Goal: Information Seeking & Learning: Learn about a topic

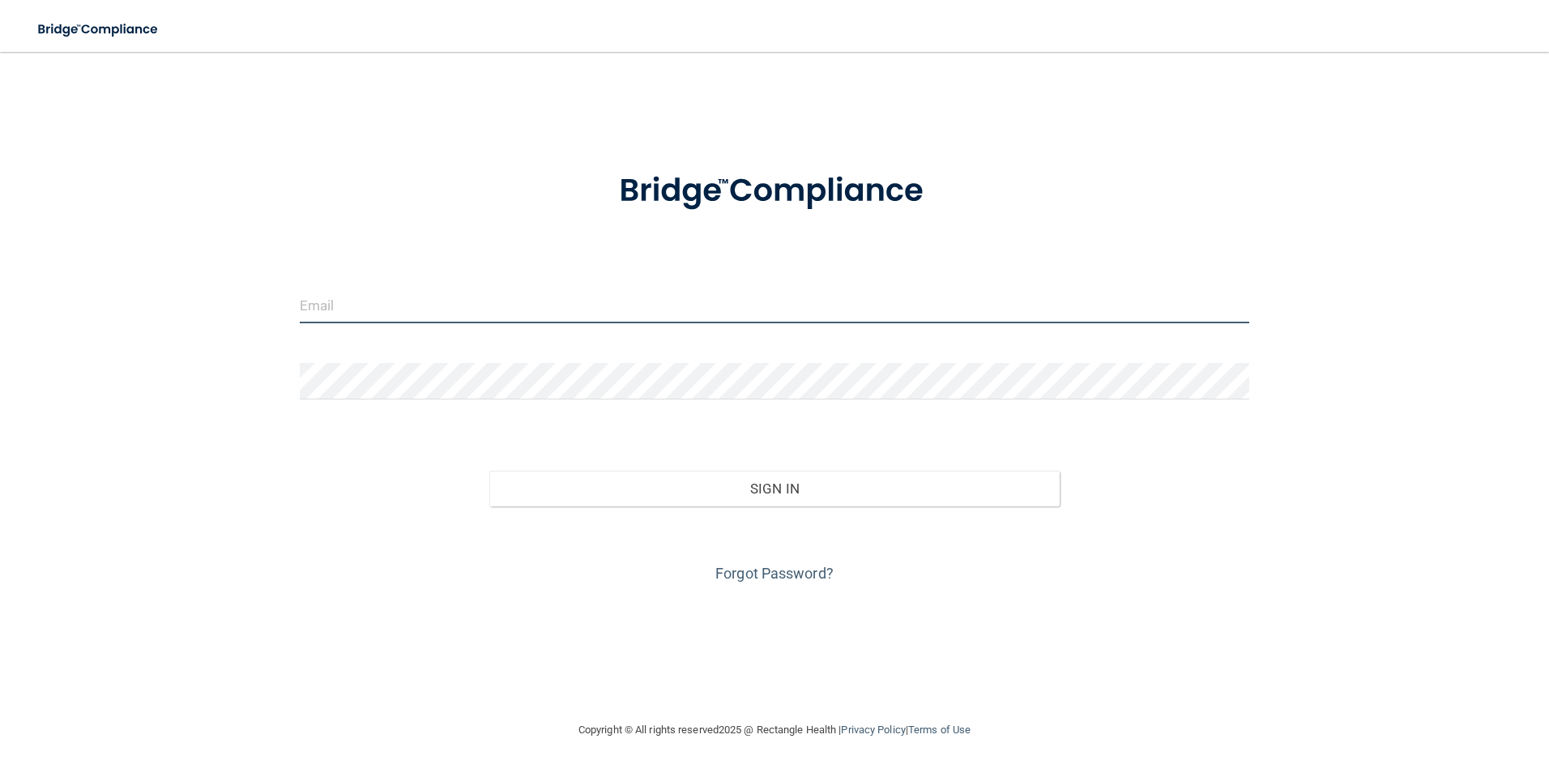
click at [370, 310] on input "email" at bounding box center [775, 305] width 951 height 36
type input "oa5@wavedp.com"
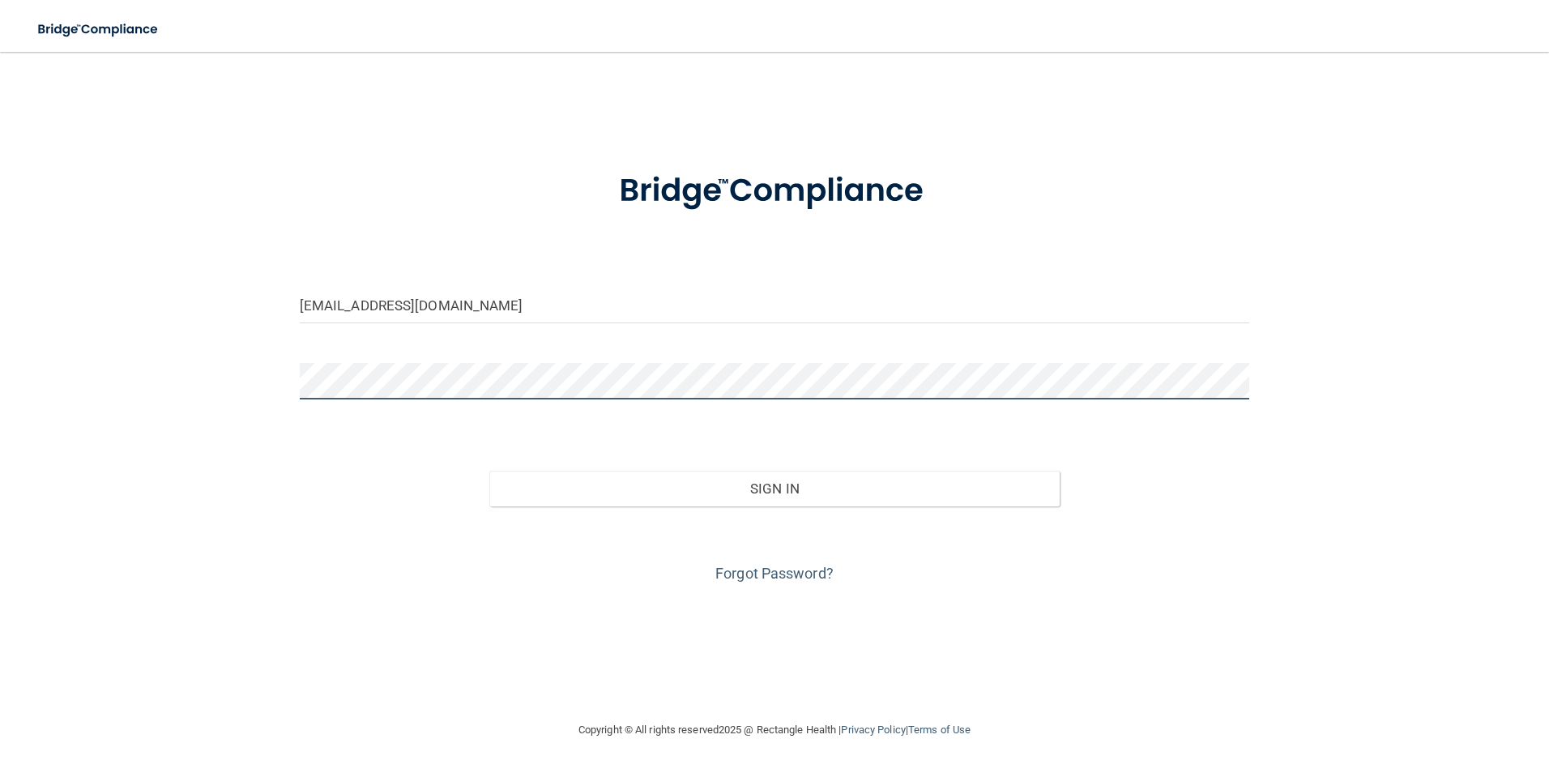
click at [489, 471] on button "Sign In" at bounding box center [774, 489] width 570 height 36
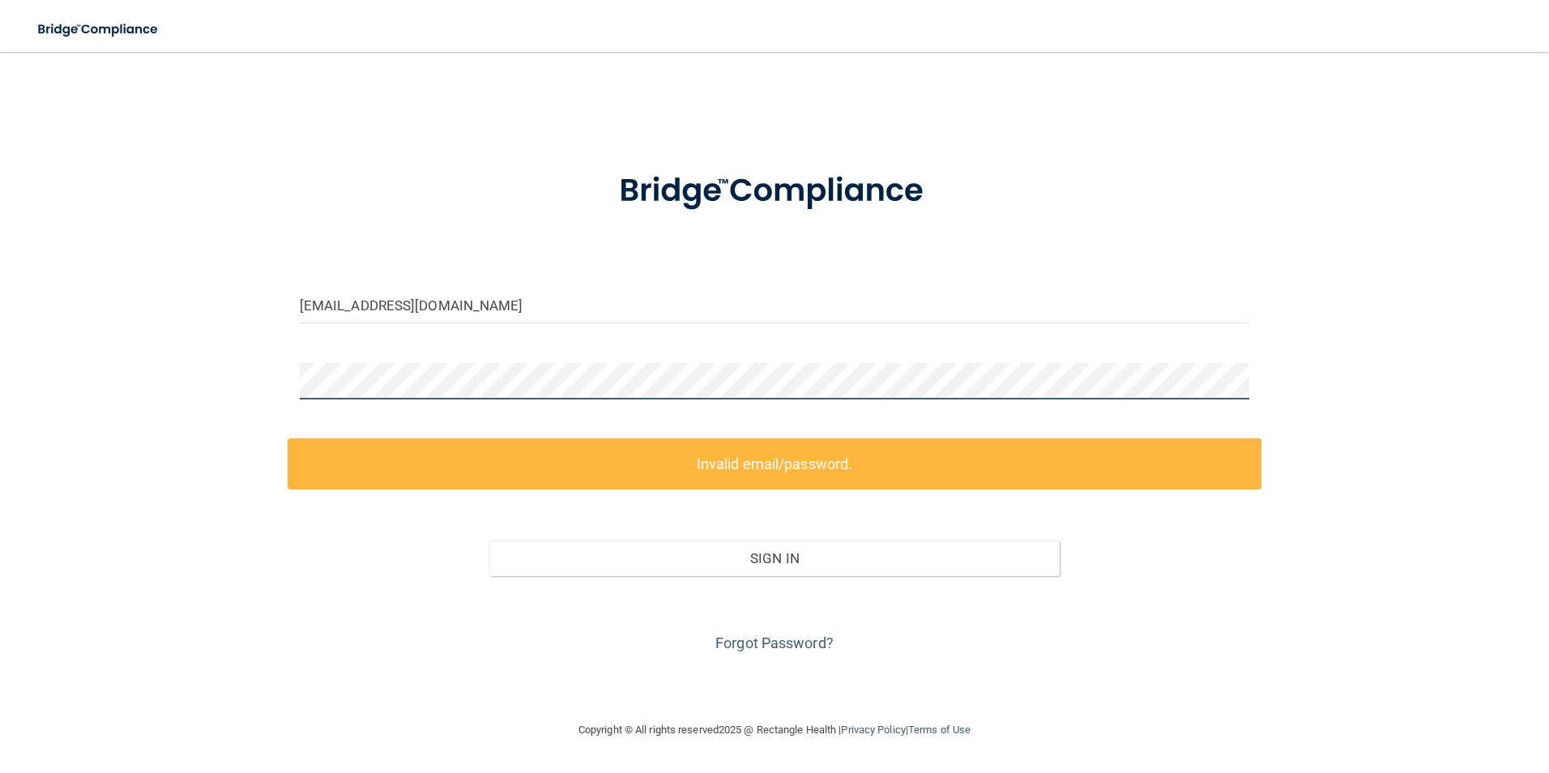
click at [156, 419] on div "oa5@wavedp.com Invalid email/password. You don't have permission to access that…" at bounding box center [774, 386] width 1485 height 636
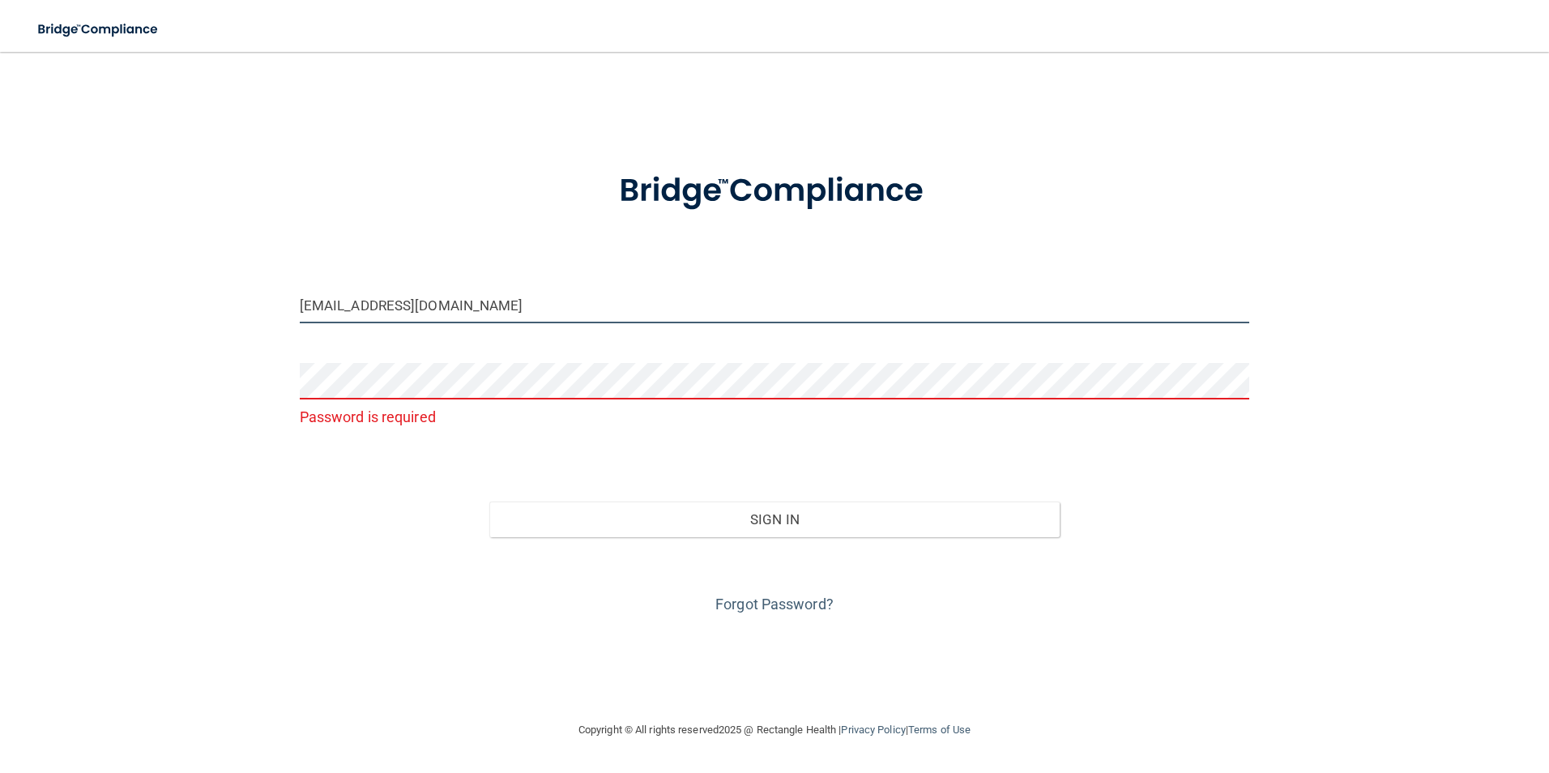
drag, startPoint x: 425, startPoint y: 307, endPoint x: 268, endPoint y: 307, distance: 156.4
click at [268, 307] on div "oa5@wavedp.com Password is required Invalid email/password. You don't have perm…" at bounding box center [774, 386] width 1485 height 636
type input "om.mdcb@wavedp.com"
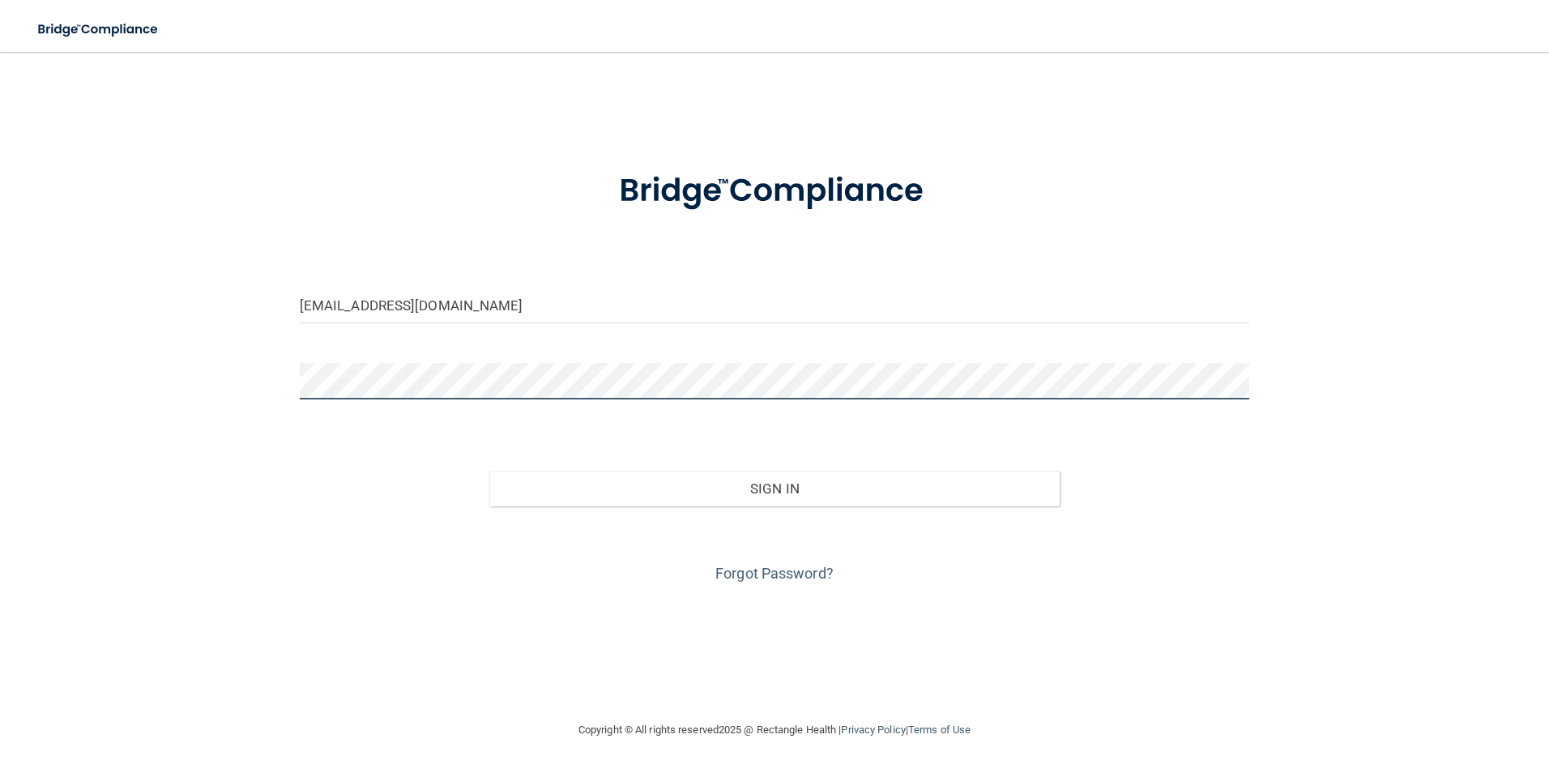
click at [489, 471] on button "Sign In" at bounding box center [774, 489] width 570 height 36
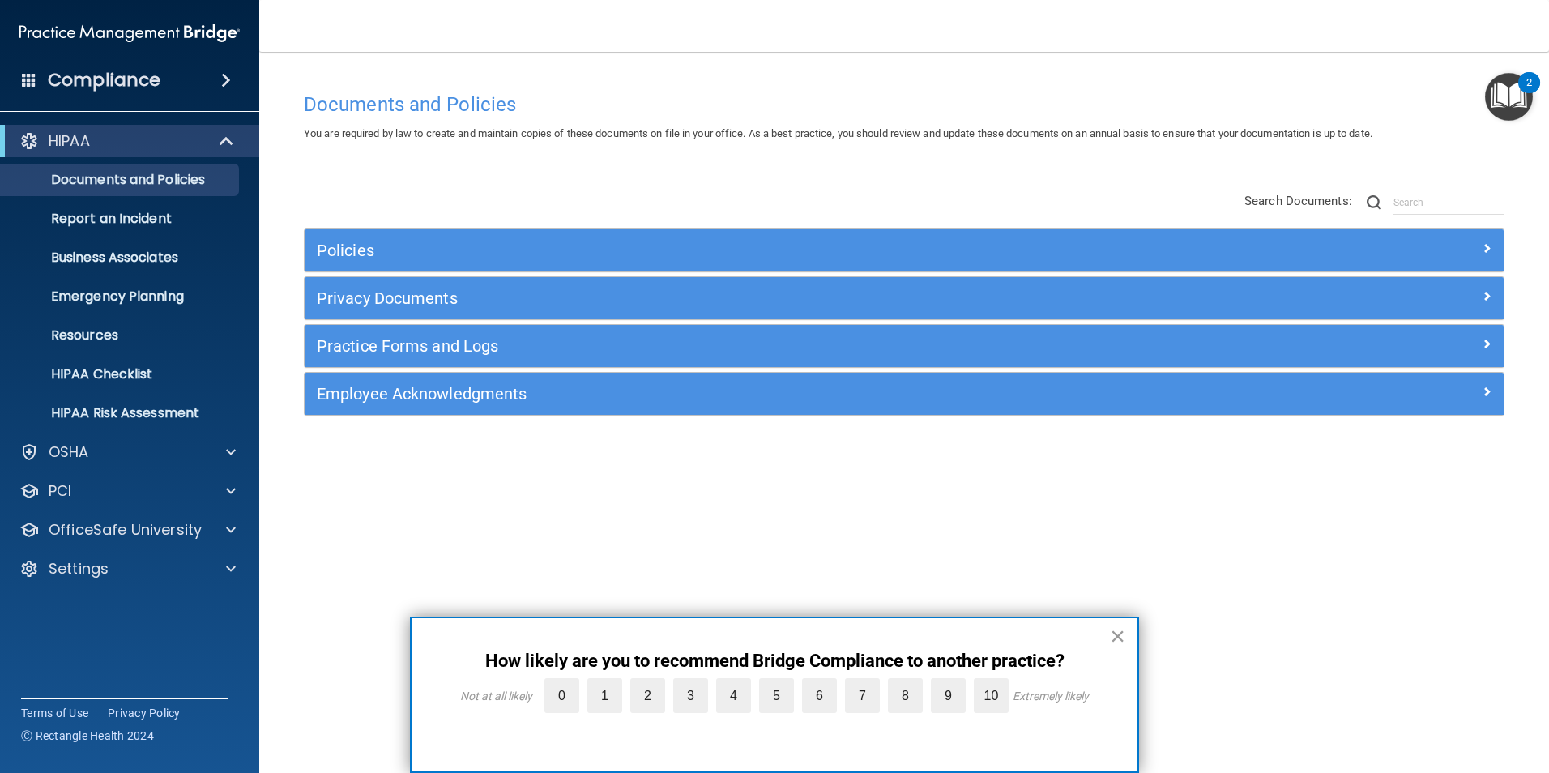
click at [1115, 632] on button "×" at bounding box center [1117, 636] width 15 height 26
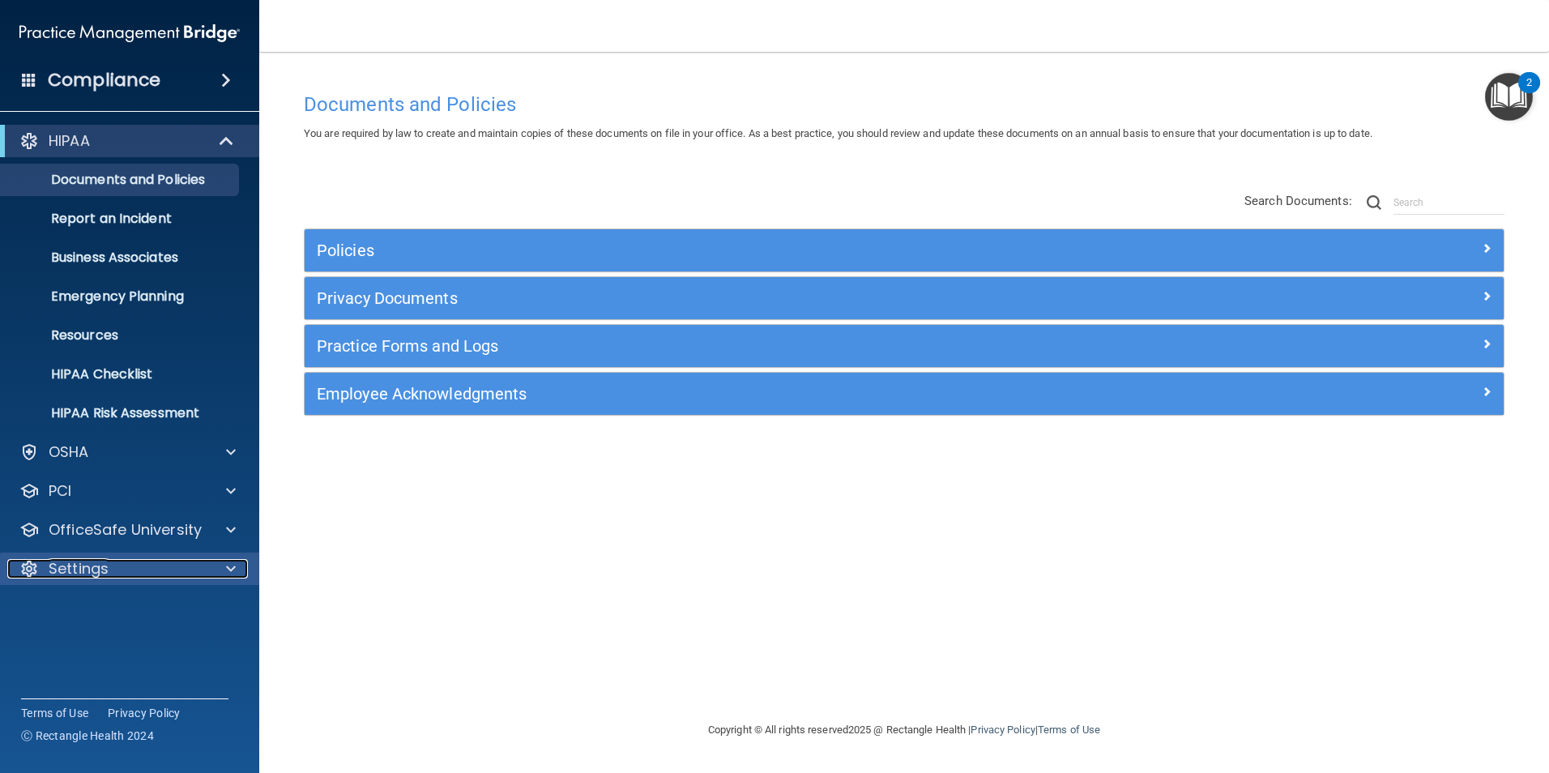
click at [205, 566] on div "Settings" at bounding box center [107, 568] width 201 height 19
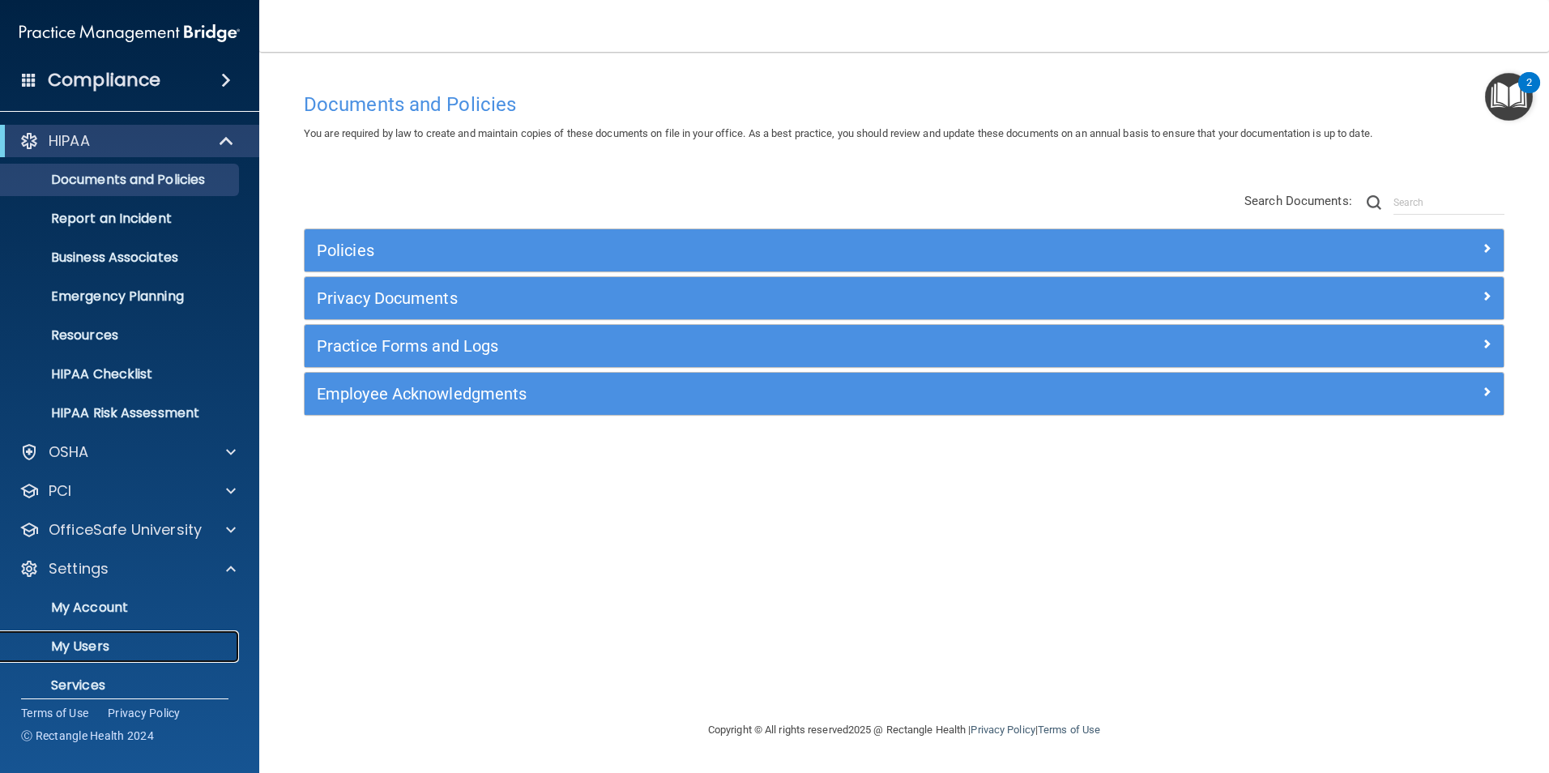
click at [103, 652] on p "My Users" at bounding box center [121, 647] width 221 height 16
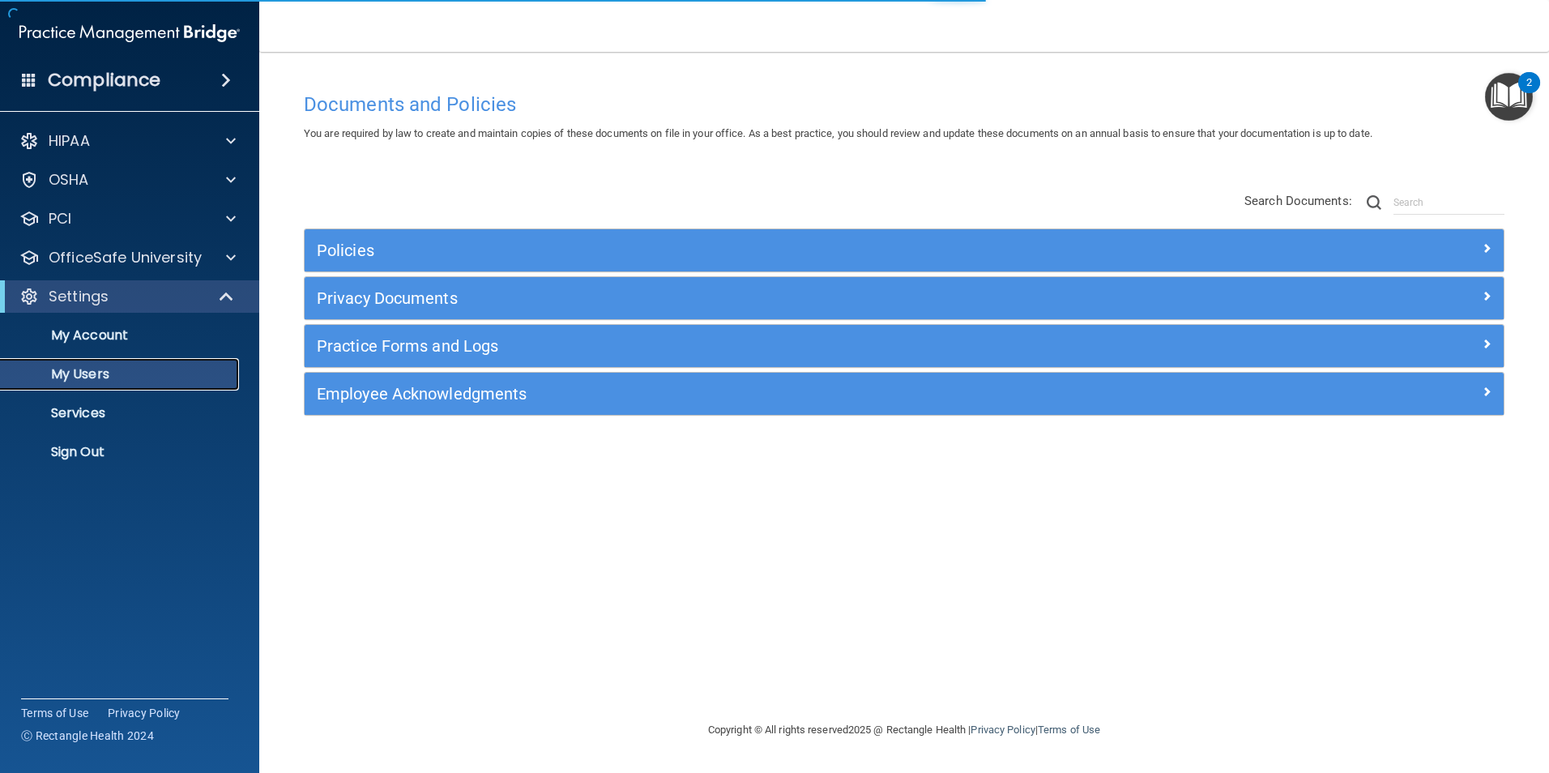
select select "20"
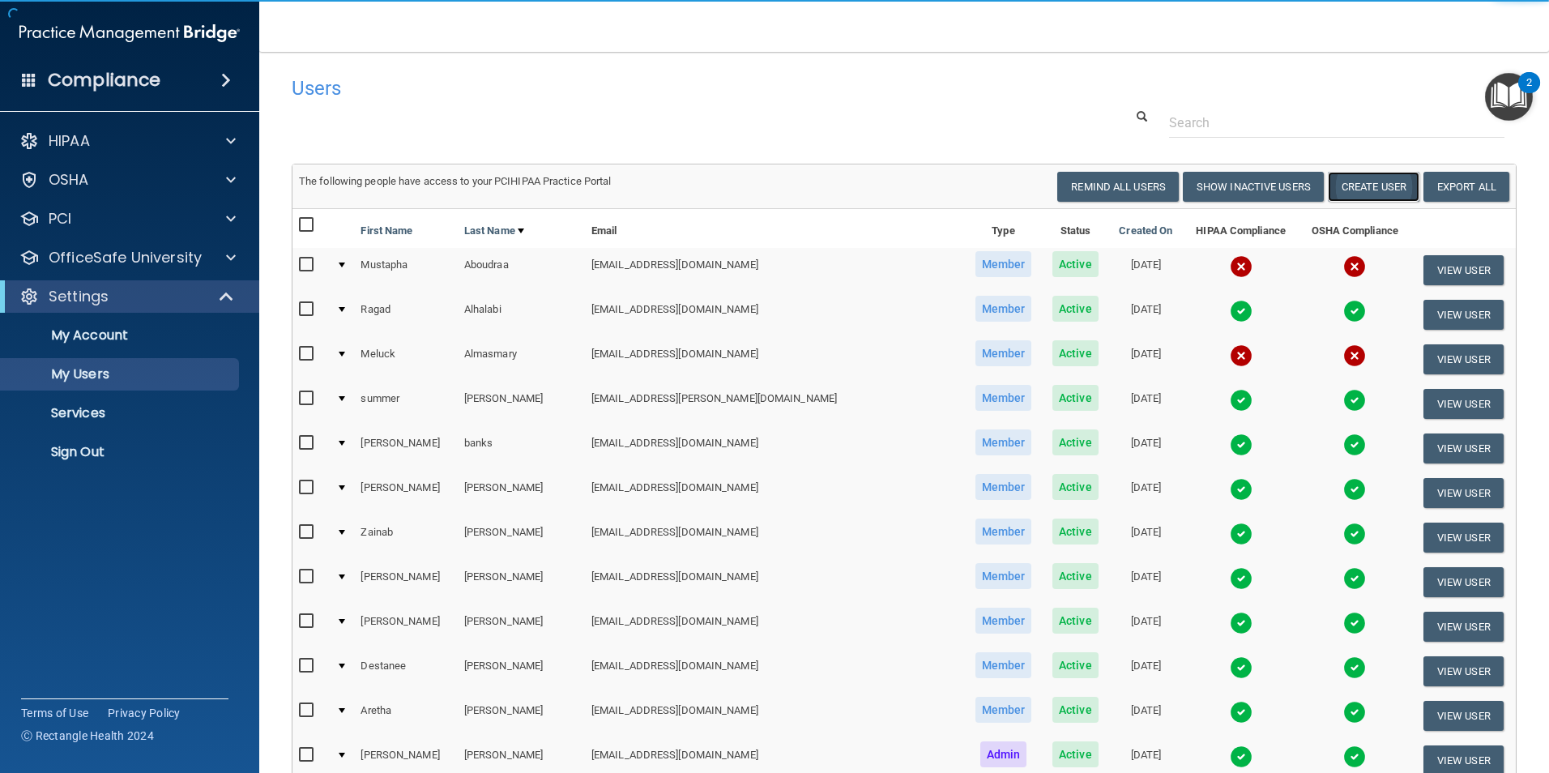
click at [1379, 178] on button "Create User" at bounding box center [1374, 187] width 92 height 30
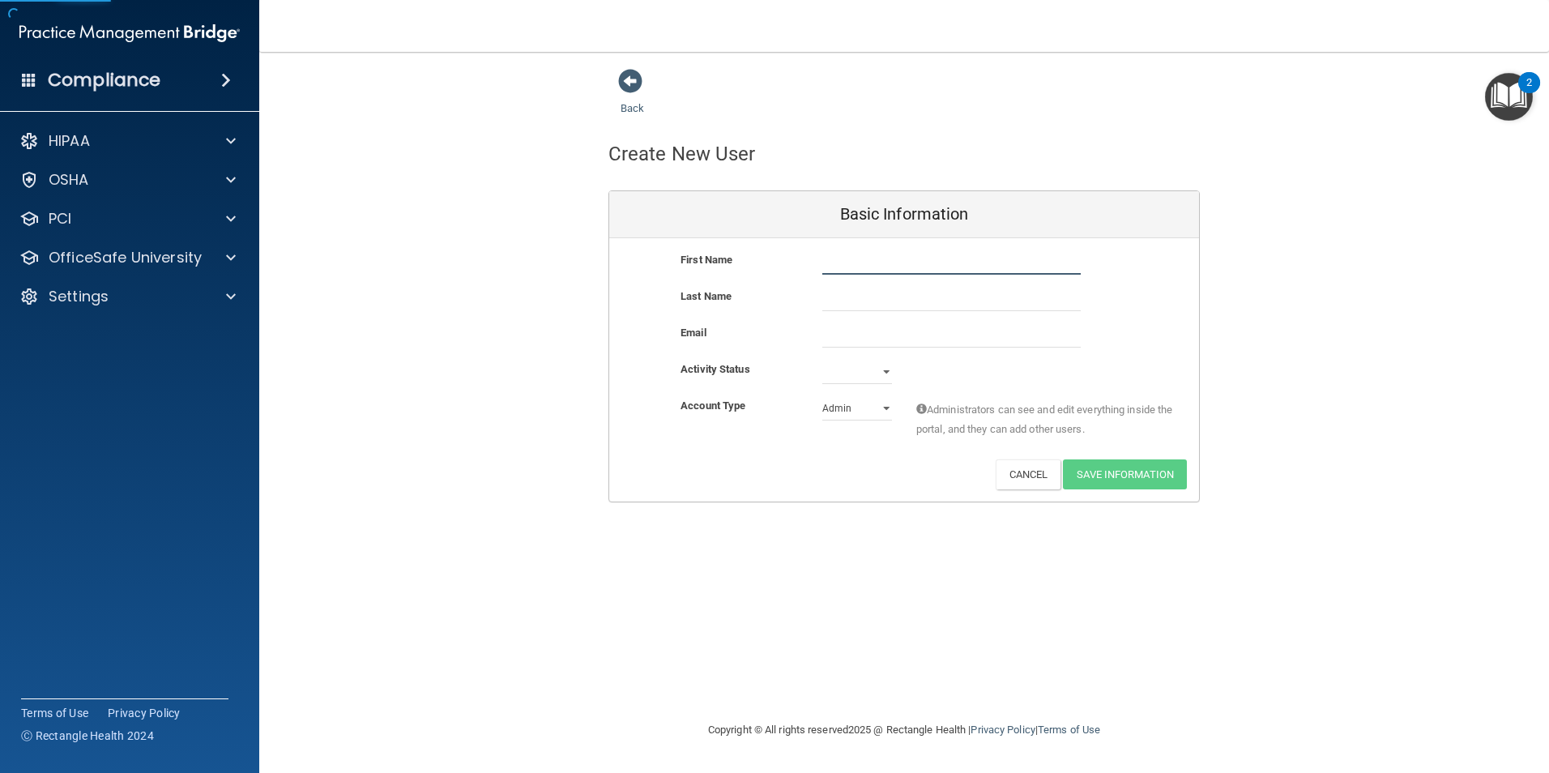
click at [850, 263] on input "text" at bounding box center [951, 262] width 258 height 24
type input "Melissa"
click at [861, 305] on input "text" at bounding box center [951, 299] width 258 height 24
type input "Hopkins"
click at [871, 345] on input "email" at bounding box center [951, 335] width 258 height 24
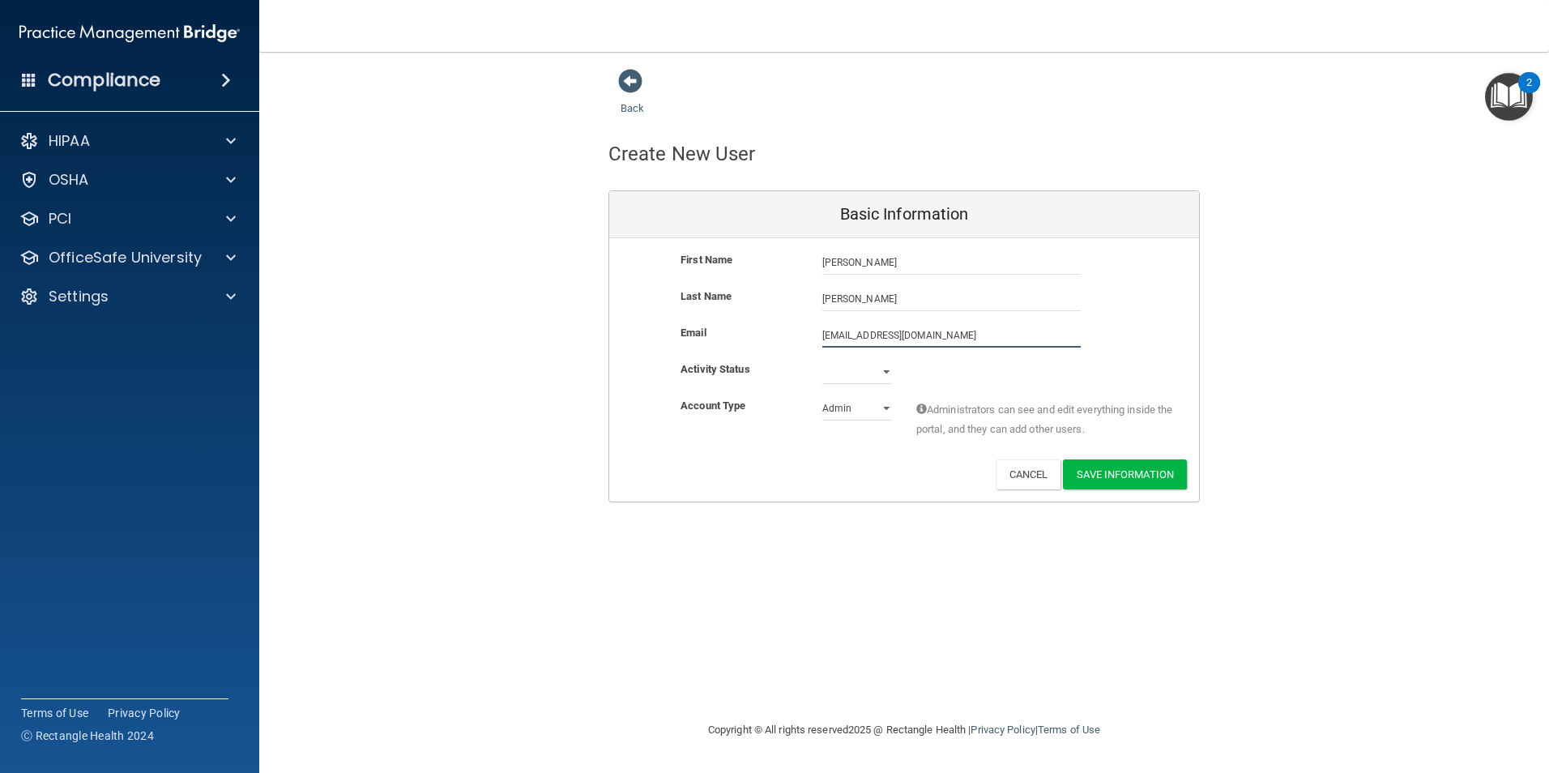
type input "[EMAIL_ADDRESS][DOMAIN_NAME]"
click at [835, 371] on select "Active Inactive" at bounding box center [857, 372] width 70 height 24
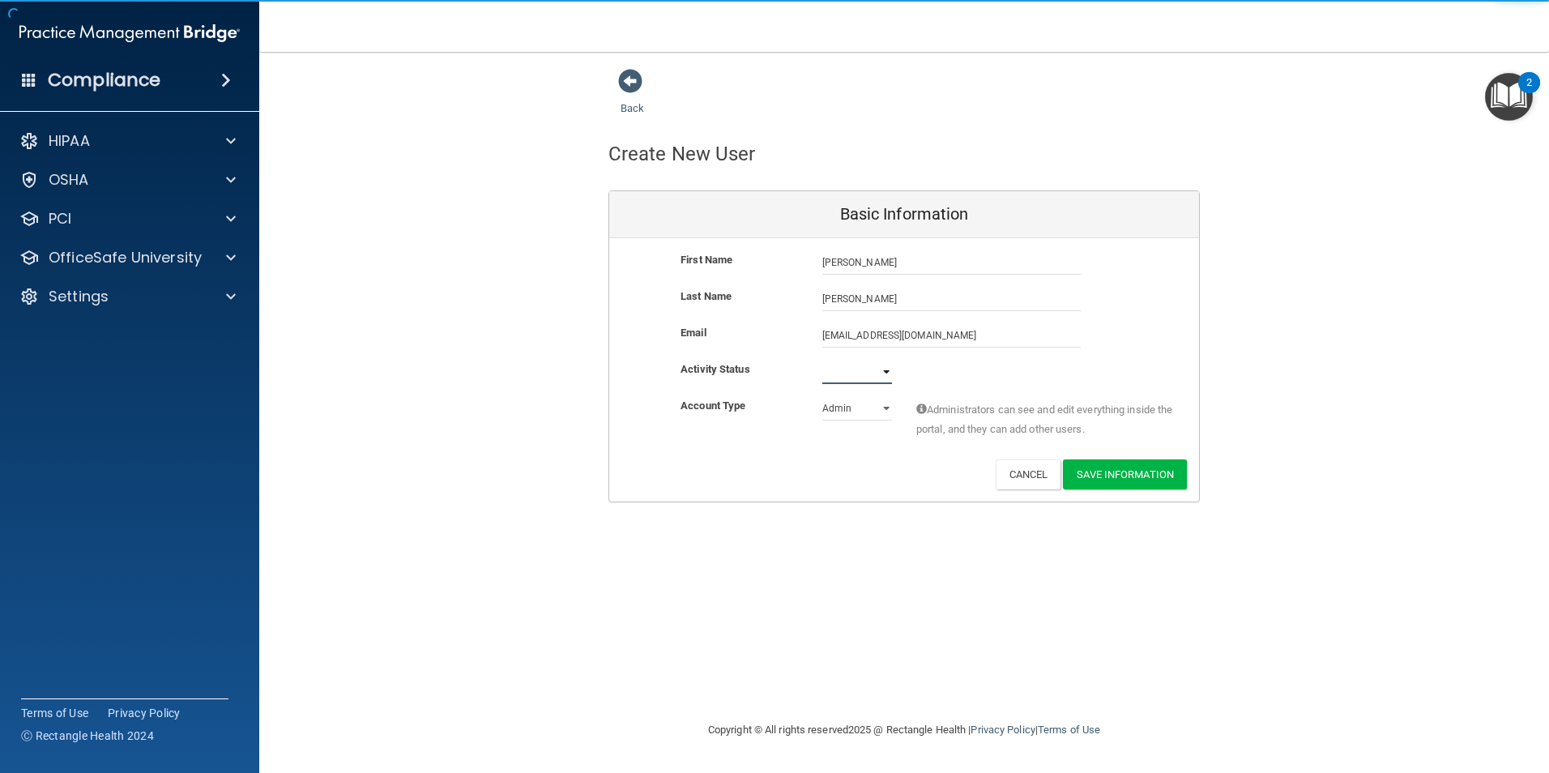
select select "active"
click at [822, 360] on select "Active Inactive" at bounding box center [857, 372] width 70 height 24
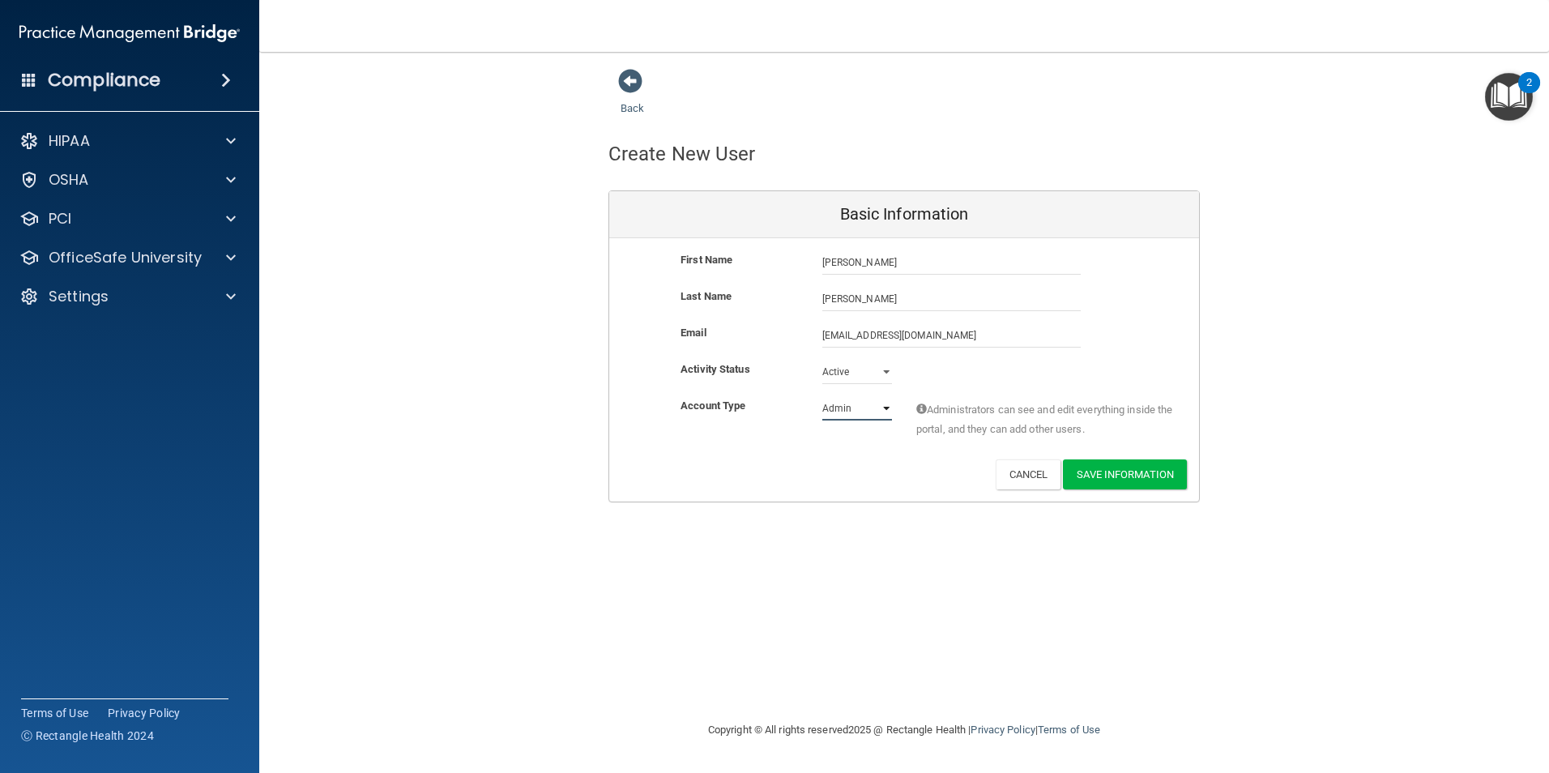
click at [854, 409] on select "Admin Member" at bounding box center [857, 408] width 70 height 24
select select "practice_member"
click at [822, 396] on select "Admin Member" at bounding box center [857, 408] width 70 height 24
click at [1144, 476] on button "Save Information" at bounding box center [1125, 474] width 124 height 30
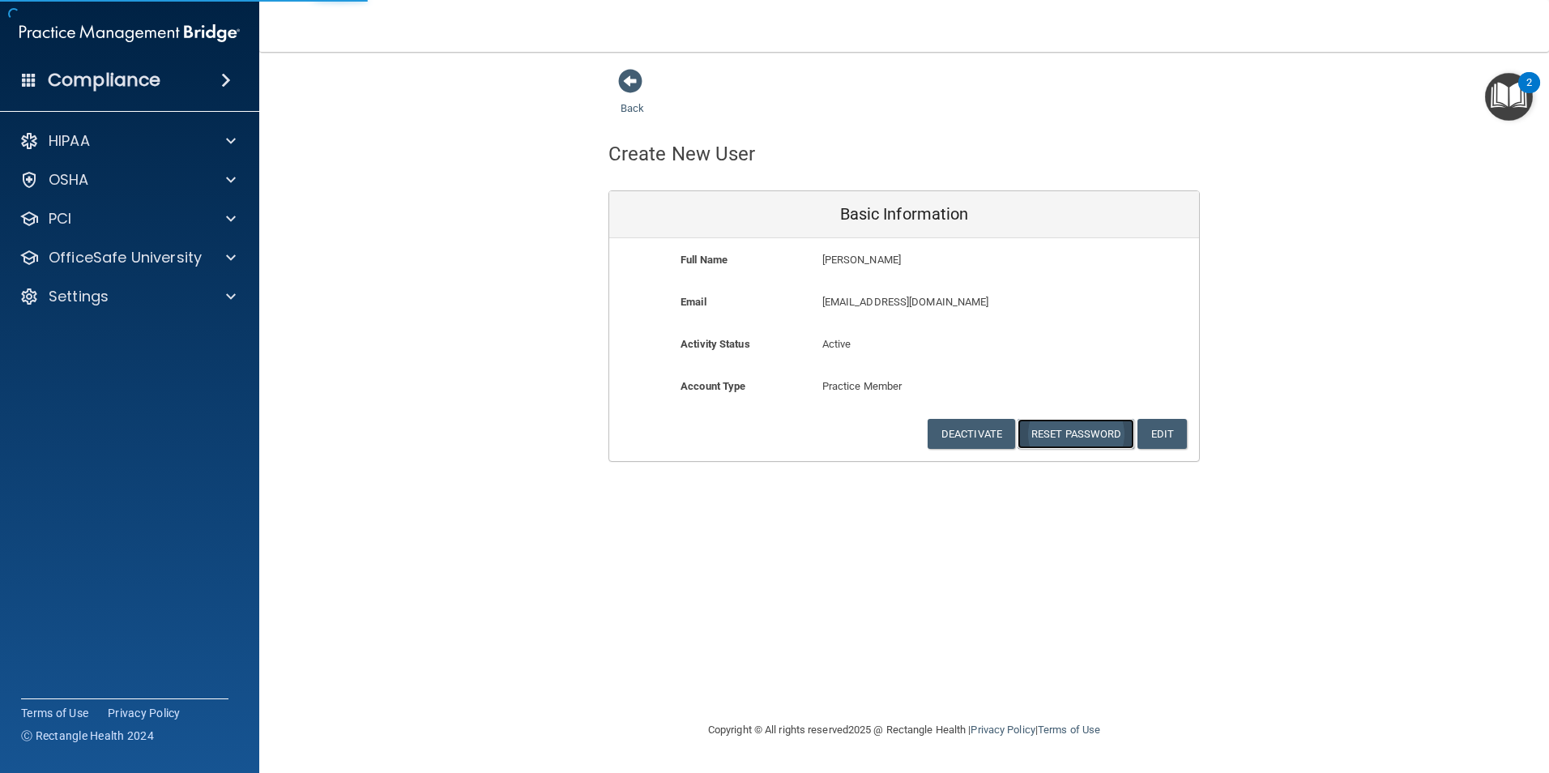
click at [1088, 429] on button "Reset Password" at bounding box center [1076, 434] width 117 height 30
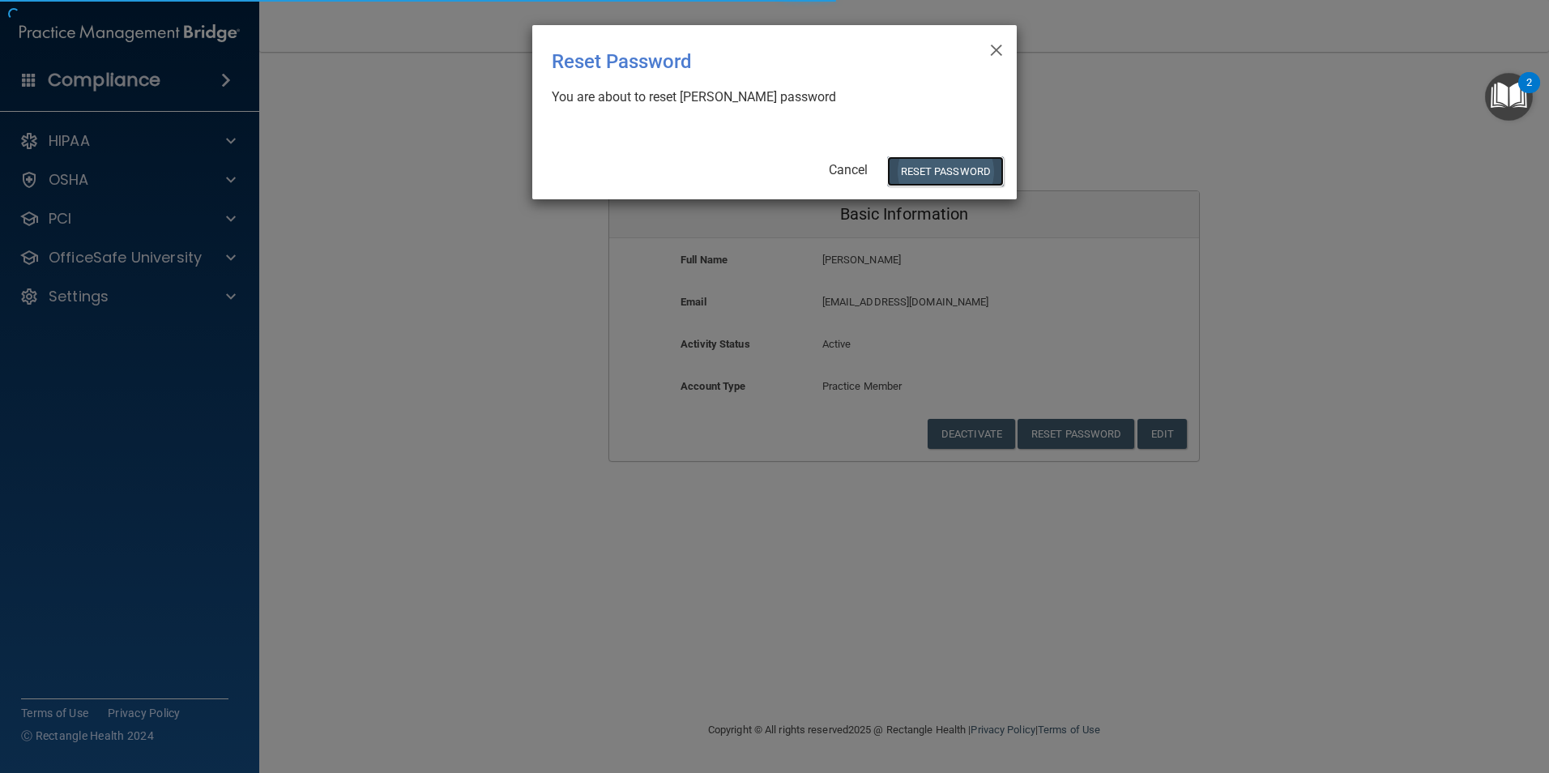
click at [954, 173] on button "Reset Password" at bounding box center [945, 171] width 117 height 30
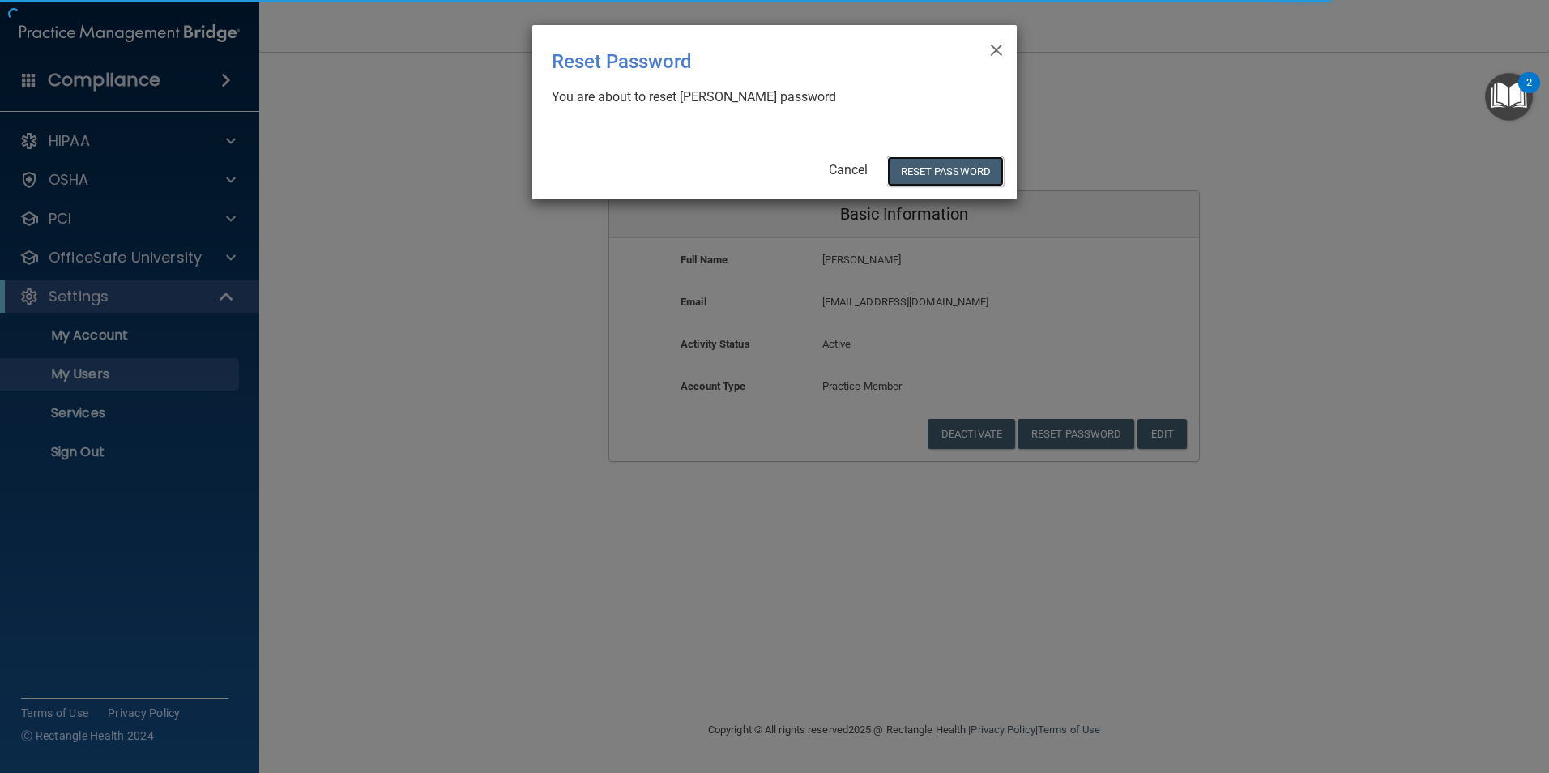
select select "20"
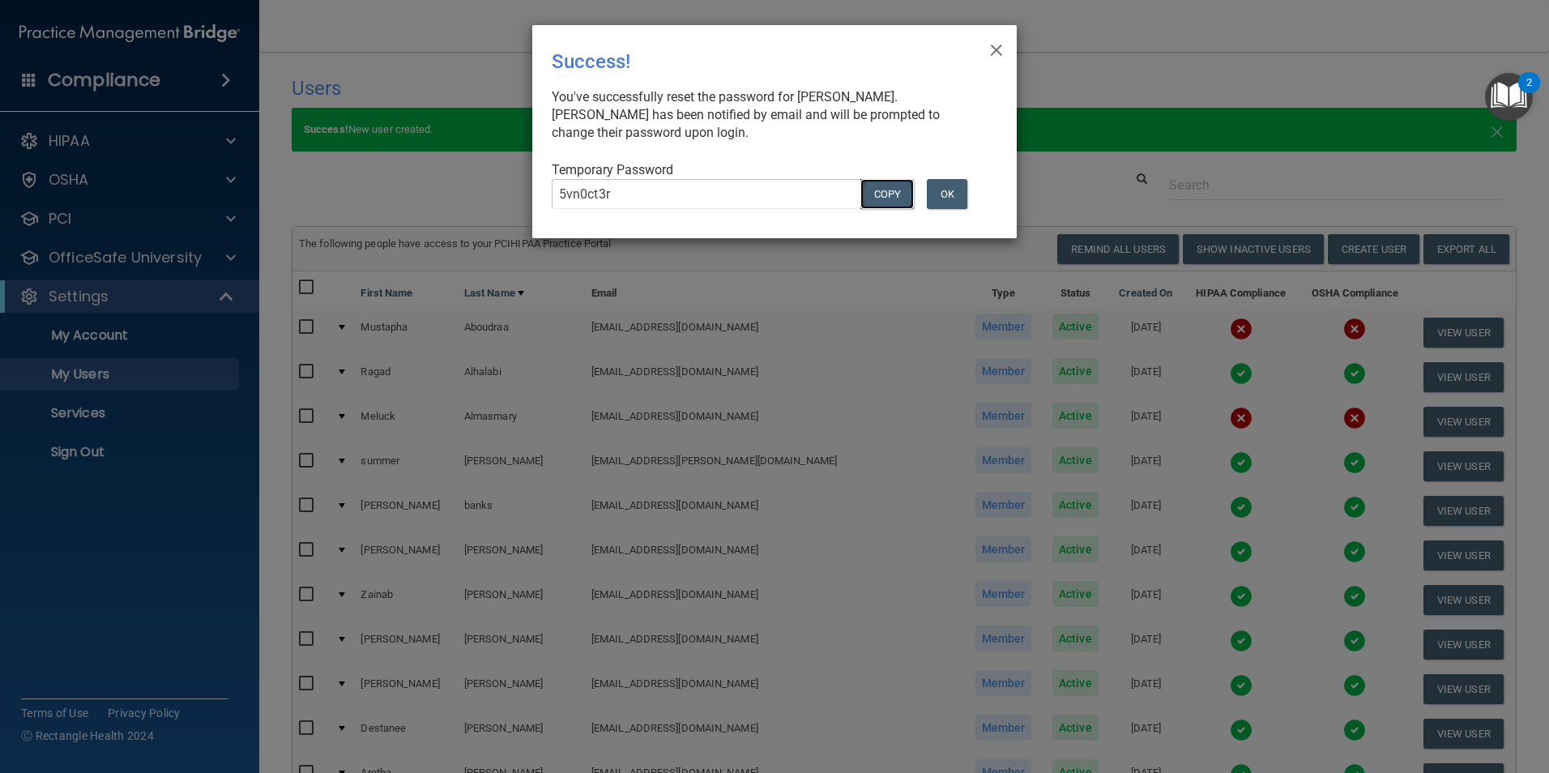
click at [891, 197] on button "COPY" at bounding box center [887, 194] width 53 height 30
click at [1000, 47] on span "×" at bounding box center [996, 48] width 15 height 32
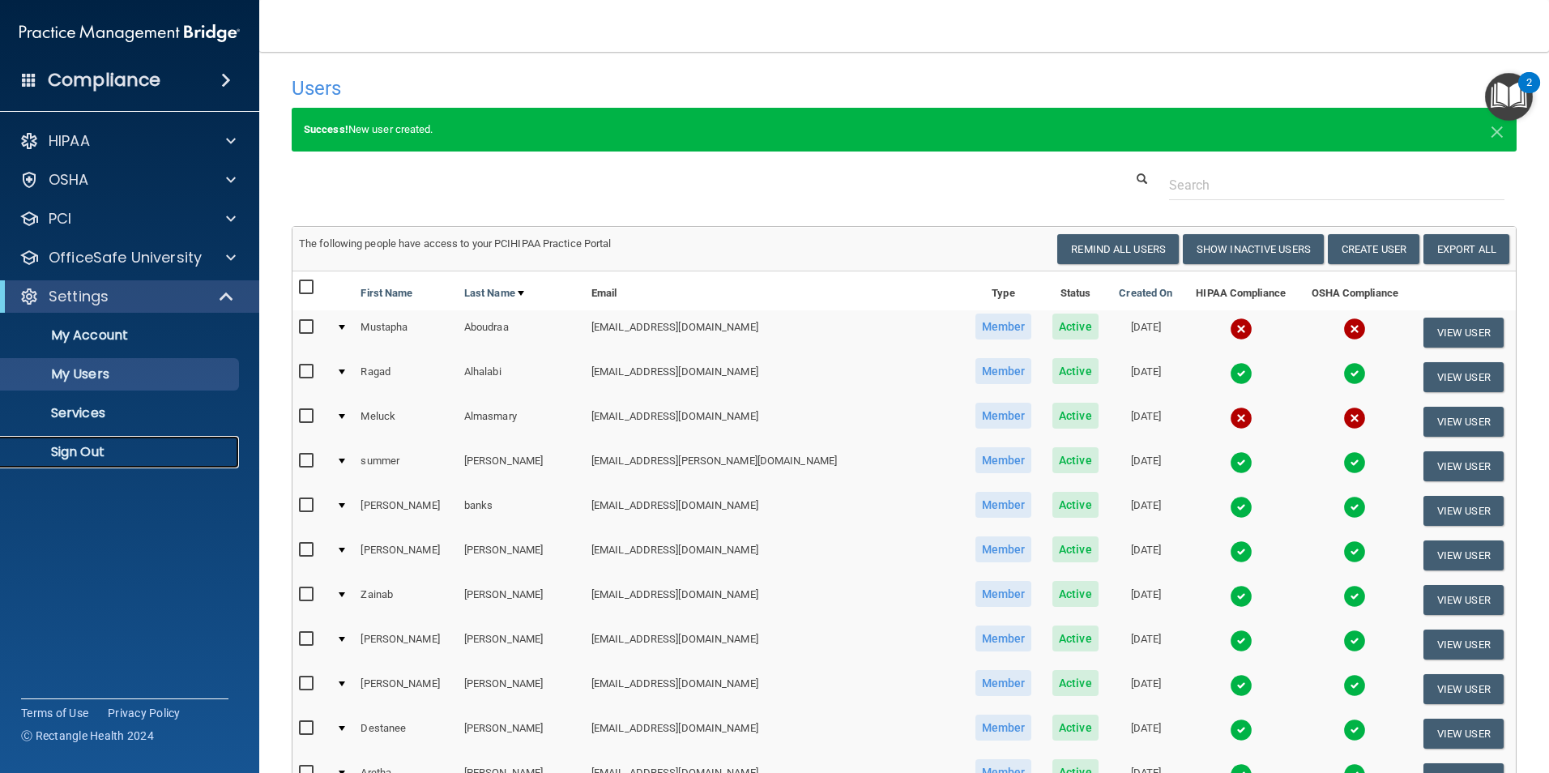
click at [92, 446] on p "Sign Out" at bounding box center [121, 452] width 221 height 16
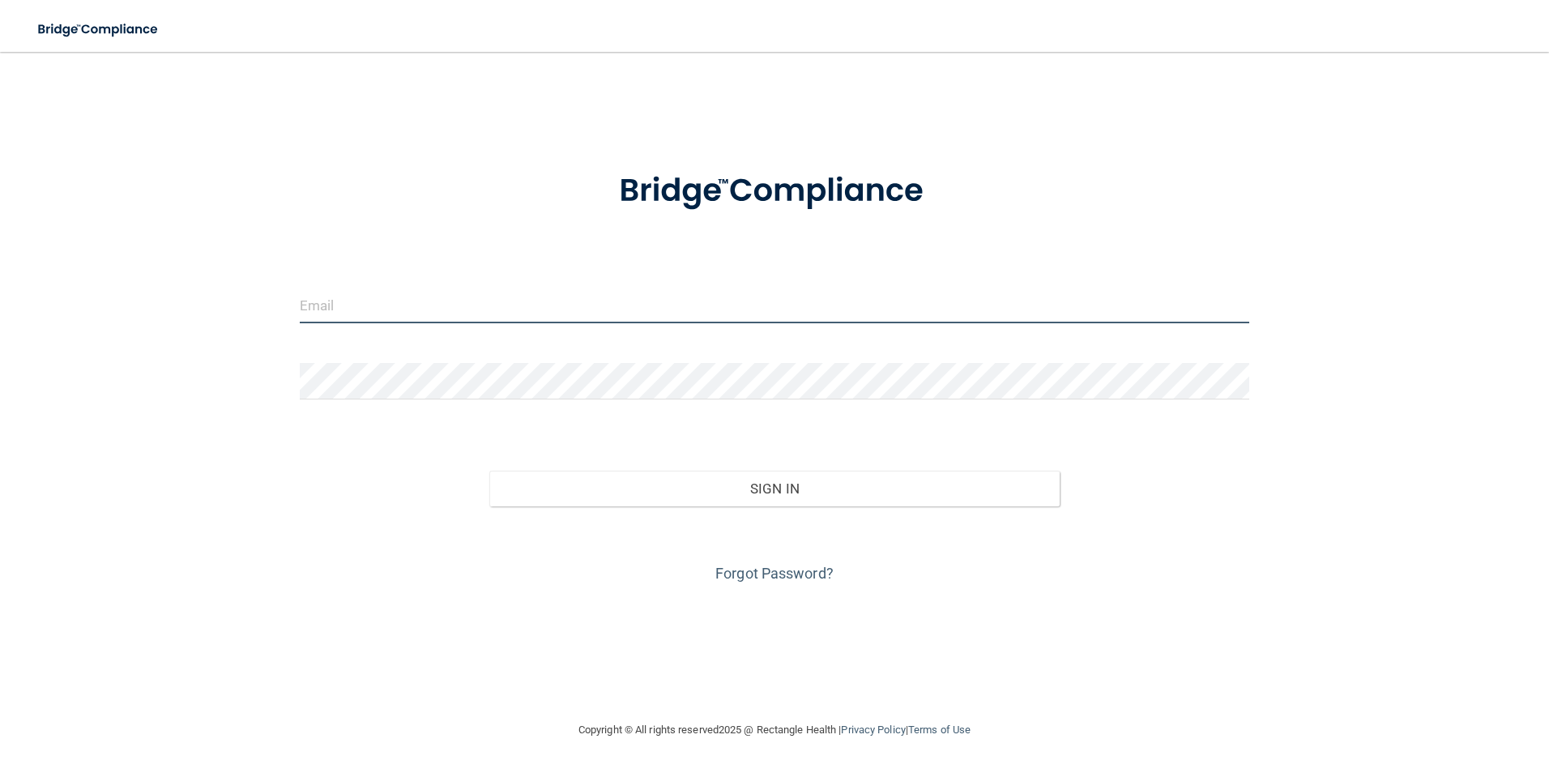
click at [389, 312] on input "email" at bounding box center [775, 305] width 951 height 36
type input "[EMAIL_ADDRESS][DOMAIN_NAME]"
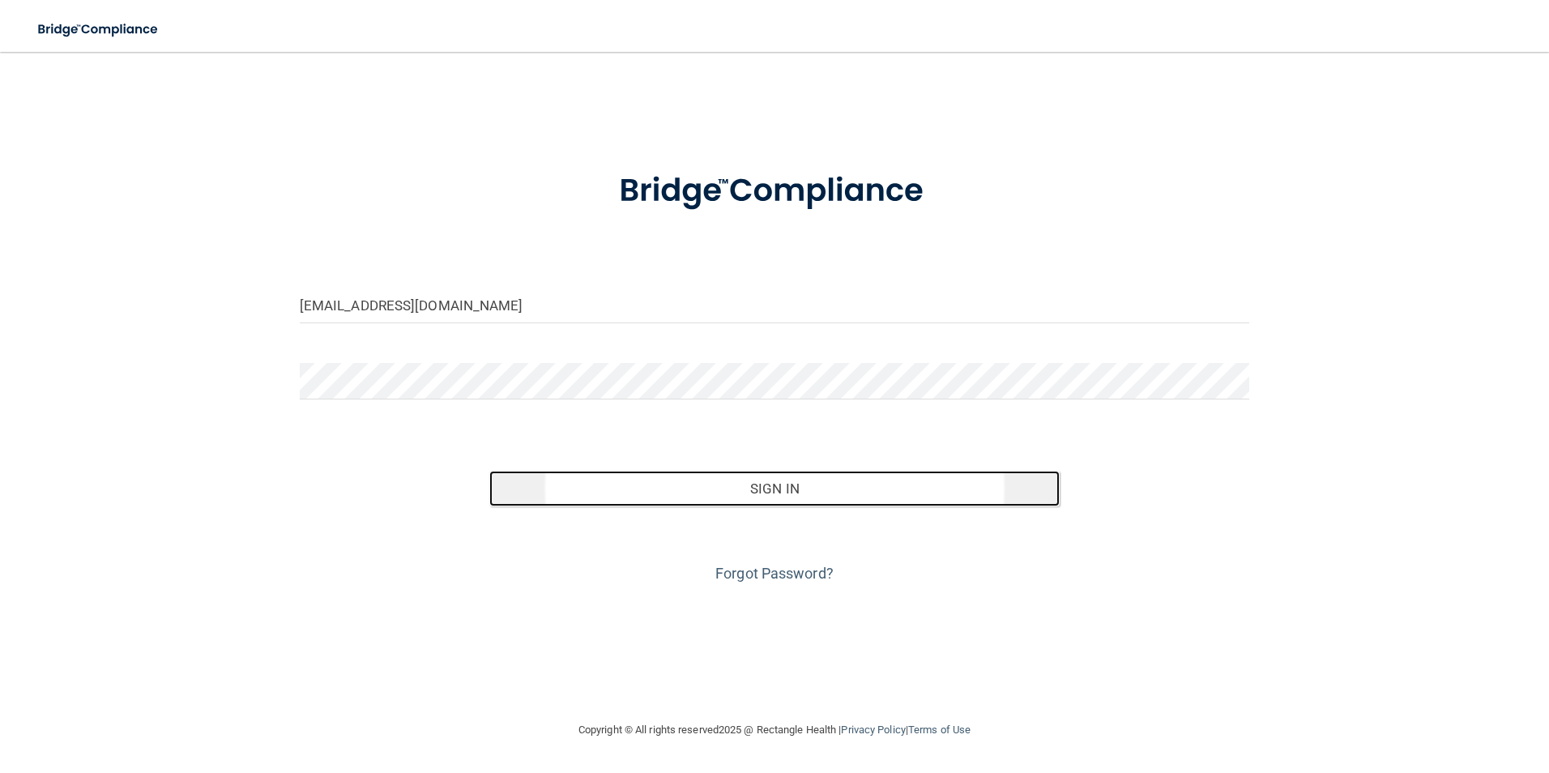
click at [767, 493] on button "Sign In" at bounding box center [774, 489] width 570 height 36
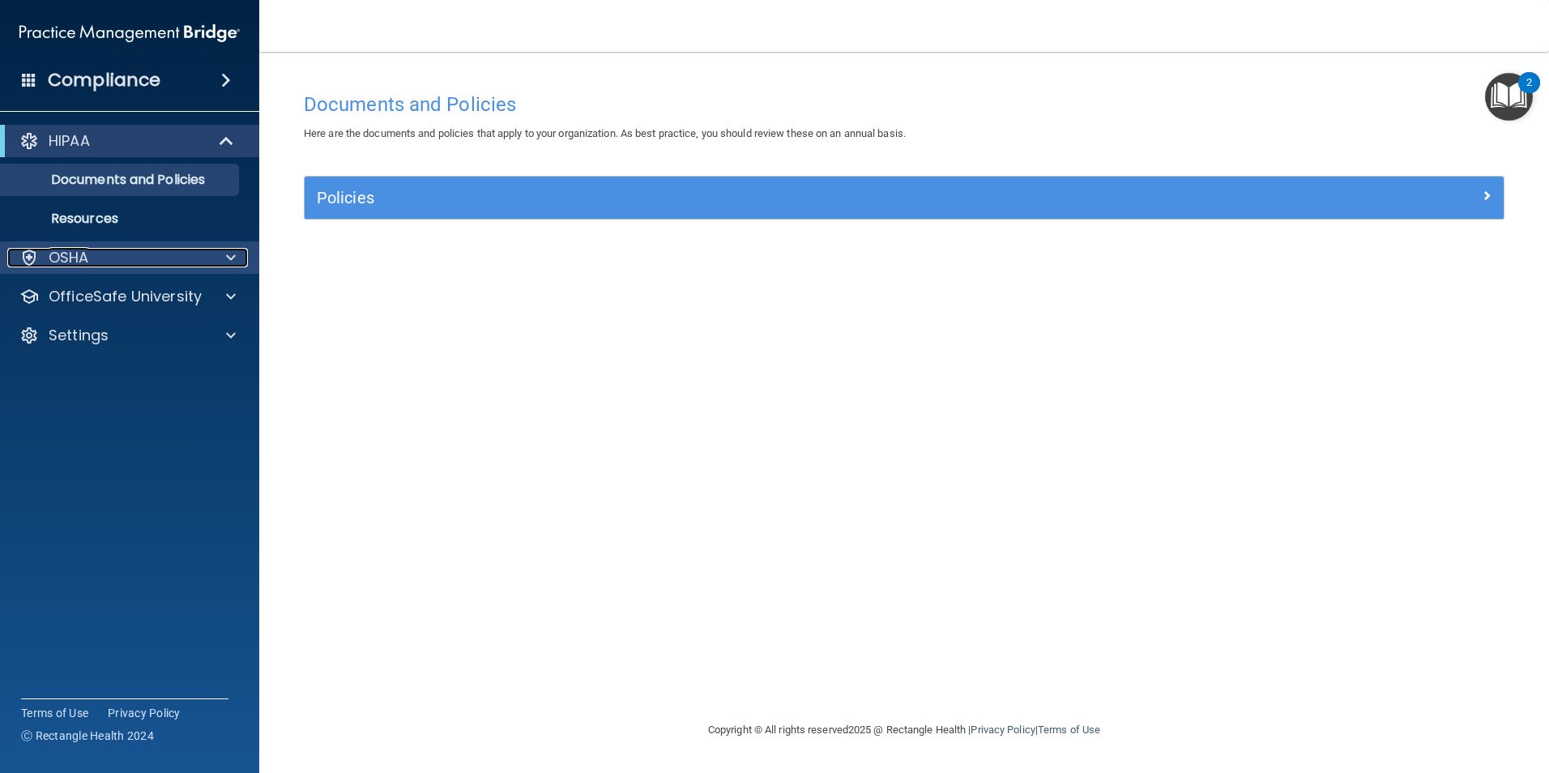
click at [227, 256] on span at bounding box center [231, 257] width 10 height 19
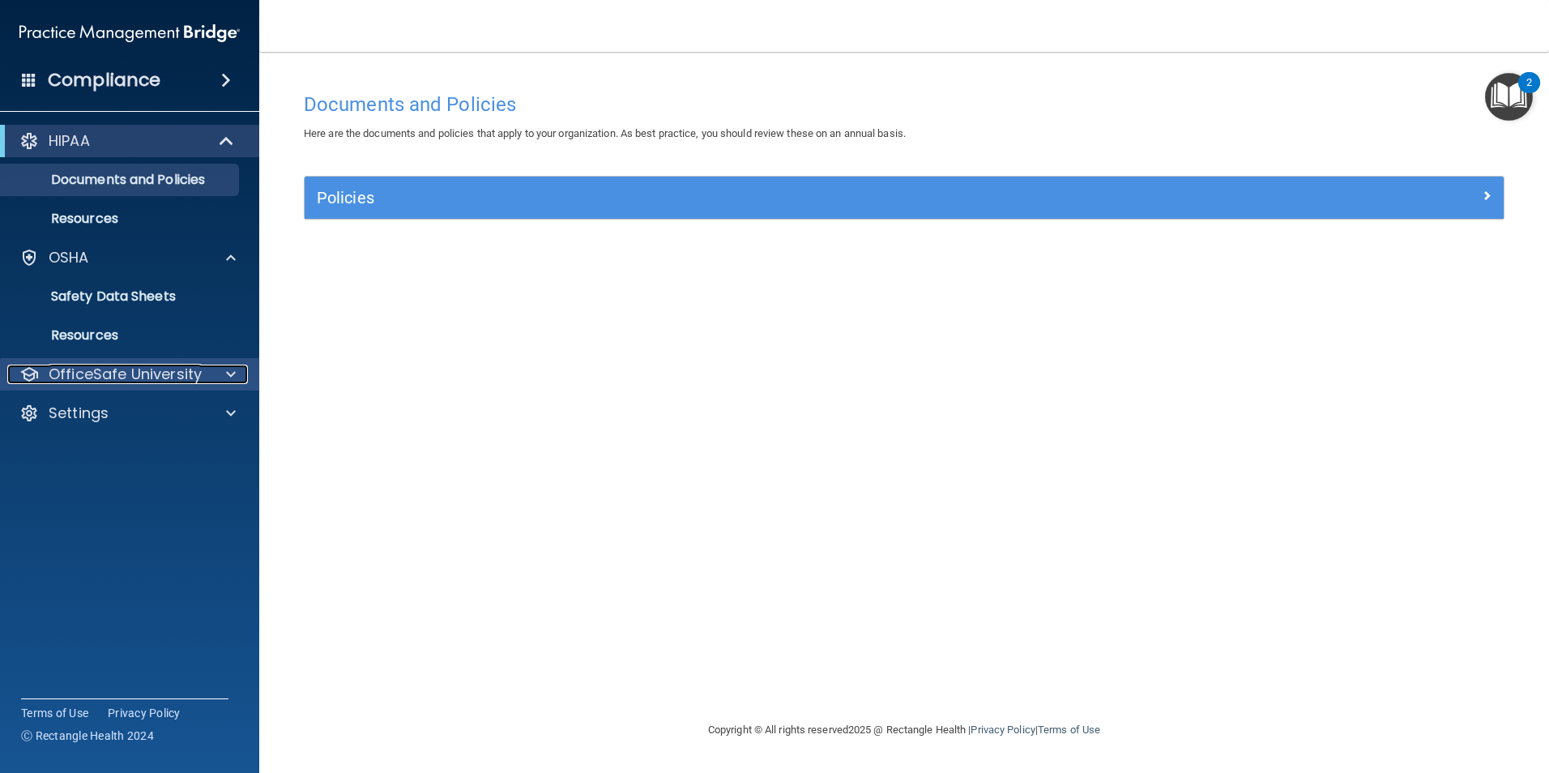
click at [229, 368] on span at bounding box center [231, 374] width 10 height 19
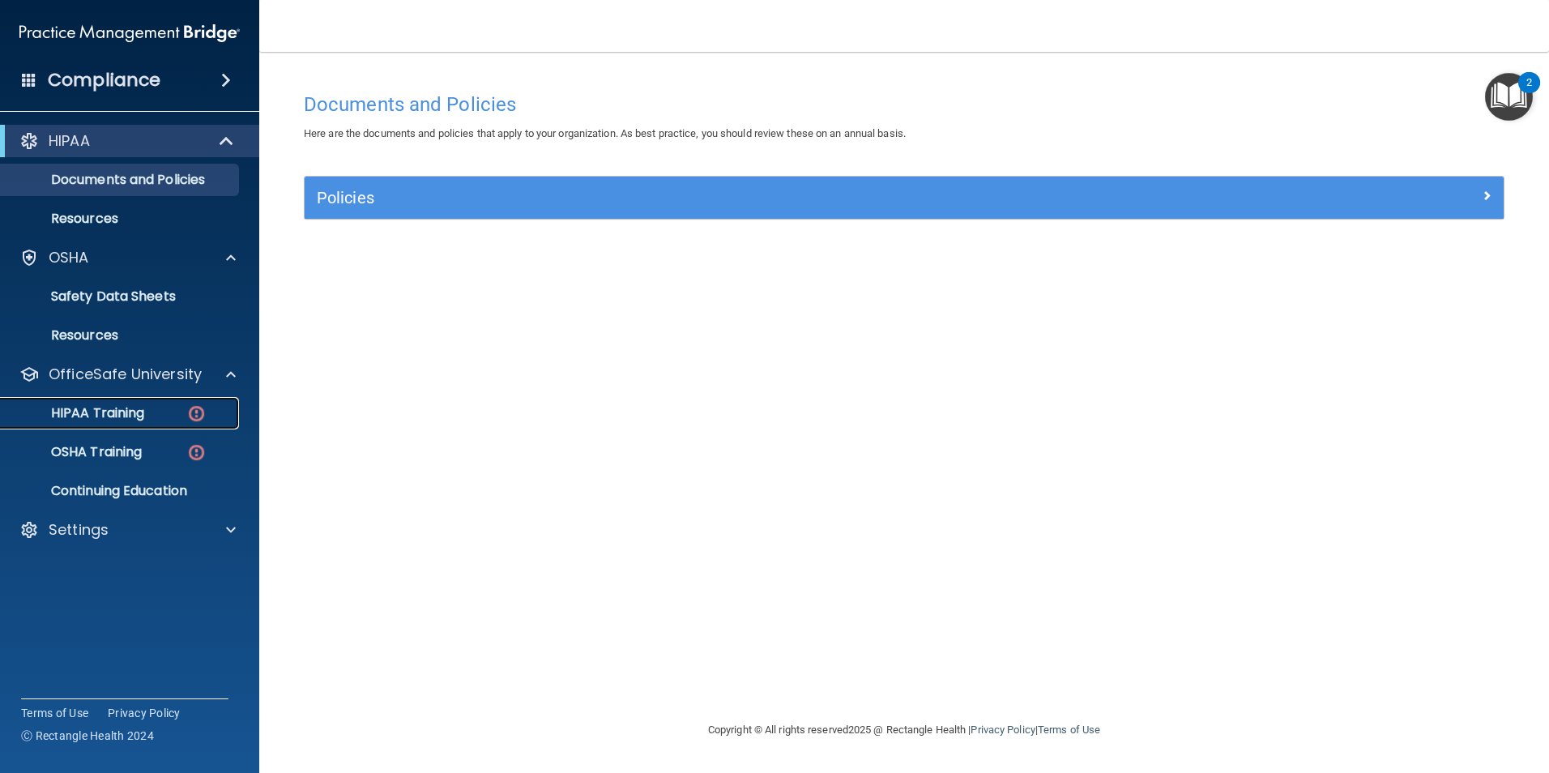
click at [100, 412] on p "HIPAA Training" at bounding box center [78, 413] width 134 height 16
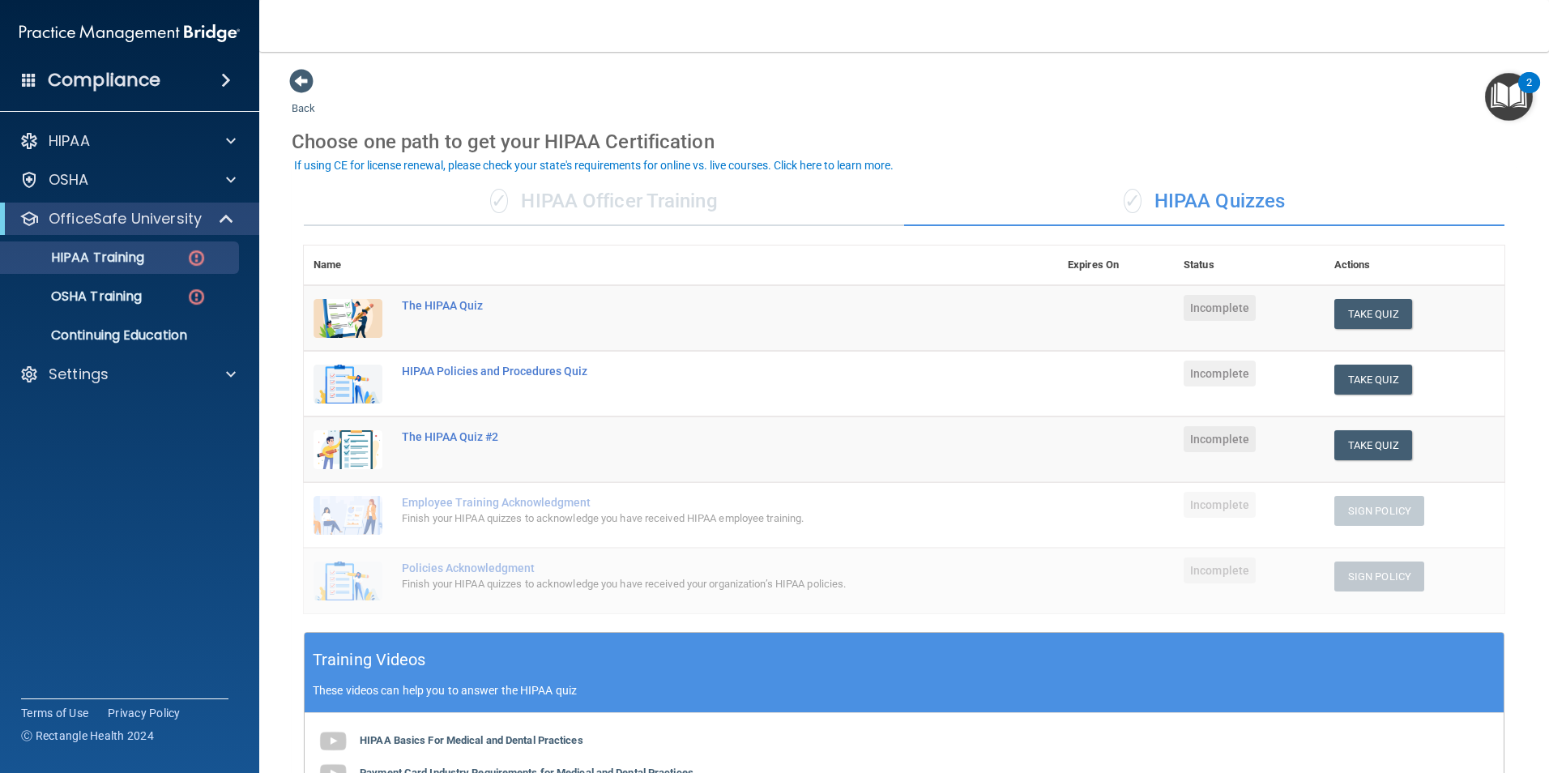
click at [593, 200] on div "✓ HIPAA Officer Training" at bounding box center [604, 201] width 600 height 49
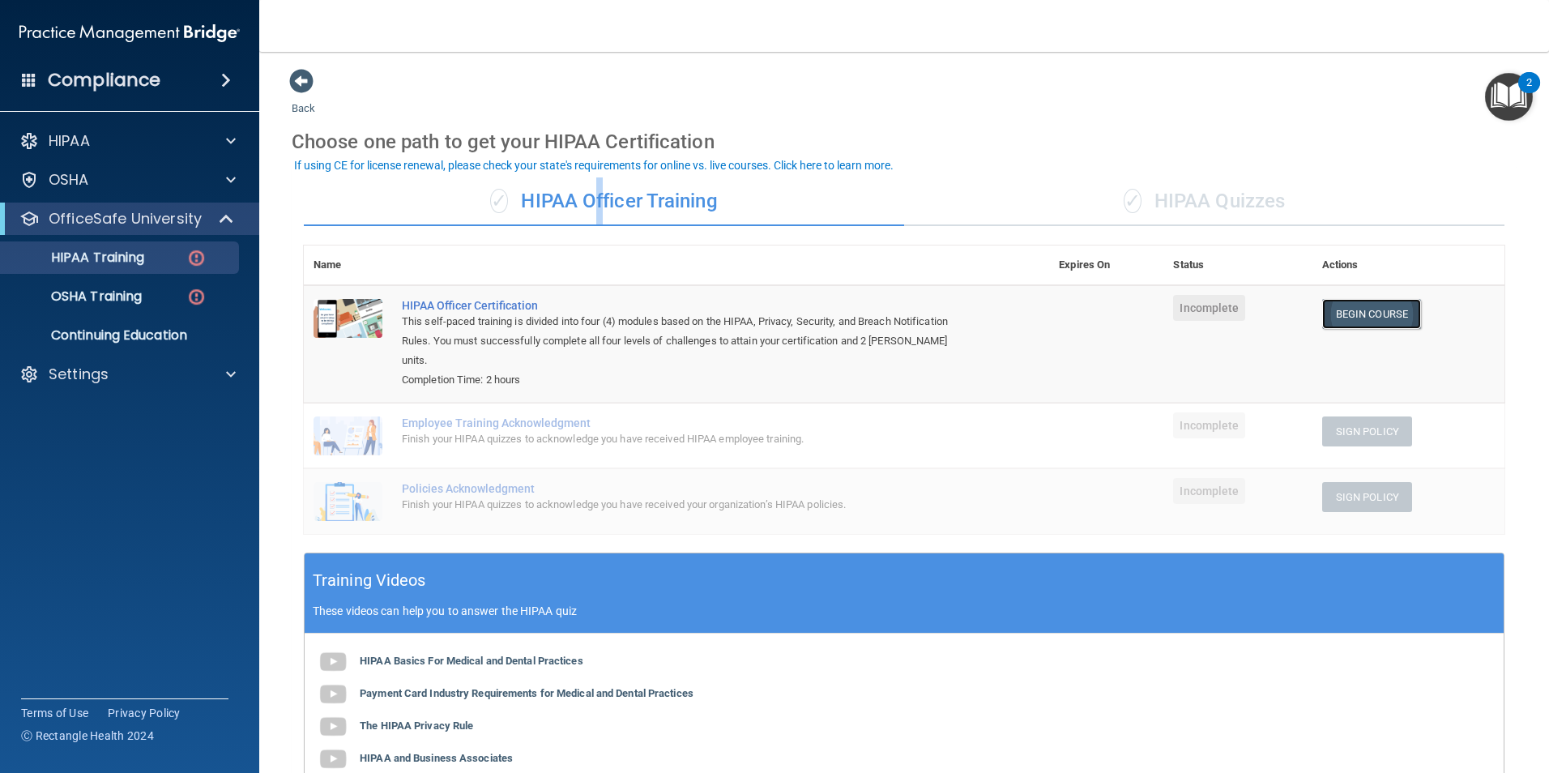
click at [1368, 314] on link "Begin Course" at bounding box center [1371, 314] width 99 height 30
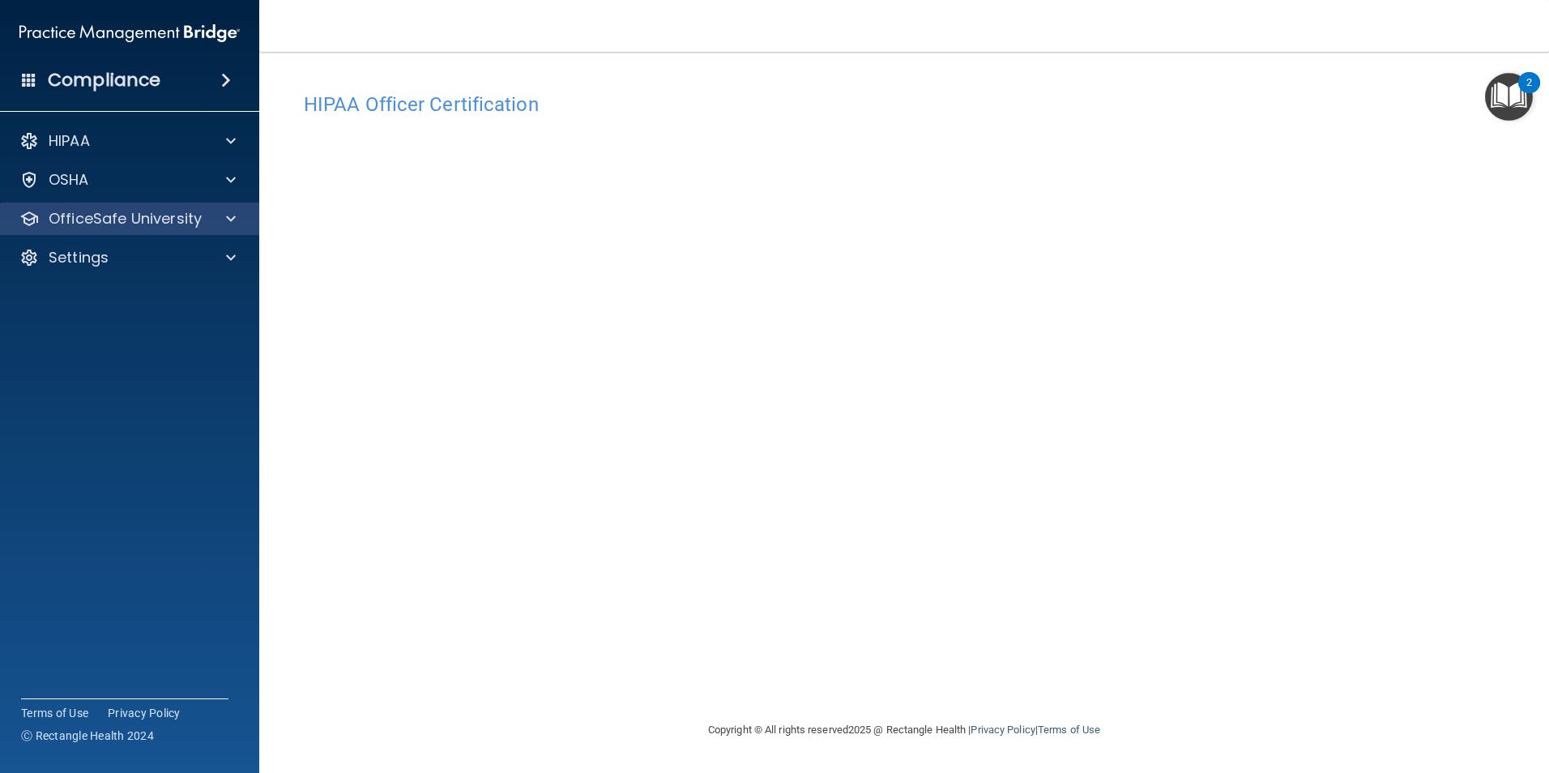
click at [190, 229] on div "OfficeSafe University" at bounding box center [130, 219] width 260 height 32
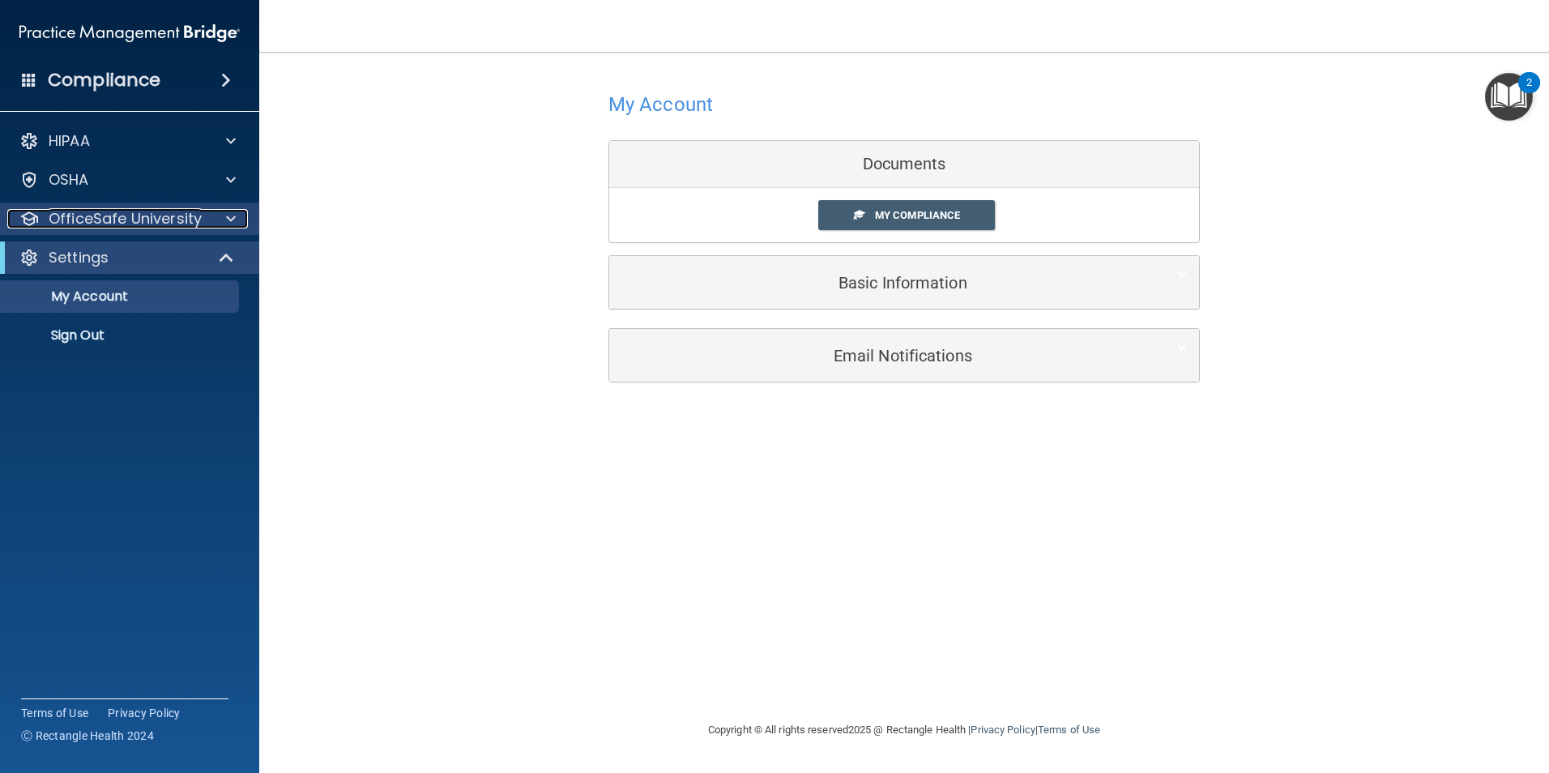
click at [228, 215] on span at bounding box center [231, 218] width 10 height 19
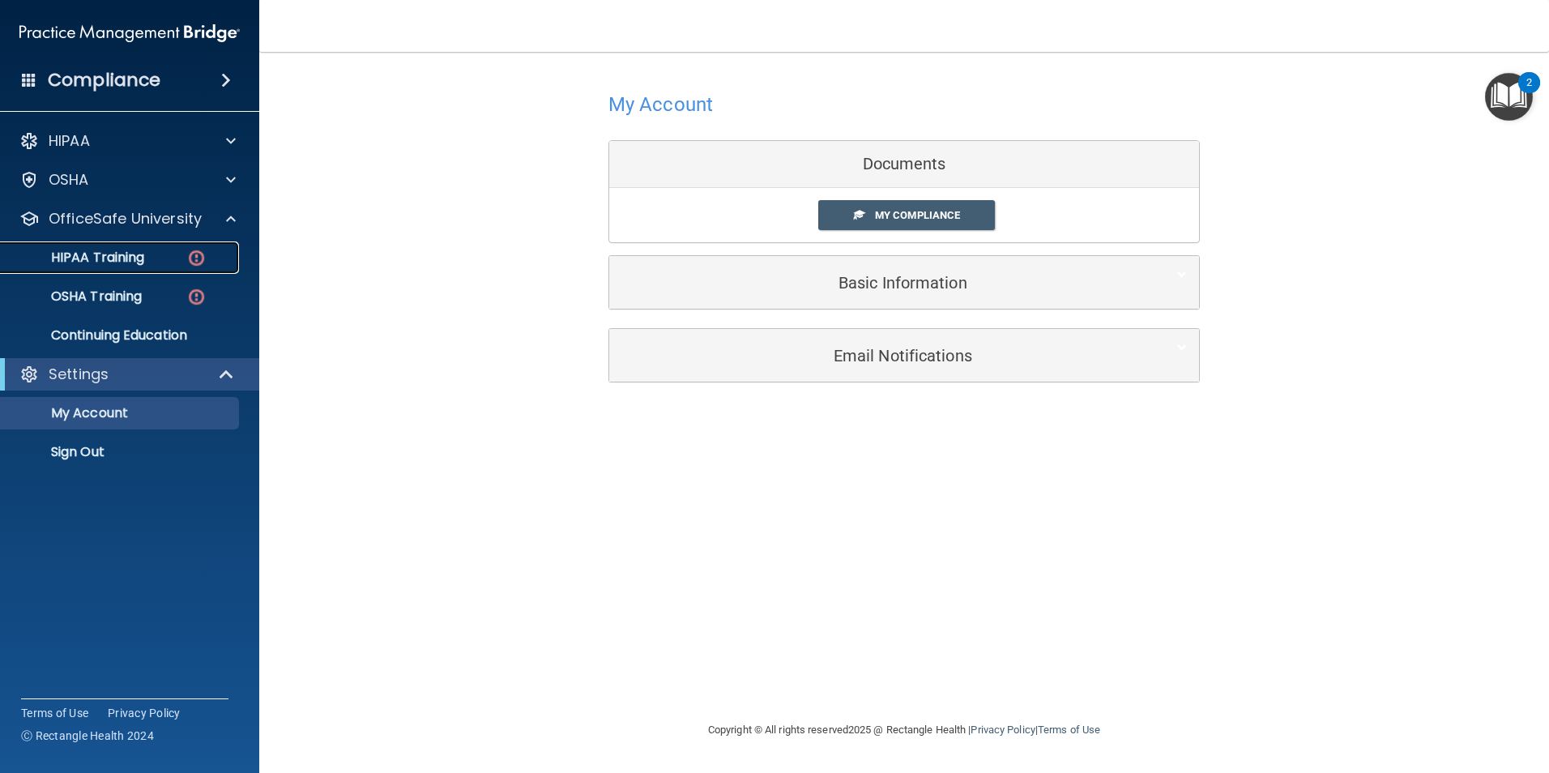
click at [140, 258] on p "HIPAA Training" at bounding box center [78, 258] width 134 height 16
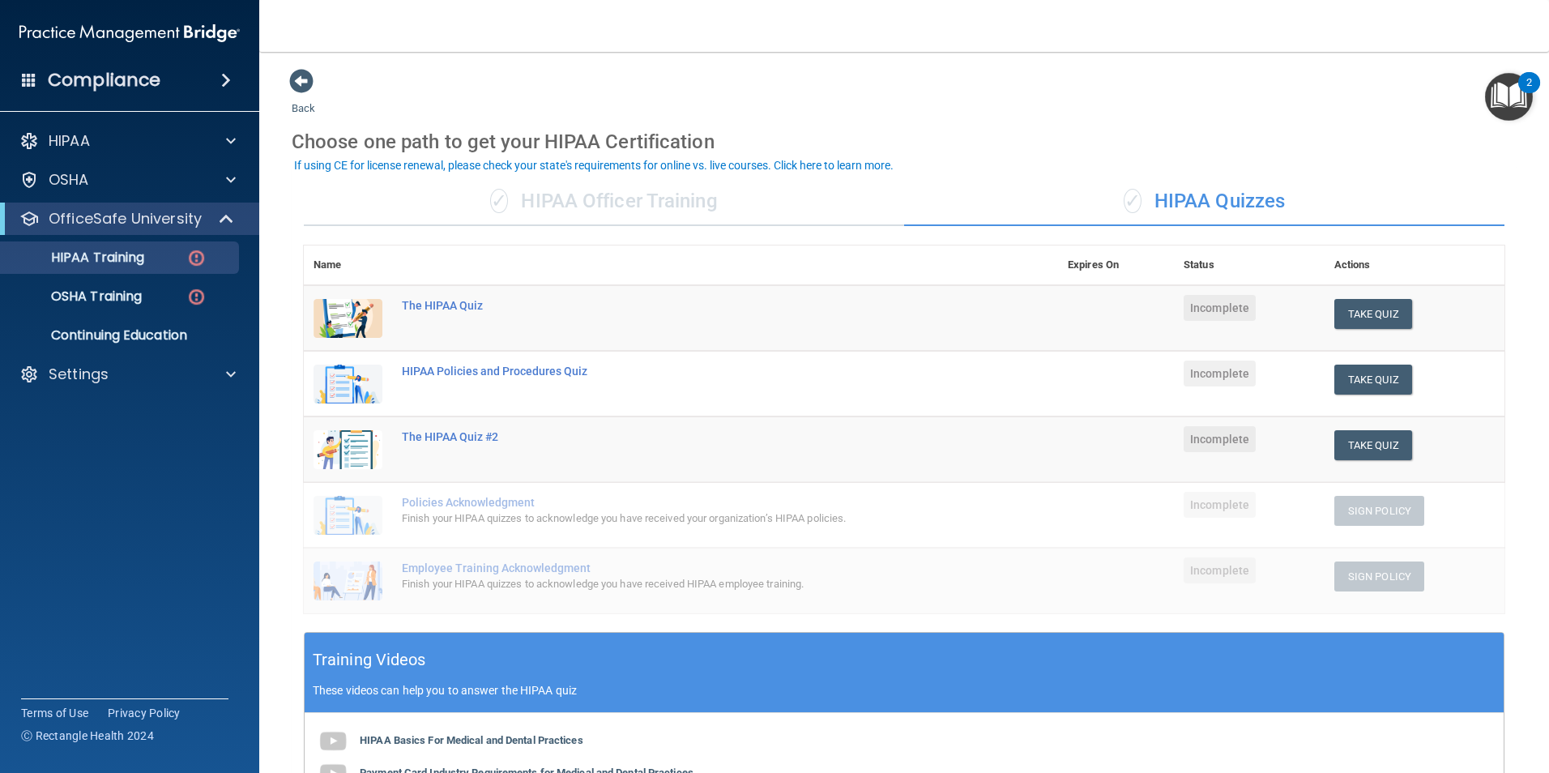
click at [673, 209] on div "✓ HIPAA Officer Training" at bounding box center [604, 201] width 600 height 49
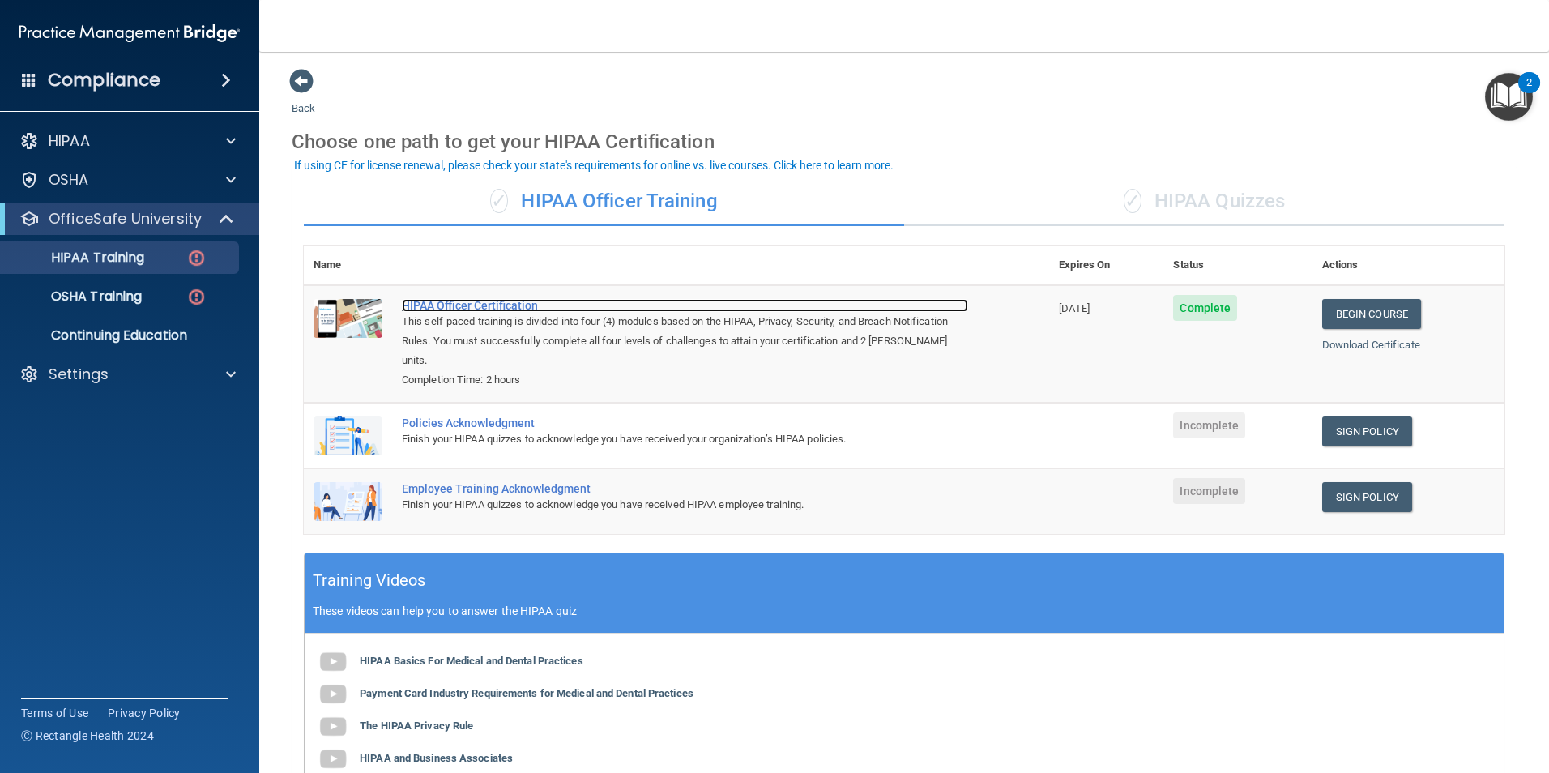
click at [461, 311] on div "HIPAA Officer Certification" at bounding box center [685, 305] width 566 height 13
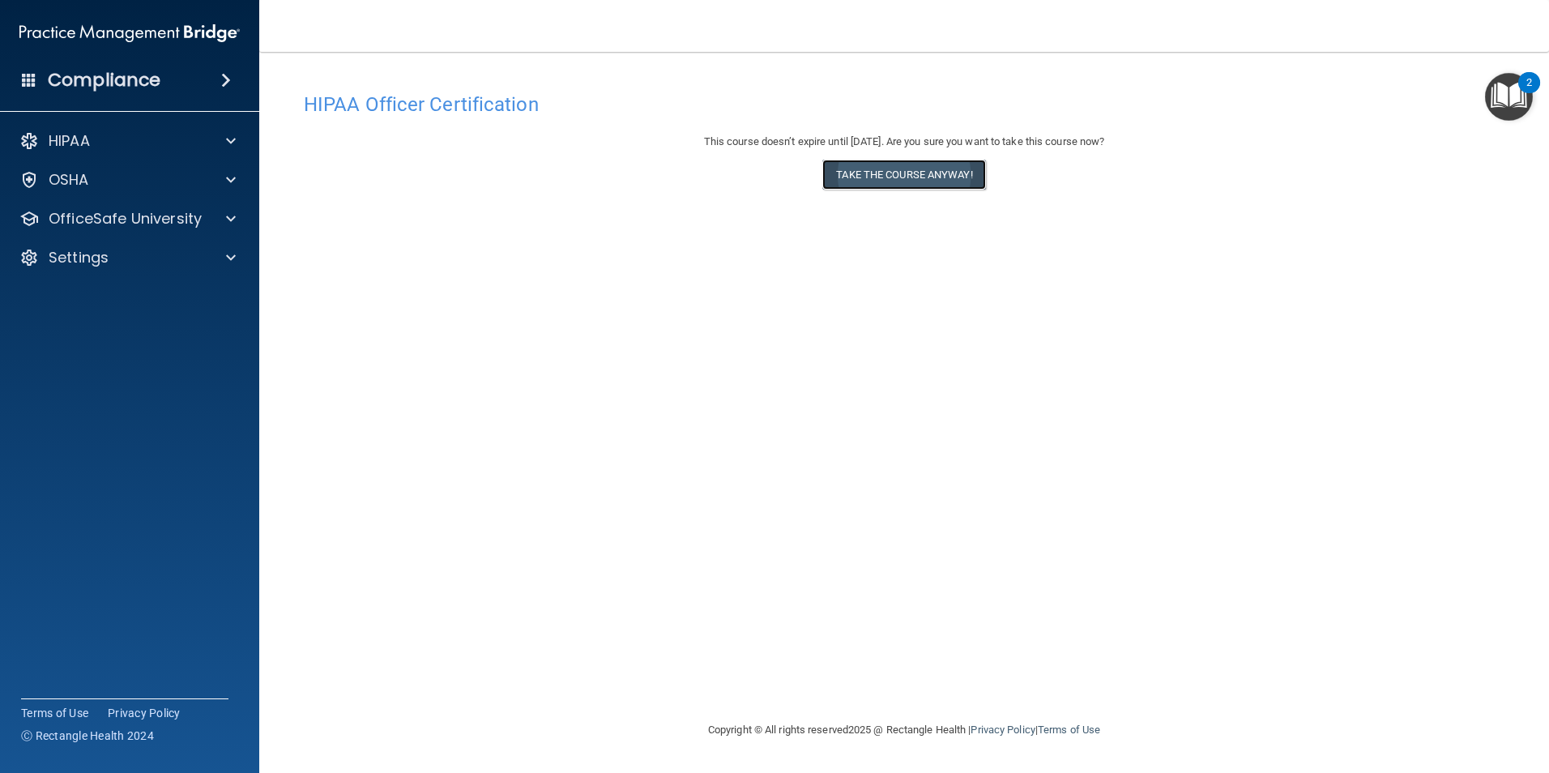
click at [909, 173] on button "Take the course anyway!" at bounding box center [903, 175] width 163 height 30
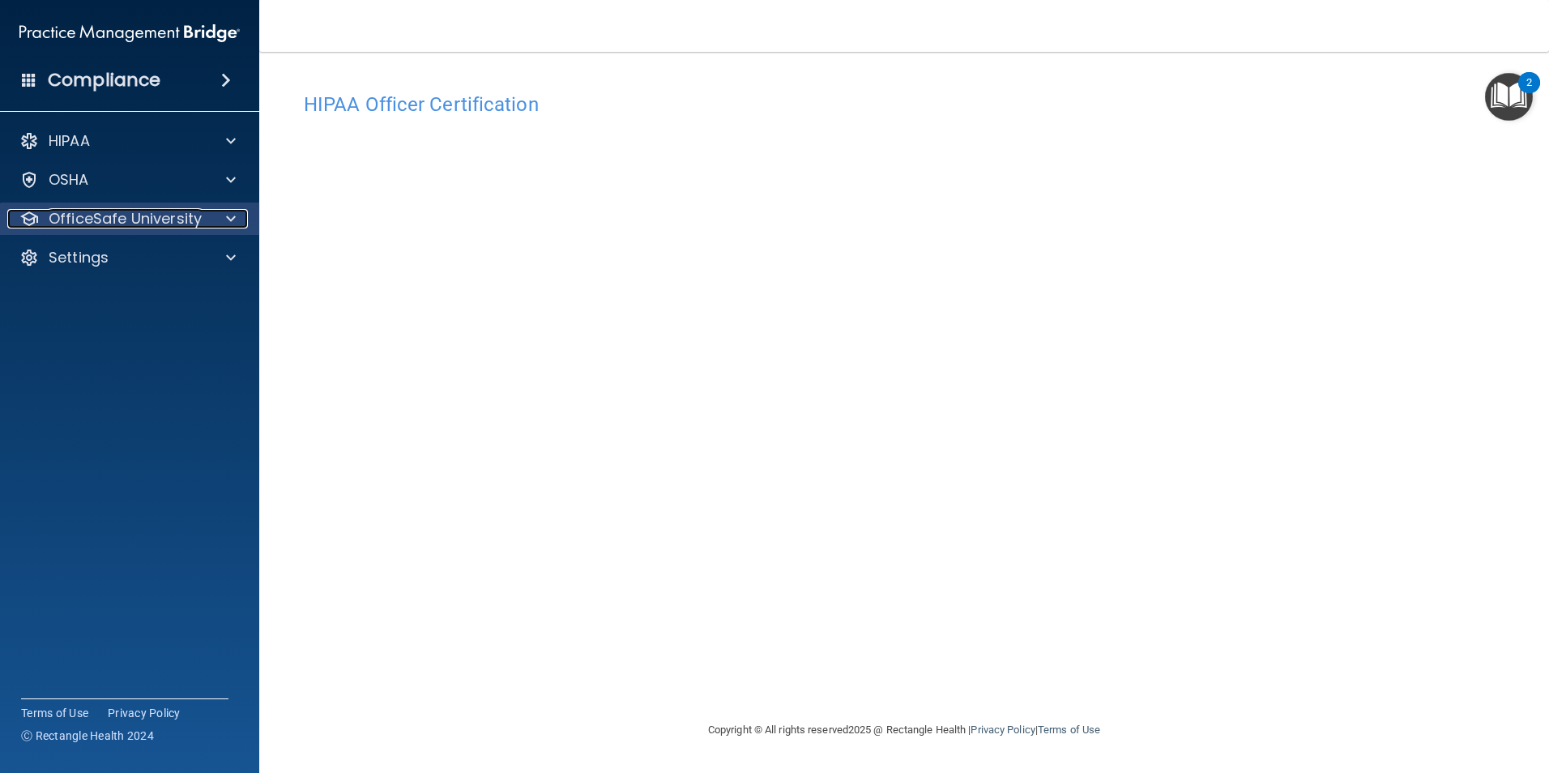
click at [227, 224] on span at bounding box center [231, 218] width 10 height 19
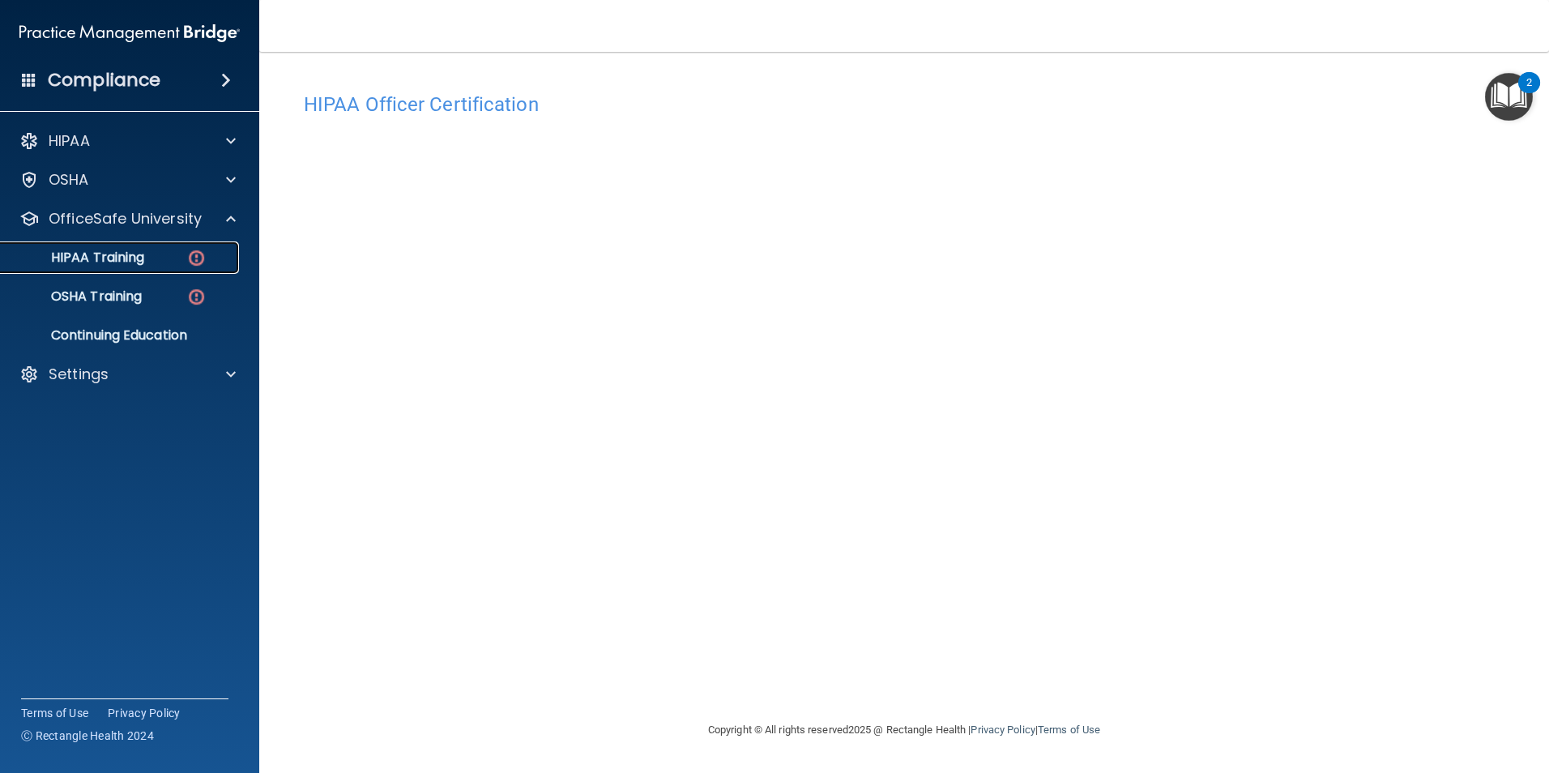
click at [162, 256] on div "HIPAA Training" at bounding box center [121, 258] width 221 height 16
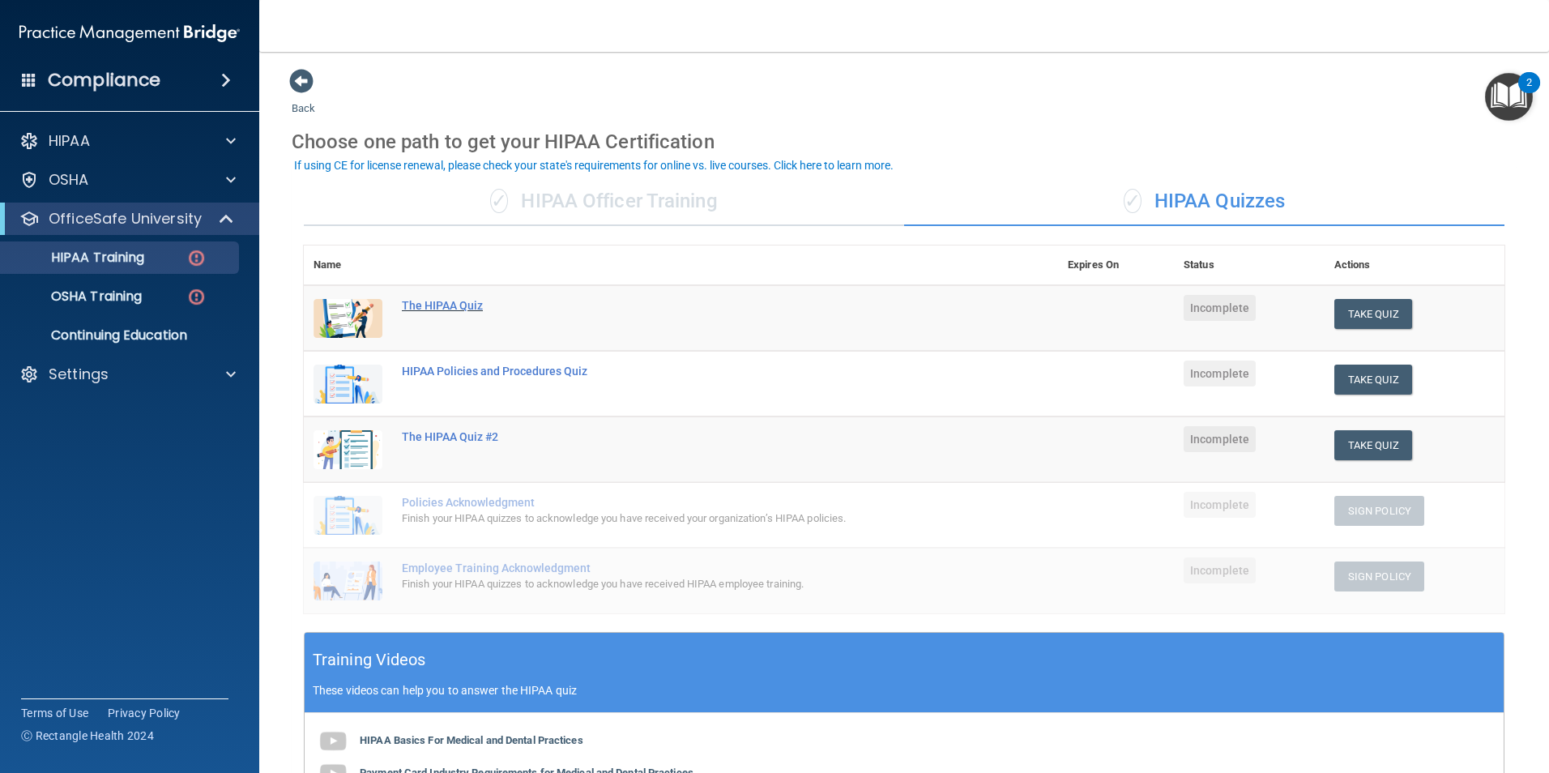
click at [457, 310] on div "The HIPAA Quiz" at bounding box center [689, 305] width 575 height 13
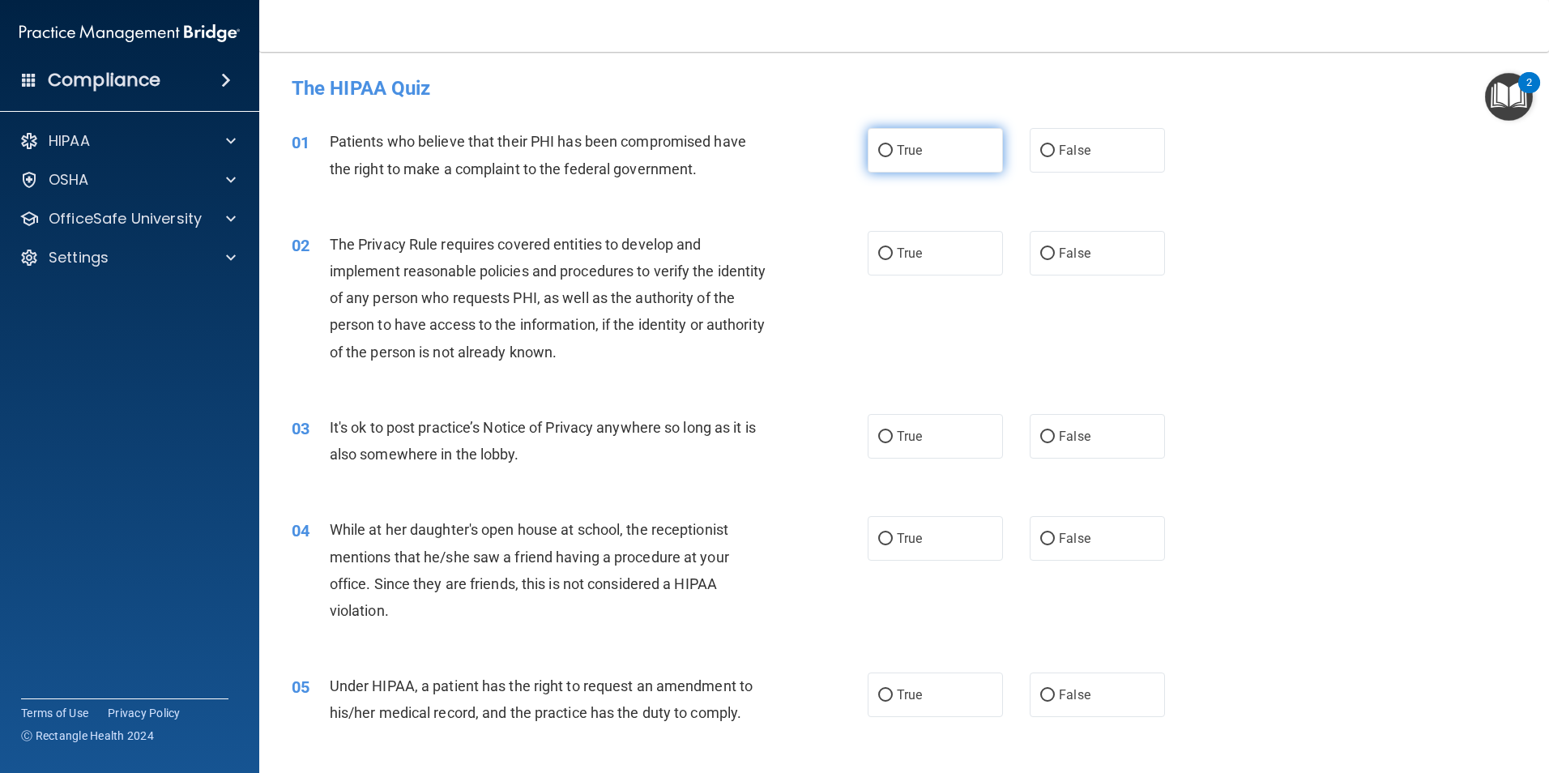
click at [884, 152] on input "True" at bounding box center [885, 151] width 15 height 12
radio input "true"
click at [884, 250] on input "True" at bounding box center [885, 254] width 15 height 12
radio input "true"
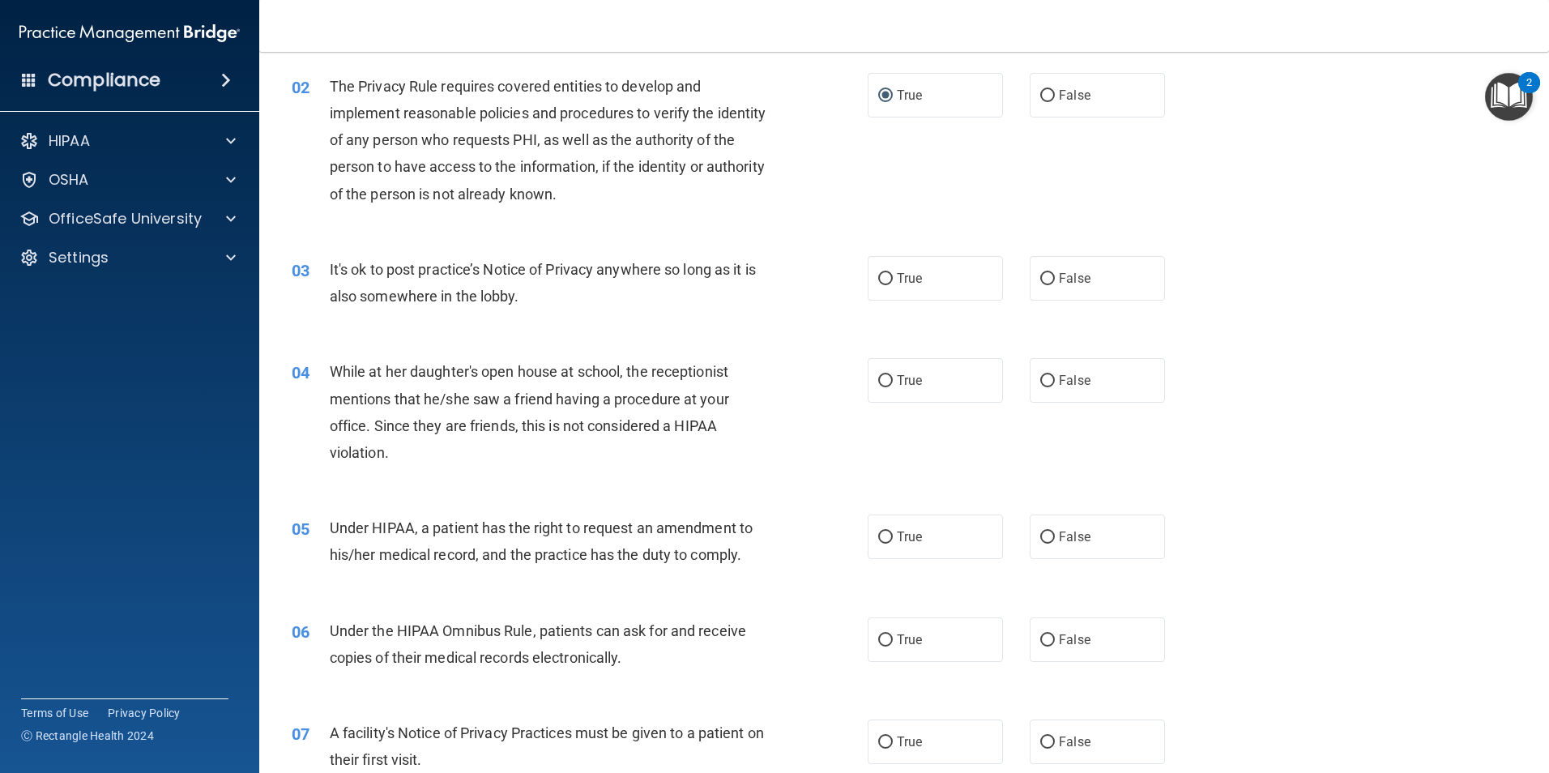
scroll to position [162, 0]
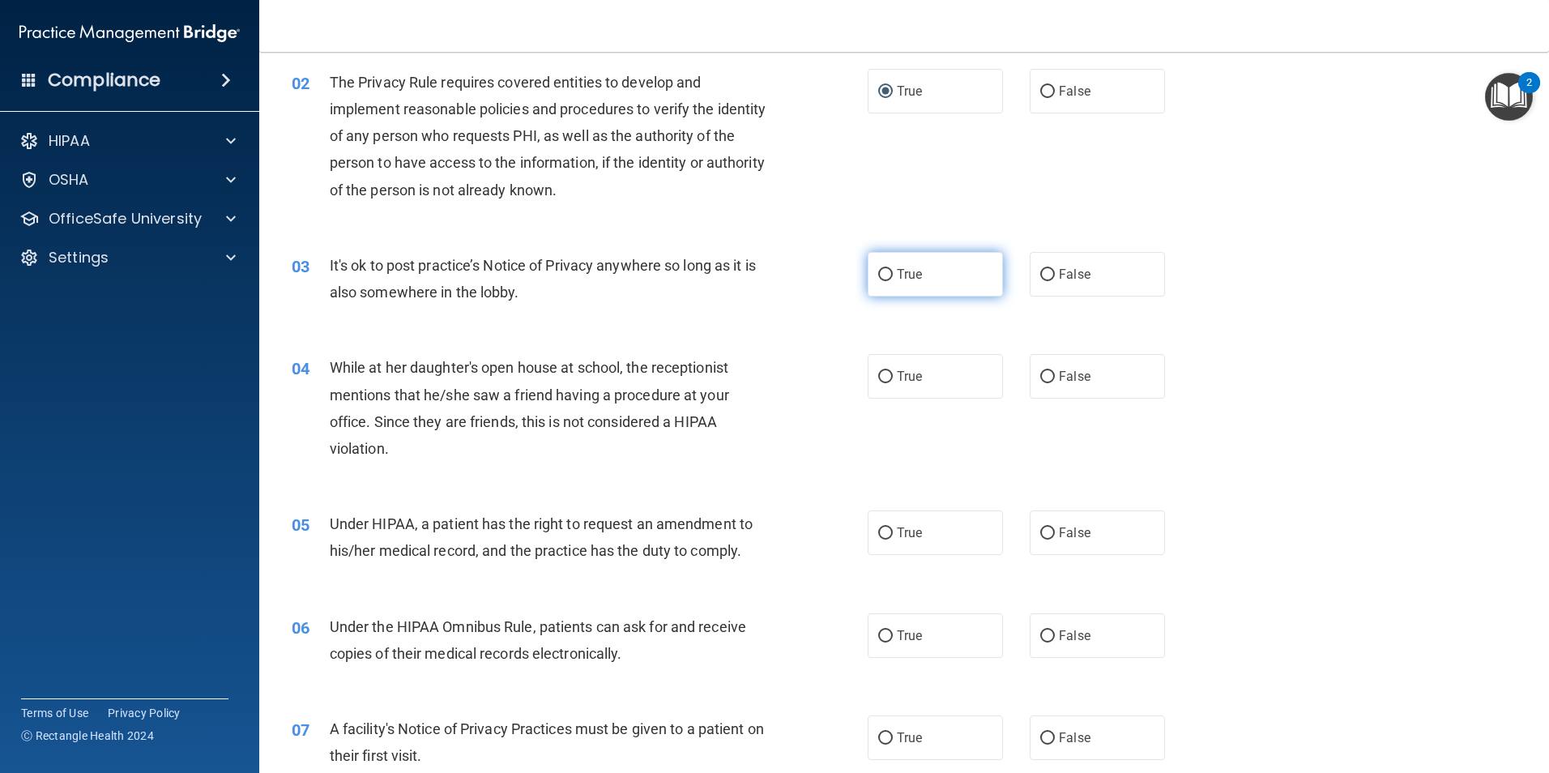
click at [886, 276] on input "True" at bounding box center [885, 275] width 15 height 12
radio input "true"
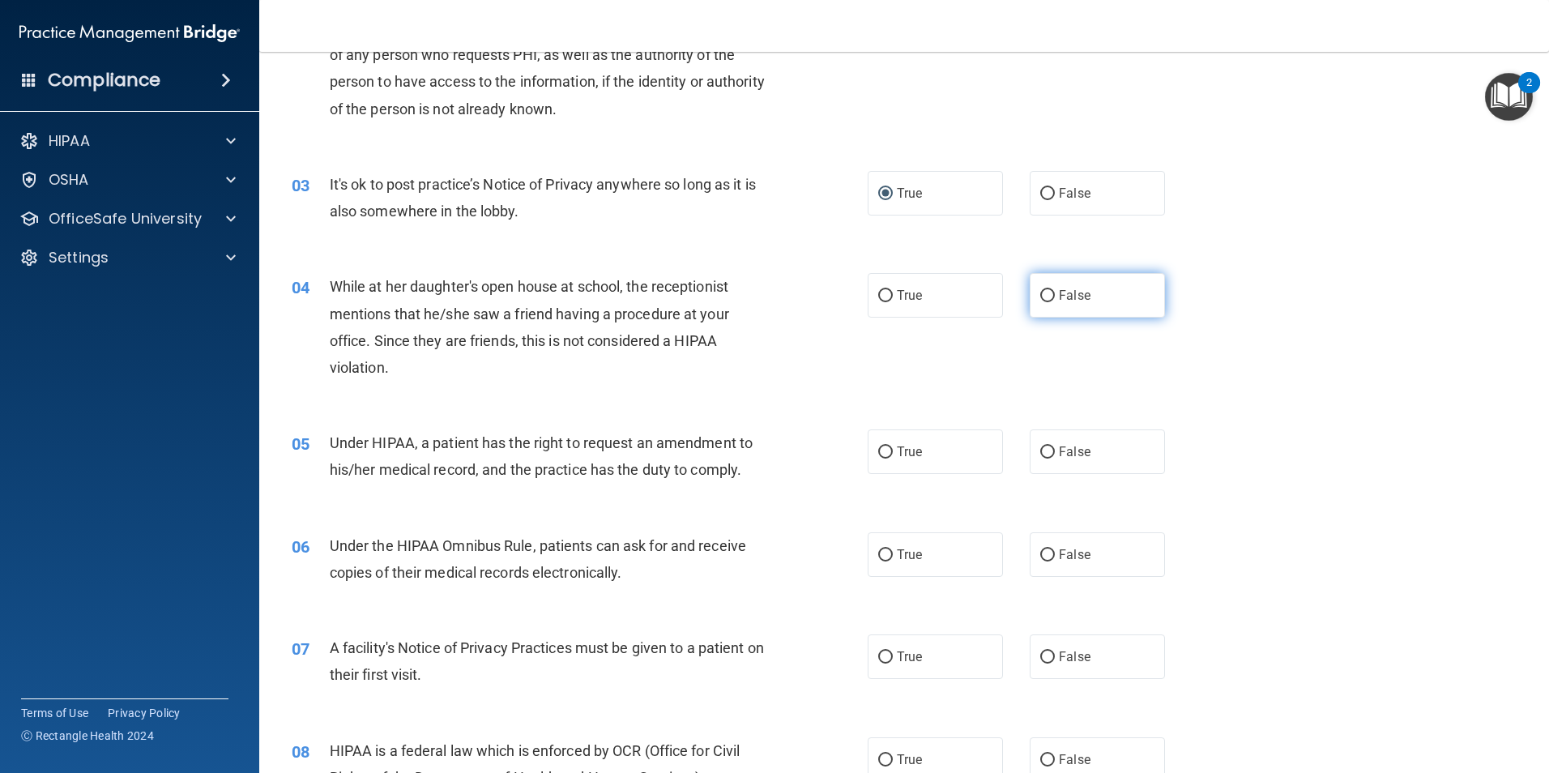
click at [1045, 301] on input "False" at bounding box center [1047, 296] width 15 height 12
radio input "true"
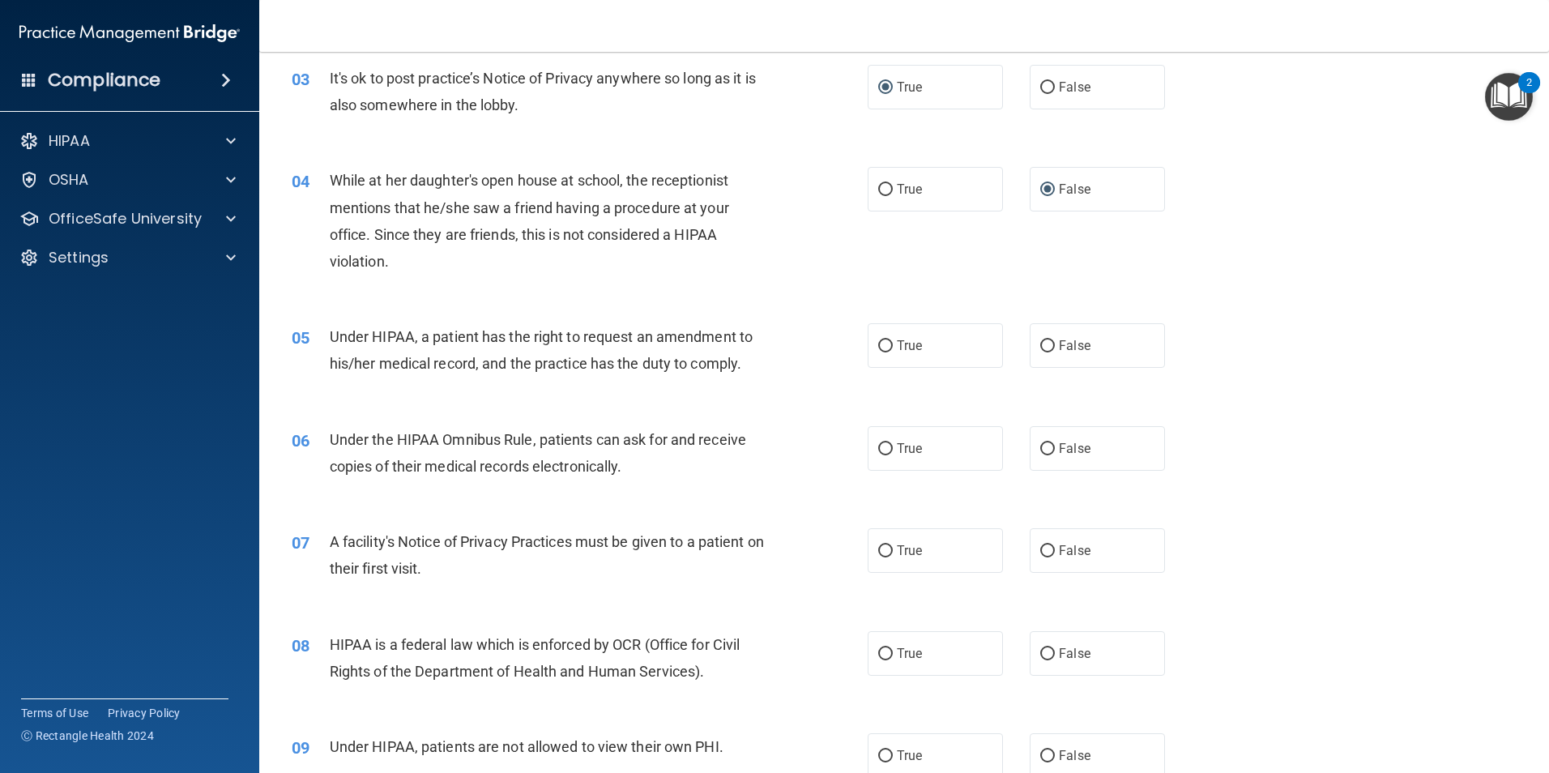
scroll to position [405, 0]
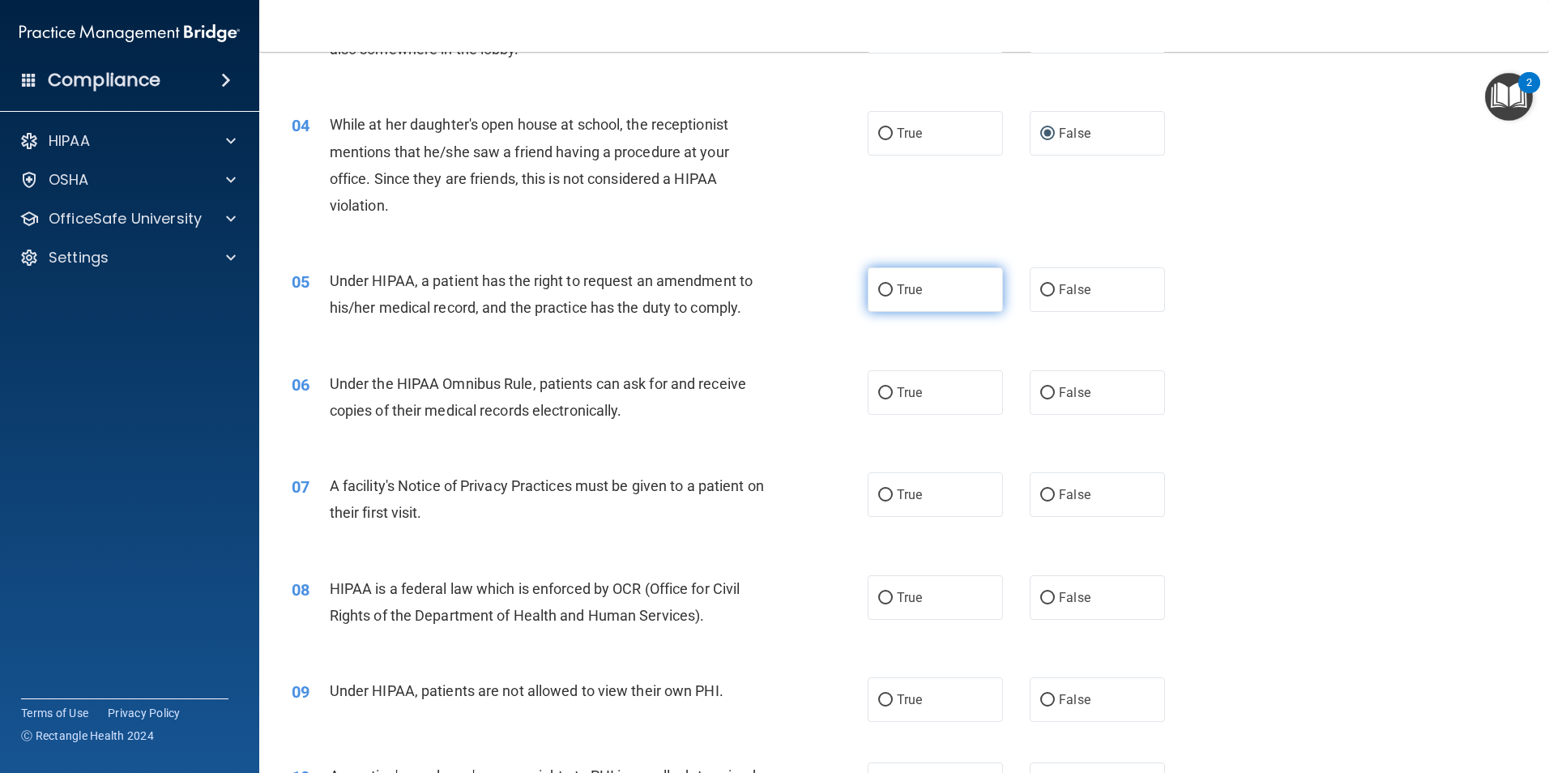
click at [878, 290] on input "True" at bounding box center [885, 290] width 15 height 12
radio input "true"
click at [882, 397] on input "True" at bounding box center [885, 393] width 15 height 12
radio input "true"
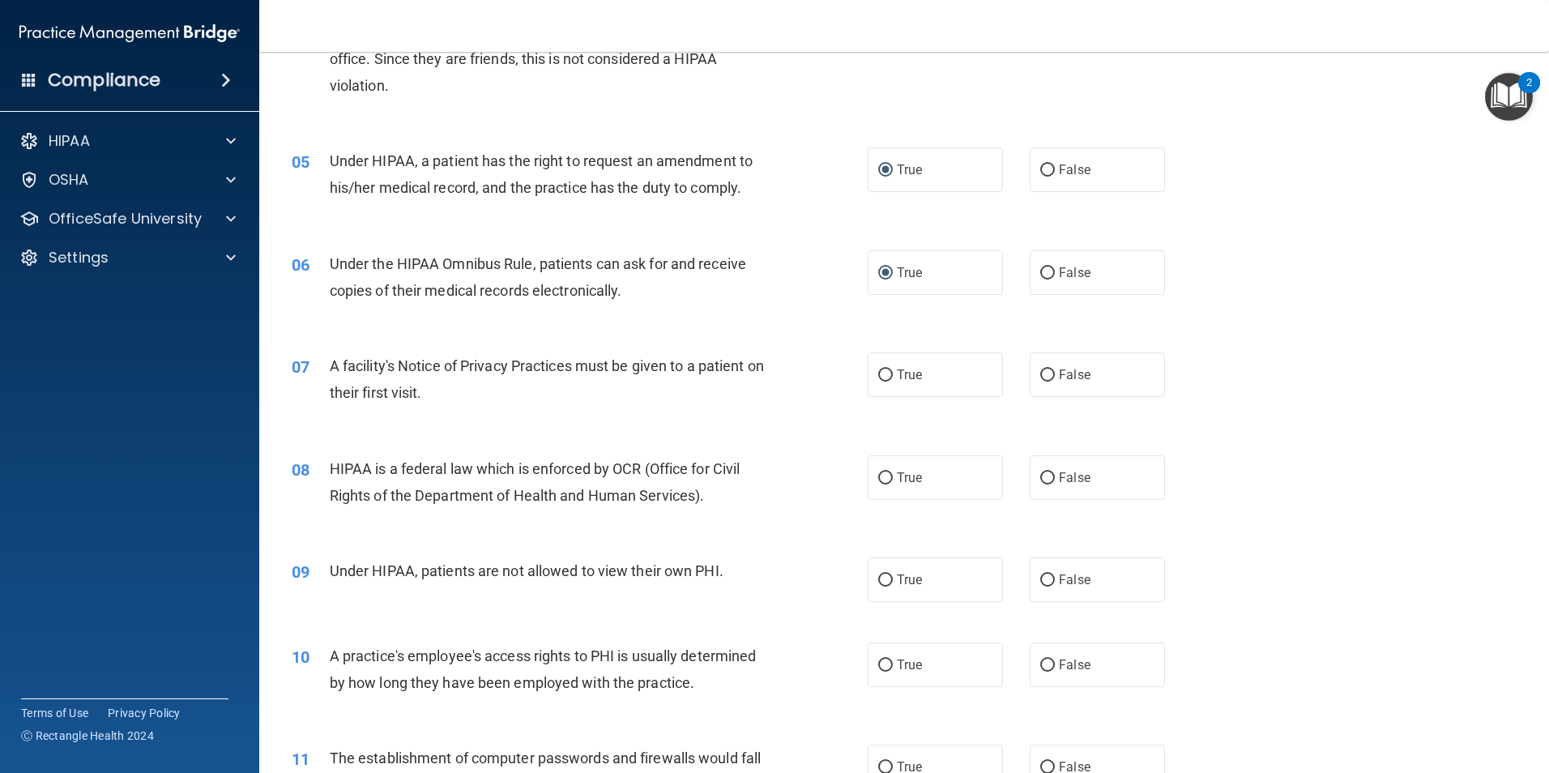
scroll to position [567, 0]
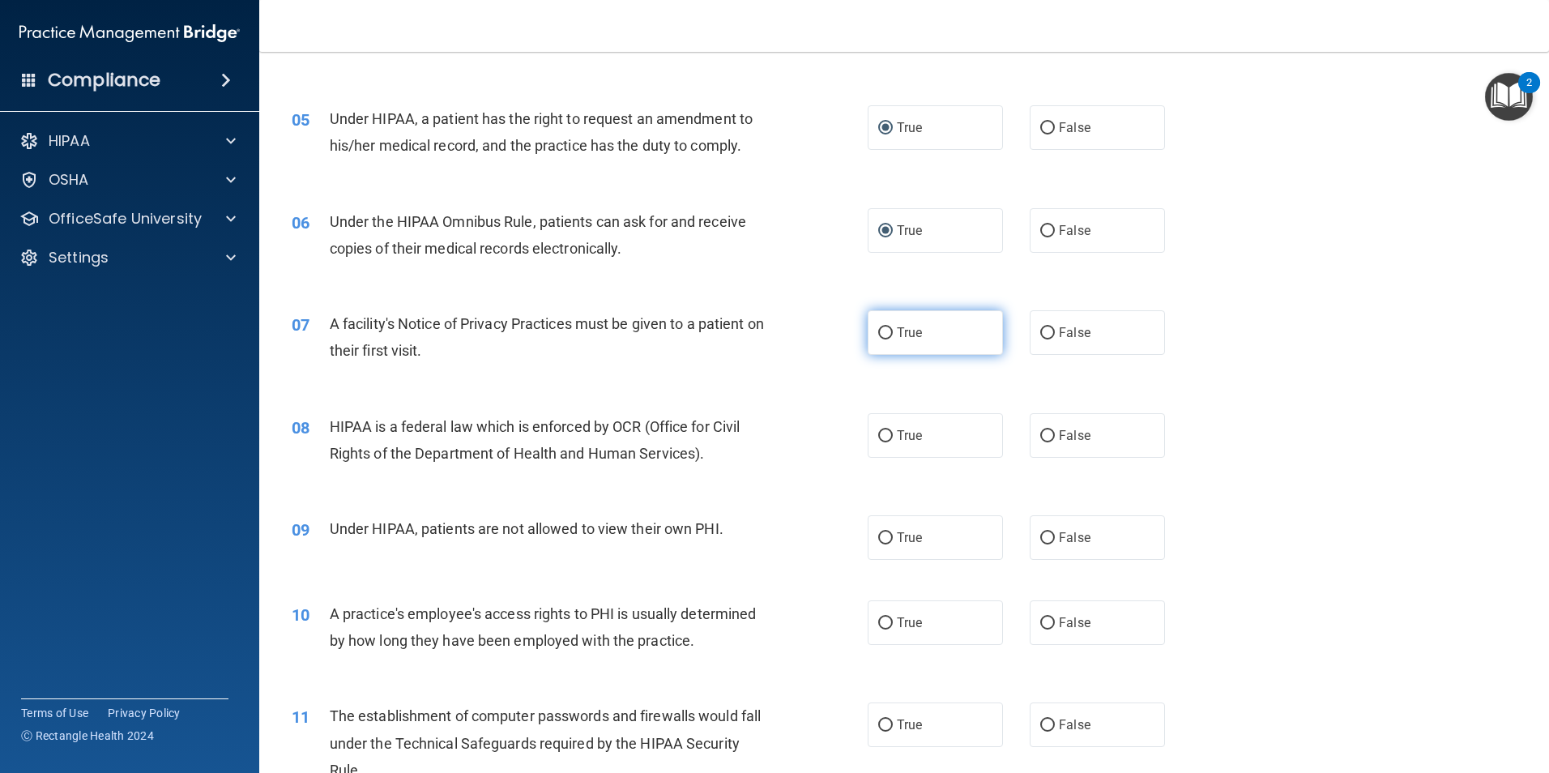
click at [881, 330] on input "True" at bounding box center [885, 333] width 15 height 12
radio input "true"
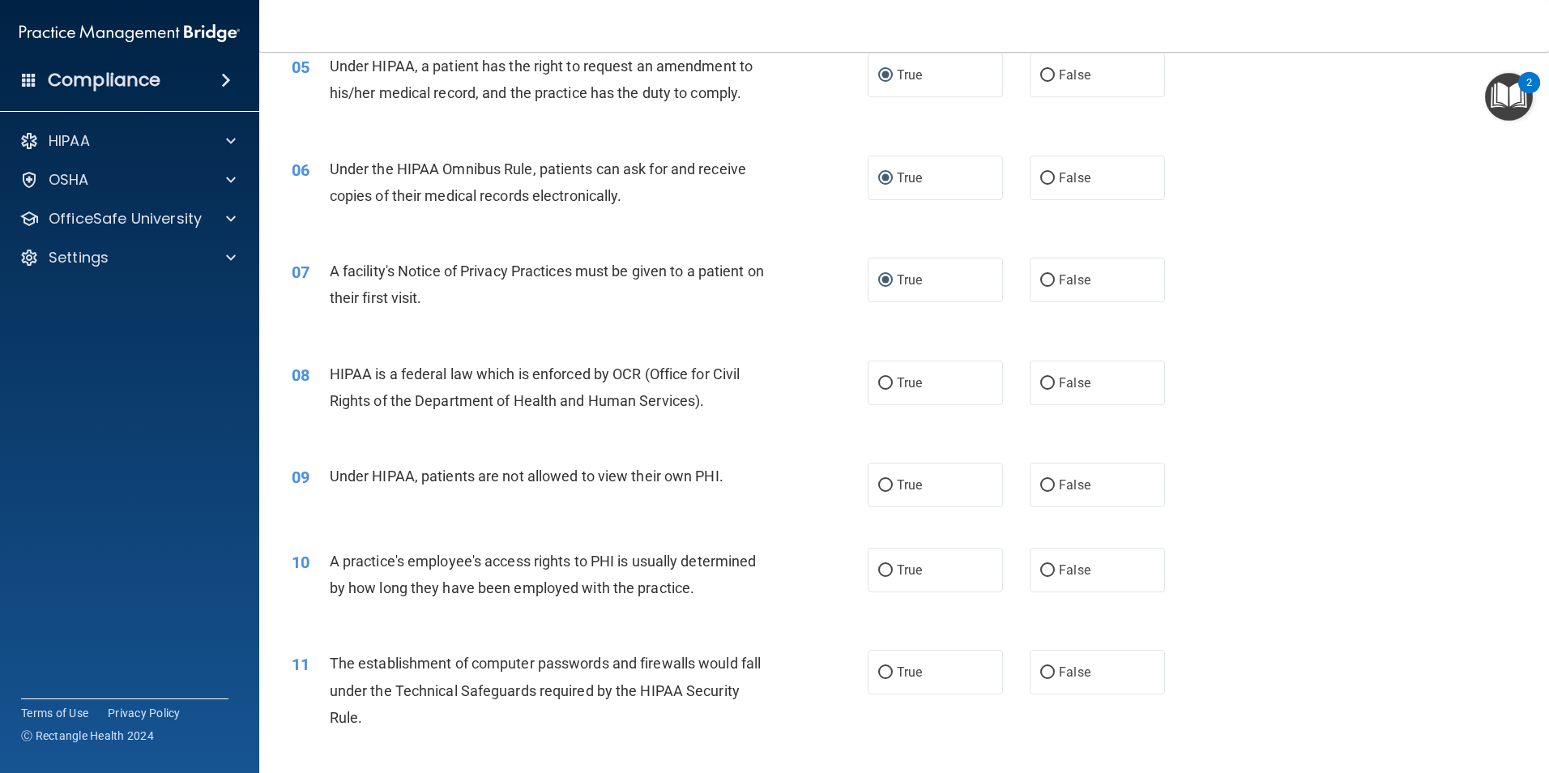
scroll to position [648, 0]
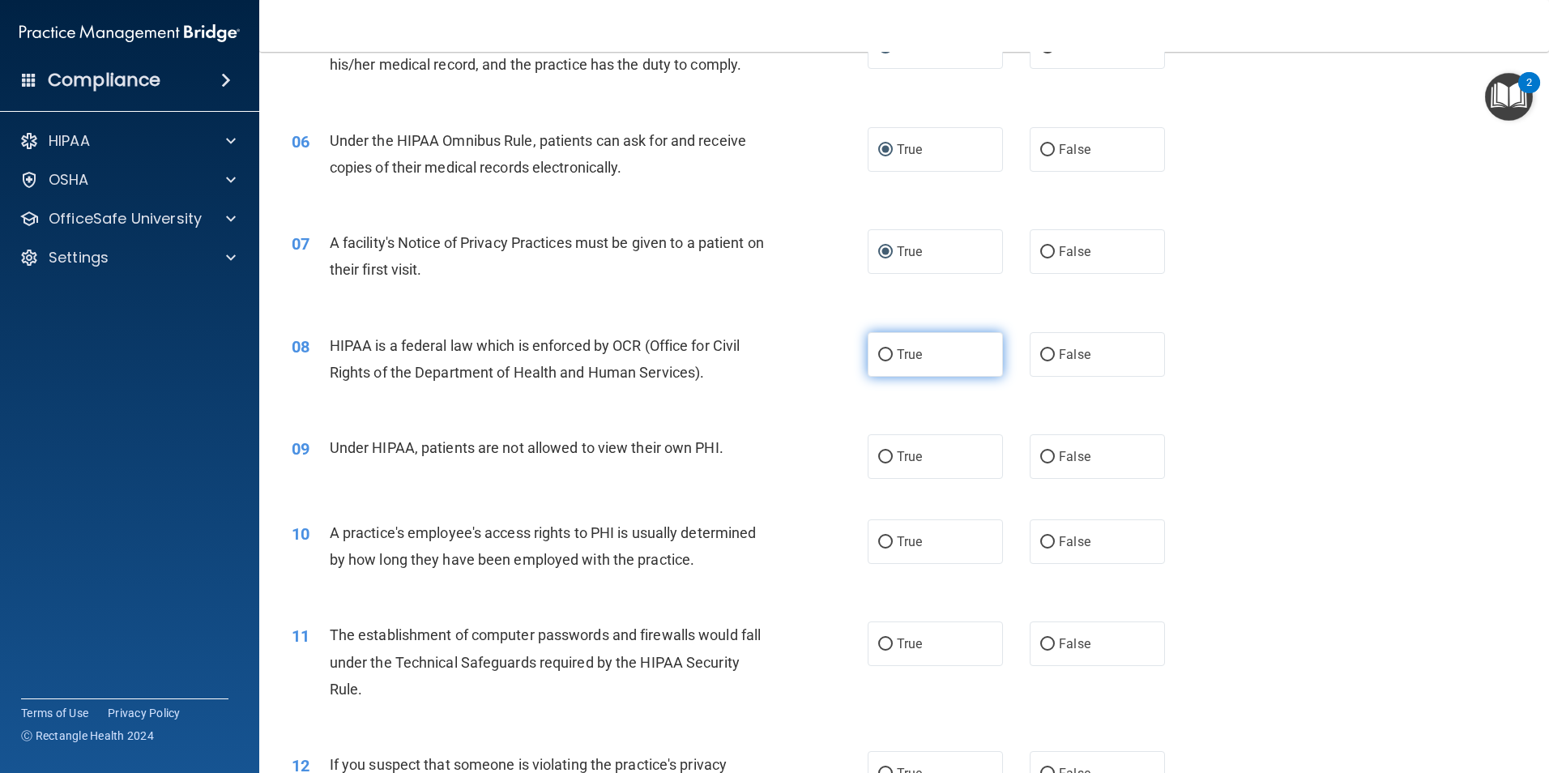
click at [883, 357] on input "True" at bounding box center [885, 355] width 15 height 12
radio input "true"
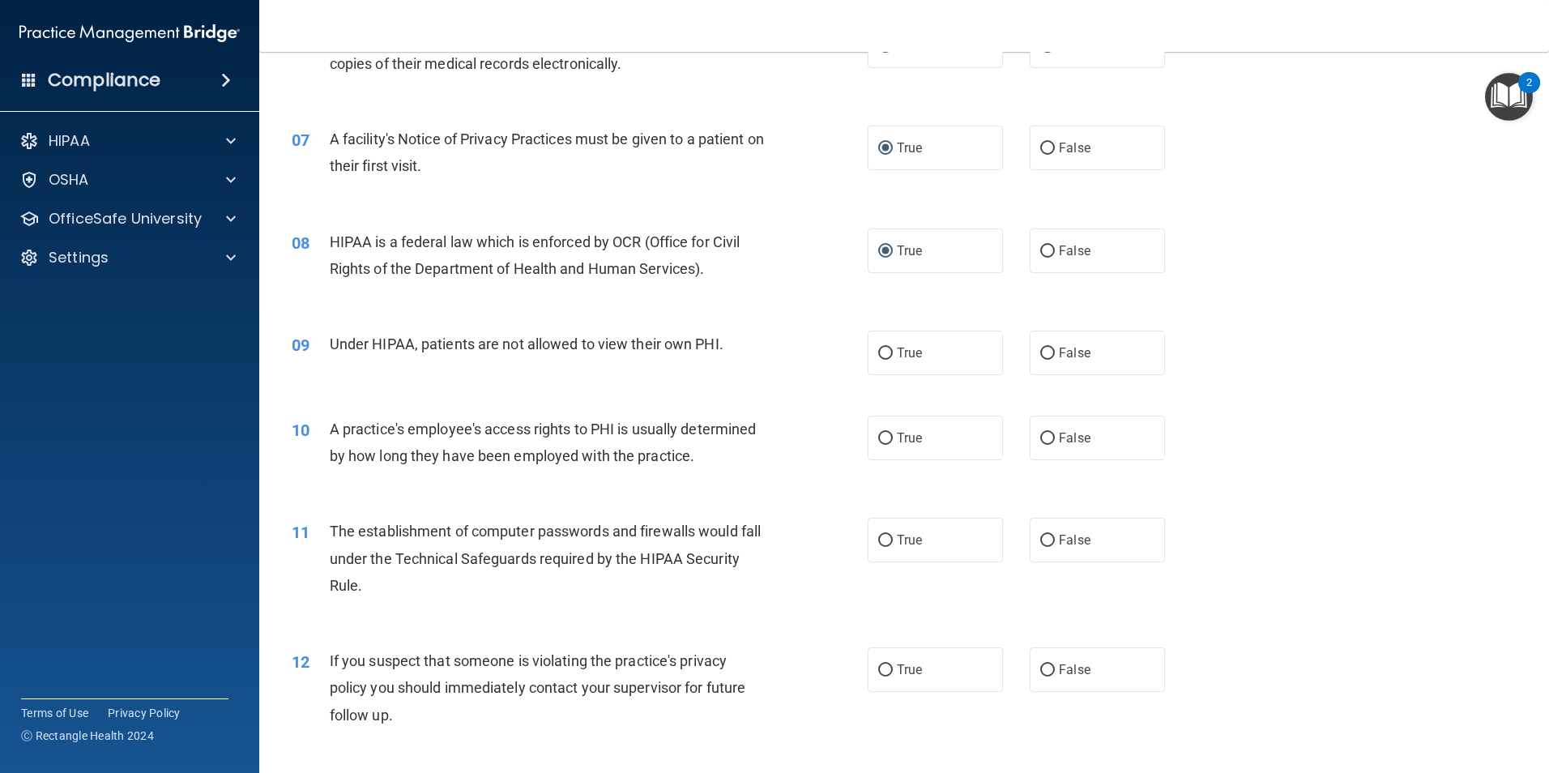
scroll to position [810, 0]
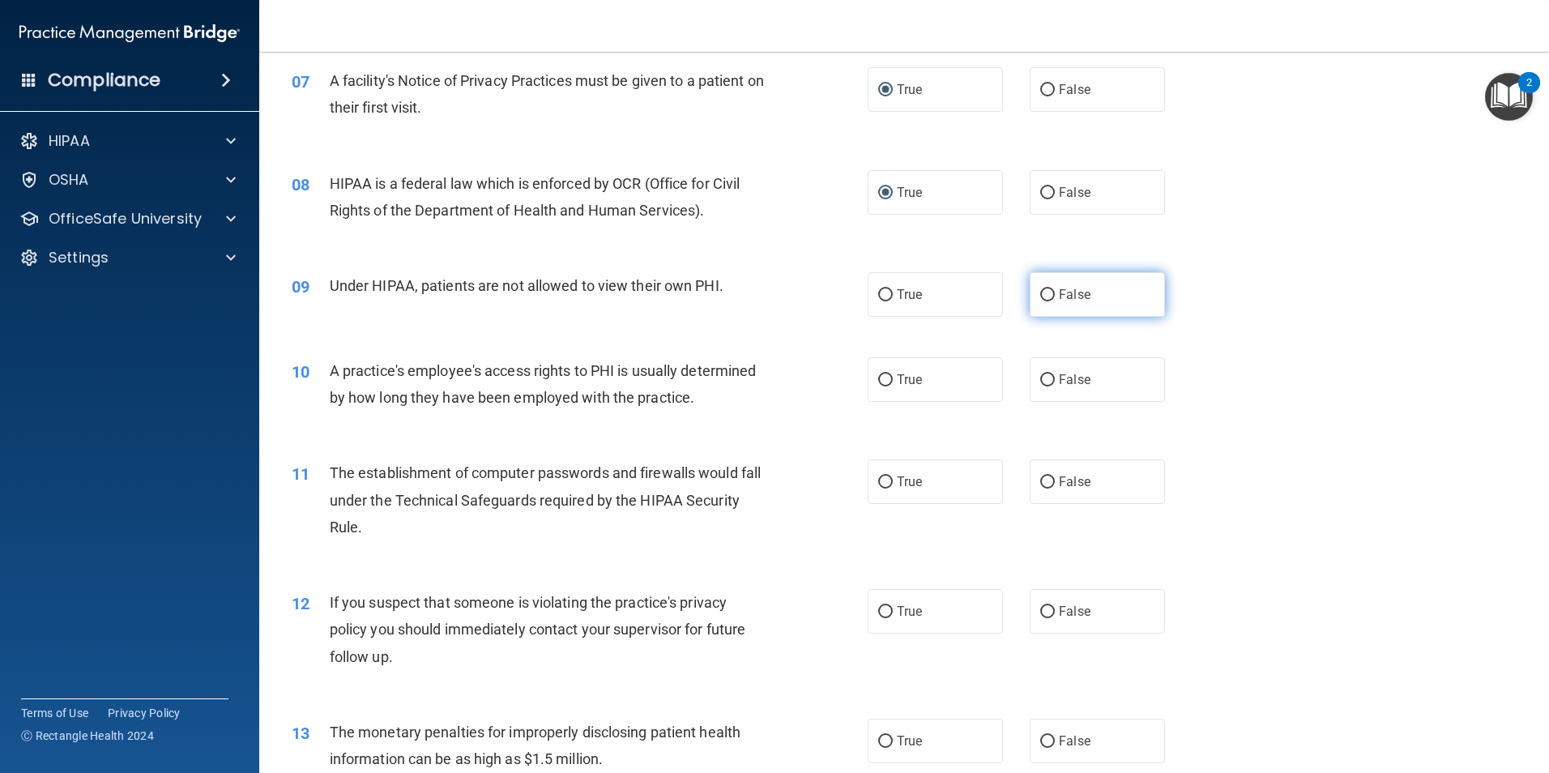
click at [1045, 292] on input "False" at bounding box center [1047, 295] width 15 height 12
radio input "true"
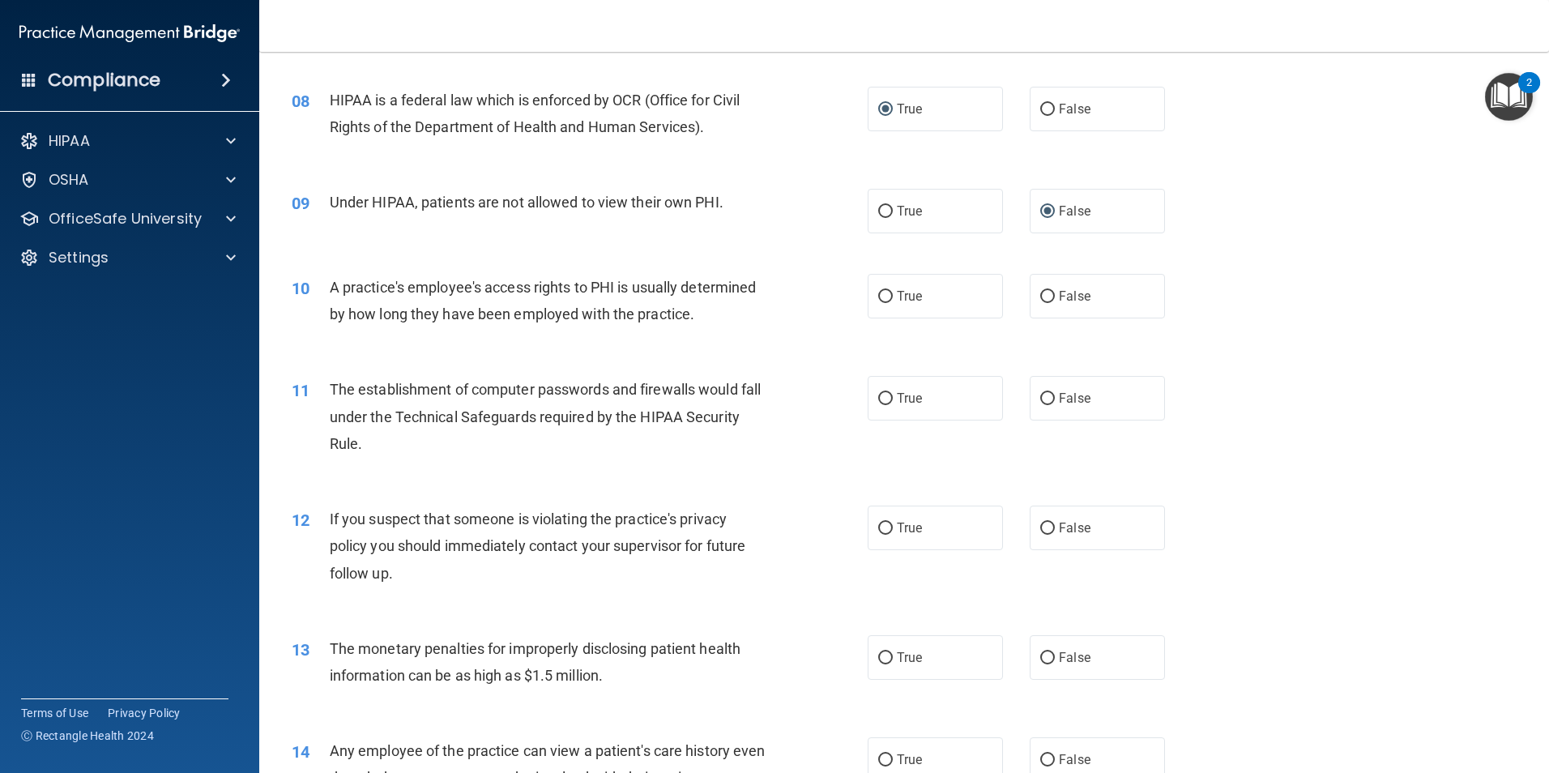
scroll to position [972, 0]
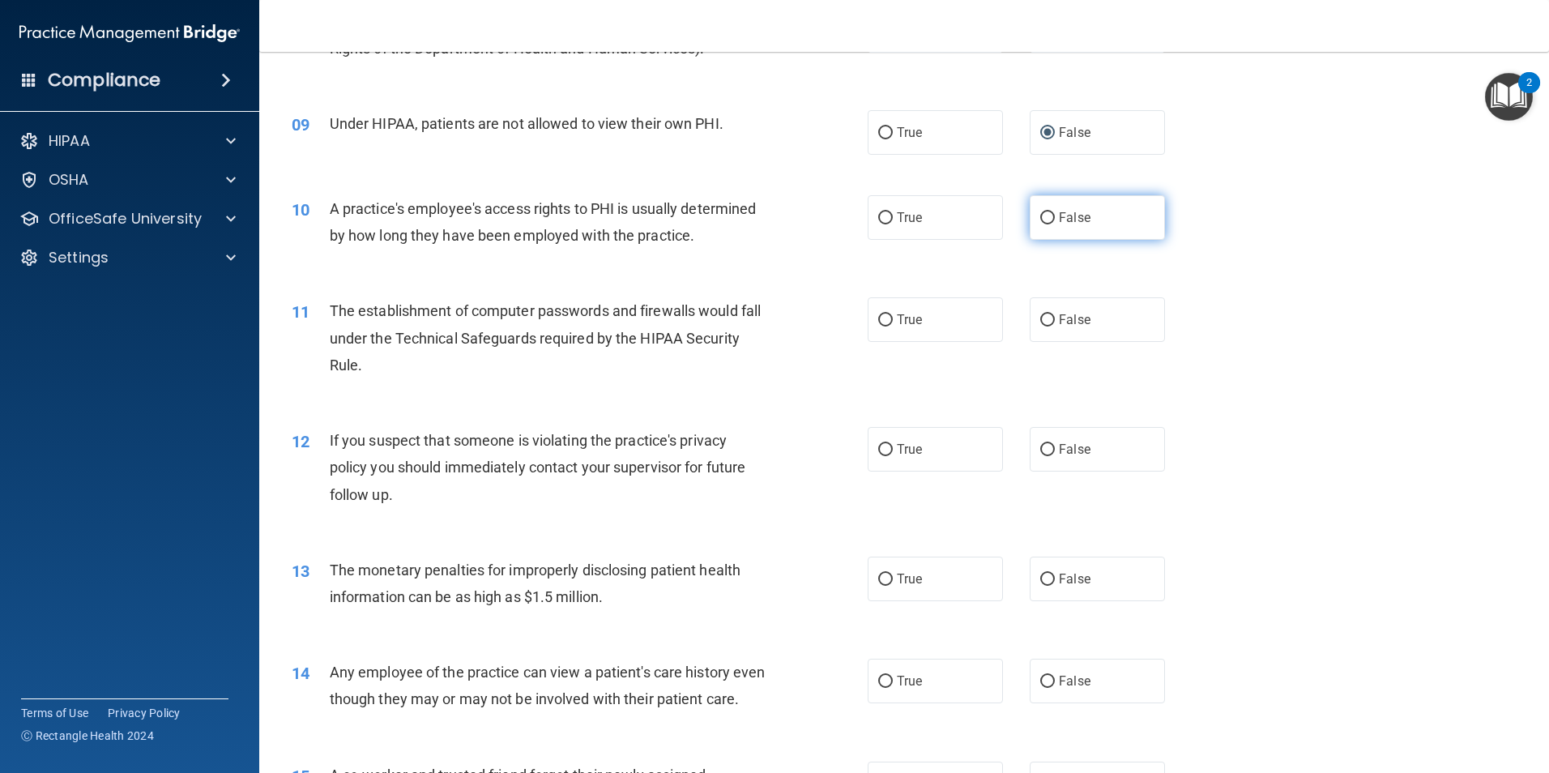
click at [1042, 215] on input "False" at bounding box center [1047, 218] width 15 height 12
radio input "true"
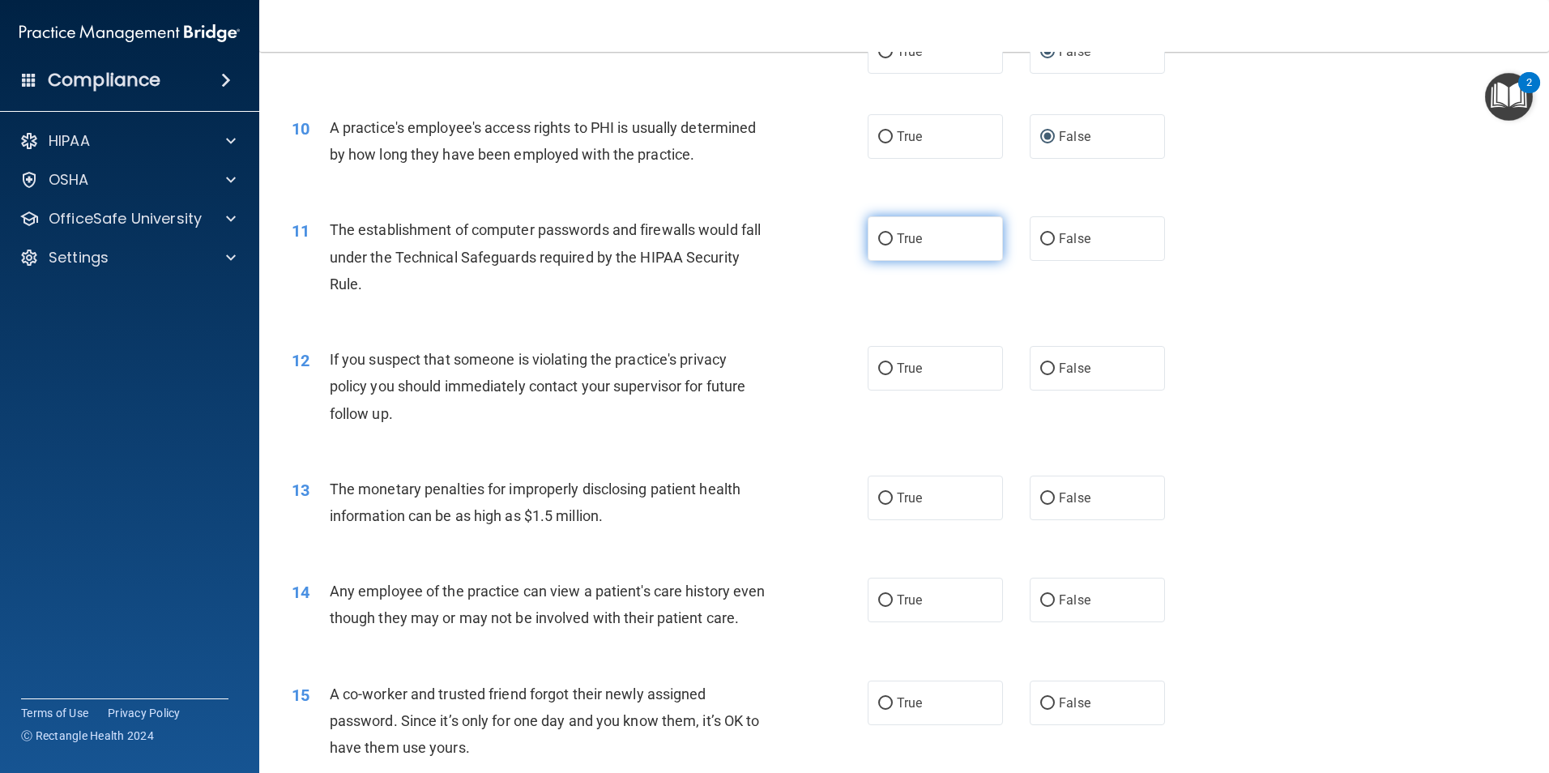
click at [881, 241] on input "True" at bounding box center [885, 239] width 15 height 12
radio input "true"
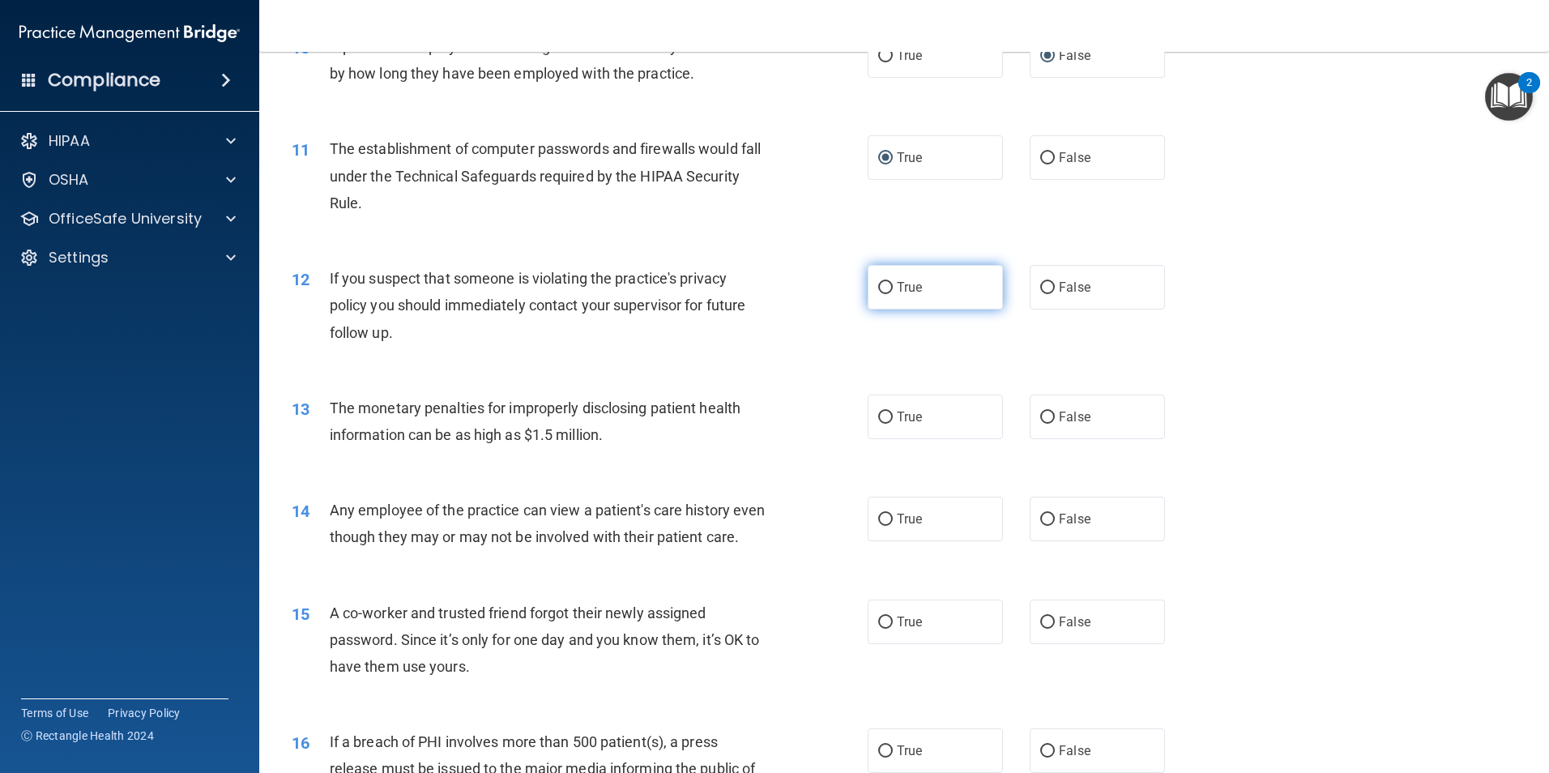
click at [880, 288] on input "True" at bounding box center [885, 288] width 15 height 12
radio input "true"
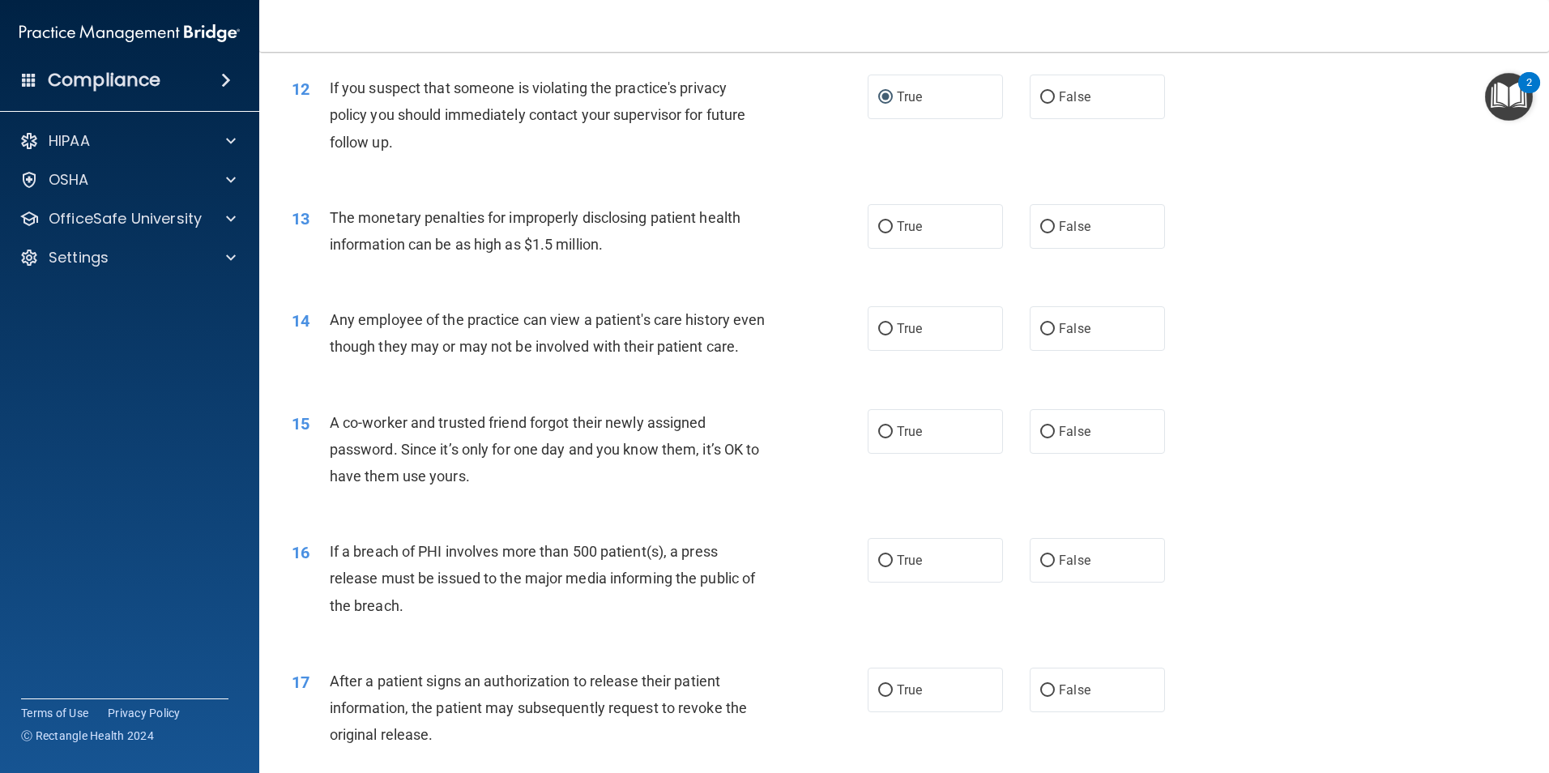
scroll to position [1378, 0]
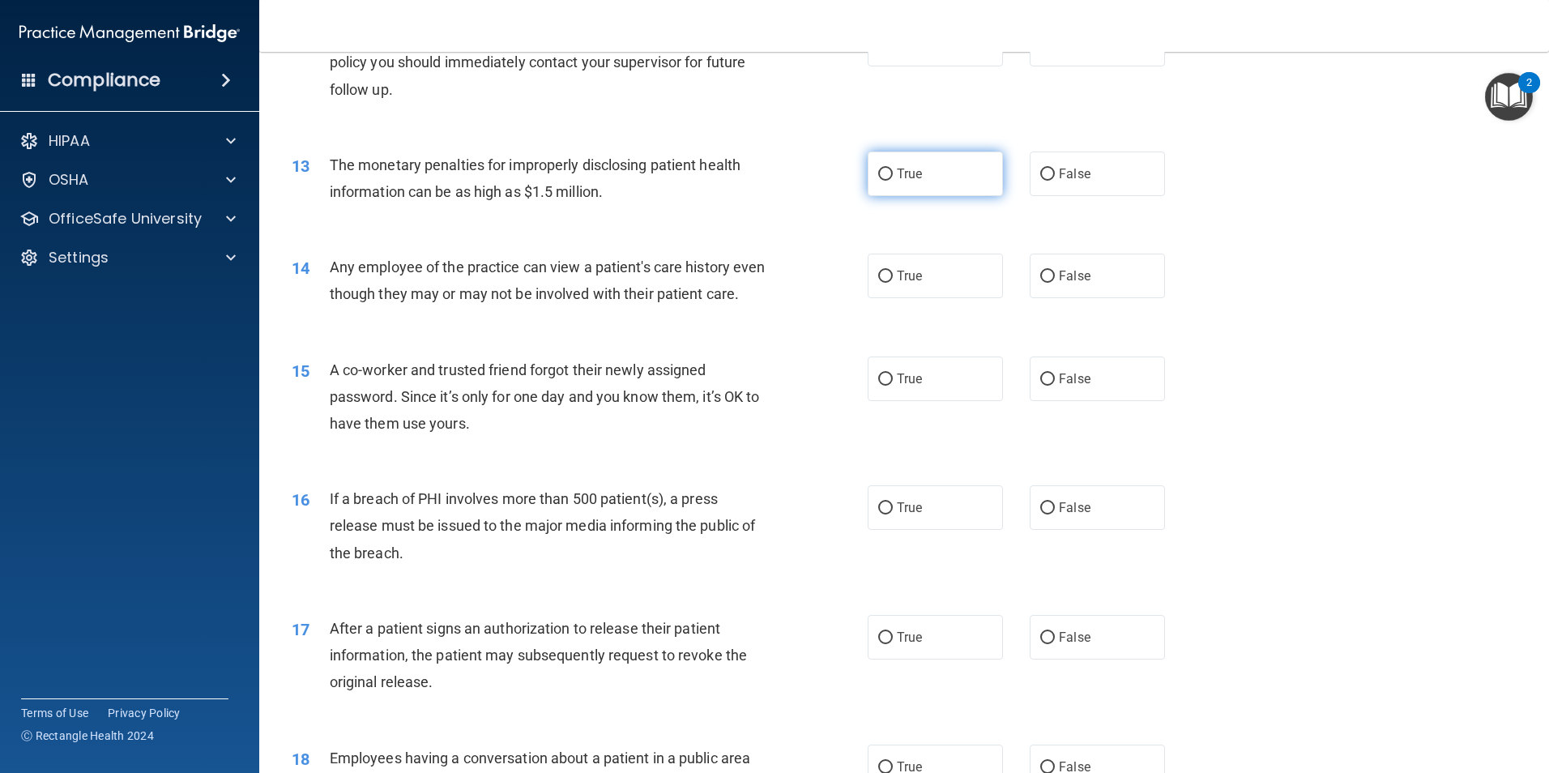
click at [882, 177] on input "True" at bounding box center [885, 175] width 15 height 12
radio input "true"
click at [1045, 274] on input "False" at bounding box center [1047, 277] width 15 height 12
radio input "true"
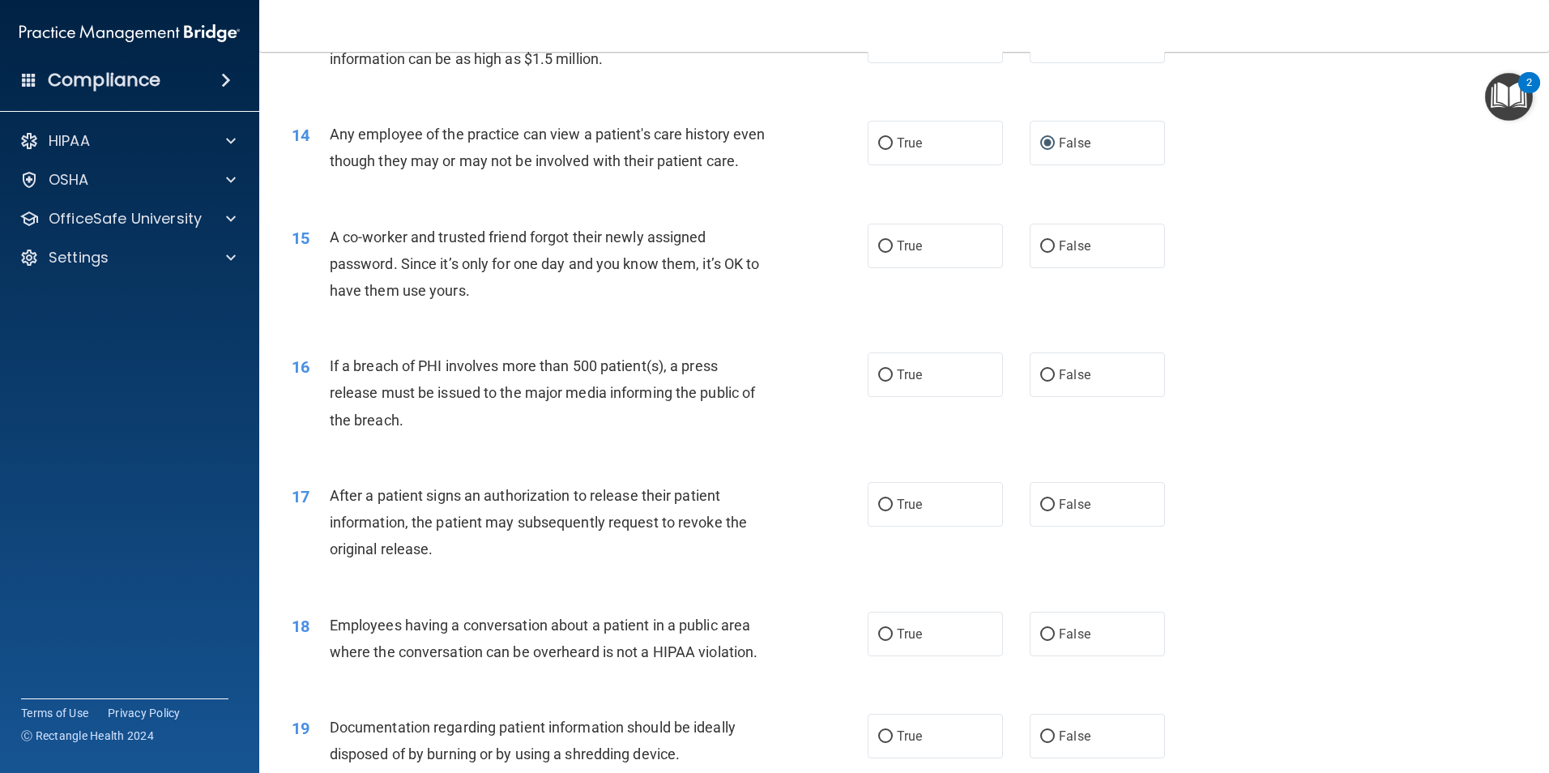
scroll to position [1540, 0]
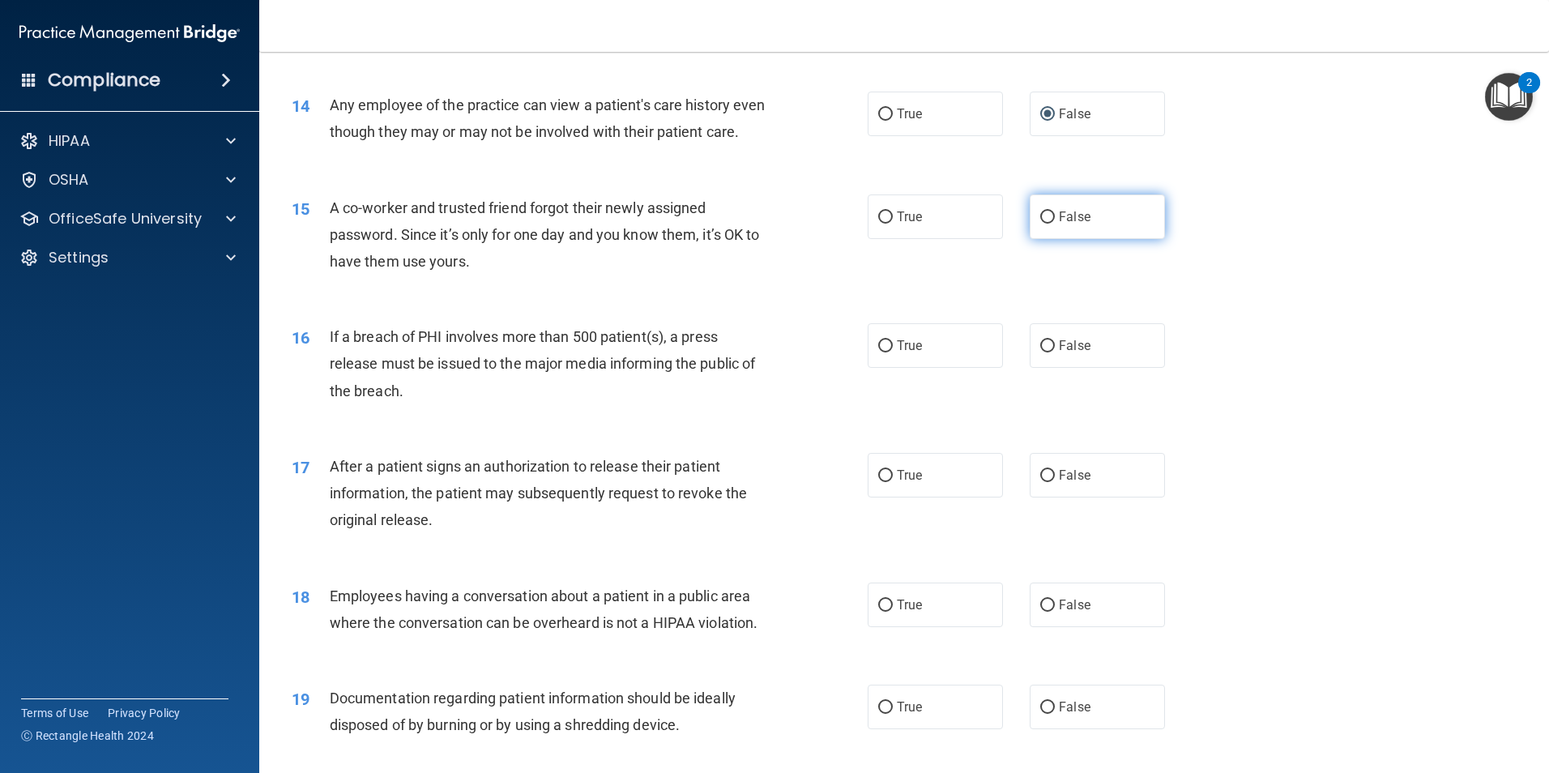
click at [1044, 224] on input "False" at bounding box center [1047, 217] width 15 height 12
radio input "true"
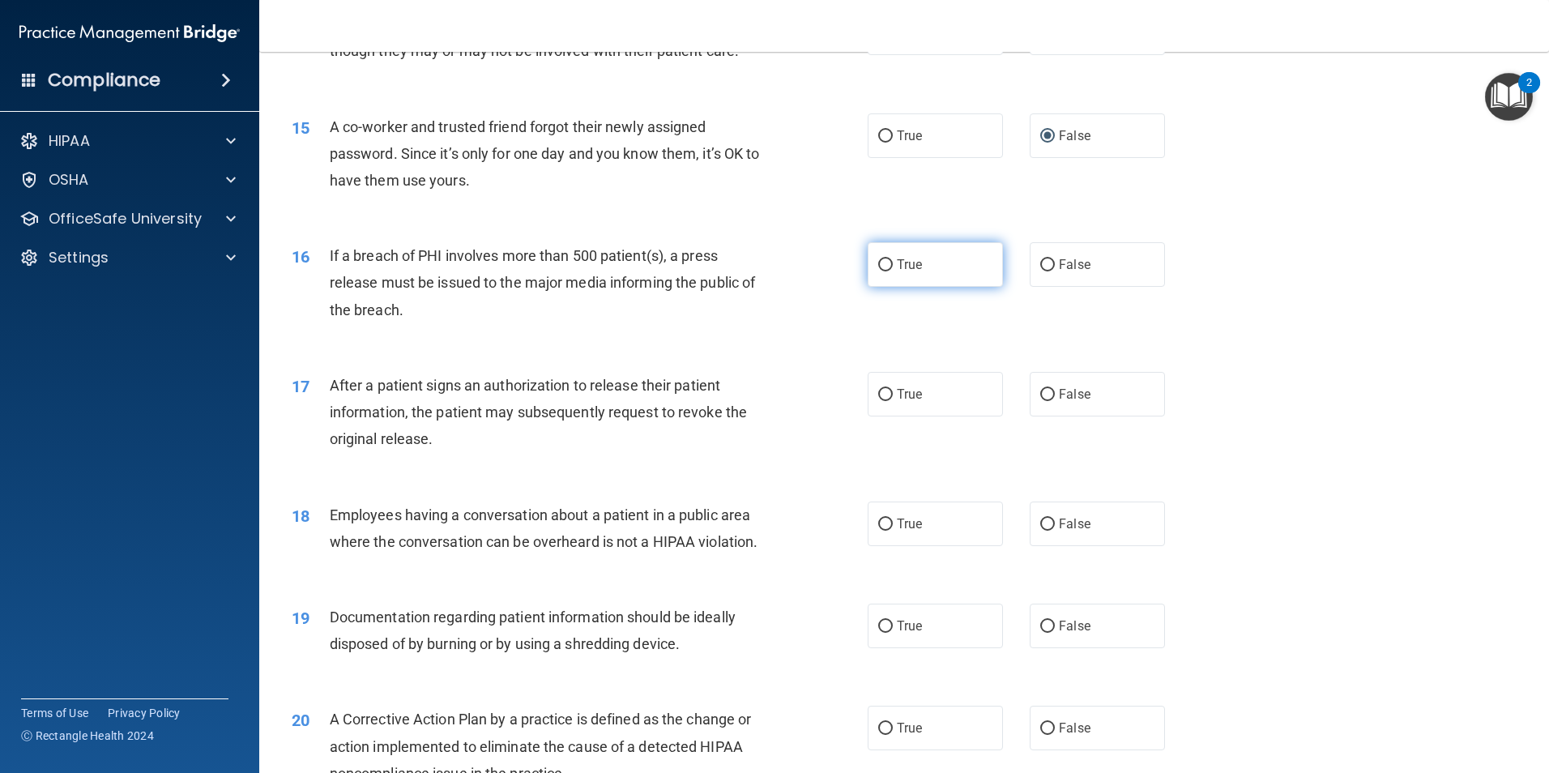
click at [884, 271] on input "True" at bounding box center [885, 265] width 15 height 12
radio input "true"
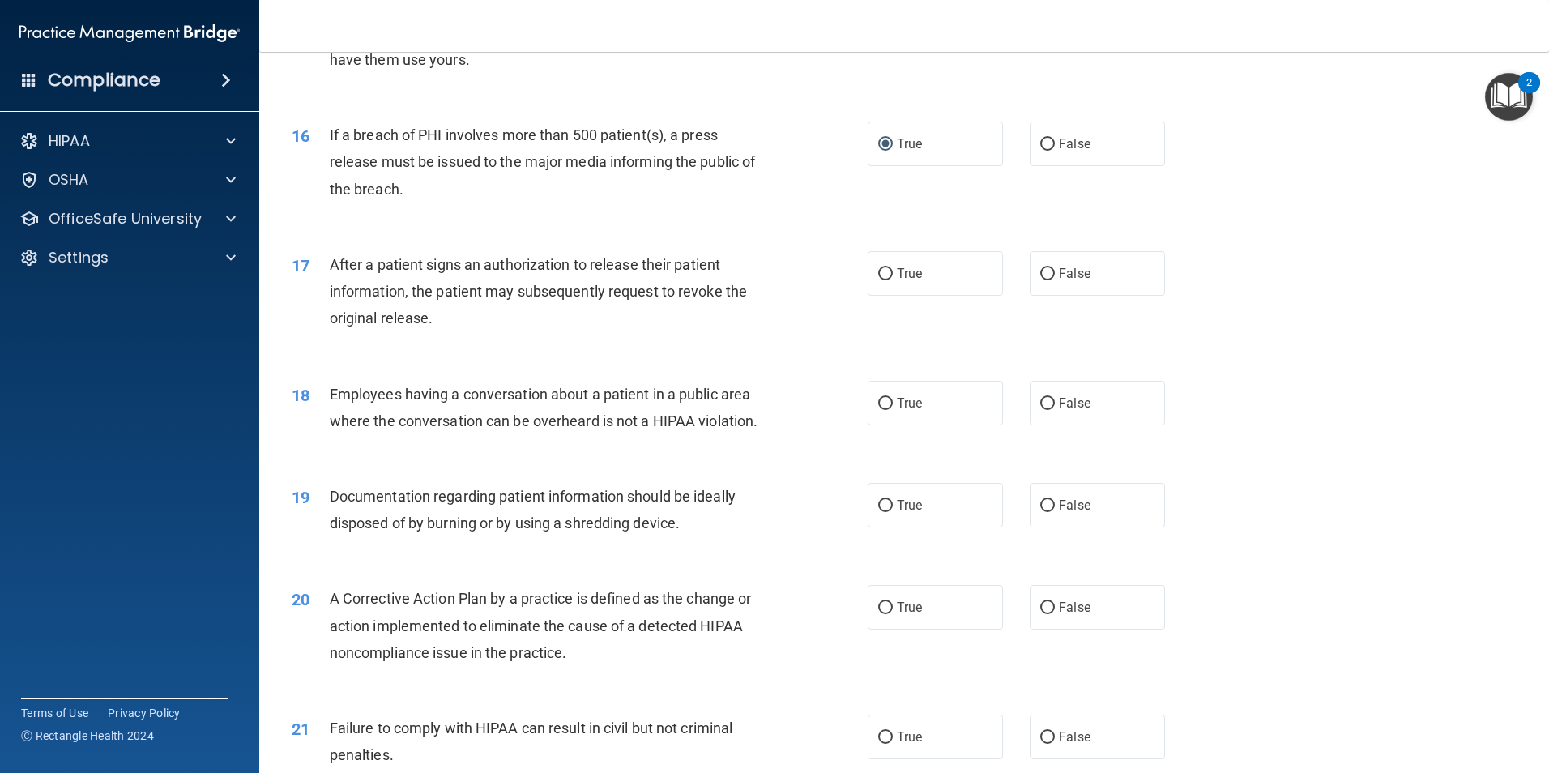
scroll to position [1783, 0]
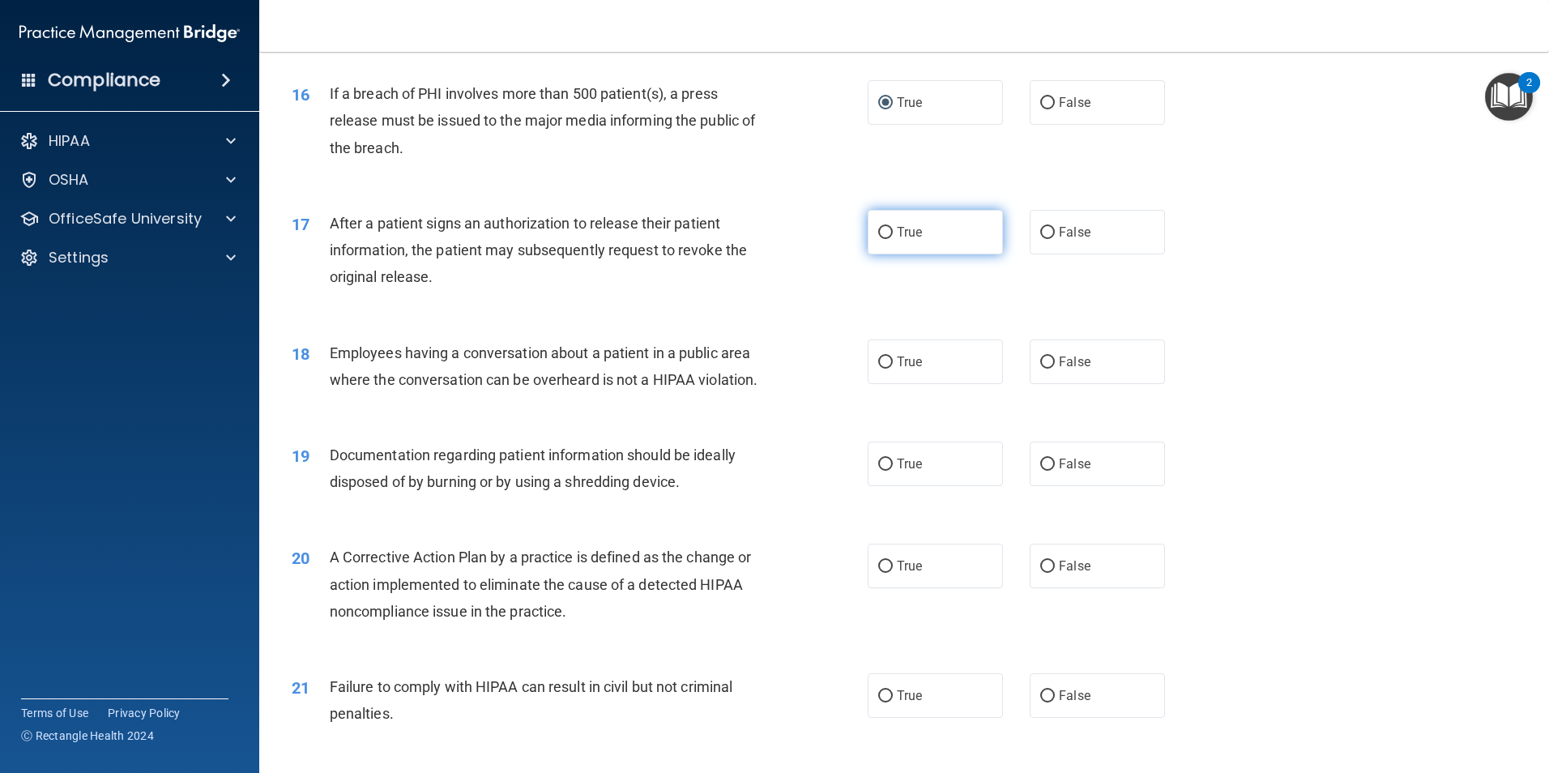
click at [878, 239] on input "True" at bounding box center [885, 233] width 15 height 12
radio input "true"
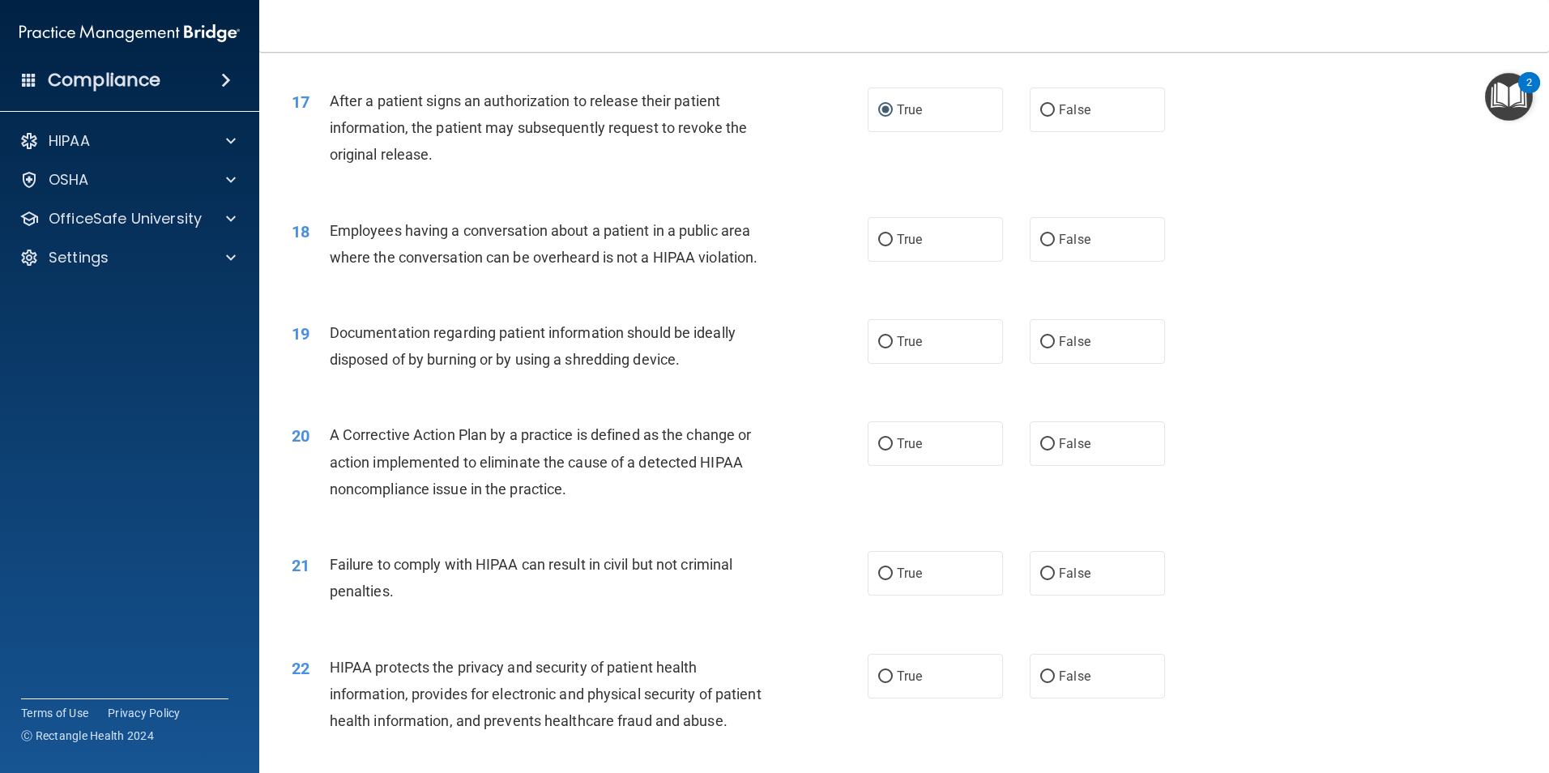
scroll to position [1945, 0]
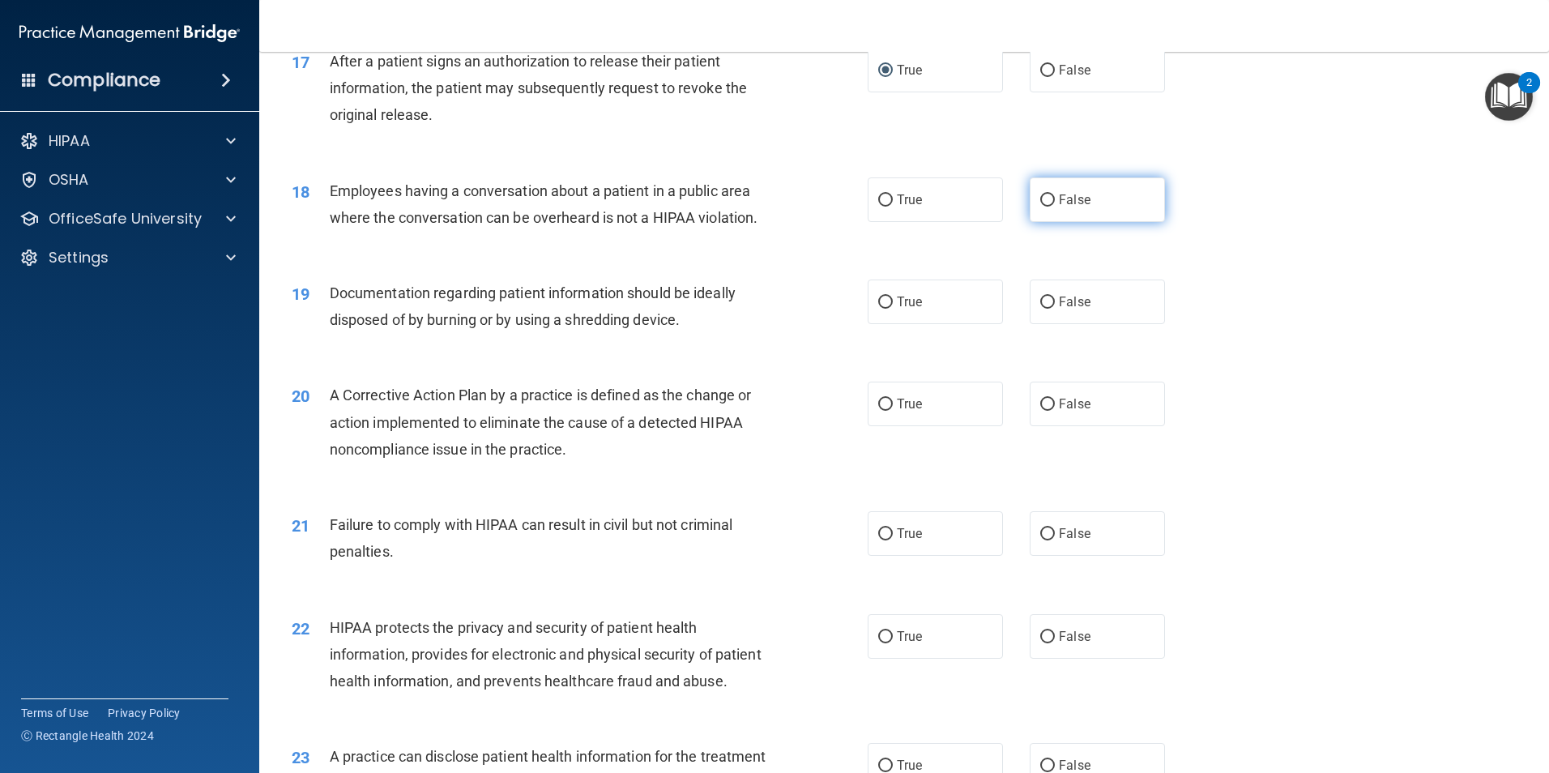
click at [1065, 207] on span "False" at bounding box center [1075, 199] width 32 height 15
click at [1055, 207] on input "False" at bounding box center [1047, 200] width 15 height 12
radio input "true"
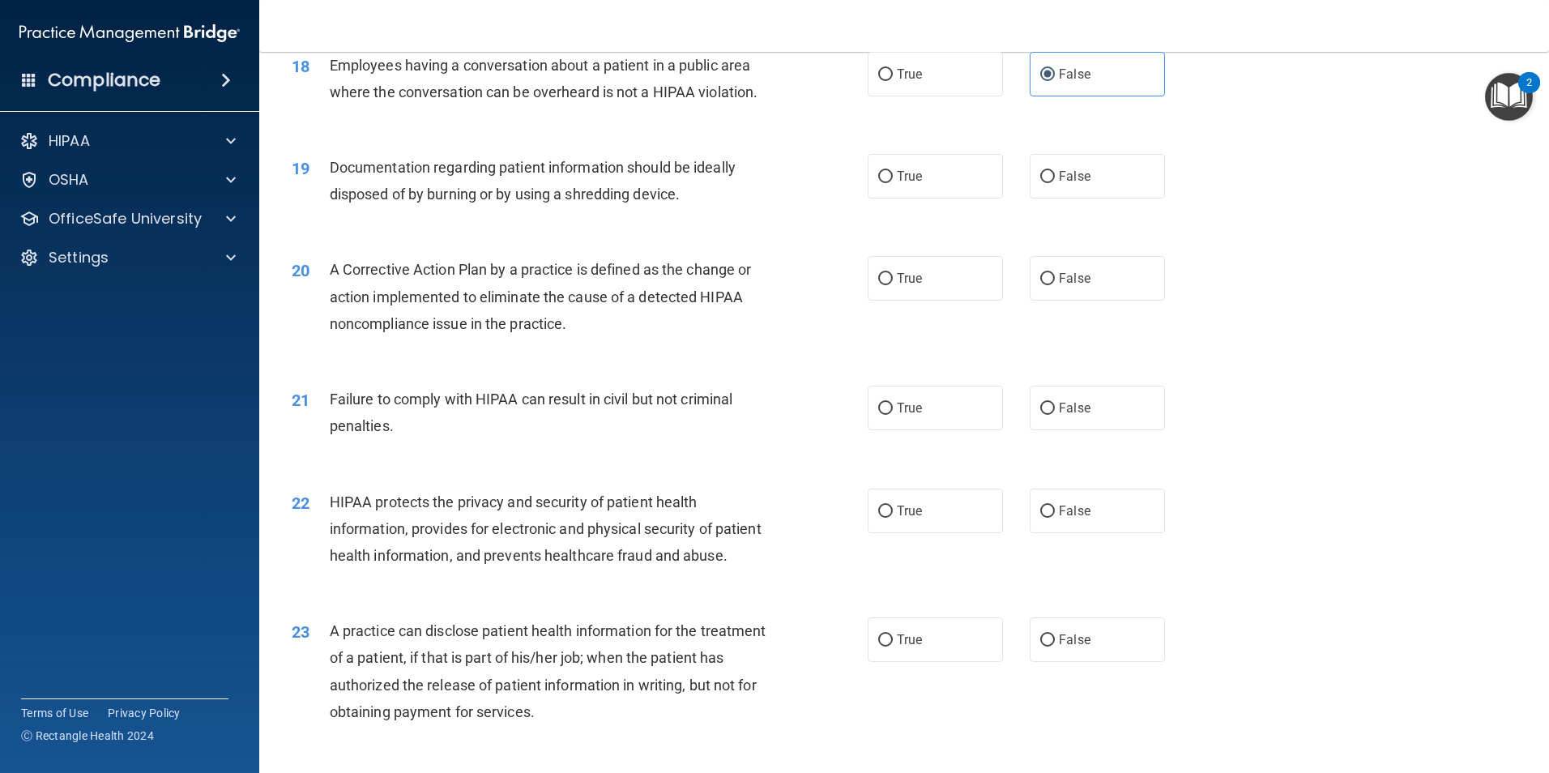
scroll to position [2107, 0]
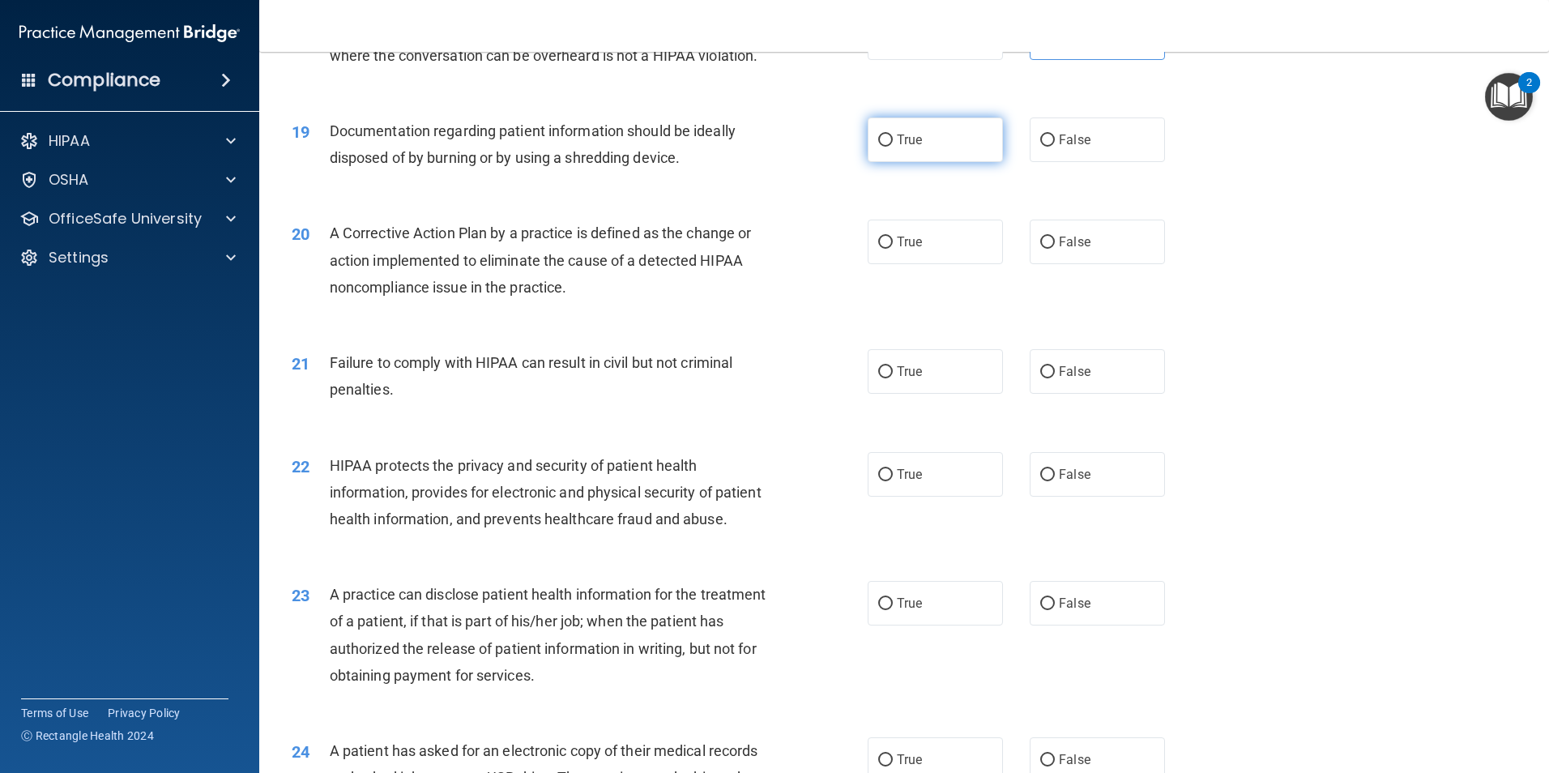
click at [884, 147] on input "True" at bounding box center [885, 141] width 15 height 12
radio input "true"
click at [878, 249] on input "True" at bounding box center [885, 243] width 15 height 12
radio input "true"
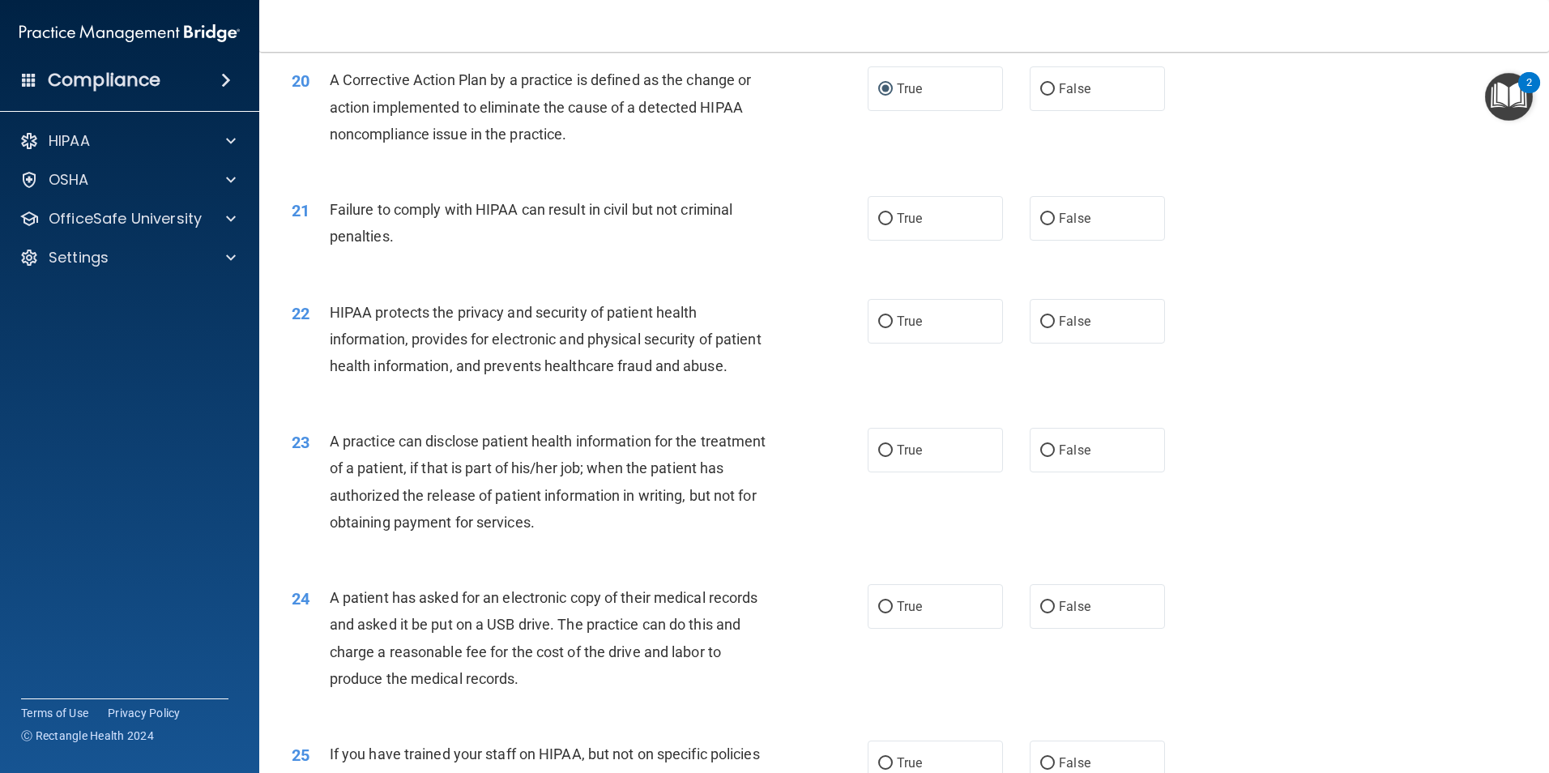
scroll to position [2269, 0]
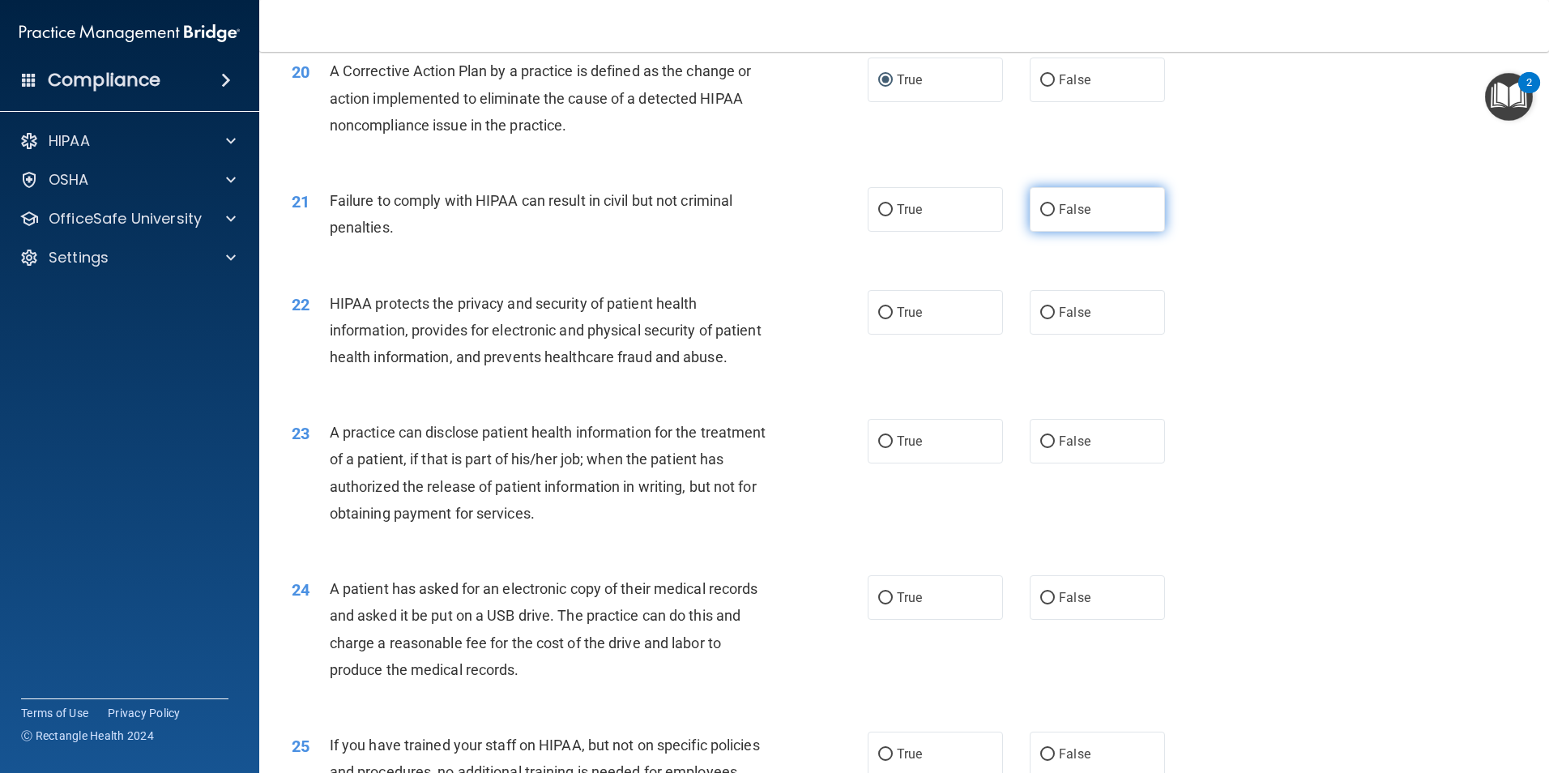
click at [1059, 217] on span "False" at bounding box center [1075, 209] width 32 height 15
click at [1055, 216] on input "False" at bounding box center [1047, 210] width 15 height 12
radio input "true"
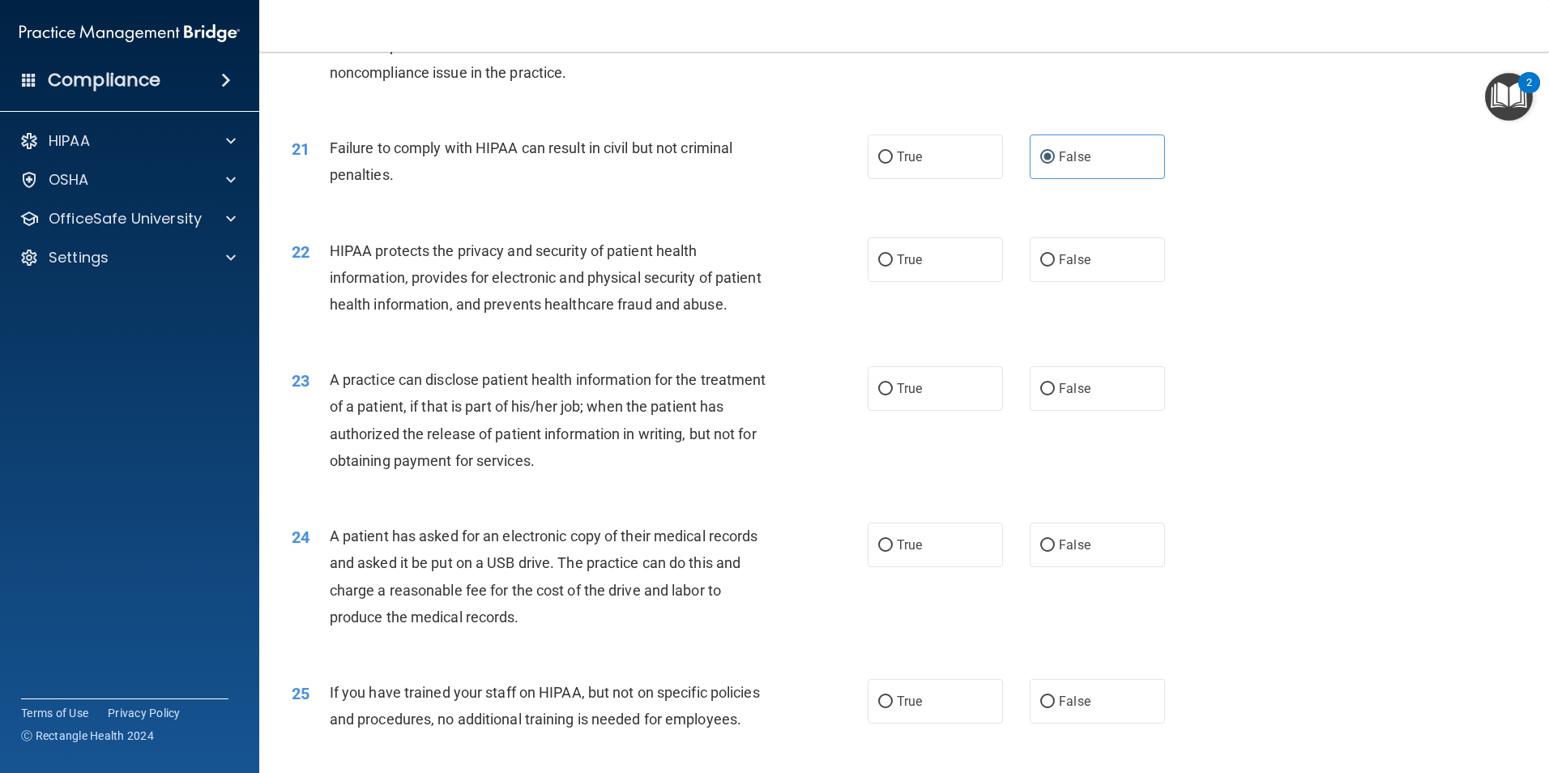
scroll to position [2350, 0]
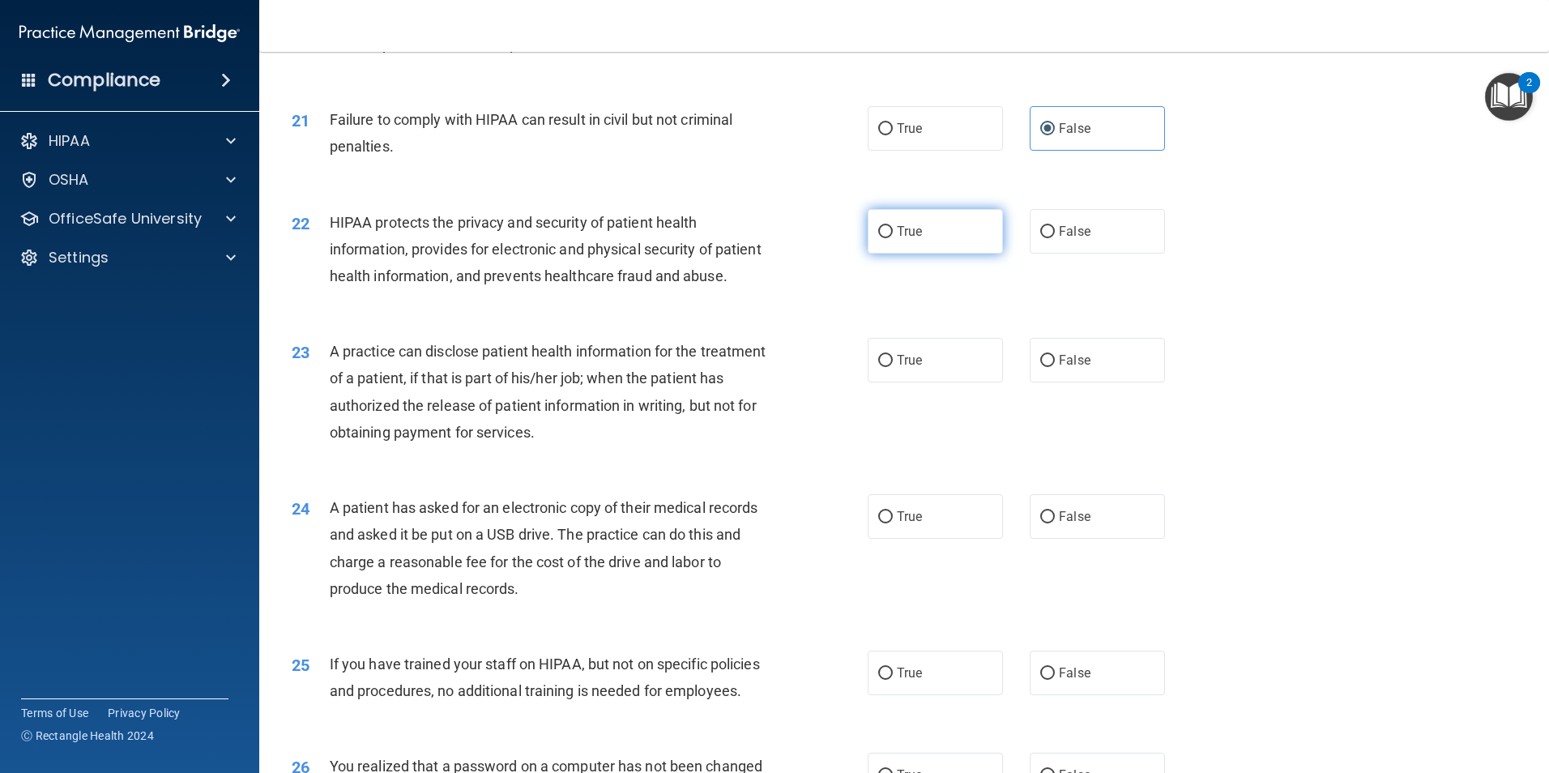
click at [881, 238] on input "True" at bounding box center [885, 232] width 15 height 12
radio input "true"
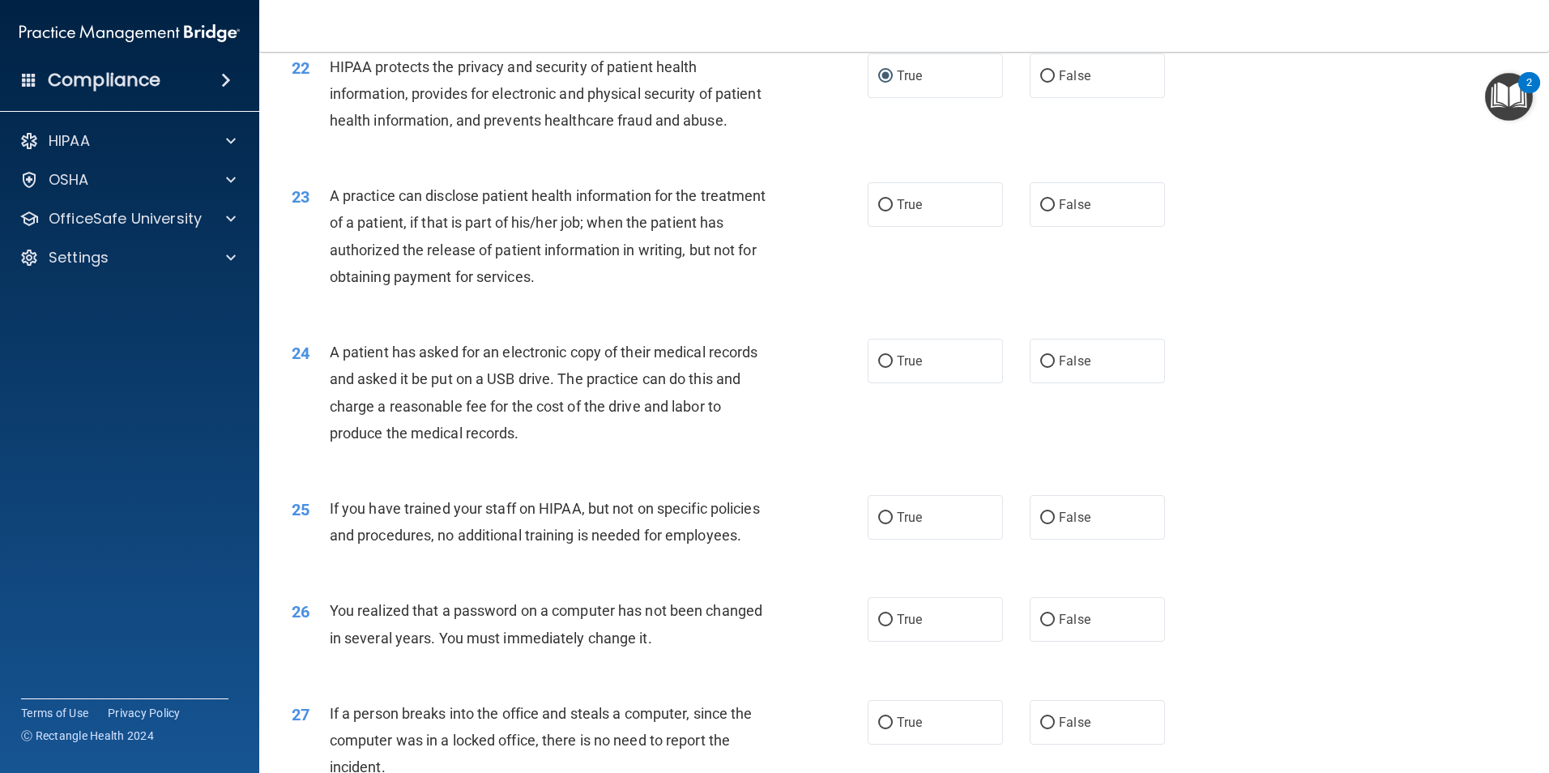
scroll to position [2512, 0]
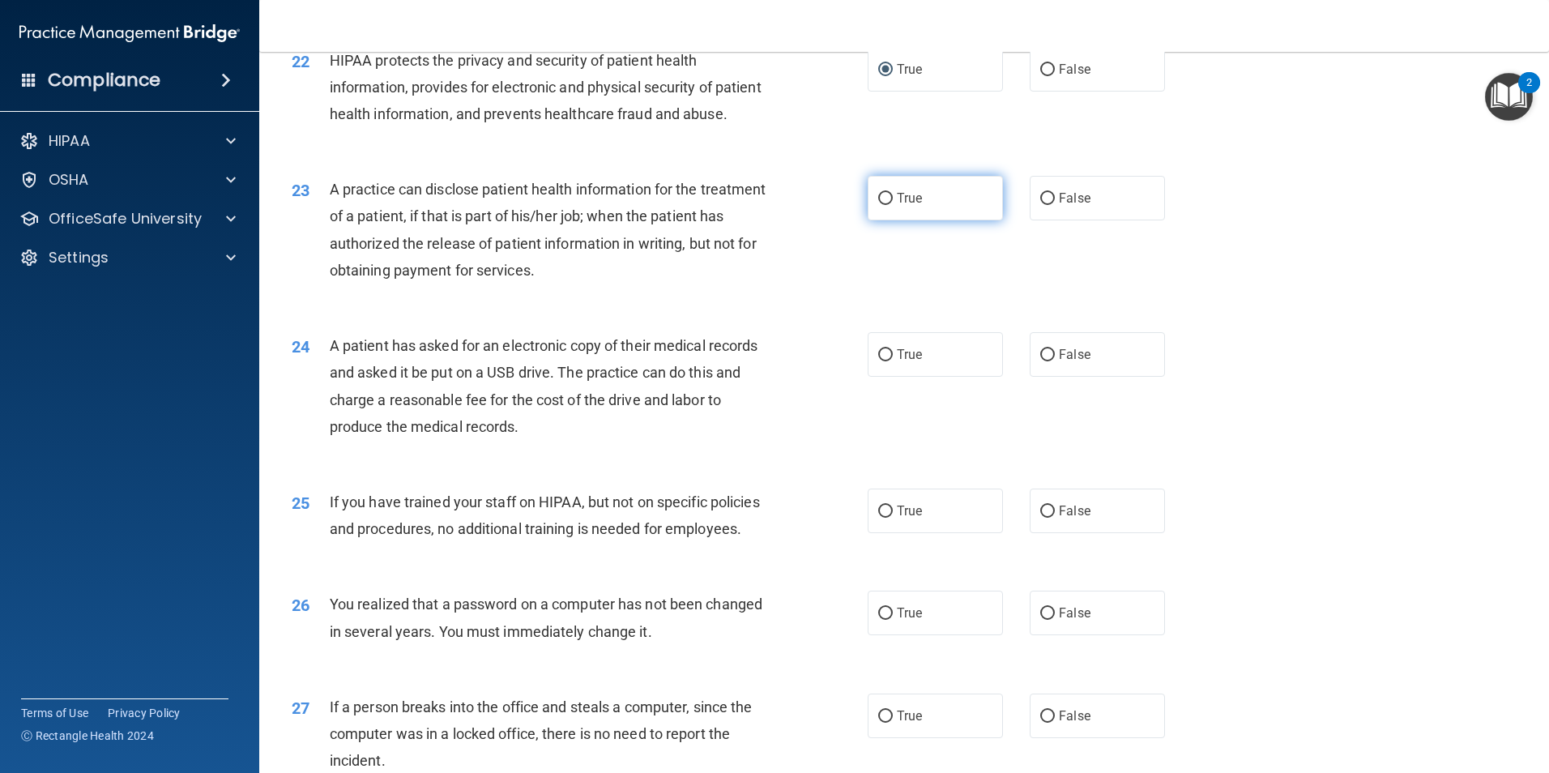
click at [881, 205] on input "True" at bounding box center [885, 199] width 15 height 12
radio input "true"
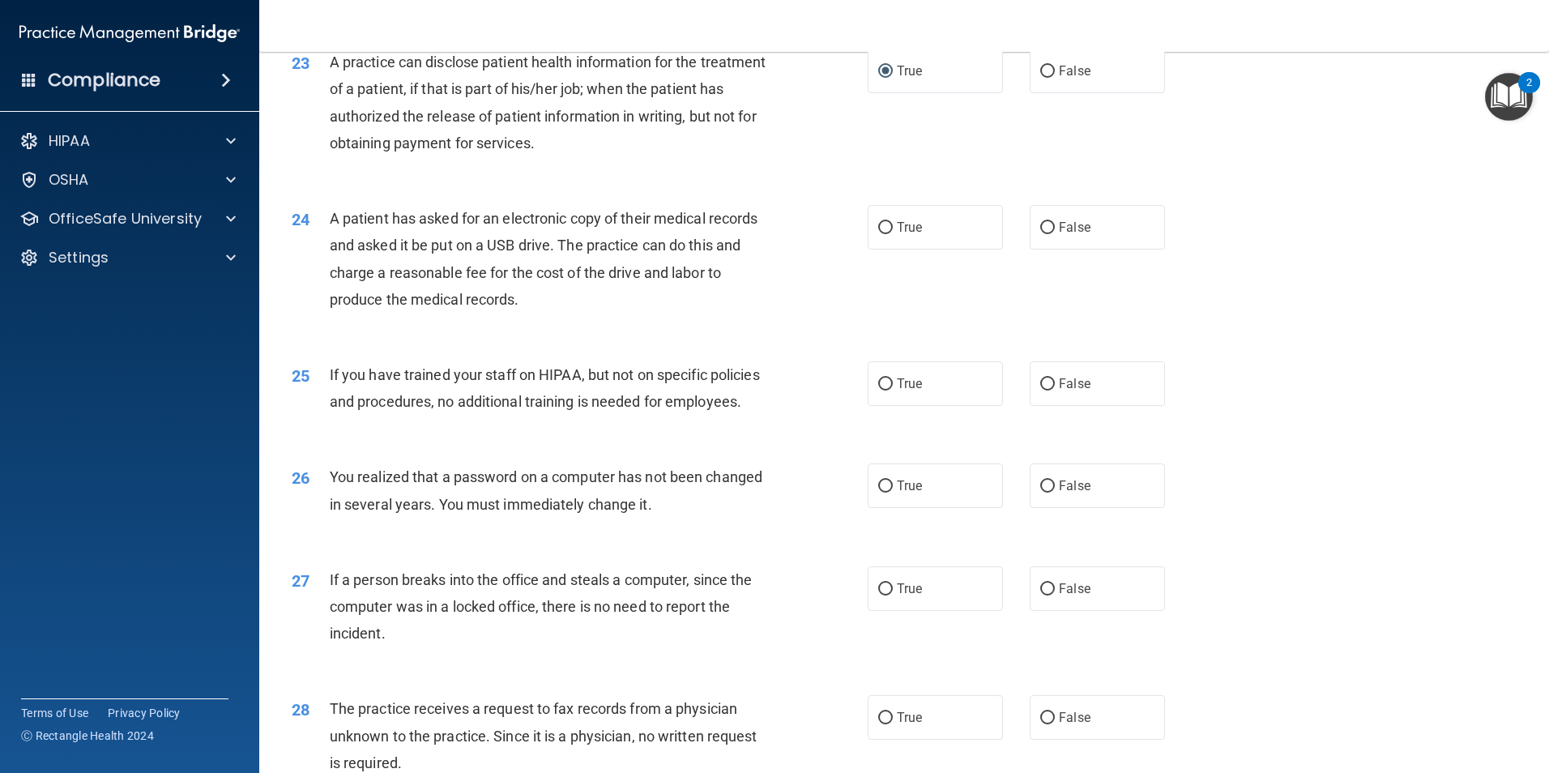
scroll to position [2674, 0]
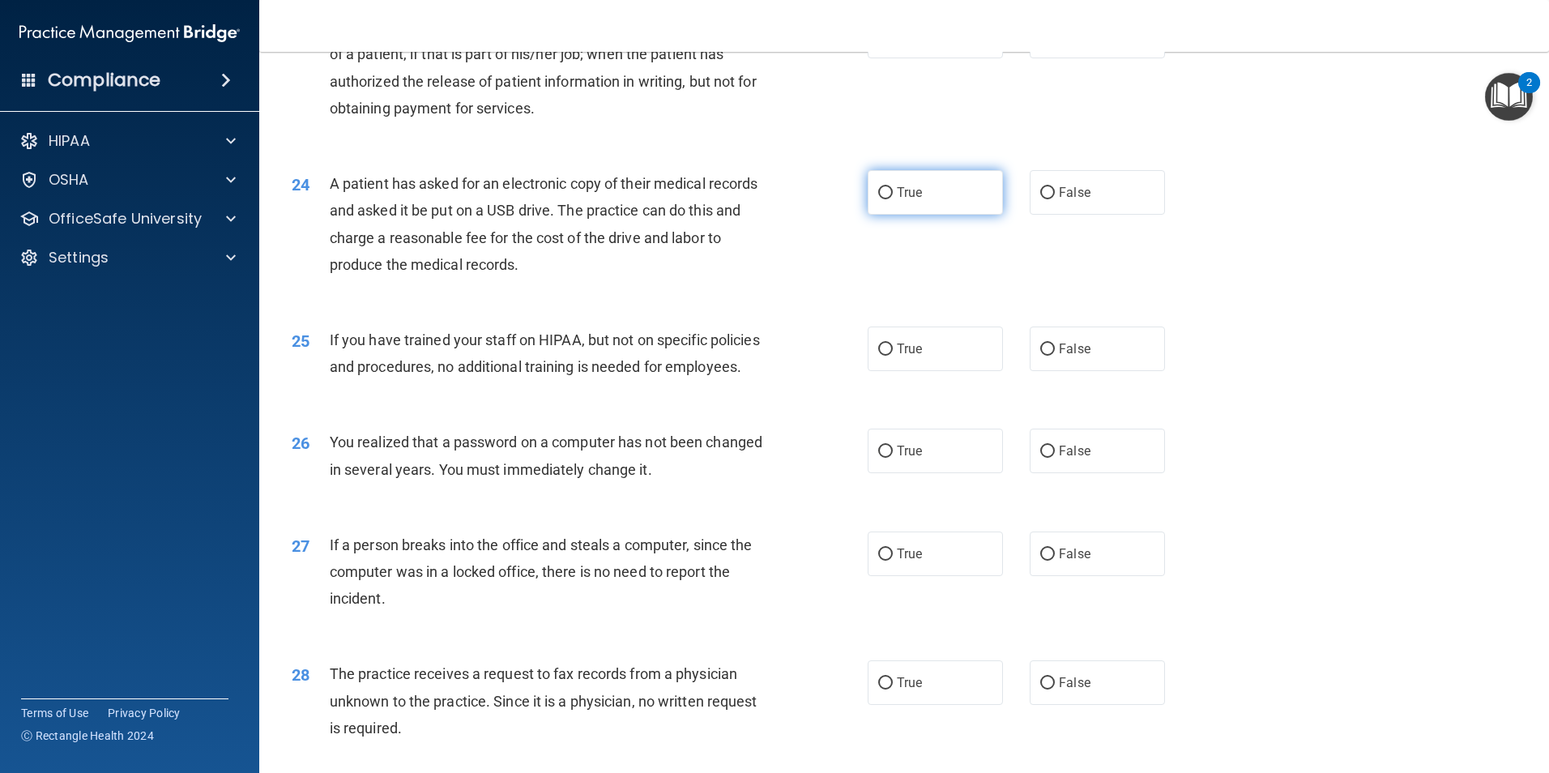
click at [878, 199] on input "True" at bounding box center [885, 193] width 15 height 12
radio input "true"
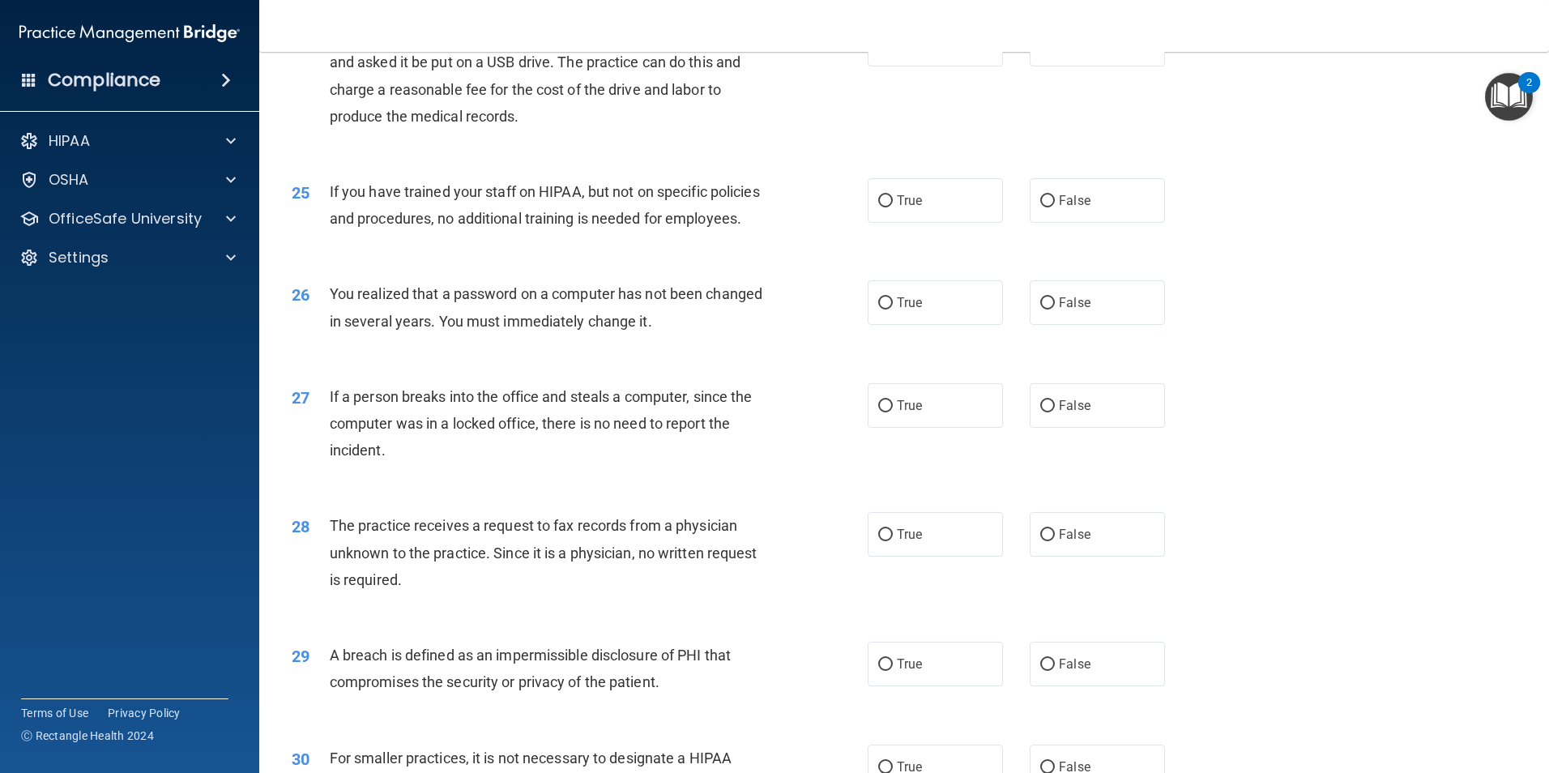
scroll to position [2836, 0]
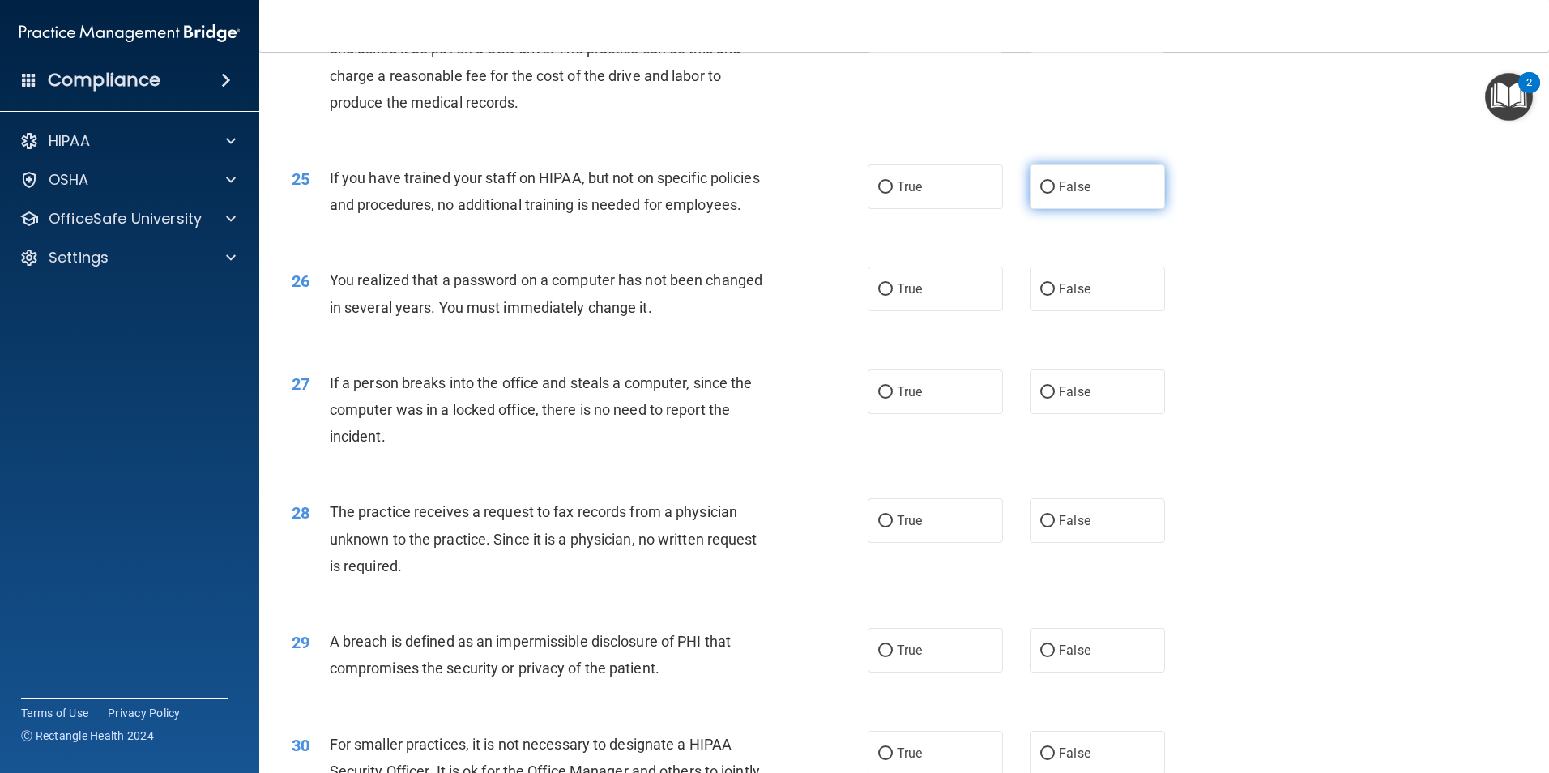
click at [1044, 194] on input "False" at bounding box center [1047, 188] width 15 height 12
radio input "true"
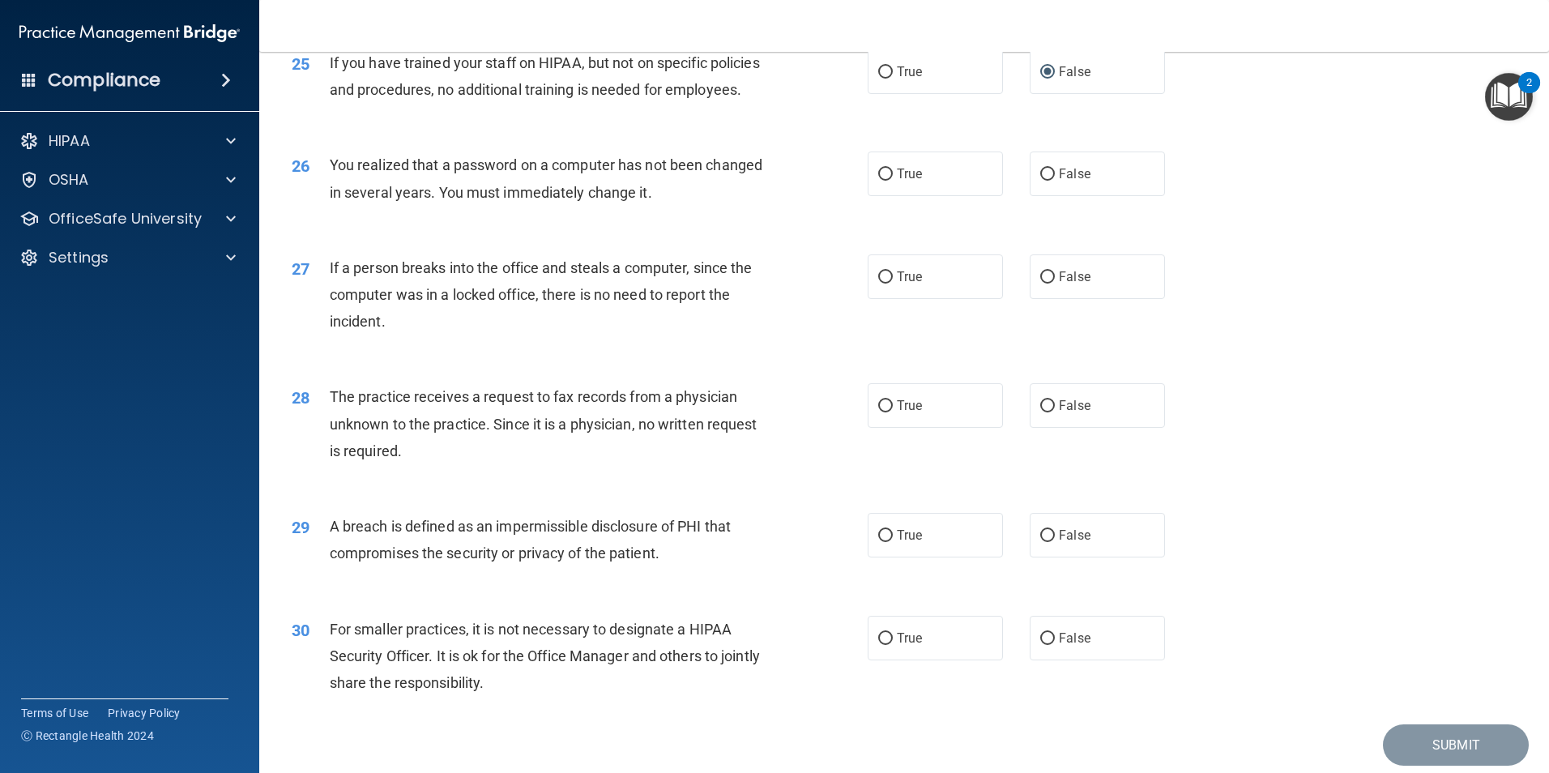
scroll to position [2998, 0]
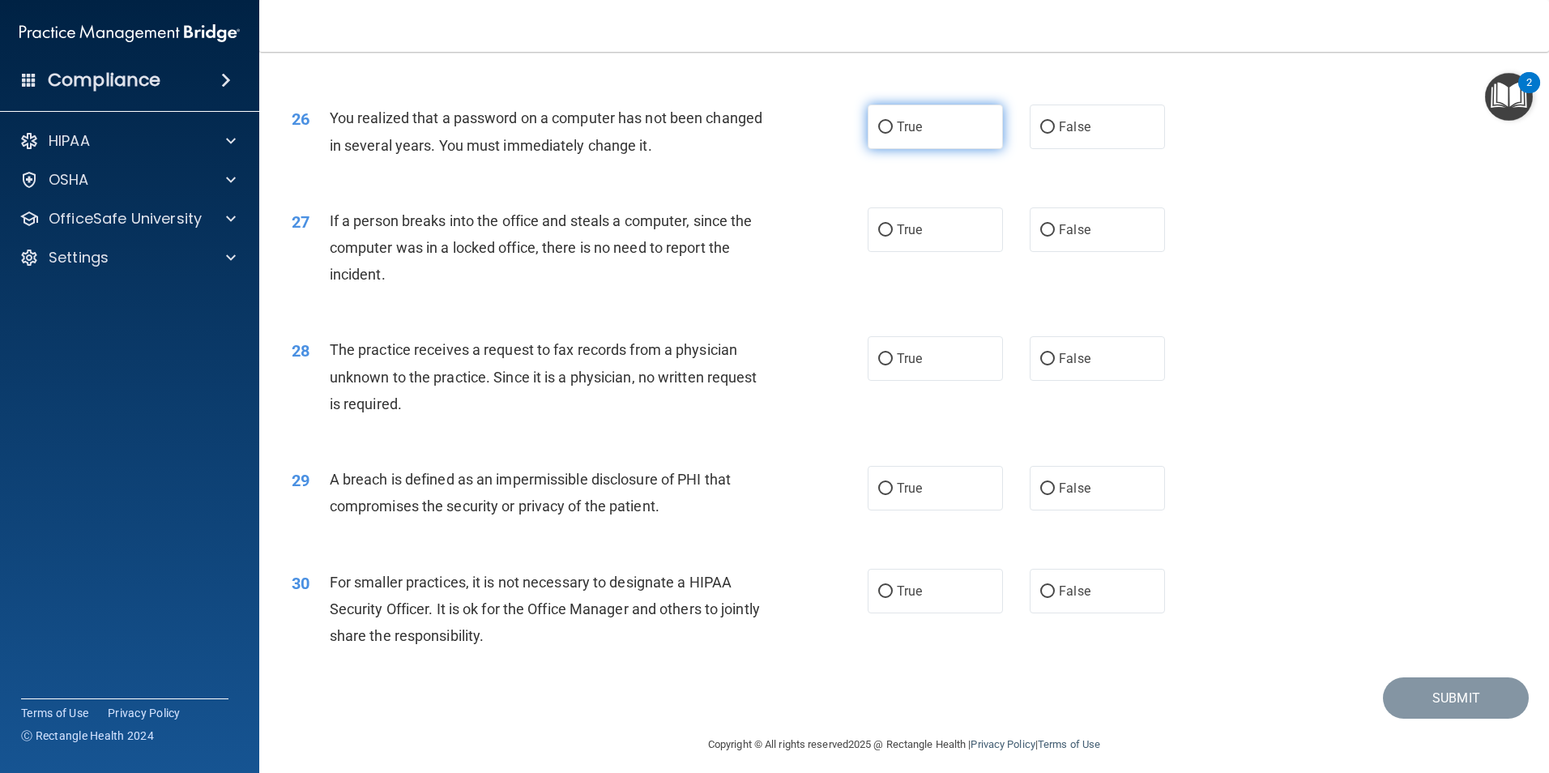
click at [883, 134] on input "True" at bounding box center [885, 128] width 15 height 12
radio input "true"
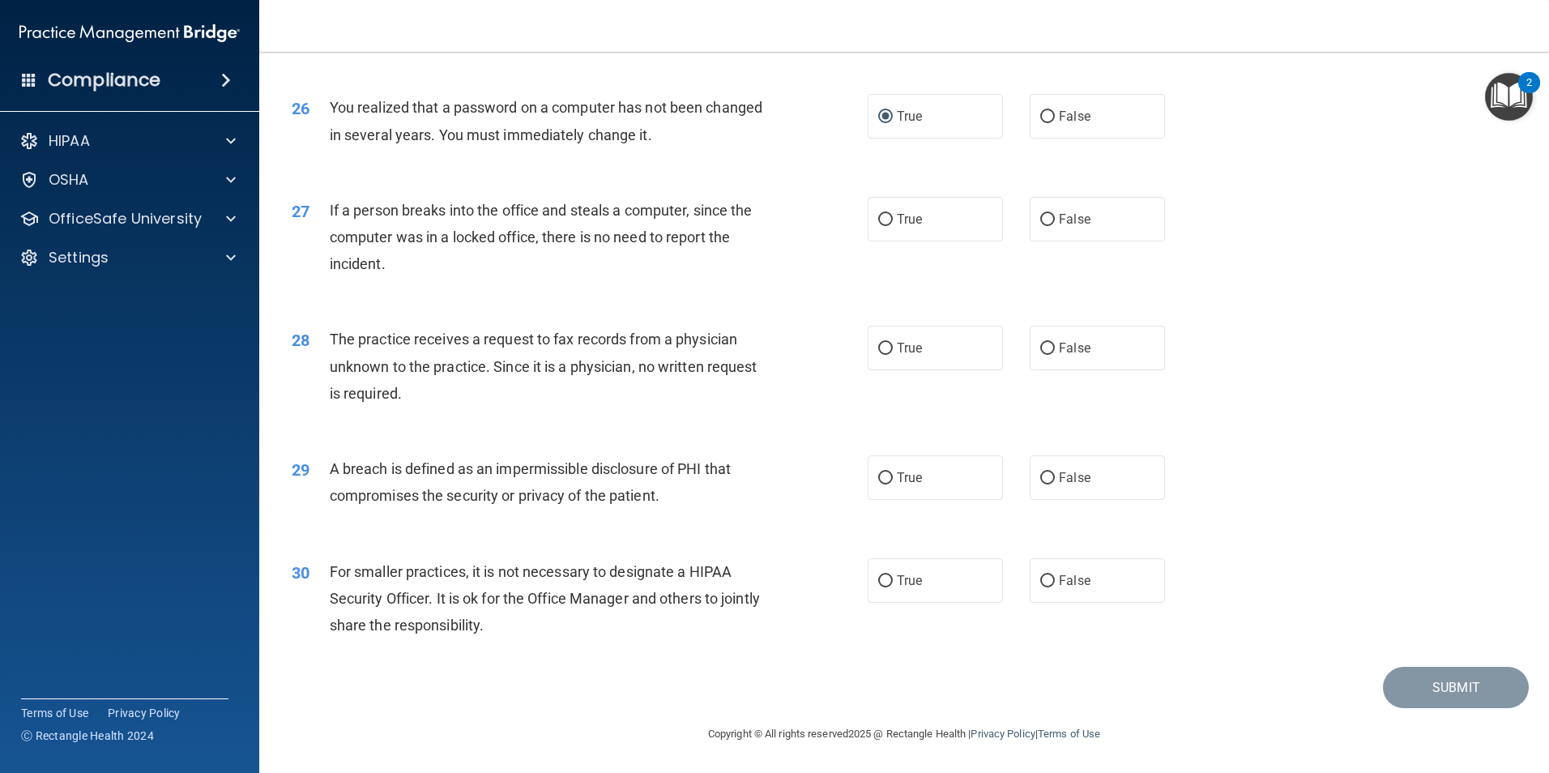
scroll to position [3089, 0]
click at [1085, 211] on label "False" at bounding box center [1097, 219] width 135 height 45
click at [1055, 214] on input "False" at bounding box center [1047, 220] width 15 height 12
radio input "true"
click at [1040, 349] on input "False" at bounding box center [1047, 349] width 15 height 12
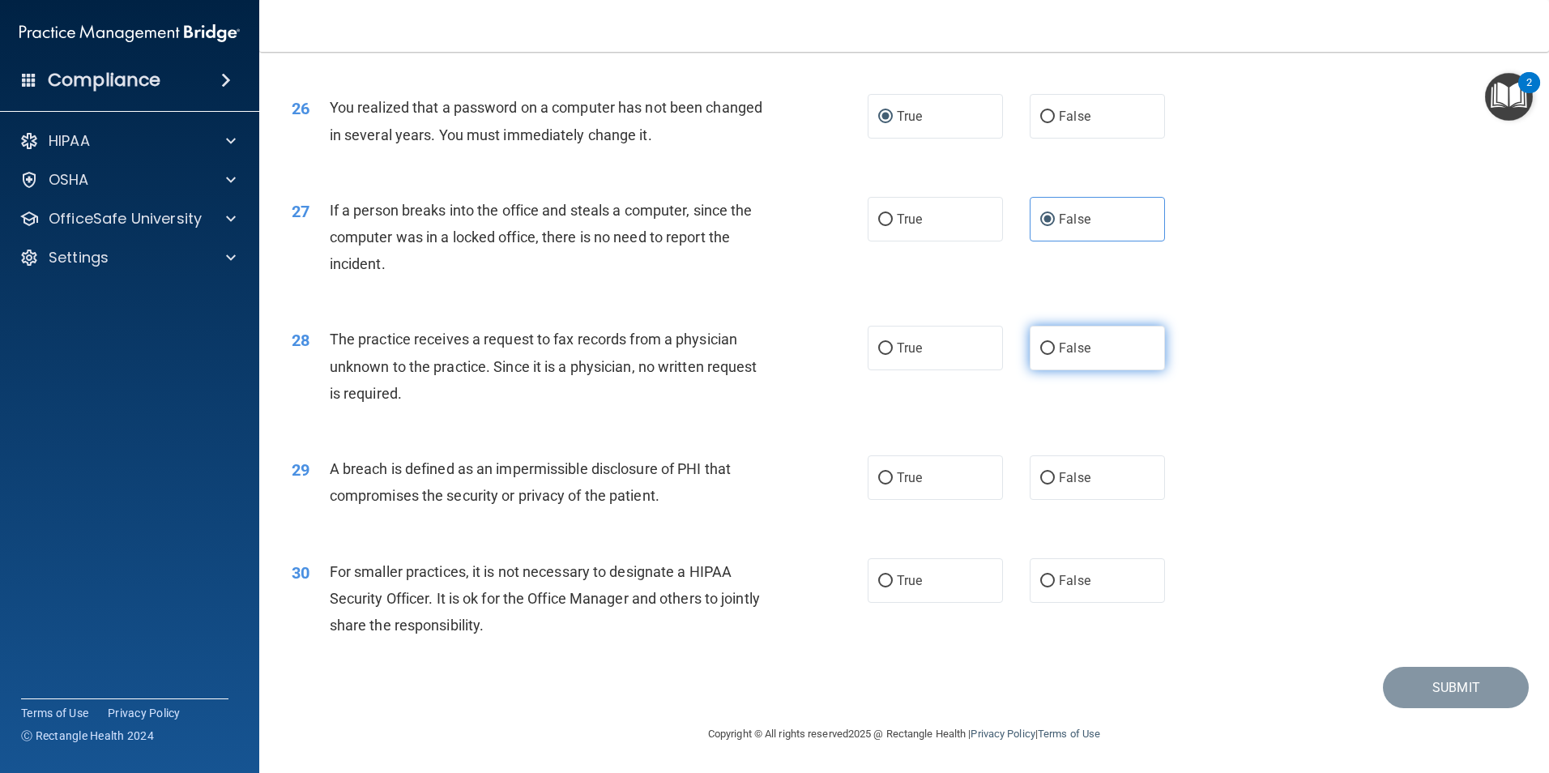
radio input "true"
click at [890, 481] on label "True" at bounding box center [935, 477] width 135 height 45
click at [890, 481] on input "True" at bounding box center [885, 478] width 15 height 12
radio input "true"
click at [1045, 582] on input "False" at bounding box center [1047, 581] width 15 height 12
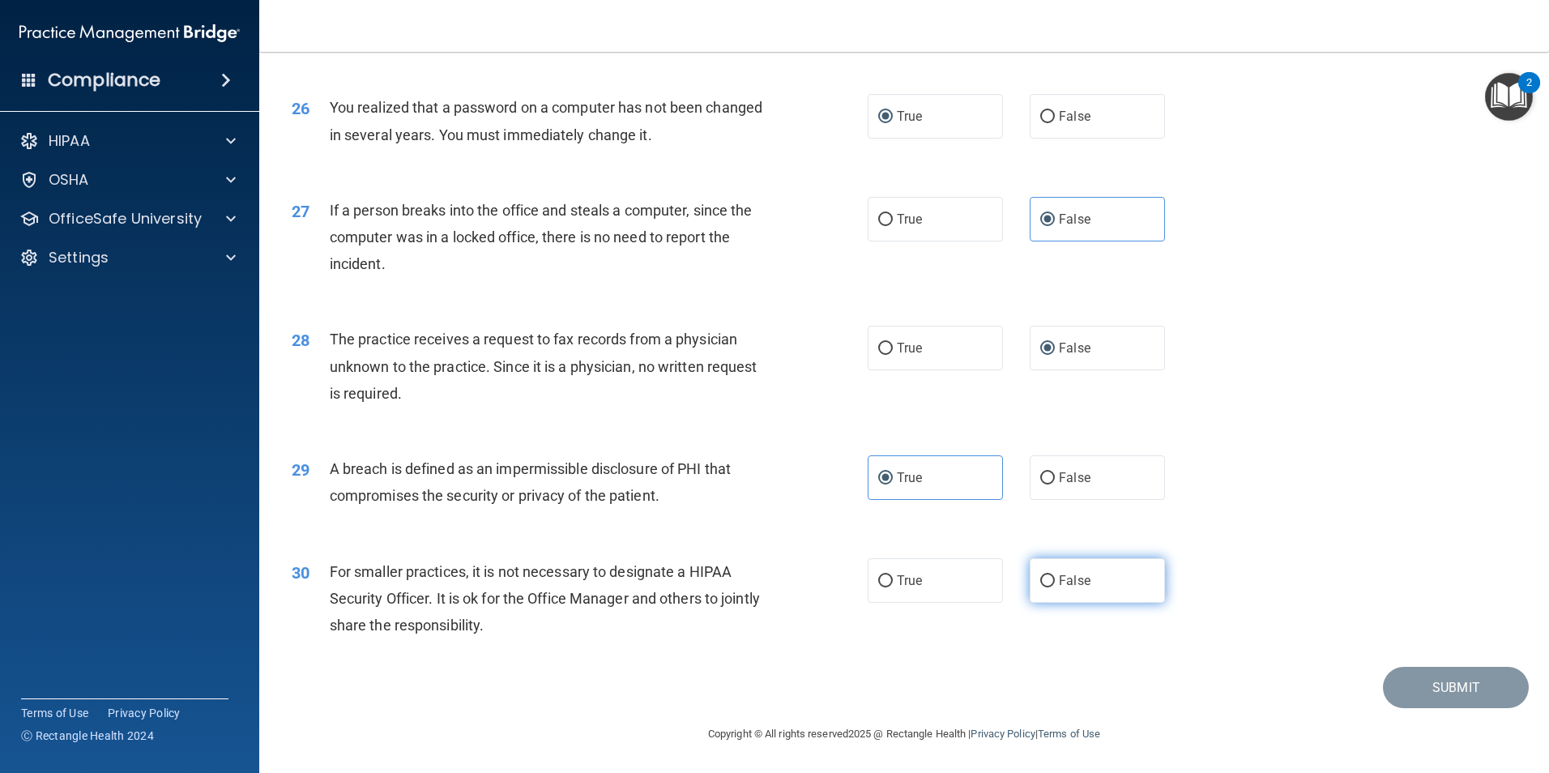
radio input "true"
click at [1442, 682] on button "Submit" at bounding box center [1456, 687] width 146 height 41
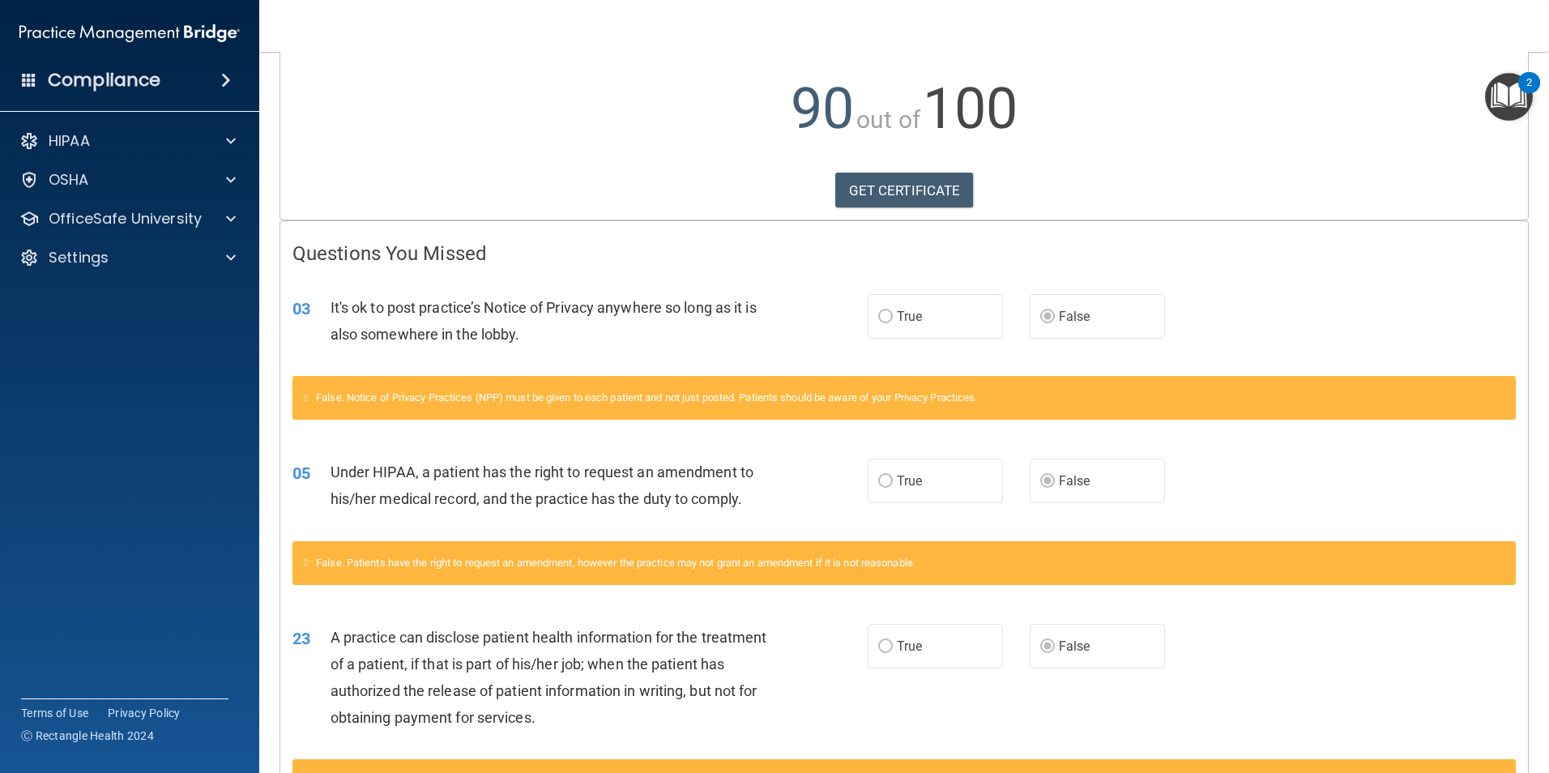
scroll to position [162, 0]
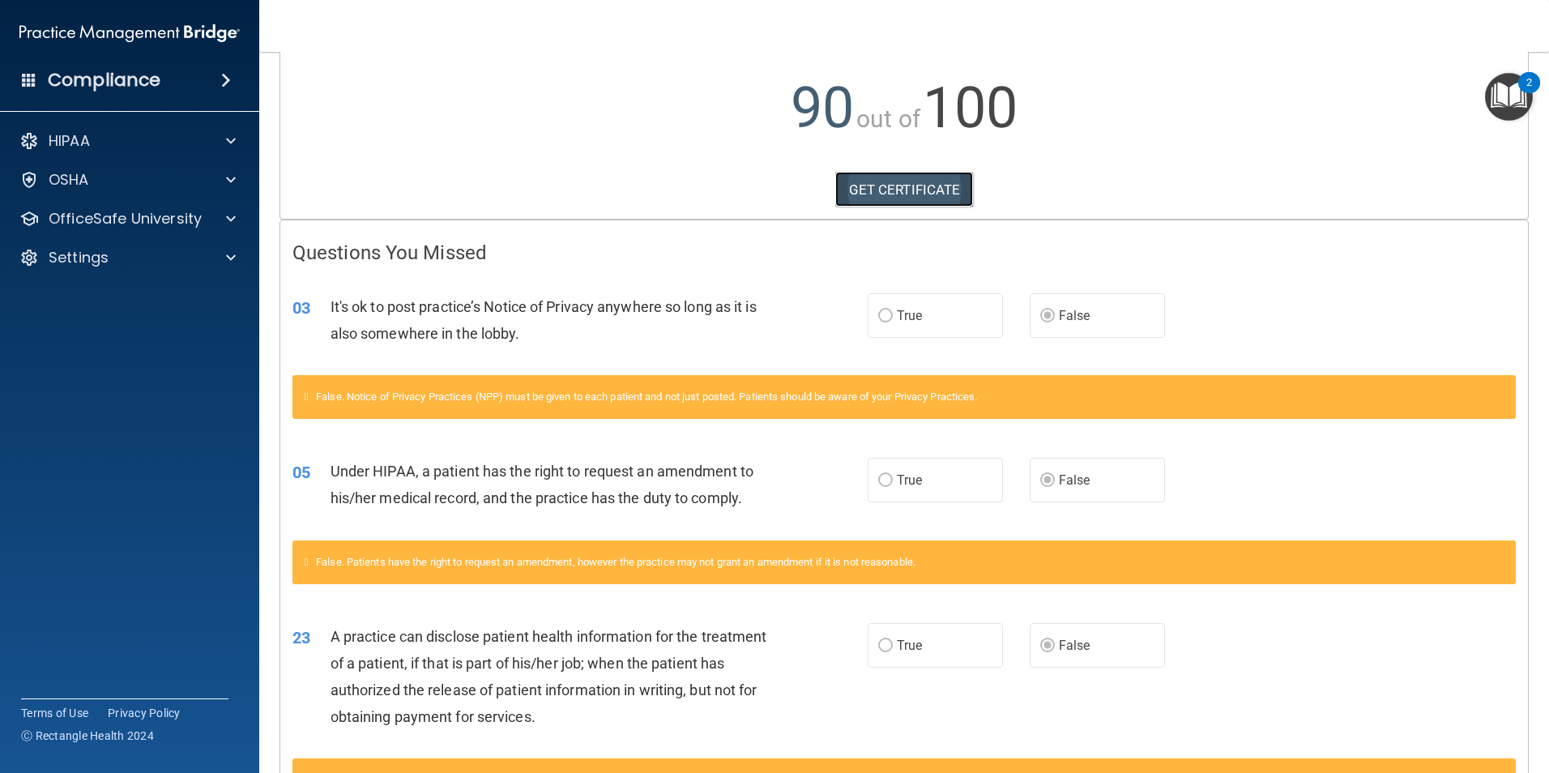
click at [891, 193] on link "GET CERTIFICATE" at bounding box center [904, 190] width 139 height 36
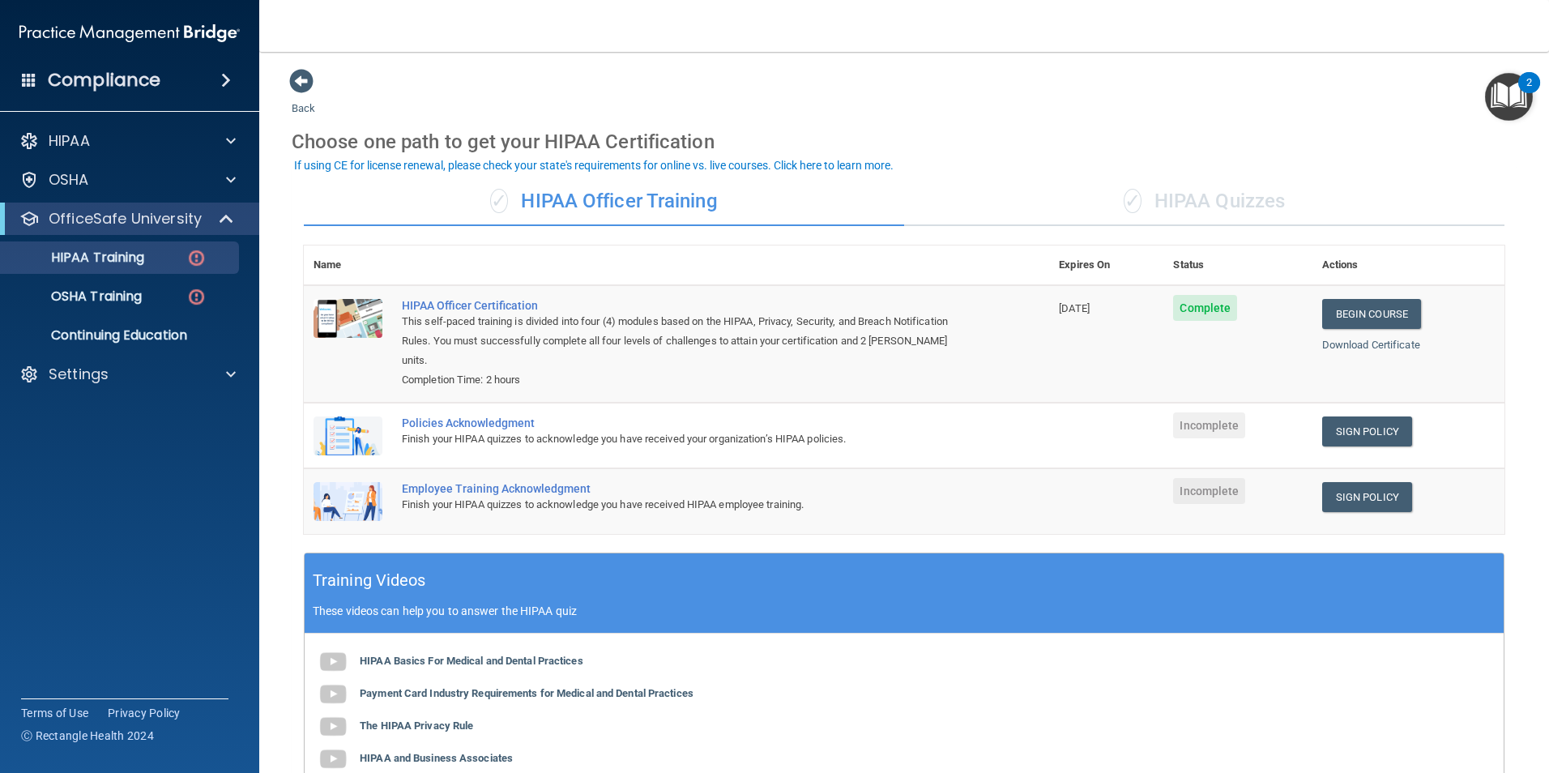
click at [463, 426] on div "Policies Acknowledgment" at bounding box center [685, 423] width 566 height 13
click at [1392, 425] on link "Sign Policy" at bounding box center [1367, 432] width 90 height 30
click at [907, 316] on div "This self-paced training is divided into four (4) modules based on the HIPAA, P…" at bounding box center [685, 341] width 566 height 58
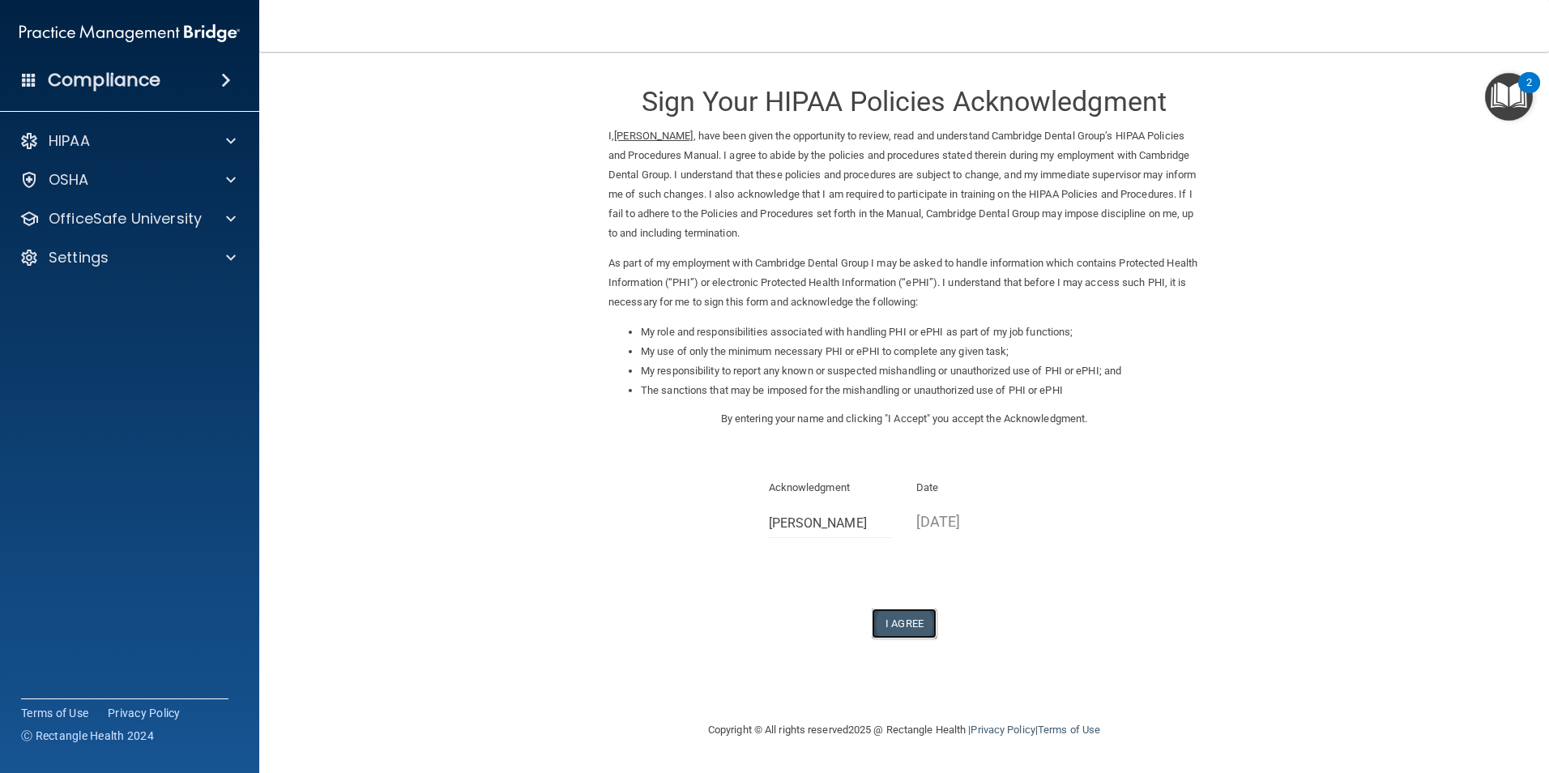
click at [892, 624] on button "I Agree" at bounding box center [904, 624] width 65 height 30
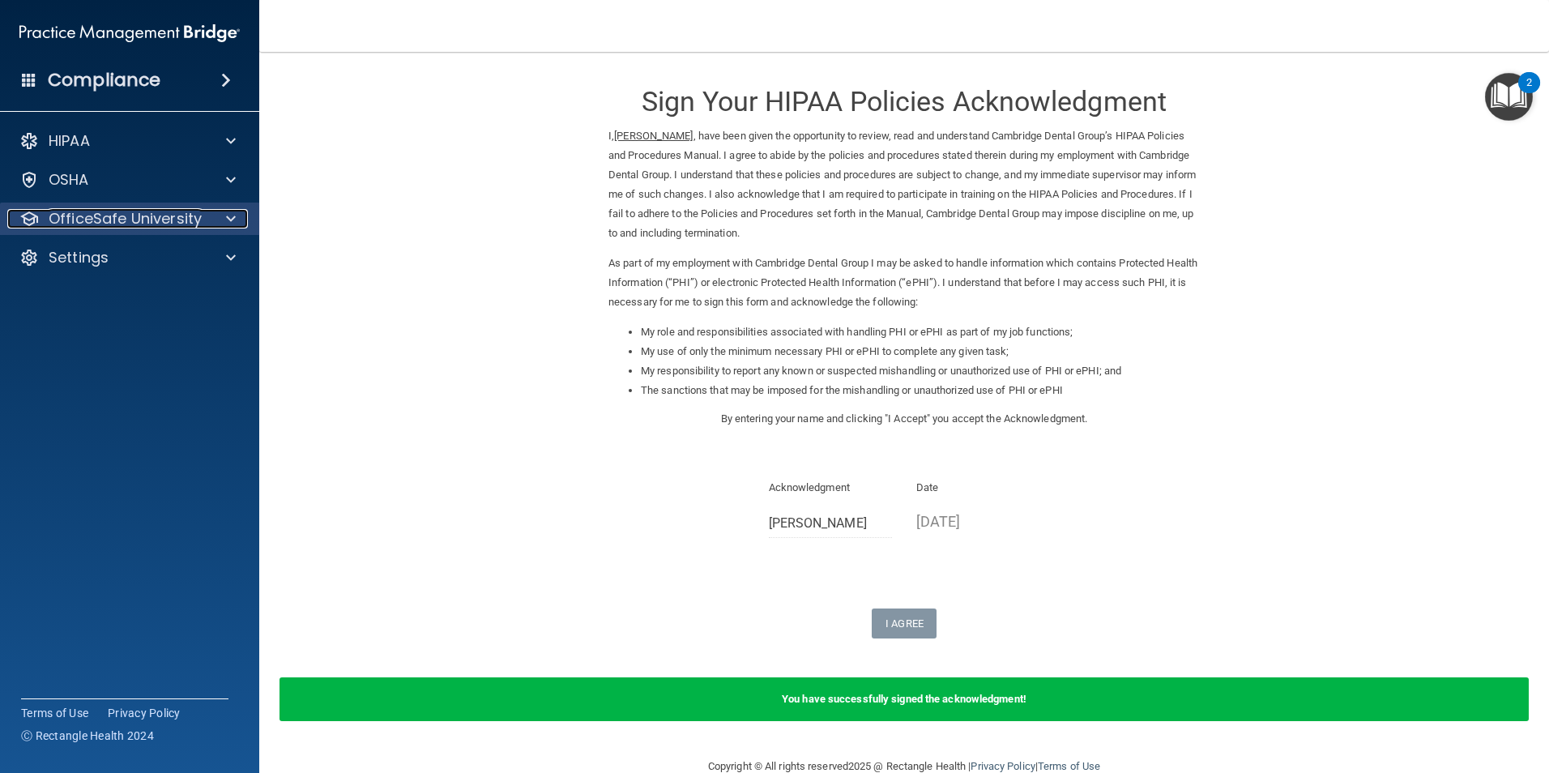
click at [202, 214] on div "OfficeSafe University" at bounding box center [107, 218] width 201 height 19
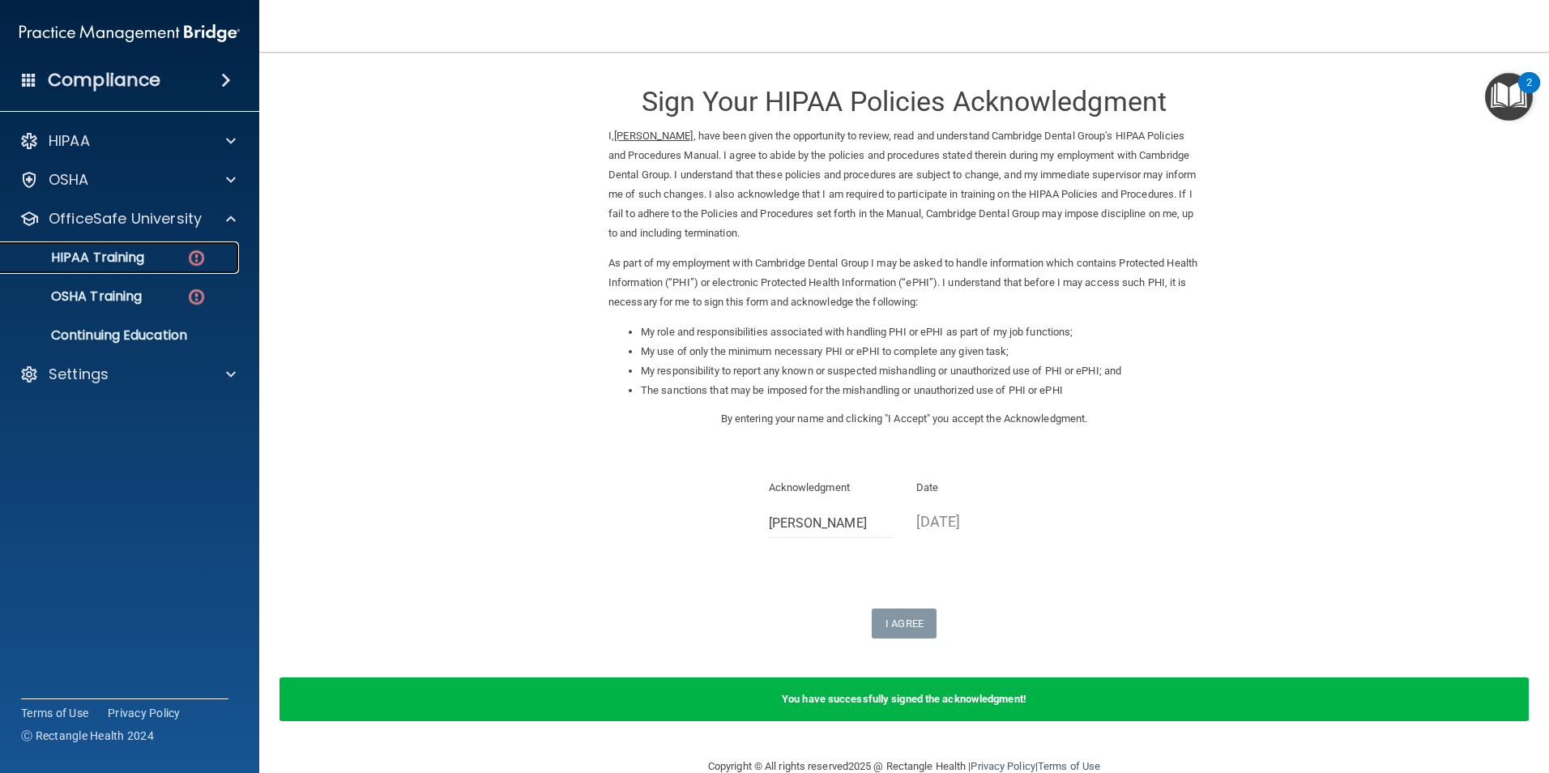
click at [207, 258] on div "HIPAA Training" at bounding box center [121, 258] width 221 height 16
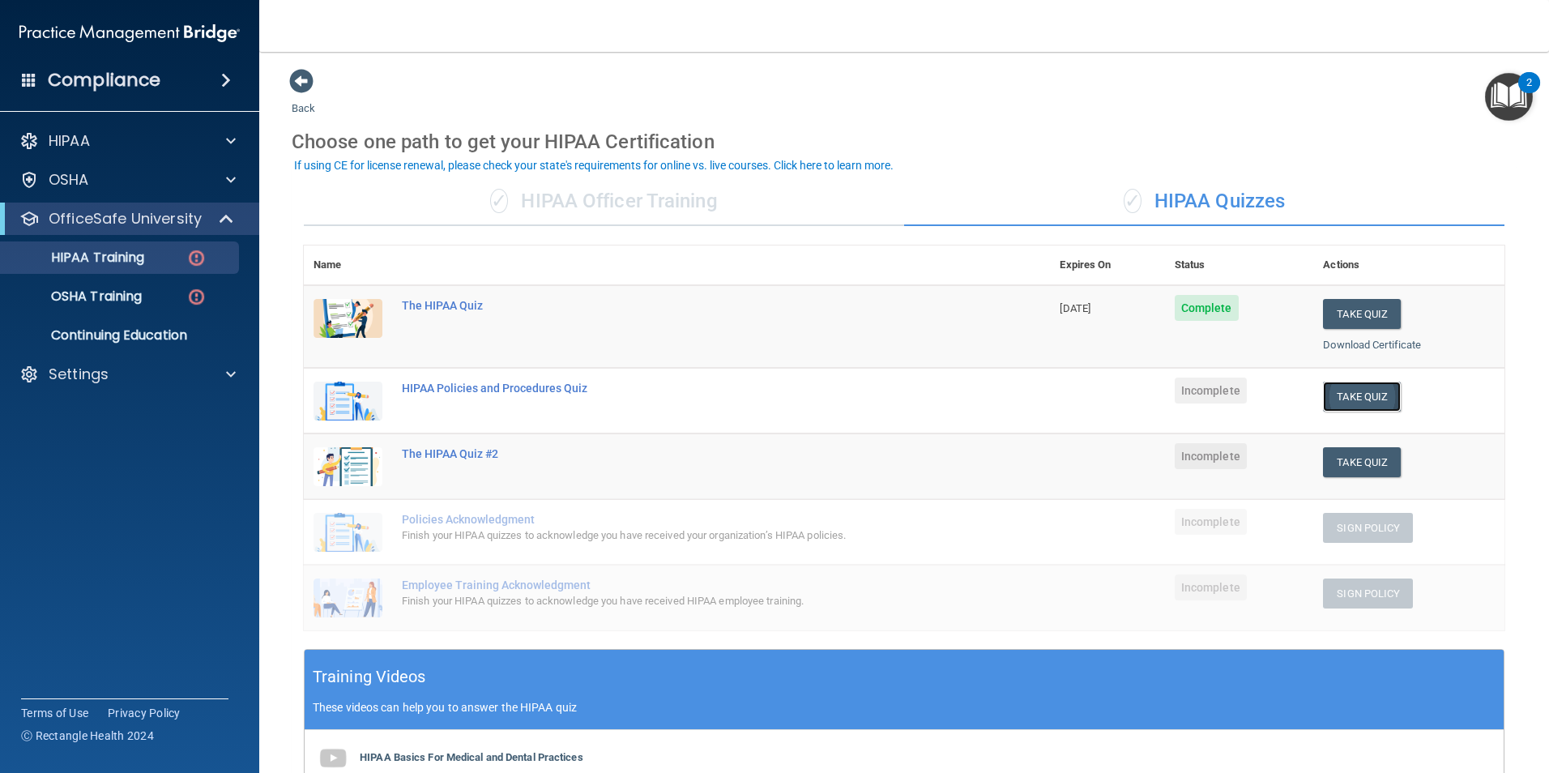
click at [1382, 399] on button "Take Quiz" at bounding box center [1362, 397] width 78 height 30
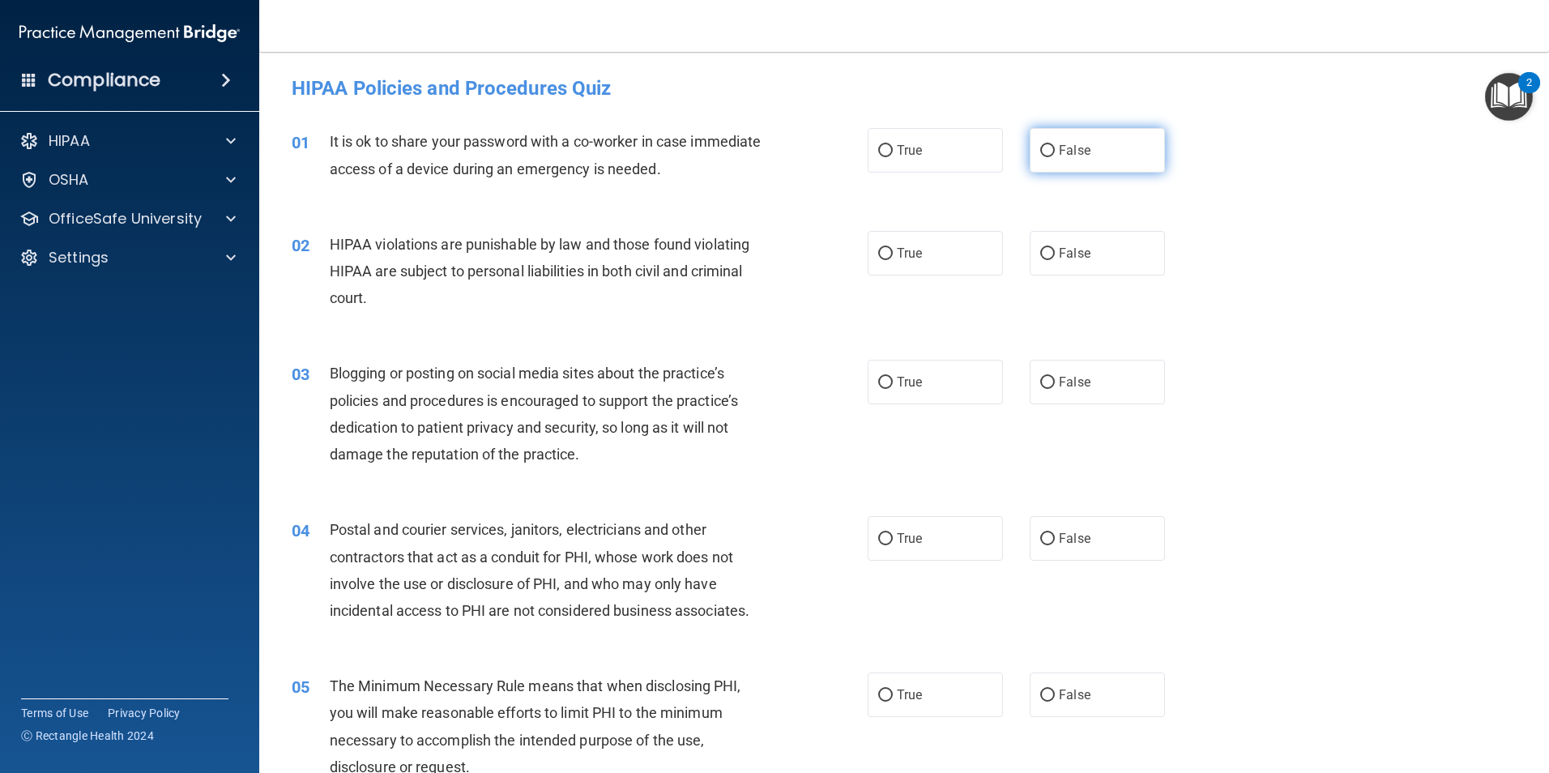
click at [1057, 160] on label "False" at bounding box center [1097, 150] width 135 height 45
click at [1055, 157] on input "False" at bounding box center [1047, 151] width 15 height 12
radio input "true"
click at [897, 259] on span "True" at bounding box center [909, 253] width 25 height 15
click at [893, 259] on input "True" at bounding box center [885, 254] width 15 height 12
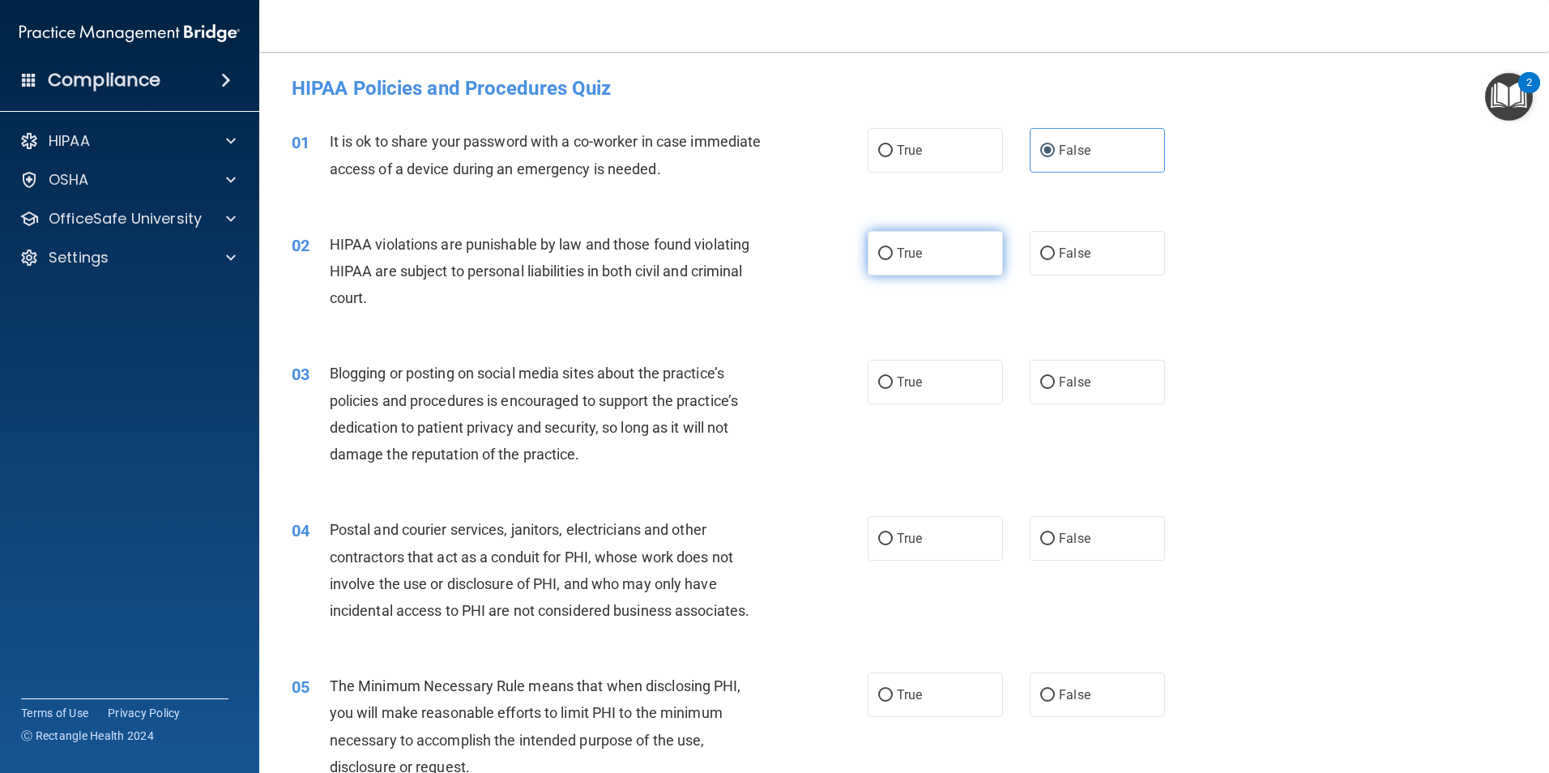
radio input "true"
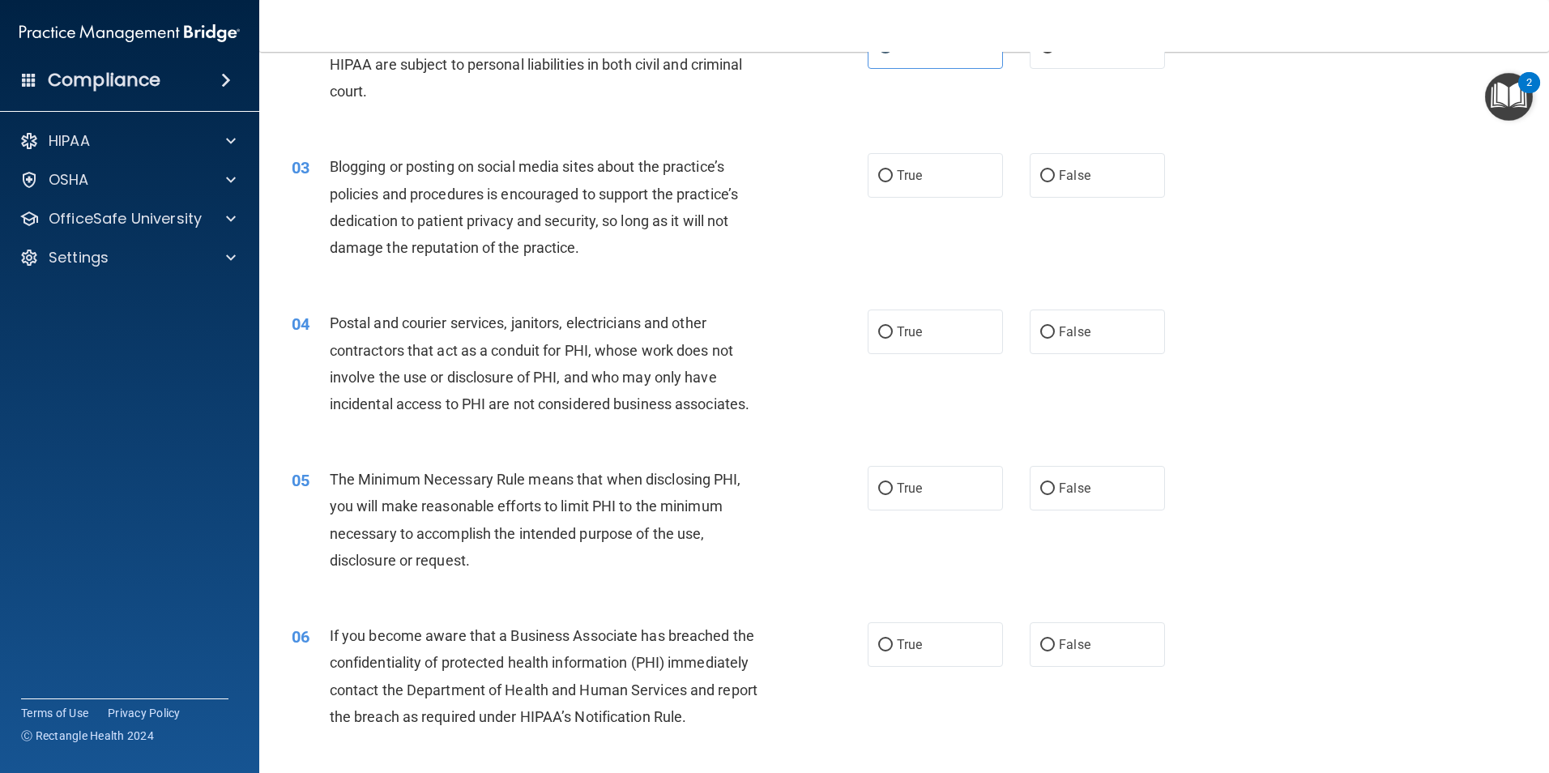
scroll to position [243, 0]
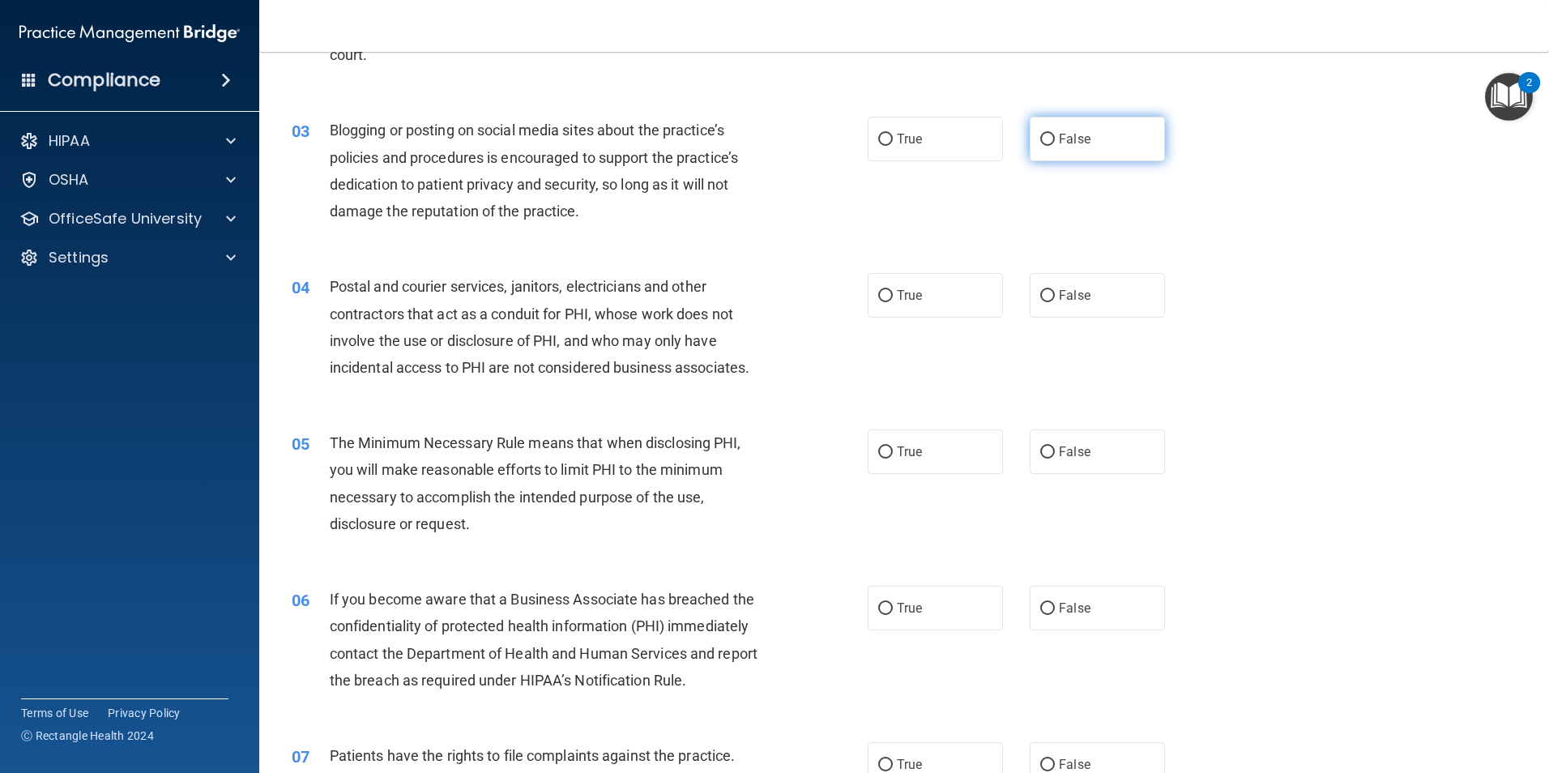
click at [1048, 136] on label "False" at bounding box center [1097, 139] width 135 height 45
click at [1048, 136] on input "False" at bounding box center [1047, 140] width 15 height 12
radio input "true"
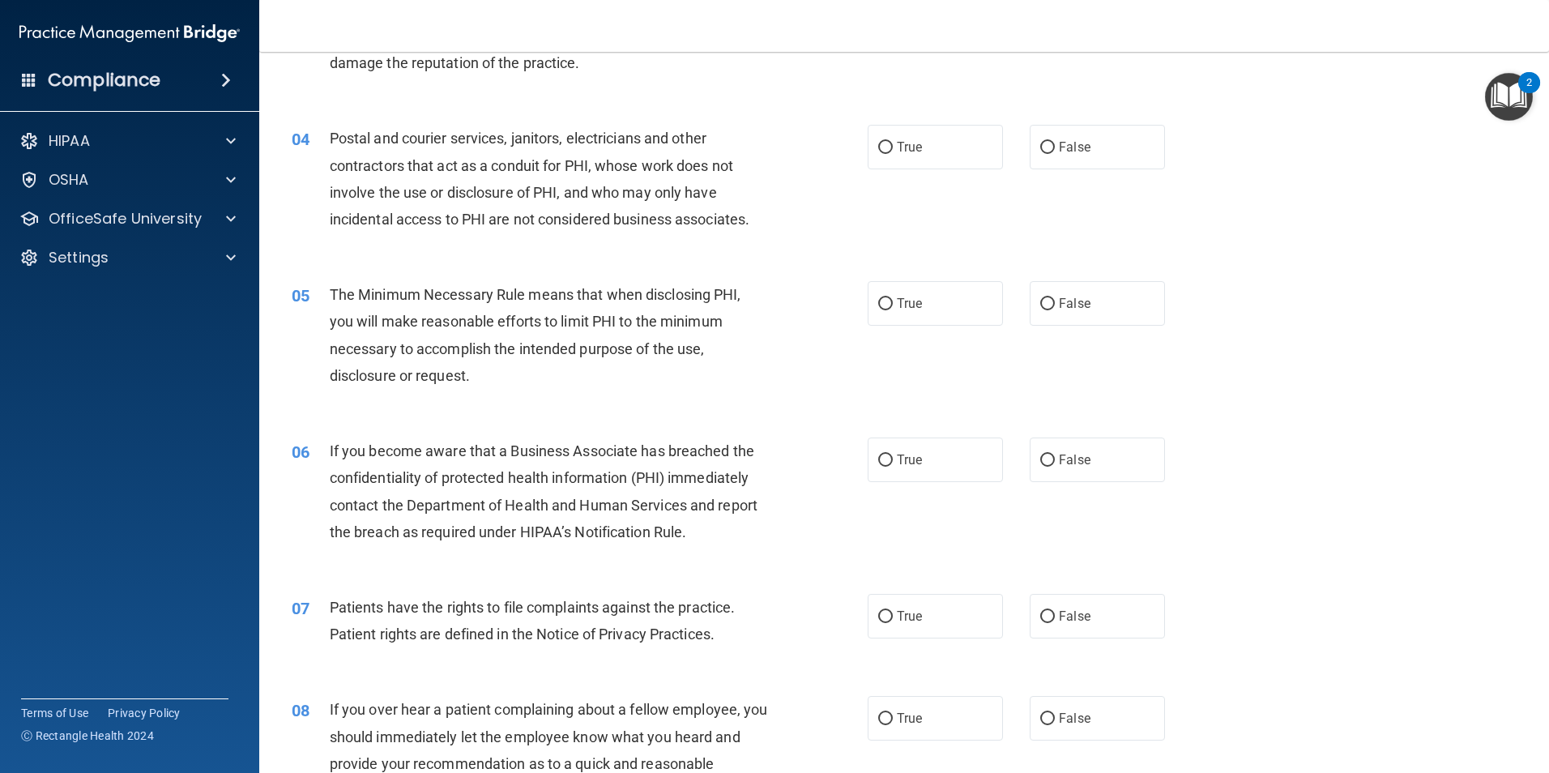
scroll to position [405, 0]
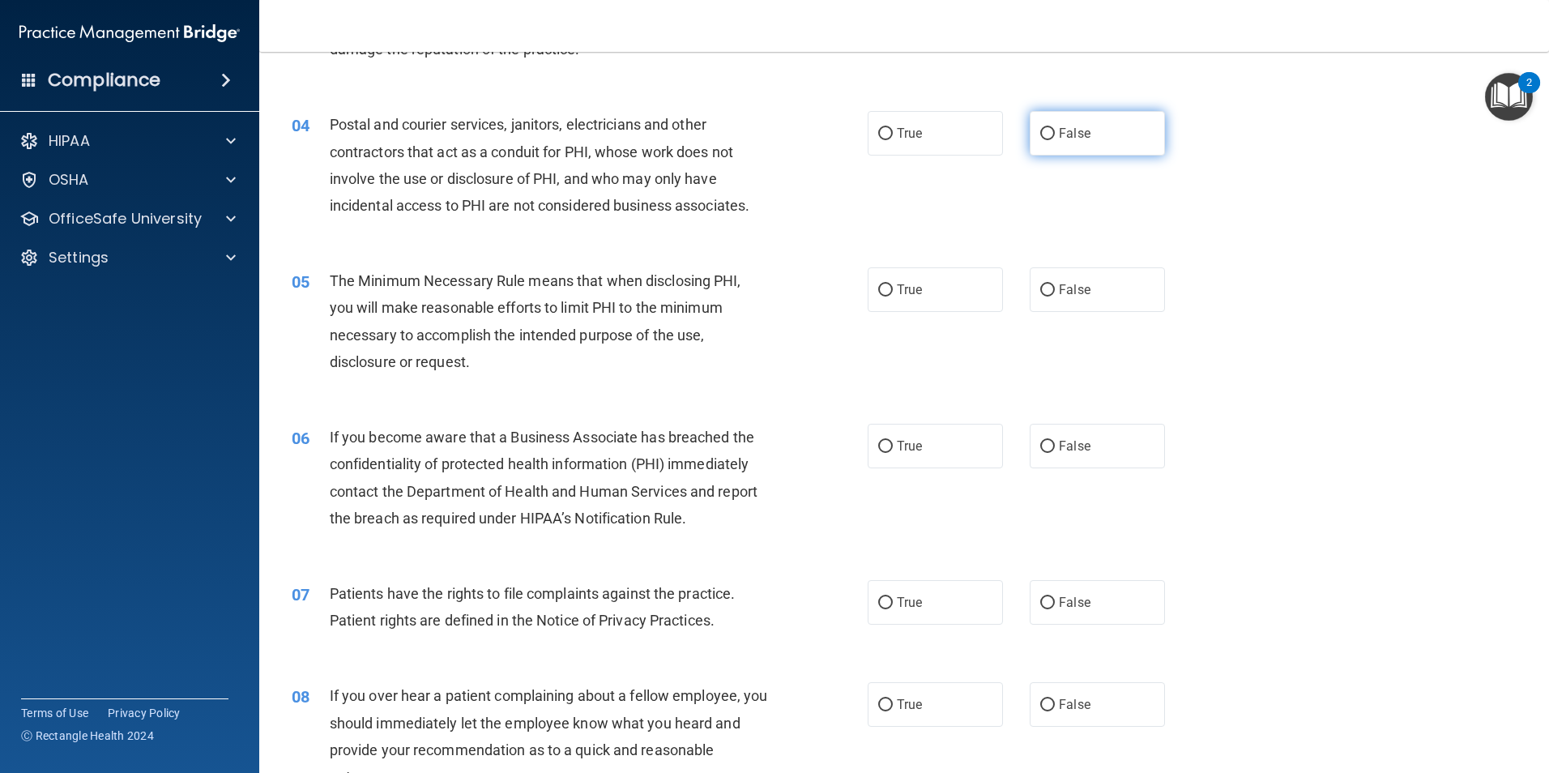
click at [1059, 128] on span "False" at bounding box center [1075, 133] width 32 height 15
click at [1053, 128] on input "False" at bounding box center [1047, 134] width 15 height 12
radio input "true"
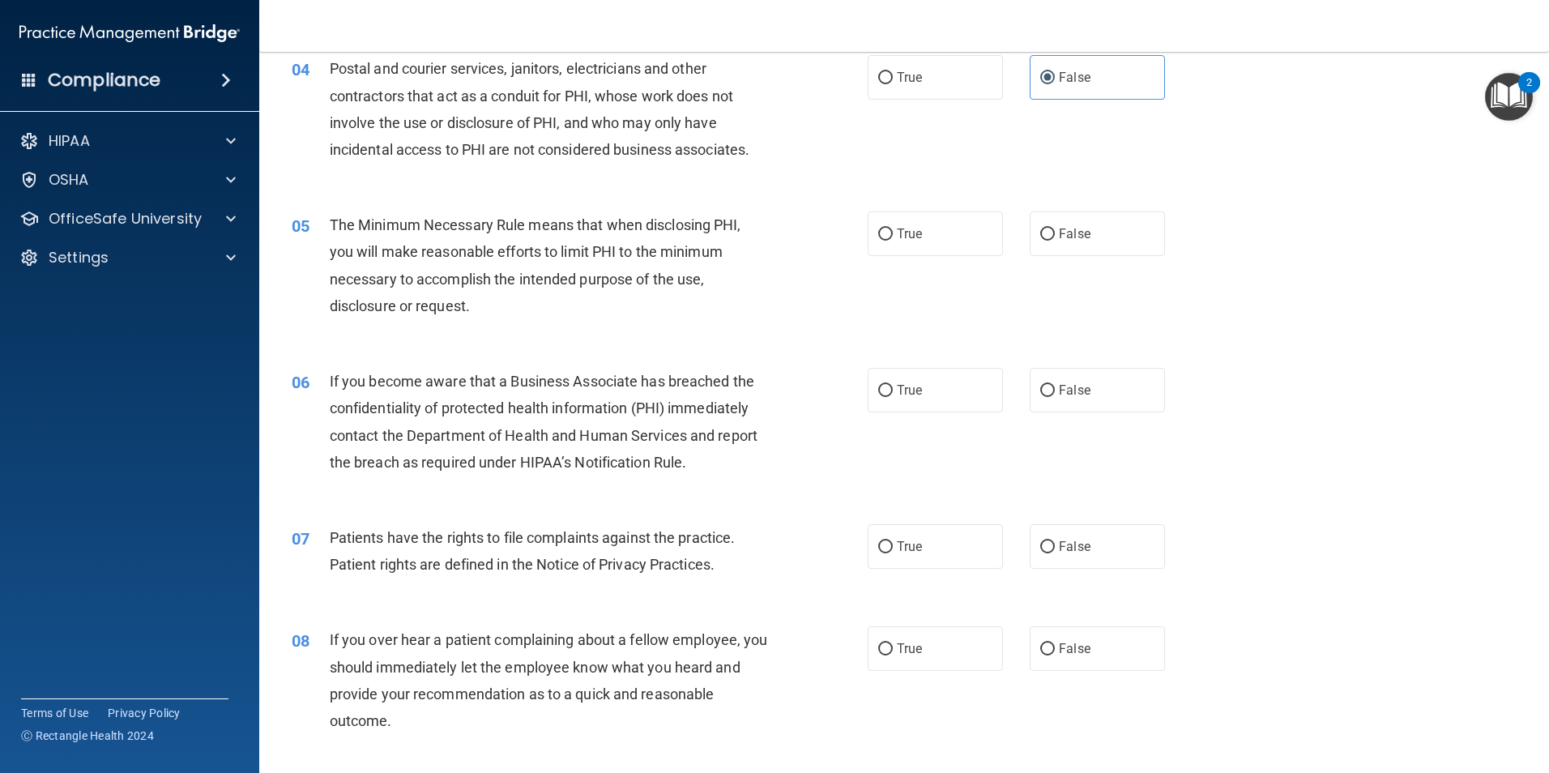
scroll to position [486, 0]
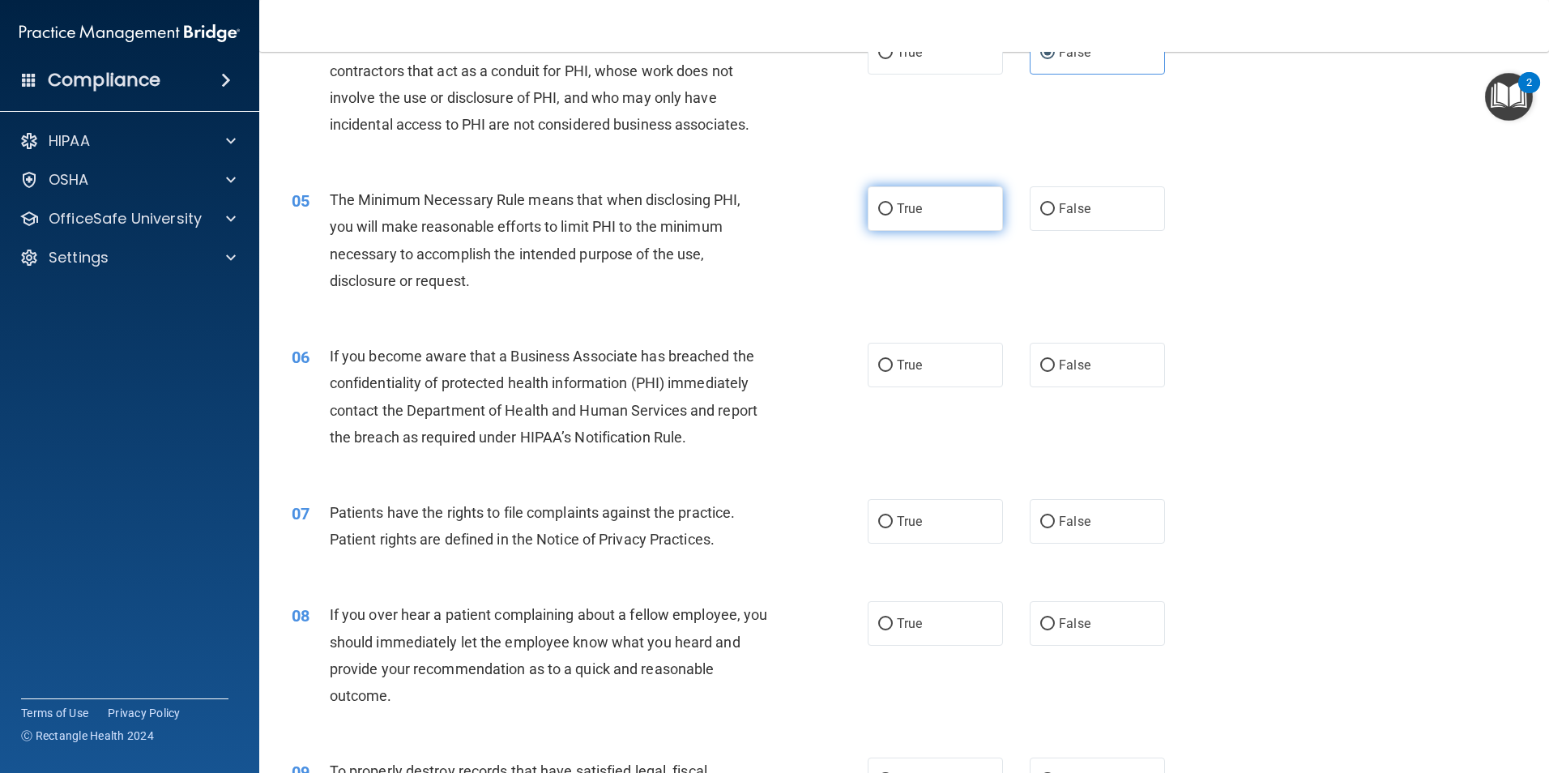
click at [880, 214] on input "True" at bounding box center [885, 209] width 15 height 12
radio input "true"
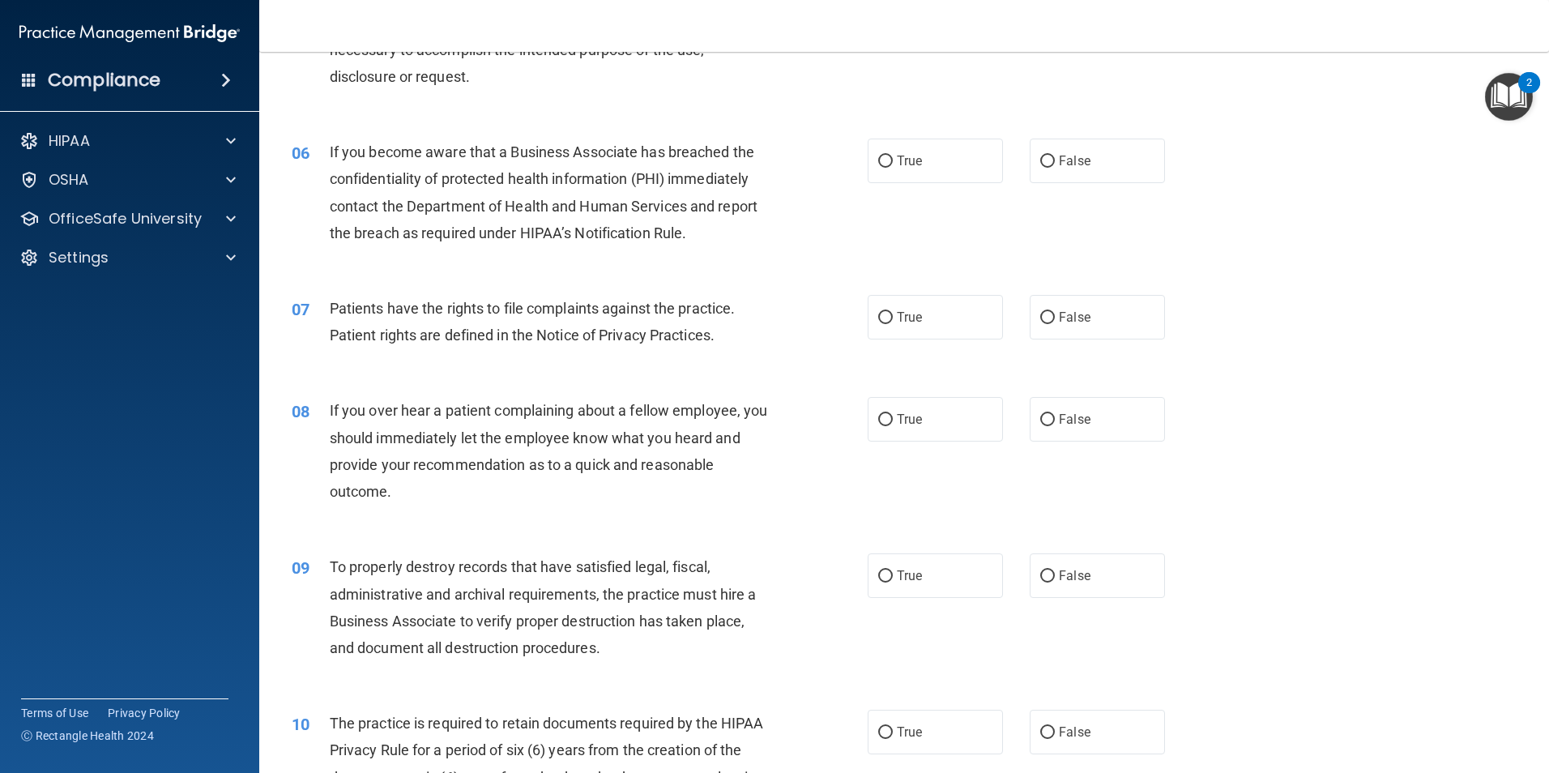
scroll to position [729, 0]
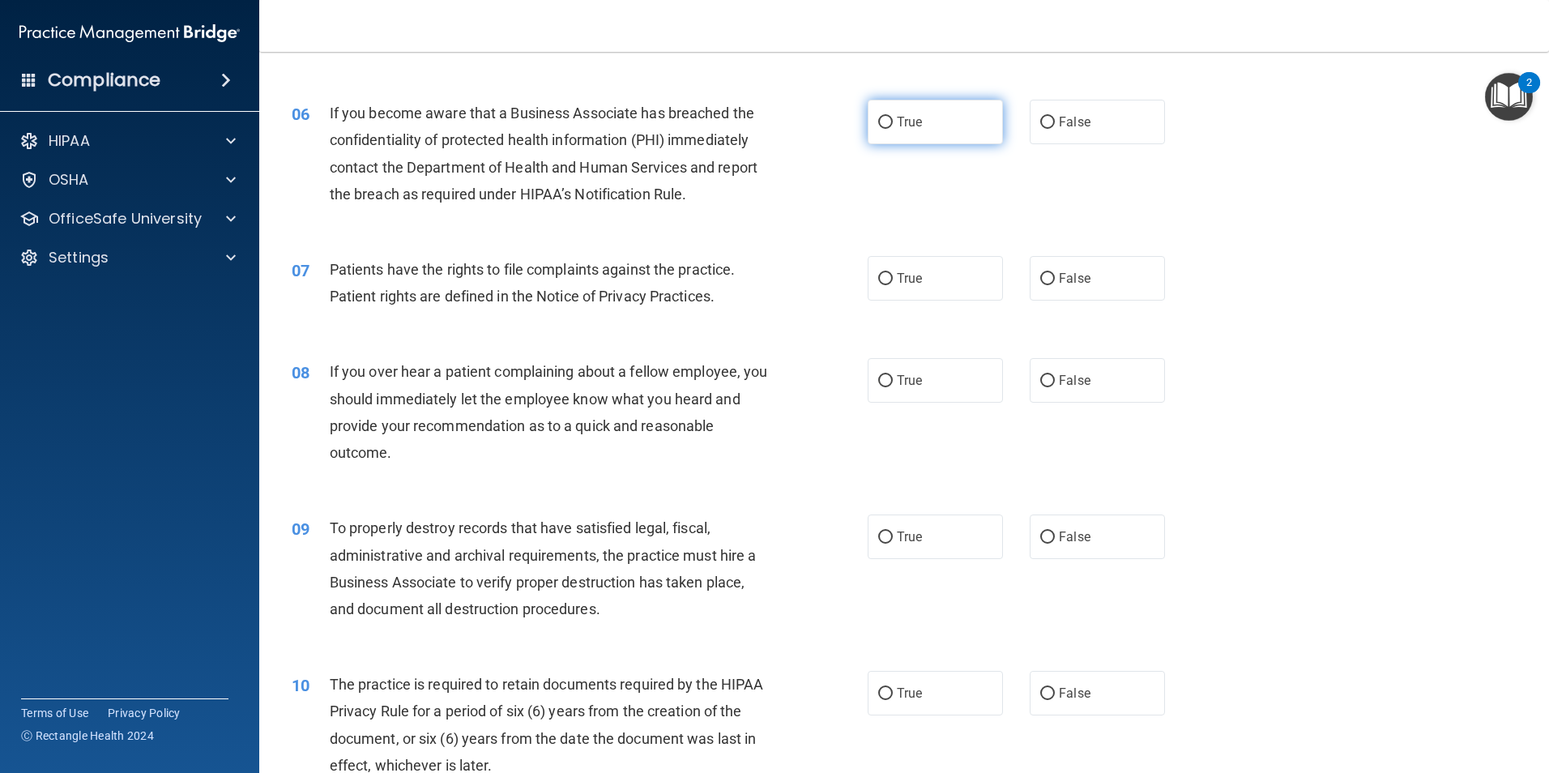
click at [913, 126] on span "True" at bounding box center [909, 121] width 25 height 15
click at [893, 126] on input "True" at bounding box center [885, 123] width 15 height 12
radio input "true"
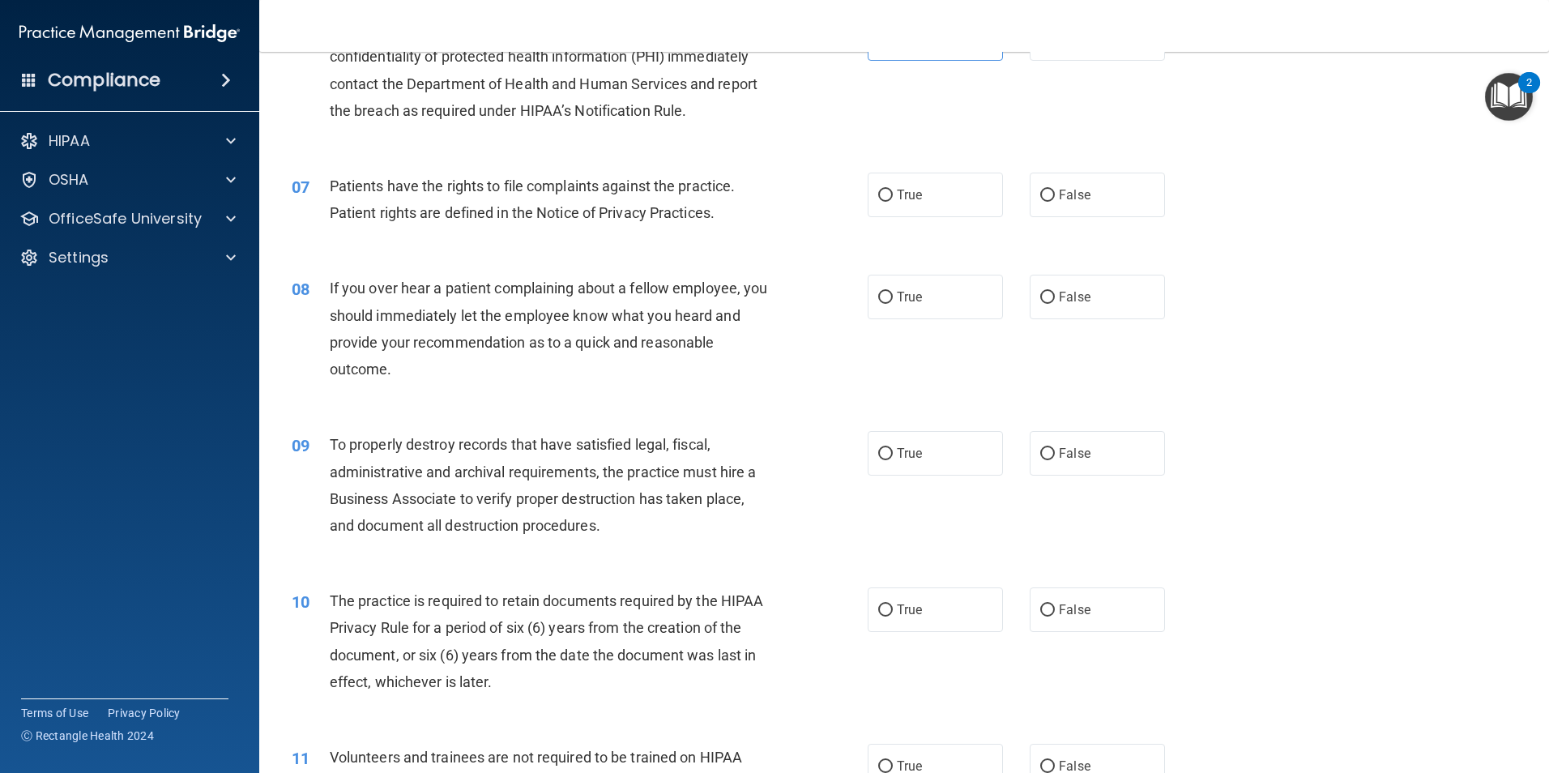
scroll to position [891, 0]
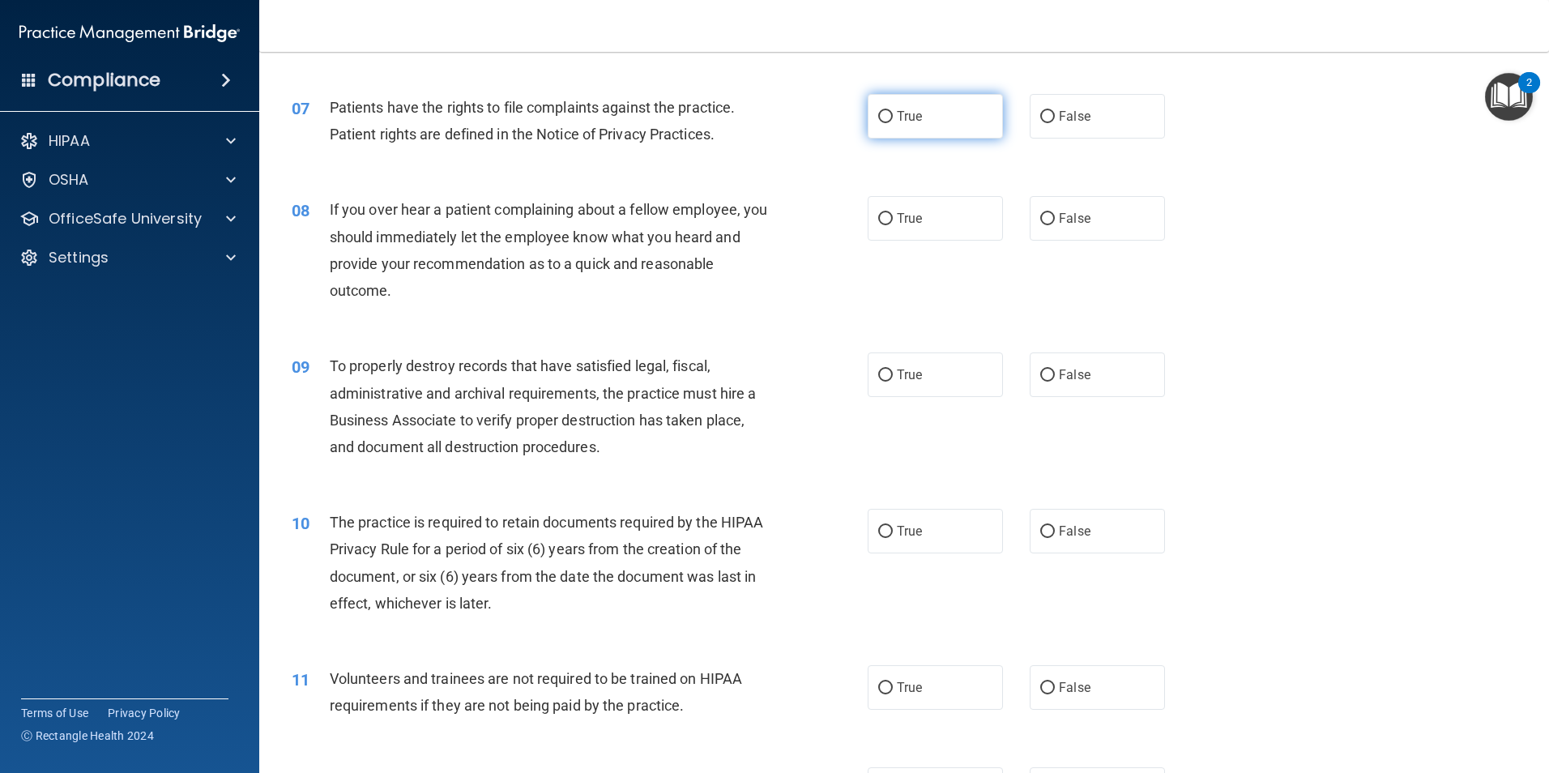
click at [885, 118] on input "True" at bounding box center [885, 117] width 15 height 12
radio input "true"
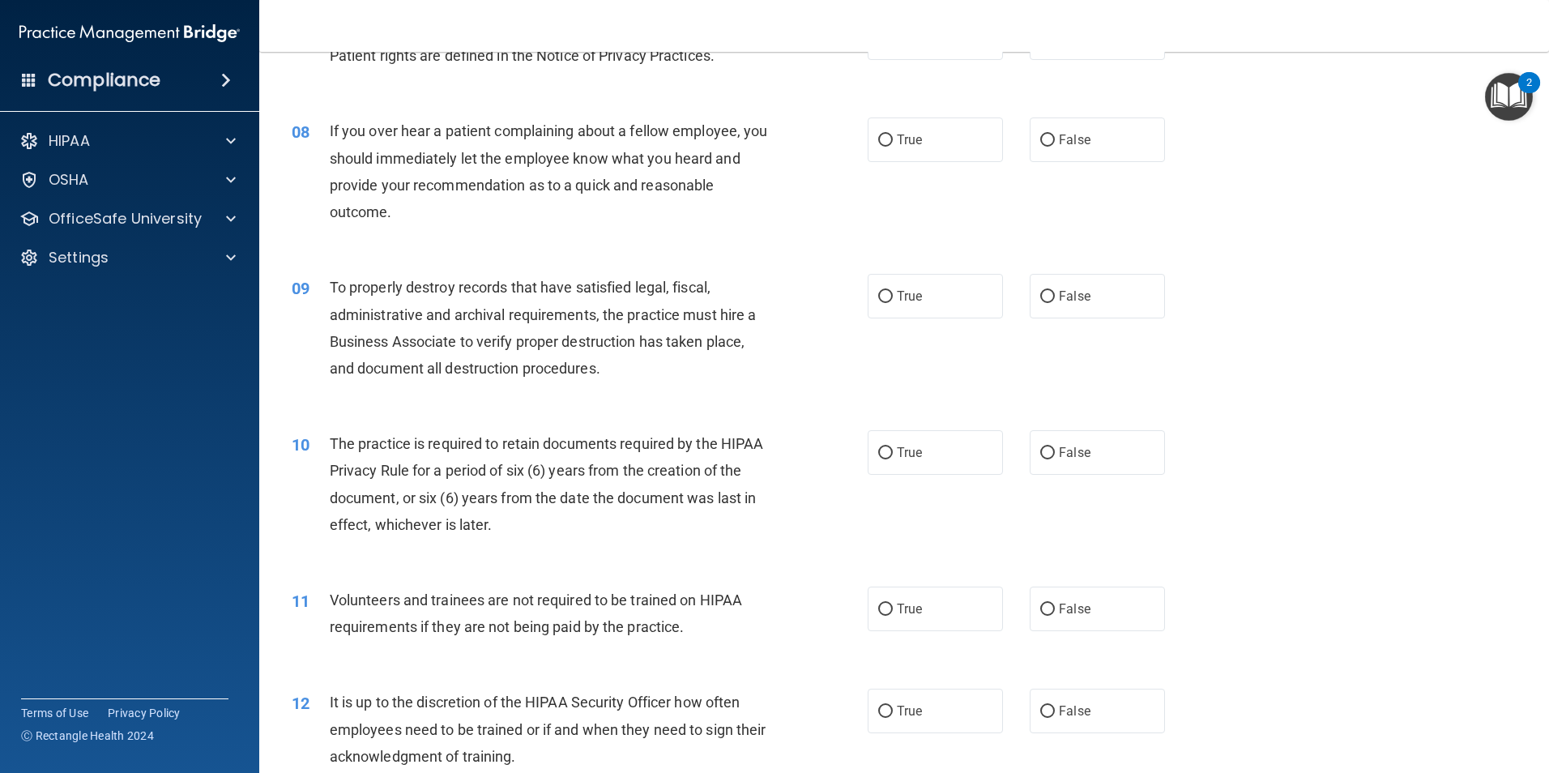
scroll to position [972, 0]
click at [1059, 143] on span "False" at bounding box center [1075, 137] width 32 height 15
click at [1055, 143] on input "False" at bounding box center [1047, 138] width 15 height 12
radio input "true"
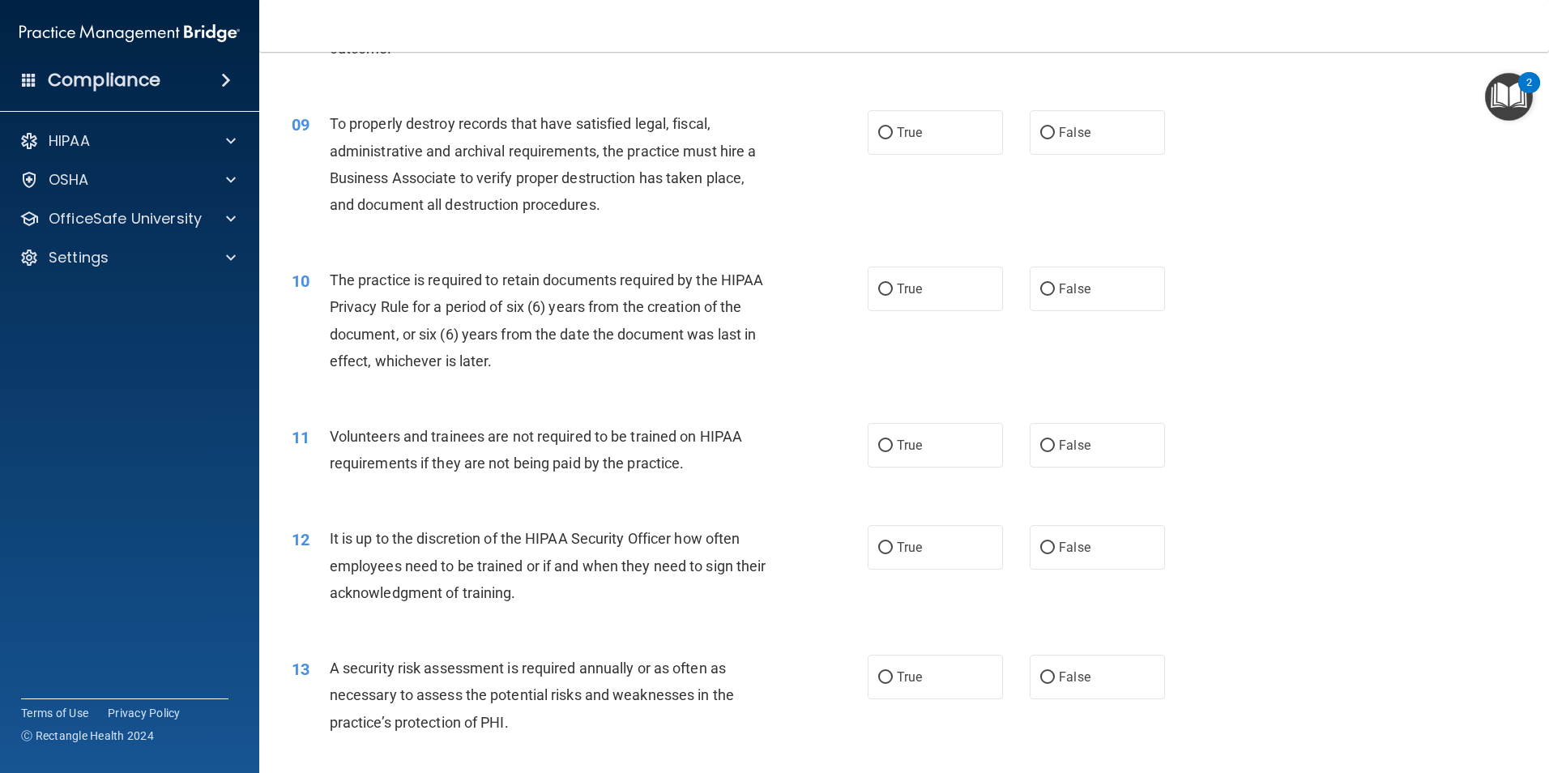
scroll to position [1134, 0]
click at [891, 143] on label "True" at bounding box center [935, 131] width 135 height 45
click at [891, 139] on input "True" at bounding box center [885, 132] width 15 height 12
radio input "true"
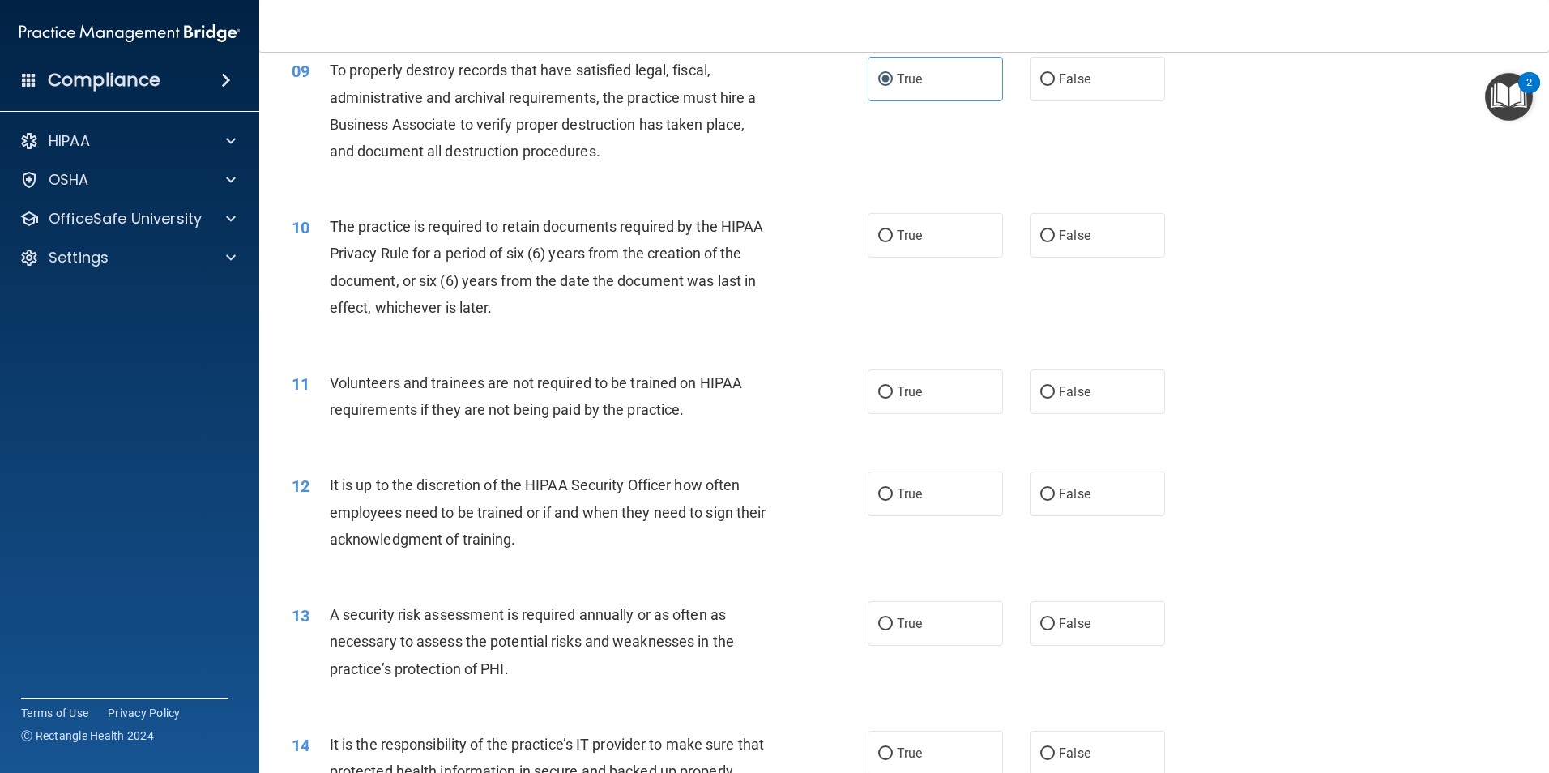
scroll to position [1216, 0]
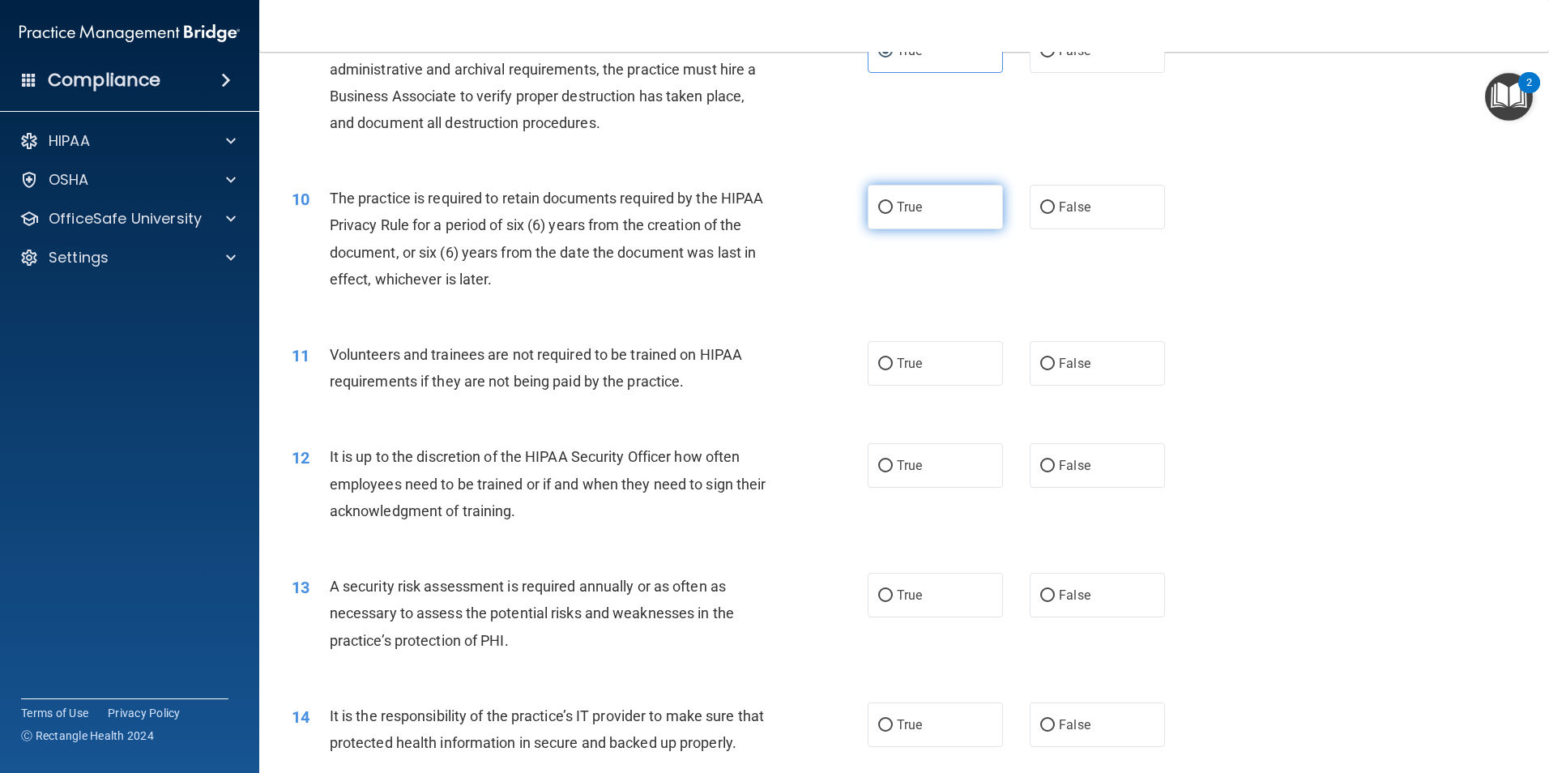
click at [899, 207] on span "True" at bounding box center [909, 206] width 25 height 15
click at [893, 207] on input "True" at bounding box center [885, 208] width 15 height 12
radio input "true"
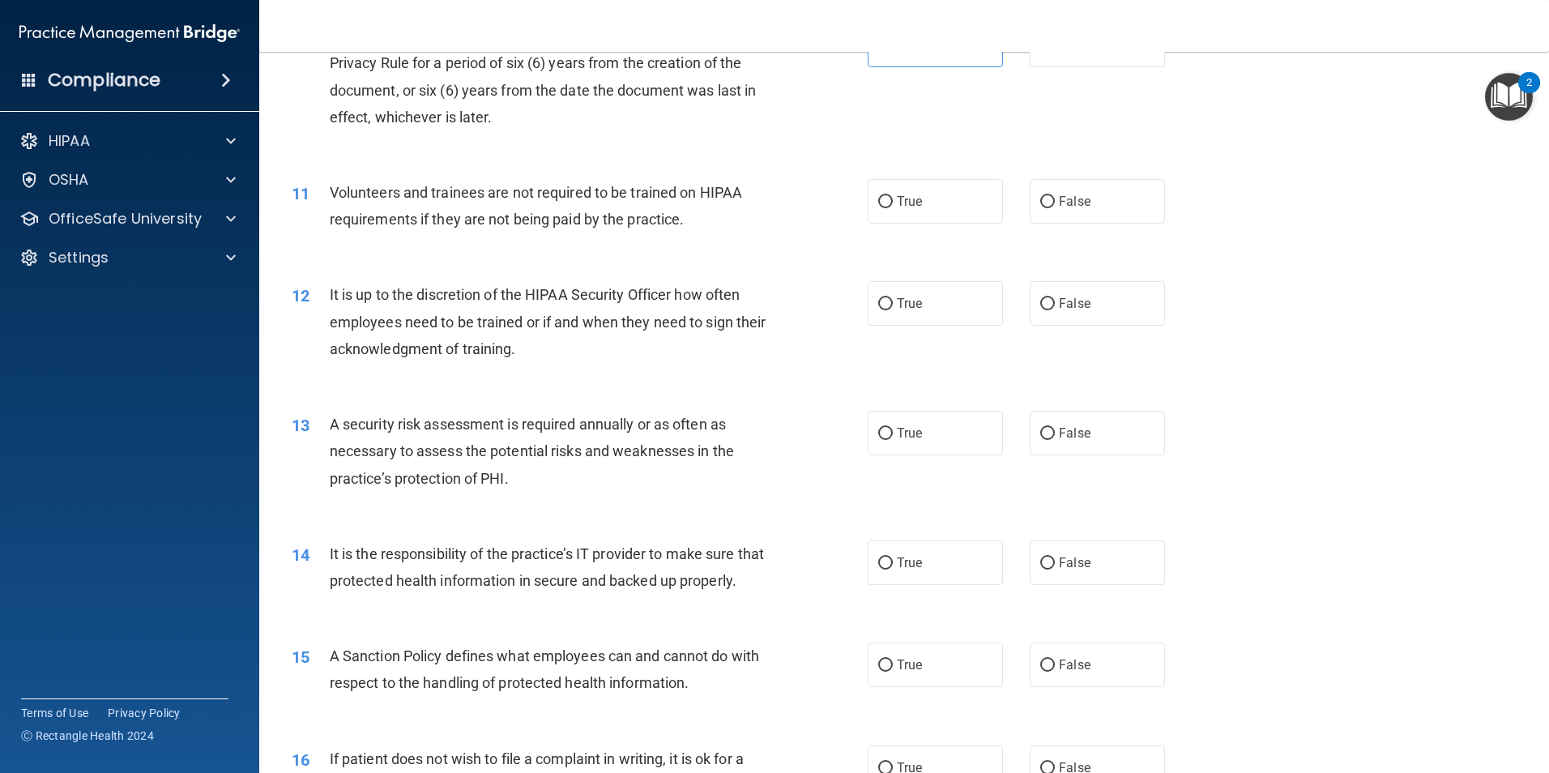
scroll to position [1459, 0]
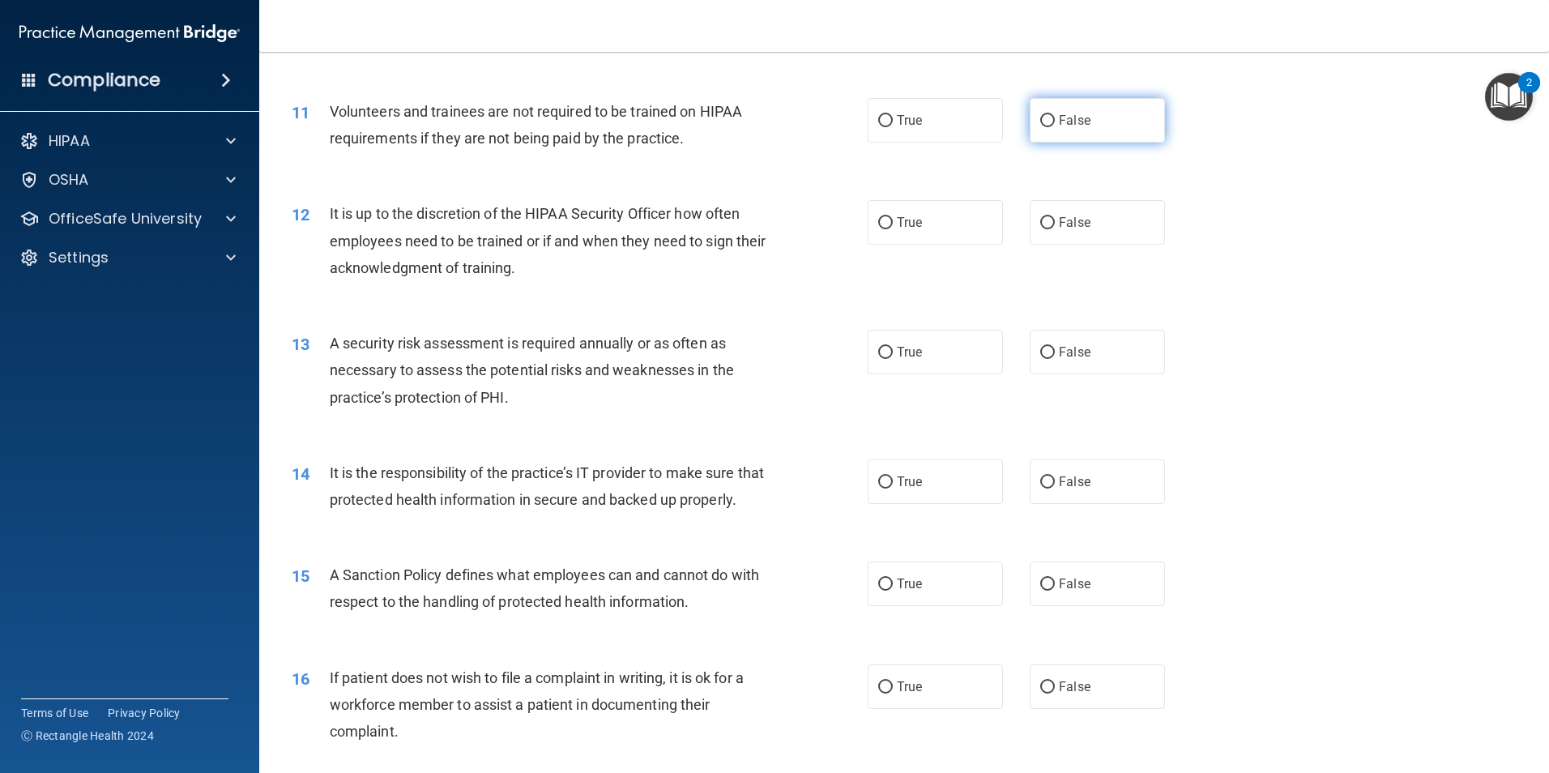
click at [1090, 128] on label "False" at bounding box center [1097, 120] width 135 height 45
click at [1055, 127] on input "False" at bounding box center [1047, 121] width 15 height 12
radio input "true"
click at [1055, 231] on label "False" at bounding box center [1097, 222] width 135 height 45
click at [1055, 229] on input "False" at bounding box center [1047, 223] width 15 height 12
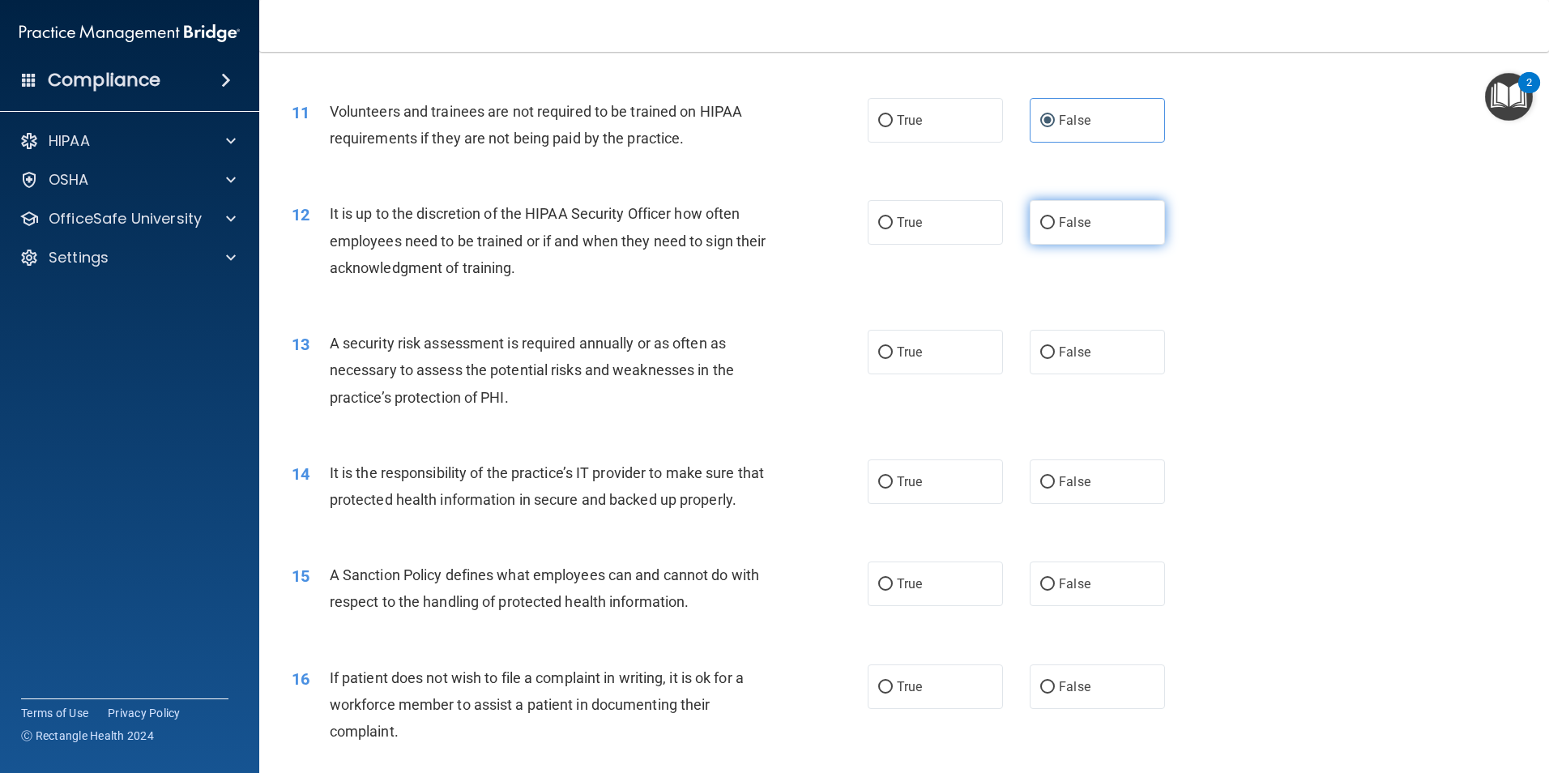
radio input "true"
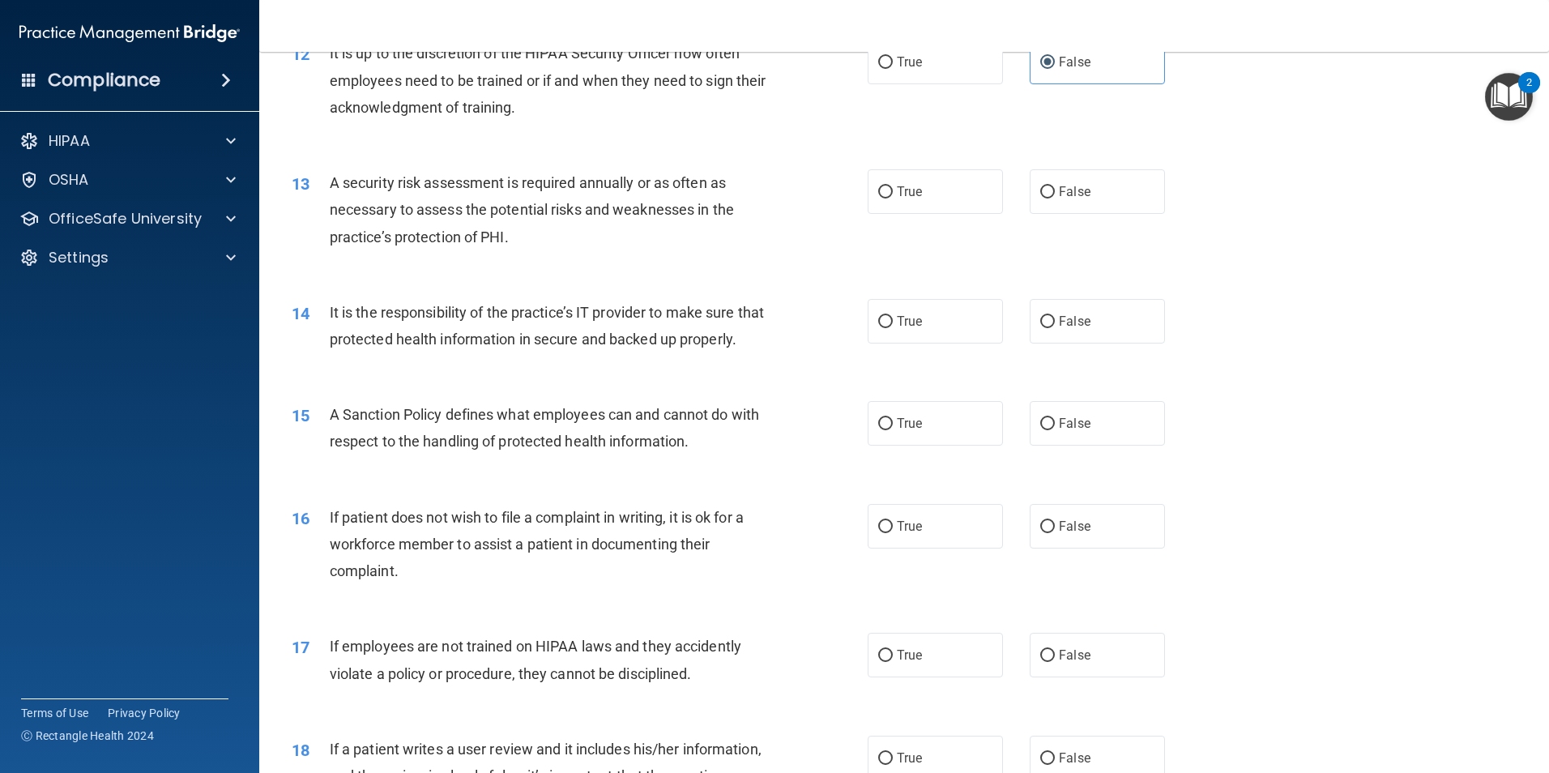
scroll to position [1621, 0]
click at [936, 214] on div "13 A security risk assessment is required annually or as often as necessary to …" at bounding box center [905, 212] width 1250 height 130
click at [902, 195] on span "True" at bounding box center [909, 189] width 25 height 15
click at [893, 195] on input "True" at bounding box center [885, 191] width 15 height 12
radio input "true"
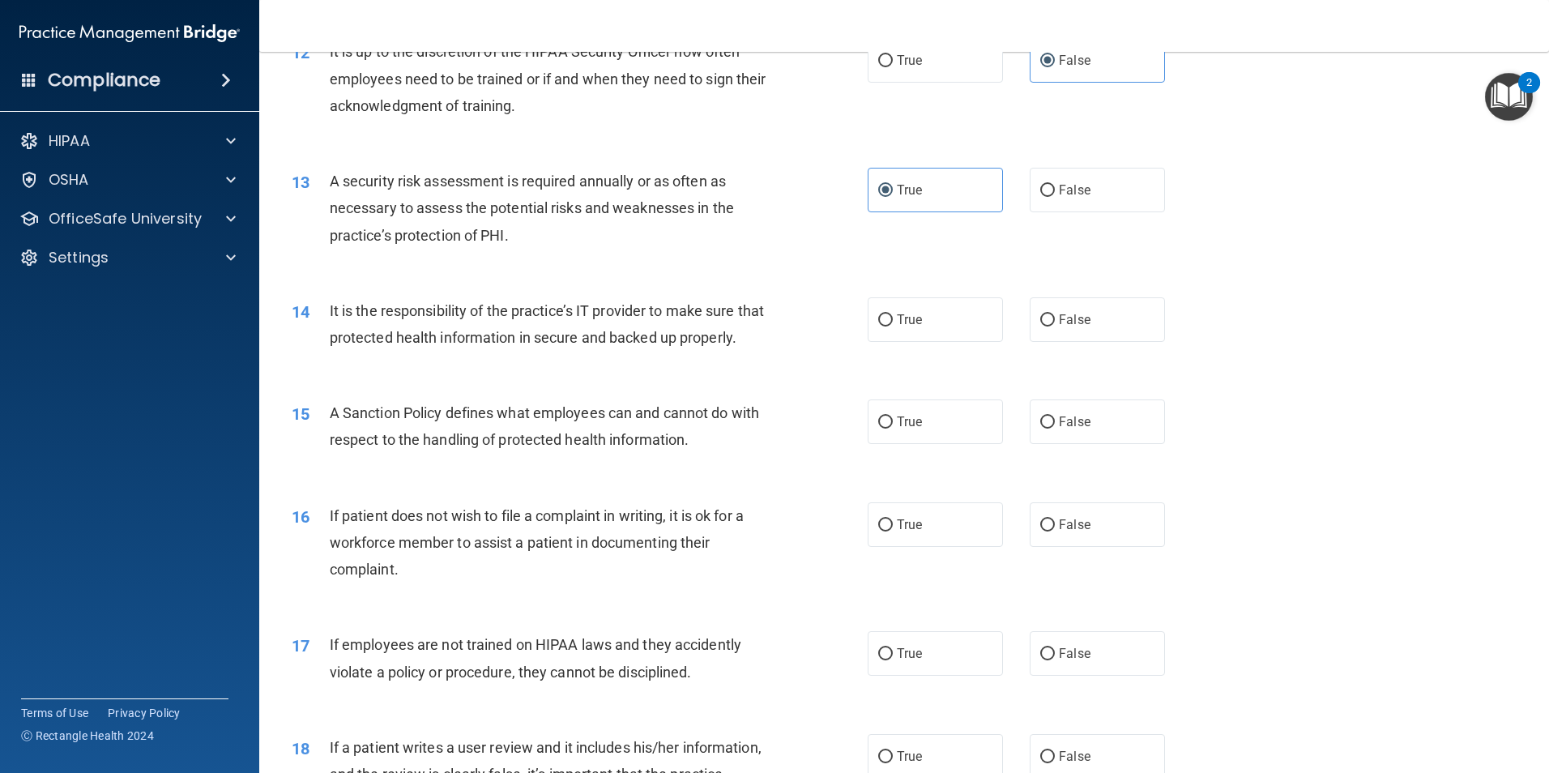
scroll to position [1702, 0]
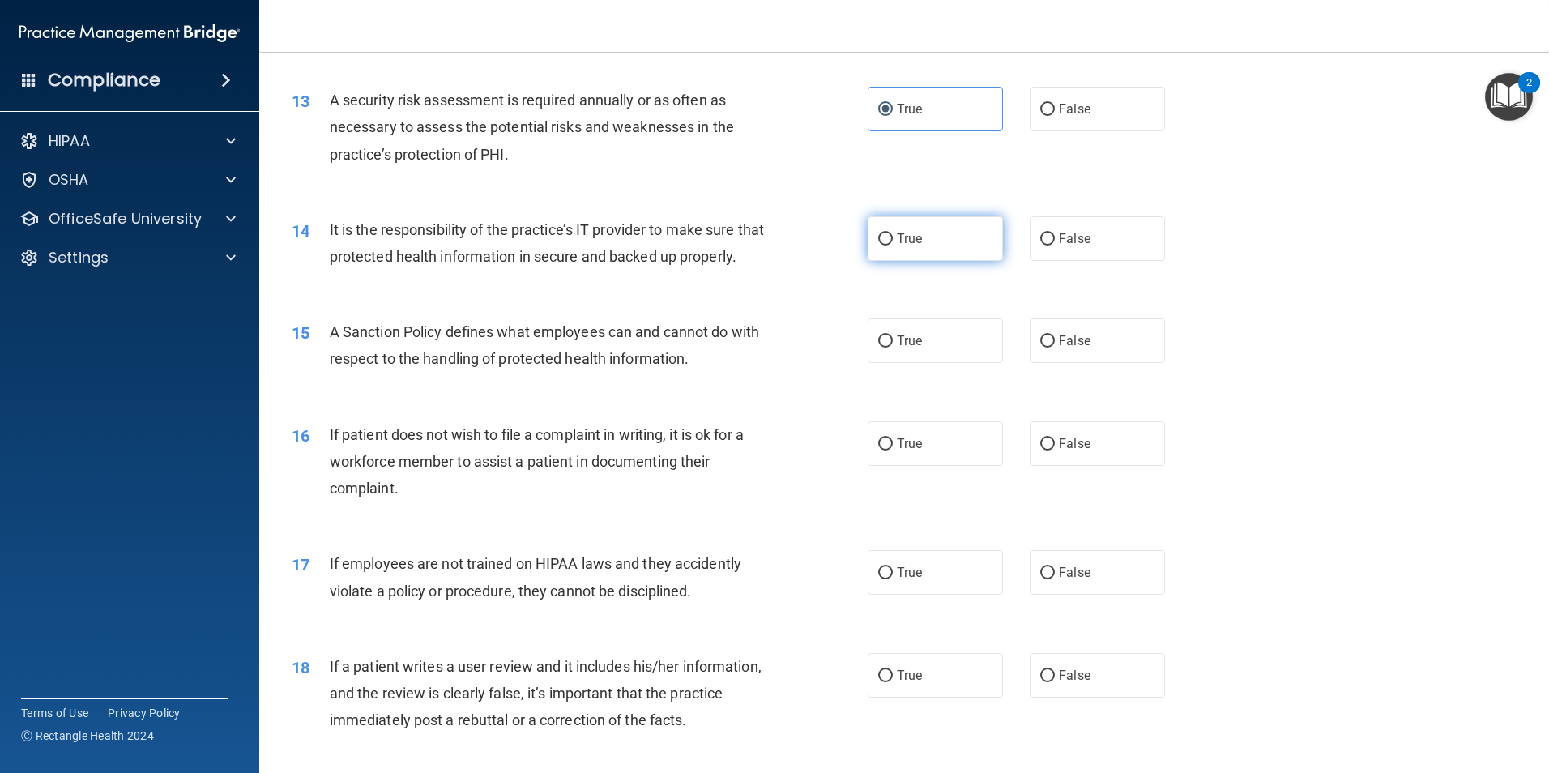
click at [905, 237] on span "True" at bounding box center [909, 238] width 25 height 15
click at [893, 237] on input "True" at bounding box center [885, 239] width 15 height 12
radio input "true"
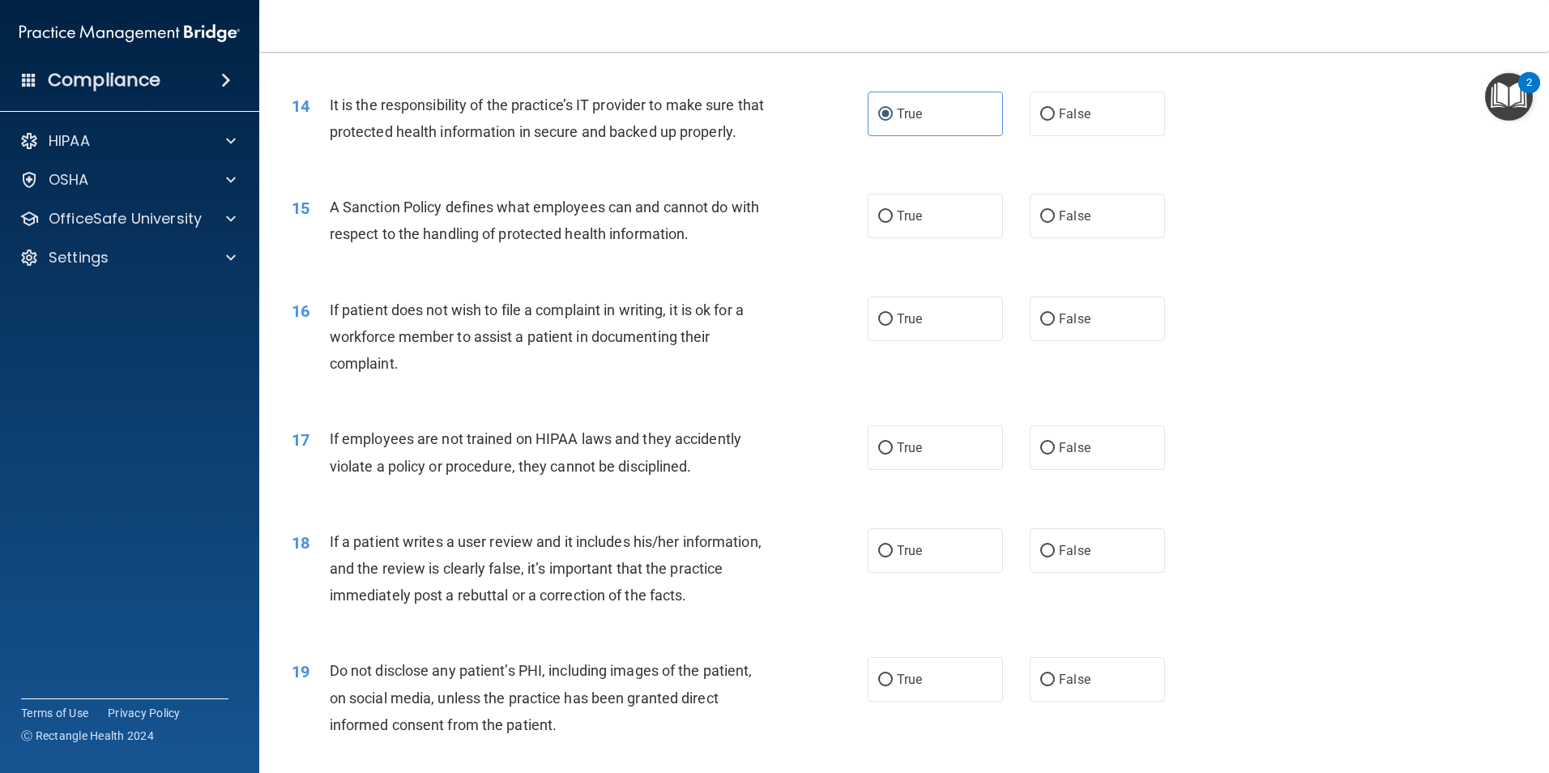
scroll to position [1864, 0]
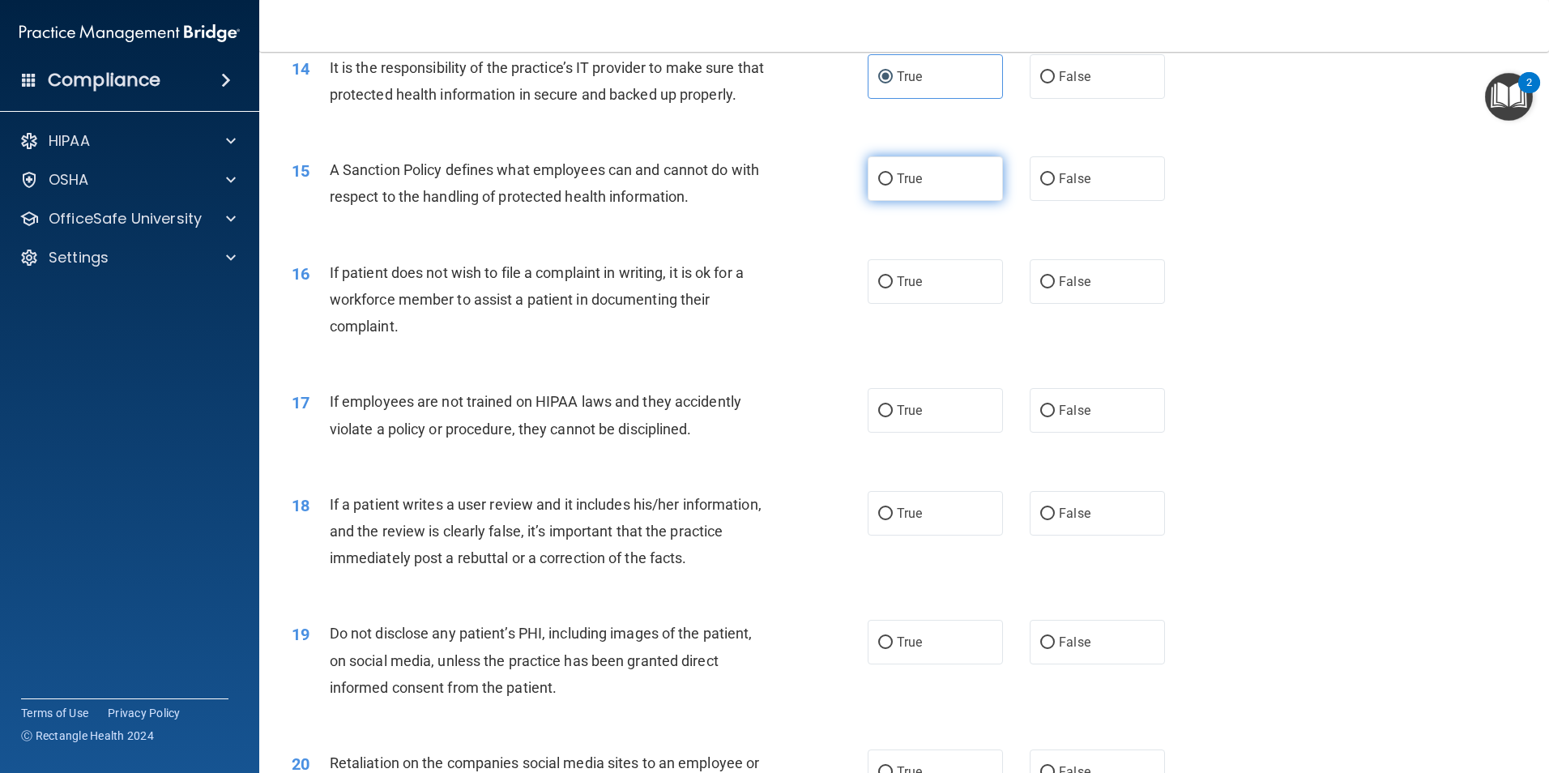
click at [883, 186] on input "True" at bounding box center [885, 179] width 15 height 12
radio input "true"
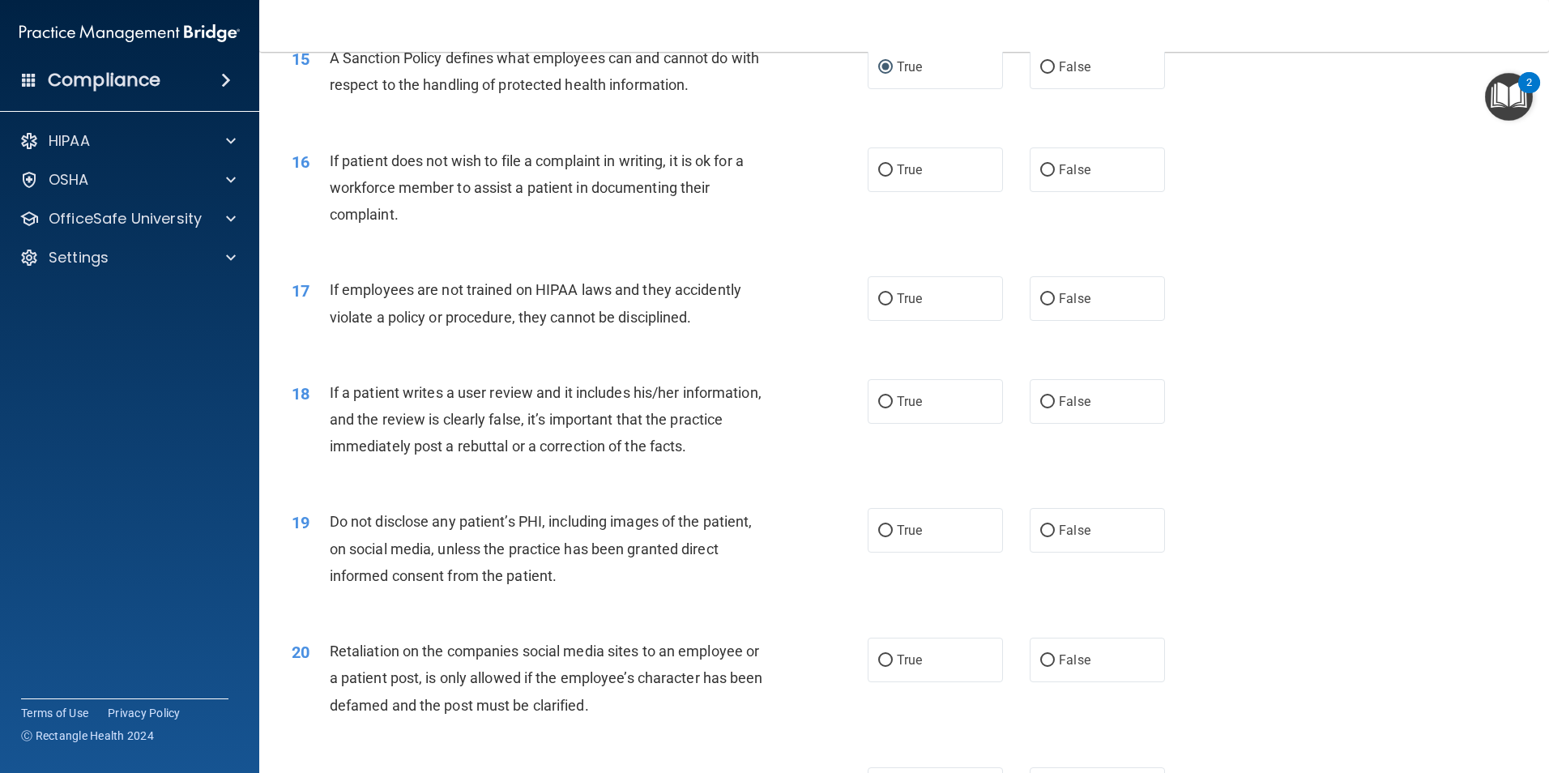
scroll to position [2026, 0]
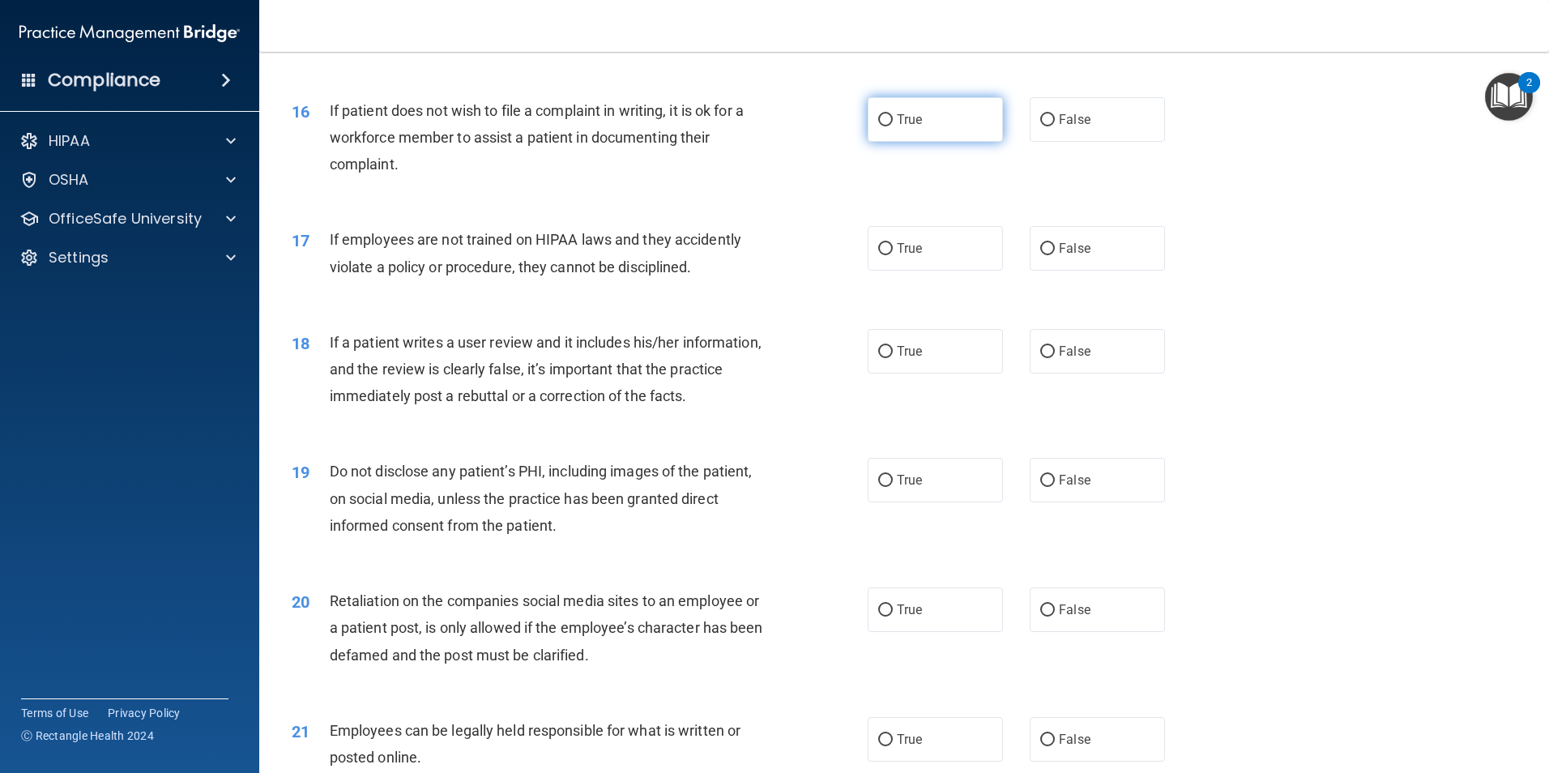
click at [890, 139] on label "True" at bounding box center [935, 119] width 135 height 45
click at [890, 126] on input "True" at bounding box center [885, 120] width 15 height 12
radio input "true"
click at [952, 271] on label "True" at bounding box center [935, 248] width 135 height 45
click at [893, 255] on input "True" at bounding box center [885, 249] width 15 height 12
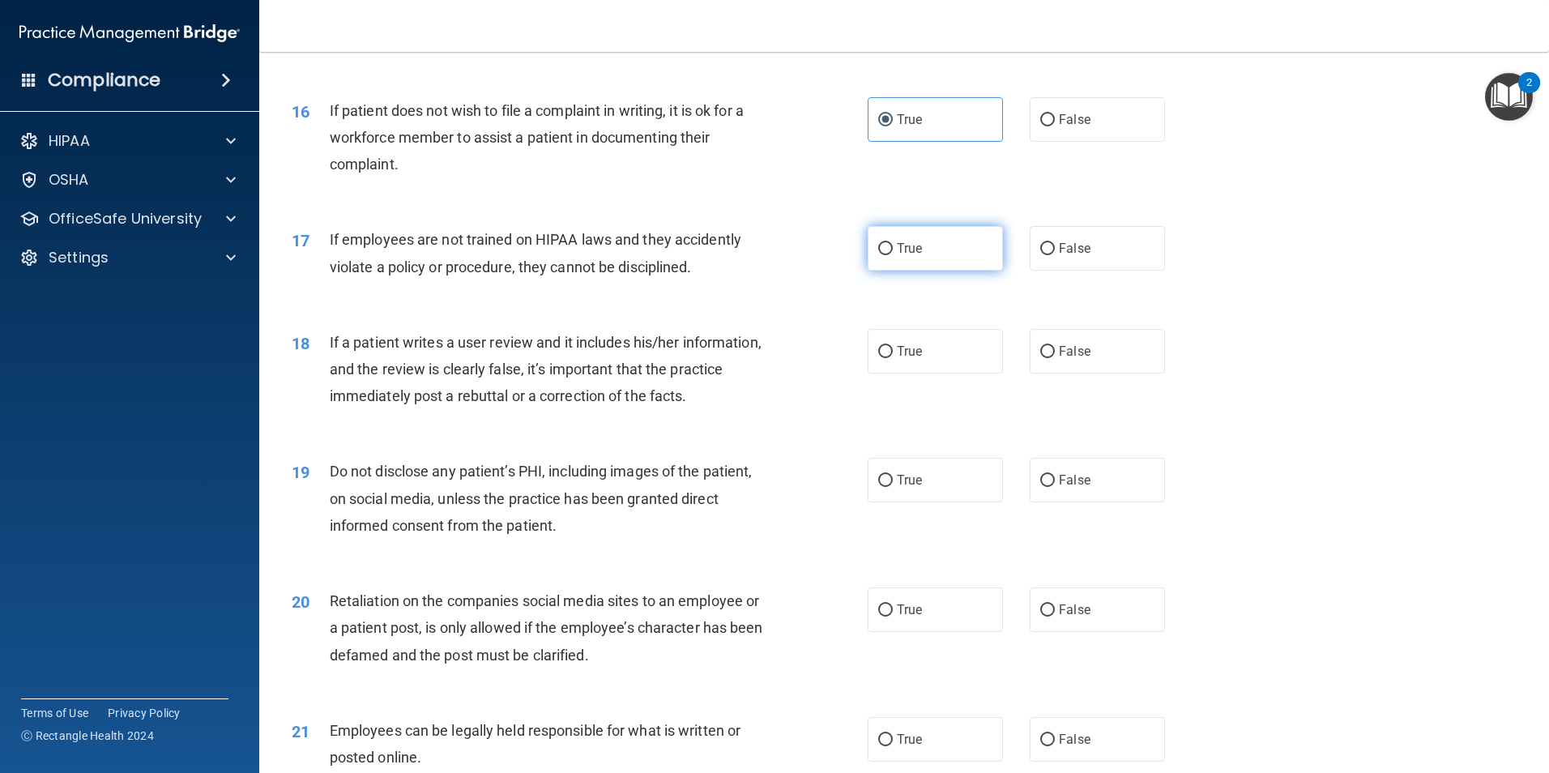
radio input "true"
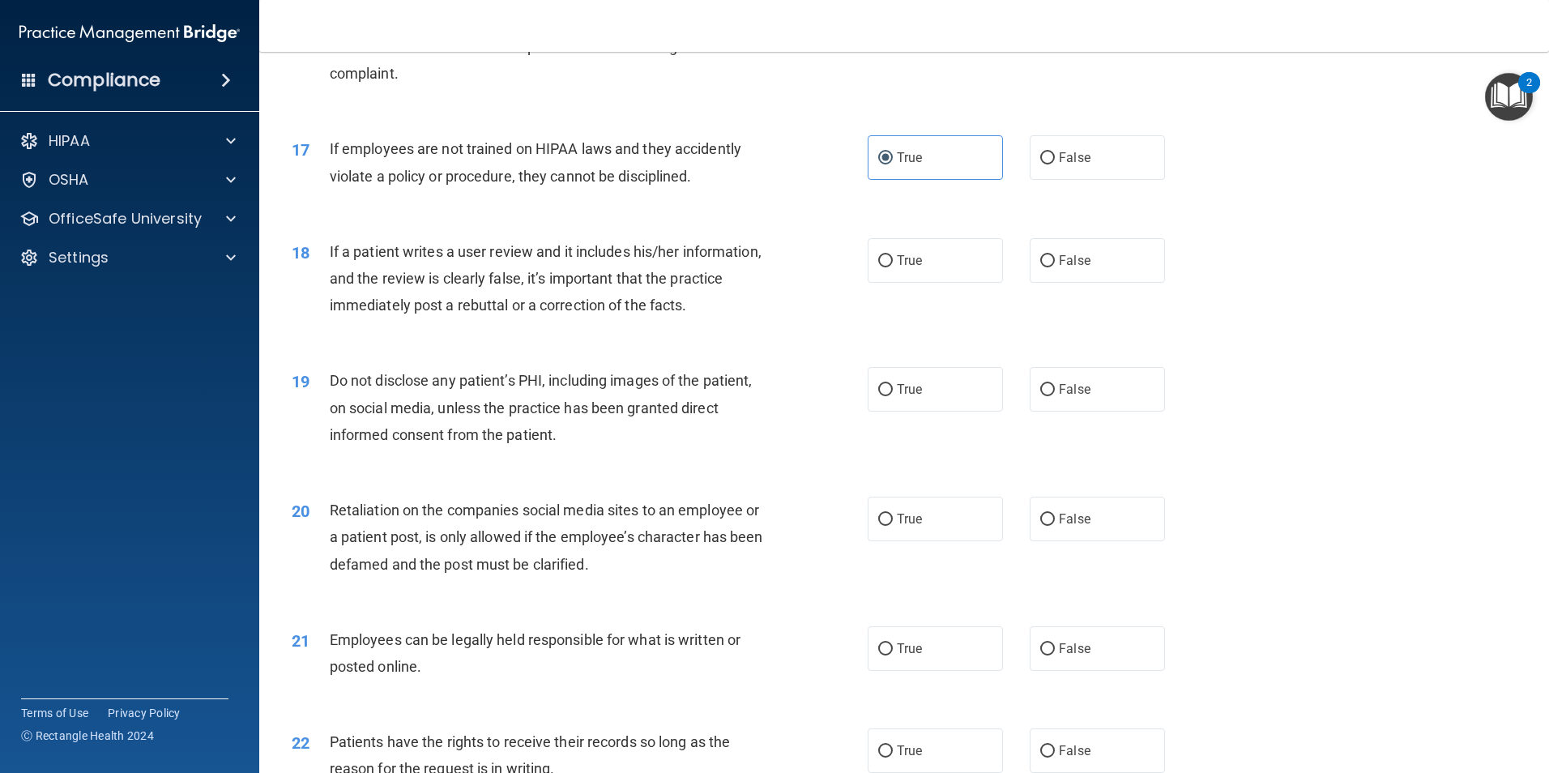
scroll to position [2188, 0]
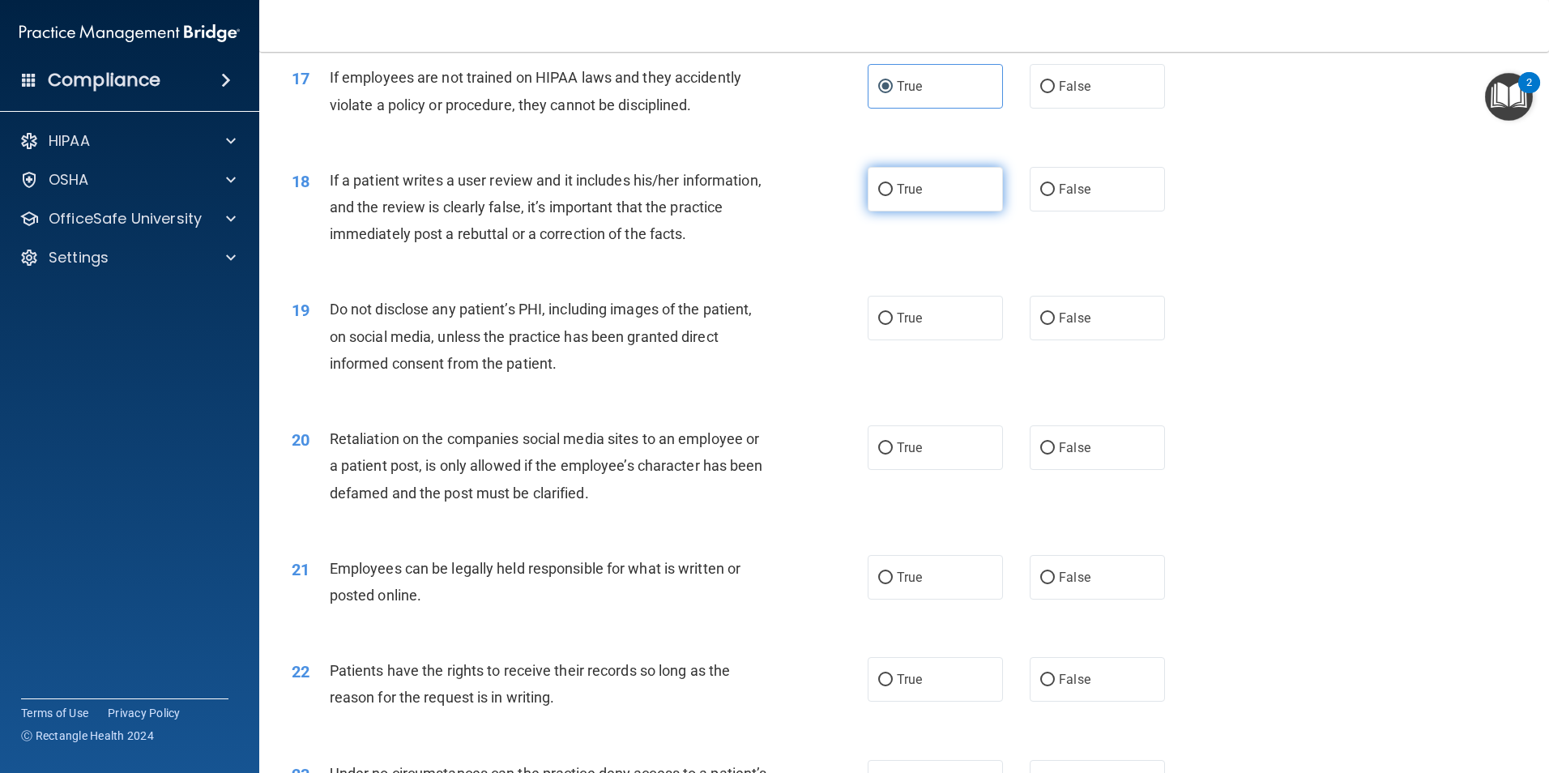
click at [932, 211] on label "True" at bounding box center [935, 189] width 135 height 45
click at [893, 196] on input "True" at bounding box center [885, 190] width 15 height 12
radio input "true"
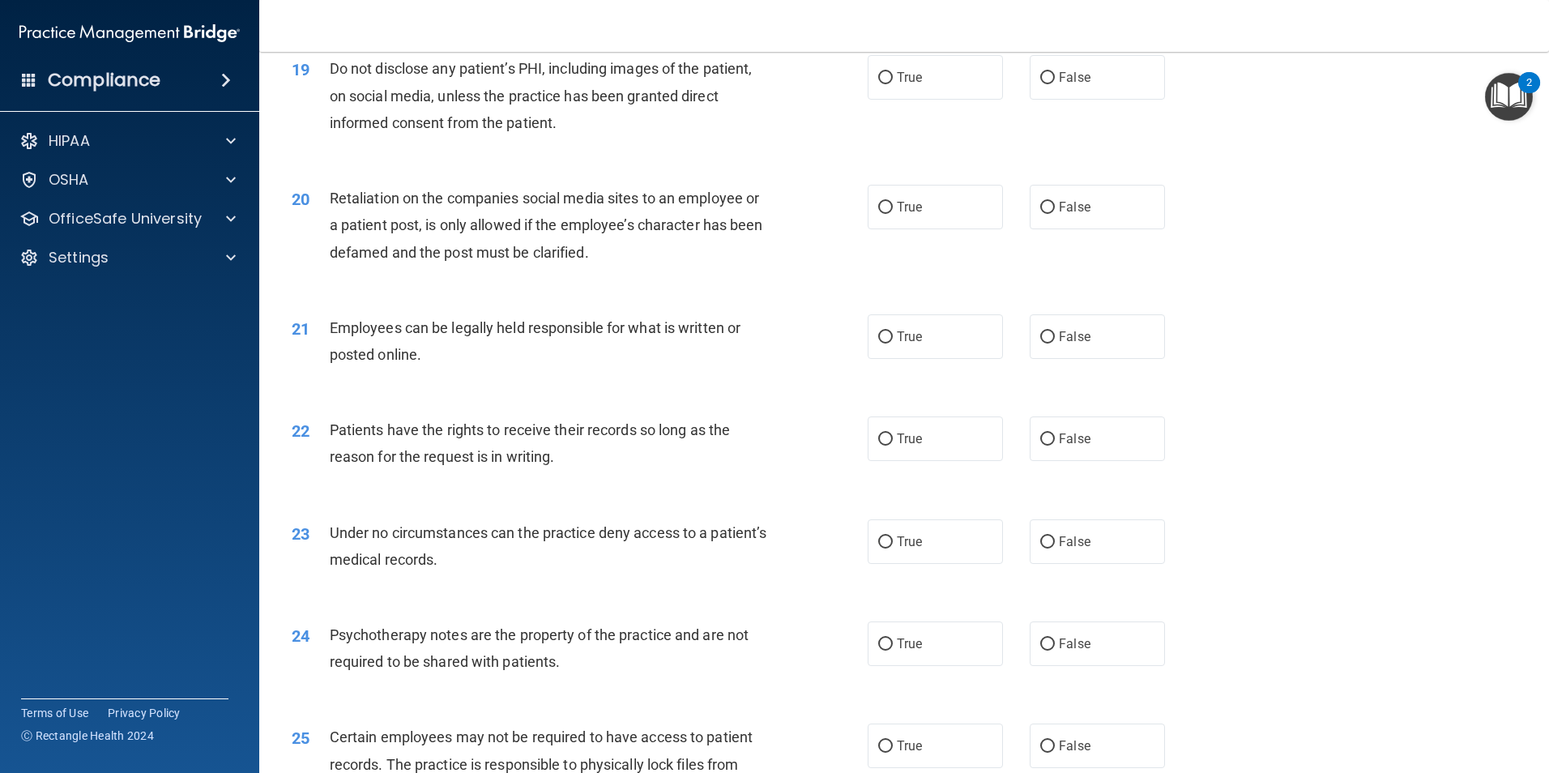
scroll to position [2431, 0]
click at [888, 97] on label "True" at bounding box center [935, 75] width 135 height 45
click at [888, 82] on input "True" at bounding box center [885, 76] width 15 height 12
radio input "true"
click at [1084, 227] on label "False" at bounding box center [1097, 204] width 135 height 45
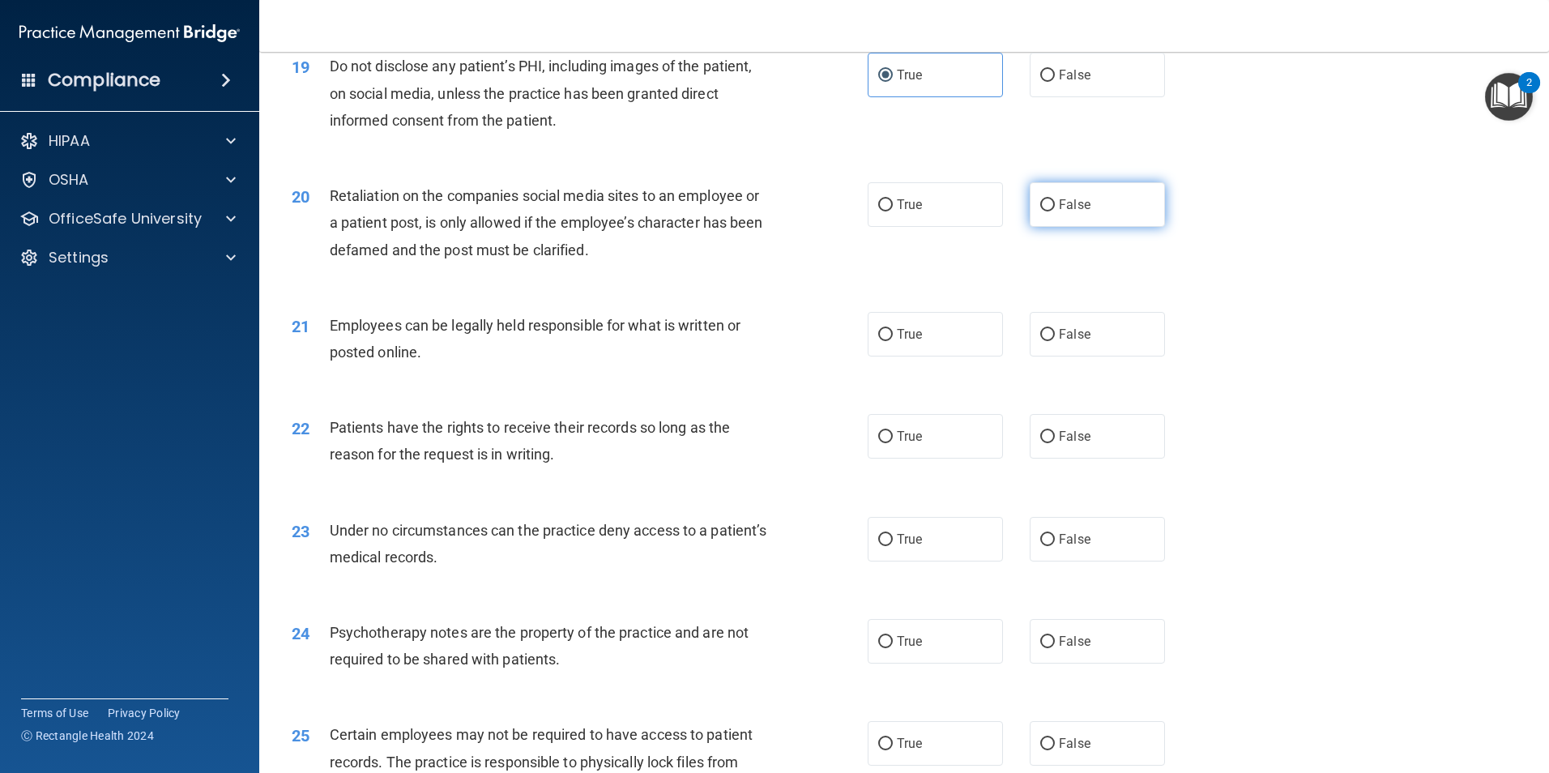
click at [1055, 211] on input "False" at bounding box center [1047, 205] width 15 height 12
radio input "true"
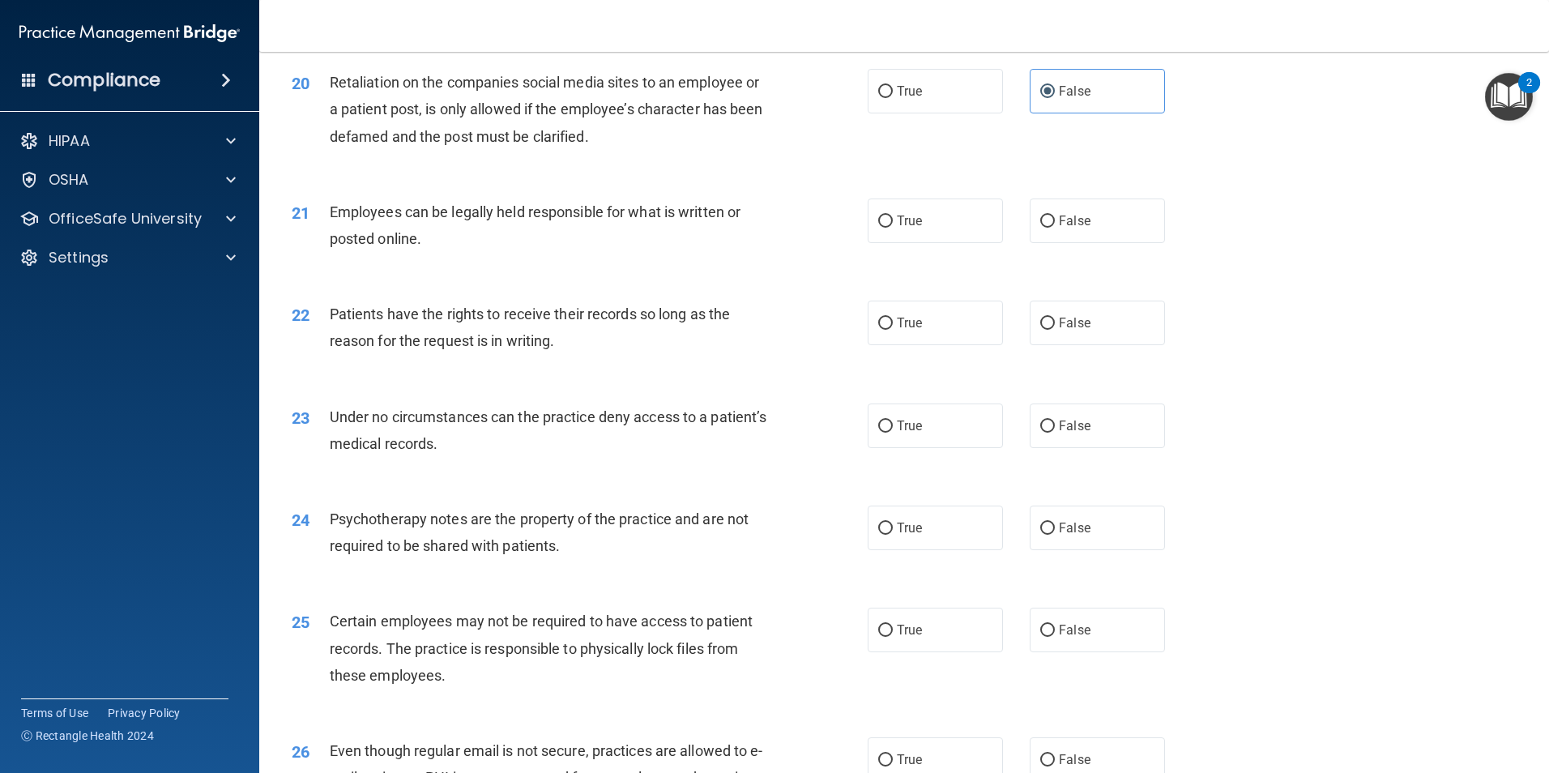
scroll to position [2593, 0]
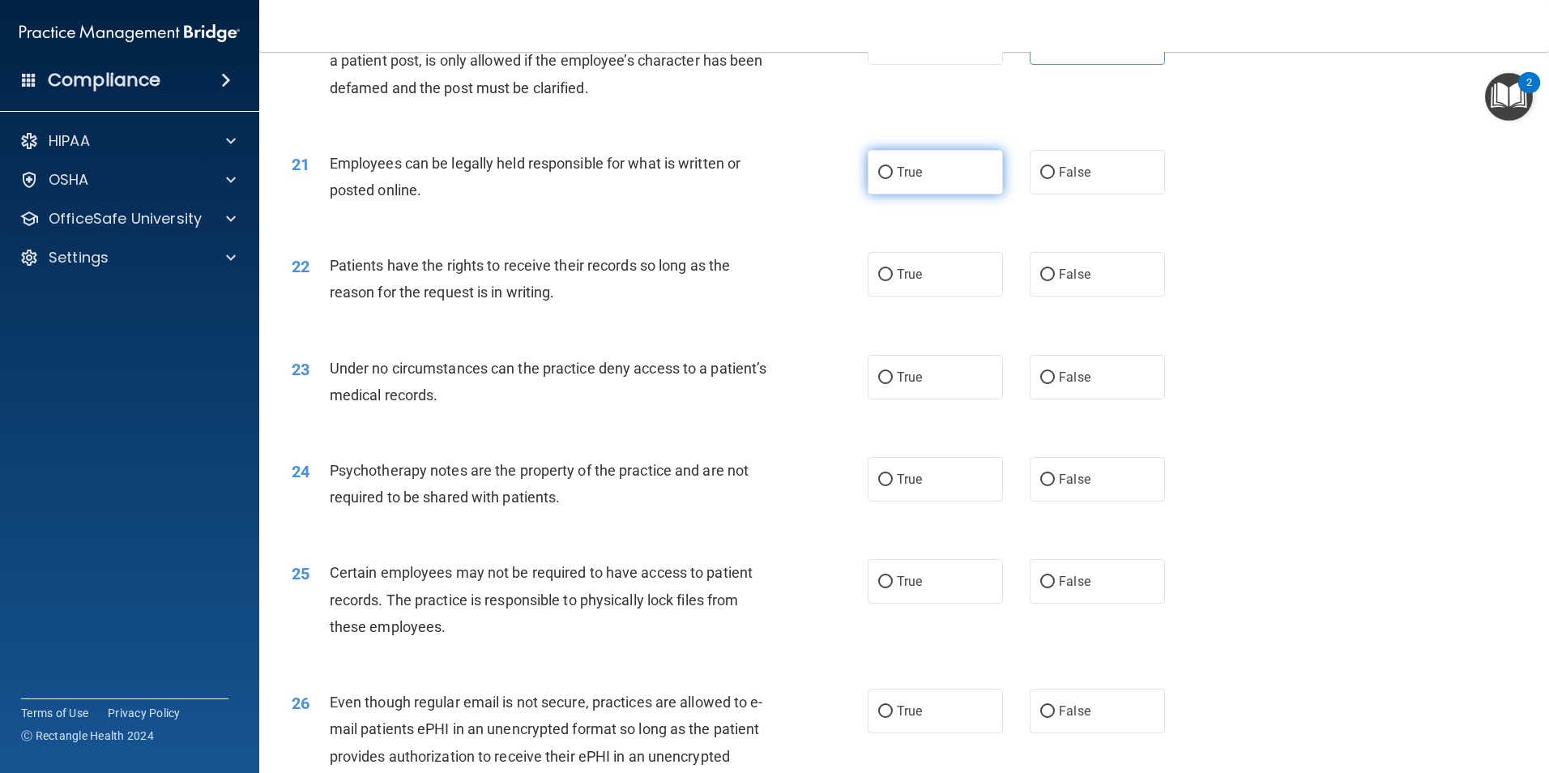
click at [912, 194] on label "True" at bounding box center [935, 172] width 135 height 45
click at [893, 179] on input "True" at bounding box center [885, 173] width 15 height 12
radio input "true"
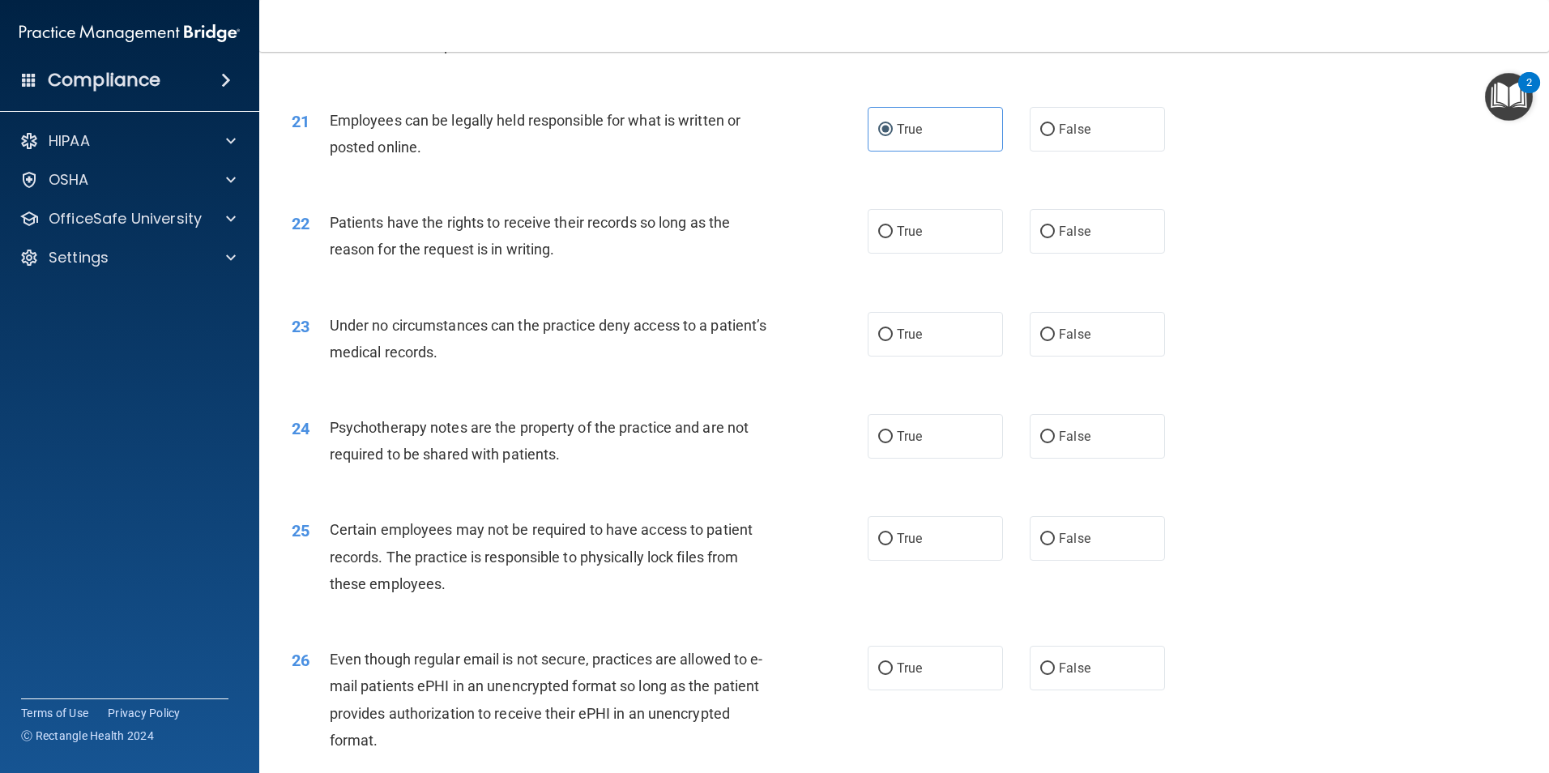
scroll to position [2755, 0]
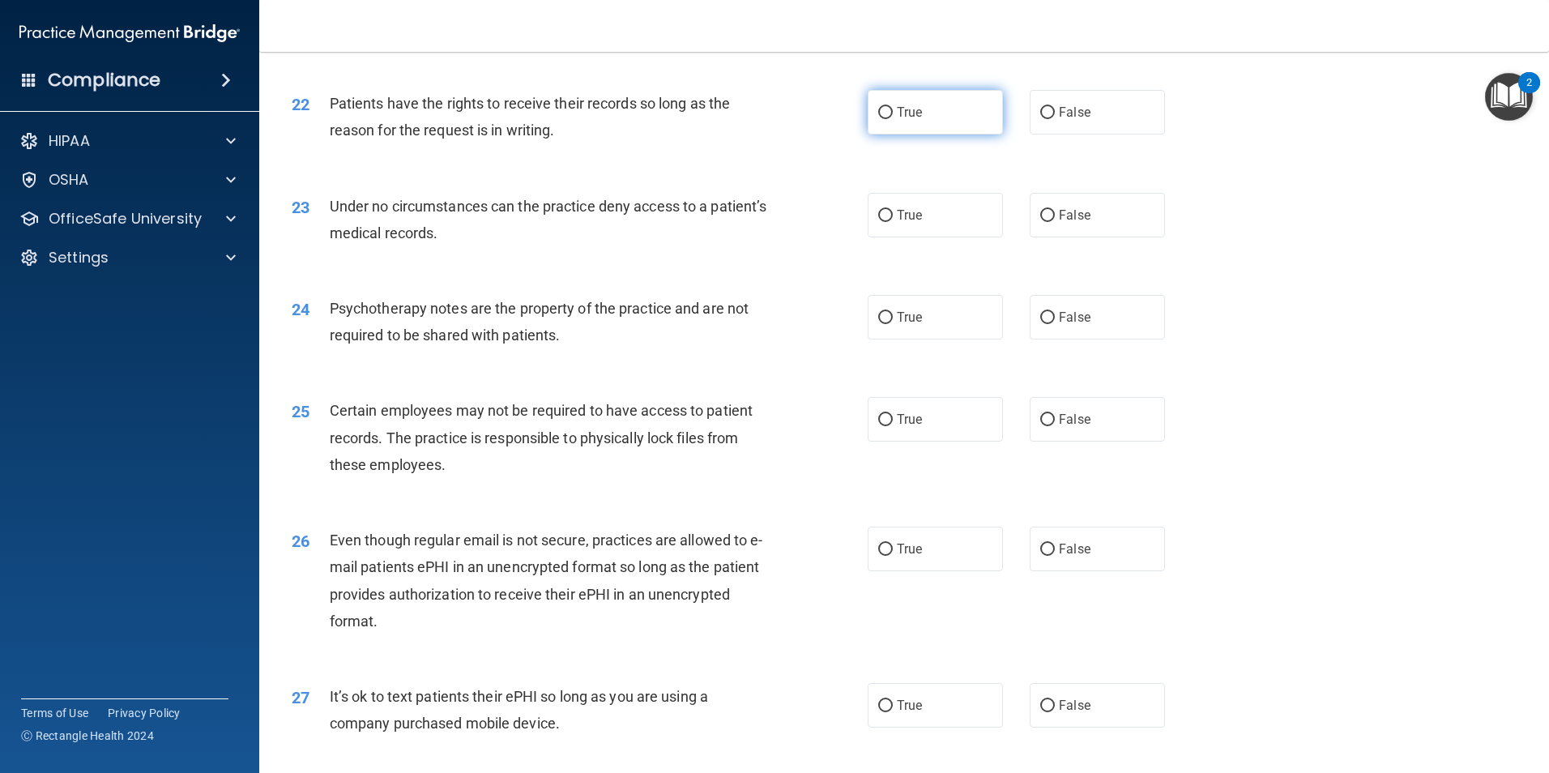
click at [922, 135] on label "True" at bounding box center [935, 112] width 135 height 45
click at [893, 119] on input "True" at bounding box center [885, 113] width 15 height 12
radio input "true"
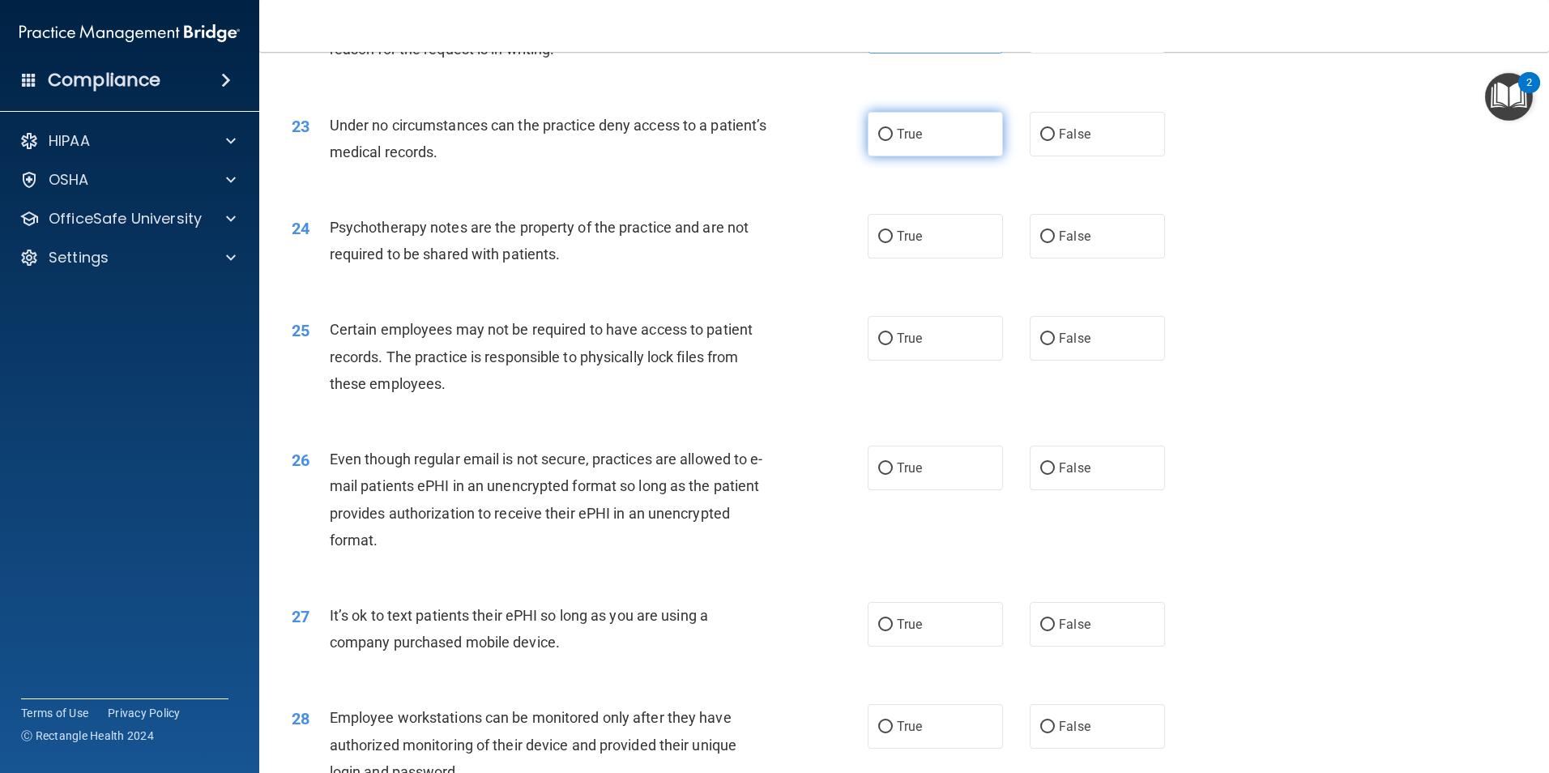
click at [907, 142] on span "True" at bounding box center [909, 133] width 25 height 15
click at [893, 141] on input "True" at bounding box center [885, 135] width 15 height 12
radio input "true"
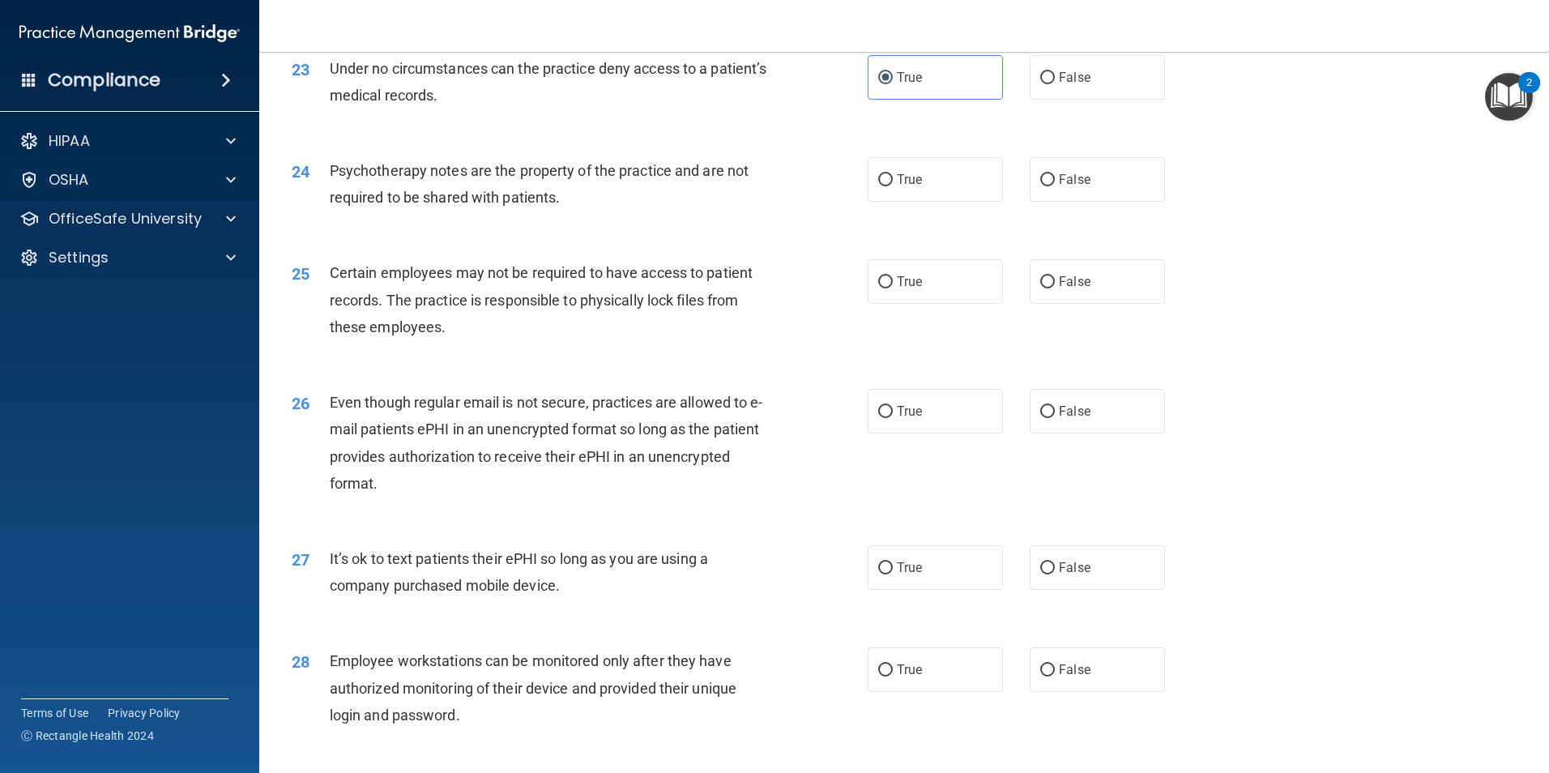
scroll to position [2917, 0]
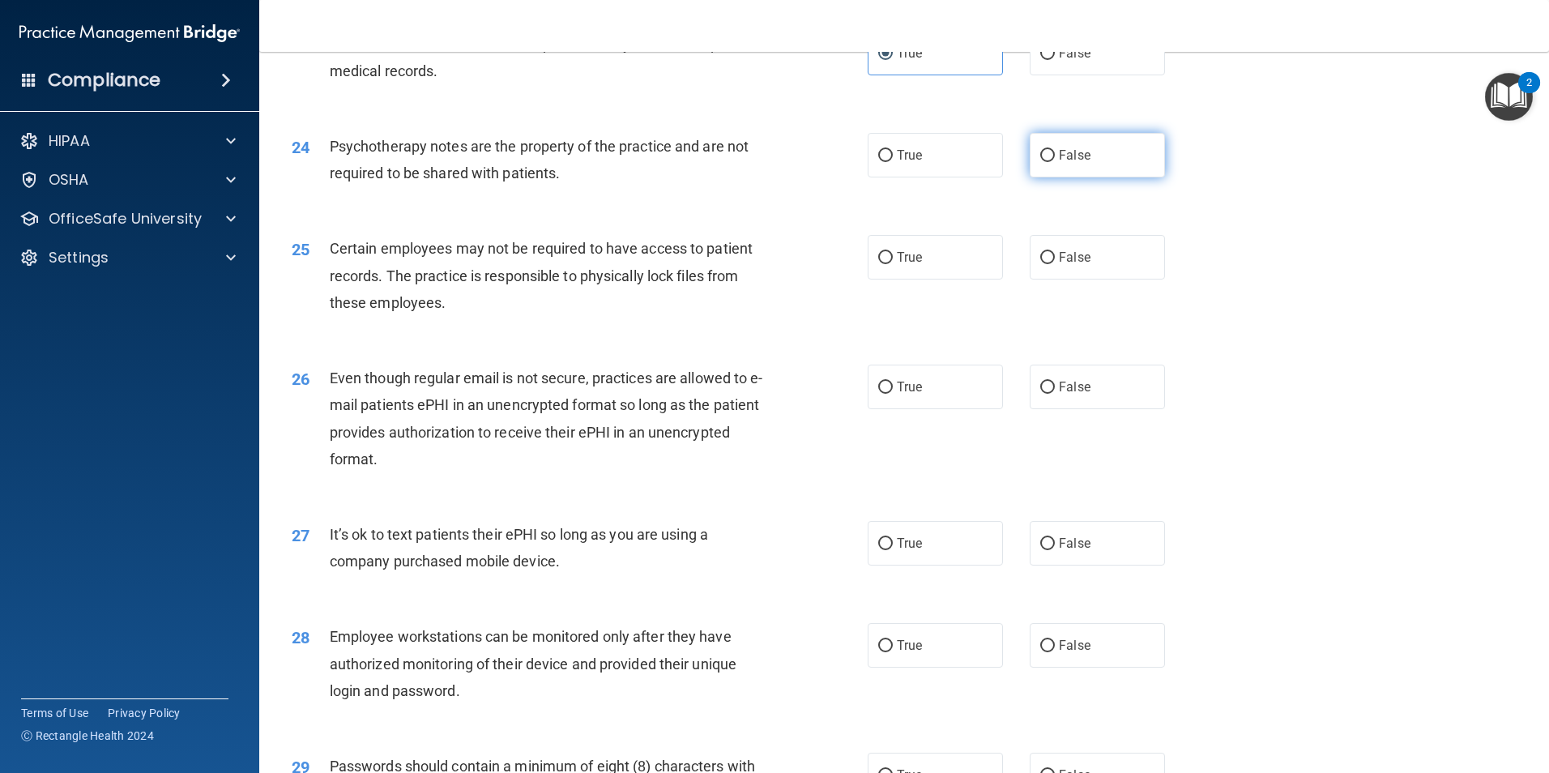
click at [1062, 163] on span "False" at bounding box center [1075, 154] width 32 height 15
click at [1055, 162] on input "False" at bounding box center [1047, 156] width 15 height 12
radio input "true"
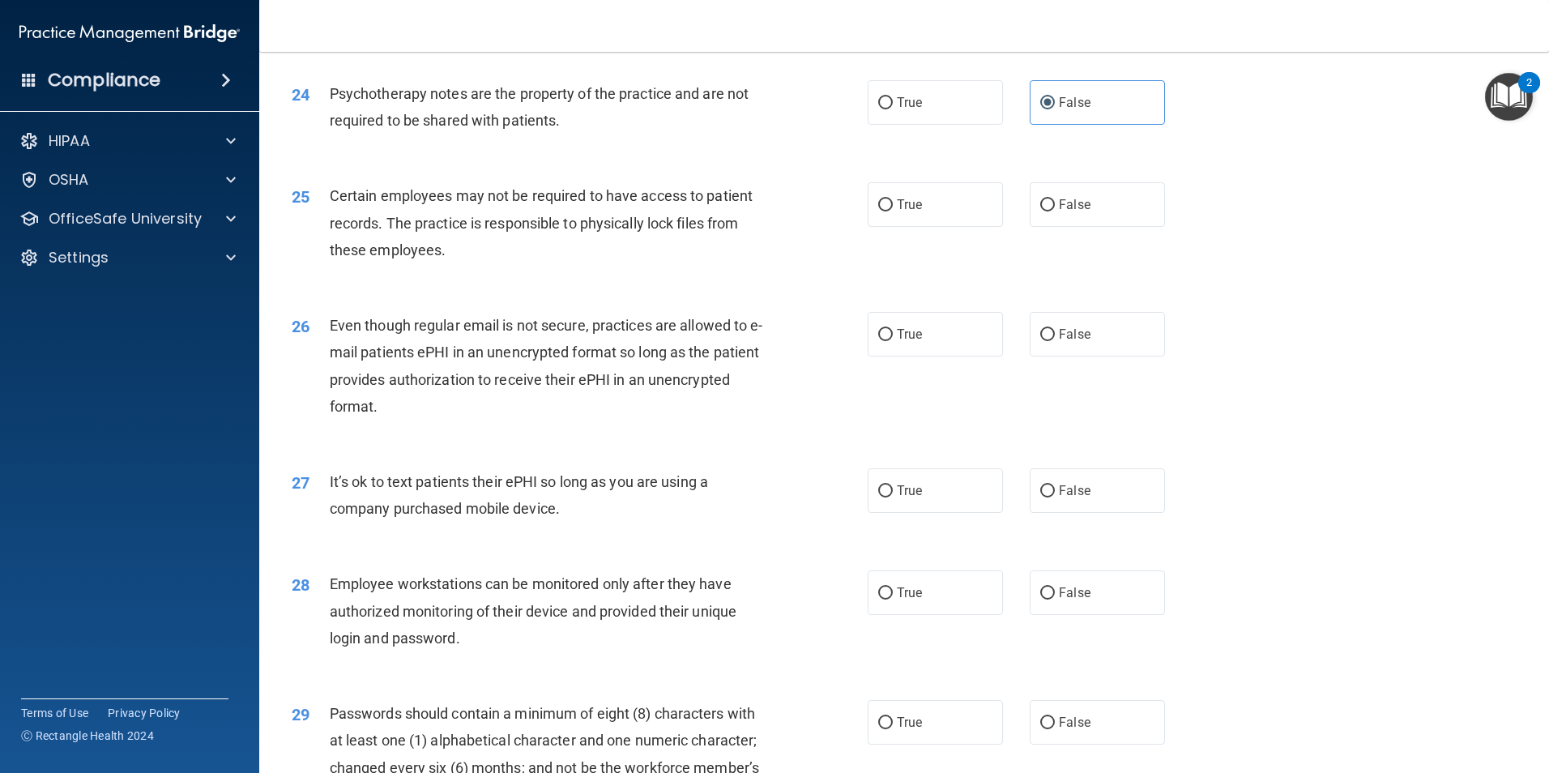
scroll to position [2998, 0]
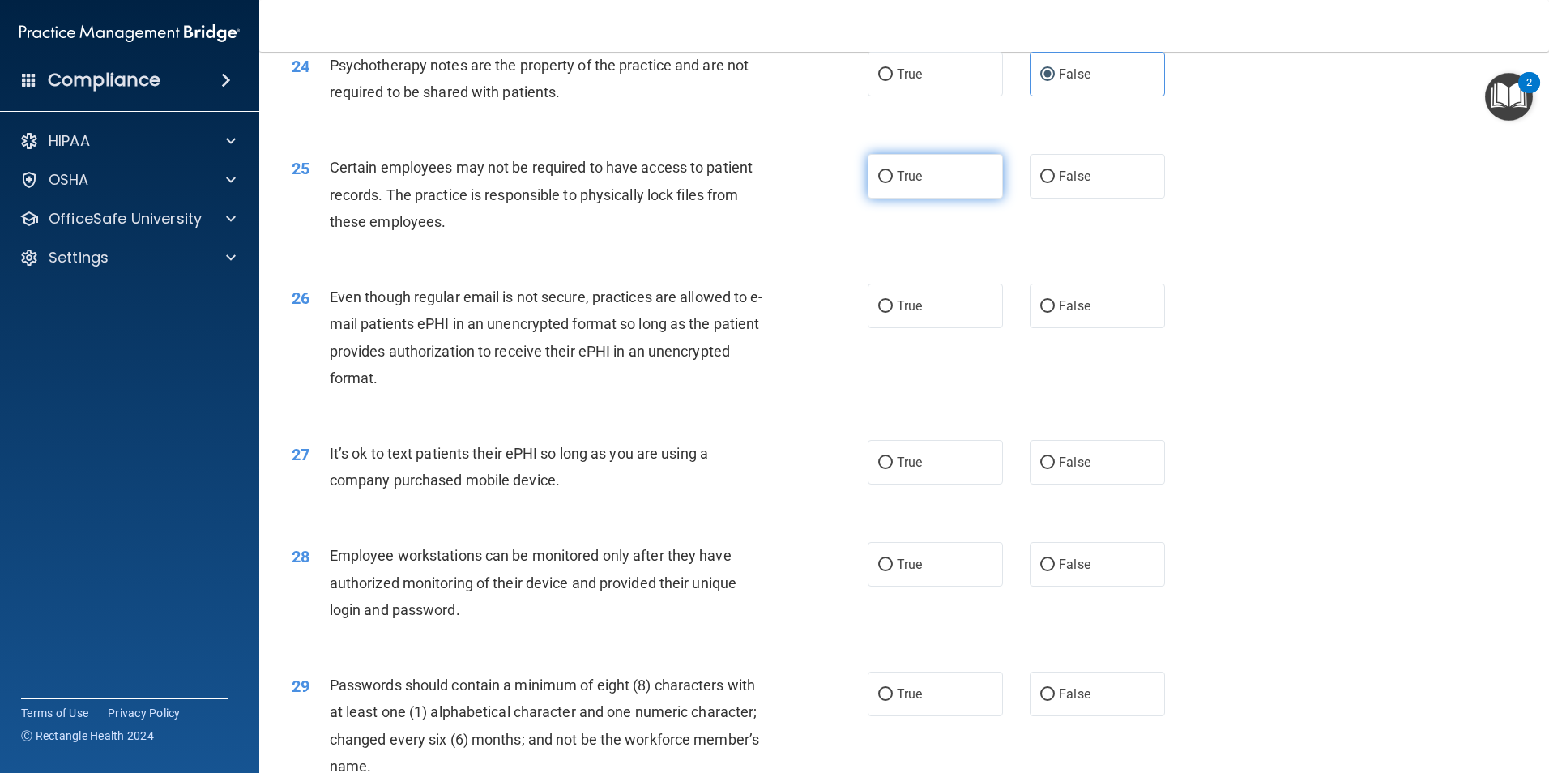
click at [938, 199] on label "True" at bounding box center [935, 176] width 135 height 45
click at [893, 183] on input "True" at bounding box center [885, 177] width 15 height 12
radio input "true"
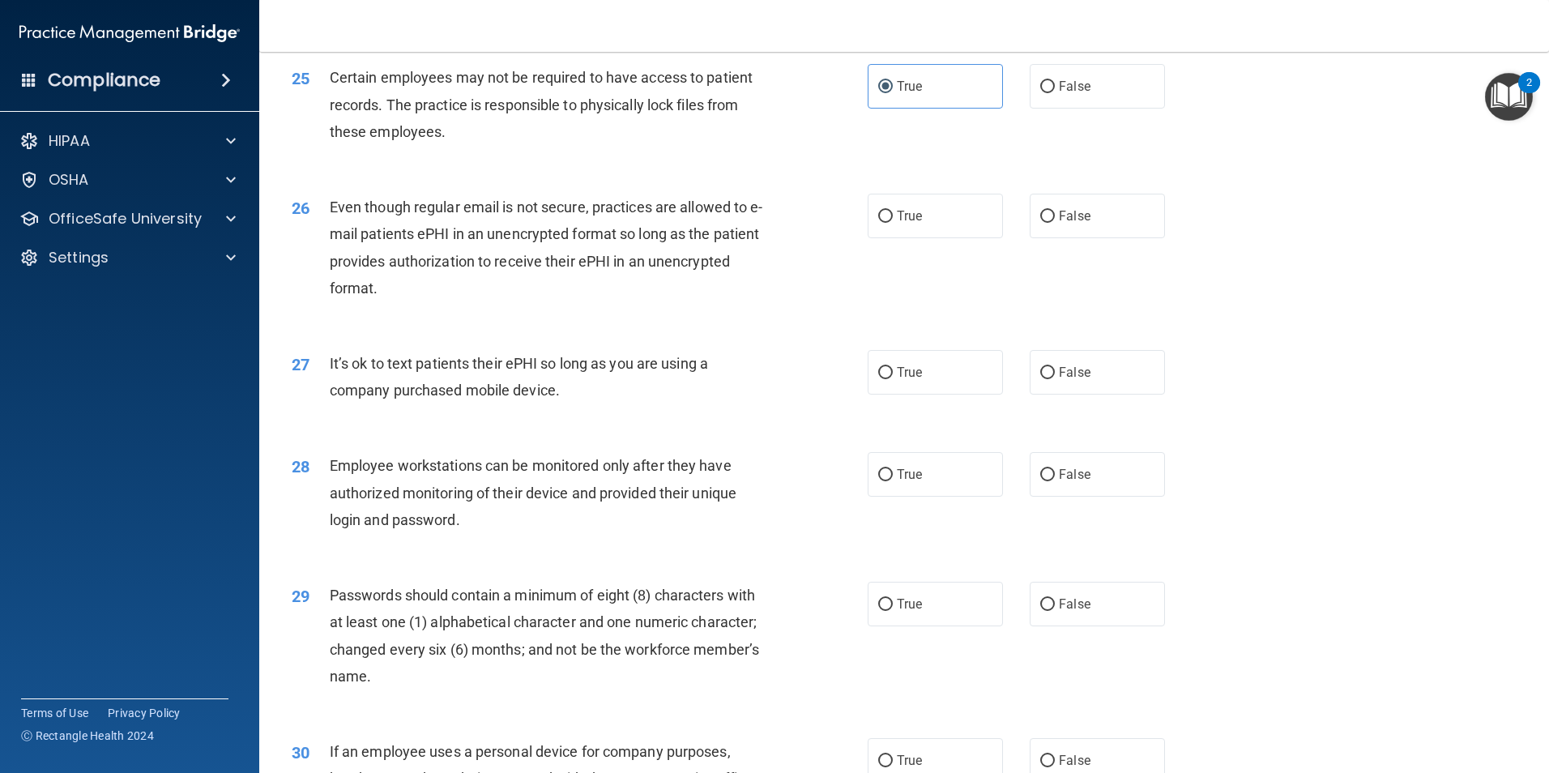
scroll to position [3160, 0]
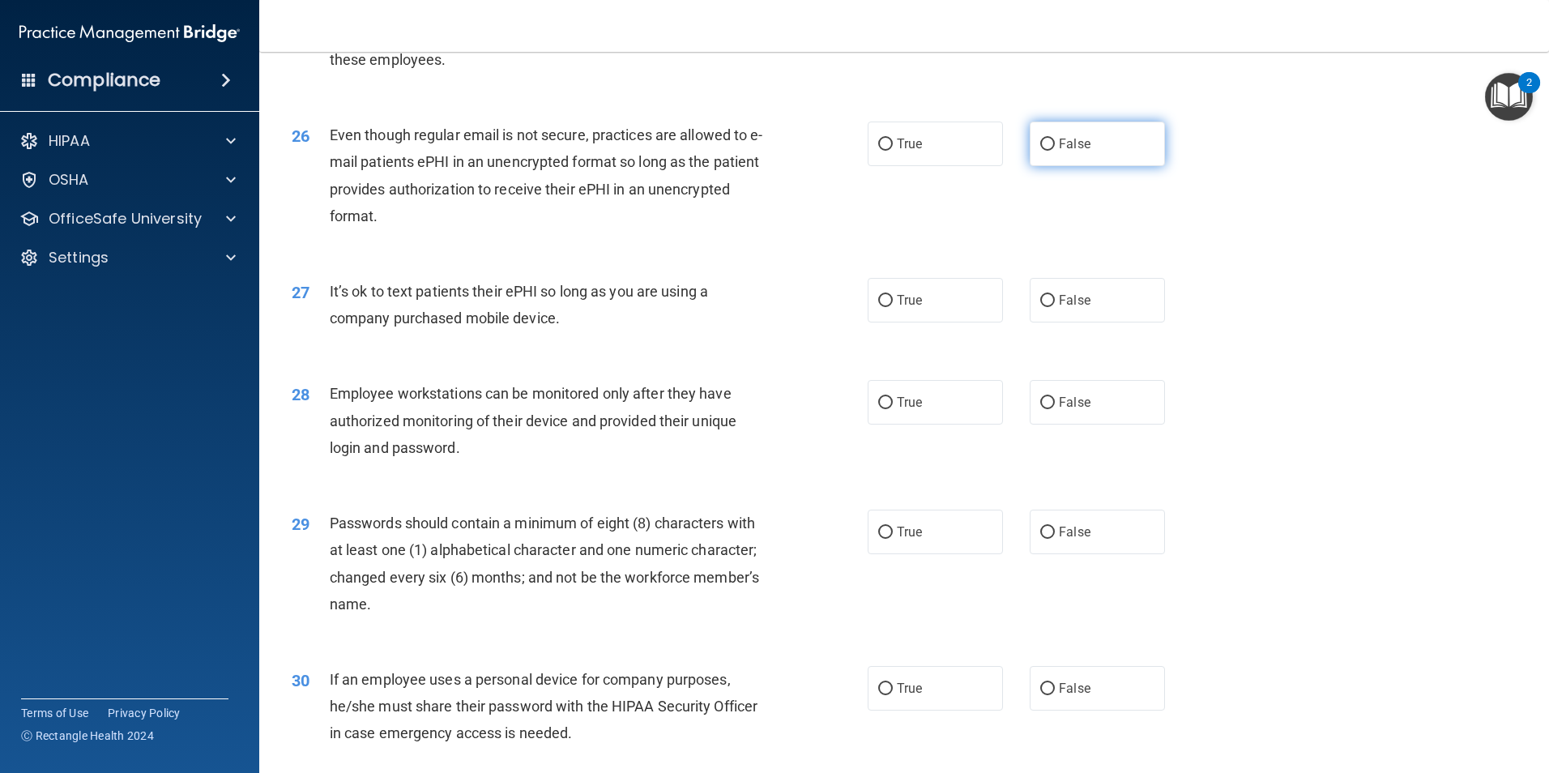
click at [1093, 166] on label "False" at bounding box center [1097, 144] width 135 height 45
click at [1055, 151] on input "False" at bounding box center [1047, 145] width 15 height 12
radio input "true"
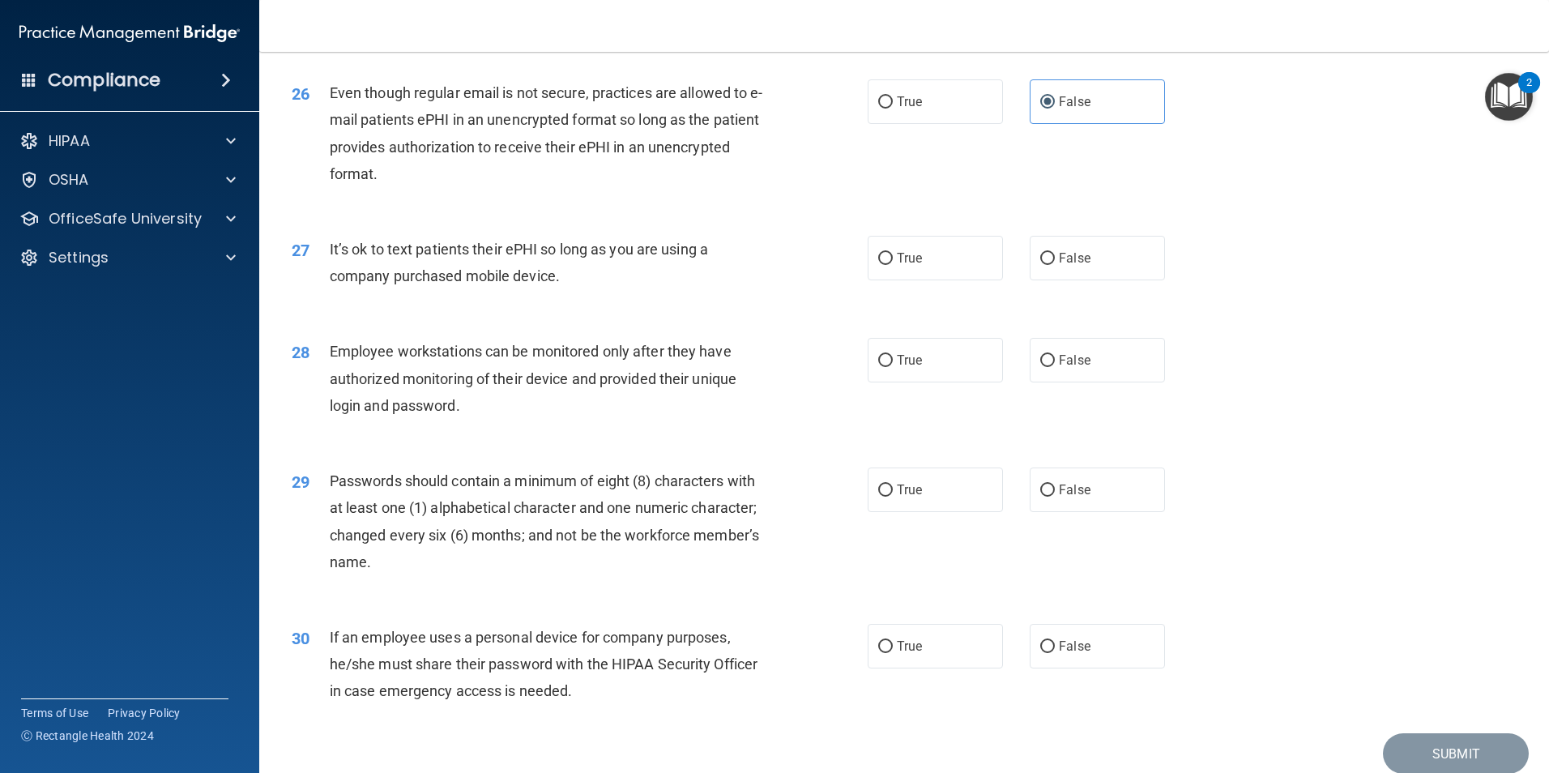
scroll to position [3241, 0]
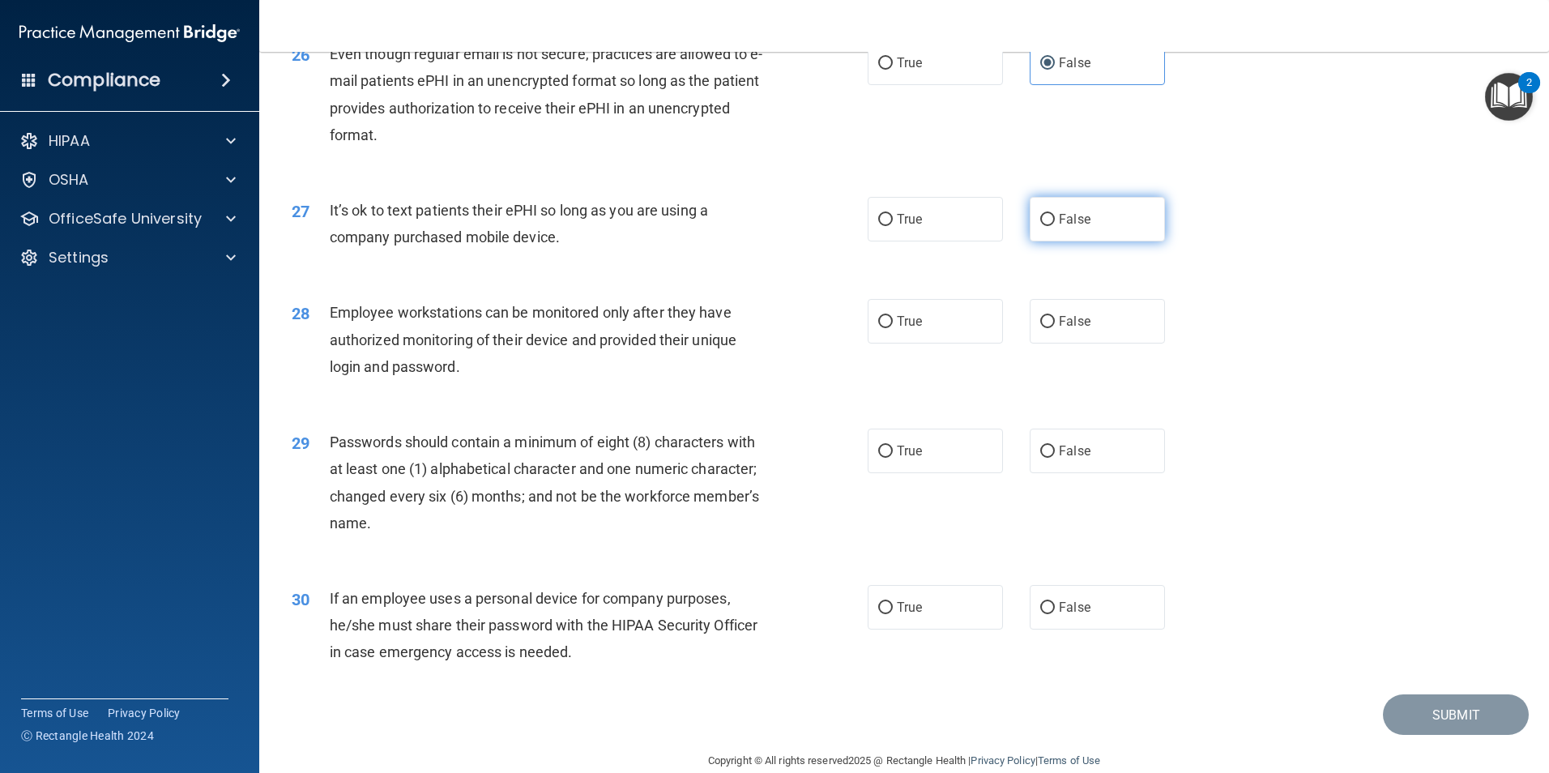
click at [1066, 227] on span "False" at bounding box center [1075, 218] width 32 height 15
click at [1055, 226] on input "False" at bounding box center [1047, 220] width 15 height 12
radio input "true"
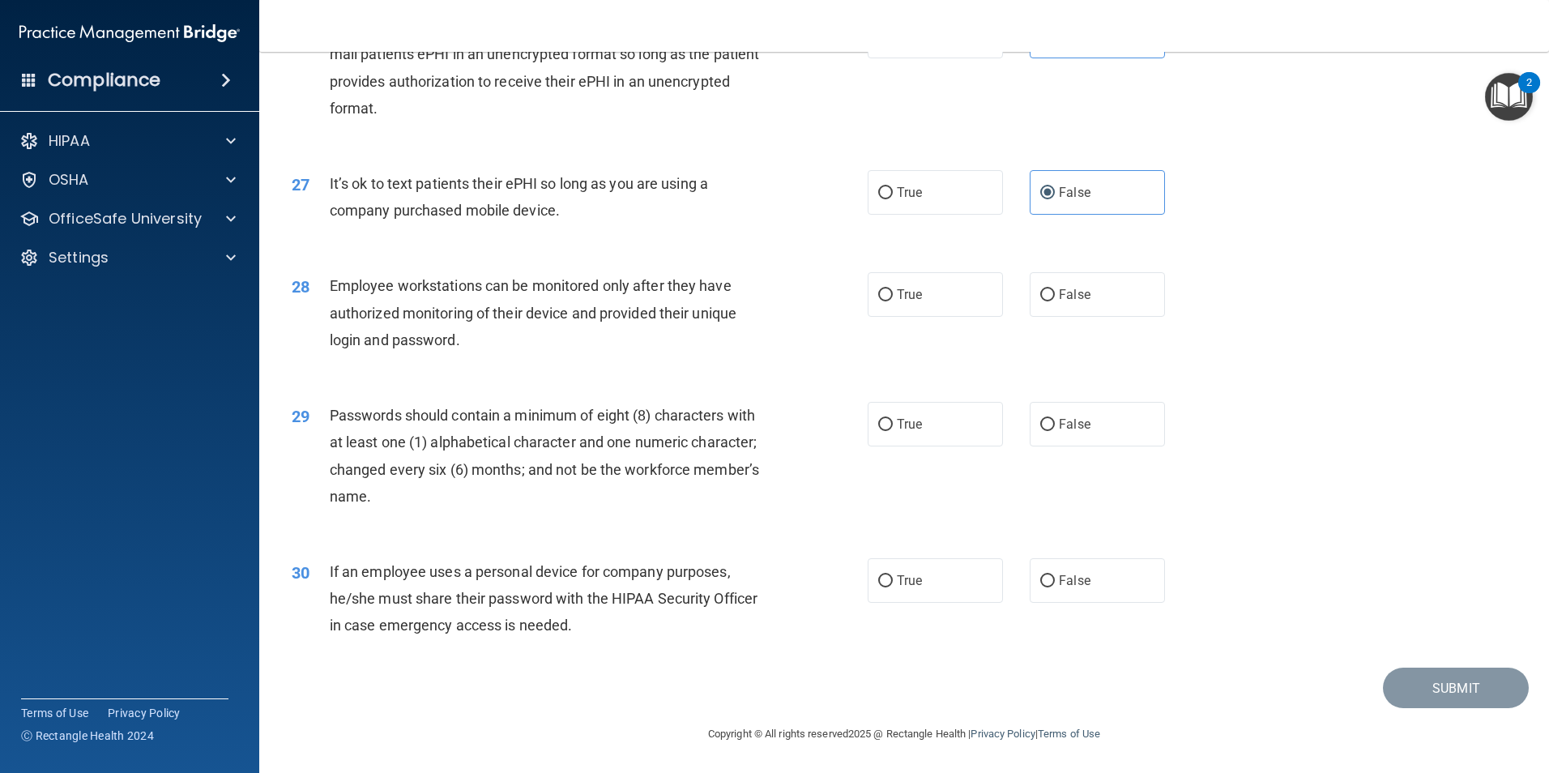
scroll to position [3295, 0]
click at [889, 296] on label "True" at bounding box center [935, 294] width 135 height 45
click at [889, 296] on input "True" at bounding box center [885, 295] width 15 height 12
radio input "true"
click at [1087, 305] on label "False" at bounding box center [1097, 294] width 135 height 45
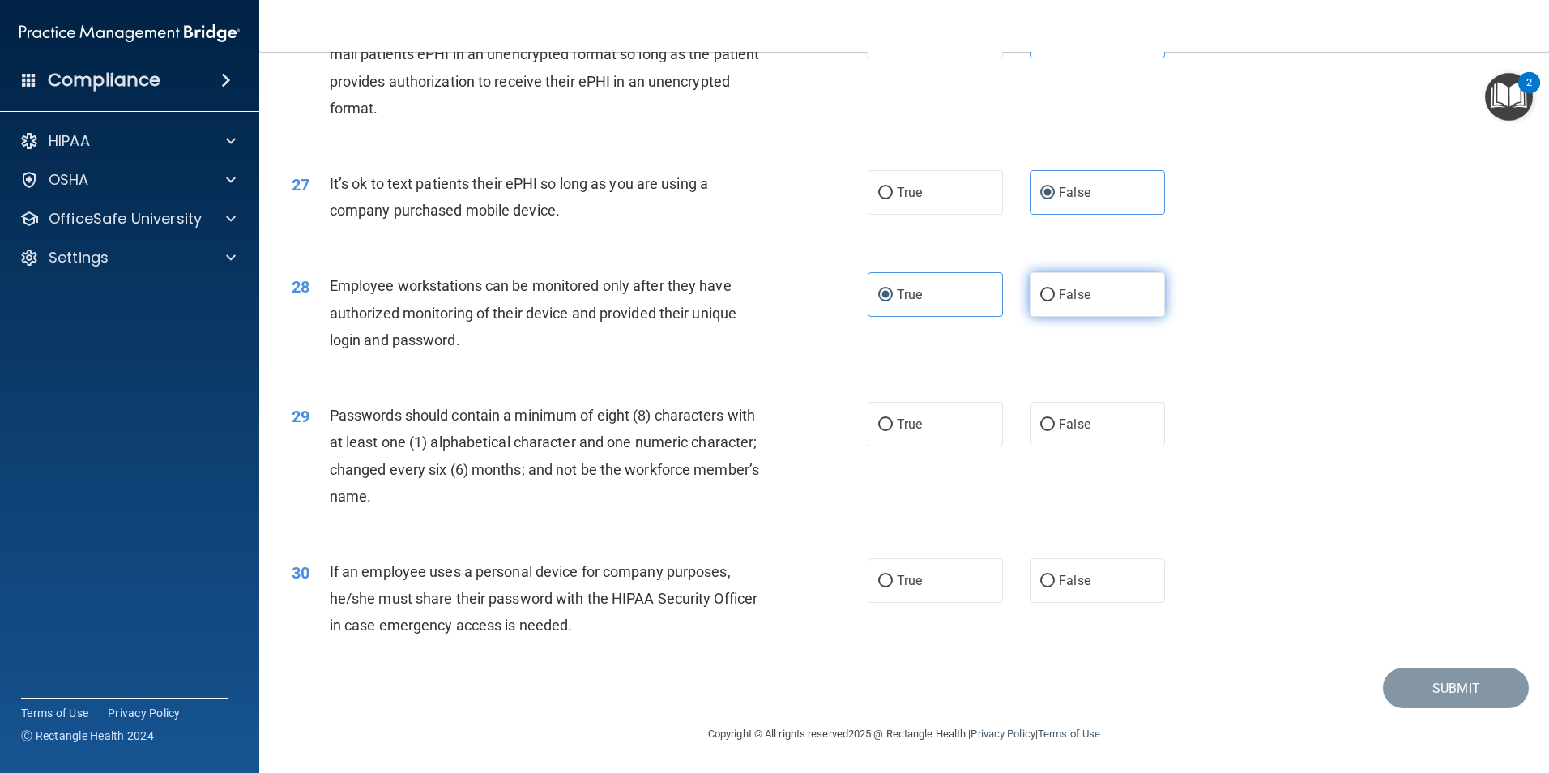
click at [1055, 301] on input "False" at bounding box center [1047, 295] width 15 height 12
radio input "true"
radio input "false"
click at [882, 423] on input "True" at bounding box center [885, 425] width 15 height 12
radio input "true"
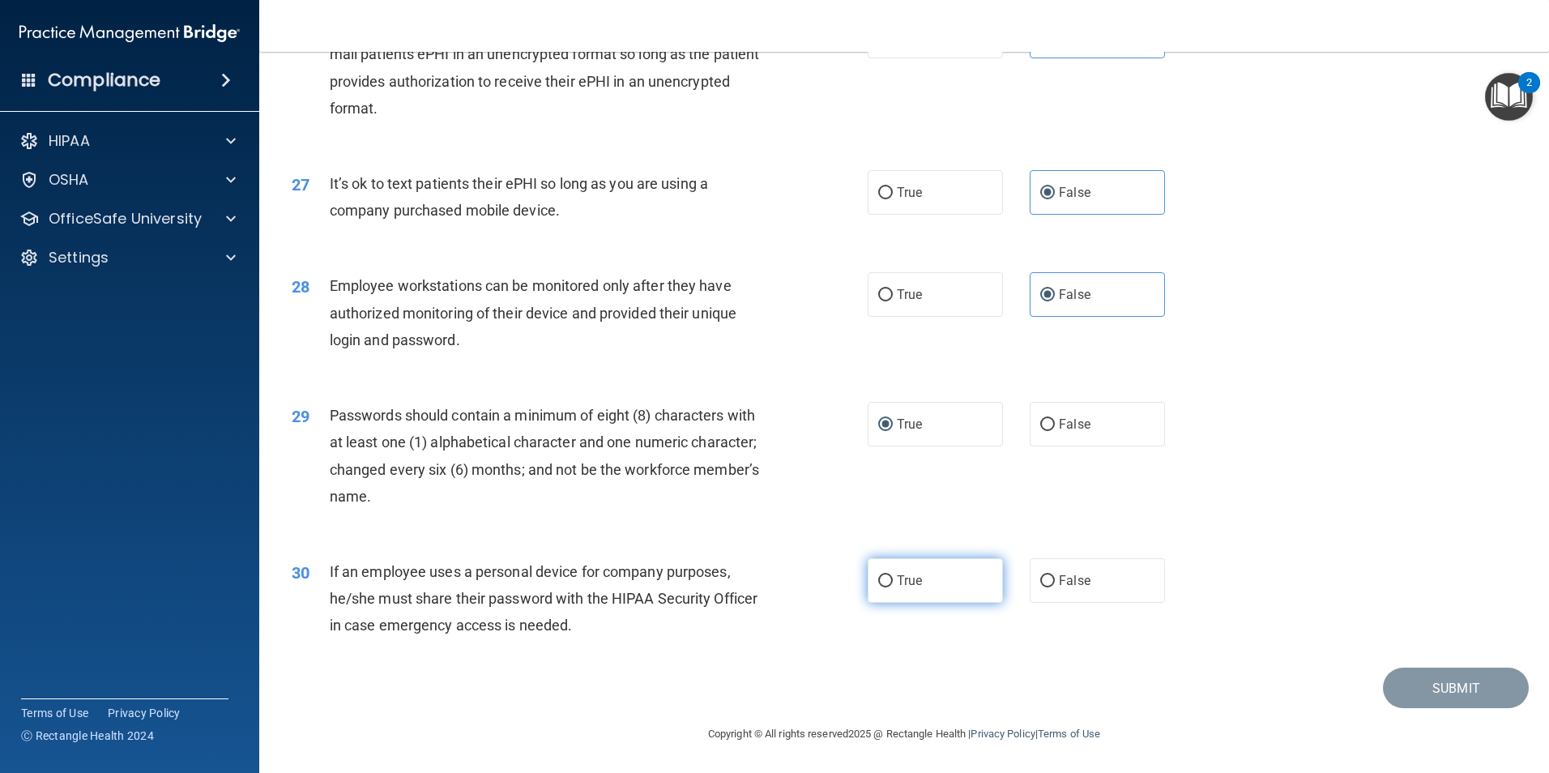
click at [946, 579] on label "True" at bounding box center [935, 580] width 135 height 45
click at [893, 579] on input "True" at bounding box center [885, 581] width 15 height 12
radio input "true"
click at [1454, 687] on button "Submit" at bounding box center [1456, 688] width 146 height 41
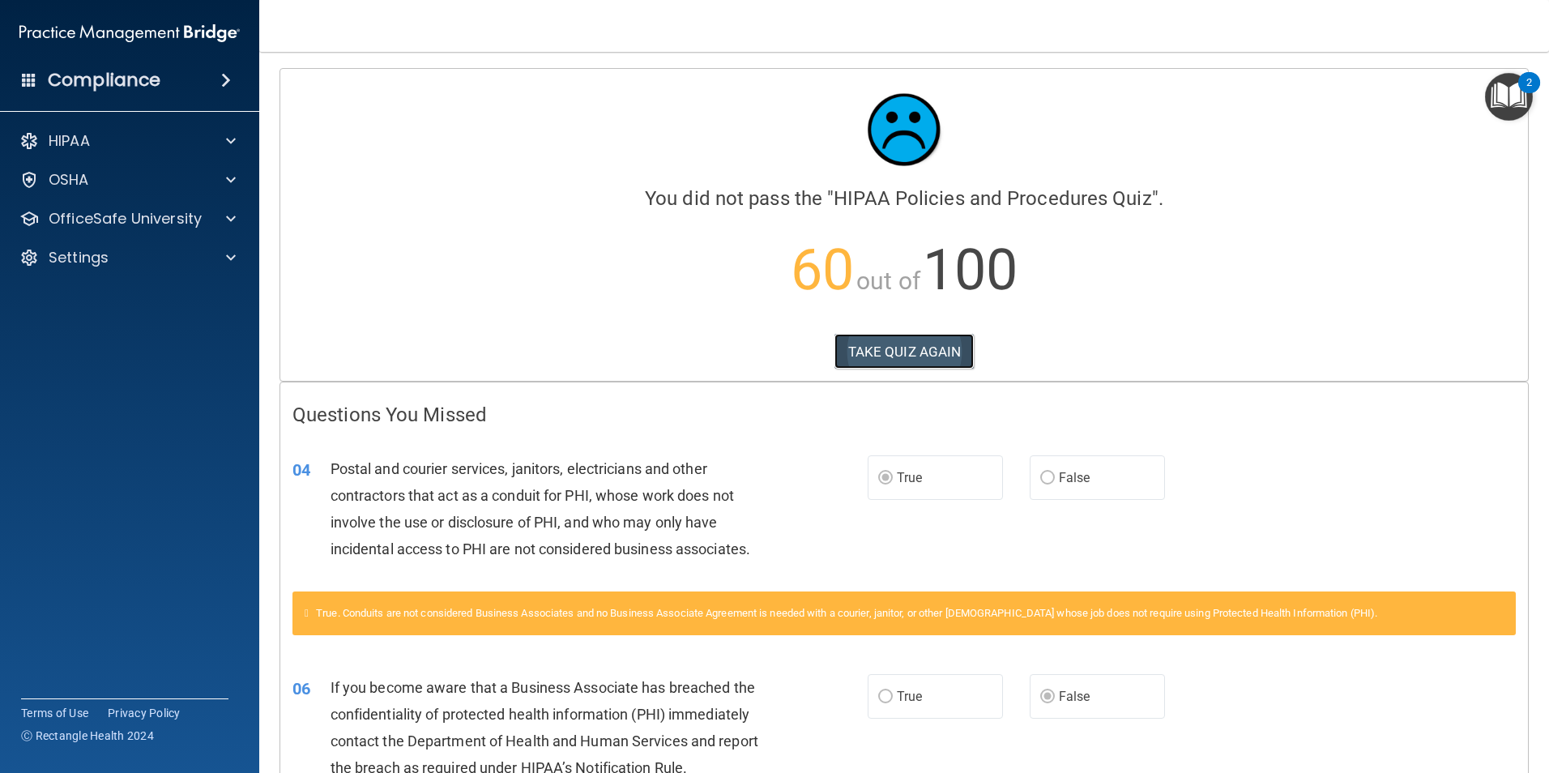
click at [907, 358] on button "TAKE QUIZ AGAIN" at bounding box center [905, 352] width 140 height 36
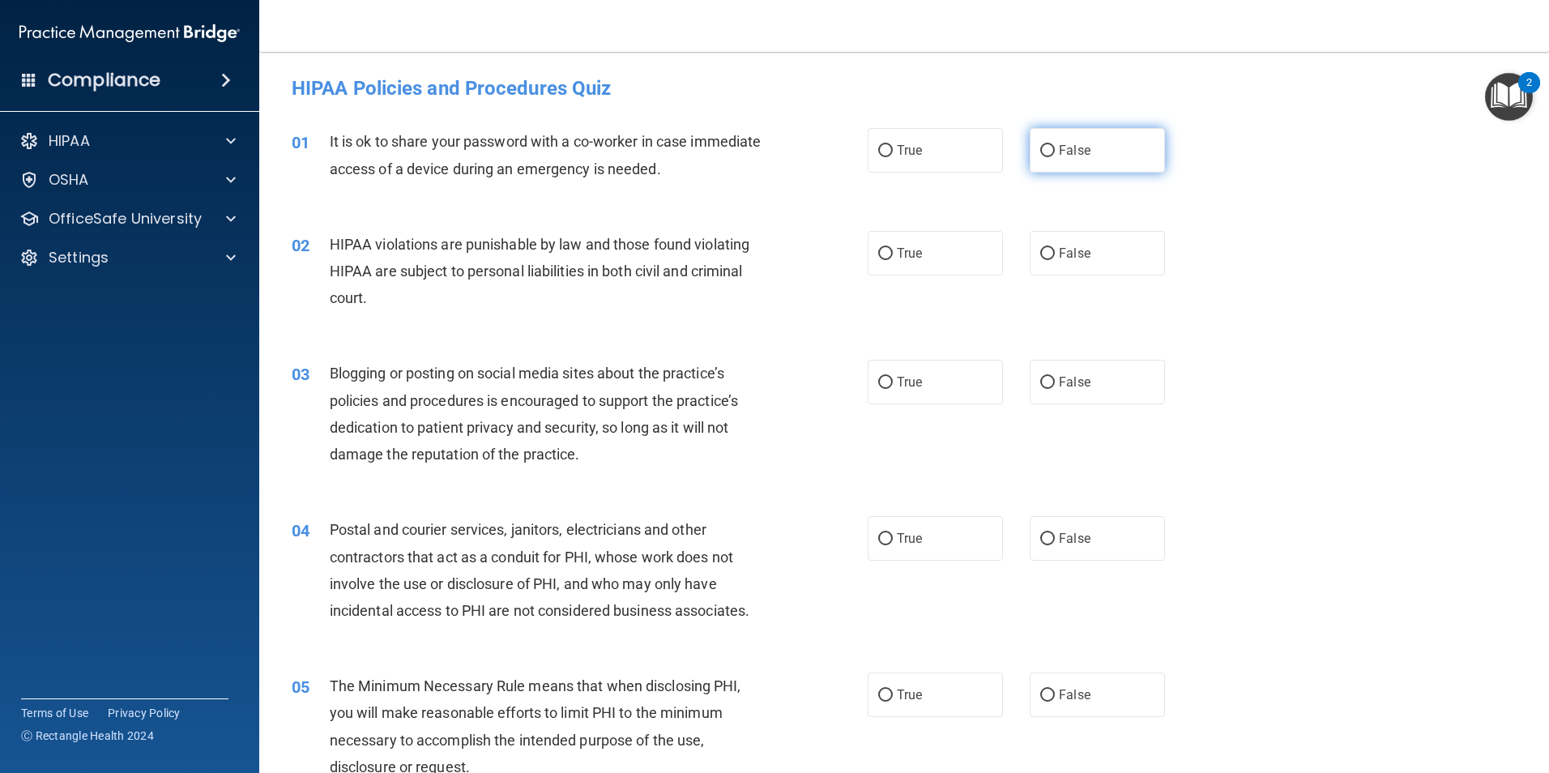
click at [1073, 152] on span "False" at bounding box center [1075, 150] width 32 height 15
click at [1055, 152] on input "False" at bounding box center [1047, 151] width 15 height 12
radio input "true"
click at [880, 264] on label "True" at bounding box center [935, 253] width 135 height 45
click at [880, 260] on input "True" at bounding box center [885, 254] width 15 height 12
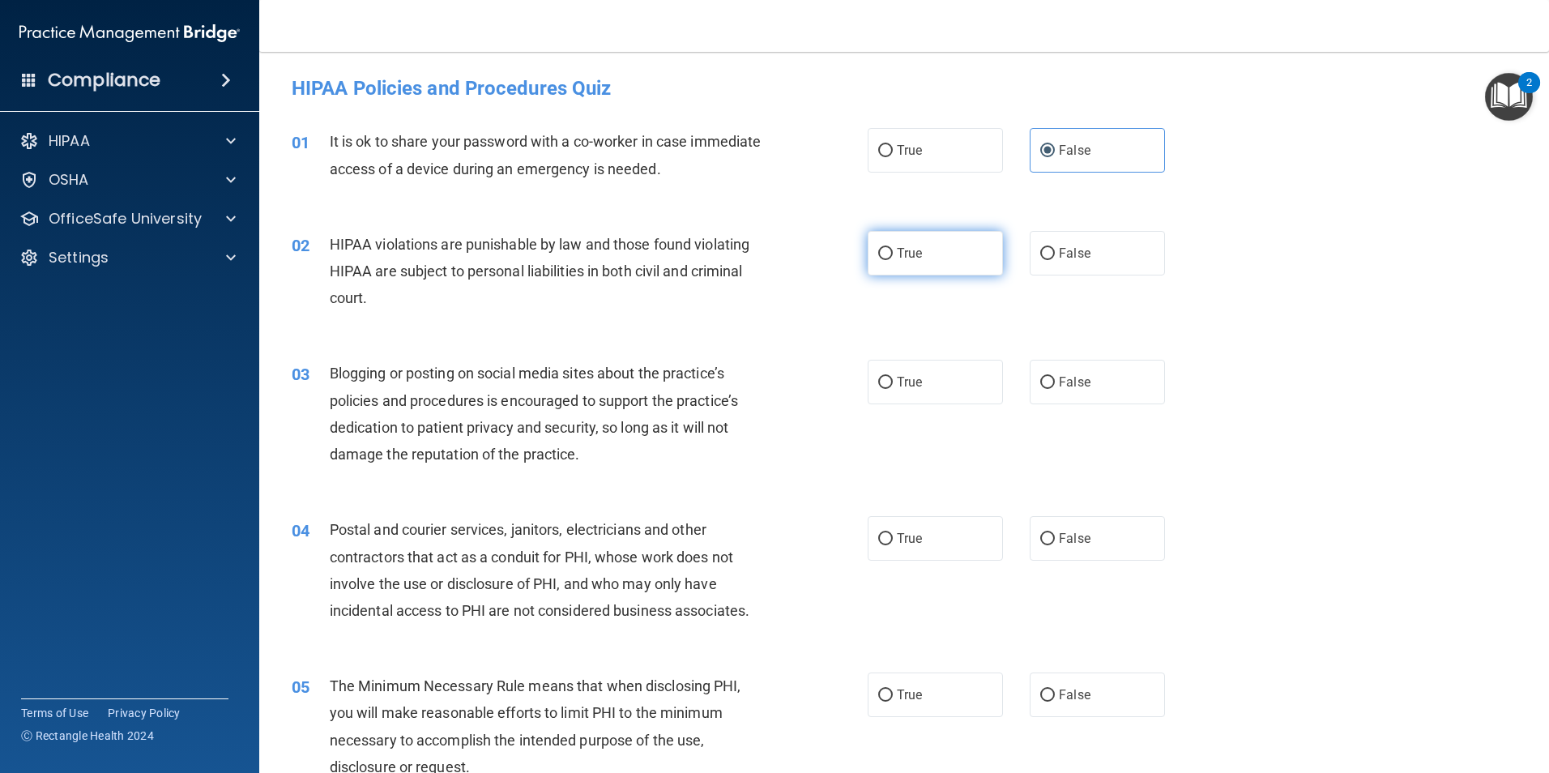
radio input "true"
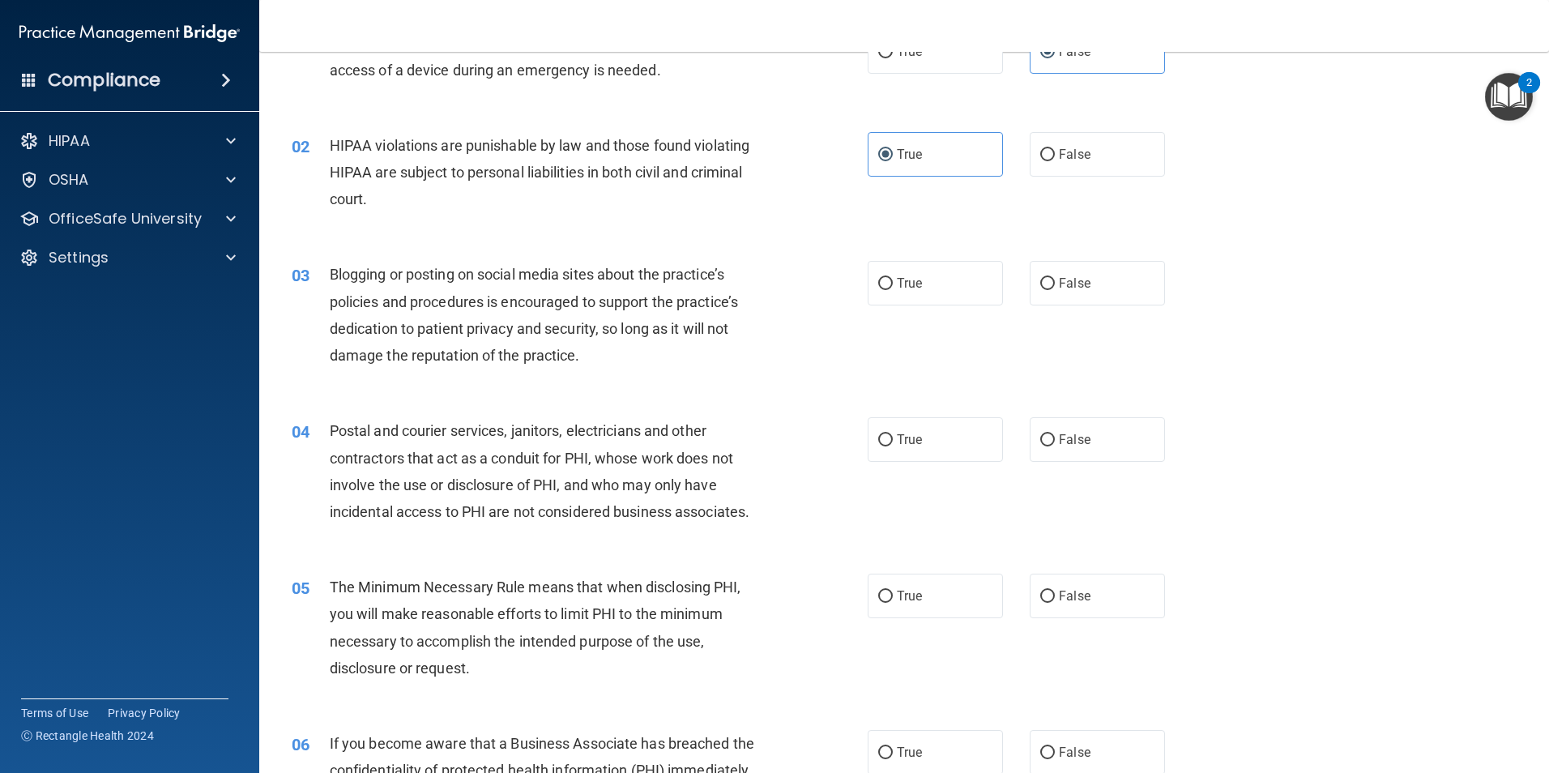
scroll to position [162, 0]
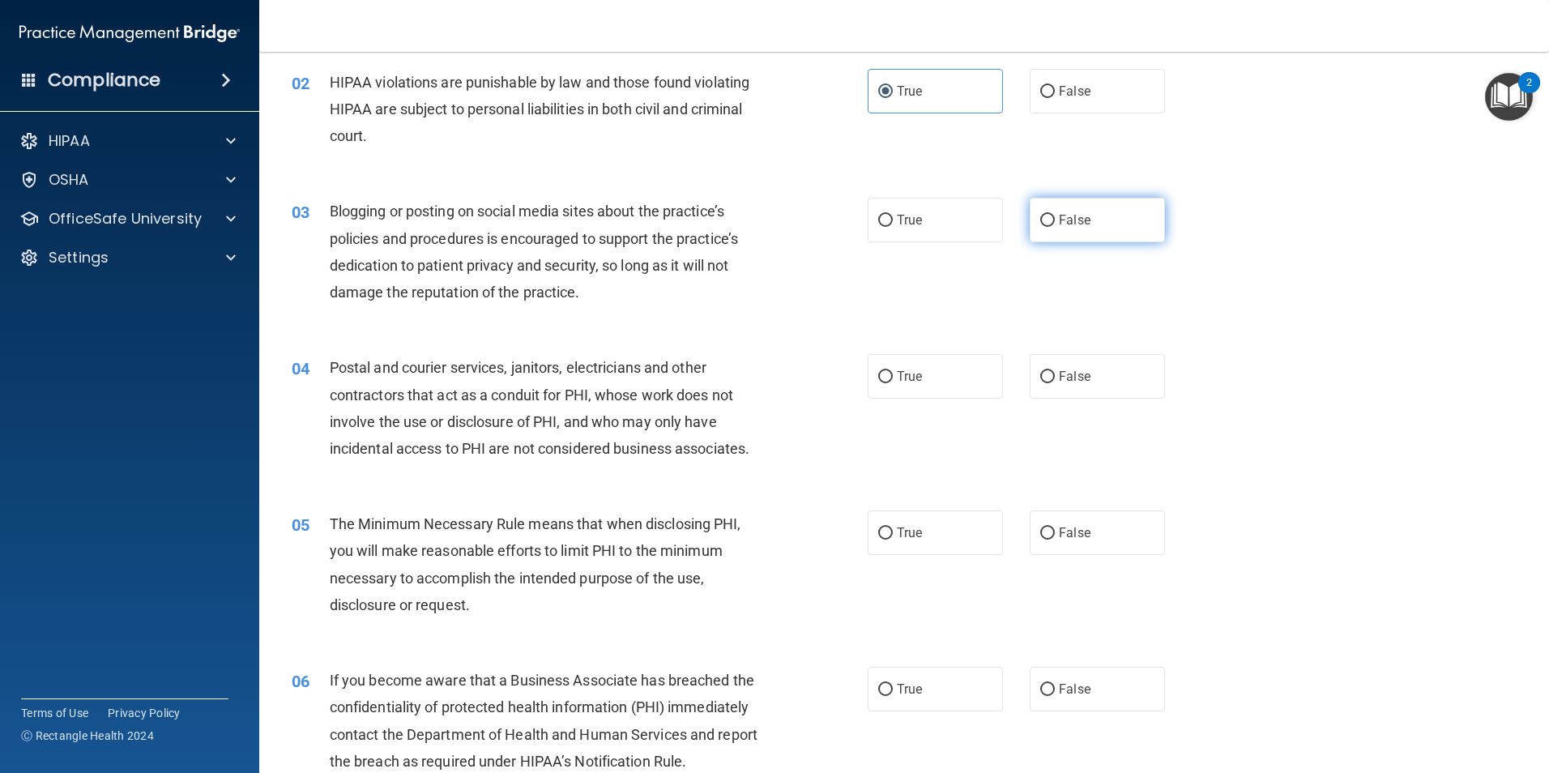
click at [1086, 228] on label "False" at bounding box center [1097, 220] width 135 height 45
click at [1055, 227] on input "False" at bounding box center [1047, 221] width 15 height 12
radio input "true"
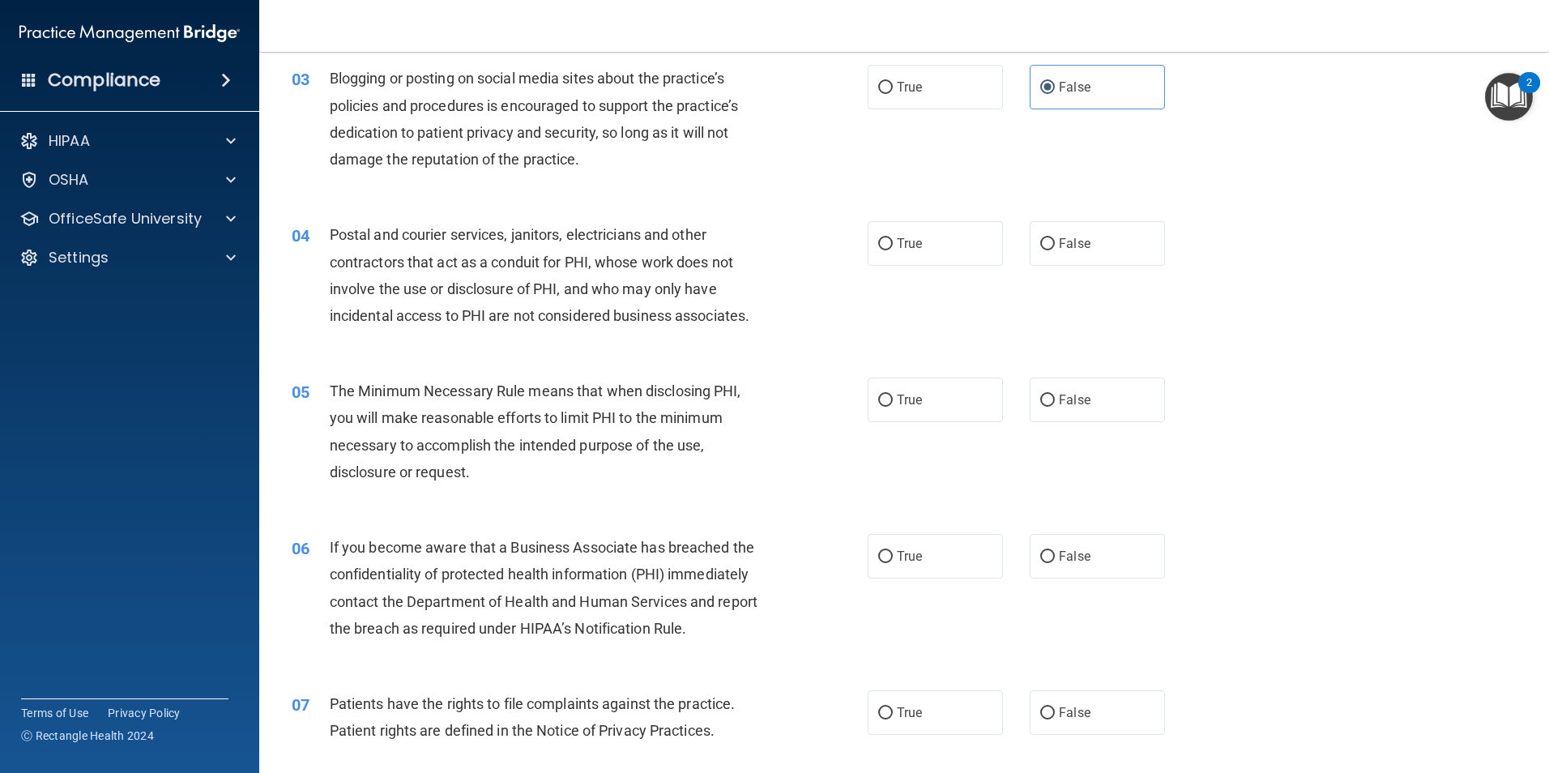
scroll to position [324, 0]
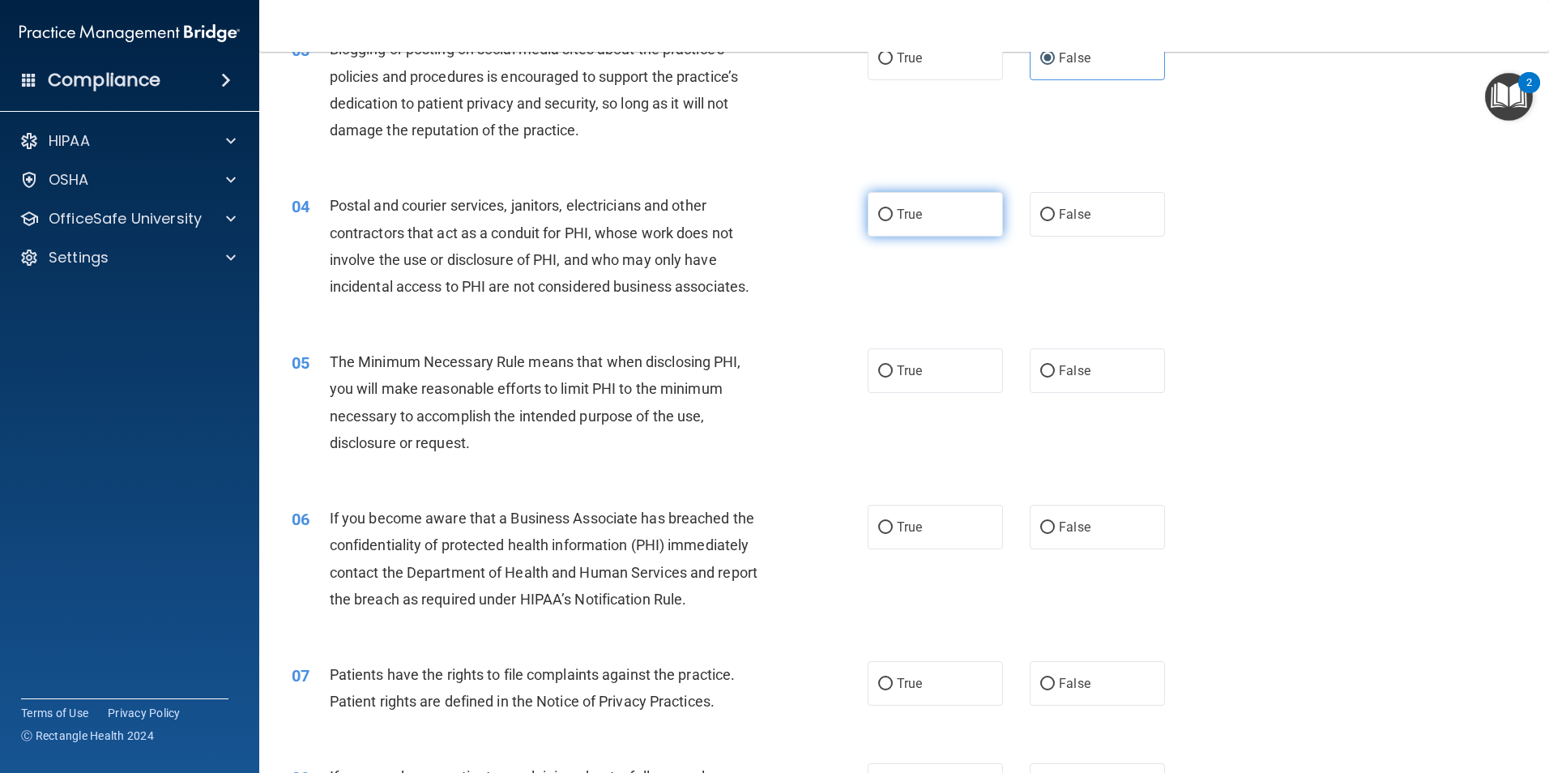
click at [908, 216] on span "True" at bounding box center [909, 214] width 25 height 15
click at [893, 216] on input "True" at bounding box center [885, 215] width 15 height 12
radio input "true"
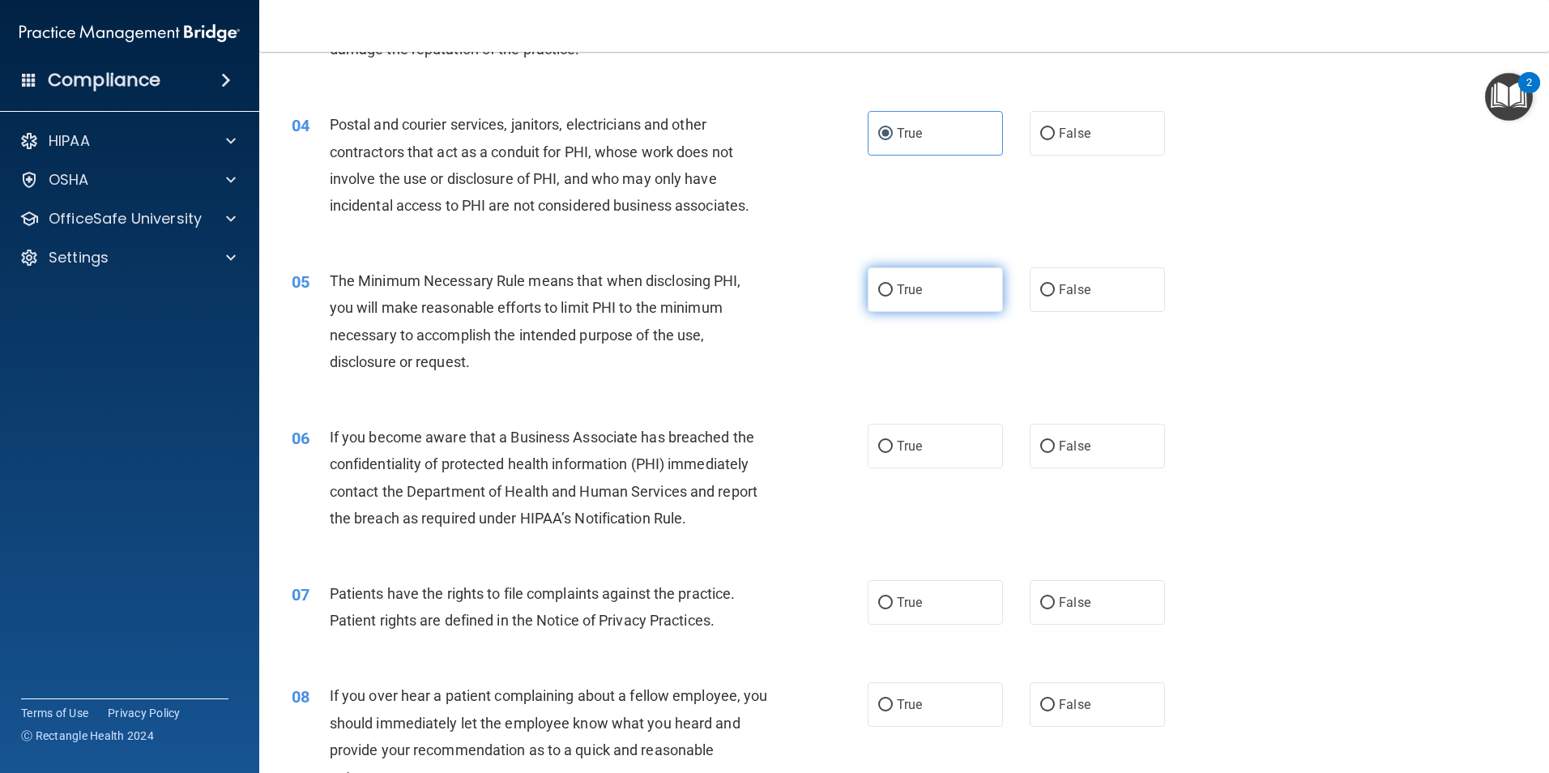
click at [901, 291] on span "True" at bounding box center [909, 289] width 25 height 15
click at [893, 291] on input "True" at bounding box center [885, 290] width 15 height 12
radio input "true"
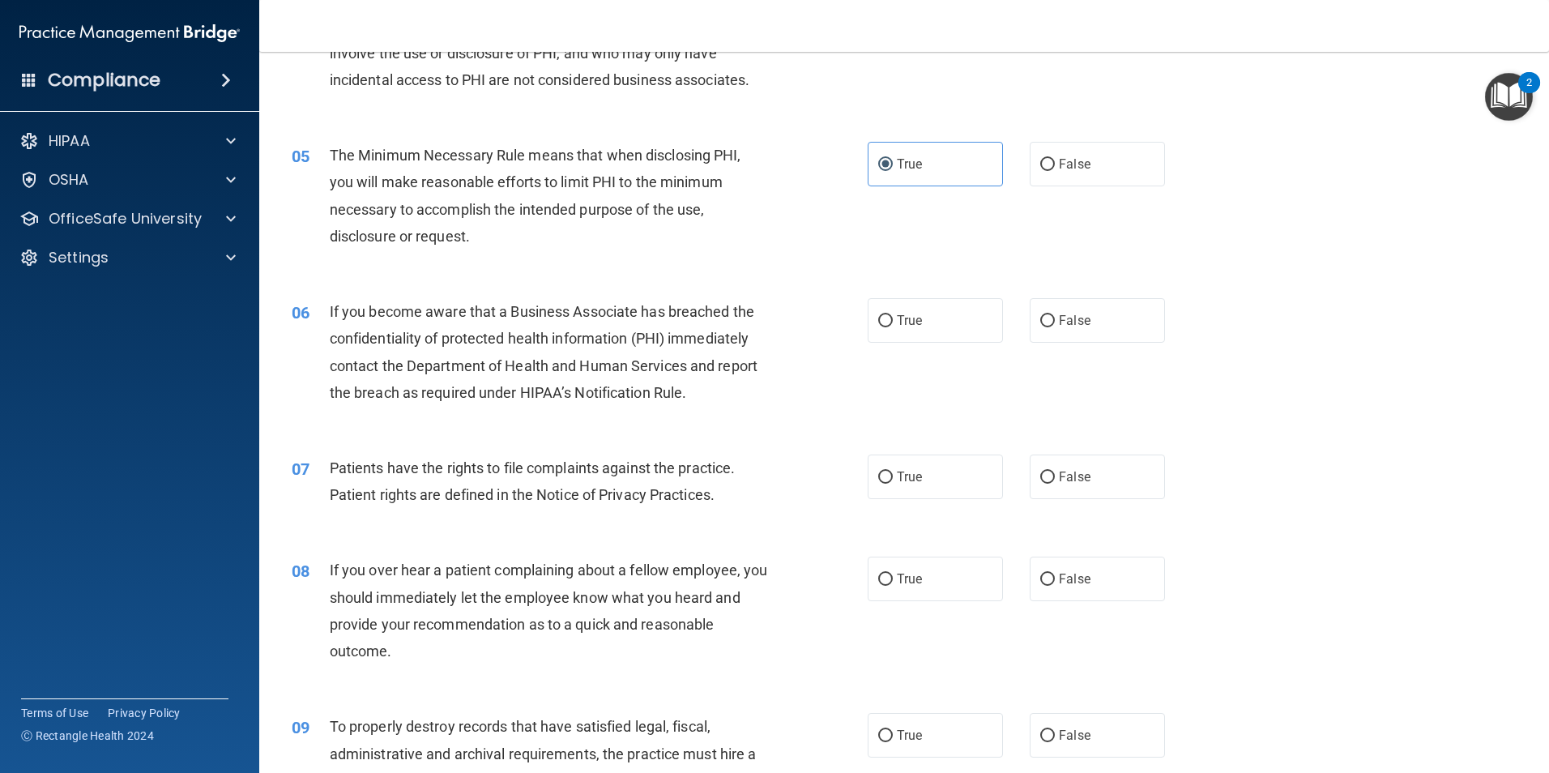
scroll to position [567, 0]
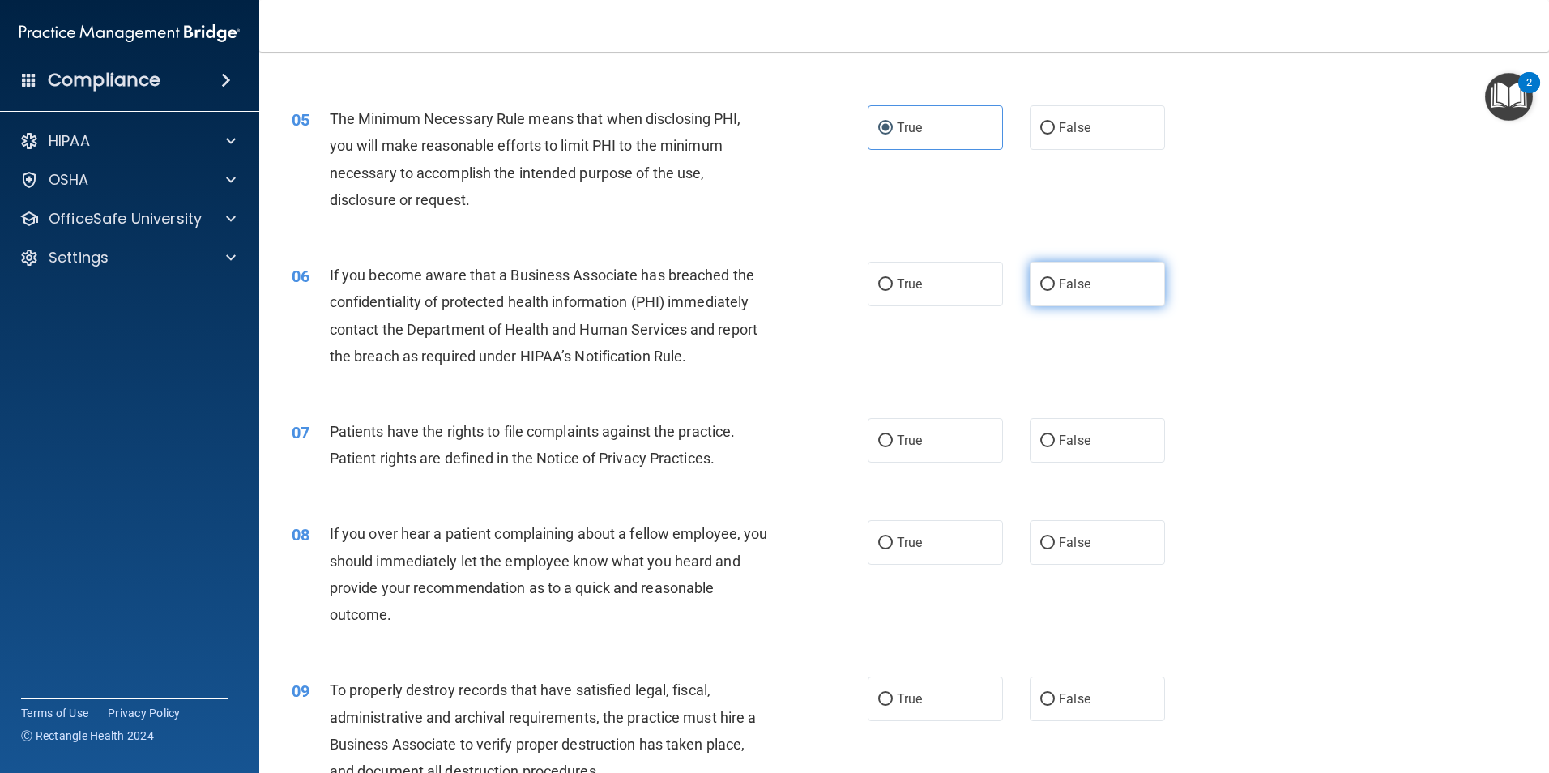
click at [1059, 288] on span "False" at bounding box center [1075, 283] width 32 height 15
click at [1055, 288] on input "False" at bounding box center [1047, 285] width 15 height 12
radio input "true"
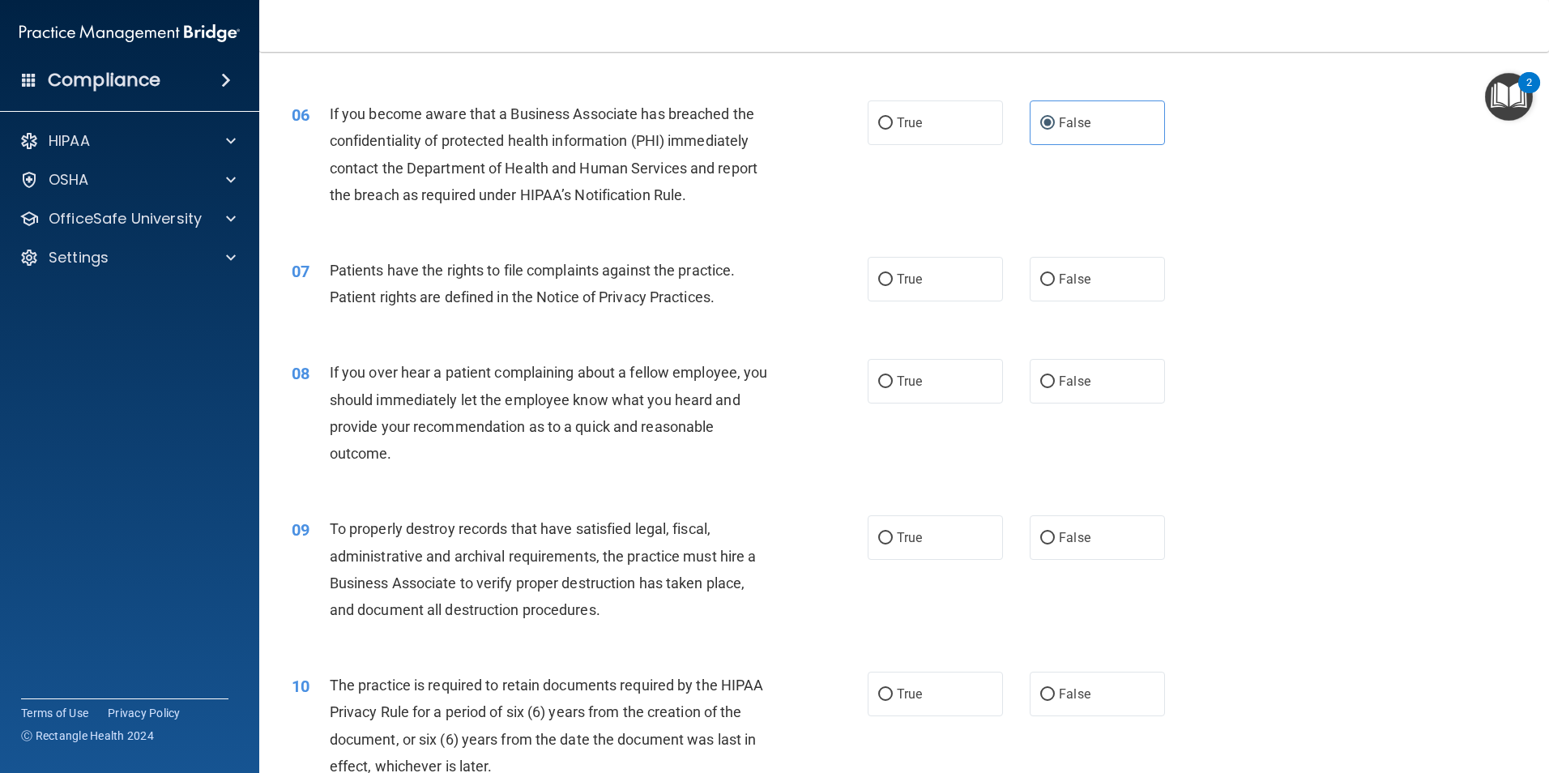
scroll to position [729, 0]
click at [891, 288] on label "True" at bounding box center [935, 278] width 135 height 45
click at [891, 285] on input "True" at bounding box center [885, 279] width 15 height 12
radio input "true"
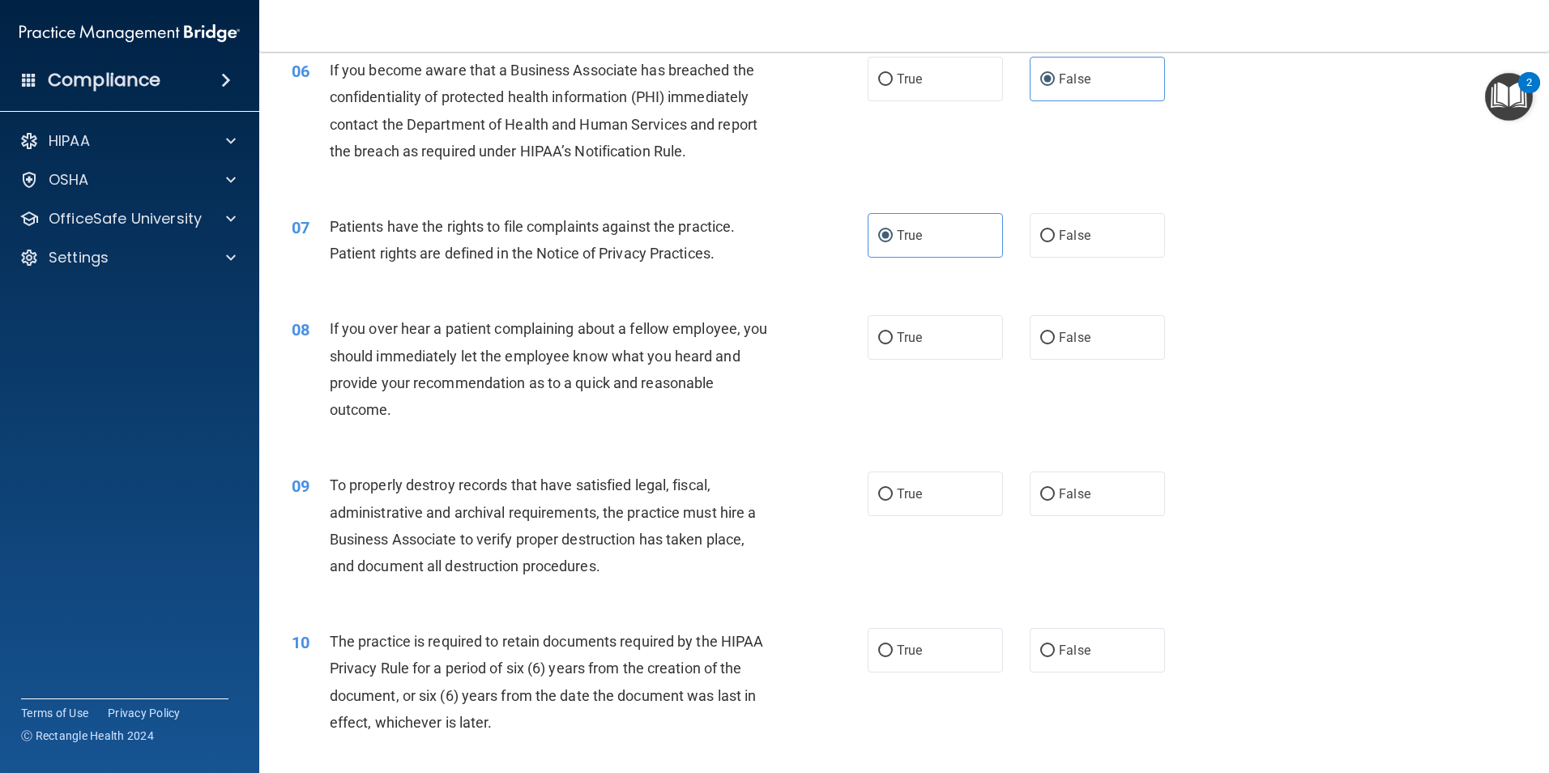
scroll to position [810, 0]
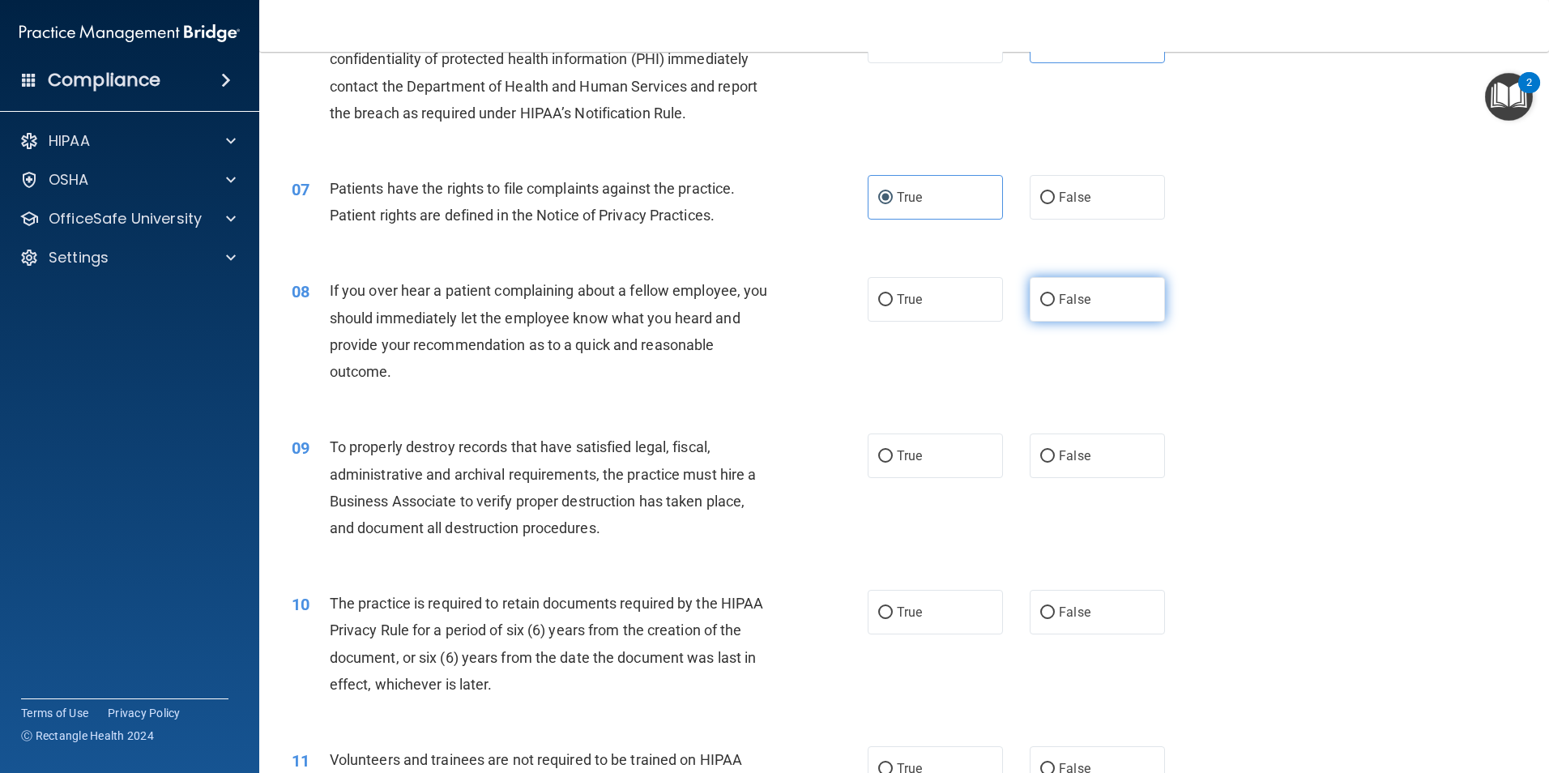
click at [1040, 297] on input "False" at bounding box center [1047, 300] width 15 height 12
radio input "true"
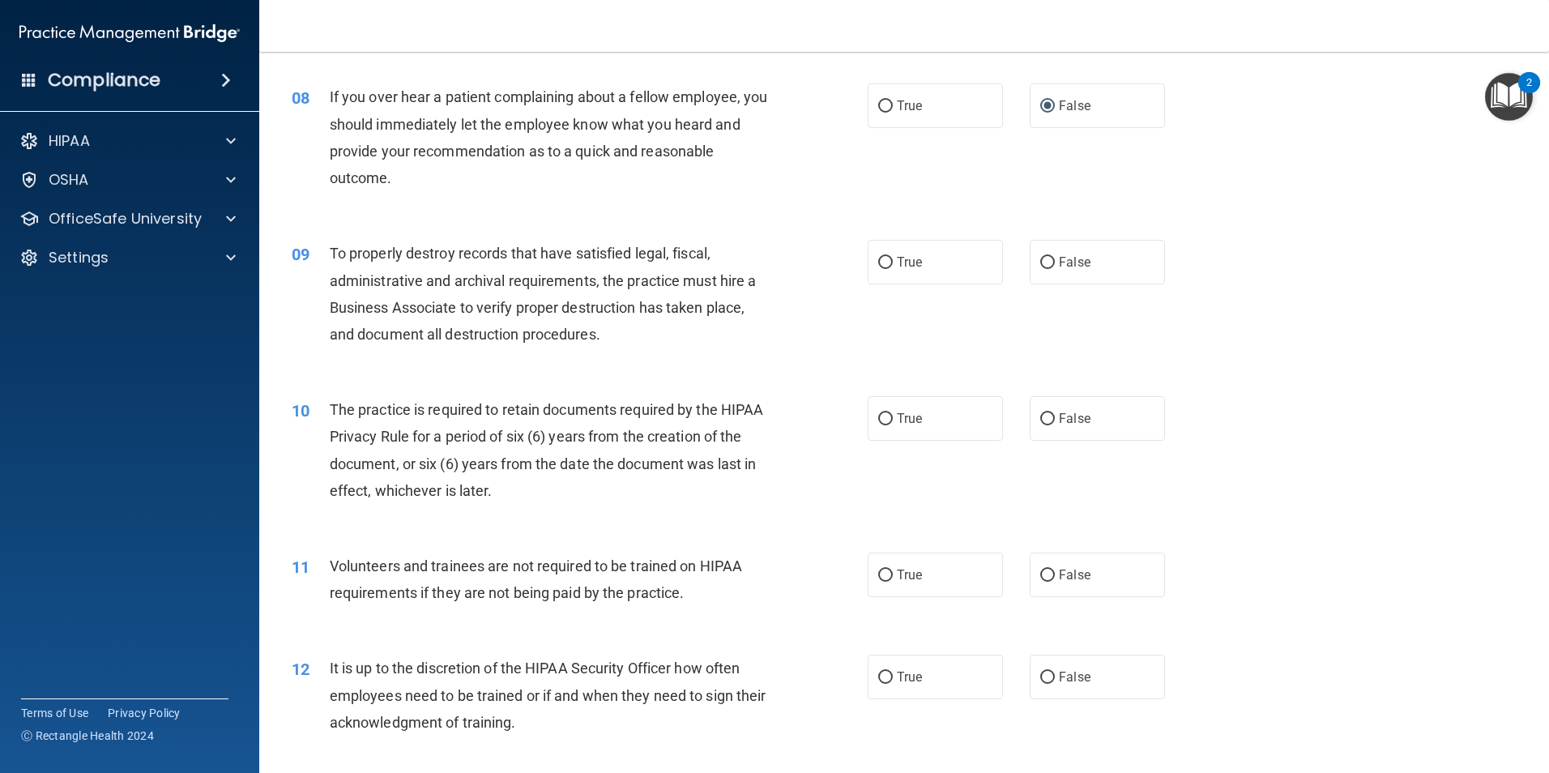
scroll to position [1053, 0]
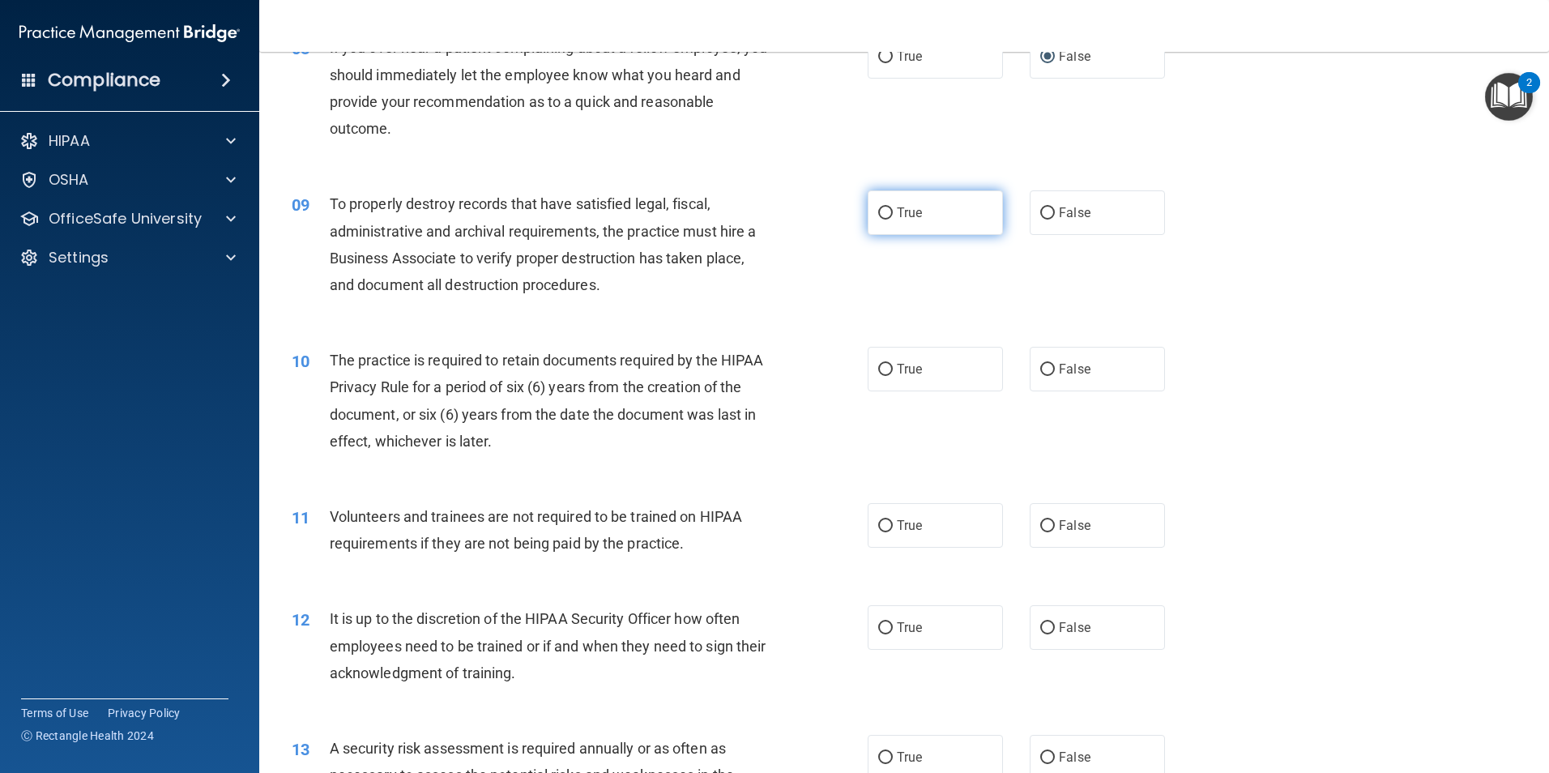
click at [894, 225] on label "True" at bounding box center [935, 212] width 135 height 45
click at [893, 220] on input "True" at bounding box center [885, 213] width 15 height 12
radio input "true"
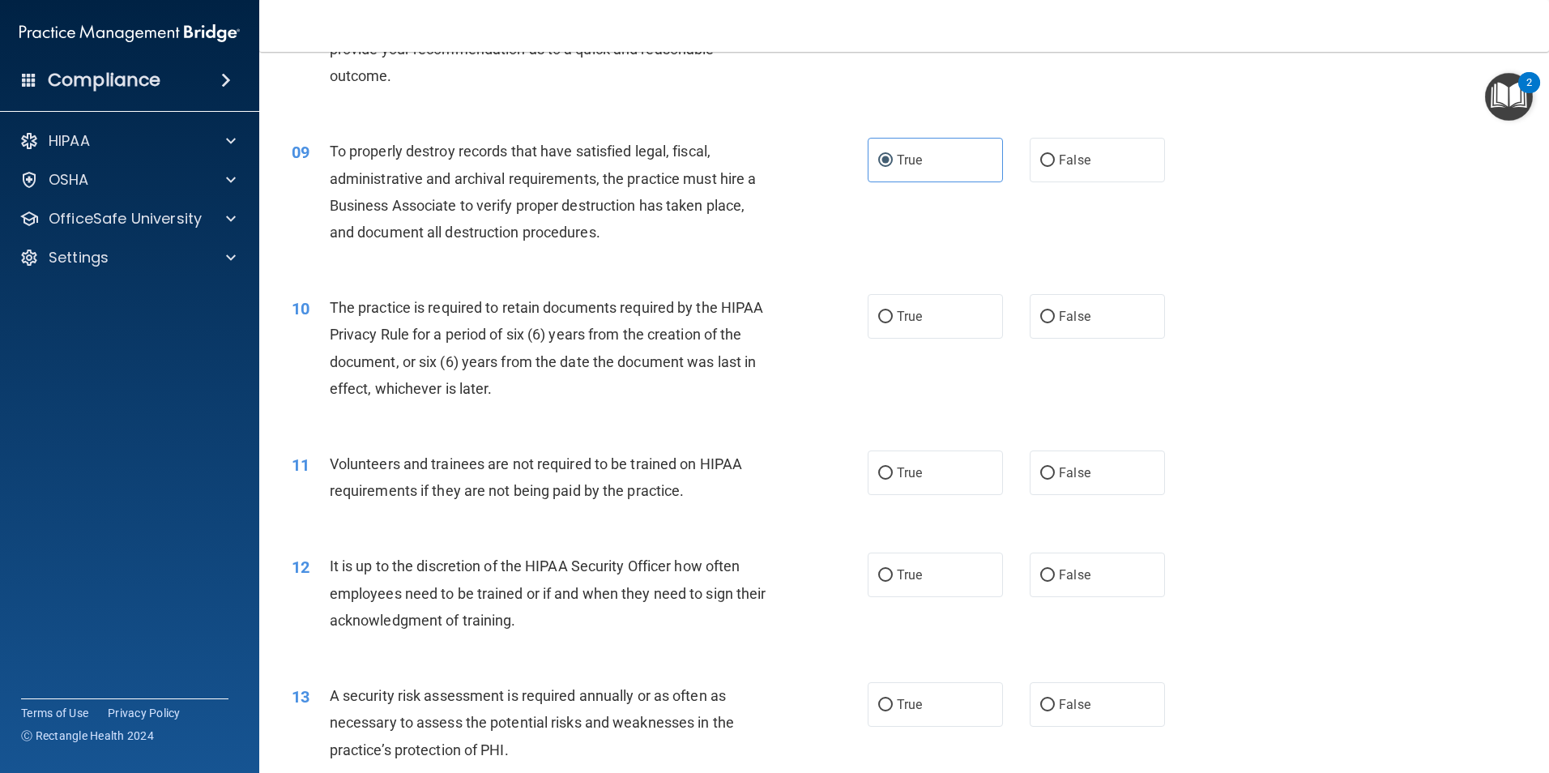
scroll to position [1134, 0]
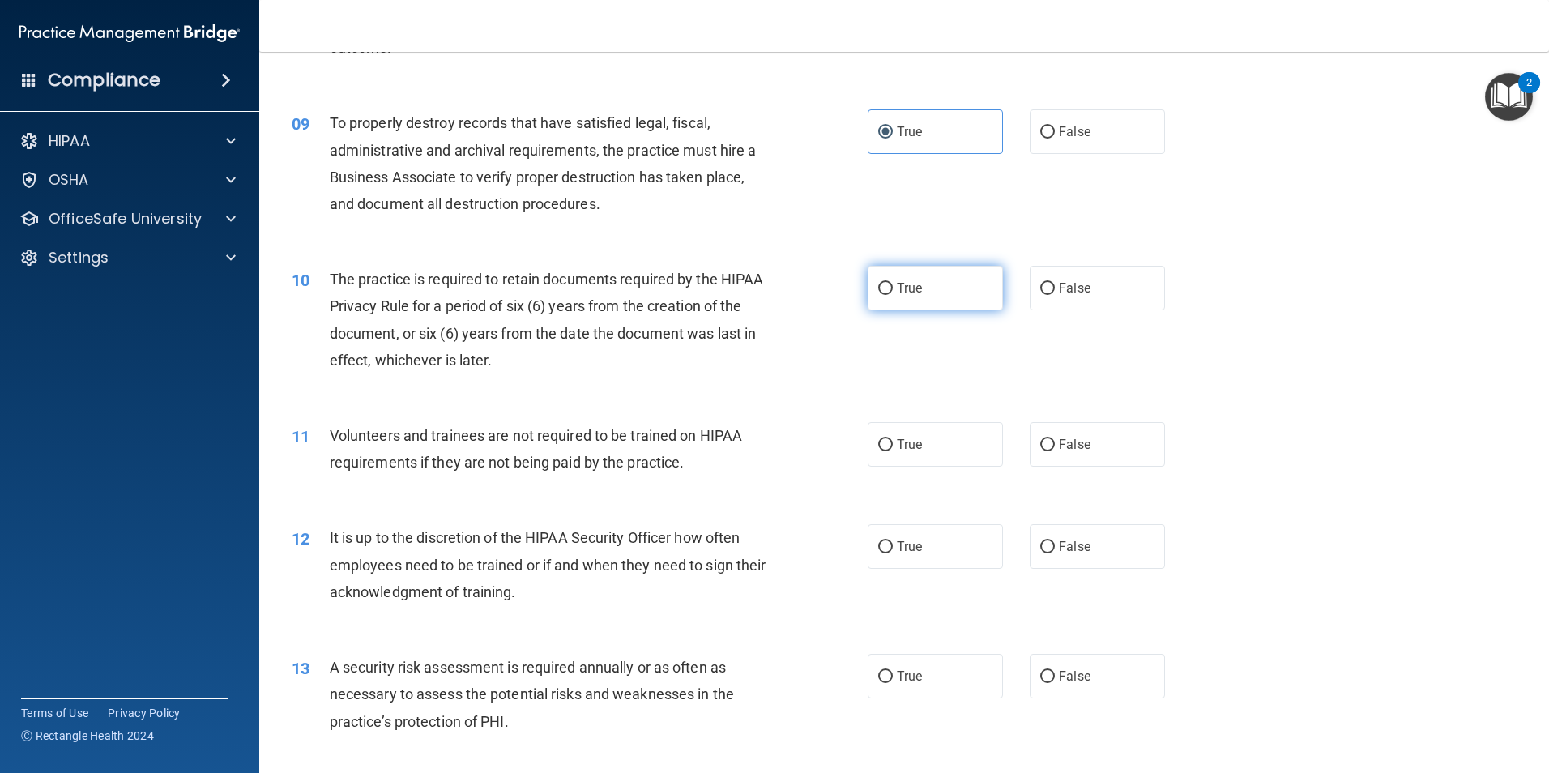
click at [899, 289] on span "True" at bounding box center [909, 287] width 25 height 15
click at [893, 289] on input "True" at bounding box center [885, 289] width 15 height 12
radio input "true"
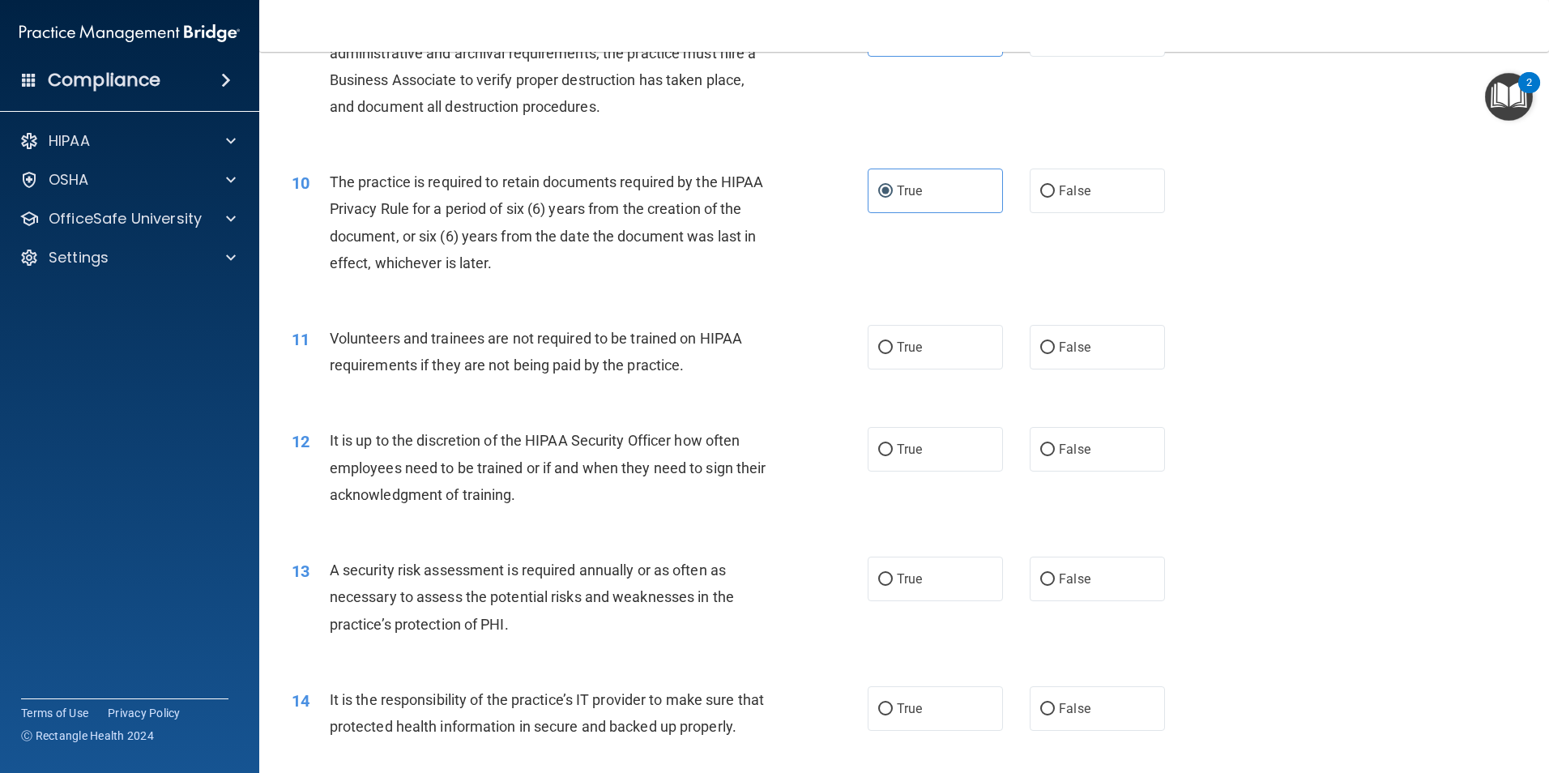
scroll to position [1297, 0]
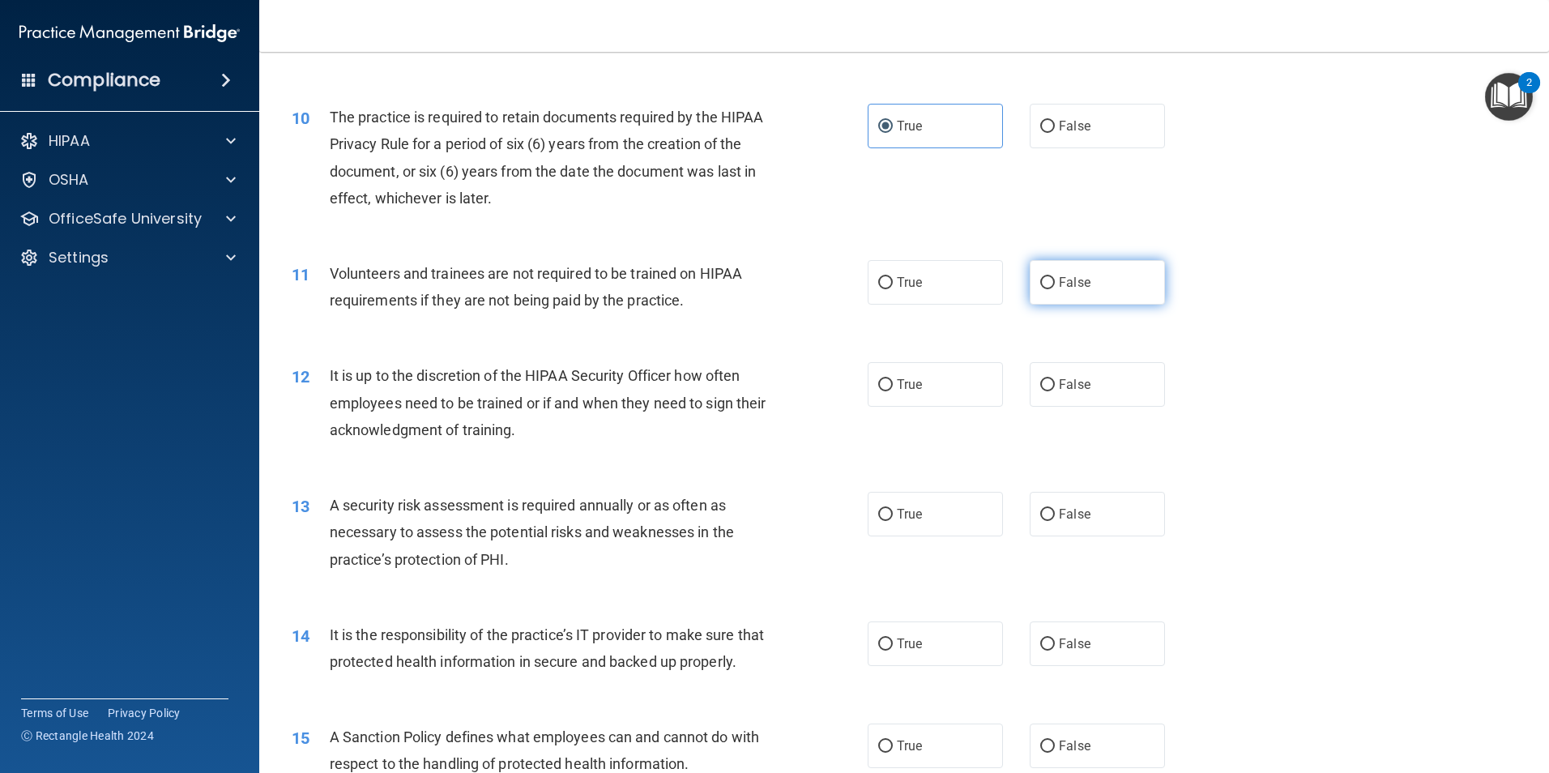
click at [1066, 280] on span "False" at bounding box center [1075, 282] width 32 height 15
click at [1055, 280] on input "False" at bounding box center [1047, 283] width 15 height 12
radio input "true"
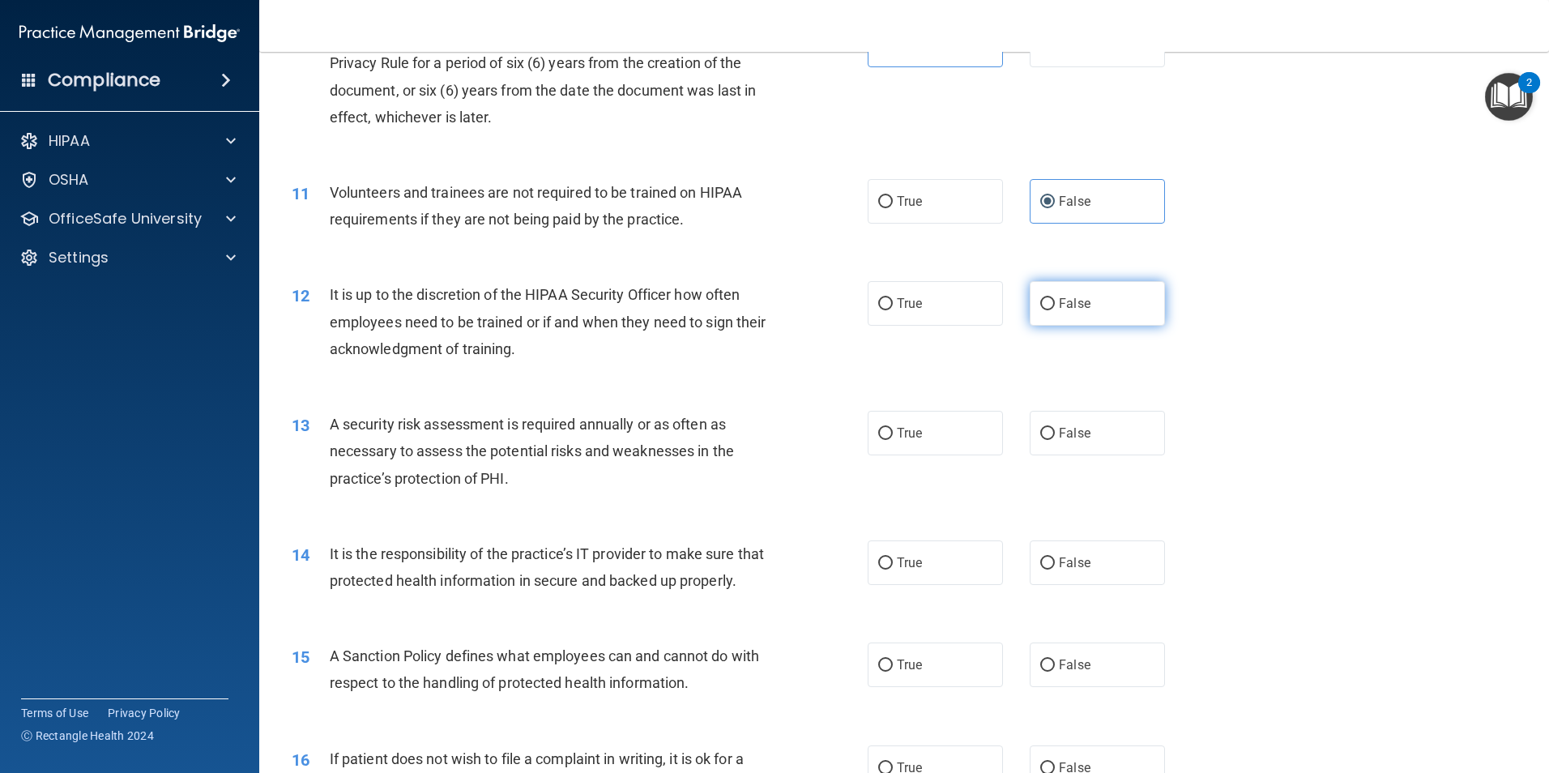
click at [1051, 308] on label "False" at bounding box center [1097, 303] width 135 height 45
click at [1051, 308] on input "False" at bounding box center [1047, 304] width 15 height 12
radio input "true"
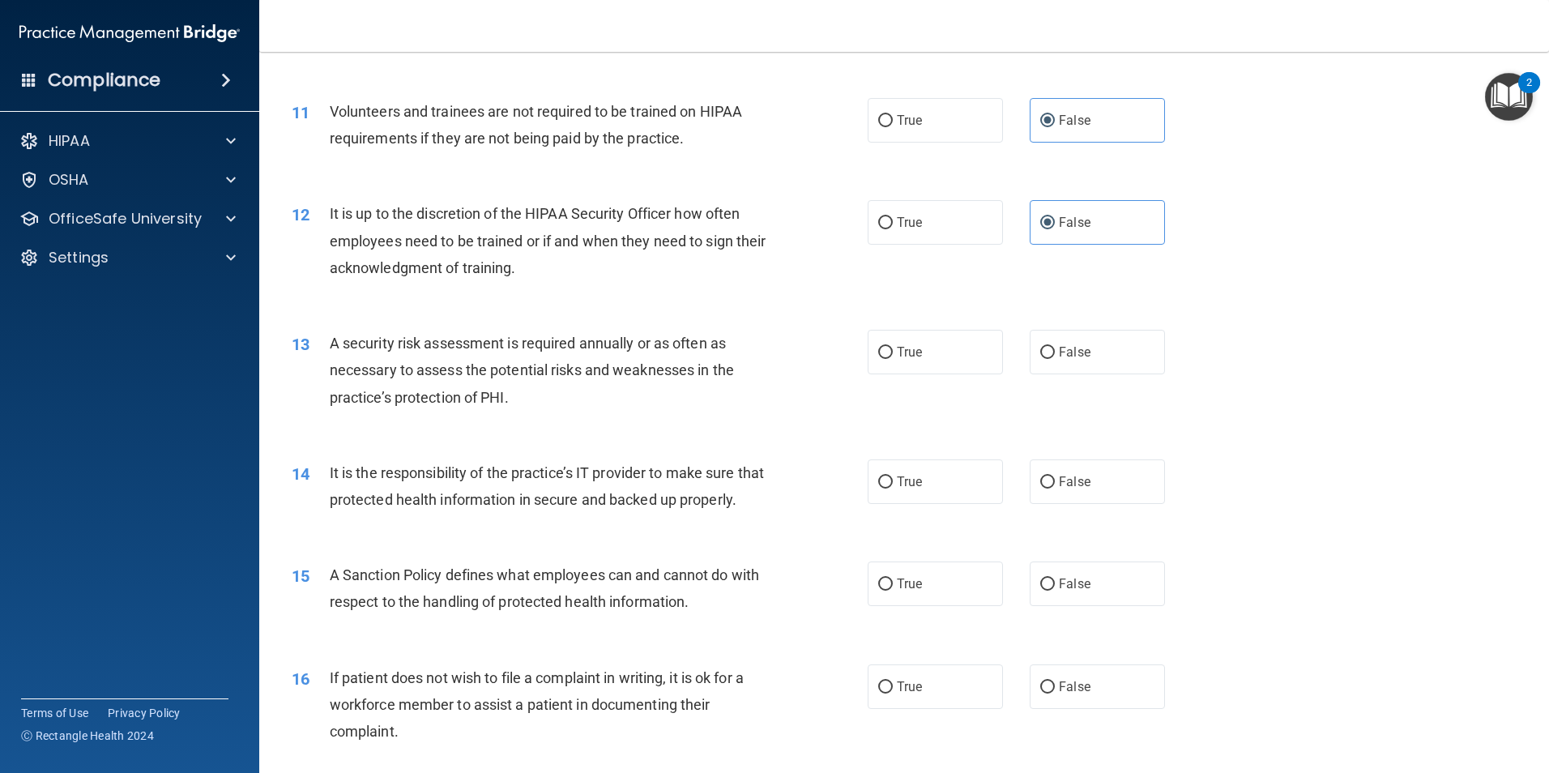
scroll to position [1540, 0]
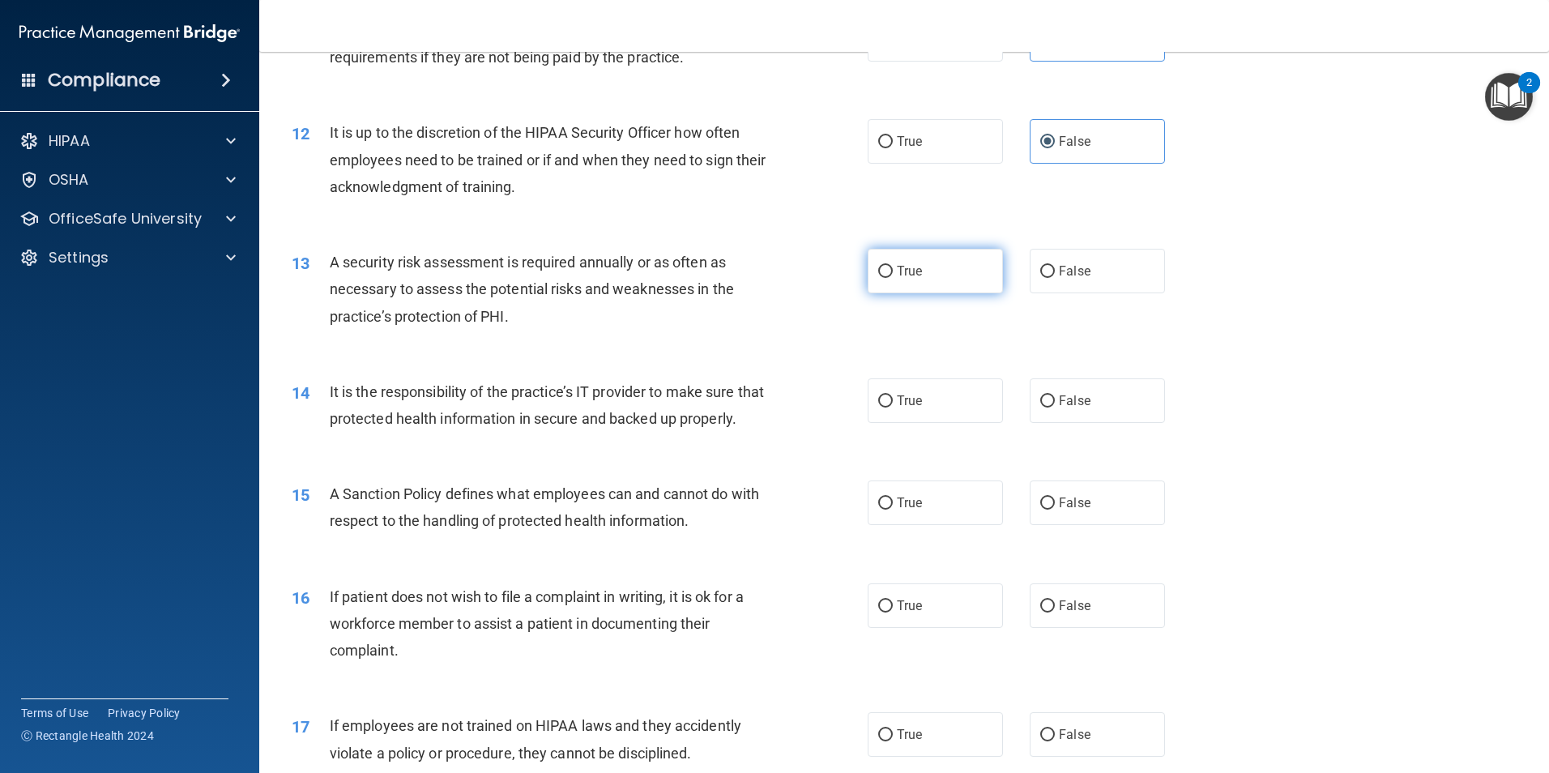
click at [899, 281] on label "True" at bounding box center [935, 271] width 135 height 45
click at [893, 278] on input "True" at bounding box center [885, 272] width 15 height 12
radio input "true"
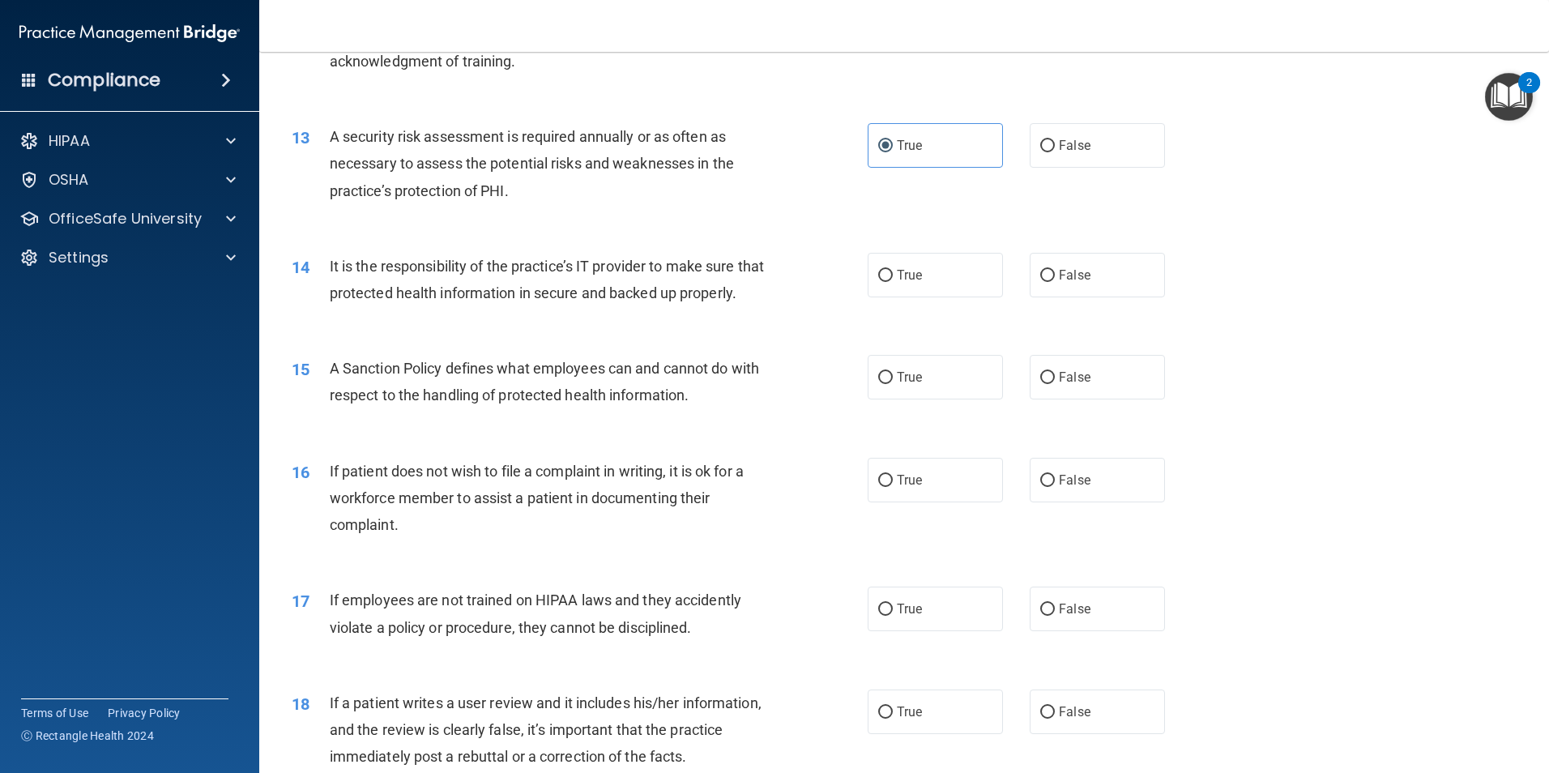
scroll to position [1702, 0]
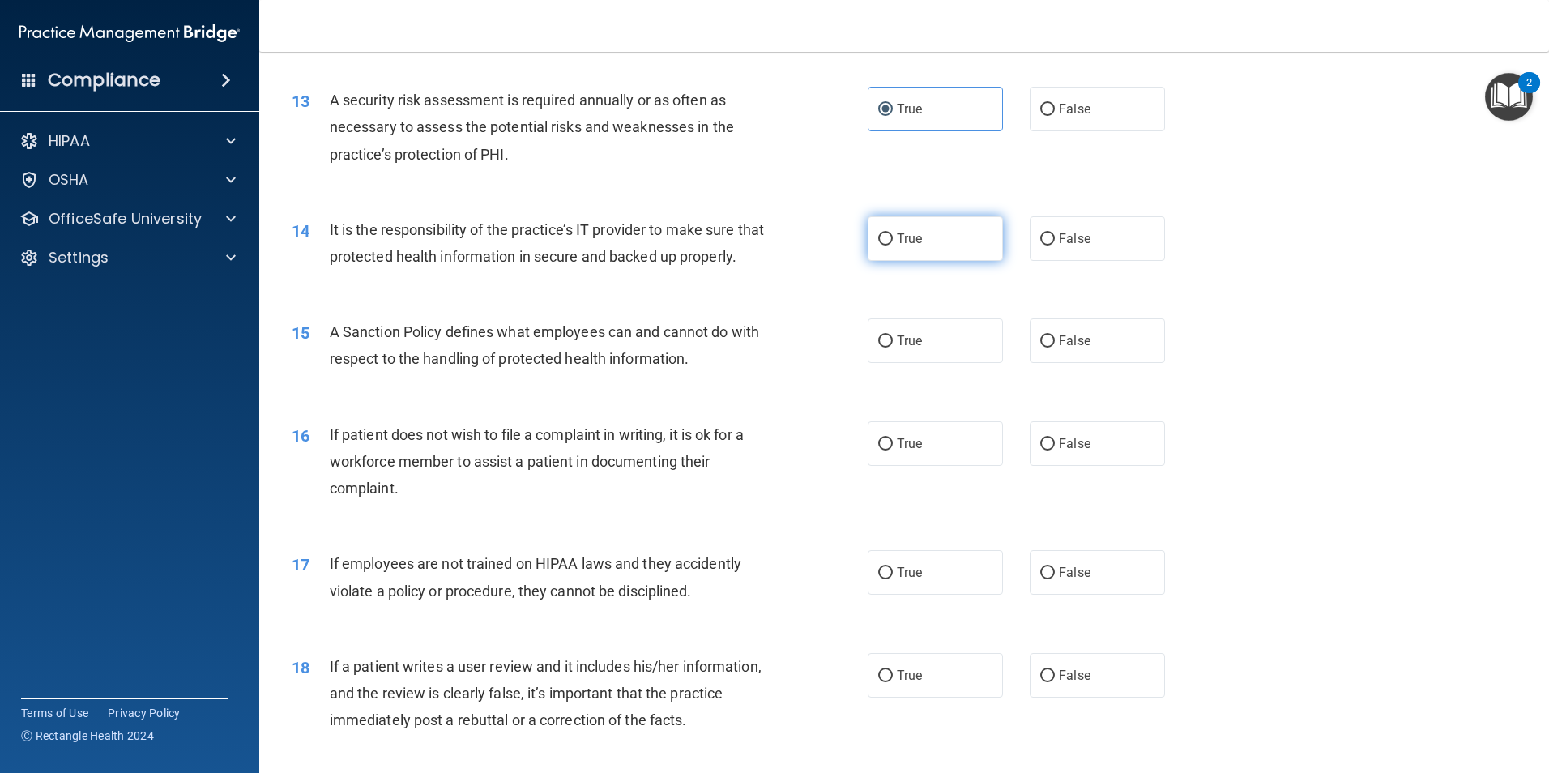
click at [912, 233] on span "True" at bounding box center [909, 238] width 25 height 15
click at [893, 233] on input "True" at bounding box center [885, 239] width 15 height 12
radio input "true"
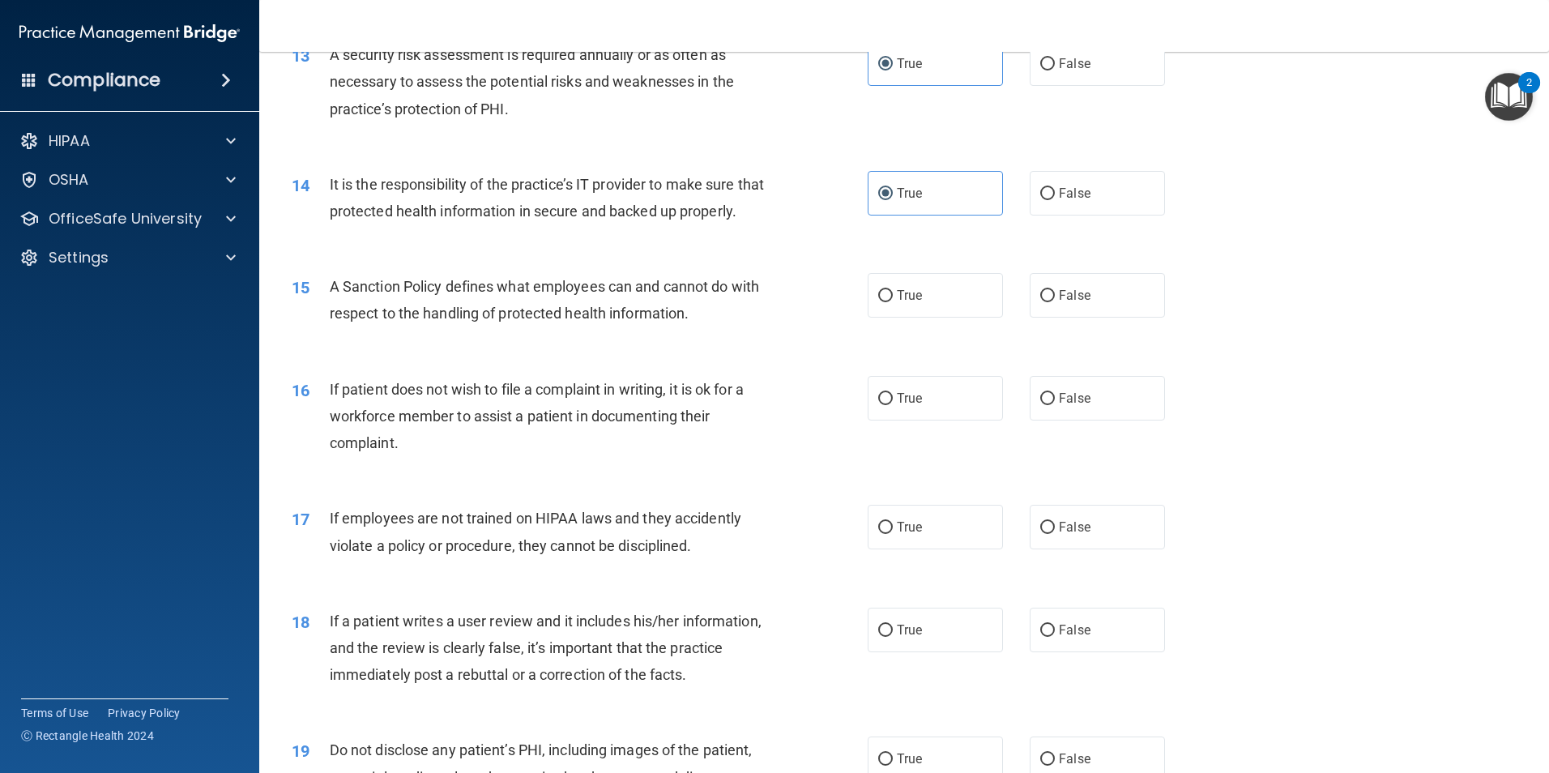
scroll to position [1783, 0]
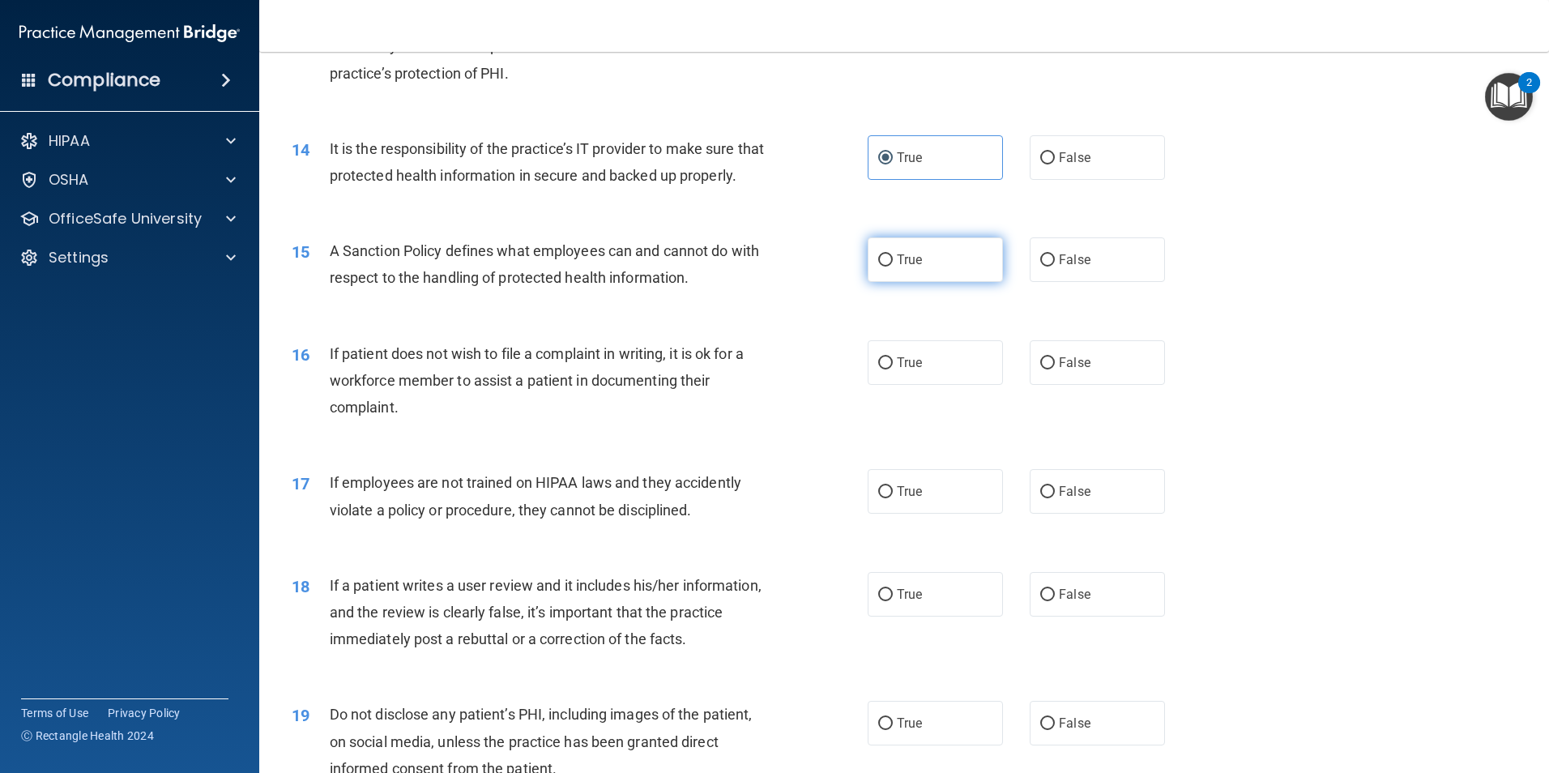
click at [920, 270] on label "True" at bounding box center [935, 259] width 135 height 45
click at [893, 267] on input "True" at bounding box center [885, 260] width 15 height 12
radio input "true"
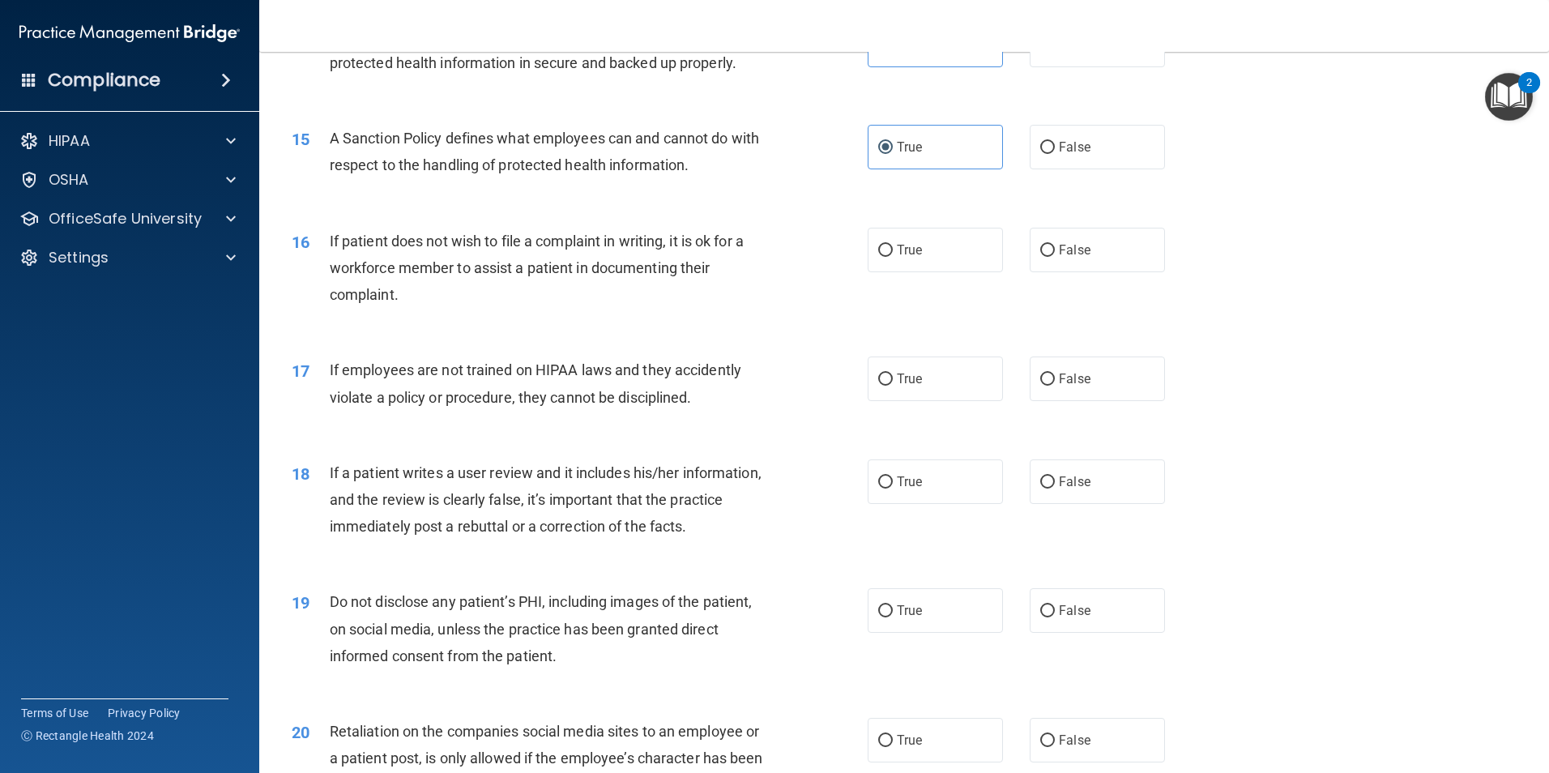
scroll to position [1945, 0]
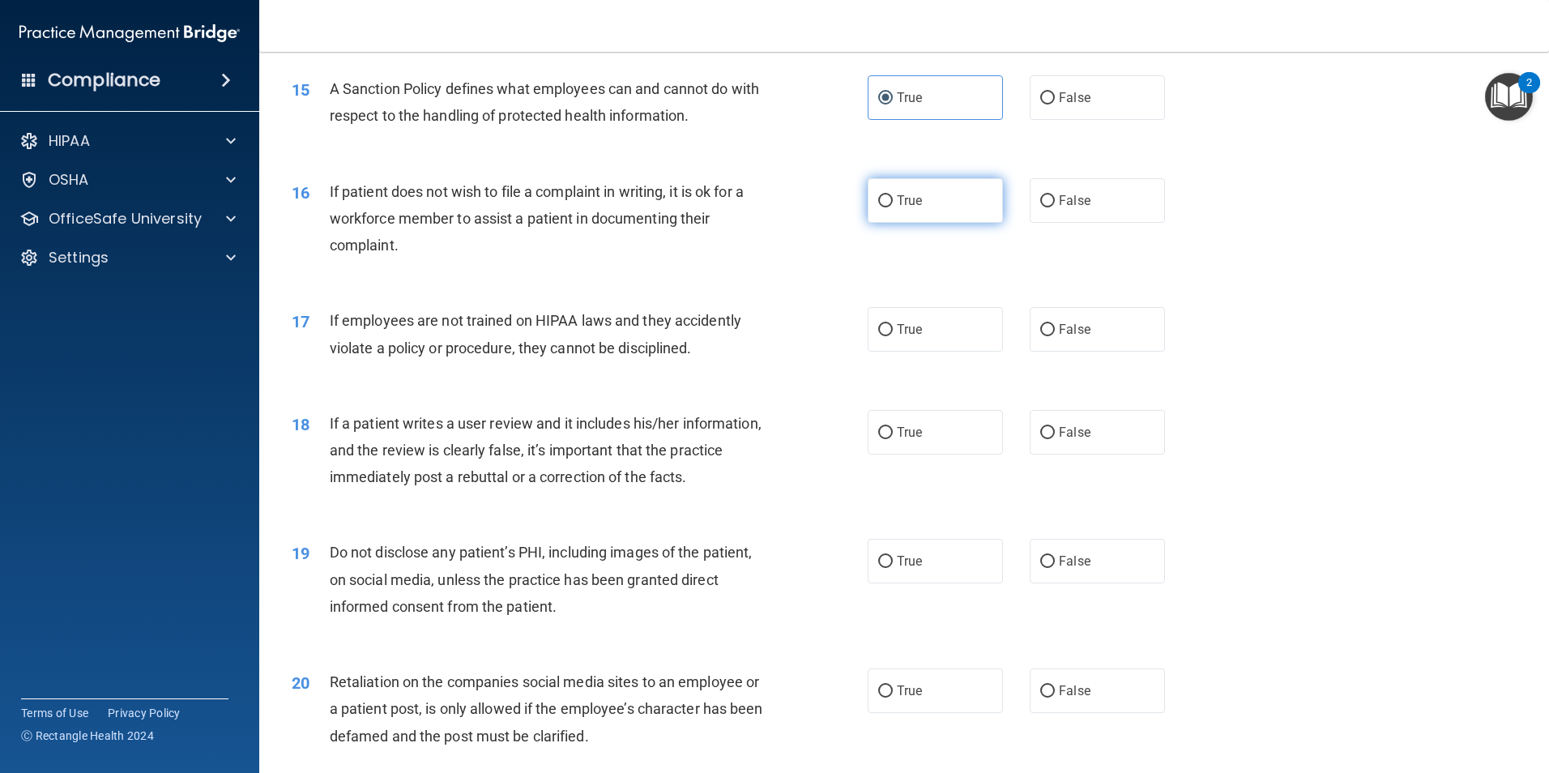
click at [916, 208] on span "True" at bounding box center [909, 200] width 25 height 15
click at [893, 207] on input "True" at bounding box center [885, 201] width 15 height 12
radio input "true"
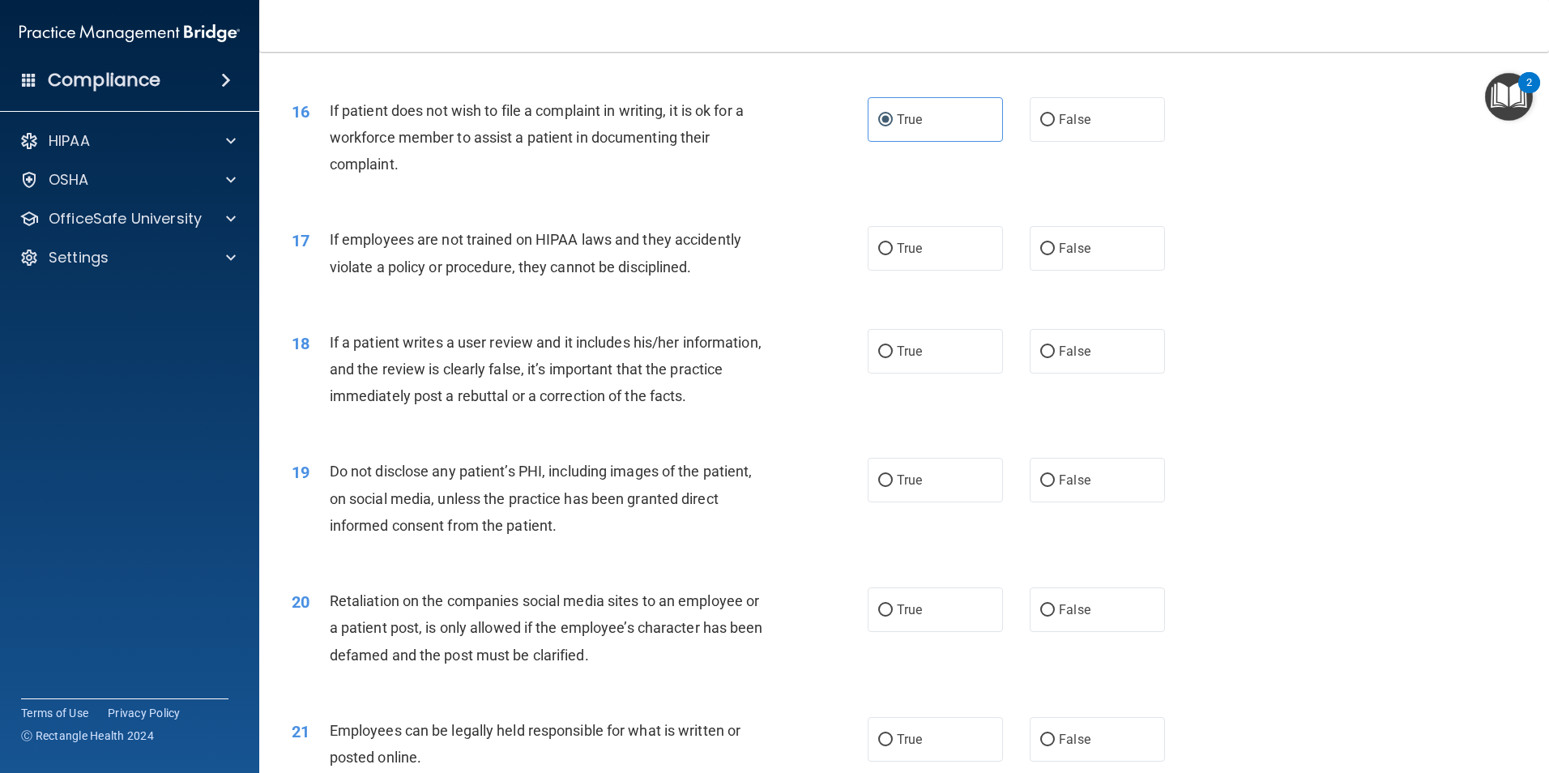
scroll to position [2107, 0]
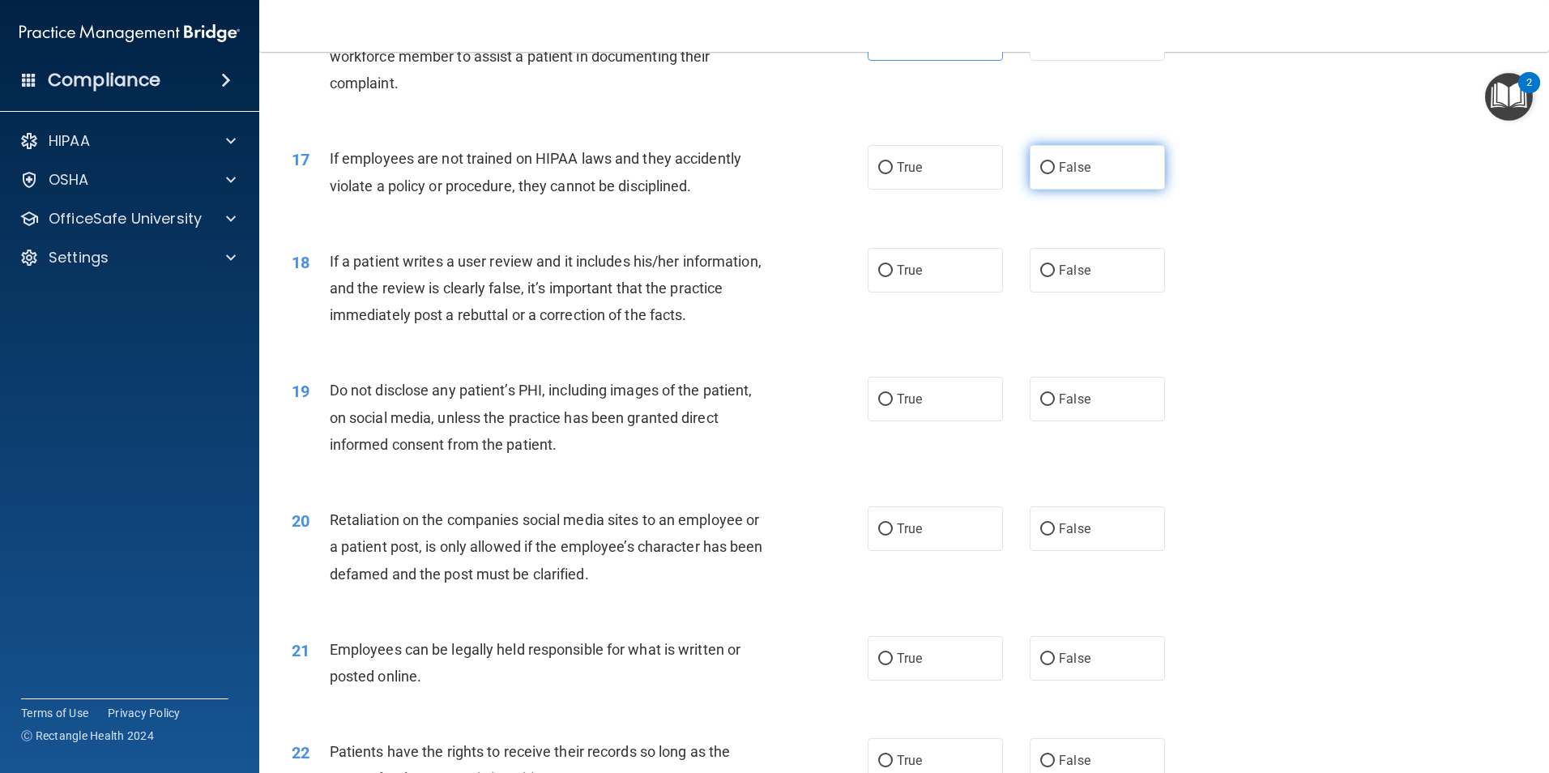
click at [1034, 190] on label "False" at bounding box center [1097, 167] width 135 height 45
click at [1040, 174] on input "False" at bounding box center [1047, 168] width 15 height 12
radio input "true"
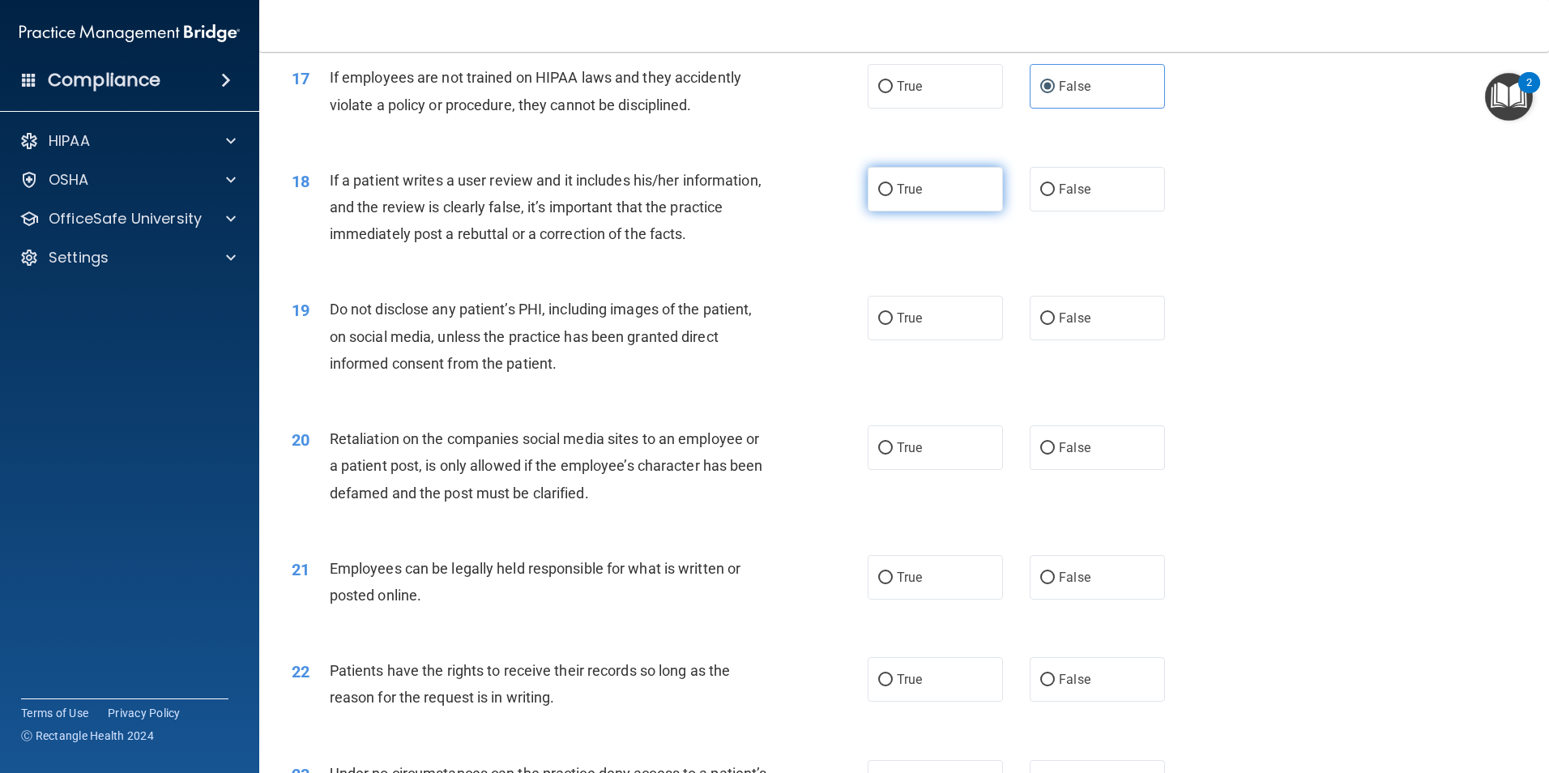
click at [904, 197] on span "True" at bounding box center [909, 189] width 25 height 15
click at [893, 196] on input "True" at bounding box center [885, 190] width 15 height 12
radio input "true"
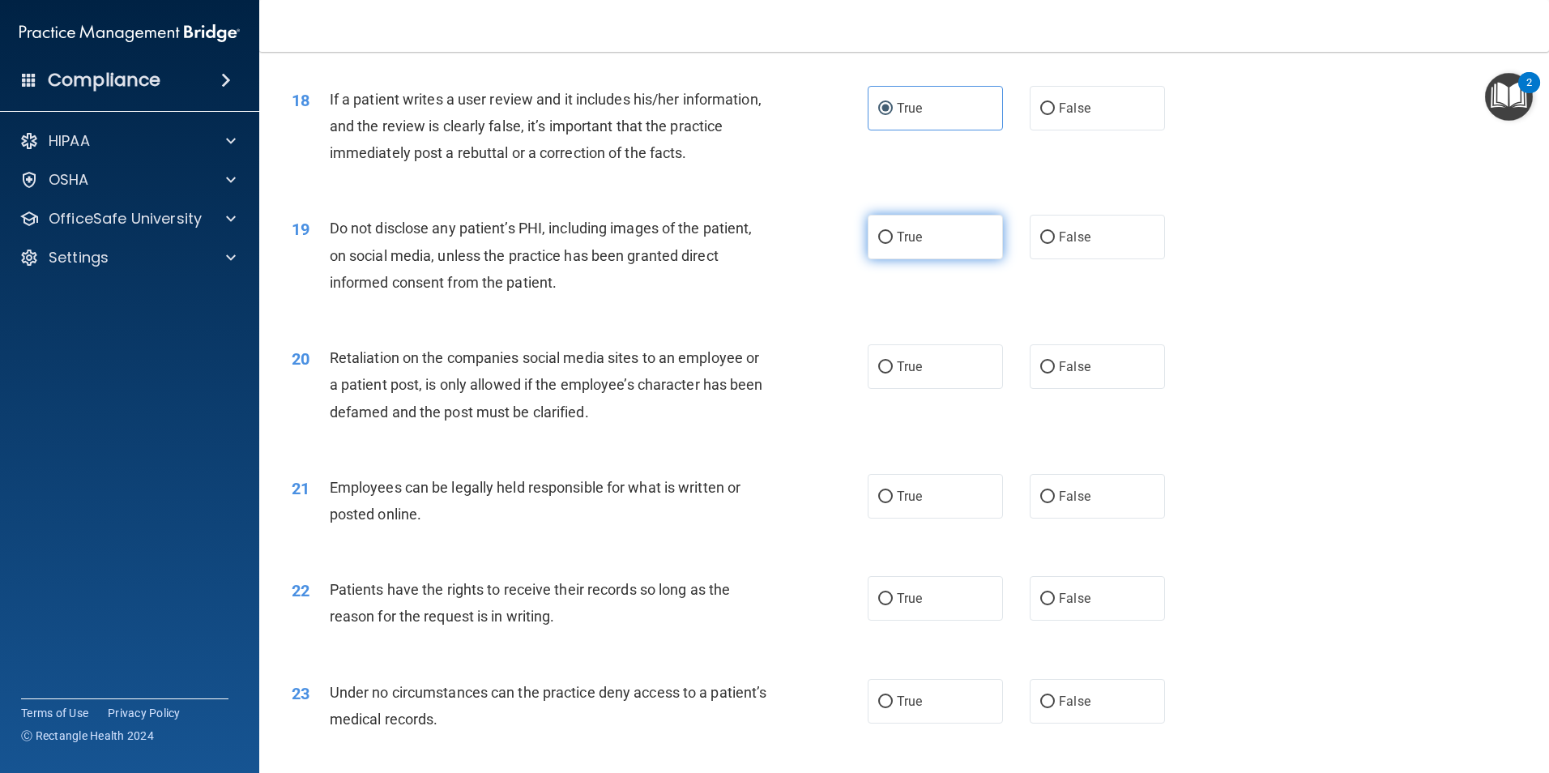
click at [930, 259] on label "True" at bounding box center [935, 237] width 135 height 45
click at [893, 244] on input "True" at bounding box center [885, 238] width 15 height 12
radio input "true"
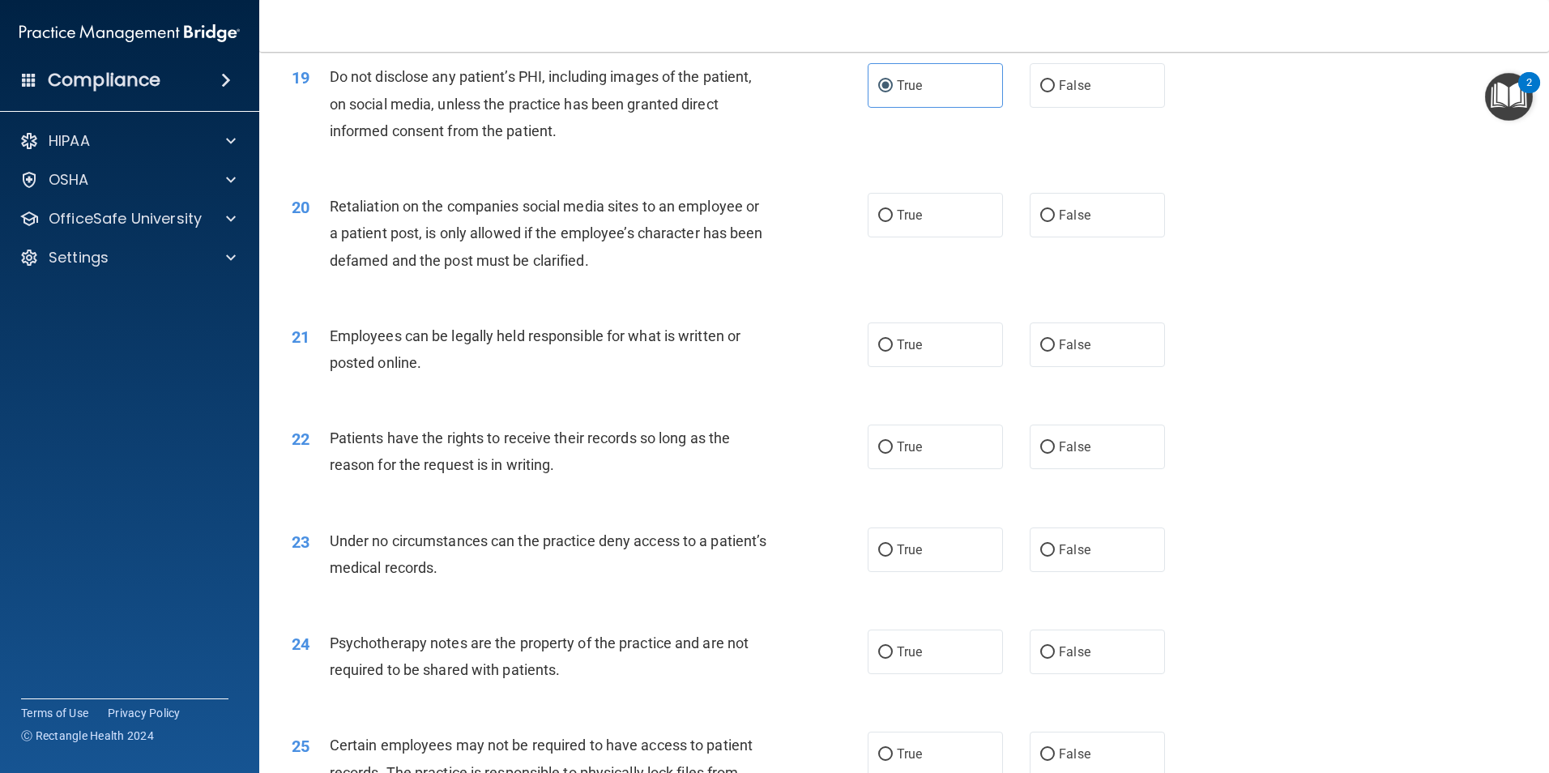
scroll to position [2431, 0]
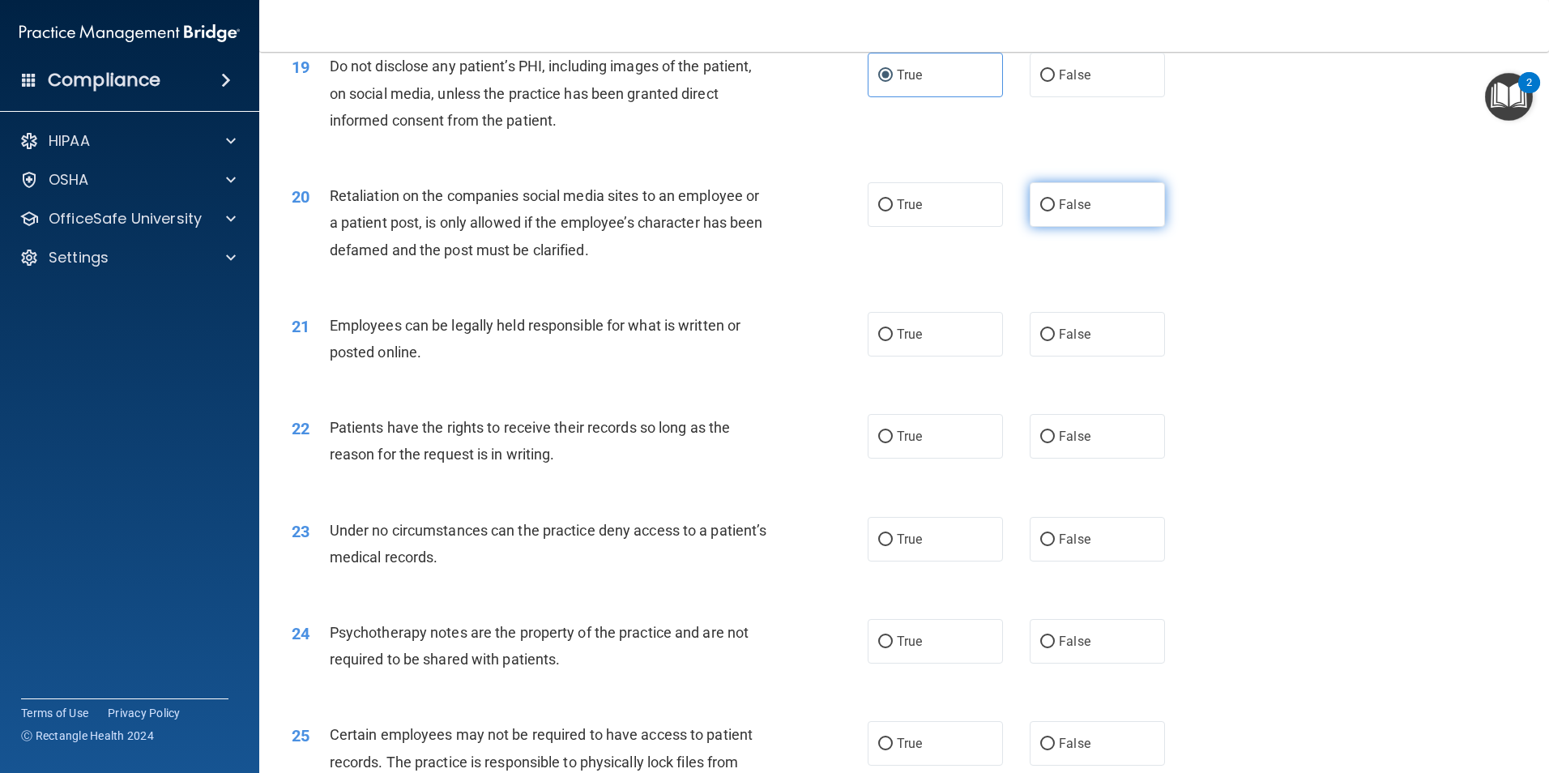
click at [1072, 227] on label "False" at bounding box center [1097, 204] width 135 height 45
click at [1055, 211] on input "False" at bounding box center [1047, 205] width 15 height 12
radio input "true"
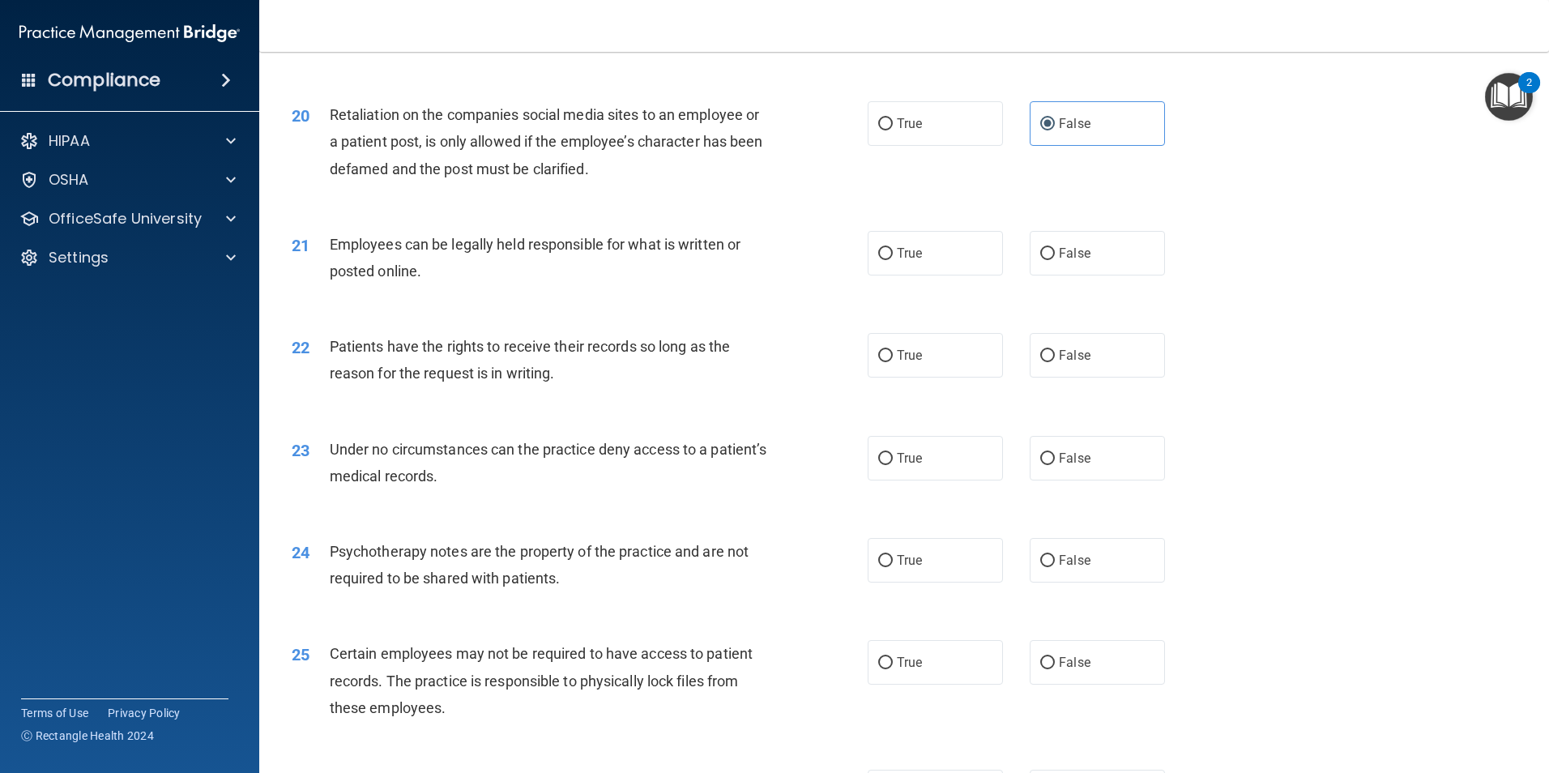
scroll to position [2593, 0]
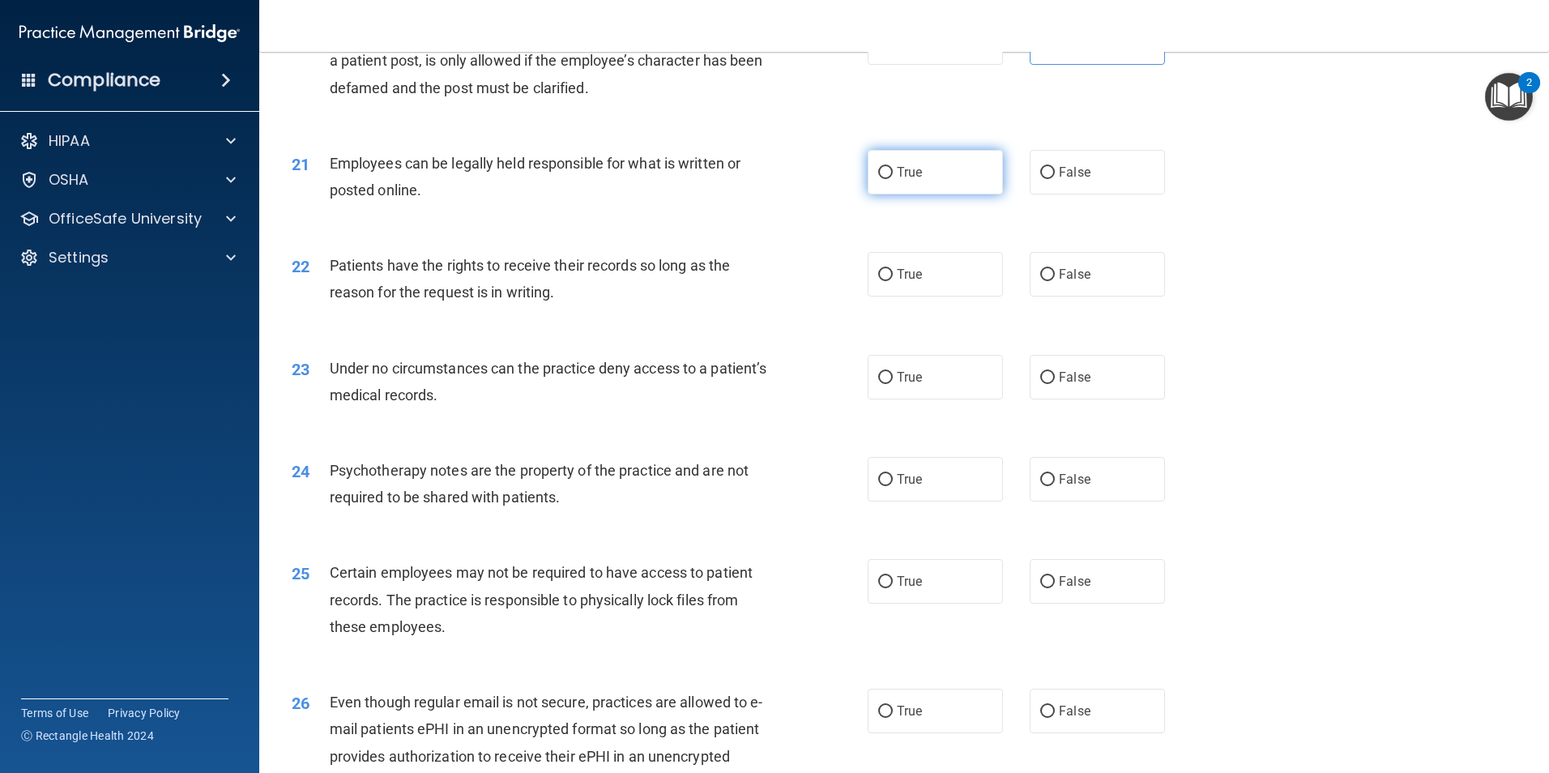
click at [931, 194] on label "True" at bounding box center [935, 172] width 135 height 45
click at [893, 179] on input "True" at bounding box center [885, 173] width 15 height 12
radio input "true"
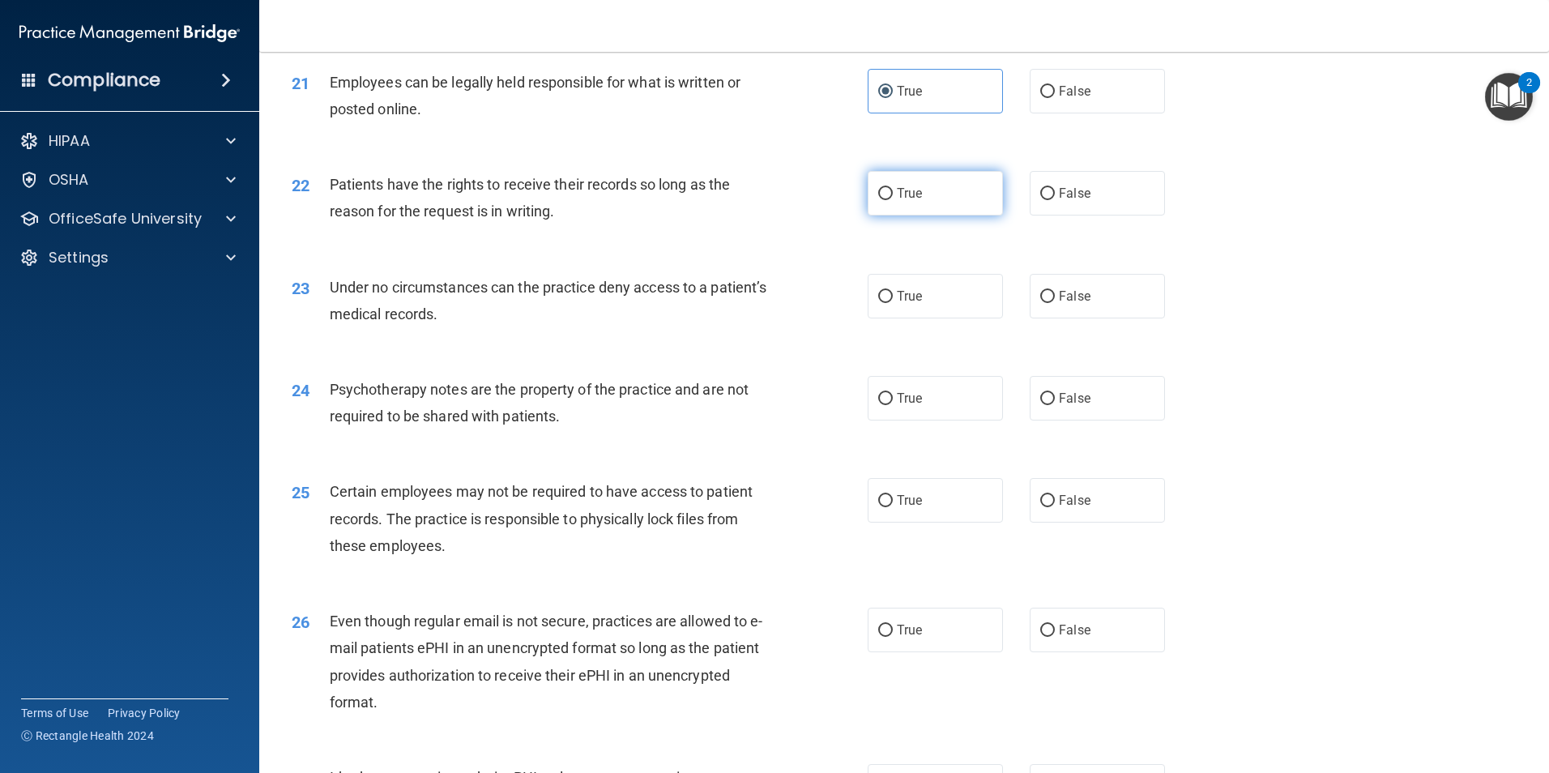
click at [902, 201] on span "True" at bounding box center [909, 193] width 25 height 15
click at [893, 200] on input "True" at bounding box center [885, 194] width 15 height 12
radio input "true"
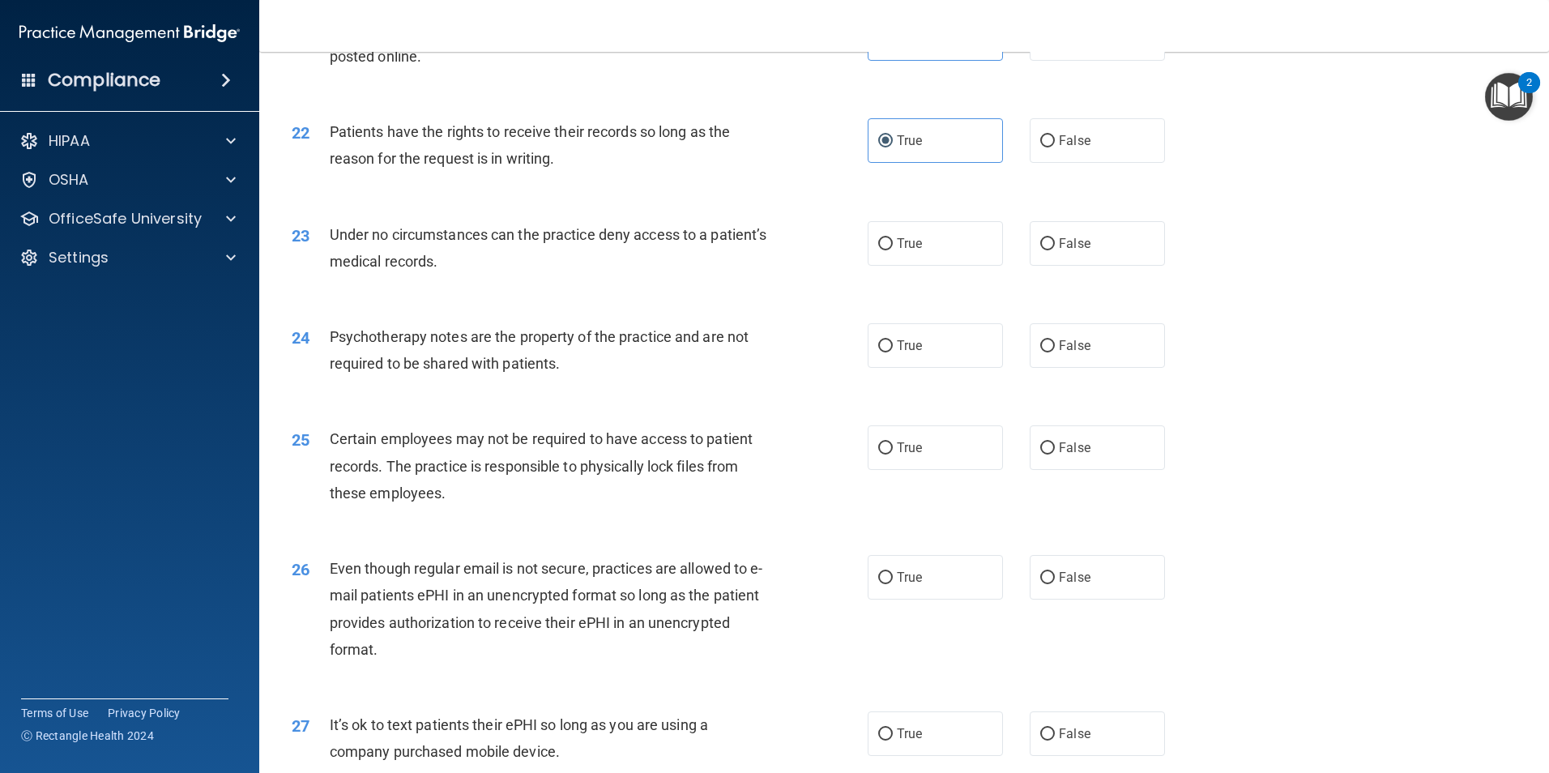
scroll to position [2755, 0]
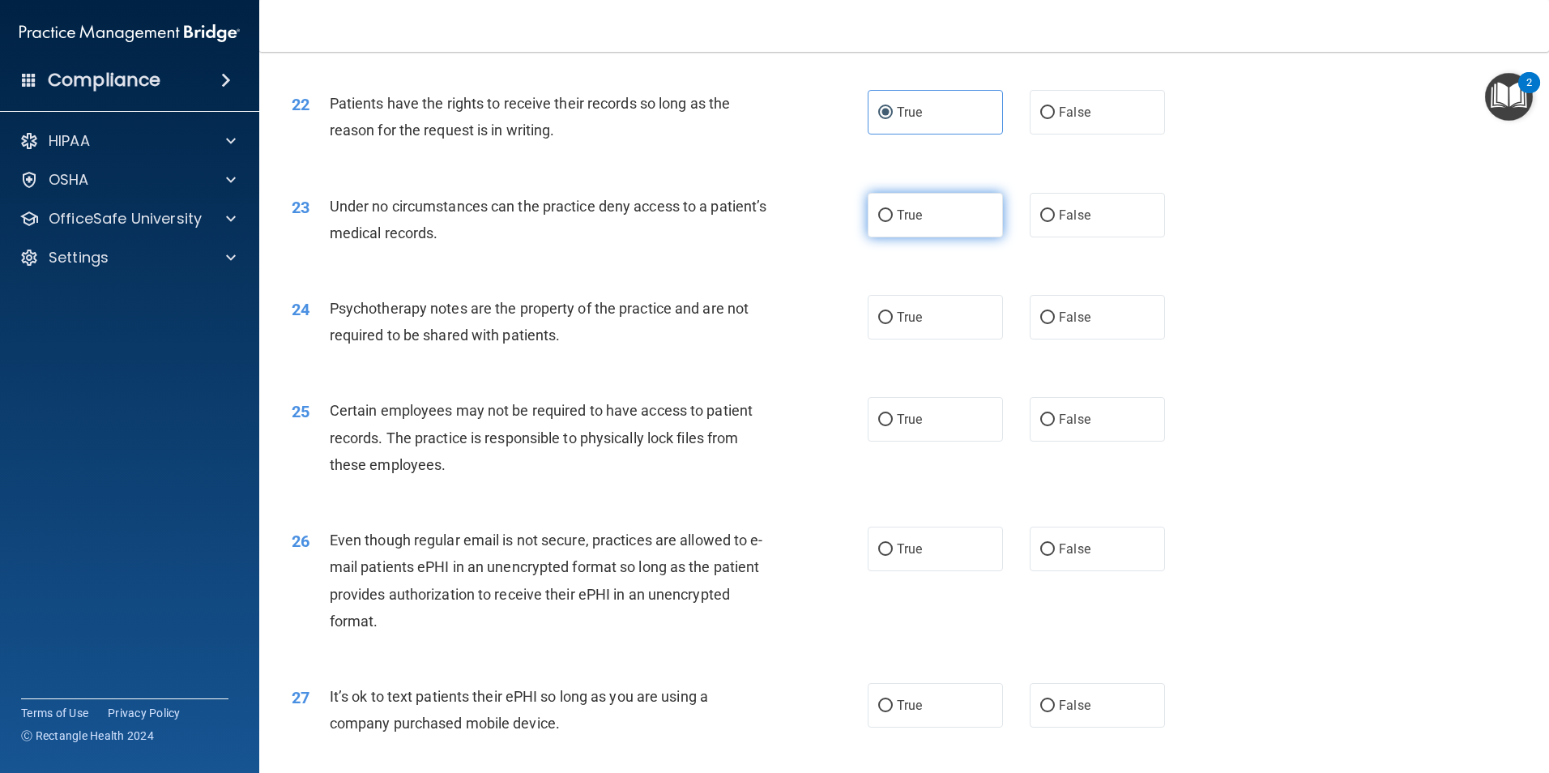
click at [932, 237] on label "True" at bounding box center [935, 215] width 135 height 45
click at [893, 222] on input "True" at bounding box center [885, 216] width 15 height 12
radio input "true"
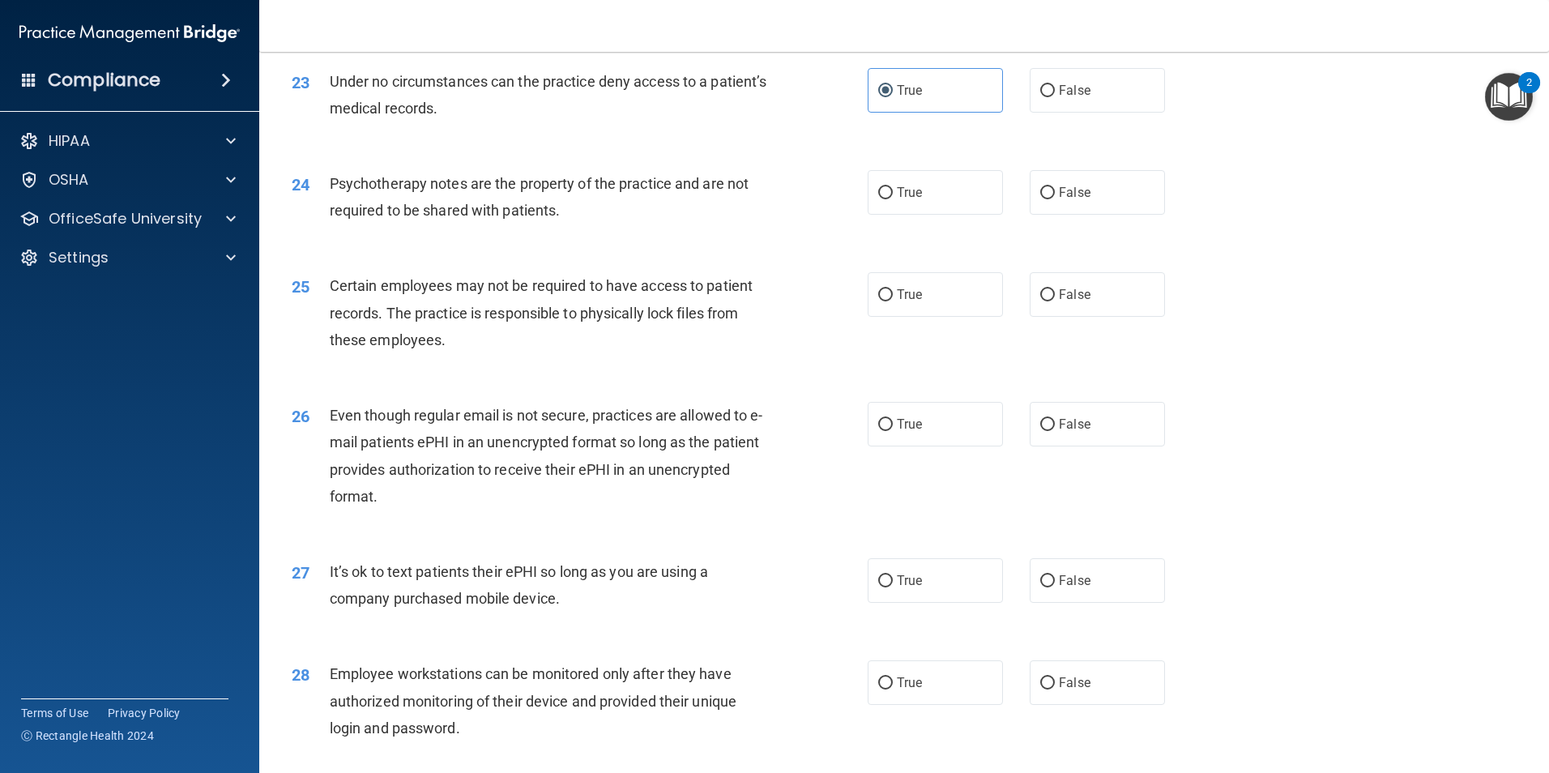
scroll to position [2917, 0]
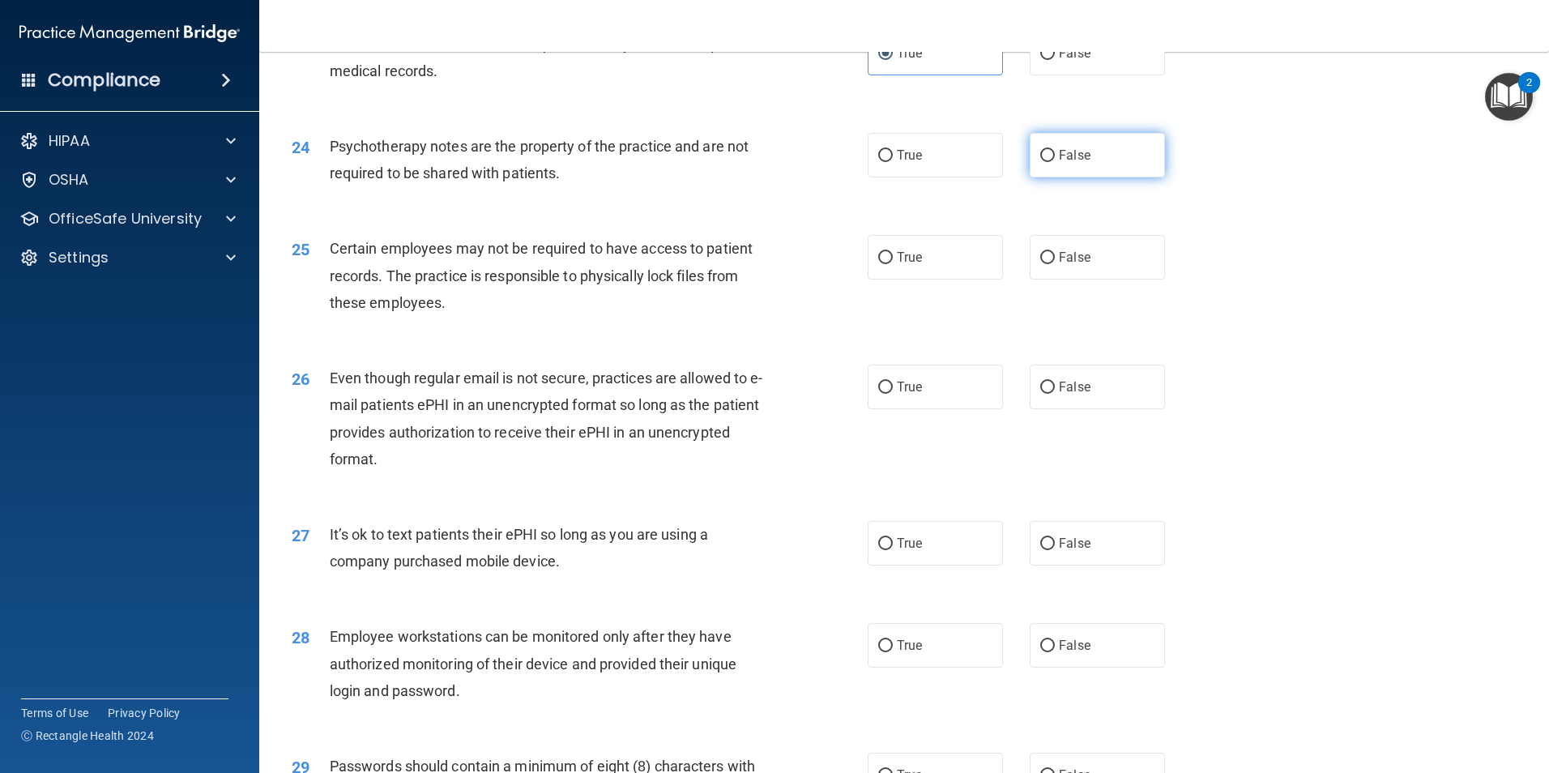
click at [1066, 163] on span "False" at bounding box center [1075, 154] width 32 height 15
click at [1055, 162] on input "False" at bounding box center [1047, 156] width 15 height 12
radio input "true"
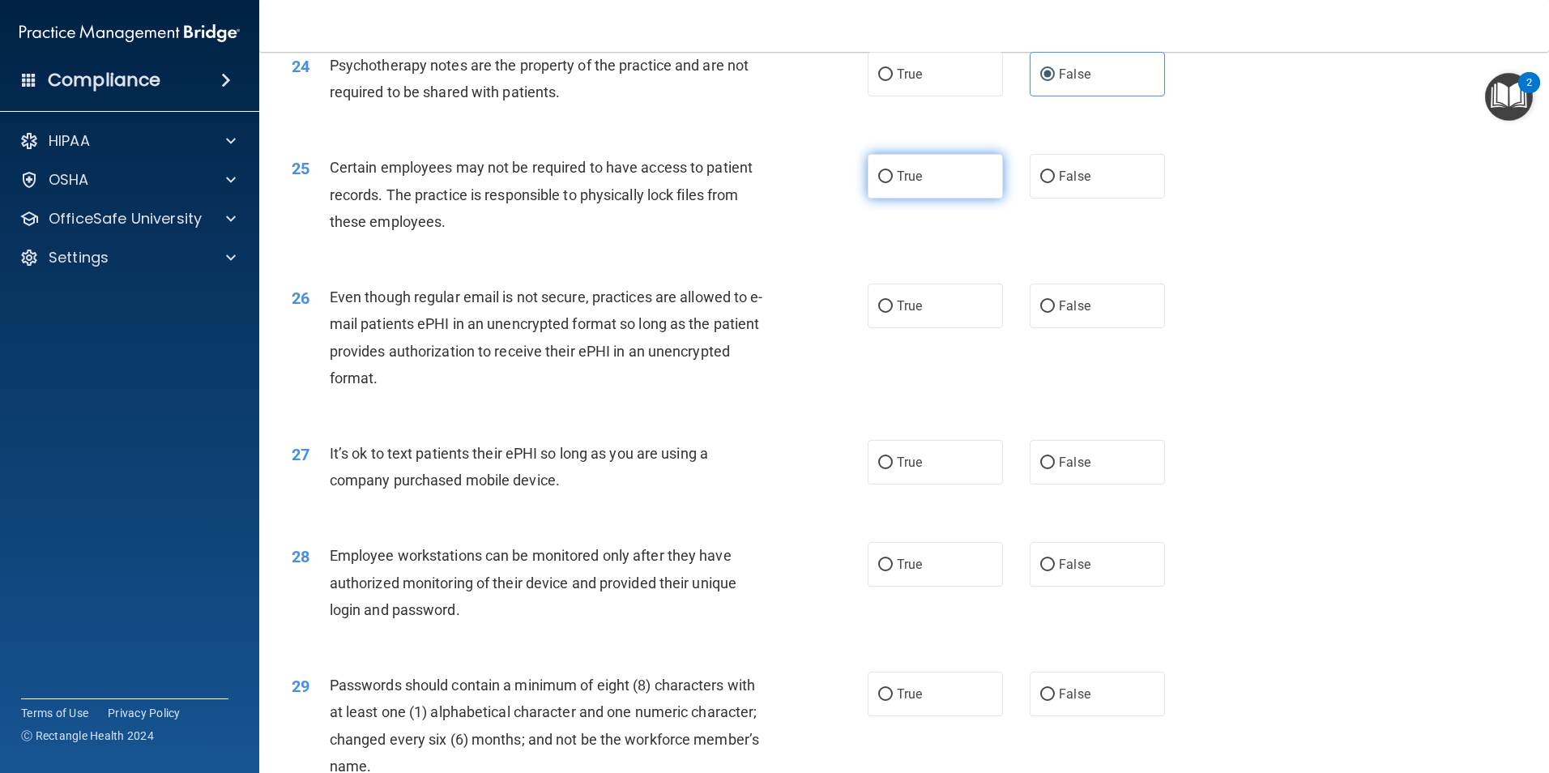
click at [925, 199] on label "True" at bounding box center [935, 176] width 135 height 45
click at [893, 183] on input "True" at bounding box center [885, 177] width 15 height 12
radio input "true"
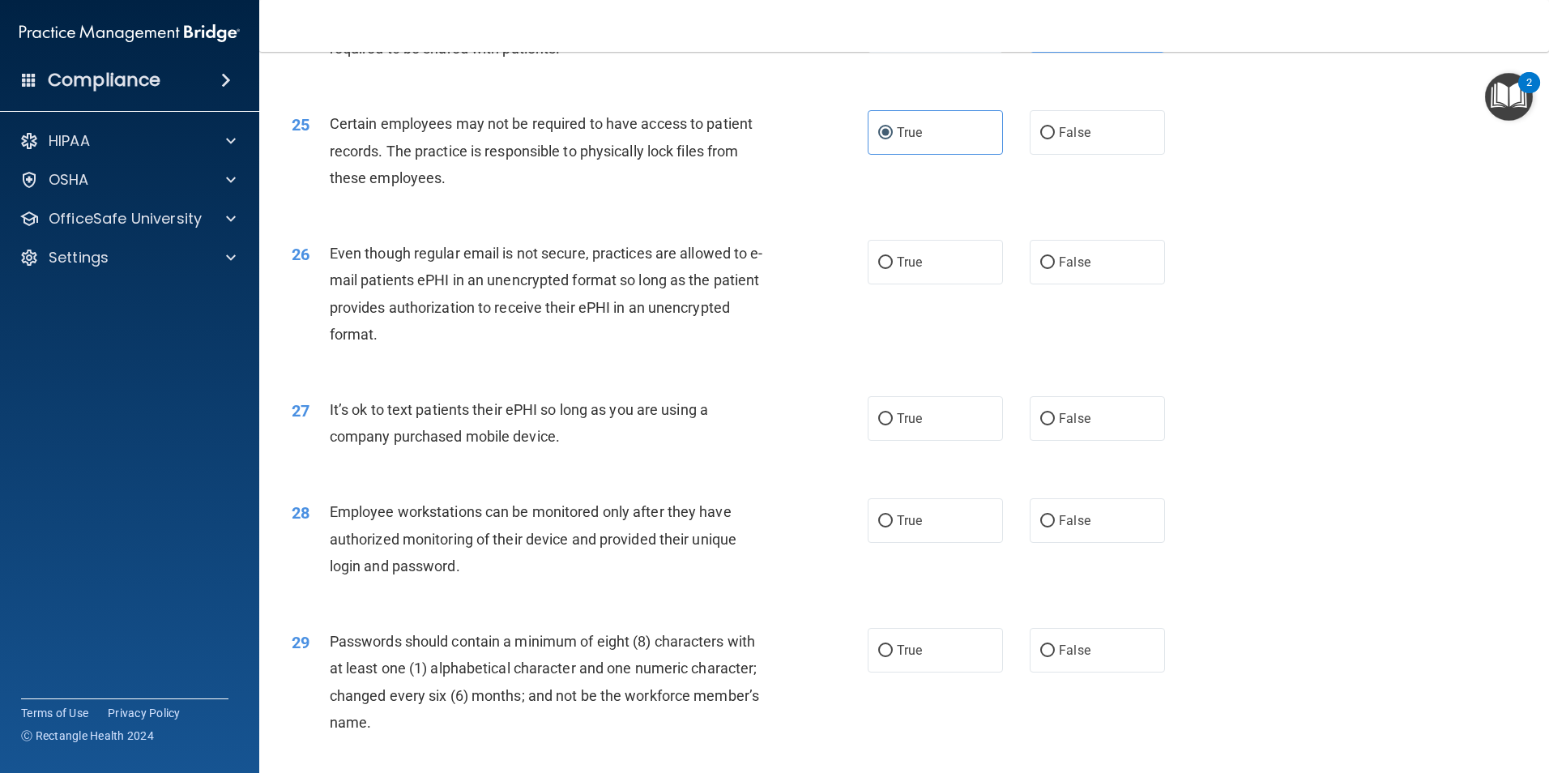
scroll to position [3079, 0]
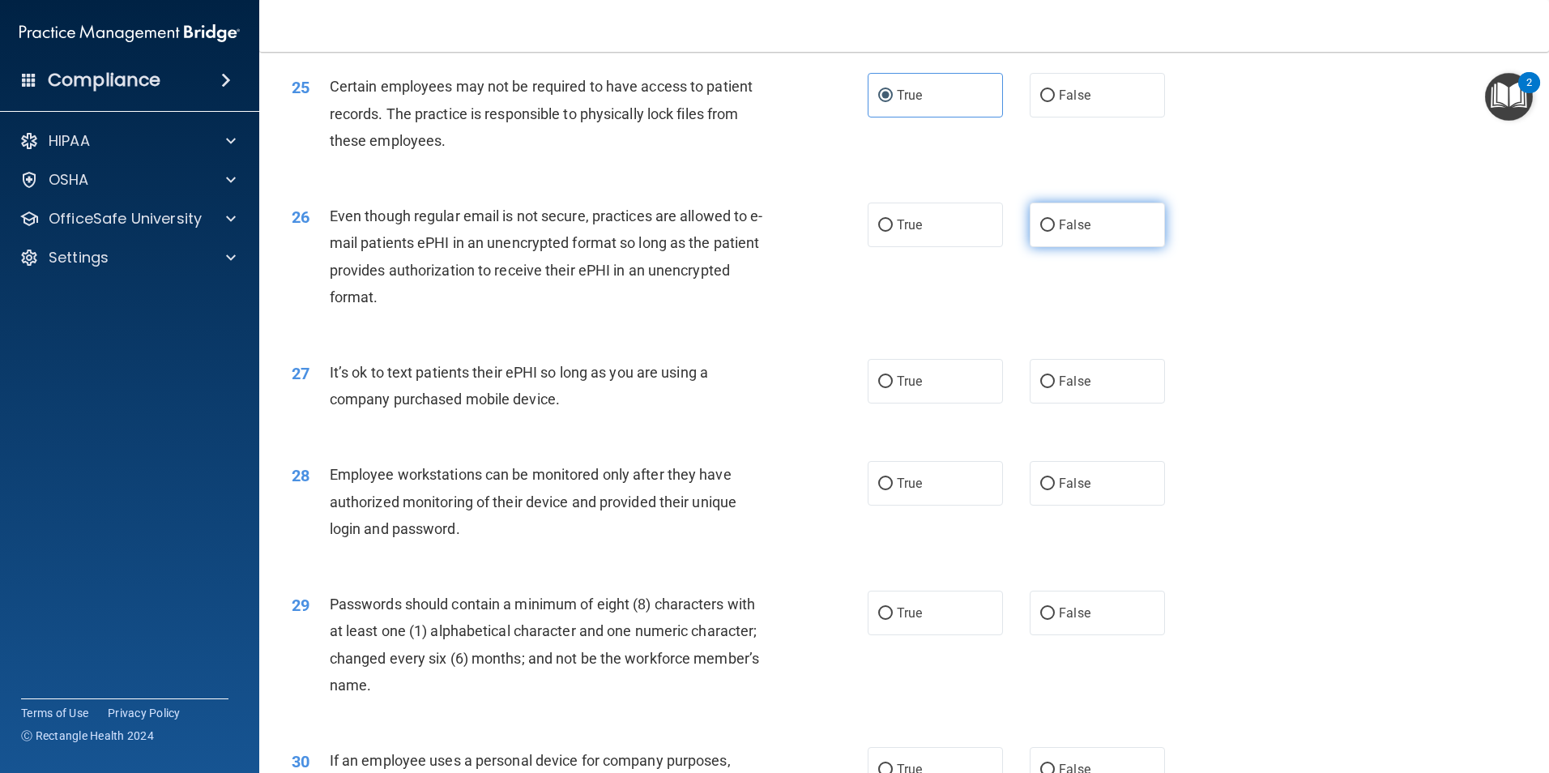
click at [1051, 247] on label "False" at bounding box center [1097, 225] width 135 height 45
click at [1051, 232] on input "False" at bounding box center [1047, 226] width 15 height 12
radio input "true"
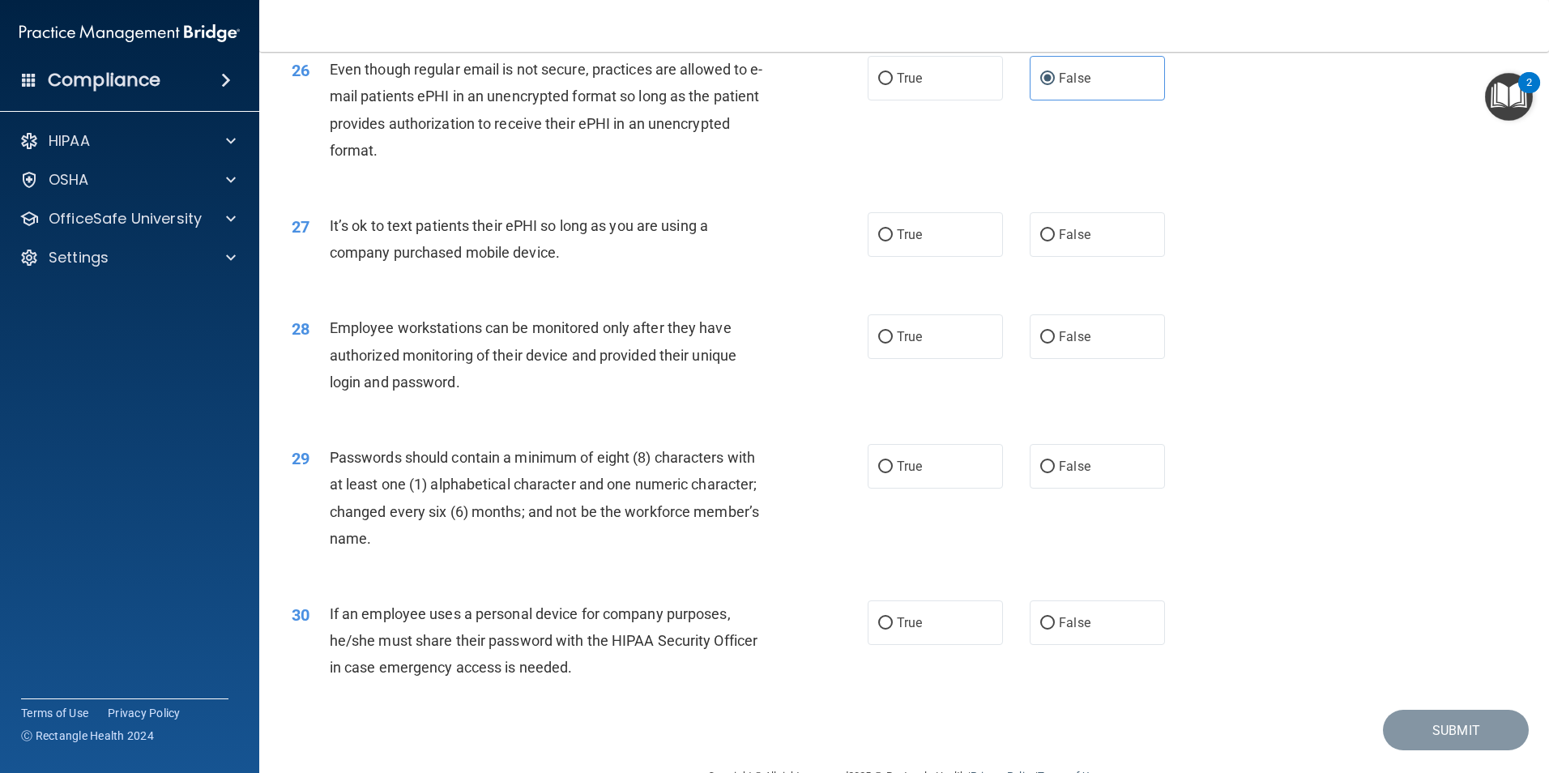
scroll to position [3241, 0]
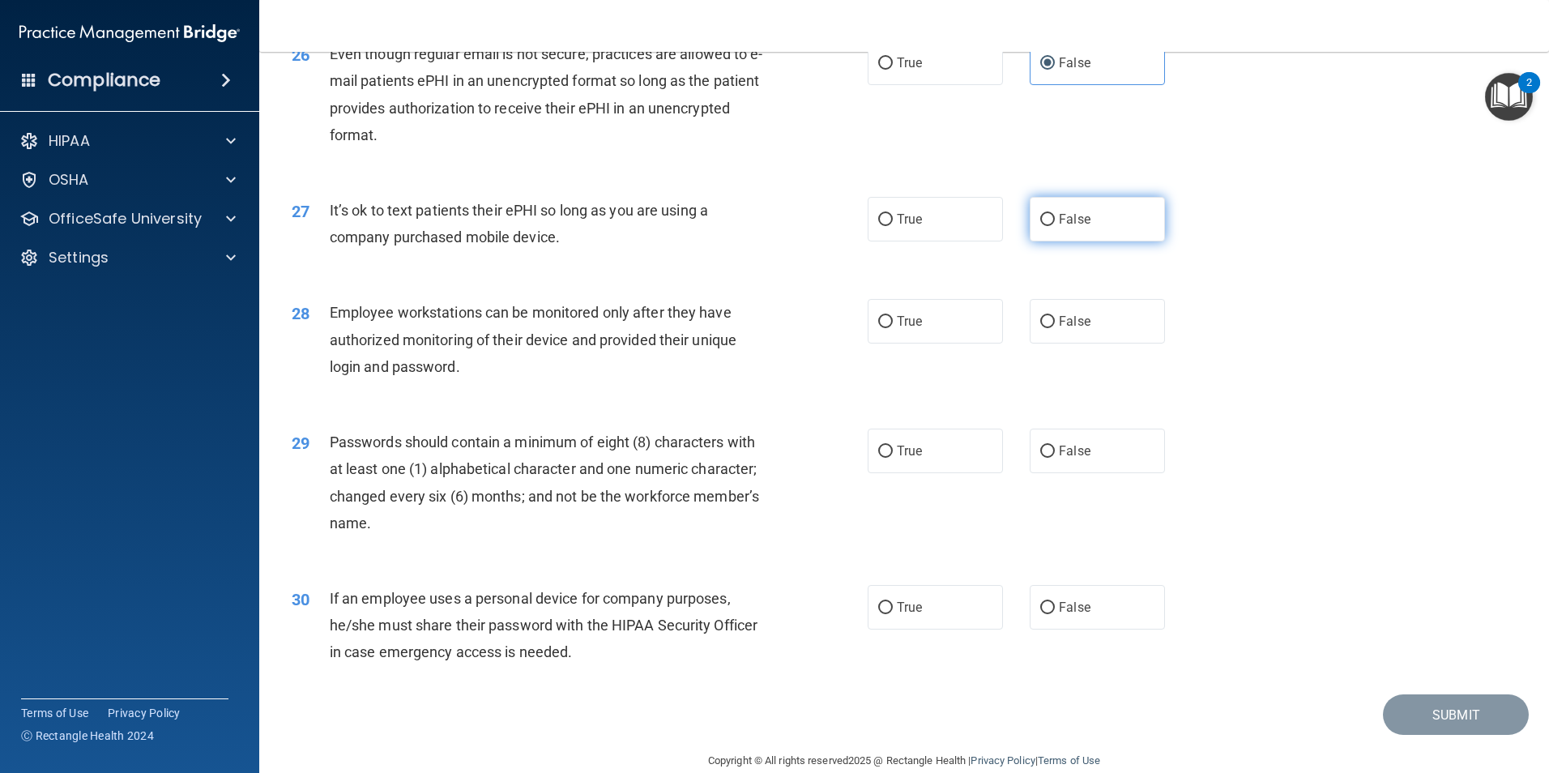
click at [1049, 241] on label "False" at bounding box center [1097, 219] width 135 height 45
click at [1049, 226] on input "False" at bounding box center [1047, 220] width 15 height 12
radio input "true"
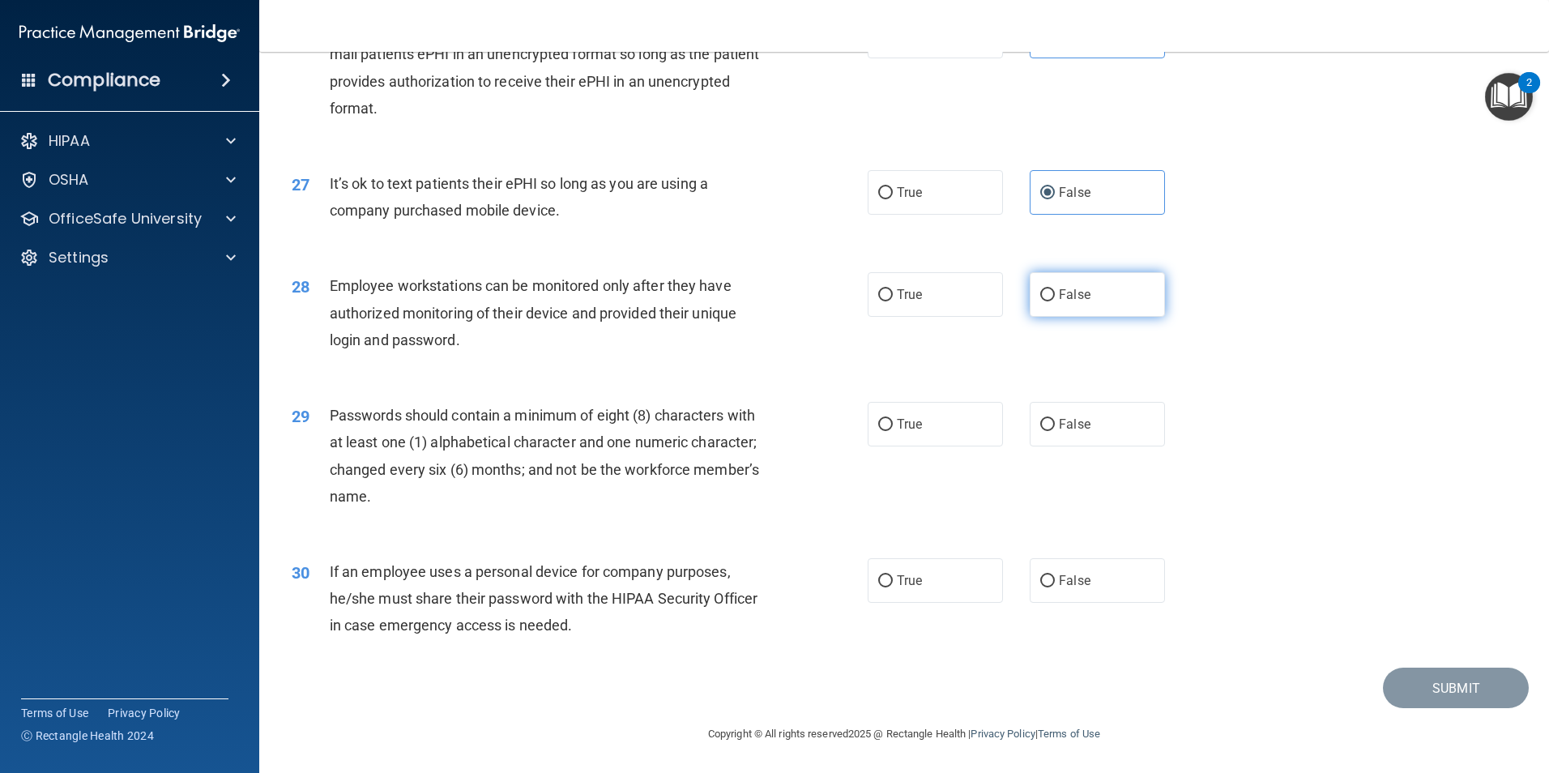
click at [1108, 305] on label "False" at bounding box center [1097, 294] width 135 height 45
click at [1055, 301] on input "False" at bounding box center [1047, 295] width 15 height 12
radio input "true"
click at [950, 426] on label "True" at bounding box center [935, 424] width 135 height 45
click at [893, 426] on input "True" at bounding box center [885, 425] width 15 height 12
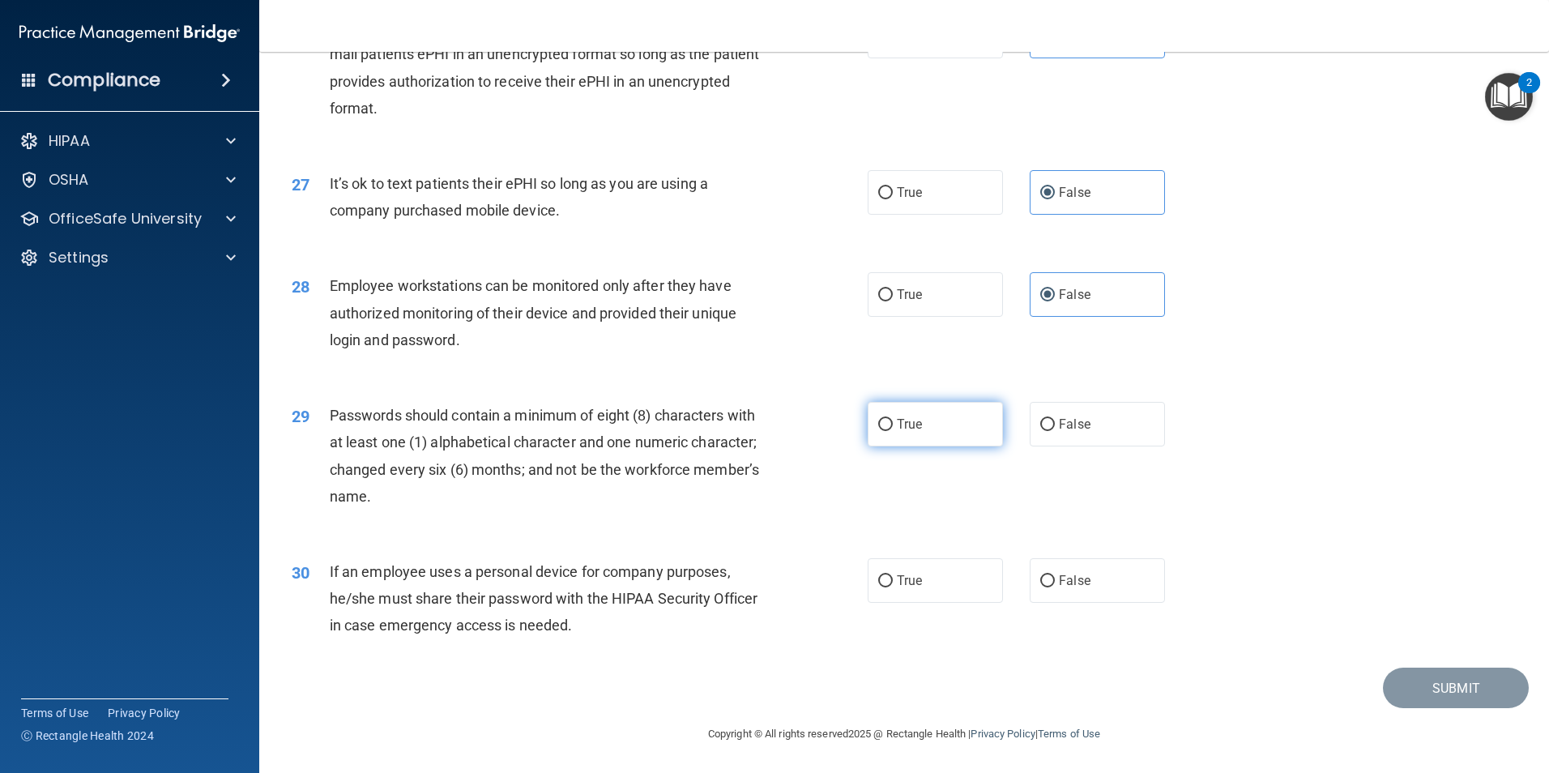
radio input "true"
click at [904, 575] on span "True" at bounding box center [909, 580] width 25 height 15
click at [893, 575] on input "True" at bounding box center [885, 581] width 15 height 12
radio input "true"
click at [1459, 694] on button "Submit" at bounding box center [1456, 688] width 146 height 41
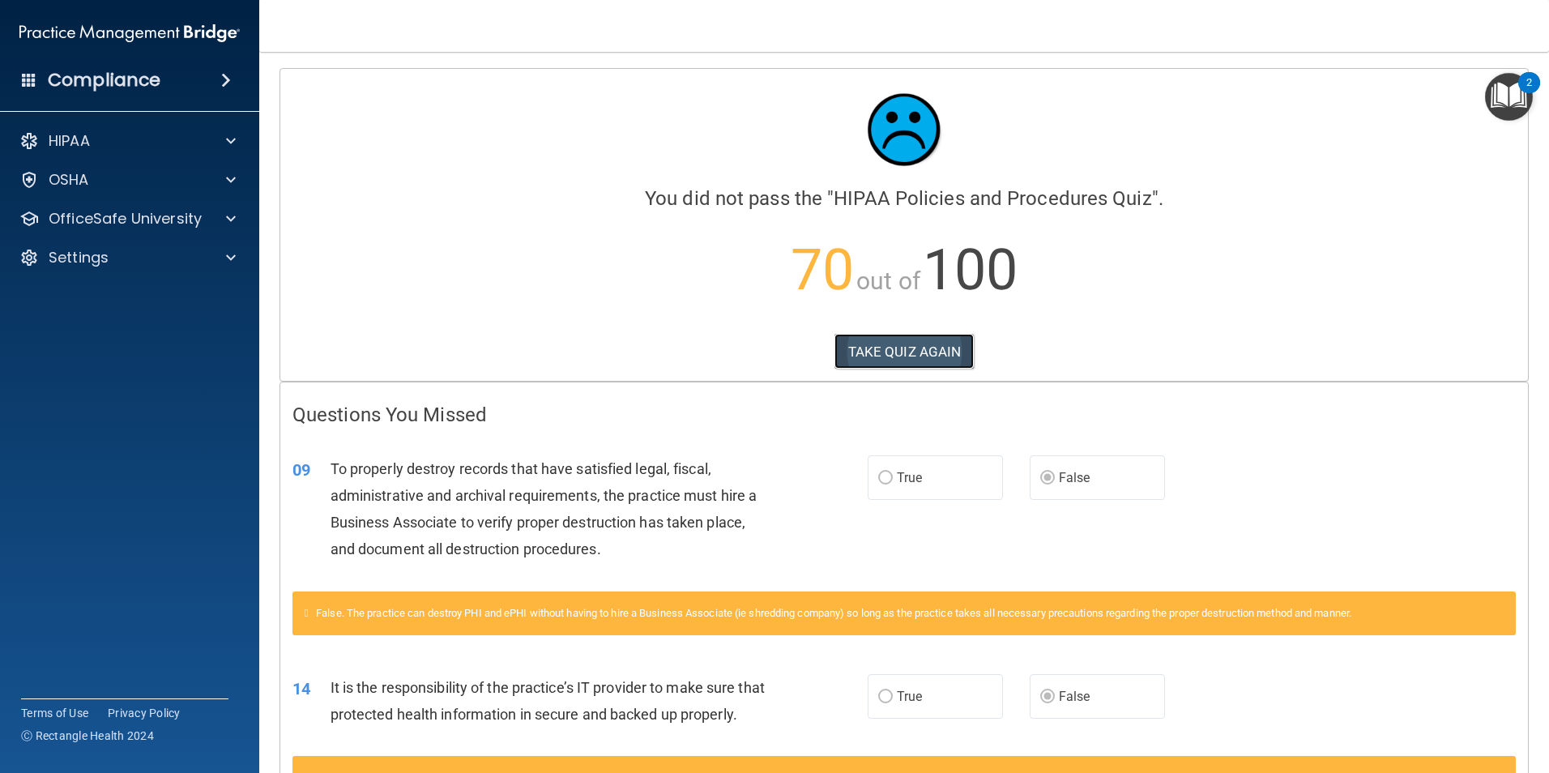
click at [952, 352] on button "TAKE QUIZ AGAIN" at bounding box center [905, 352] width 140 height 36
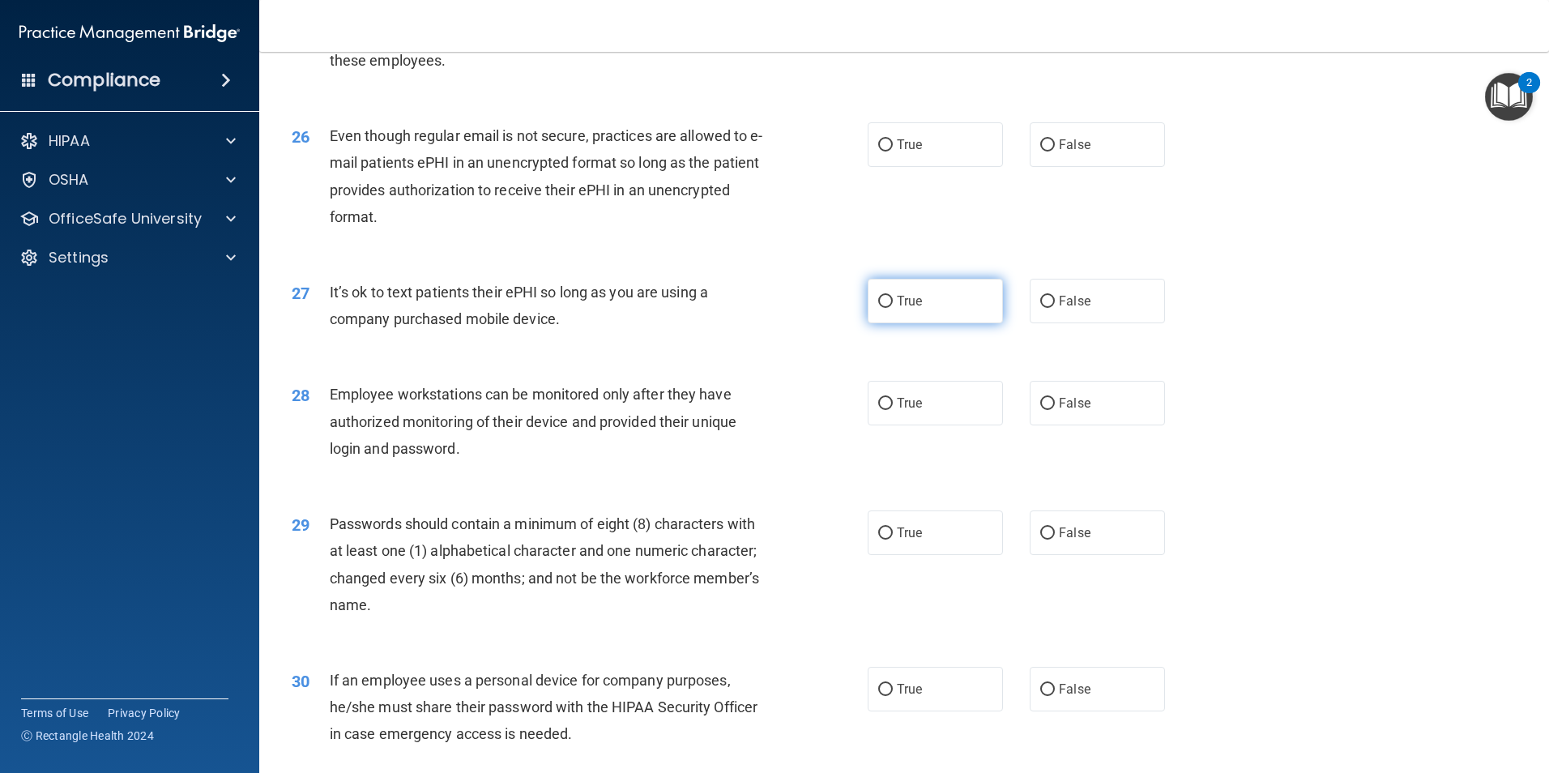
scroll to position [3295, 0]
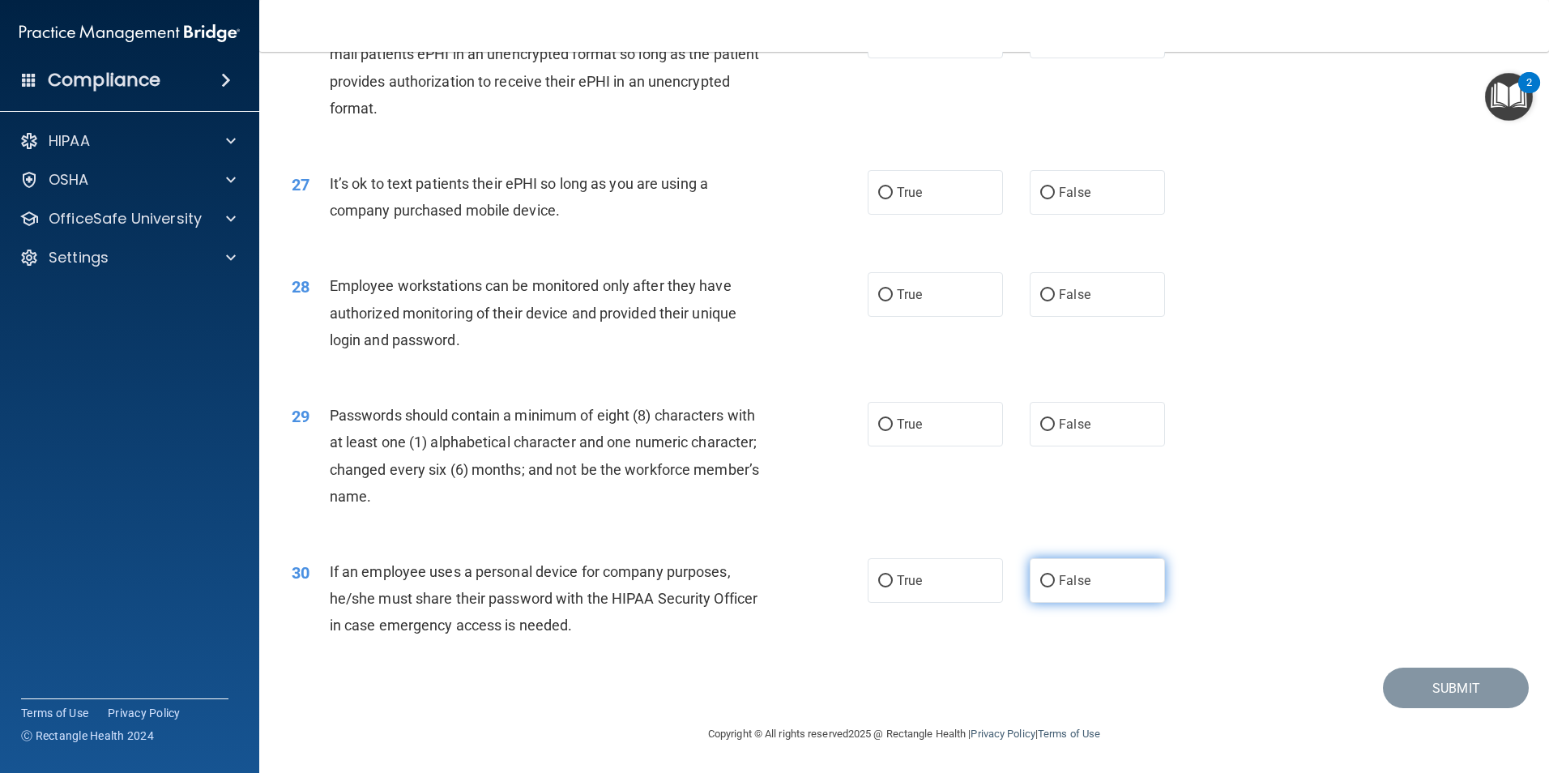
click at [1074, 576] on span "False" at bounding box center [1075, 580] width 32 height 15
click at [1055, 576] on input "False" at bounding box center [1047, 581] width 15 height 12
radio input "true"
click at [881, 422] on input "True" at bounding box center [885, 425] width 15 height 12
radio input "true"
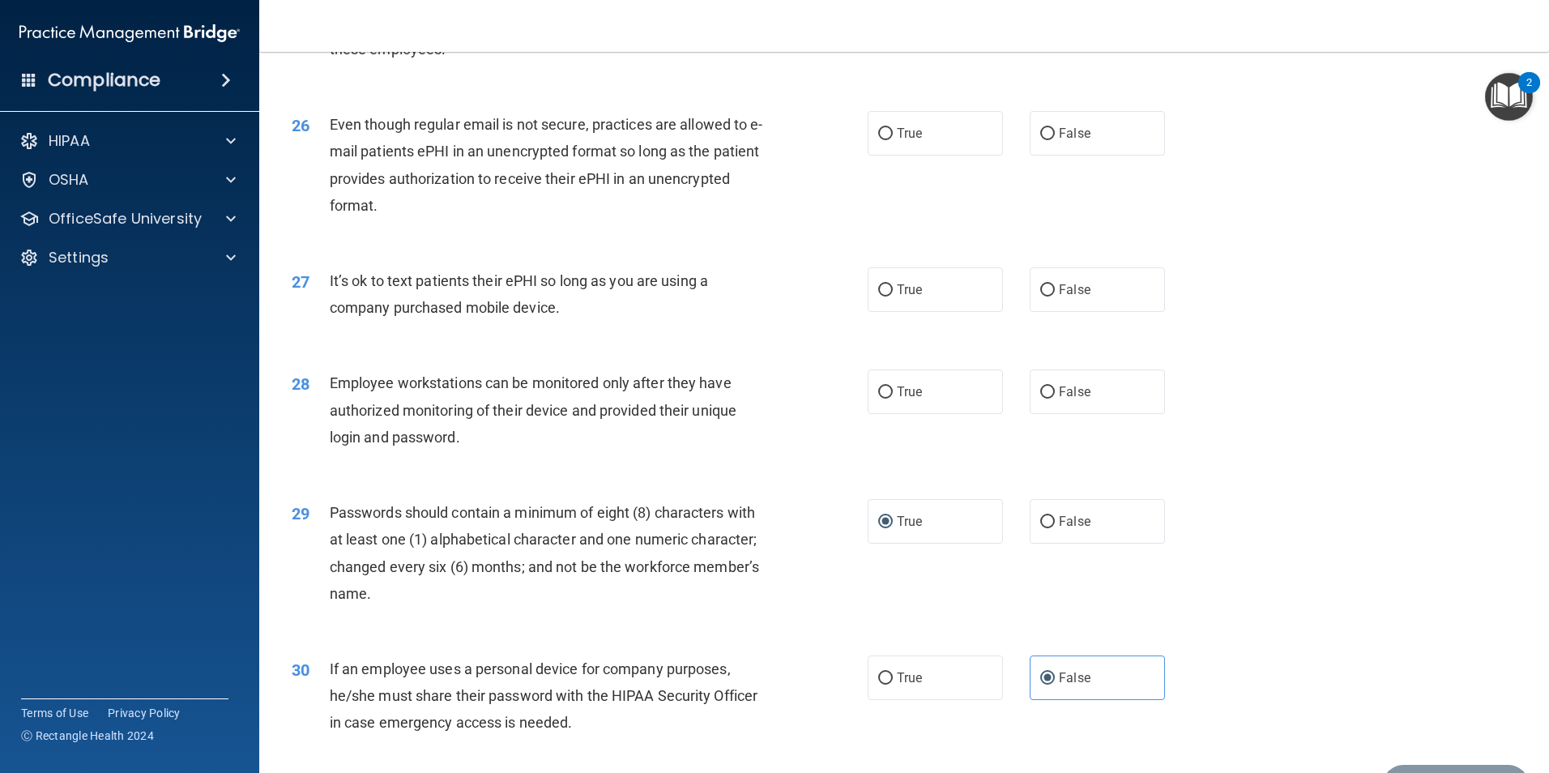
scroll to position [3133, 0]
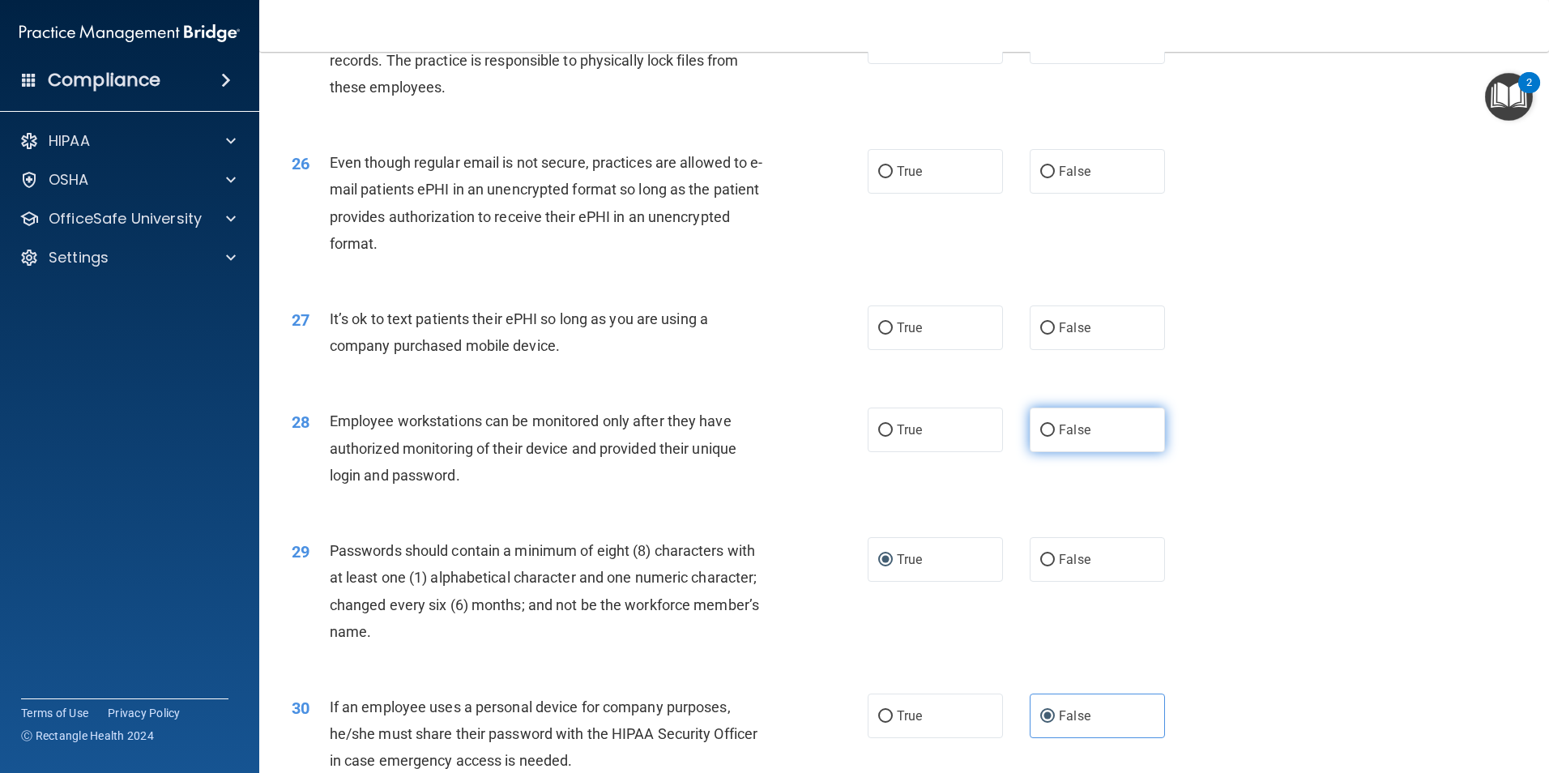
click at [1080, 438] on span "False" at bounding box center [1075, 429] width 32 height 15
click at [1055, 437] on input "False" at bounding box center [1047, 431] width 15 height 12
radio input "true"
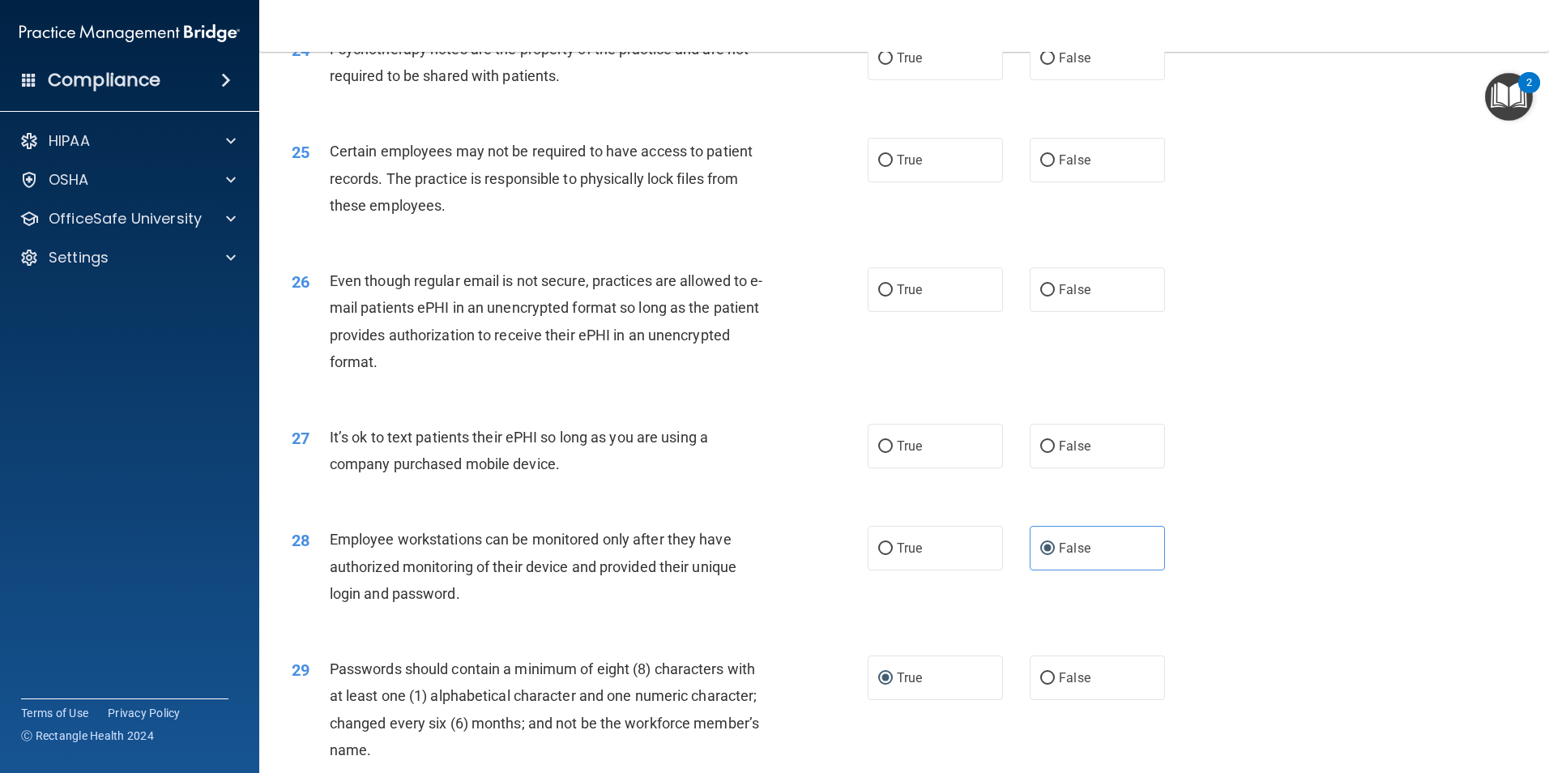
scroll to position [2971, 0]
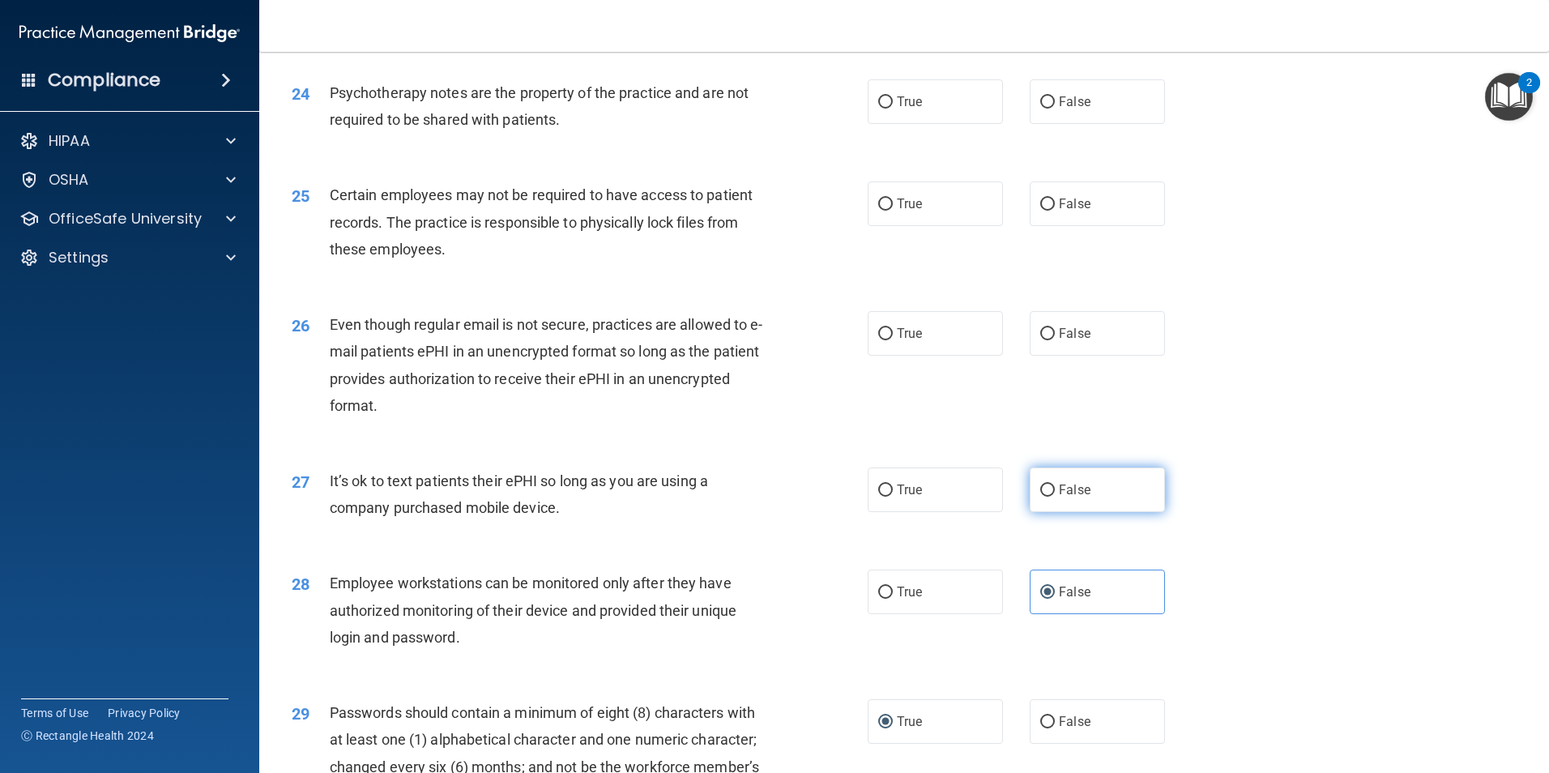
click at [1059, 498] on span "False" at bounding box center [1075, 489] width 32 height 15
click at [1055, 497] on input "False" at bounding box center [1047, 491] width 15 height 12
radio input "true"
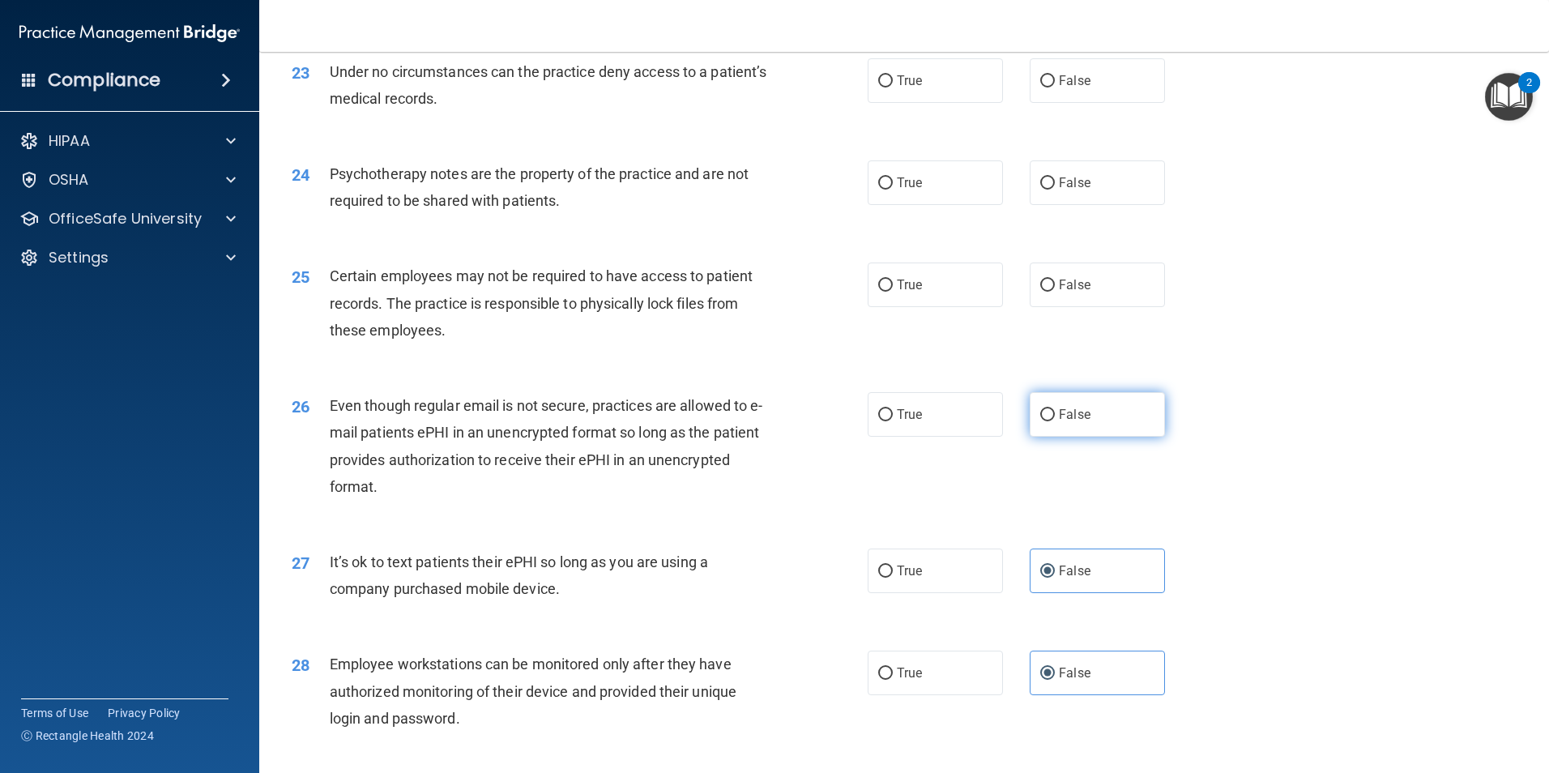
click at [1049, 434] on label "False" at bounding box center [1097, 414] width 135 height 45
click at [1049, 421] on input "False" at bounding box center [1047, 415] width 15 height 12
radio input "true"
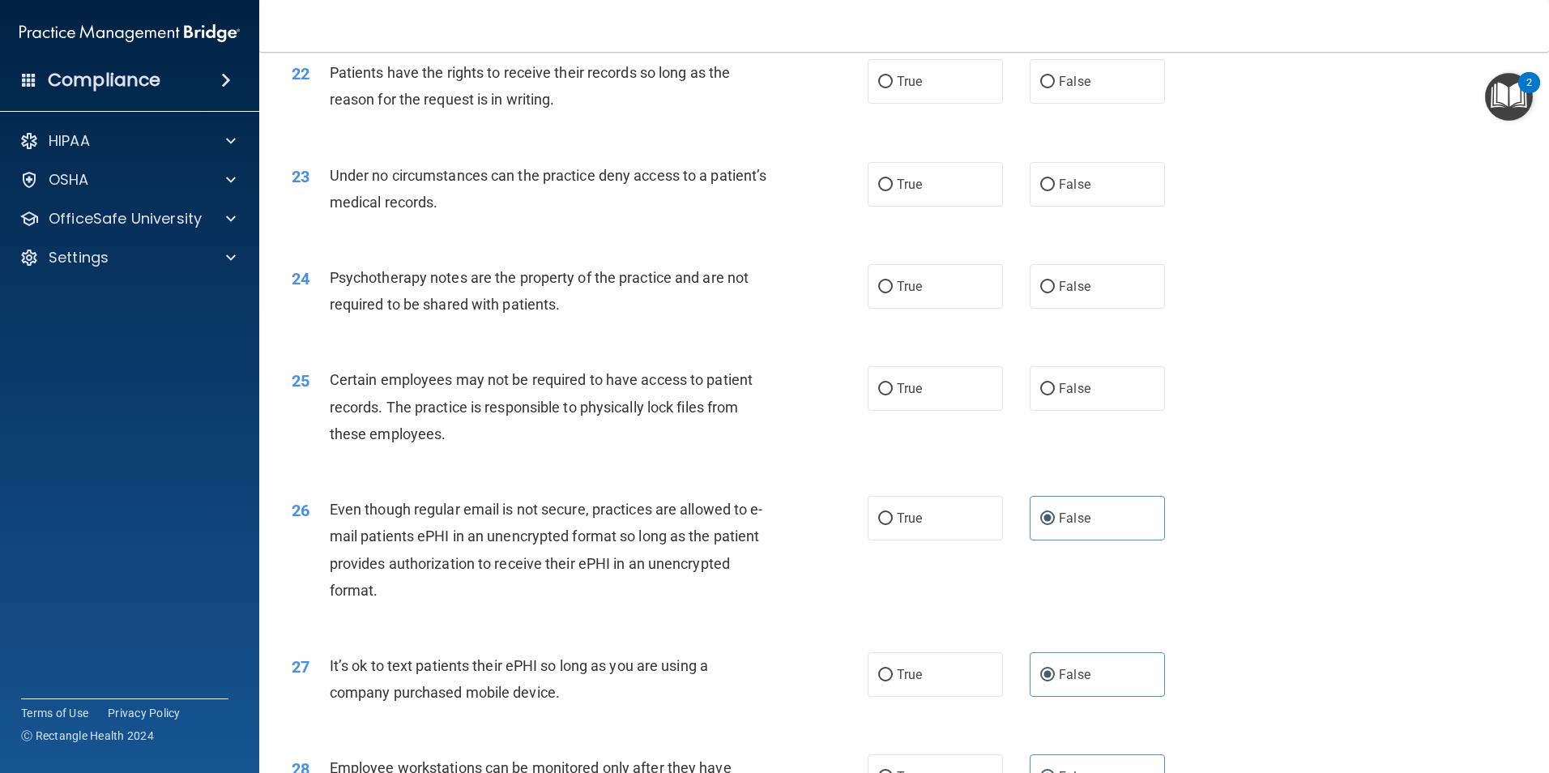
scroll to position [2728, 0]
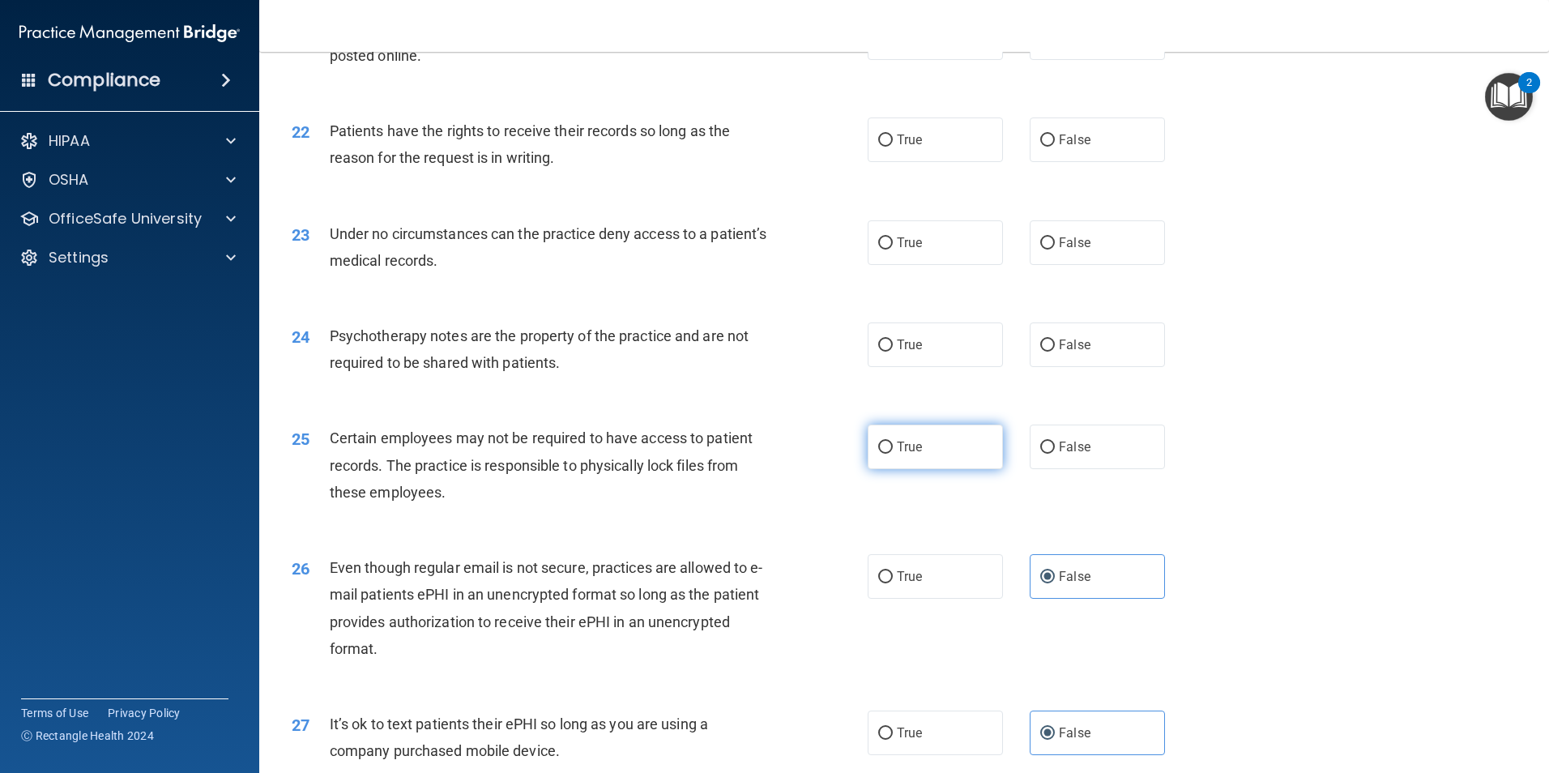
click at [932, 469] on label "True" at bounding box center [935, 447] width 135 height 45
click at [893, 454] on input "True" at bounding box center [885, 448] width 15 height 12
radio input "true"
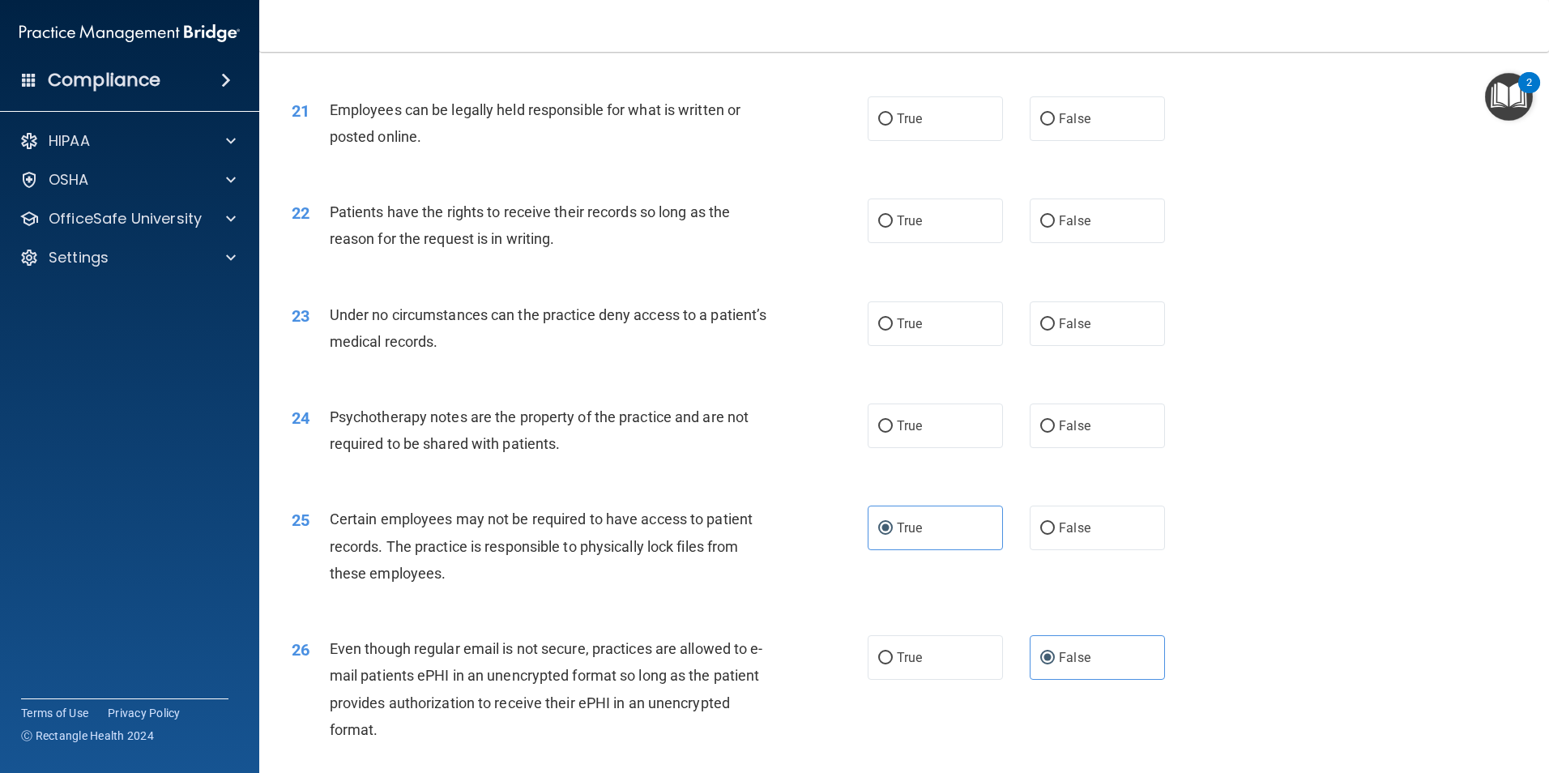
scroll to position [2566, 0]
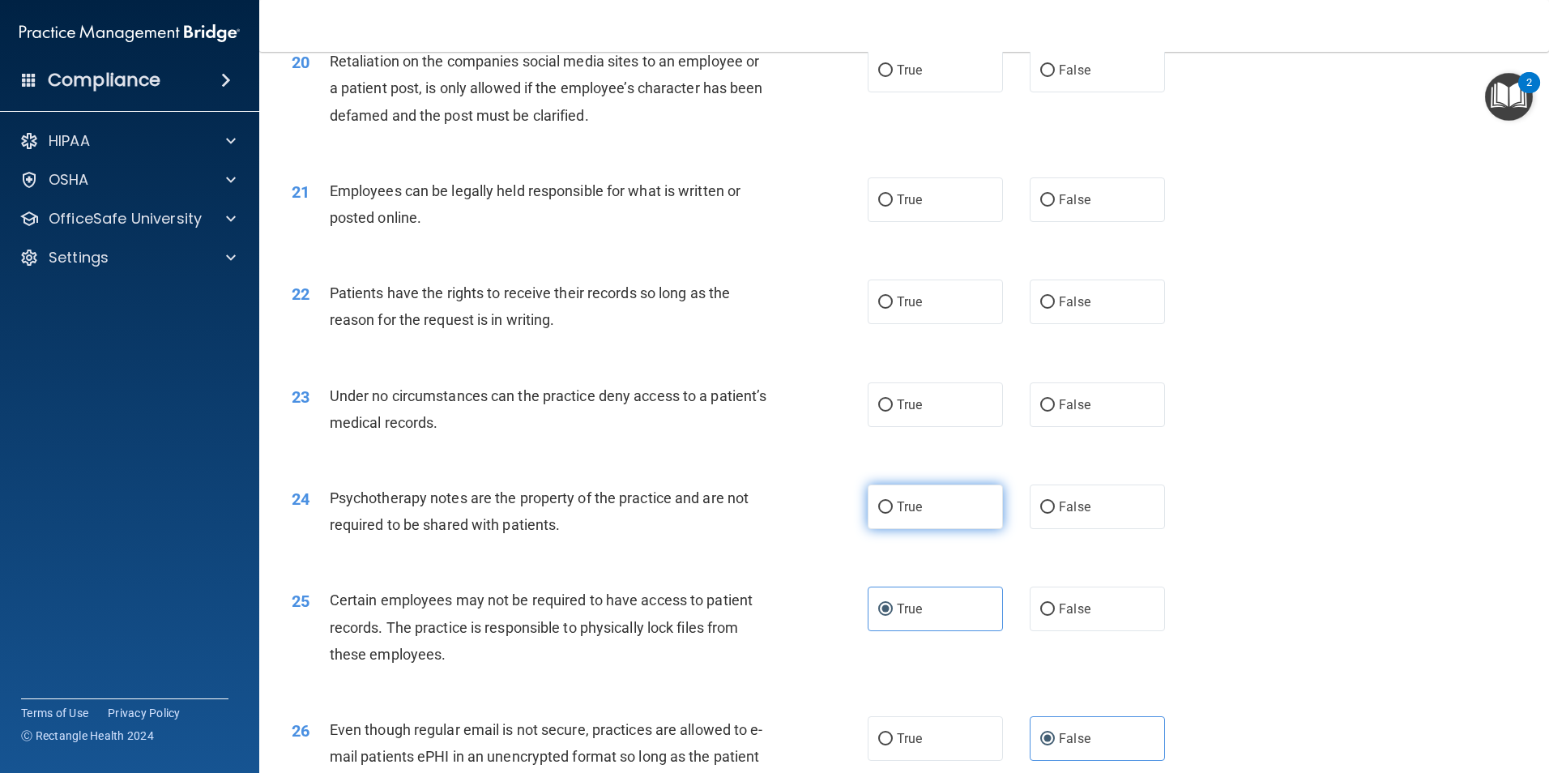
click at [938, 529] on label "True" at bounding box center [935, 507] width 135 height 45
click at [893, 514] on input "True" at bounding box center [885, 508] width 15 height 12
radio input "true"
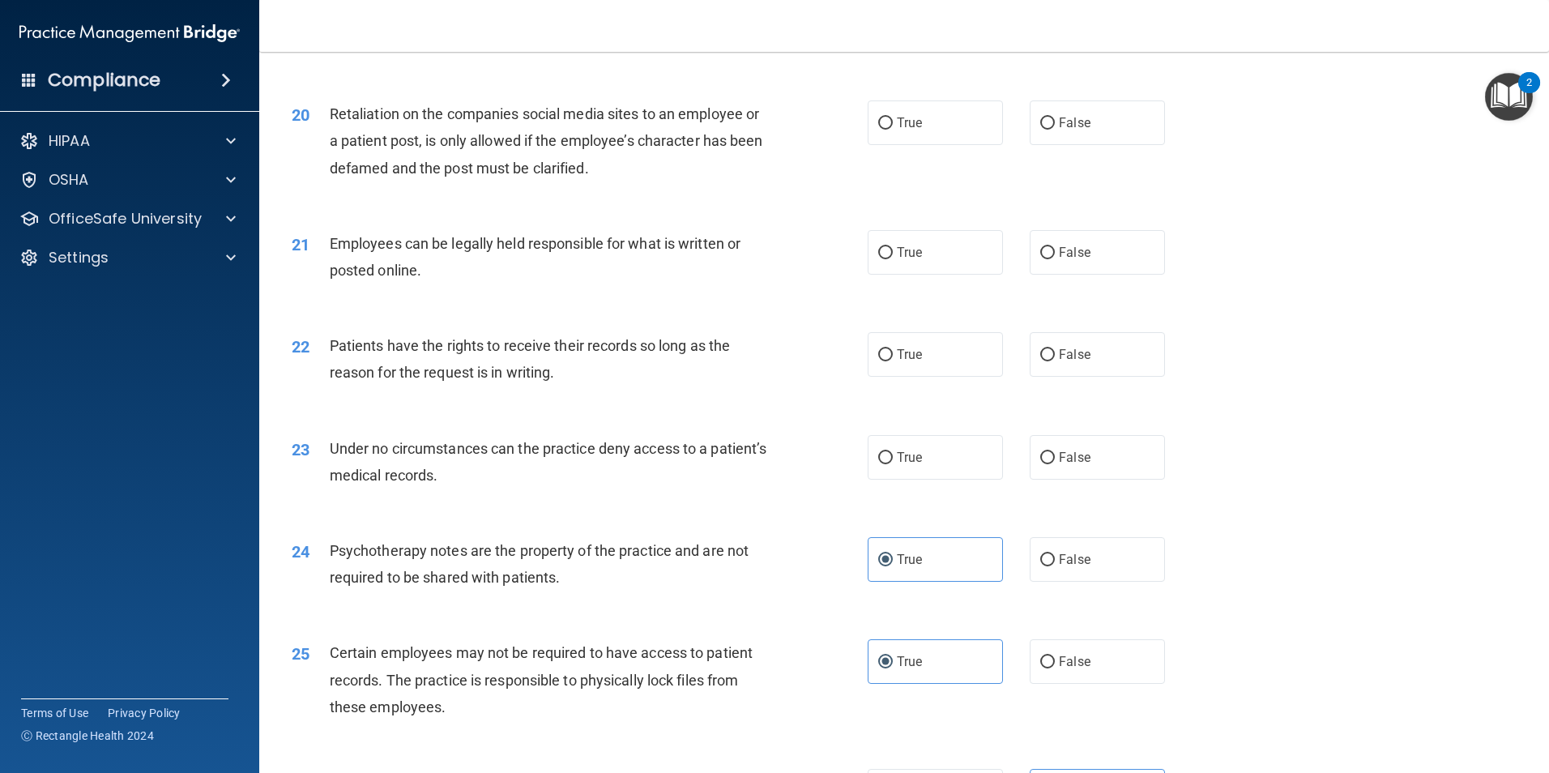
scroll to position [2485, 0]
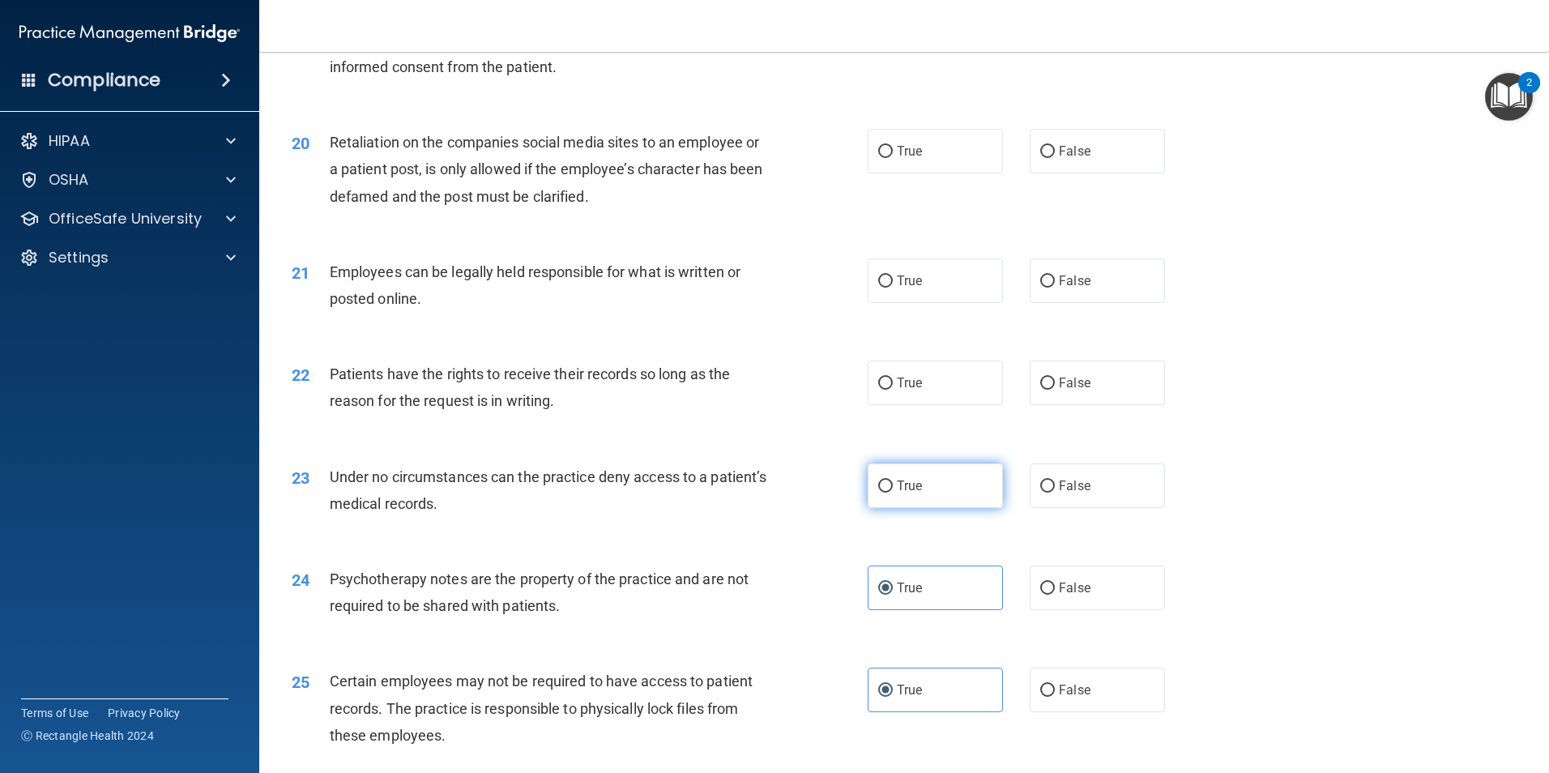
click at [925, 508] on label "True" at bounding box center [935, 486] width 135 height 45
click at [893, 493] on input "True" at bounding box center [885, 487] width 15 height 12
radio input "true"
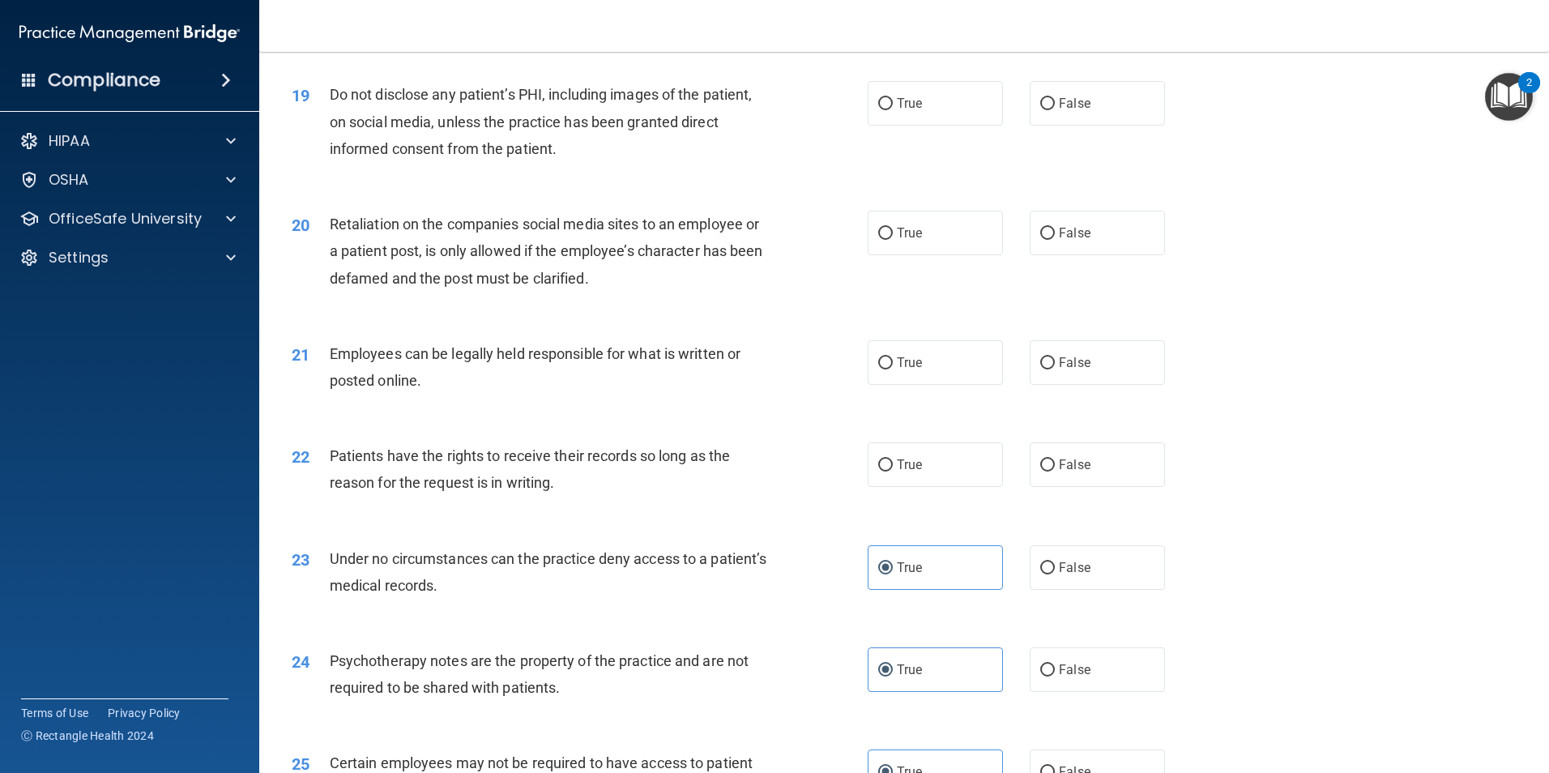
scroll to position [2322, 0]
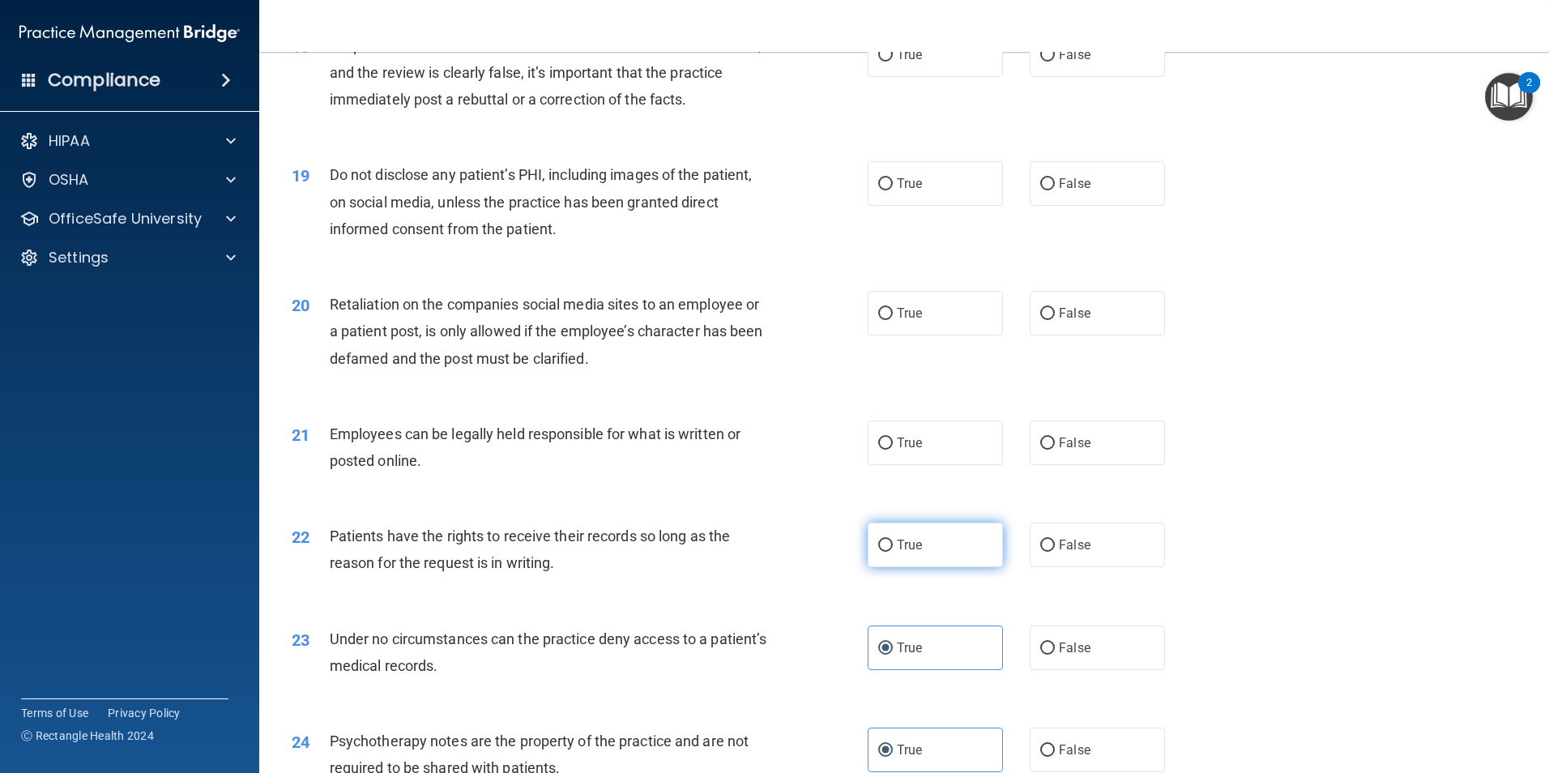
click at [943, 567] on label "True" at bounding box center [935, 545] width 135 height 45
click at [893, 552] on input "True" at bounding box center [885, 546] width 15 height 12
radio input "true"
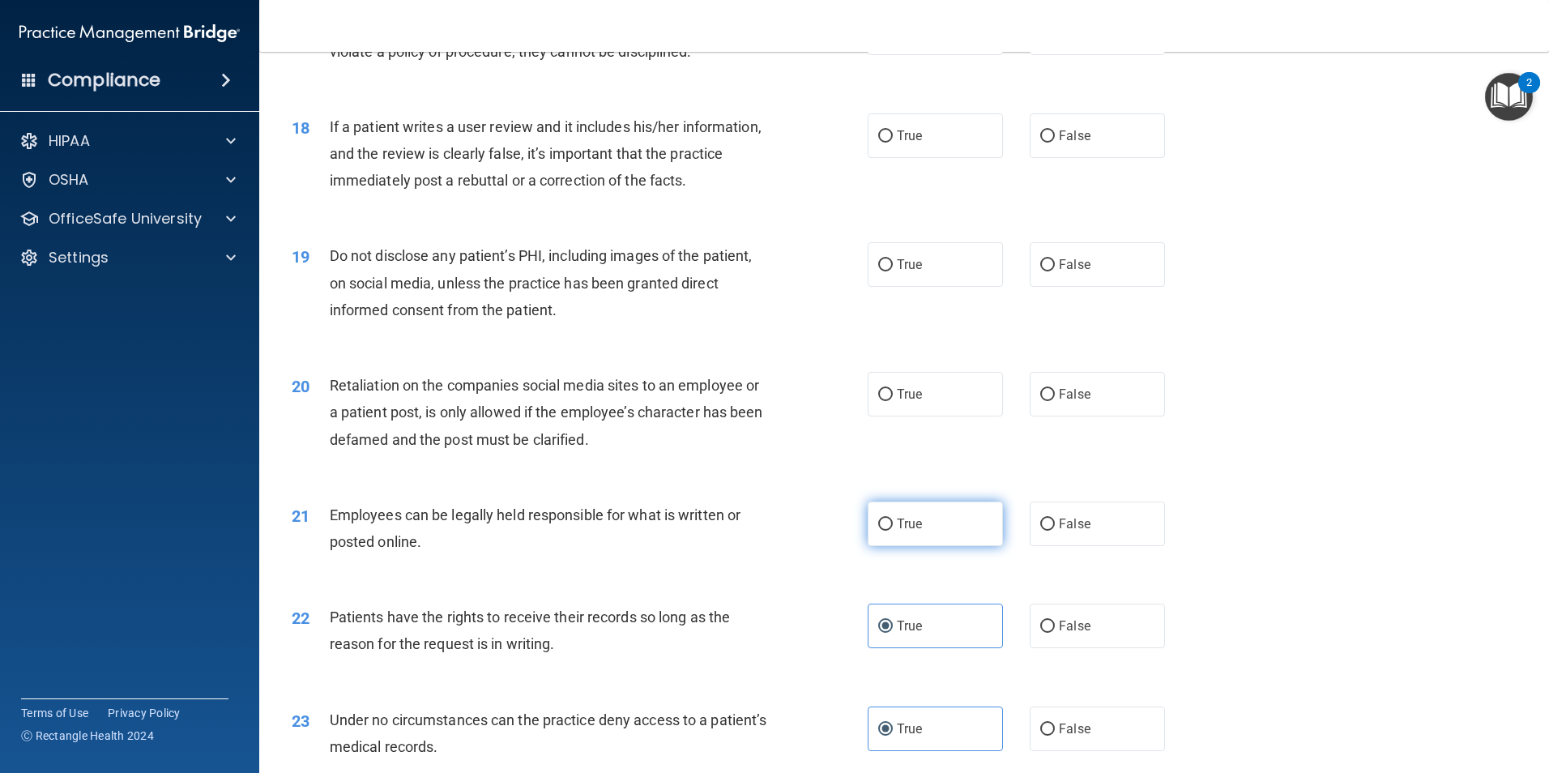
click at [870, 541] on label "True" at bounding box center [935, 524] width 135 height 45
click at [878, 531] on input "True" at bounding box center [885, 525] width 15 height 12
radio input "true"
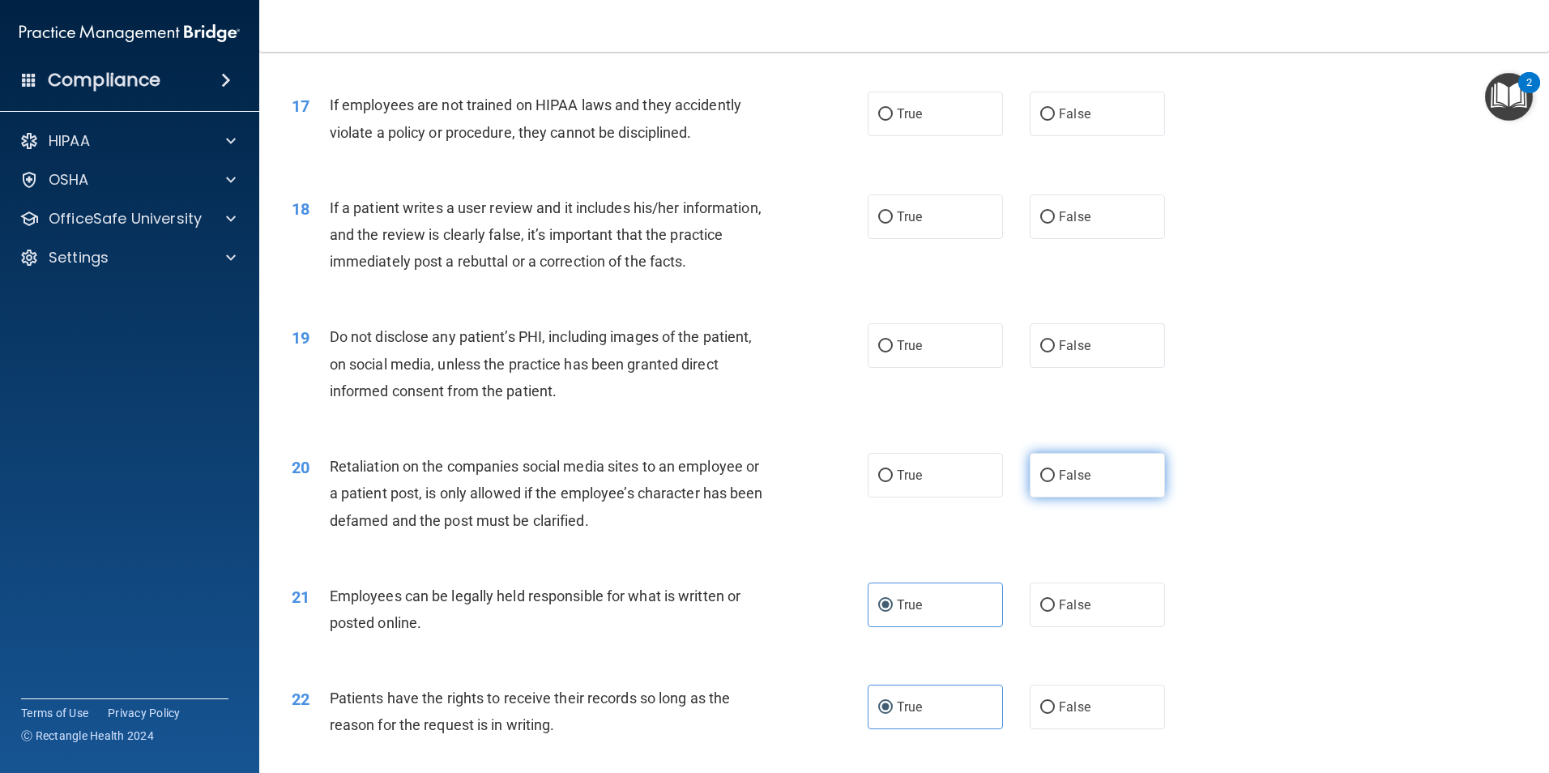
click at [1059, 483] on span "False" at bounding box center [1075, 475] width 32 height 15
click at [1053, 482] on input "False" at bounding box center [1047, 476] width 15 height 12
radio input "true"
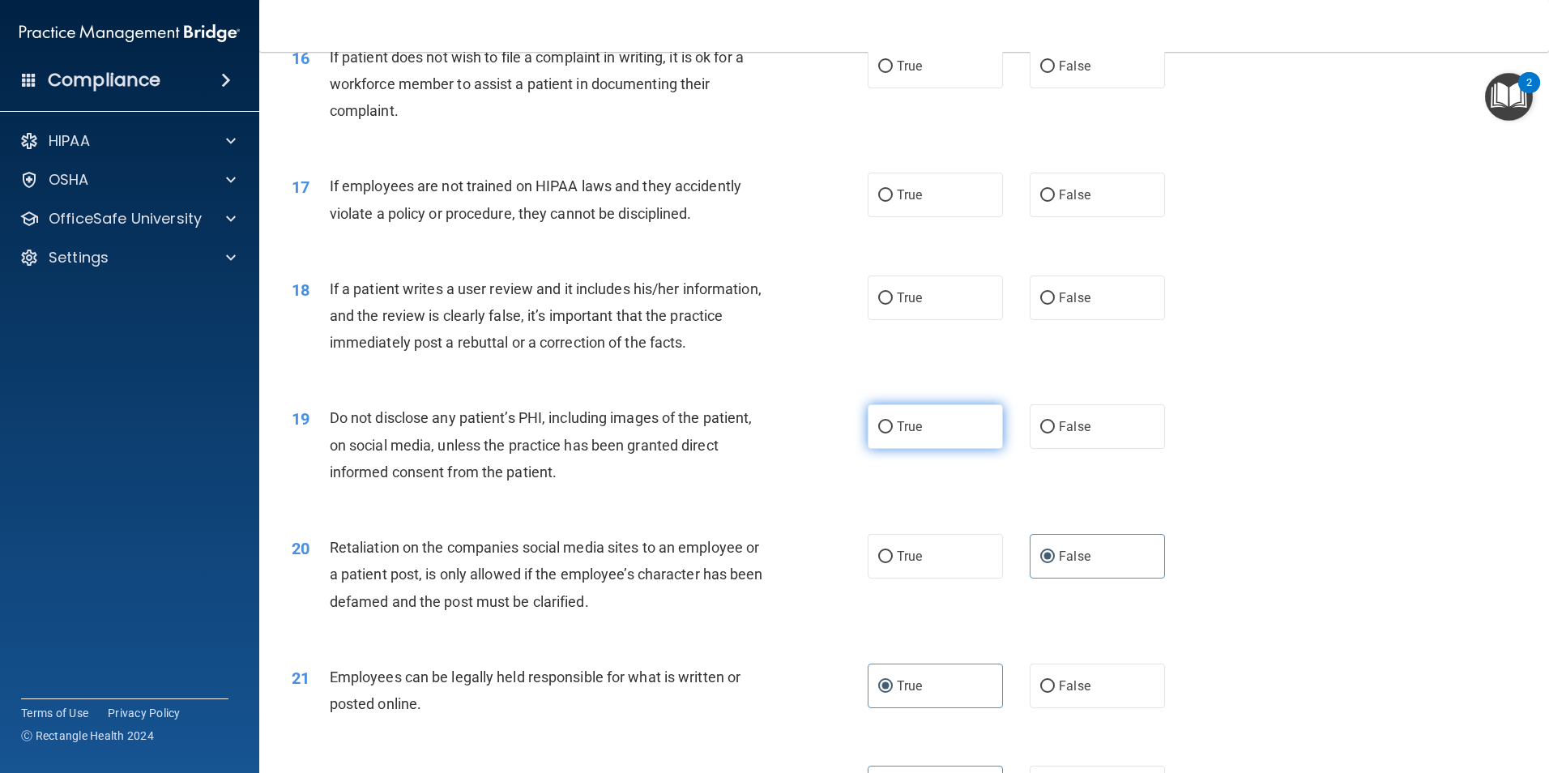
click at [922, 445] on label "True" at bounding box center [935, 426] width 135 height 45
click at [893, 434] on input "True" at bounding box center [885, 427] width 15 height 12
radio input "true"
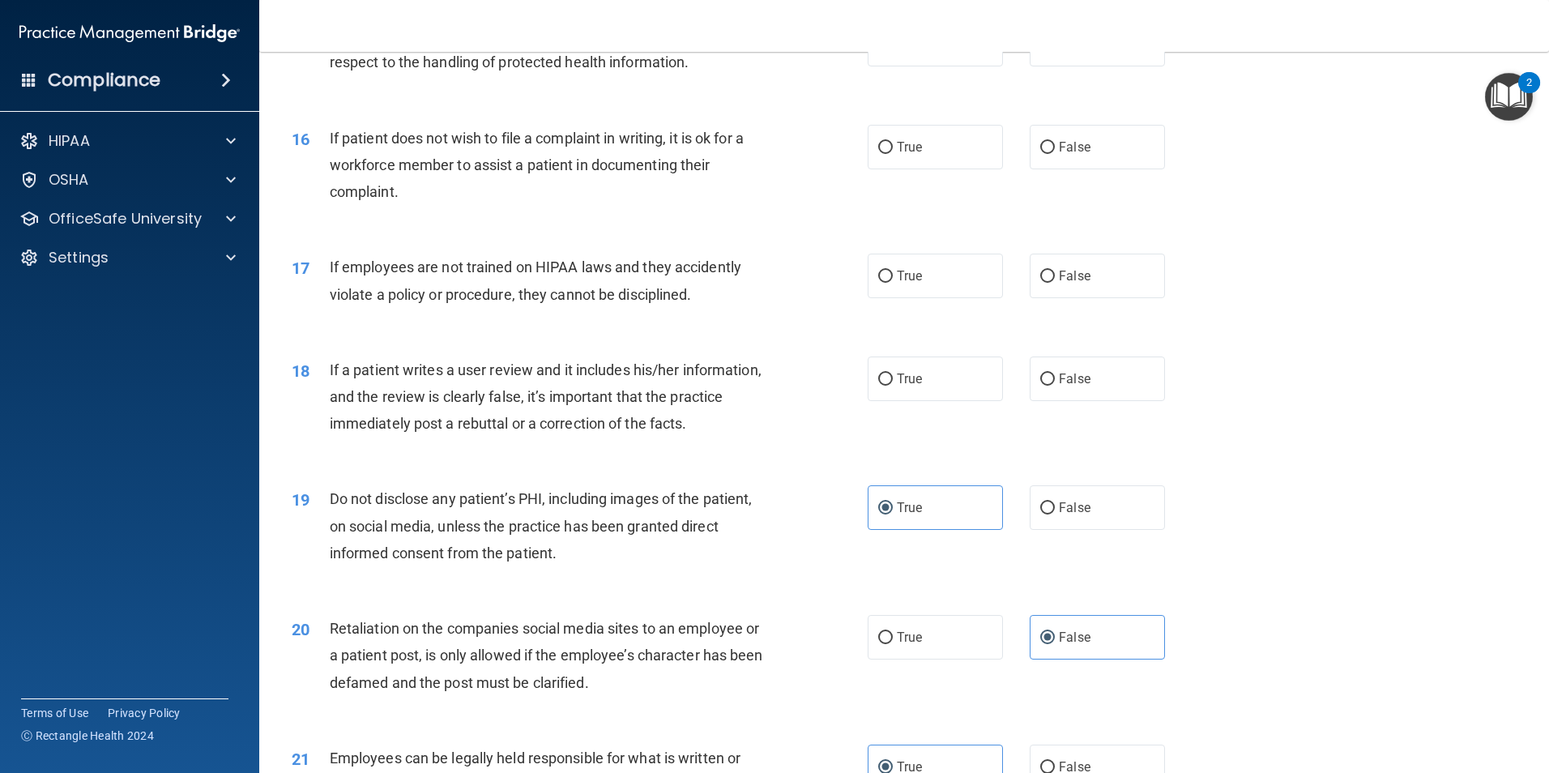
scroll to position [1917, 0]
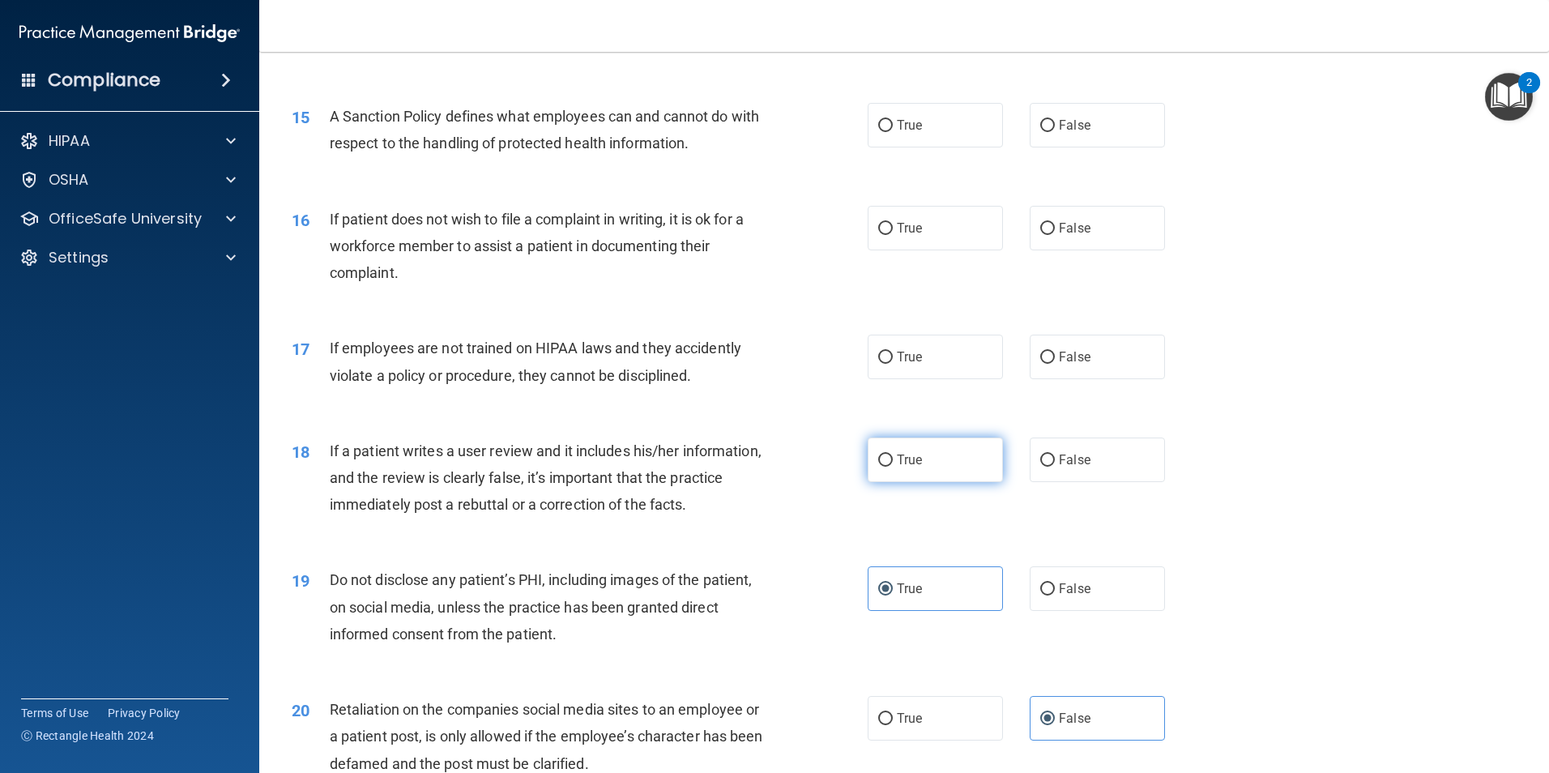
click at [944, 482] on label "True" at bounding box center [935, 460] width 135 height 45
click at [893, 467] on input "True" at bounding box center [885, 461] width 15 height 12
radio input "true"
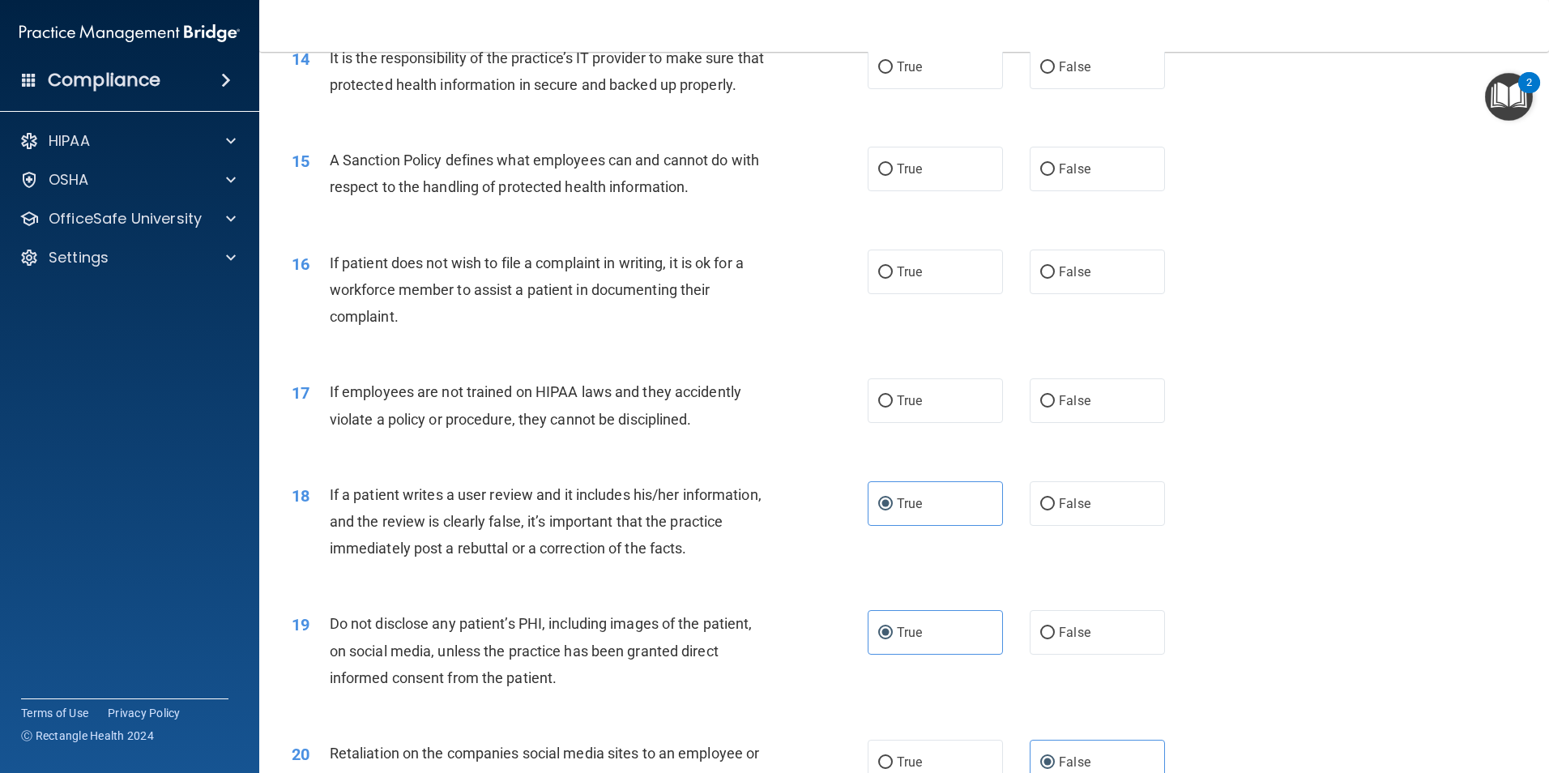
scroll to position [1836, 0]
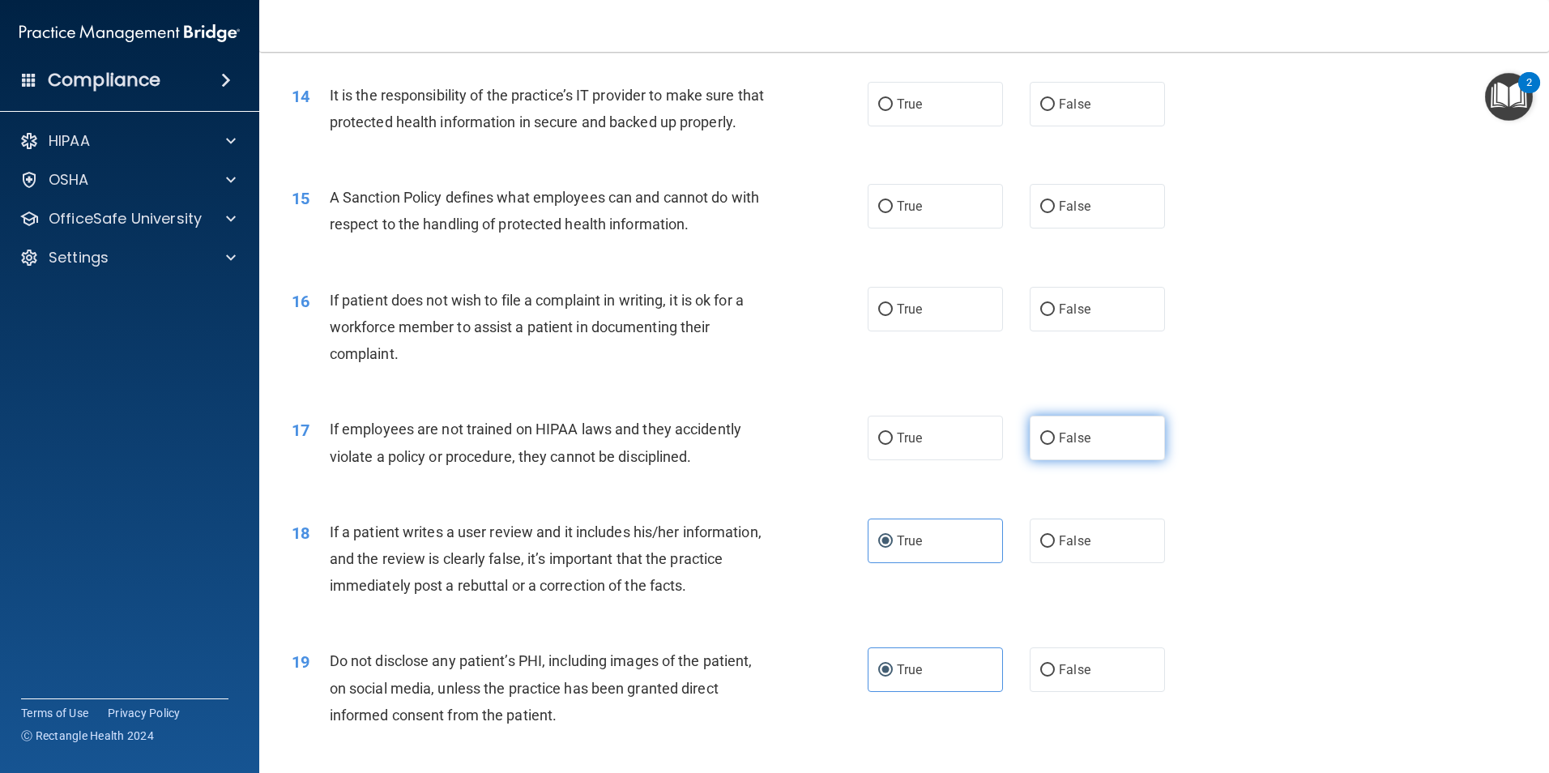
click at [1066, 446] on span "False" at bounding box center [1075, 437] width 32 height 15
click at [1055, 445] on input "False" at bounding box center [1047, 439] width 15 height 12
radio input "true"
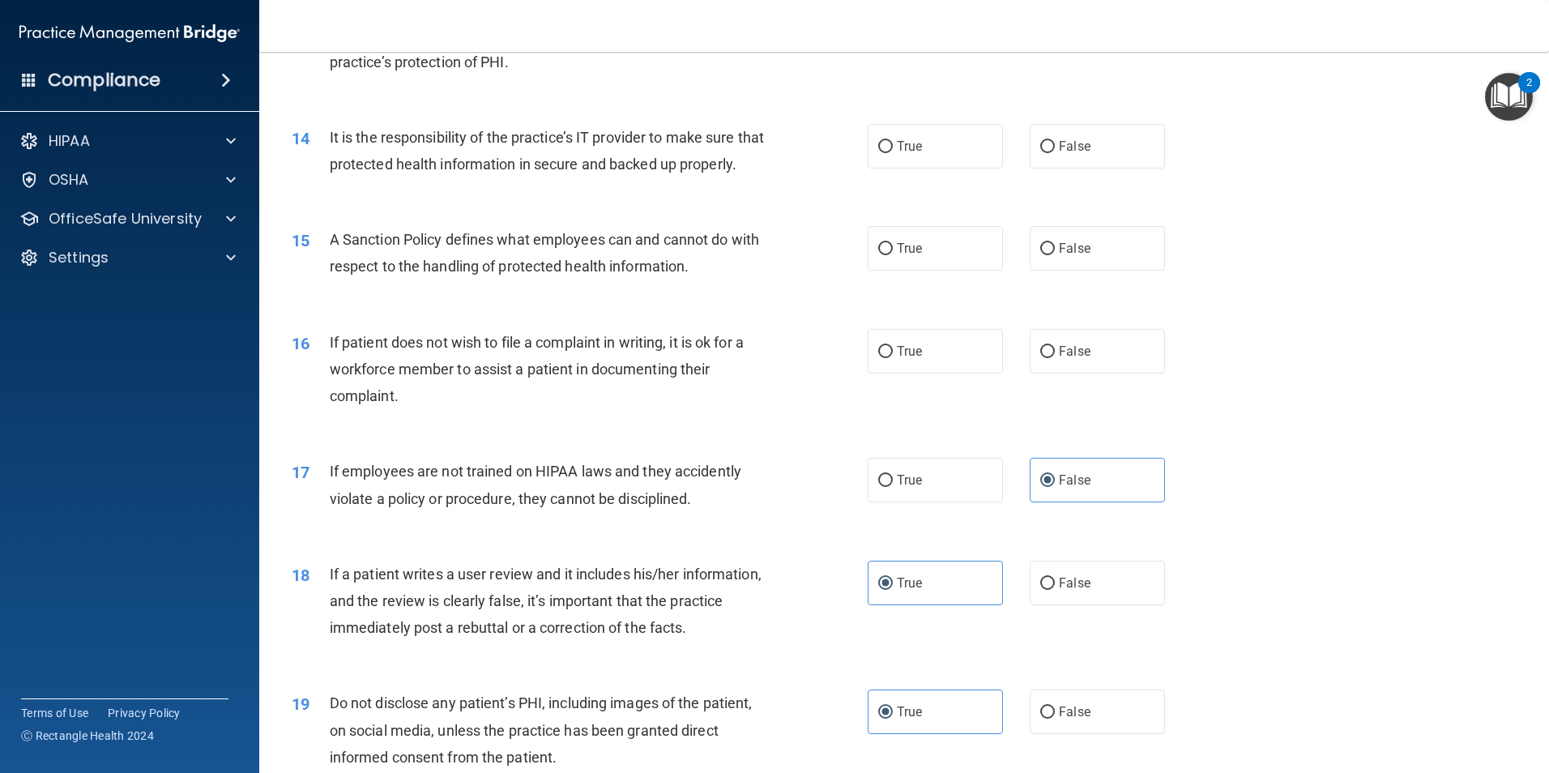
scroll to position [1755, 0]
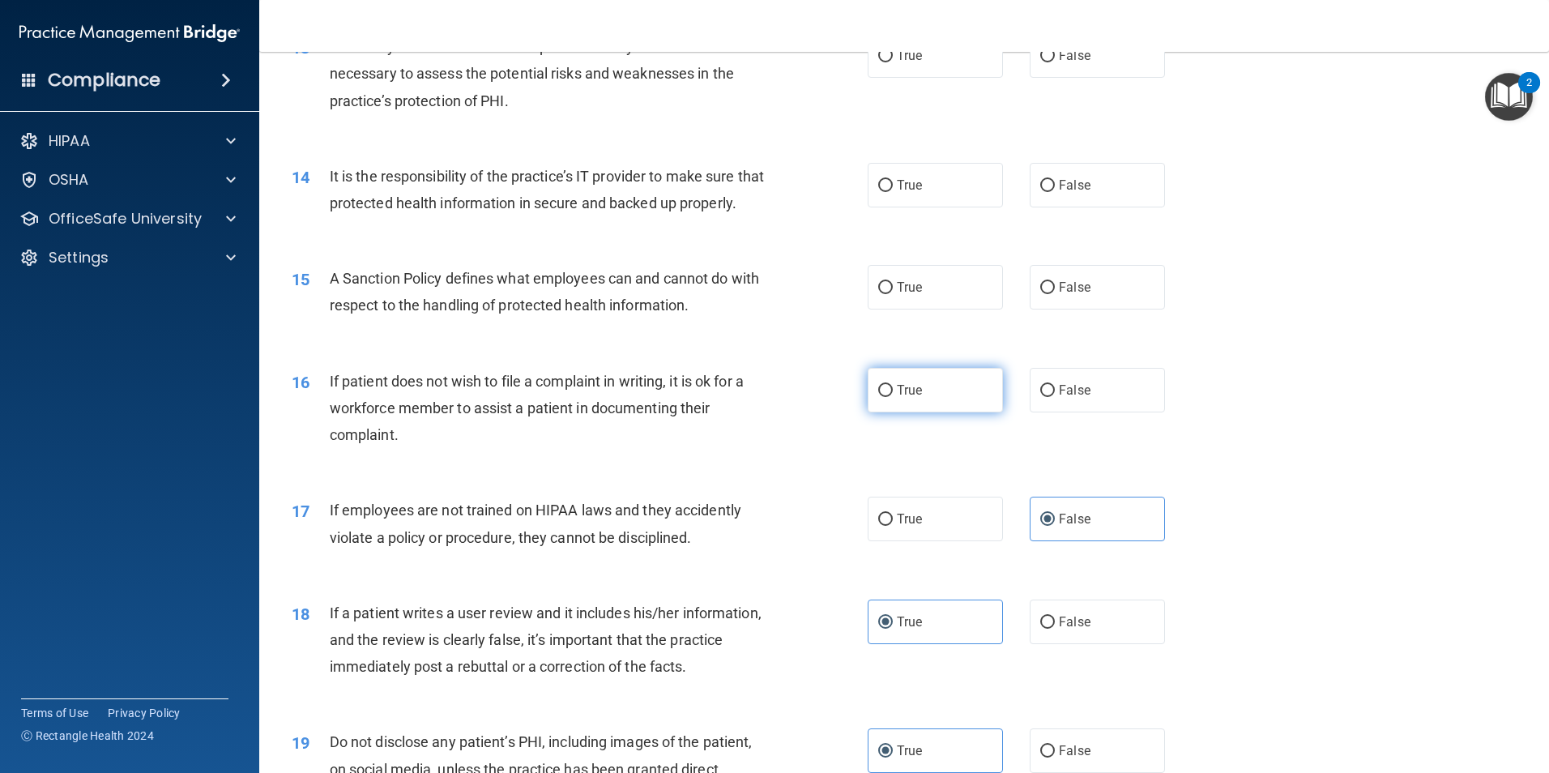
click at [942, 412] on label "True" at bounding box center [935, 390] width 135 height 45
click at [893, 397] on input "True" at bounding box center [885, 391] width 15 height 12
radio input "true"
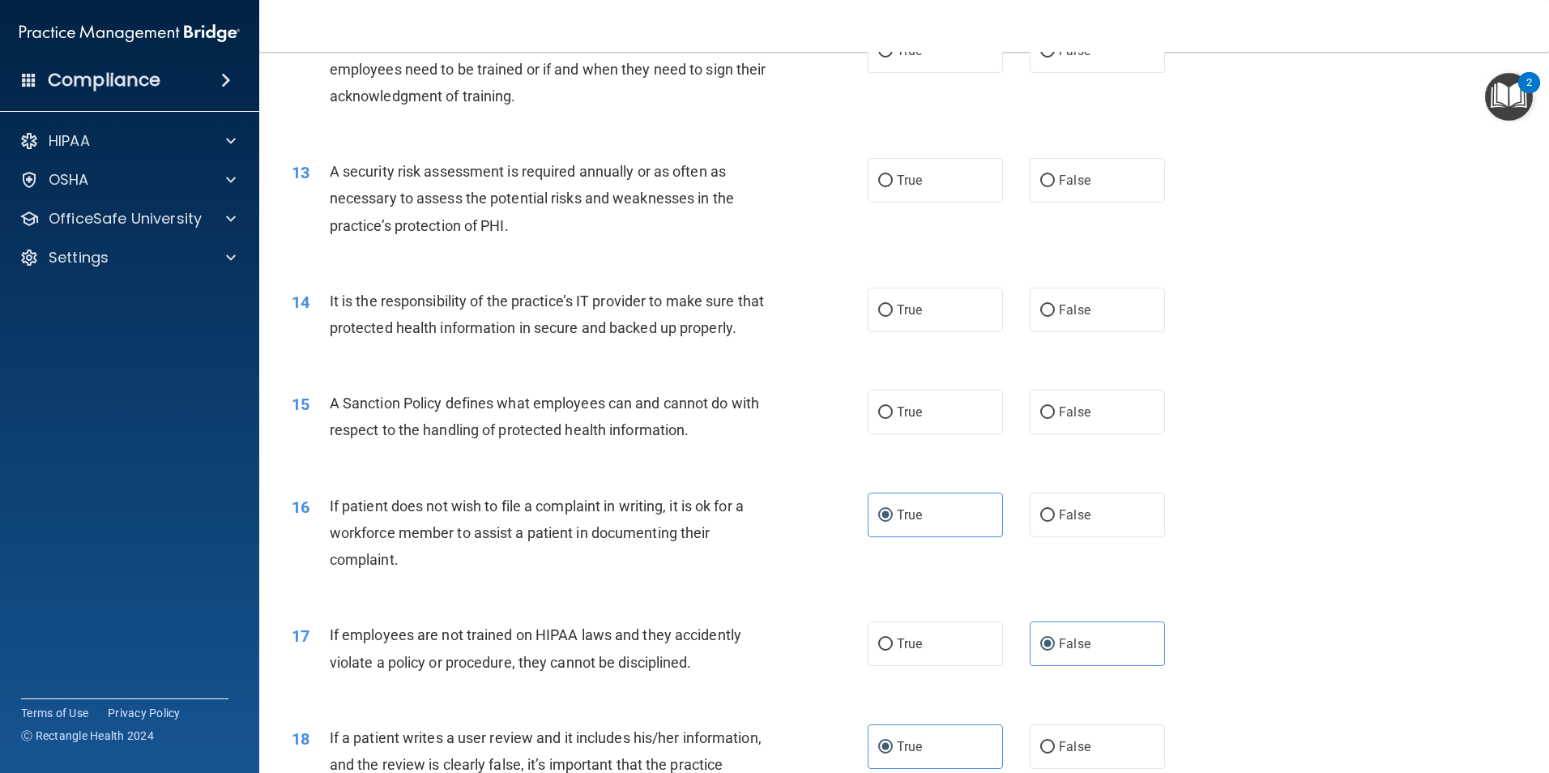
scroll to position [1593, 0]
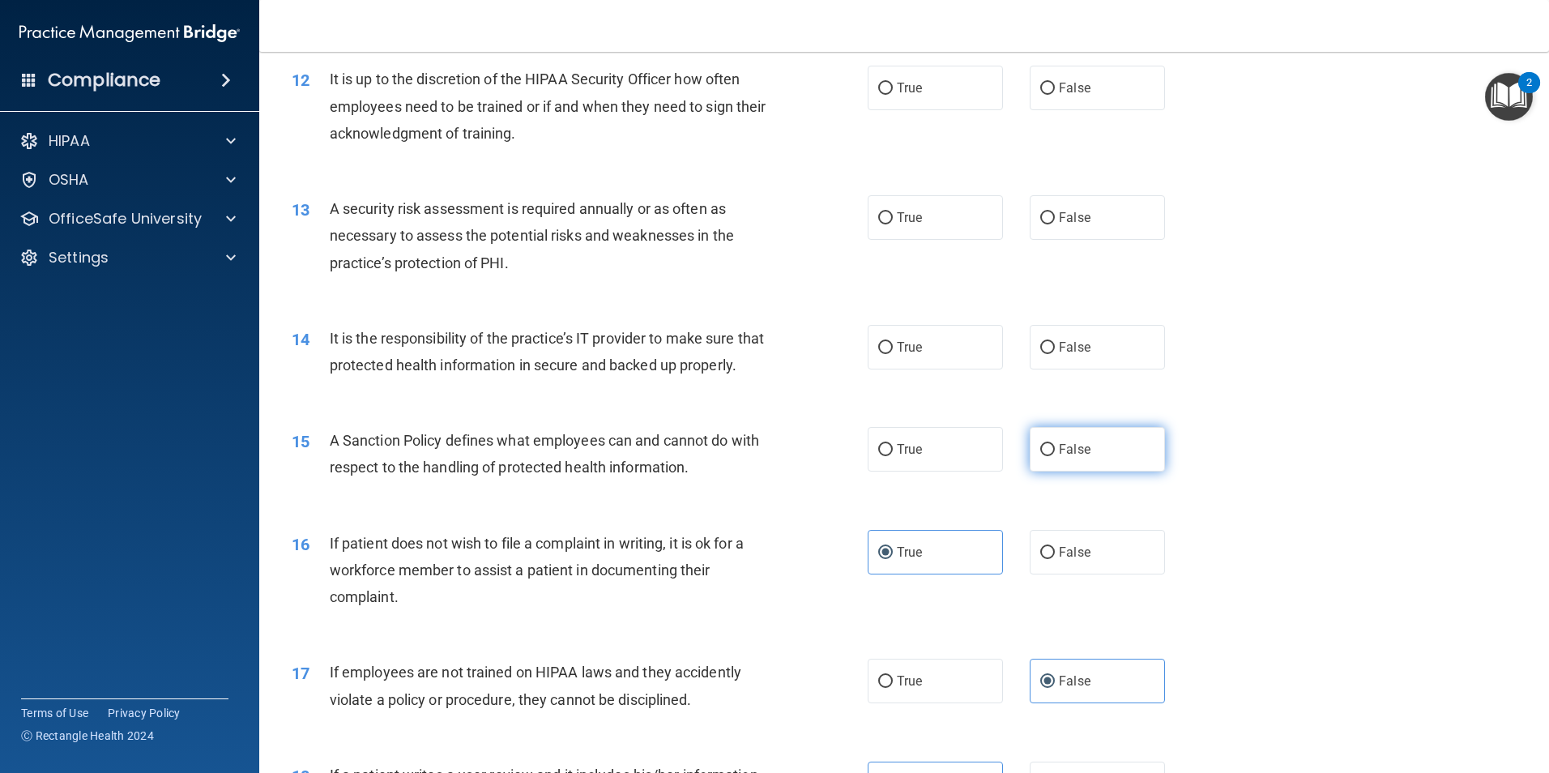
click at [1065, 457] on span "False" at bounding box center [1075, 449] width 32 height 15
click at [1055, 456] on input "False" at bounding box center [1047, 450] width 15 height 12
radio input "true"
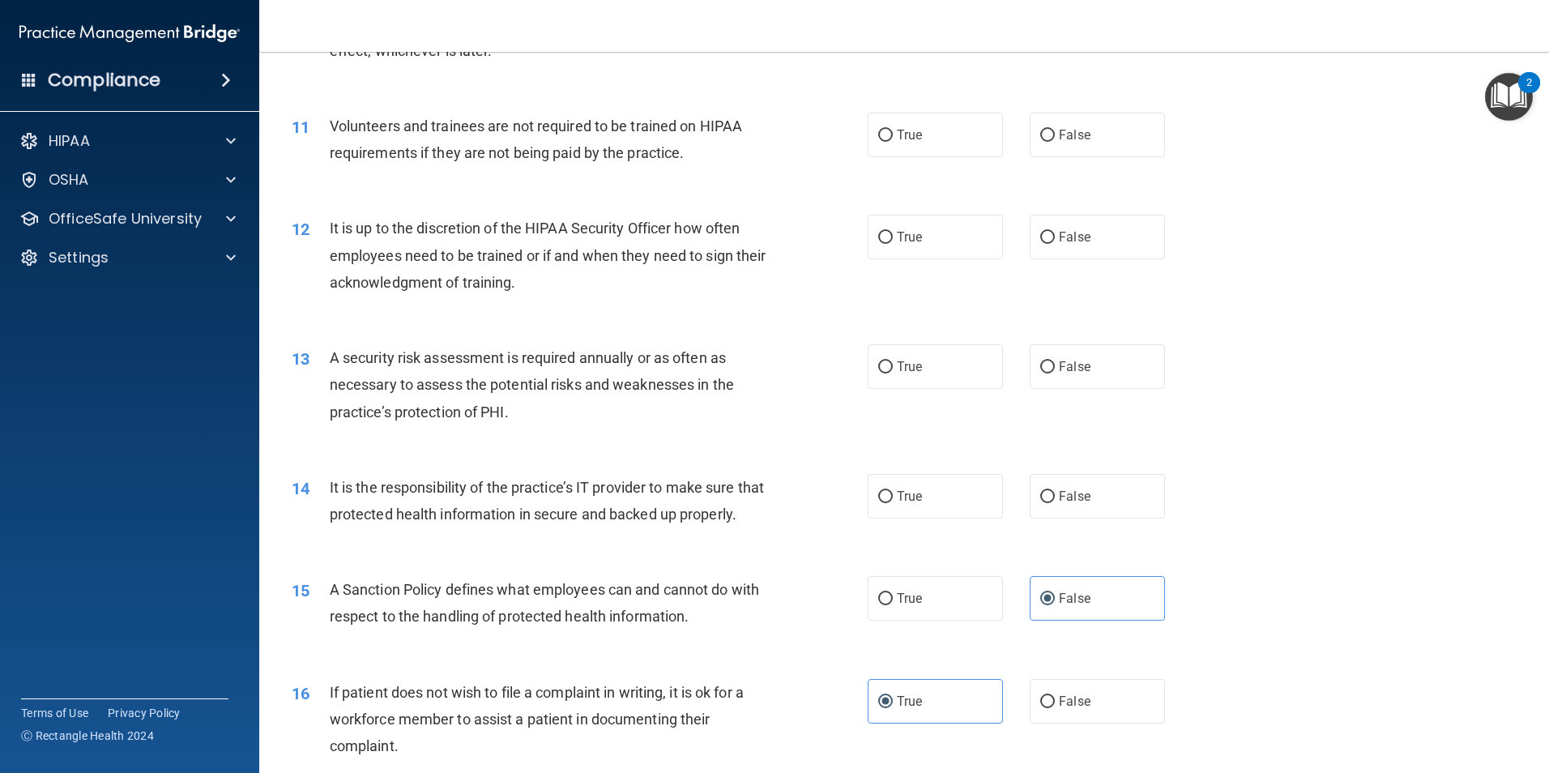
scroll to position [1431, 0]
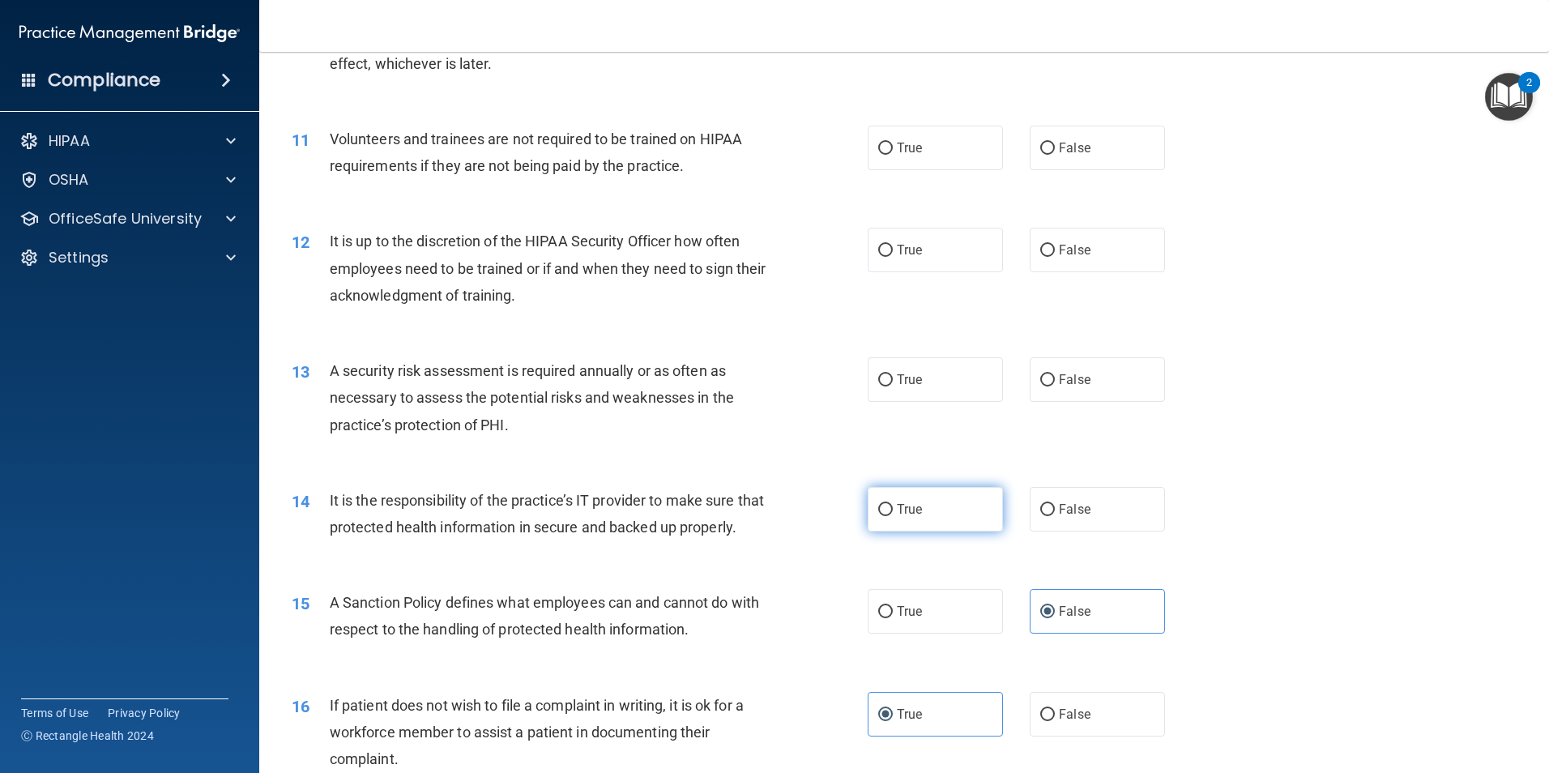
click at [897, 515] on span "True" at bounding box center [909, 509] width 25 height 15
click at [891, 515] on input "True" at bounding box center [885, 510] width 15 height 12
radio input "true"
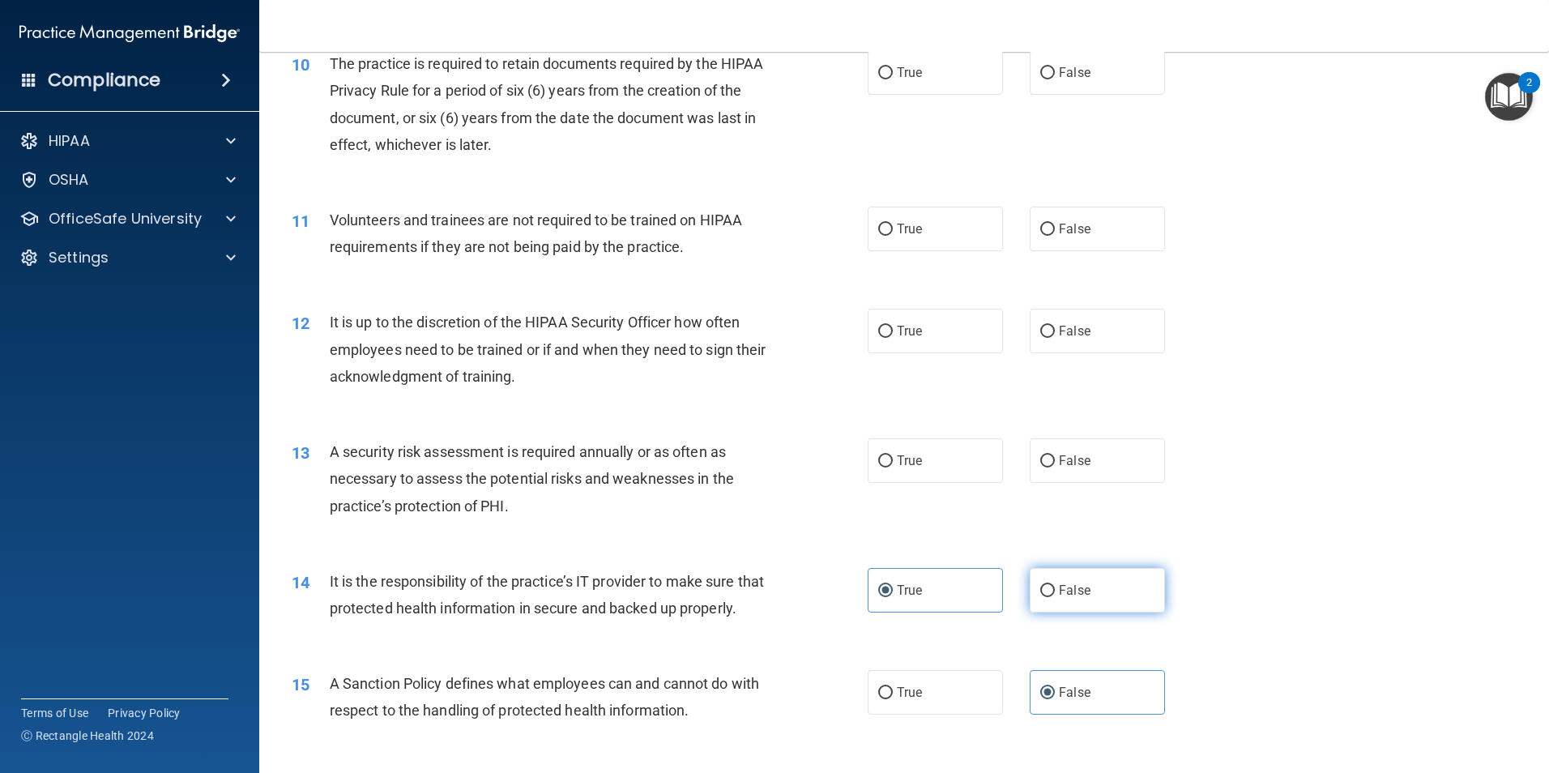
click at [1059, 596] on span "False" at bounding box center [1075, 590] width 32 height 15
click at [1055, 596] on input "False" at bounding box center [1047, 591] width 15 height 12
radio input "true"
radio input "false"
click at [931, 461] on label "True" at bounding box center [935, 460] width 135 height 45
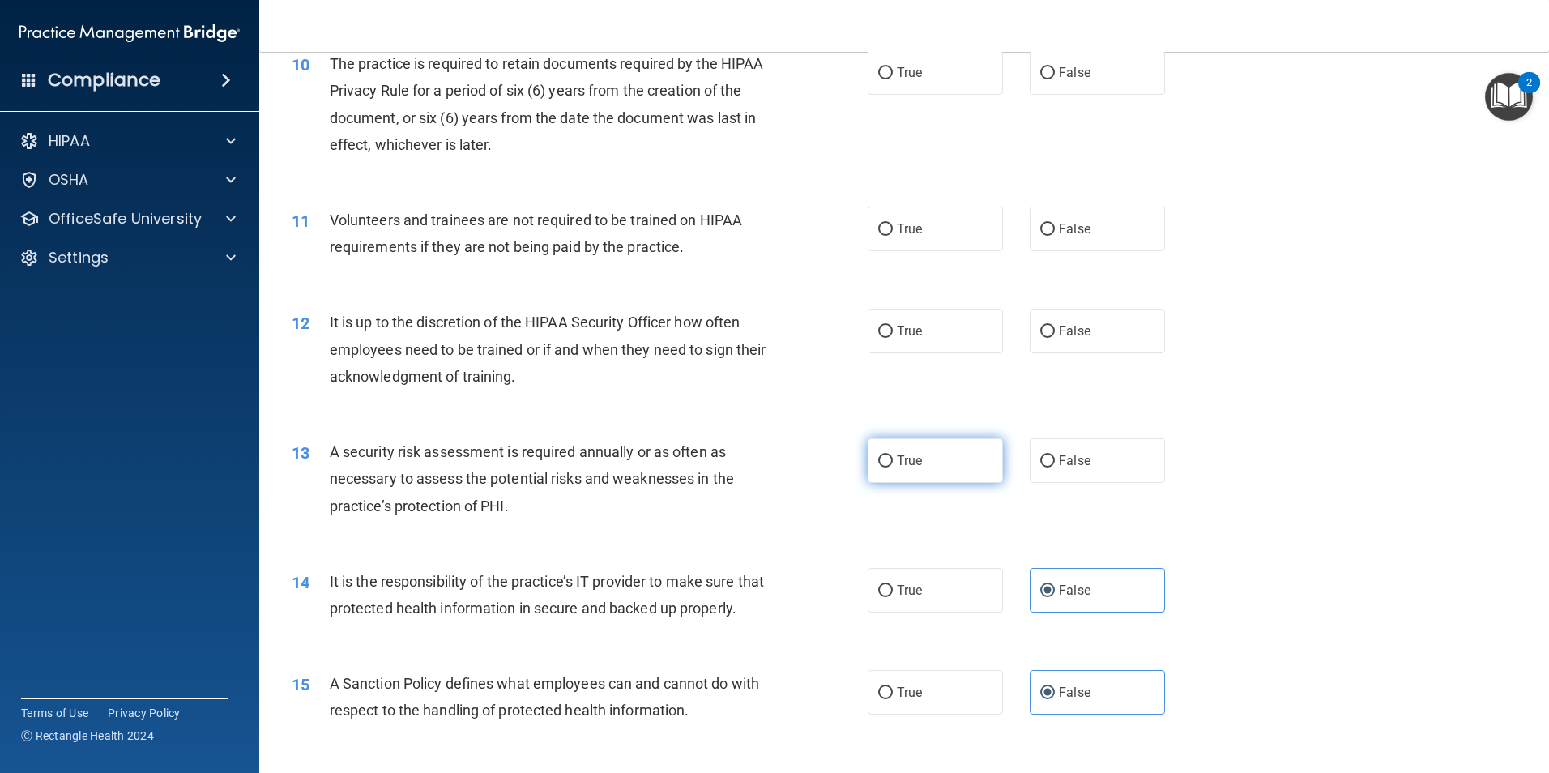
click at [893, 461] on input "True" at bounding box center [885, 461] width 15 height 12
radio input "true"
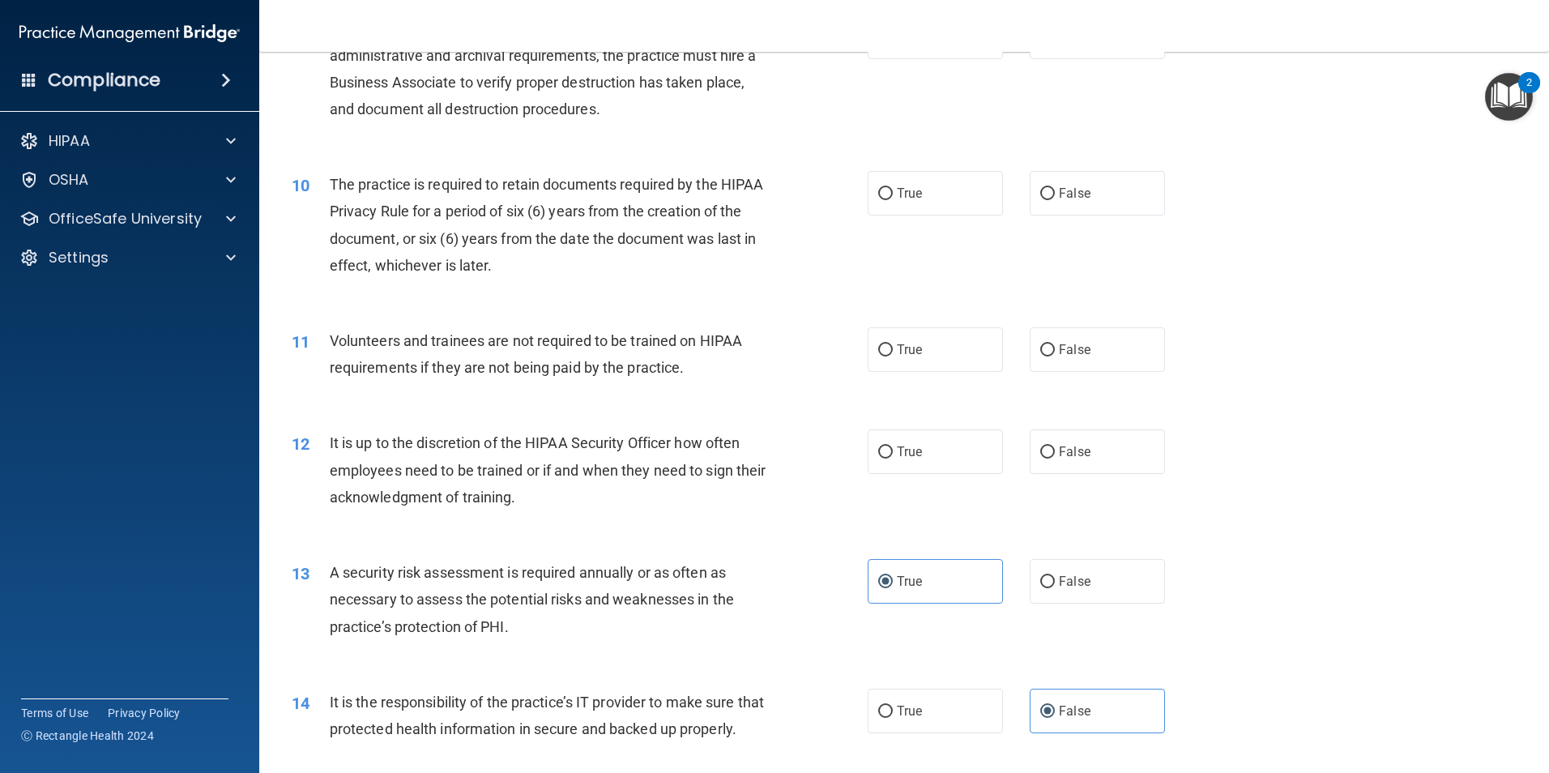
scroll to position [1188, 0]
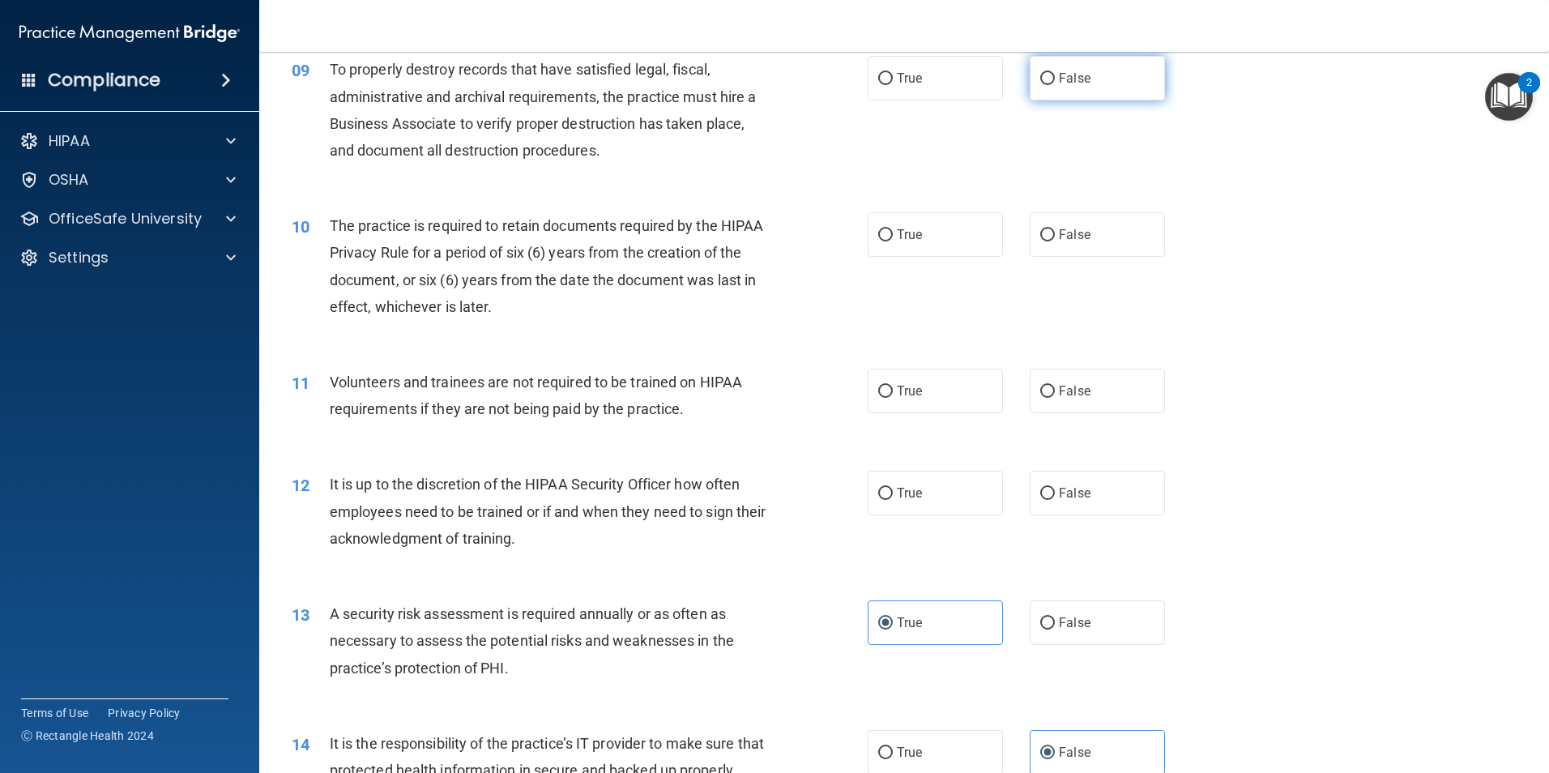
click at [1068, 78] on span "False" at bounding box center [1075, 77] width 32 height 15
click at [1055, 78] on input "False" at bounding box center [1047, 79] width 15 height 12
radio input "true"
click at [880, 234] on input "True" at bounding box center [885, 235] width 15 height 12
radio input "true"
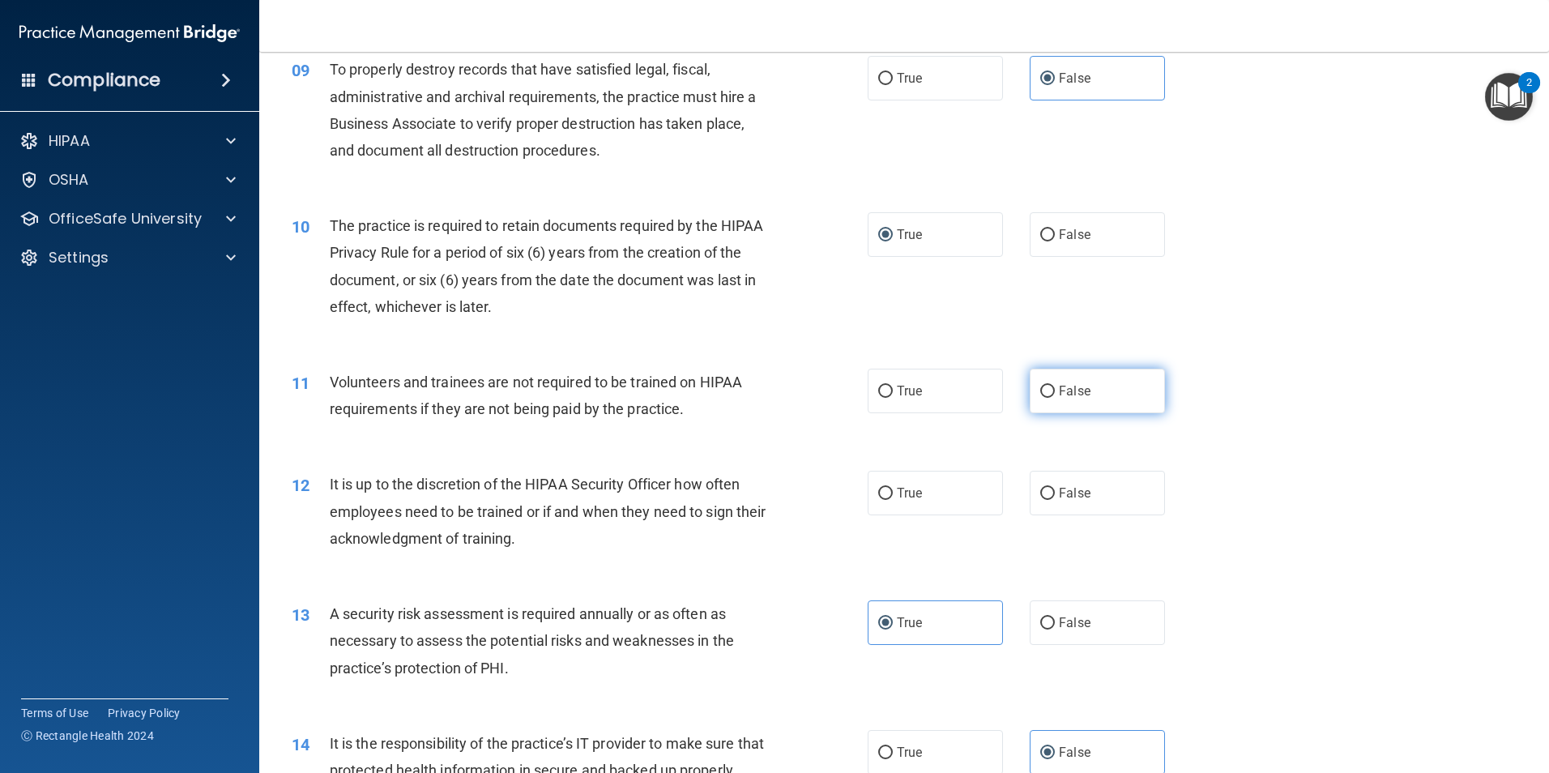
click at [1089, 397] on label "False" at bounding box center [1097, 391] width 135 height 45
click at [1055, 397] on input "False" at bounding box center [1047, 392] width 15 height 12
radio input "true"
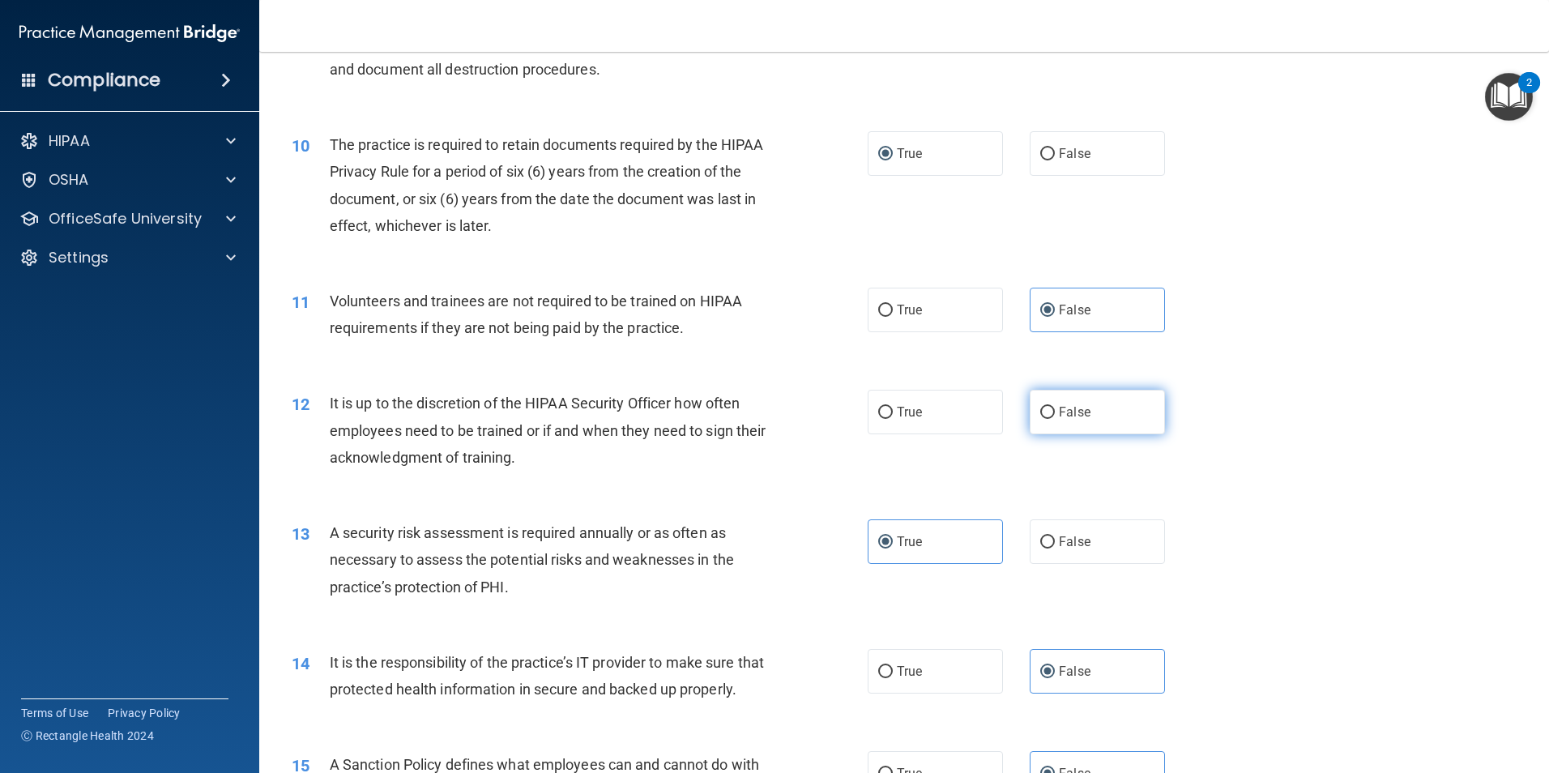
click at [1090, 418] on label "False" at bounding box center [1097, 412] width 135 height 45
click at [1055, 418] on input "False" at bounding box center [1047, 413] width 15 height 12
radio input "true"
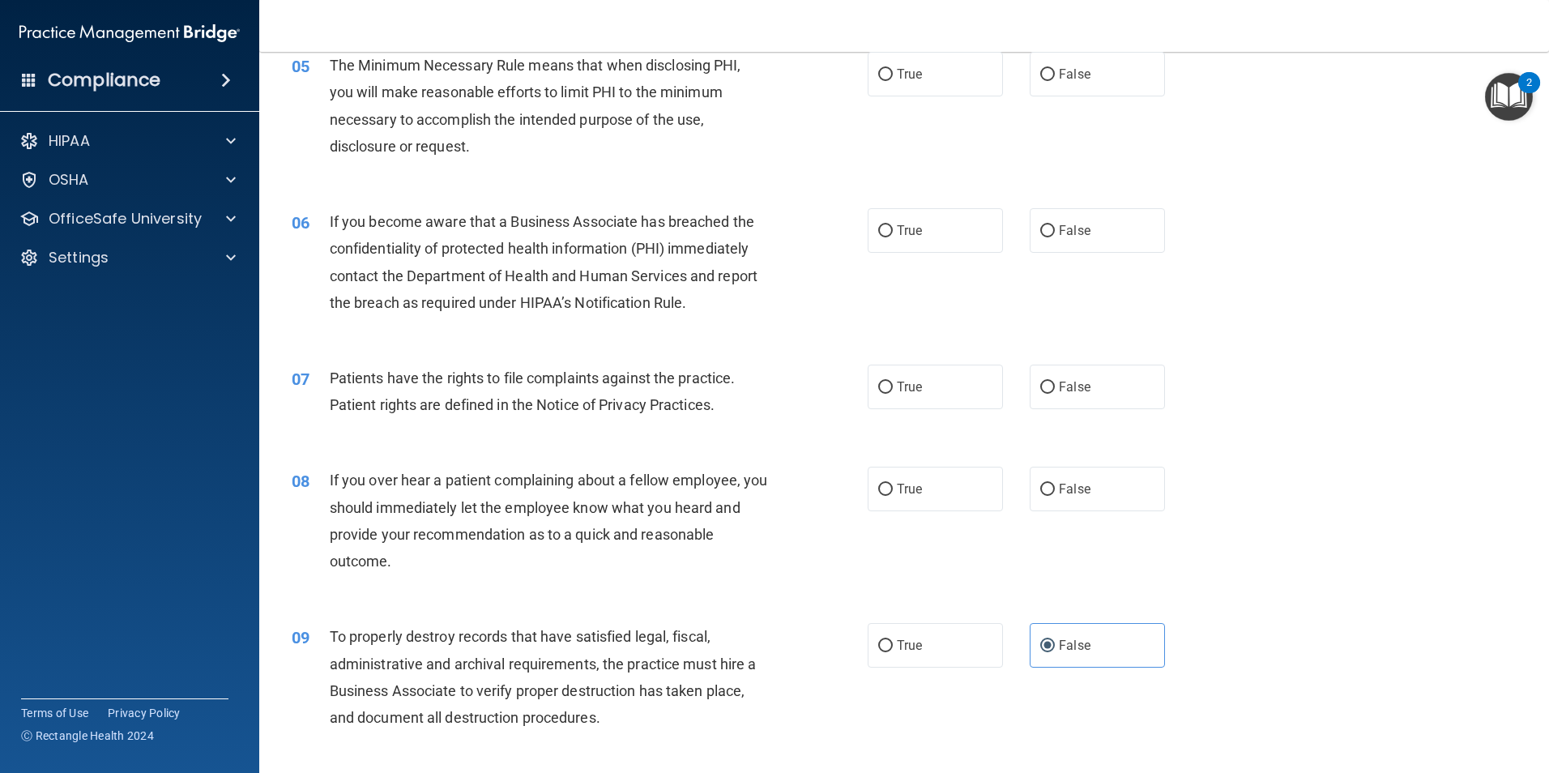
scroll to position [540, 0]
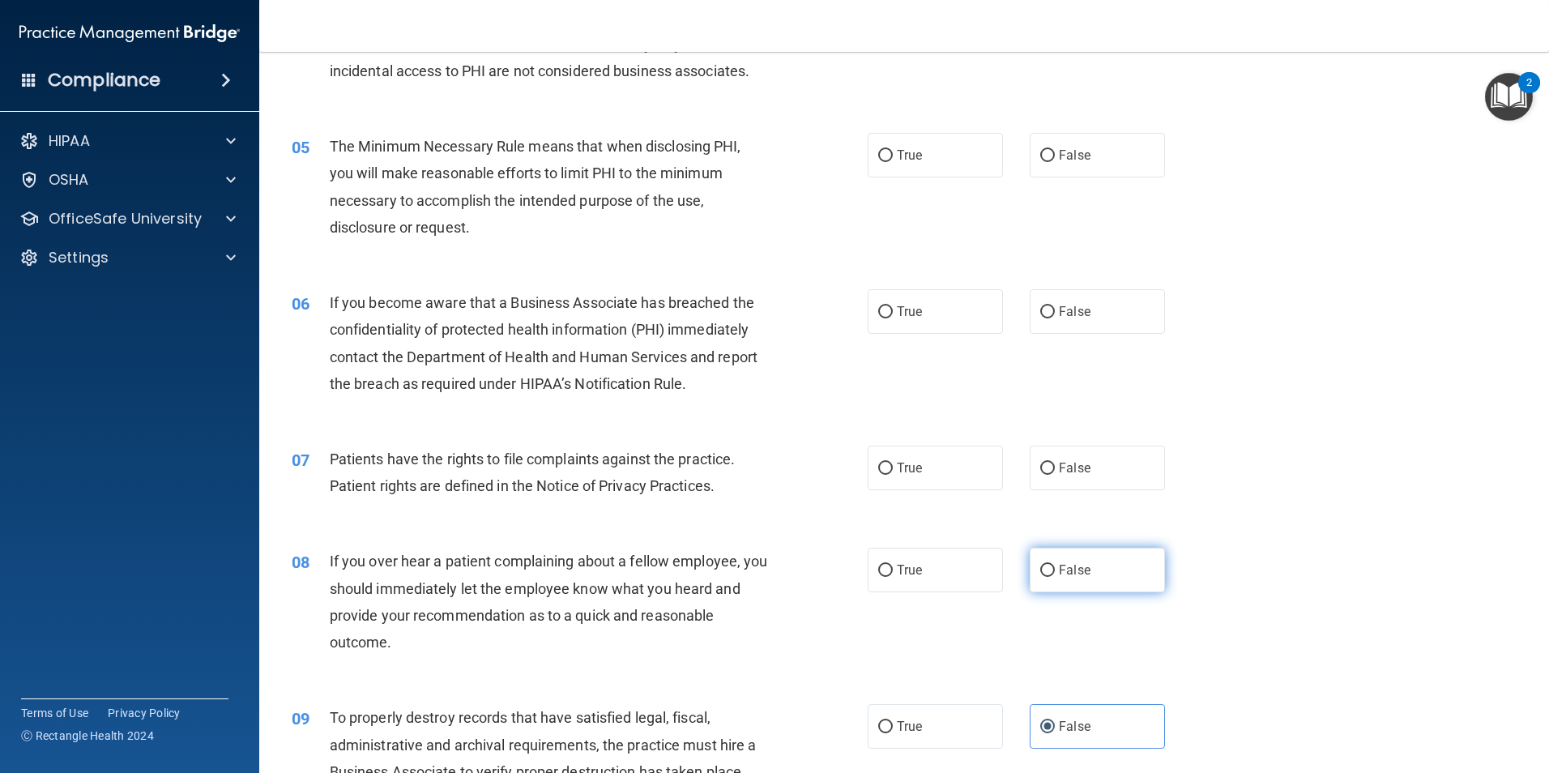
click at [1059, 570] on span "False" at bounding box center [1075, 569] width 32 height 15
click at [1055, 570] on input "False" at bounding box center [1047, 571] width 15 height 12
radio input "true"
click at [908, 470] on span "True" at bounding box center [909, 467] width 25 height 15
click at [893, 470] on input "True" at bounding box center [885, 469] width 15 height 12
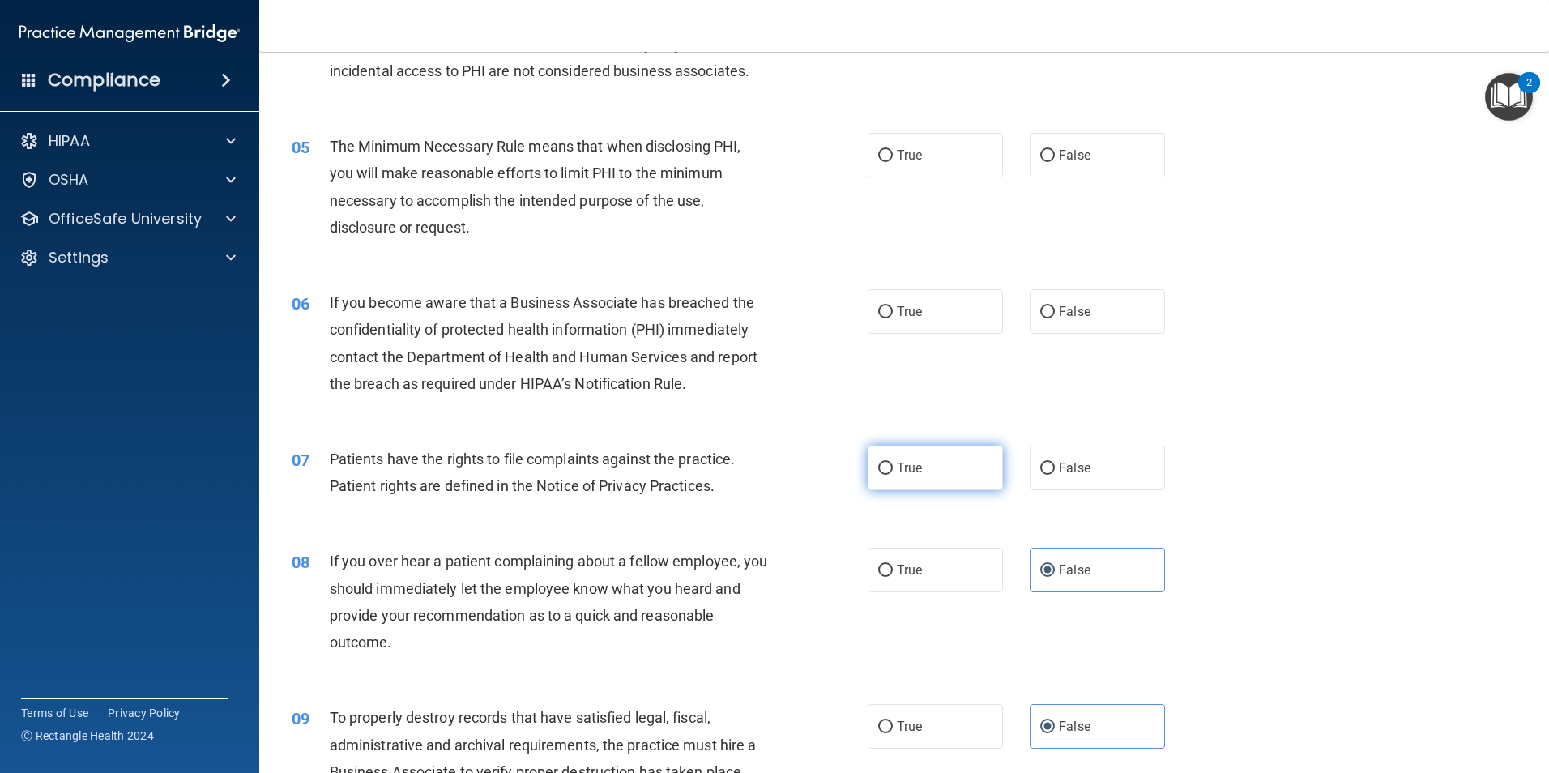
radio input "true"
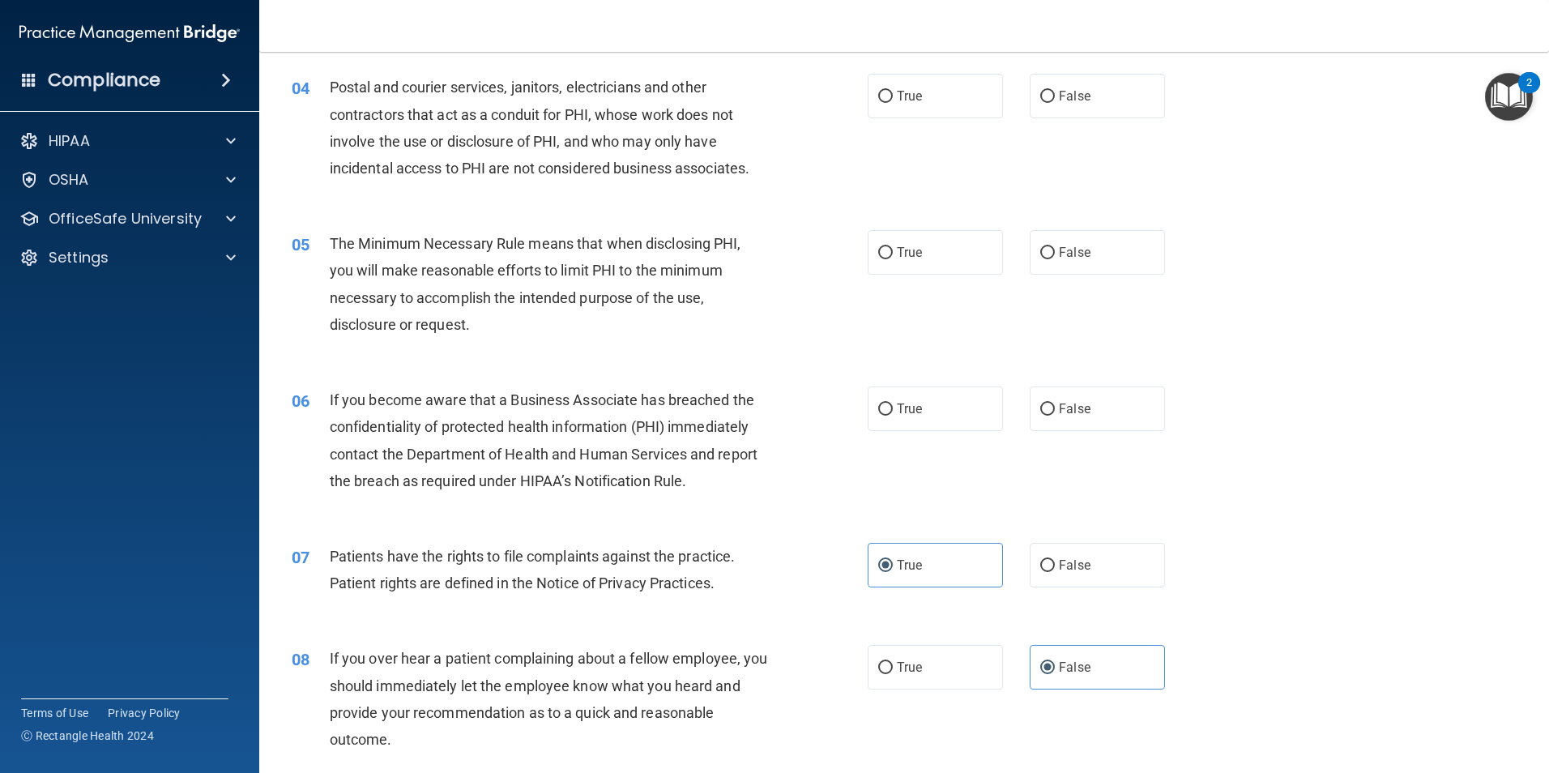
scroll to position [378, 0]
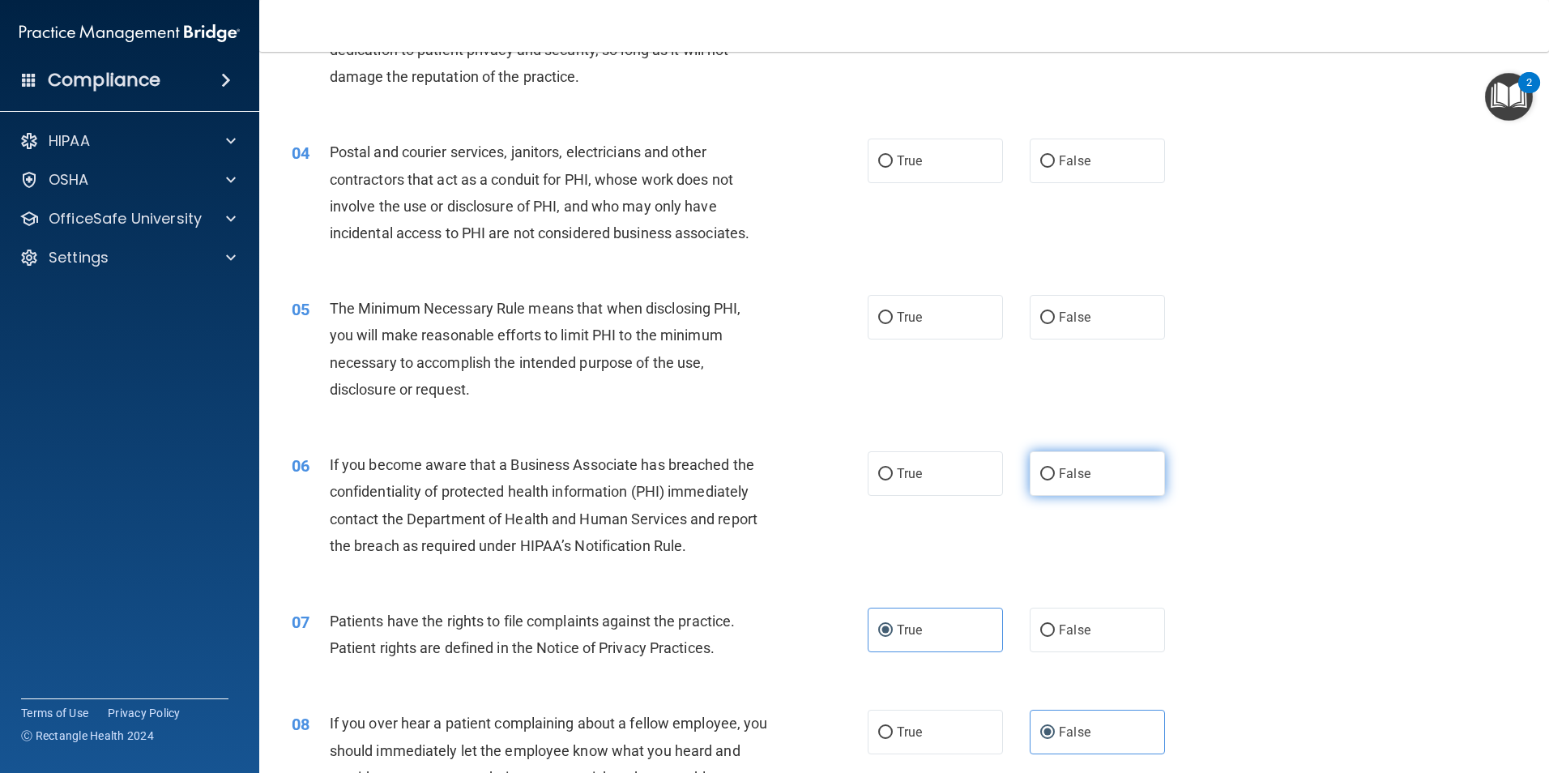
click at [1047, 463] on label "False" at bounding box center [1097, 473] width 135 height 45
click at [1047, 468] on input "False" at bounding box center [1047, 474] width 15 height 12
radio input "true"
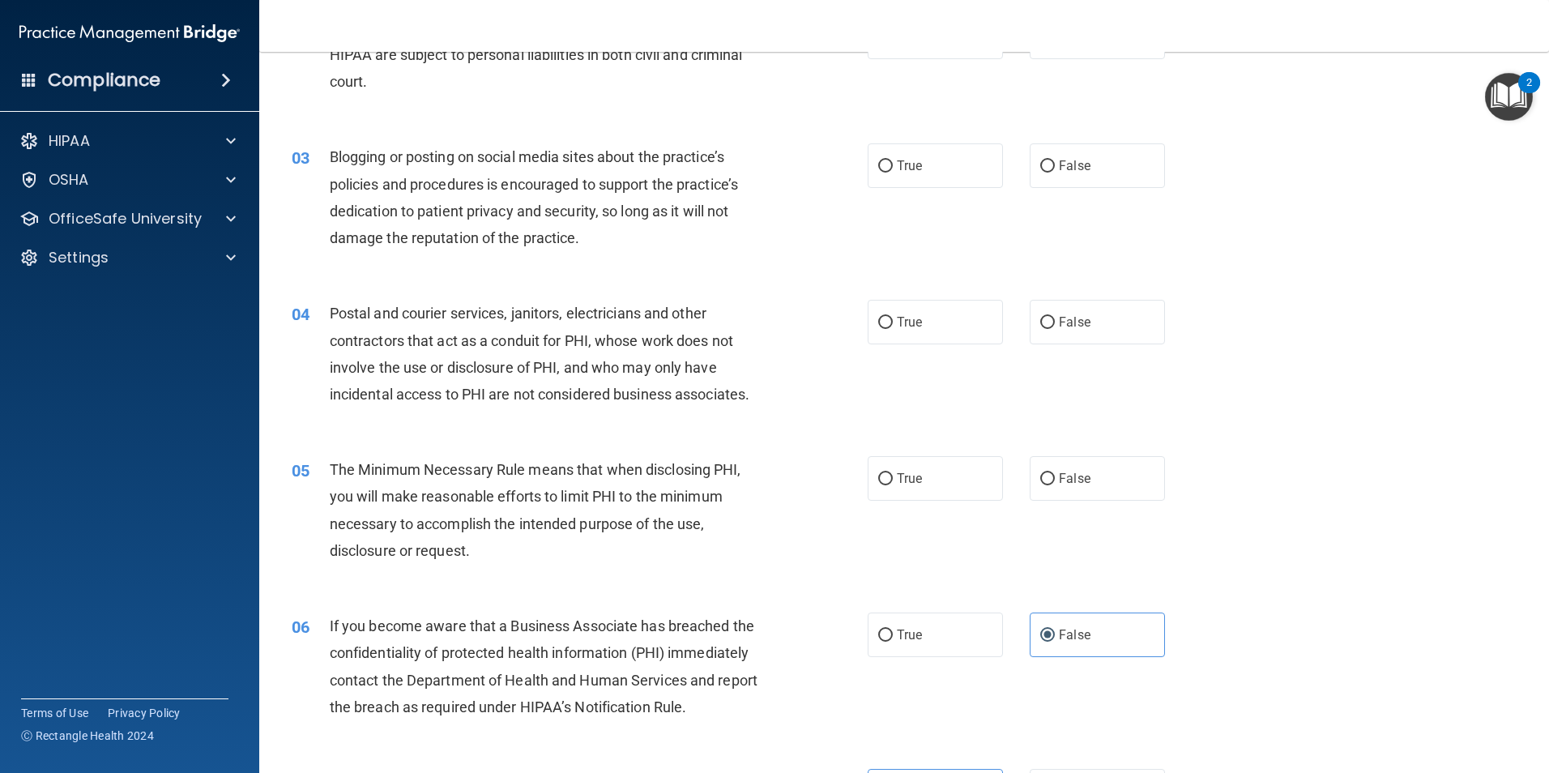
scroll to position [216, 0]
click at [914, 486] on span "True" at bounding box center [909, 479] width 25 height 15
click at [893, 486] on input "True" at bounding box center [885, 480] width 15 height 12
radio input "true"
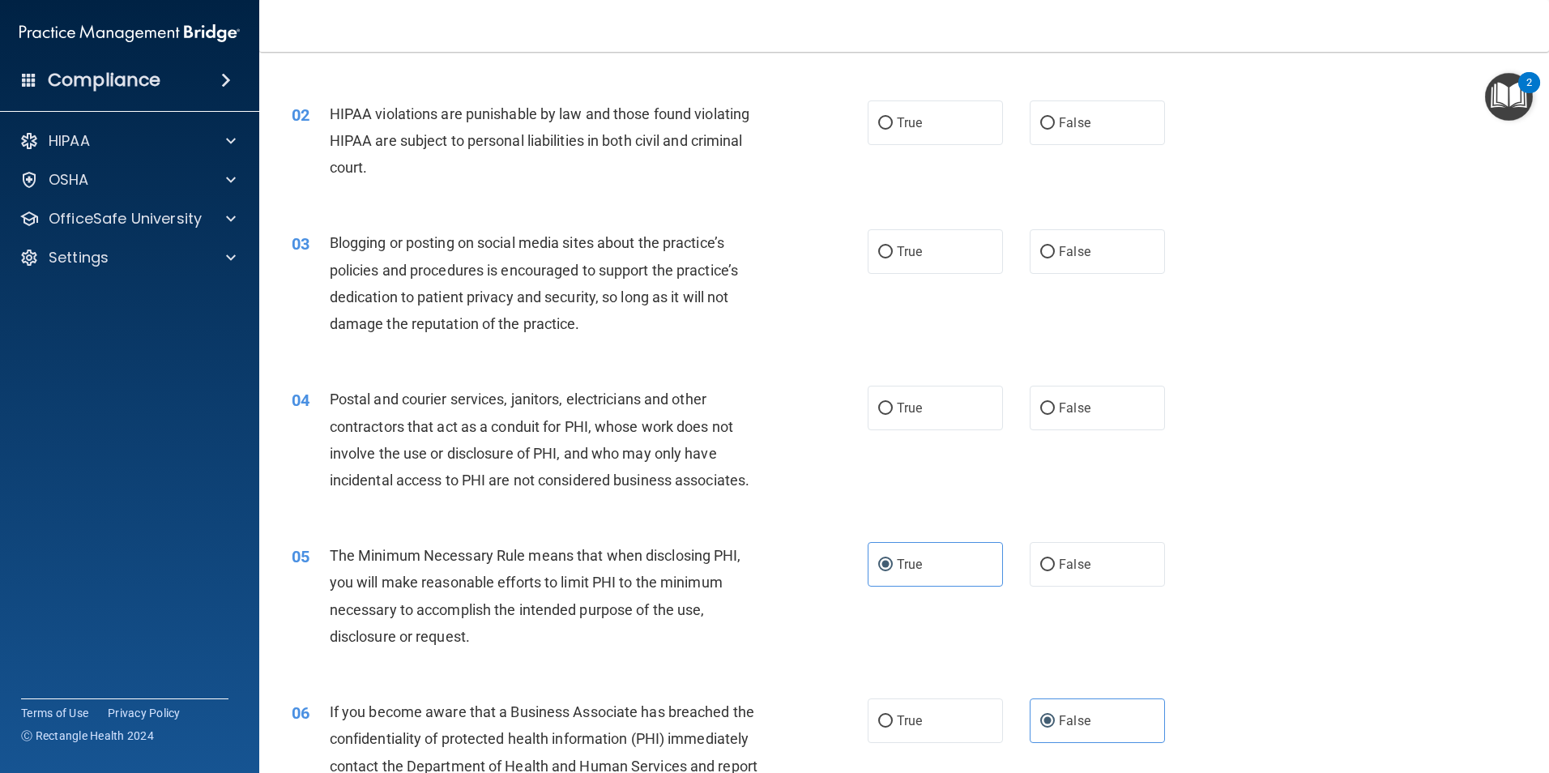
scroll to position [53, 0]
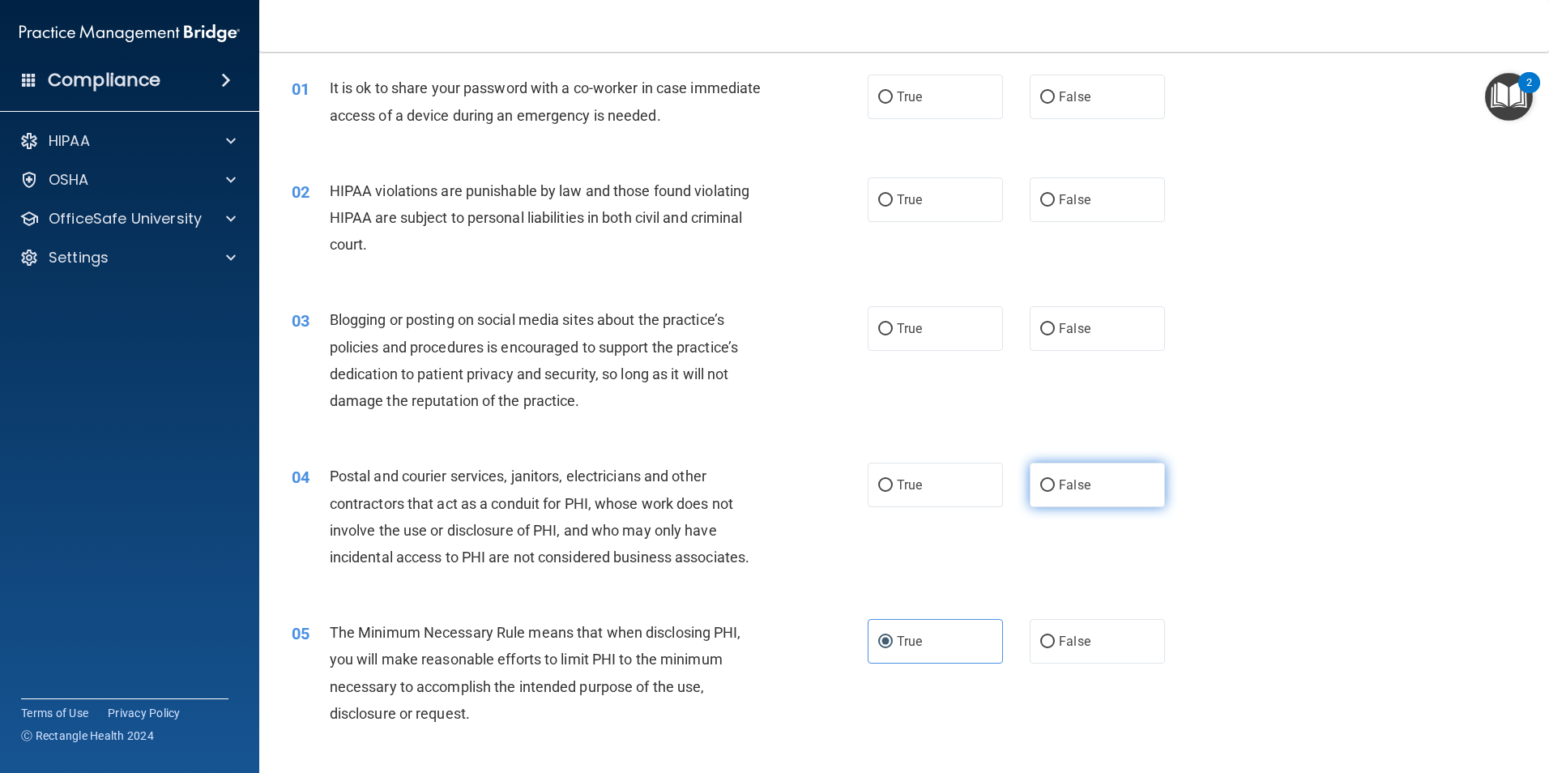
click at [1099, 483] on label "False" at bounding box center [1097, 485] width 135 height 45
click at [1055, 483] on input "False" at bounding box center [1047, 486] width 15 height 12
radio input "true"
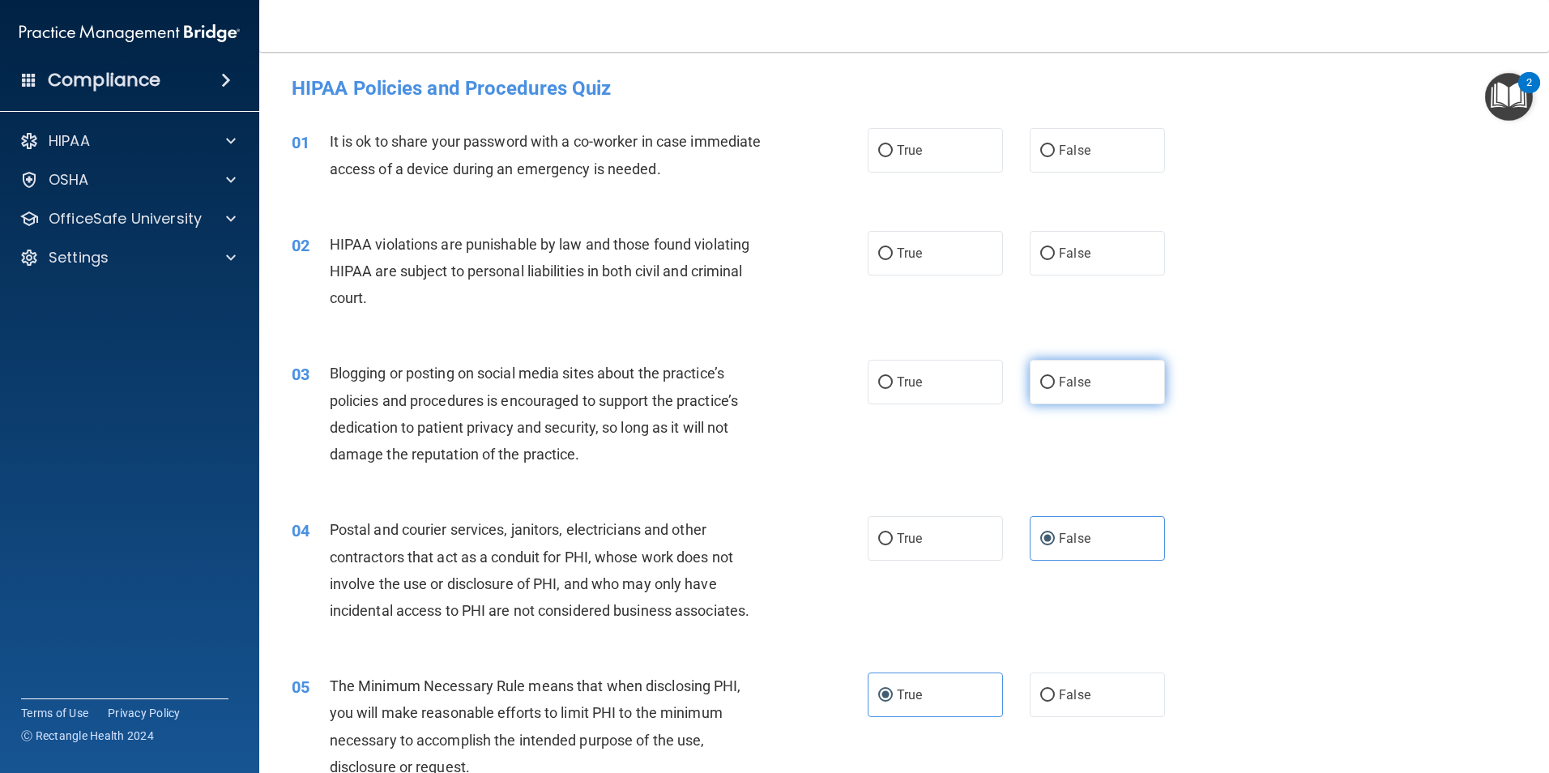
click at [1060, 378] on span "False" at bounding box center [1075, 381] width 32 height 15
click at [1055, 378] on input "False" at bounding box center [1047, 383] width 15 height 12
radio input "true"
click at [915, 264] on label "True" at bounding box center [935, 253] width 135 height 45
click at [893, 260] on input "True" at bounding box center [885, 254] width 15 height 12
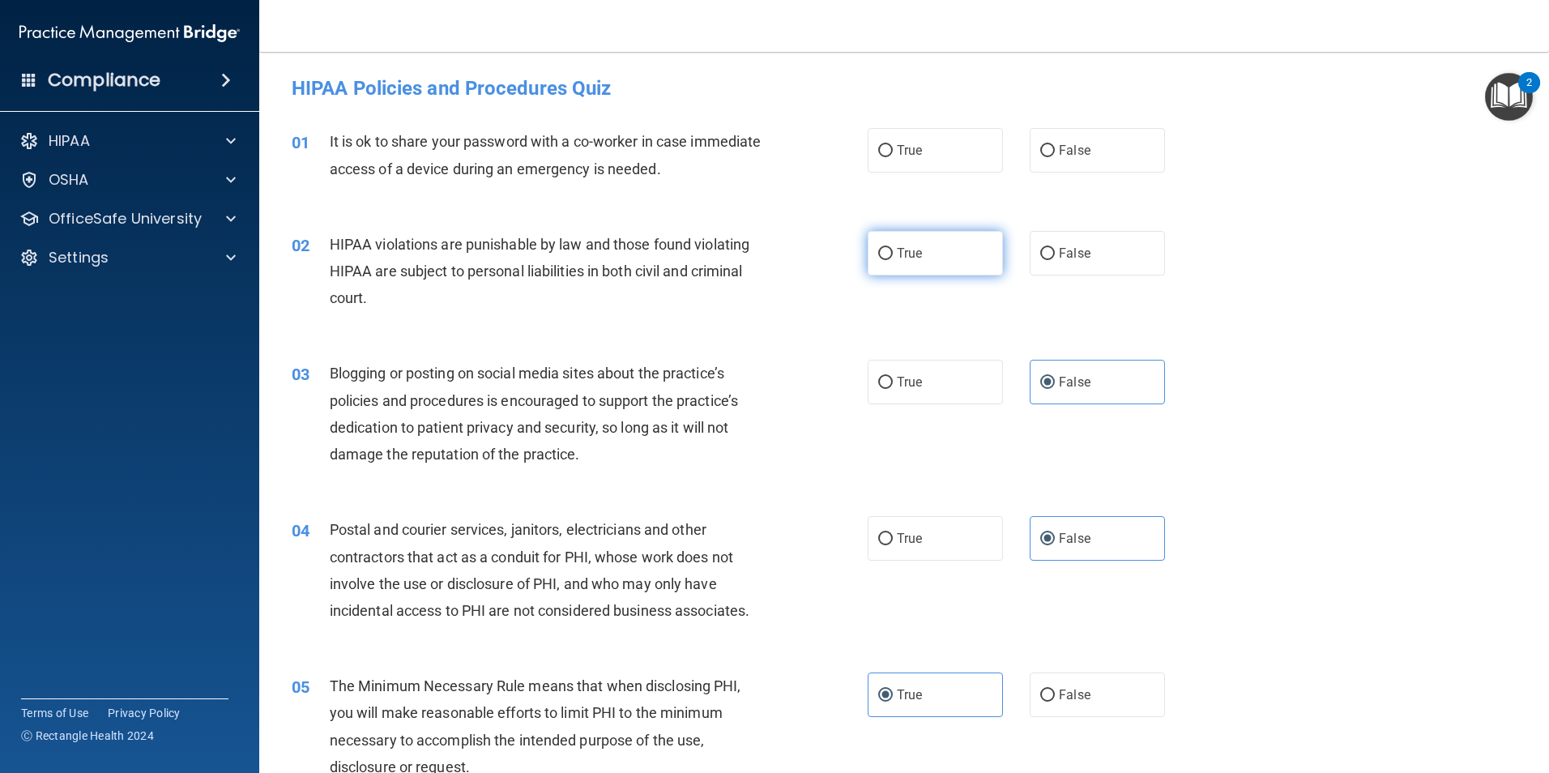
radio input "true"
click at [1079, 157] on span "False" at bounding box center [1075, 150] width 32 height 15
click at [1055, 157] on input "False" at bounding box center [1047, 151] width 15 height 12
radio input "true"
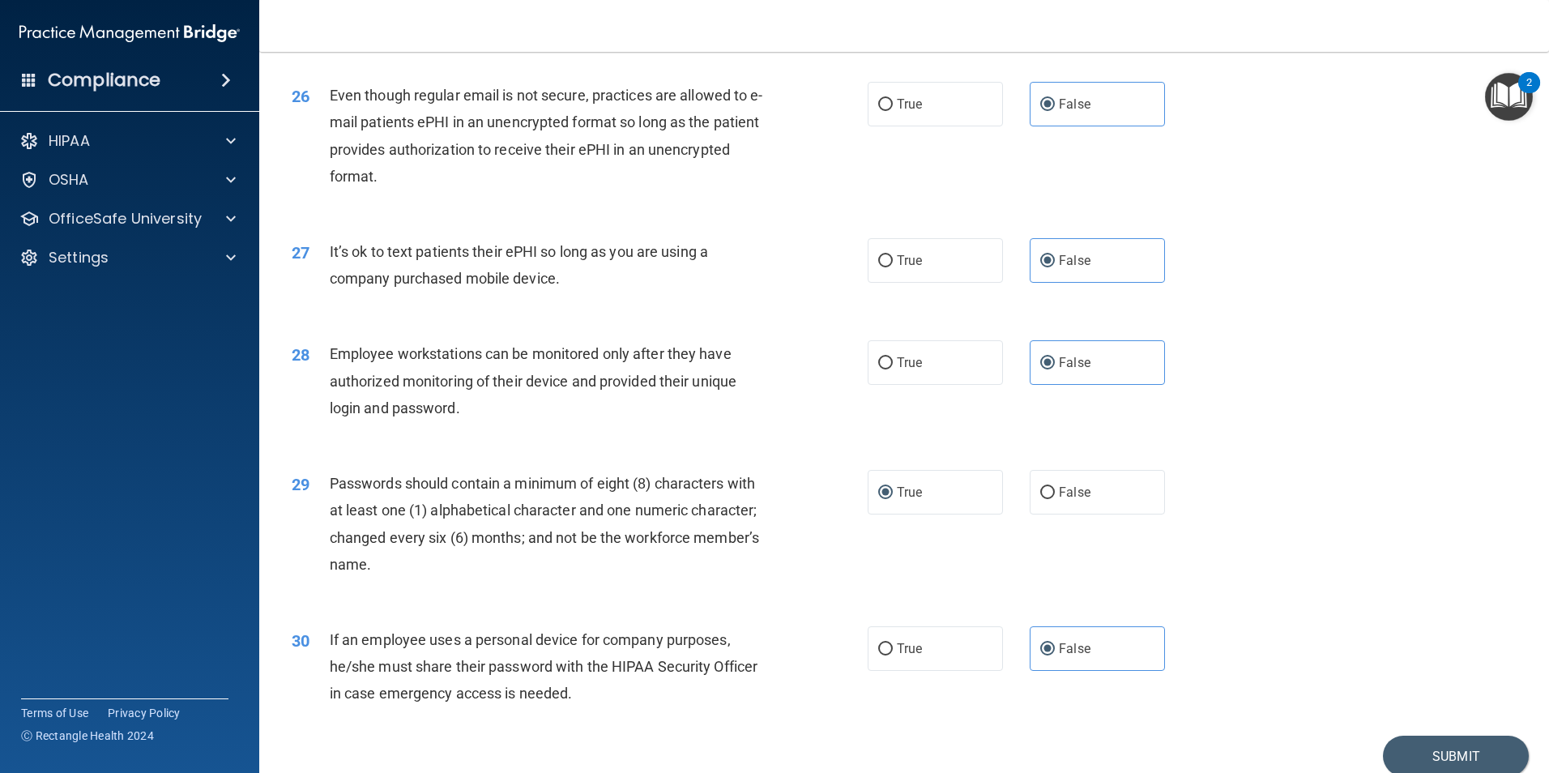
scroll to position [3295, 0]
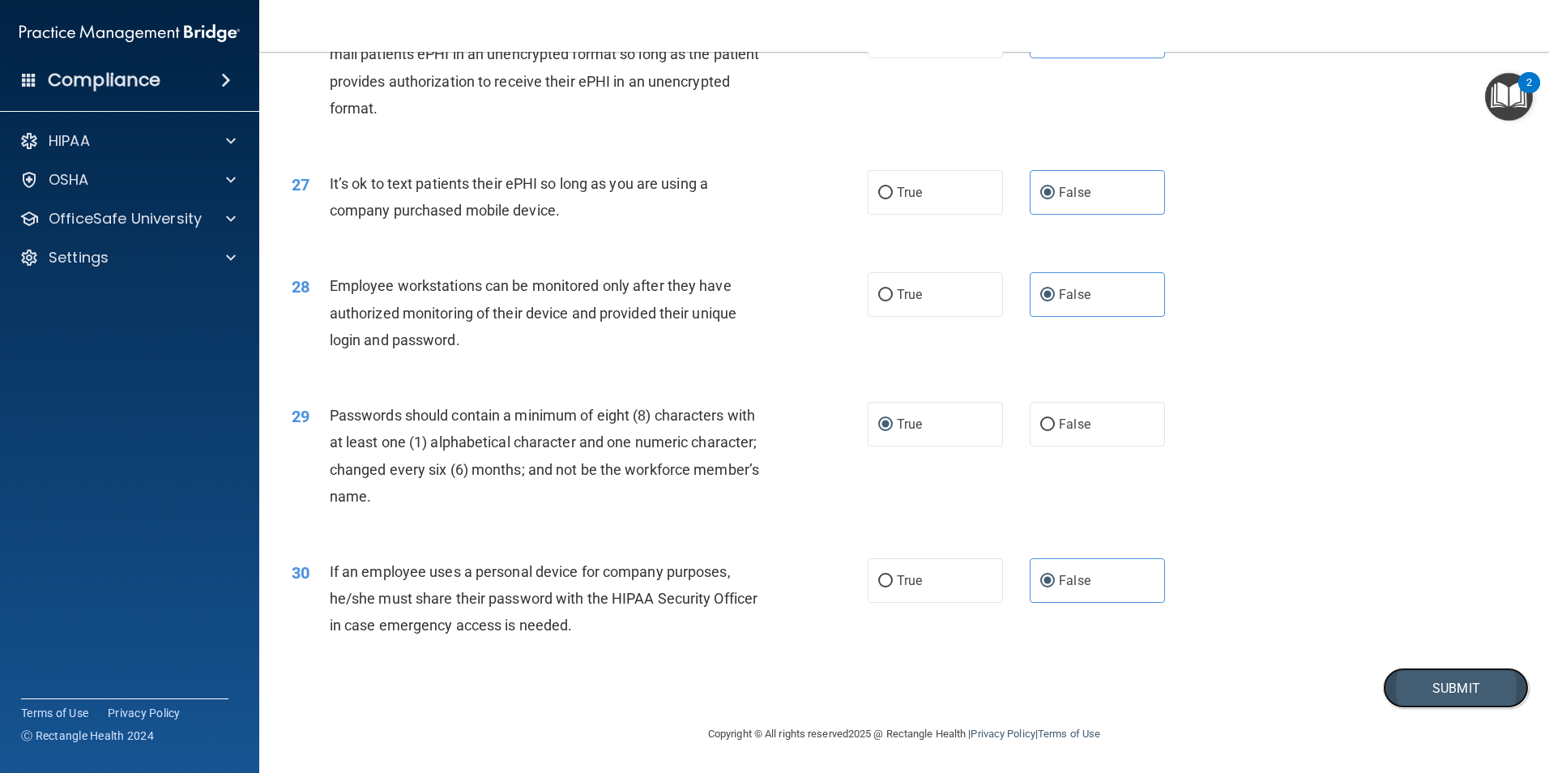
click at [1464, 681] on button "Submit" at bounding box center [1456, 688] width 146 height 41
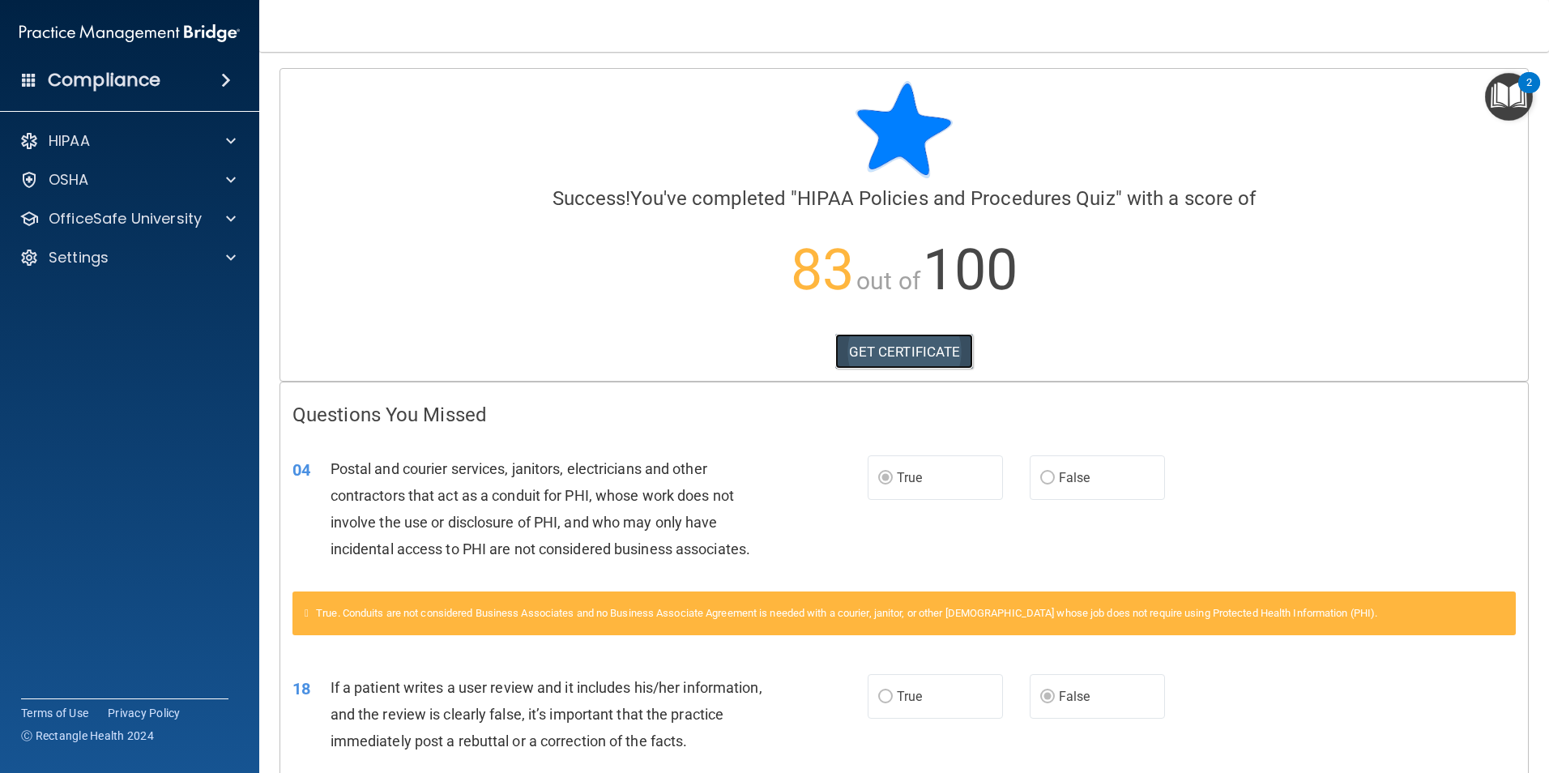
click at [929, 350] on link "GET CERTIFICATE" at bounding box center [904, 352] width 139 height 36
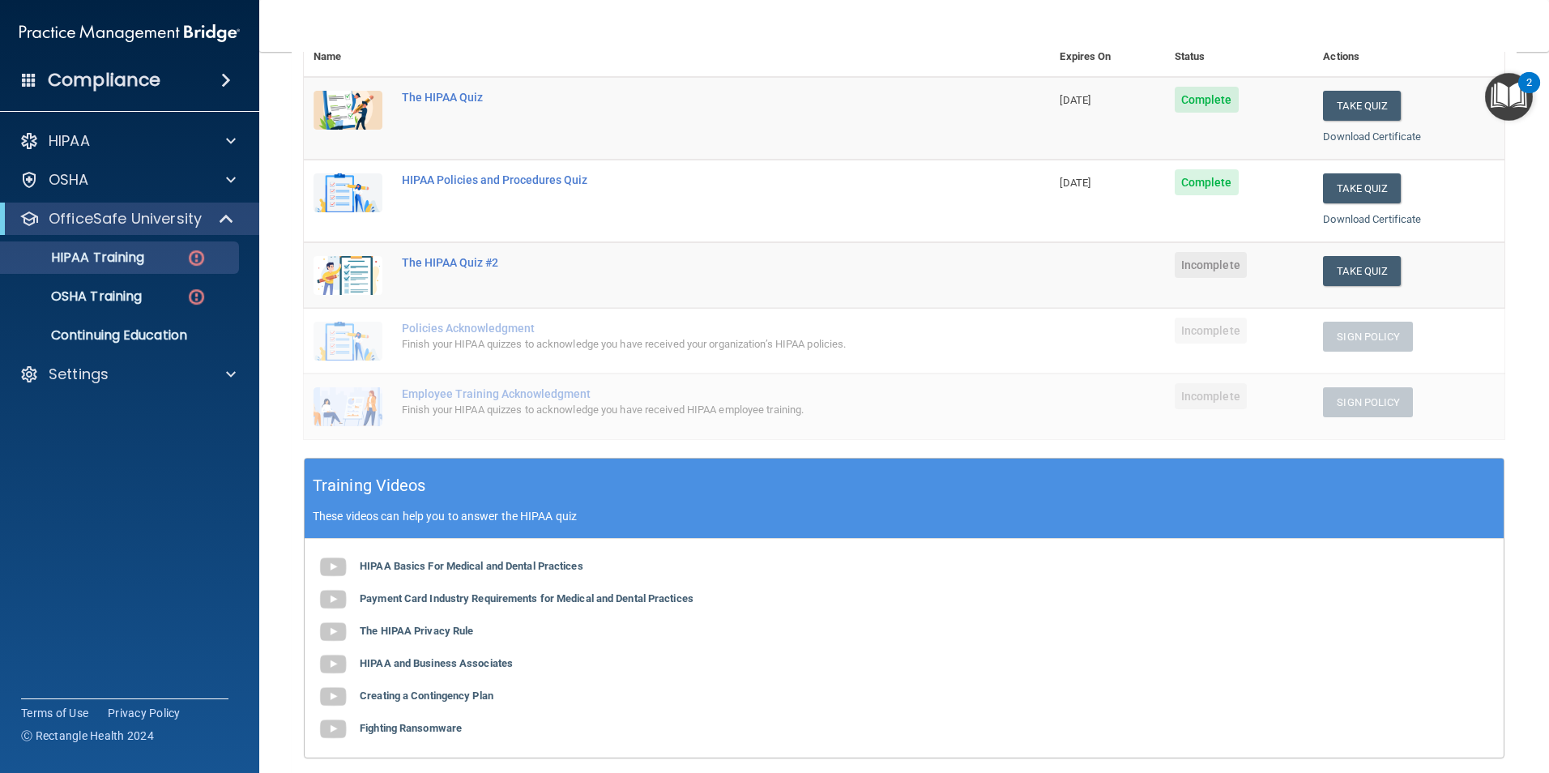
scroll to position [153, 0]
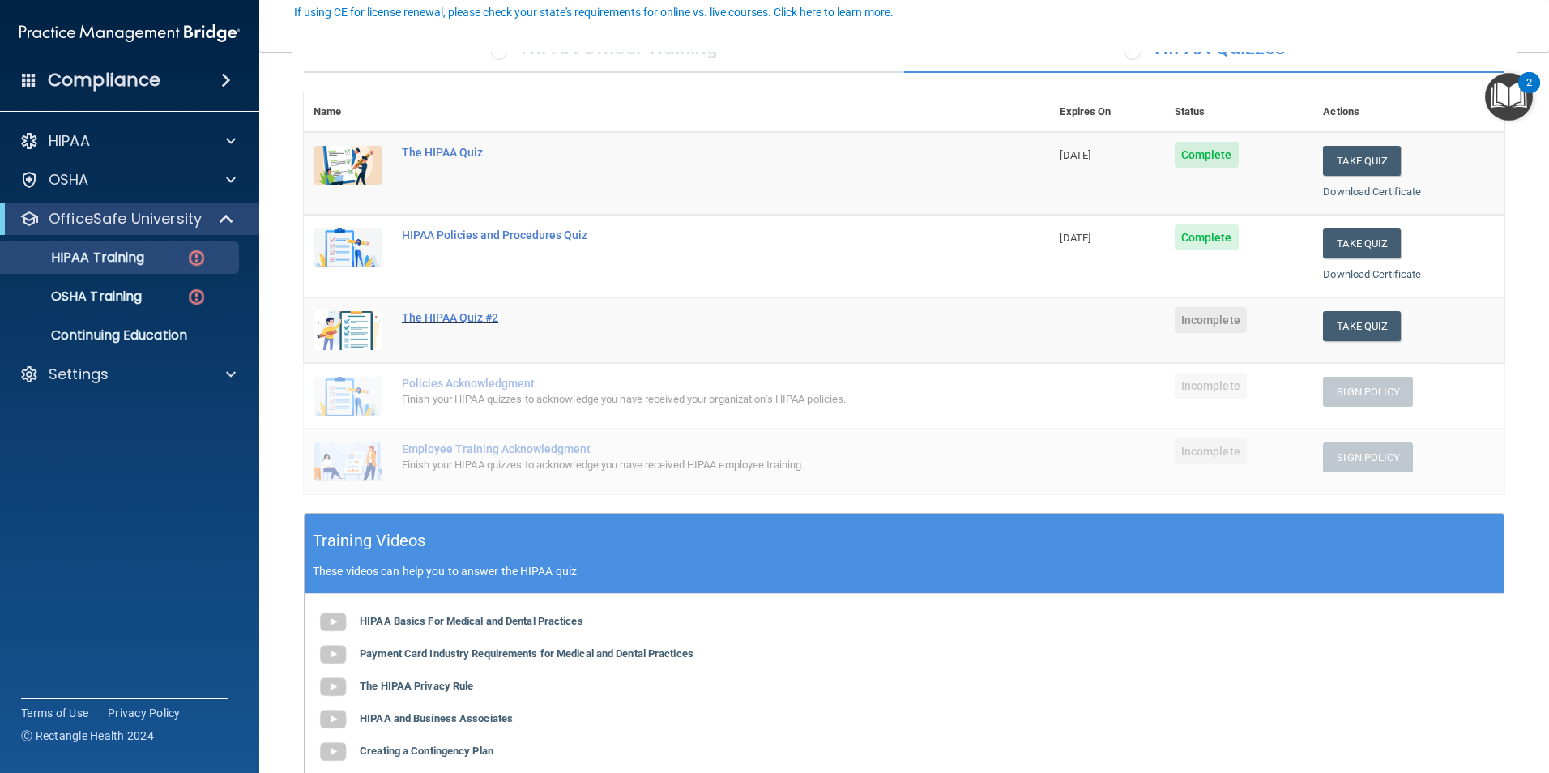
click at [466, 314] on div "The HIPAA Quiz #2" at bounding box center [685, 317] width 567 height 13
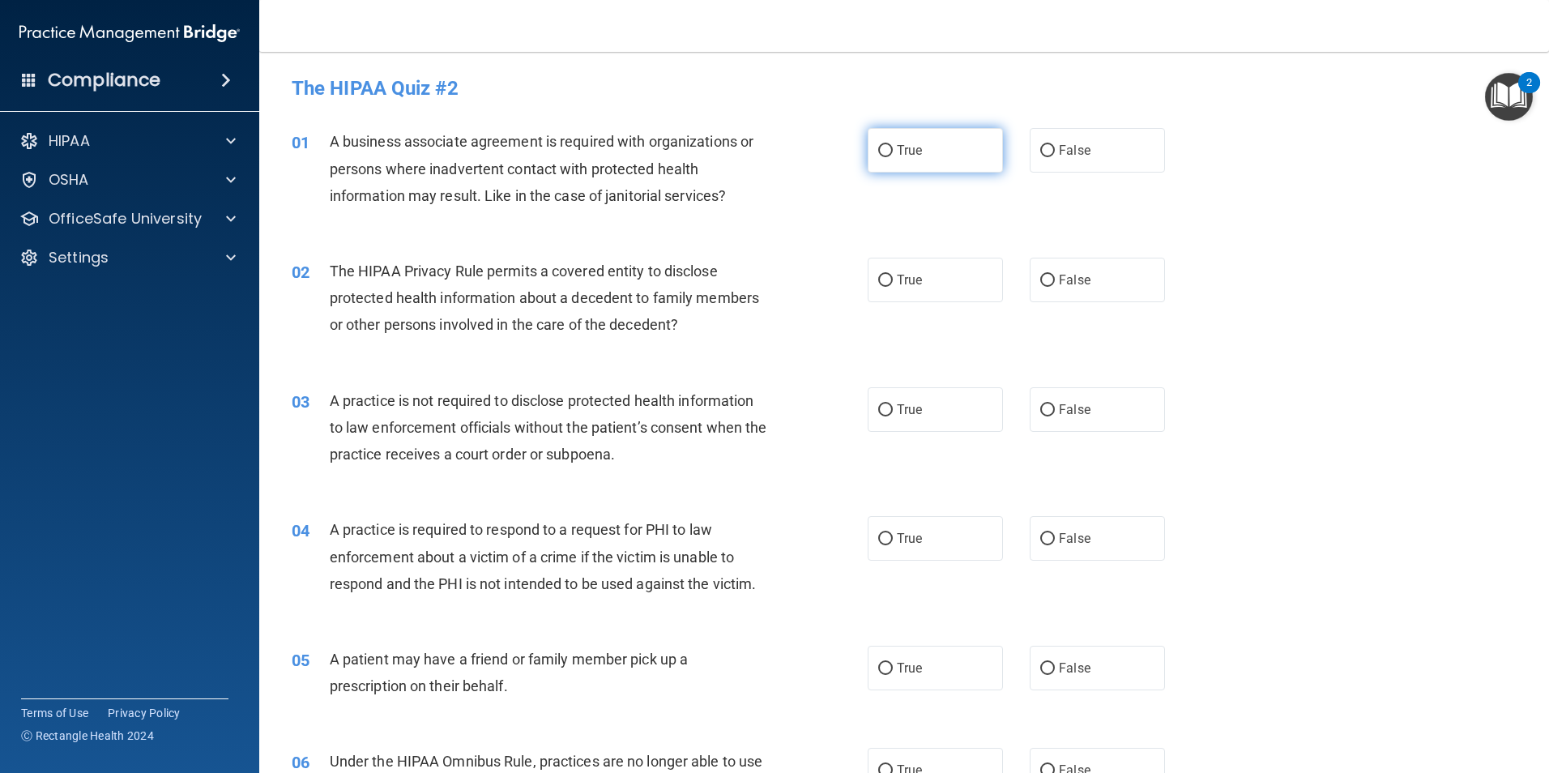
click at [903, 152] on span "True" at bounding box center [909, 150] width 25 height 15
click at [893, 152] on input "True" at bounding box center [885, 151] width 15 height 12
radio input "true"
click at [920, 279] on label "True" at bounding box center [935, 280] width 135 height 45
click at [893, 279] on input "True" at bounding box center [885, 281] width 15 height 12
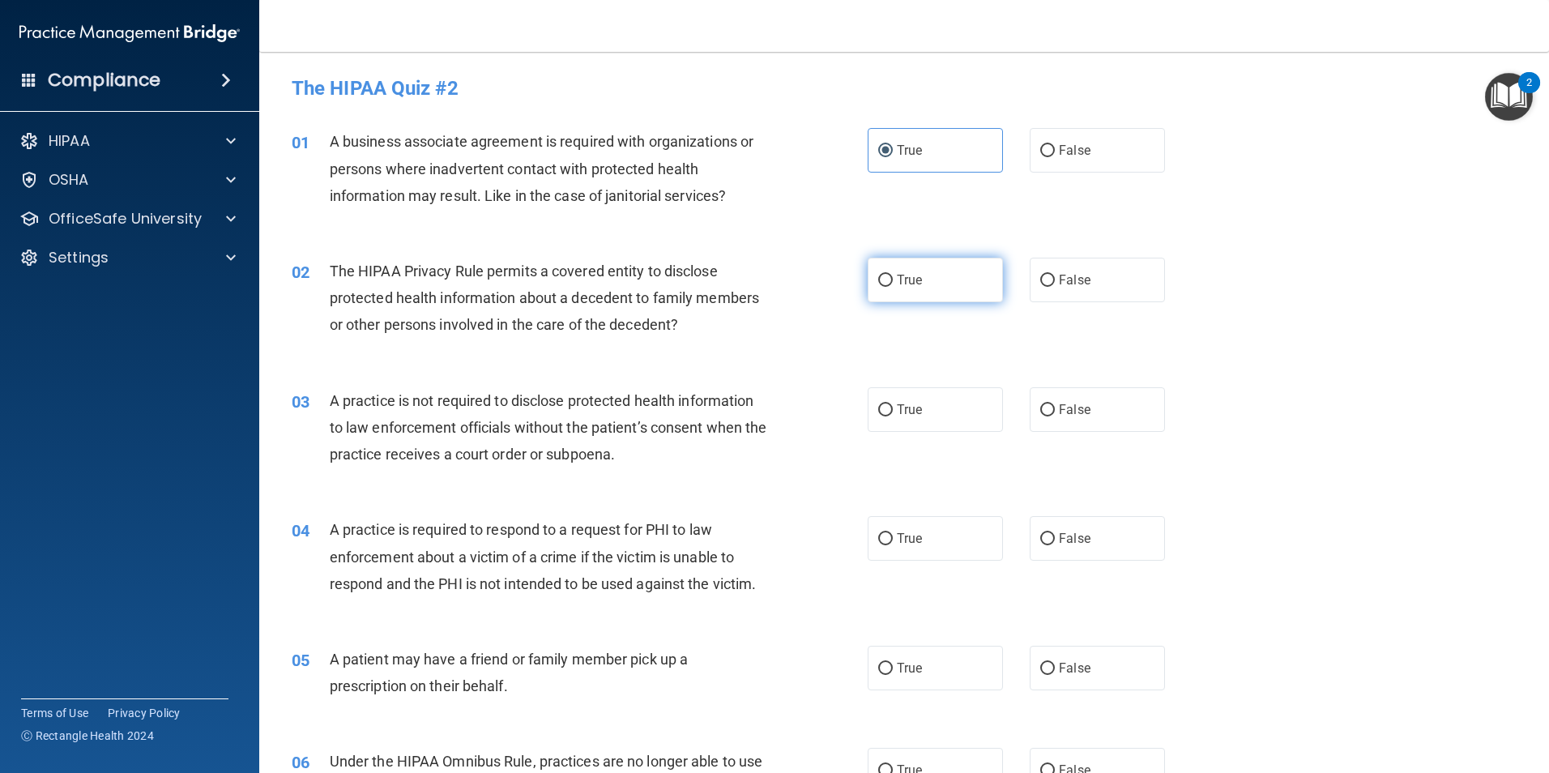
radio input "true"
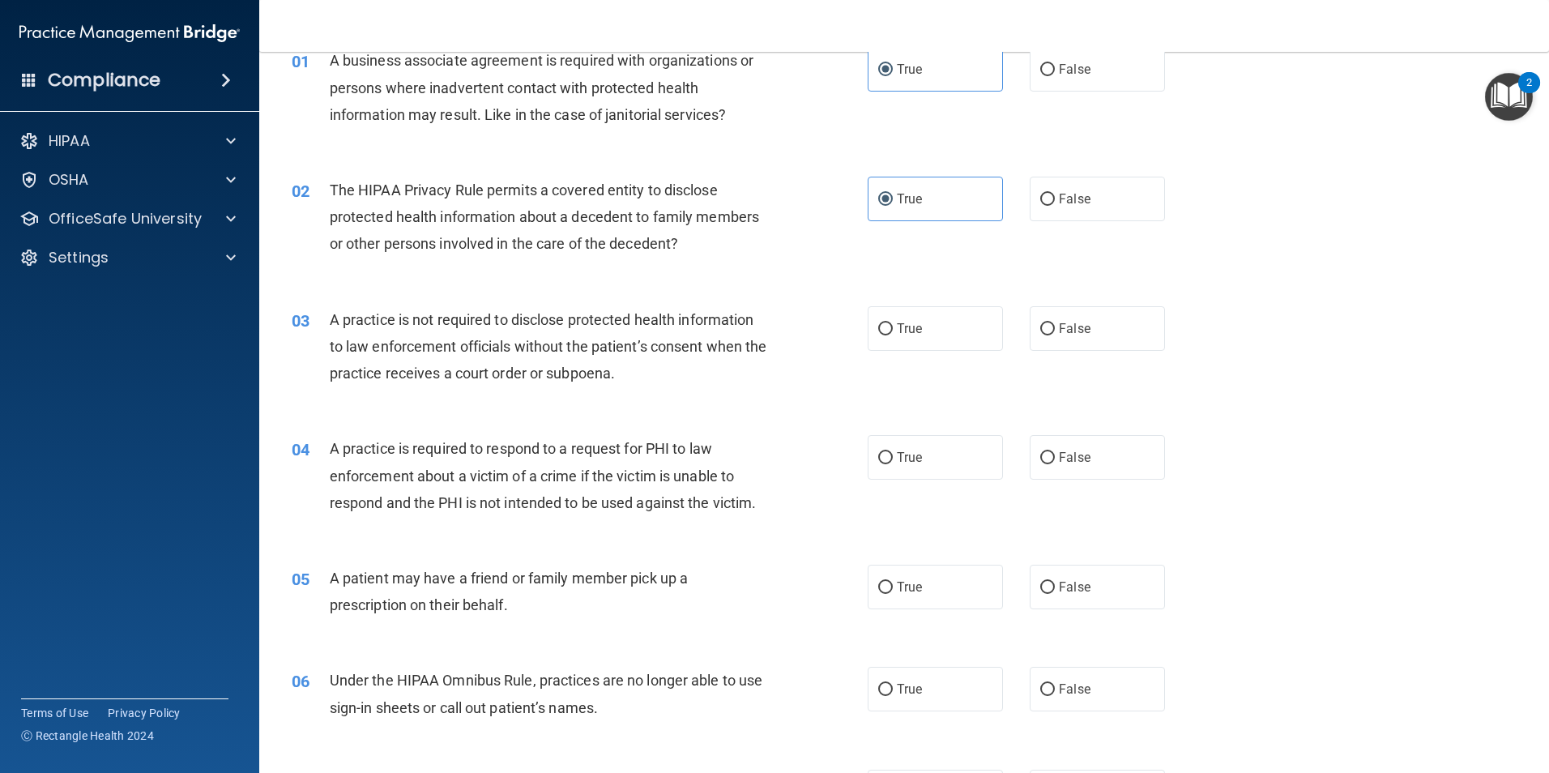
scroll to position [162, 0]
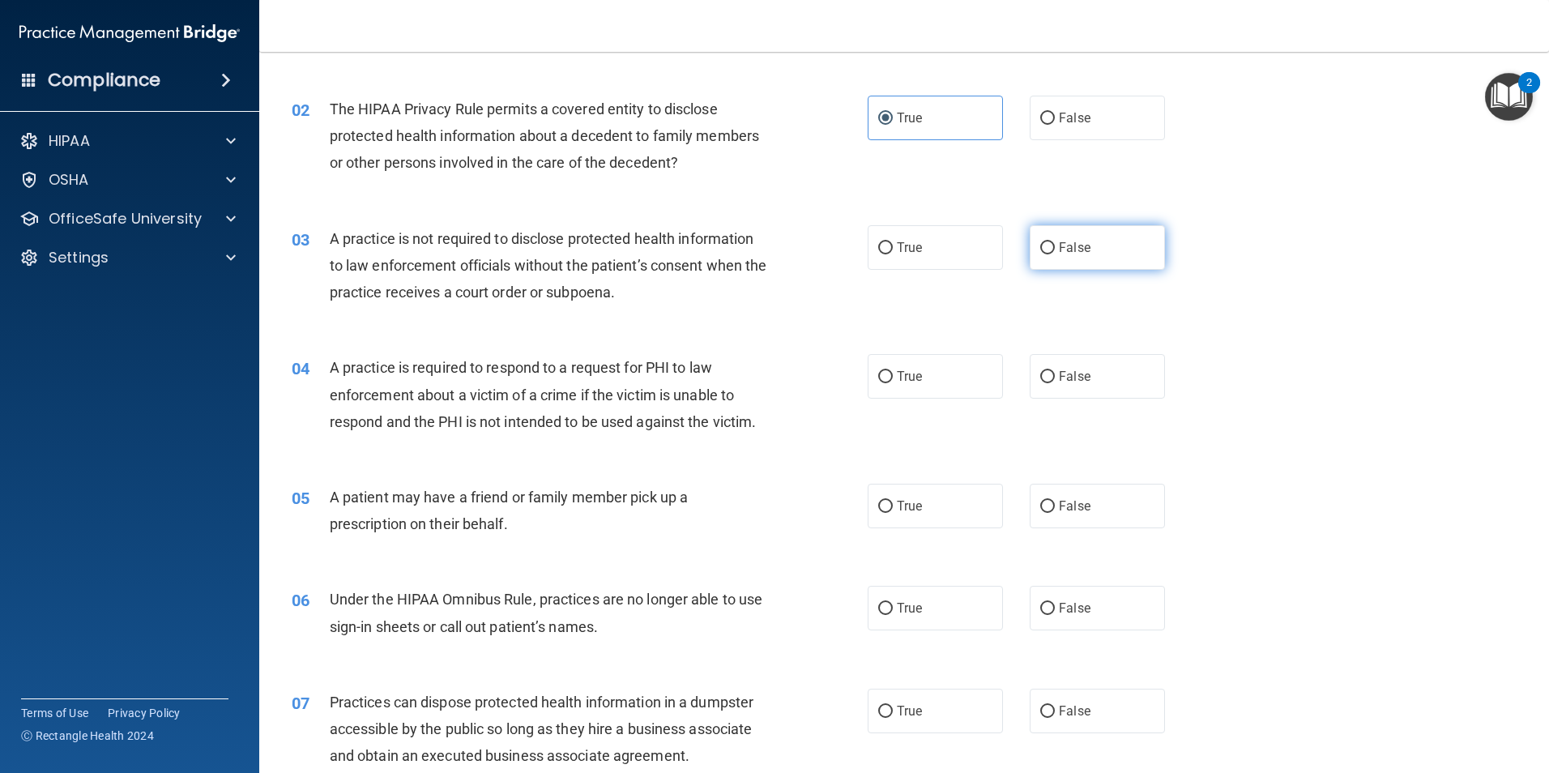
click at [1070, 244] on span "False" at bounding box center [1075, 247] width 32 height 15
click at [1055, 244] on input "False" at bounding box center [1047, 248] width 15 height 12
radio input "true"
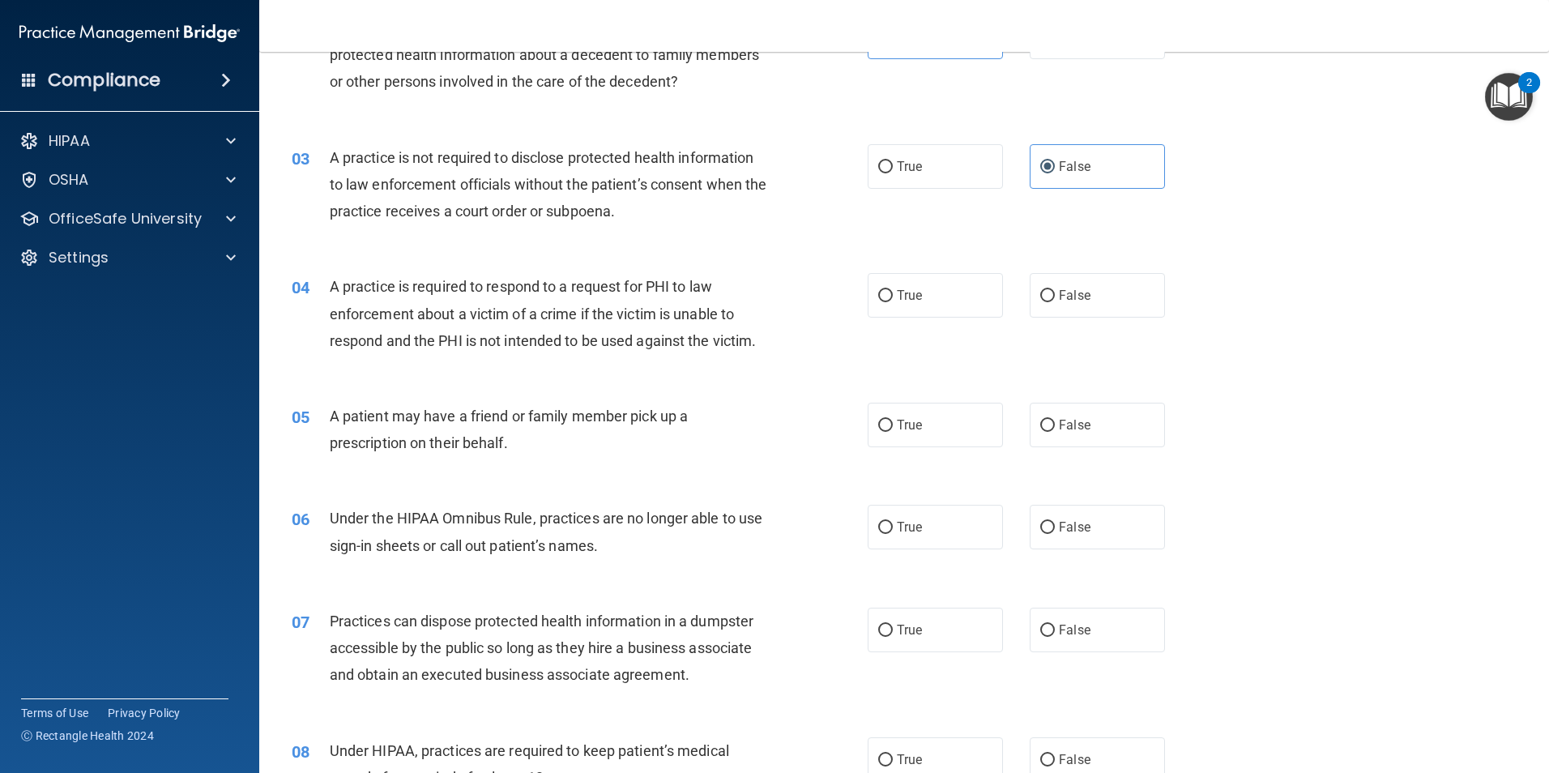
scroll to position [324, 0]
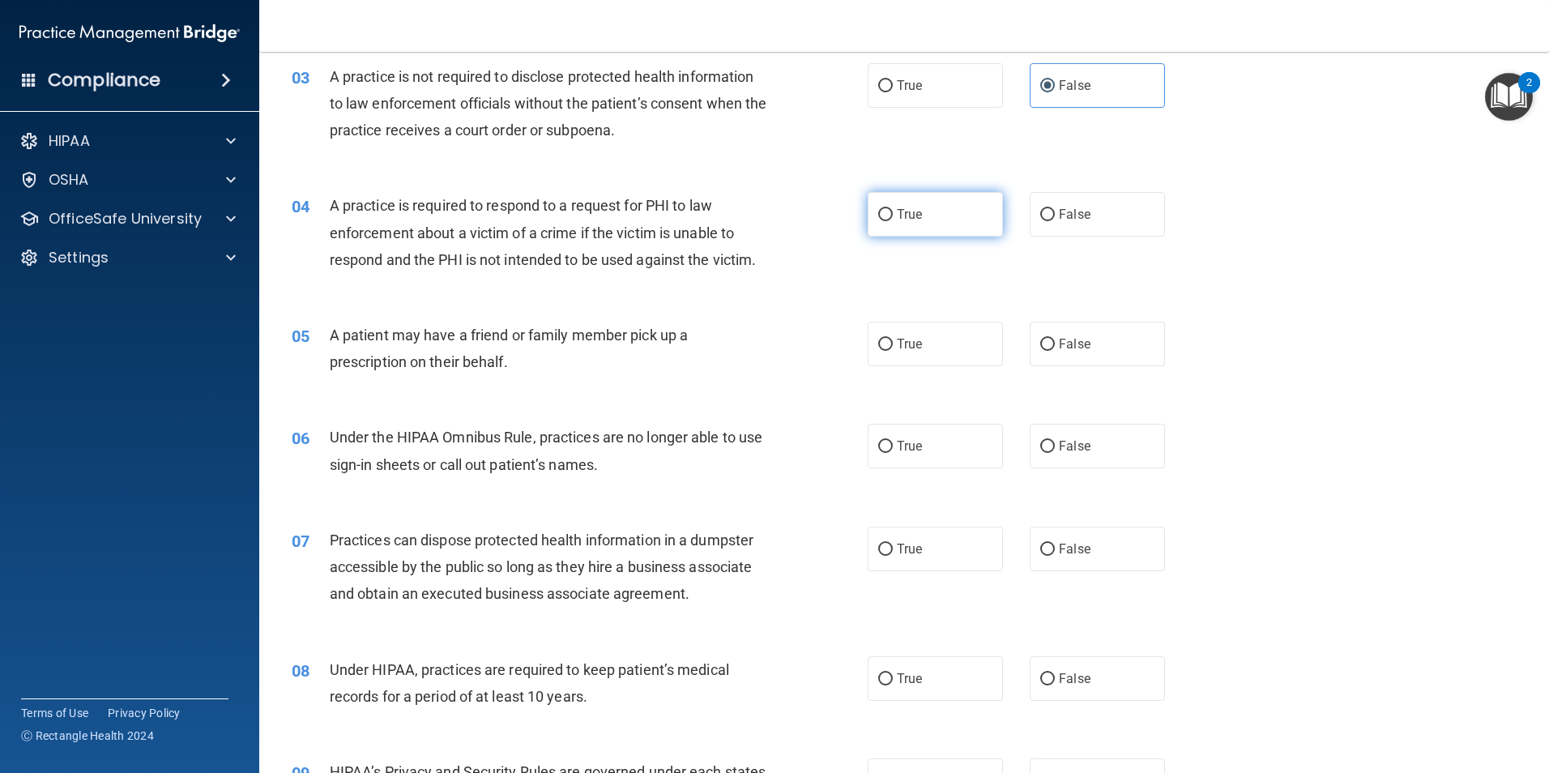
click at [919, 216] on label "True" at bounding box center [935, 214] width 135 height 45
click at [893, 216] on input "True" at bounding box center [885, 215] width 15 height 12
radio input "true"
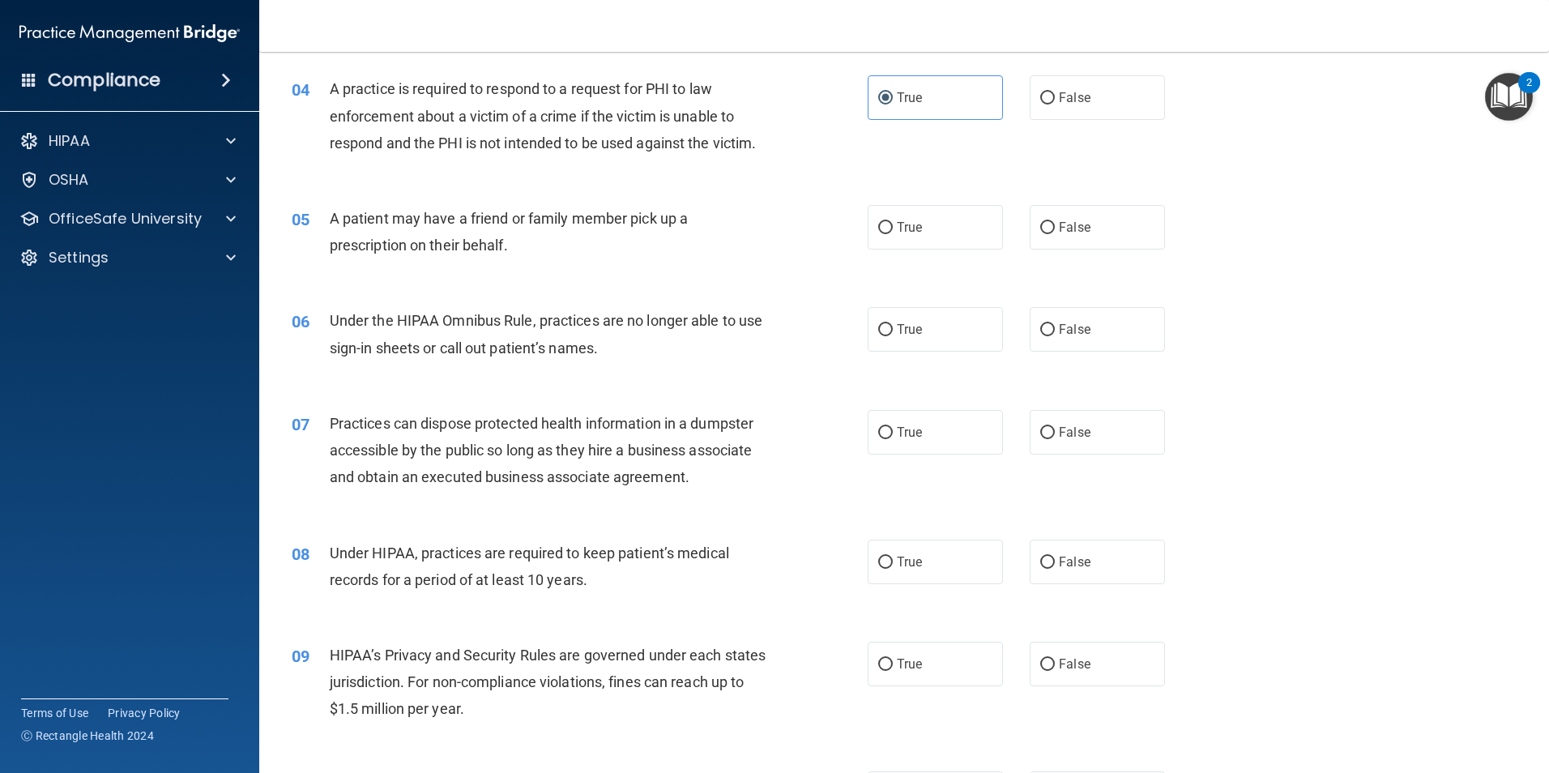
scroll to position [486, 0]
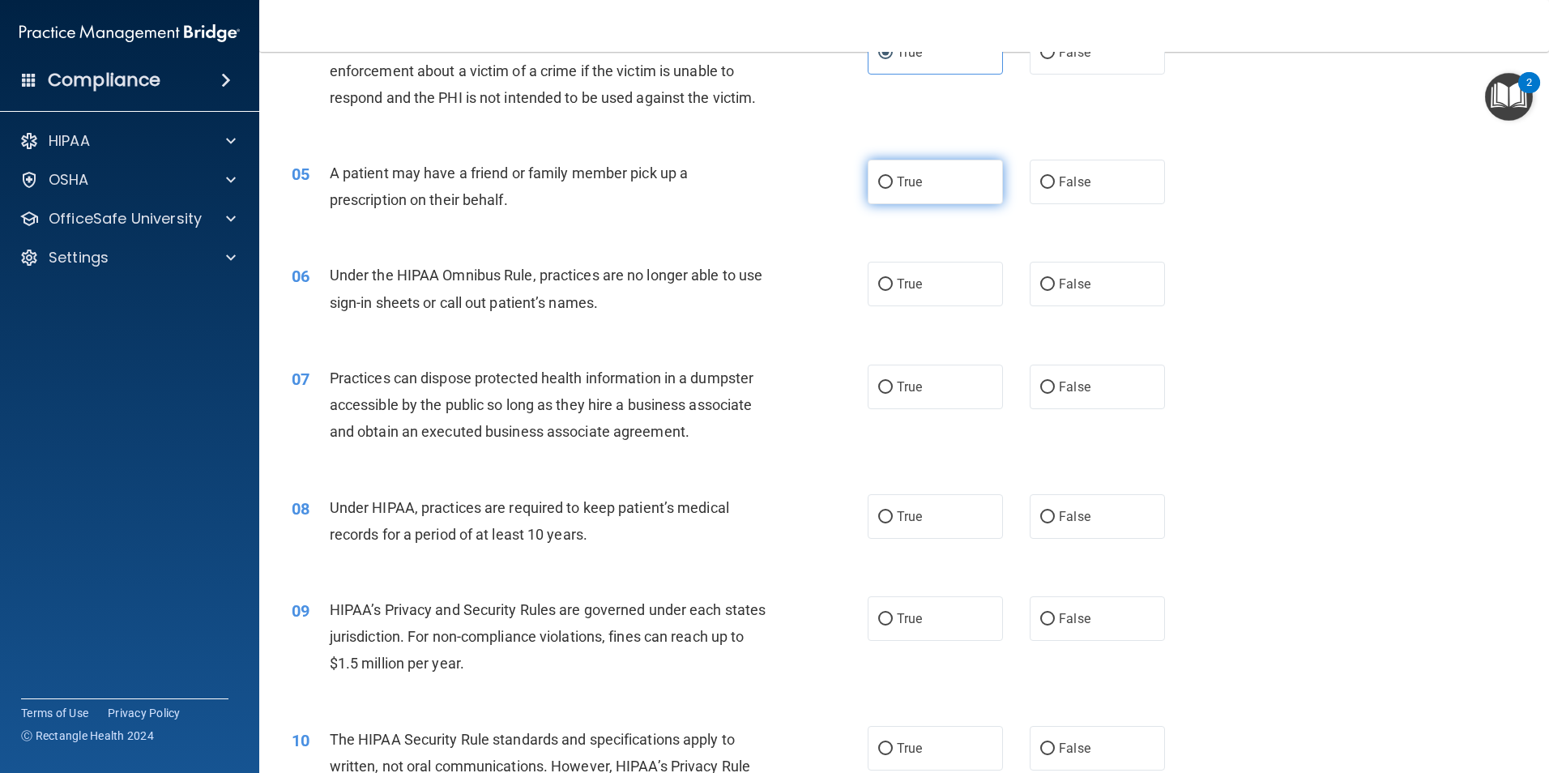
click at [946, 184] on label "True" at bounding box center [935, 182] width 135 height 45
click at [893, 184] on input "True" at bounding box center [885, 183] width 15 height 12
radio input "true"
click at [944, 289] on label "True" at bounding box center [935, 284] width 135 height 45
click at [893, 289] on input "True" at bounding box center [885, 285] width 15 height 12
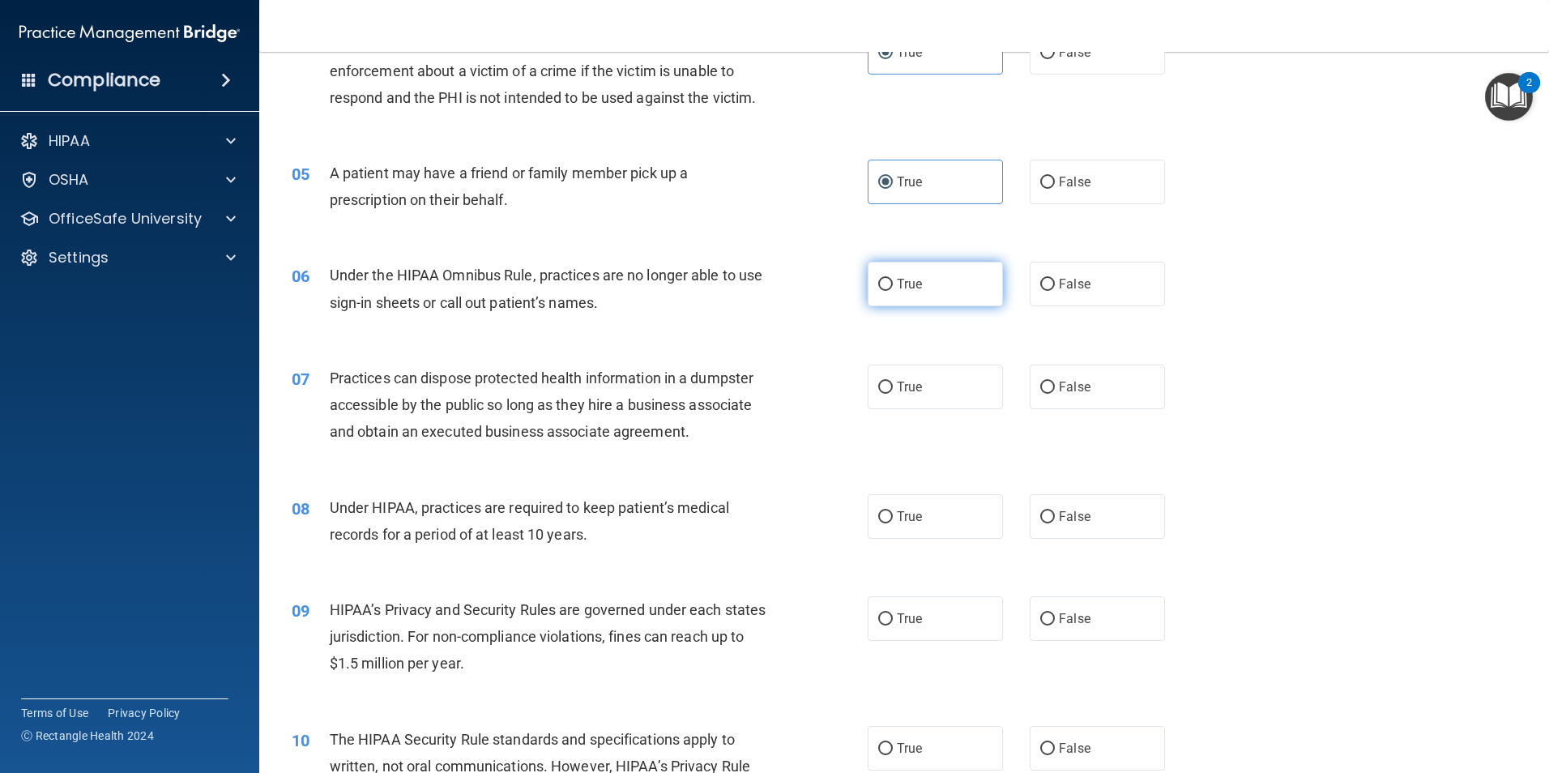
radio input "true"
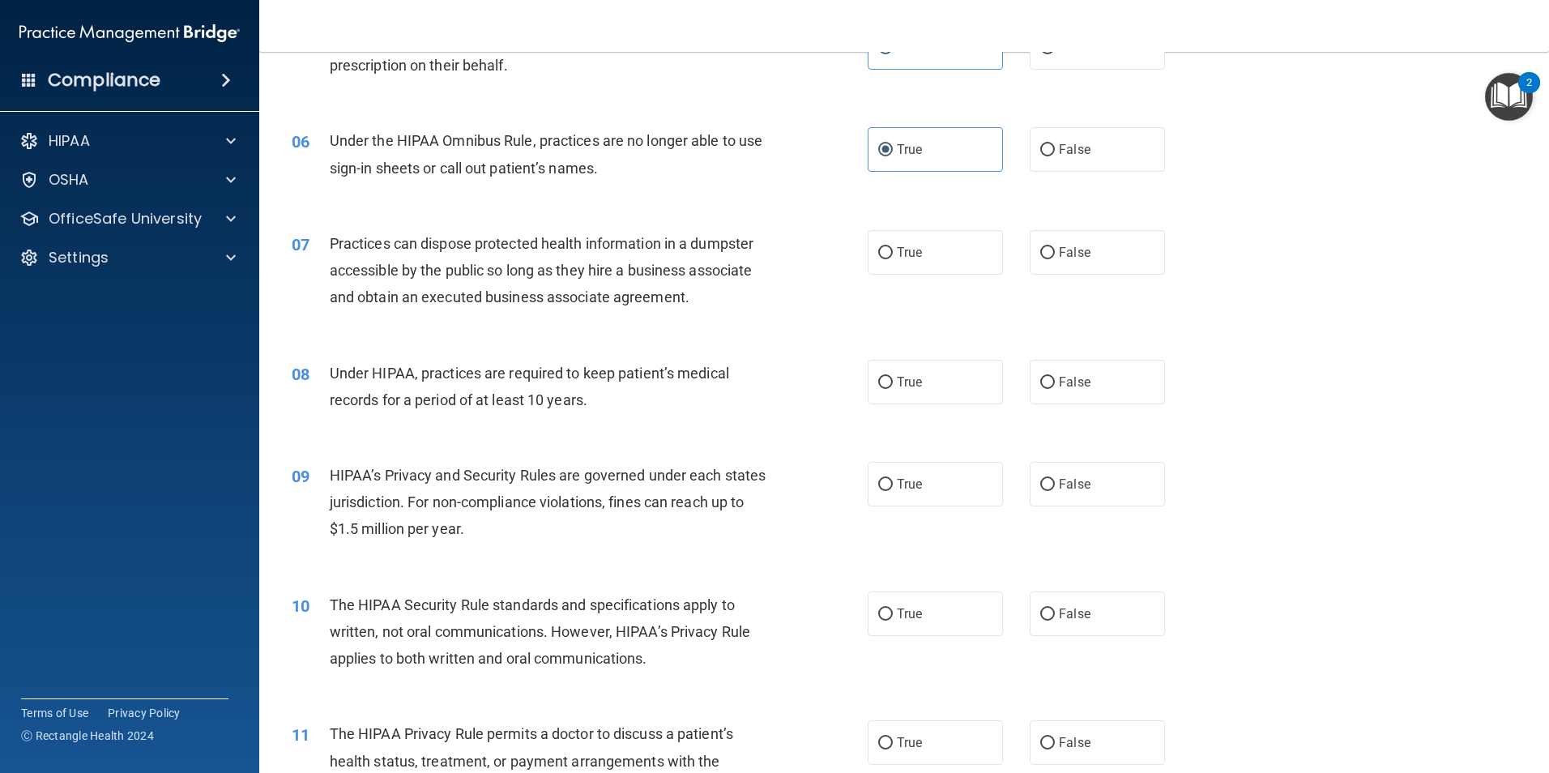
scroll to position [648, 0]
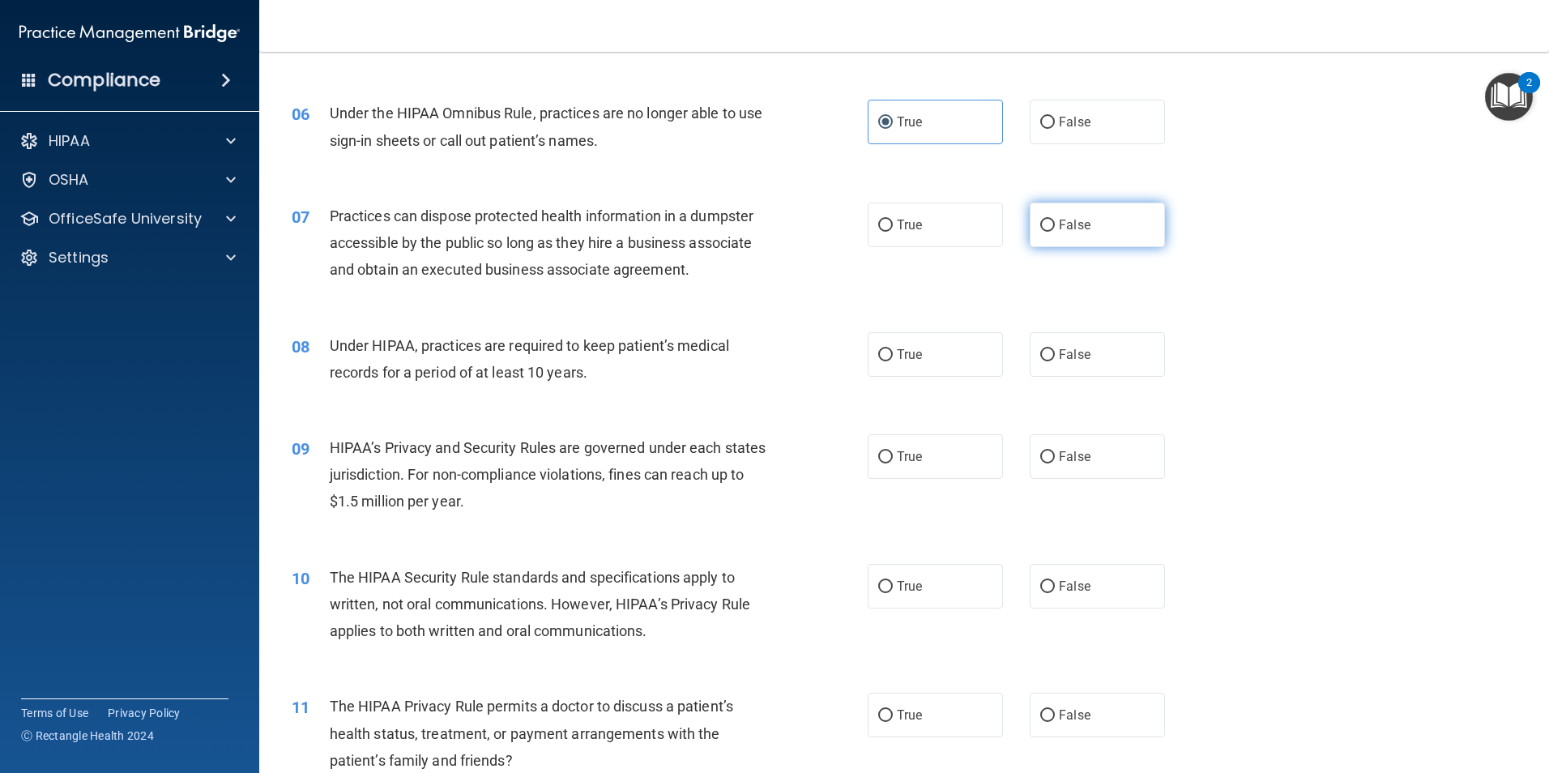
click at [1048, 220] on label "False" at bounding box center [1097, 225] width 135 height 45
click at [1048, 220] on input "False" at bounding box center [1047, 226] width 15 height 12
radio input "true"
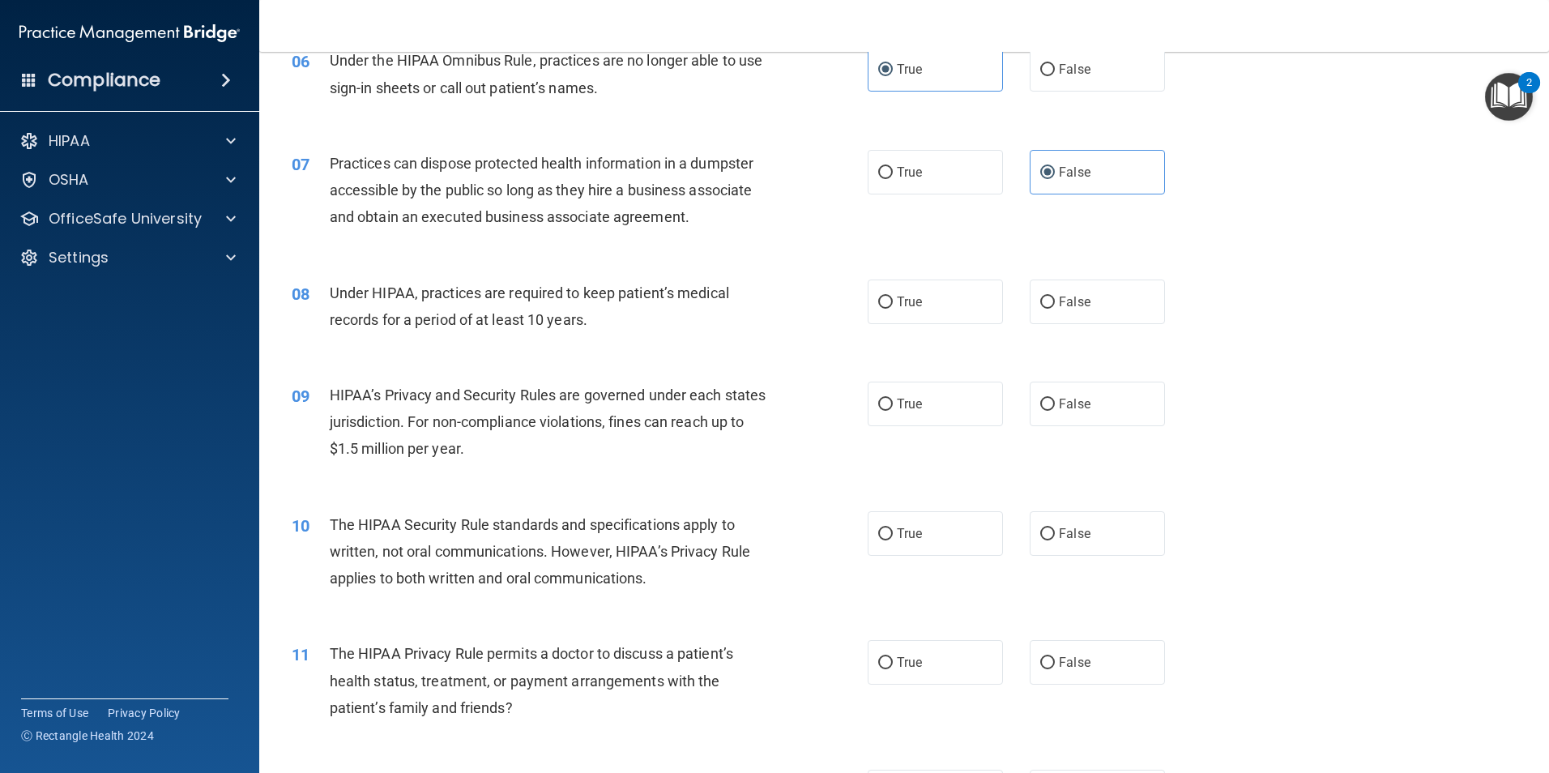
scroll to position [729, 0]
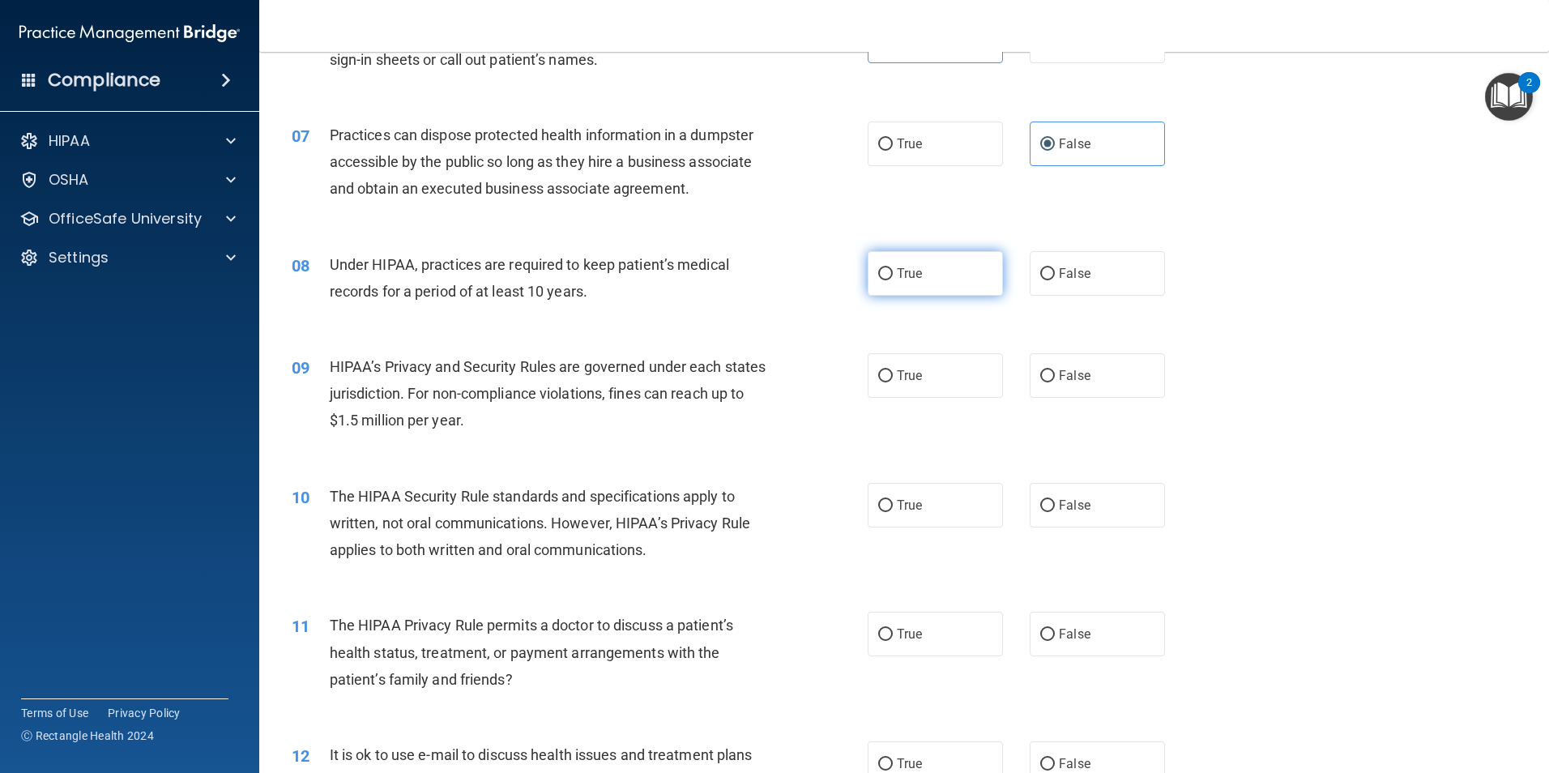
click at [935, 289] on label "True" at bounding box center [935, 273] width 135 height 45
click at [893, 280] on input "True" at bounding box center [885, 274] width 15 height 12
radio input "true"
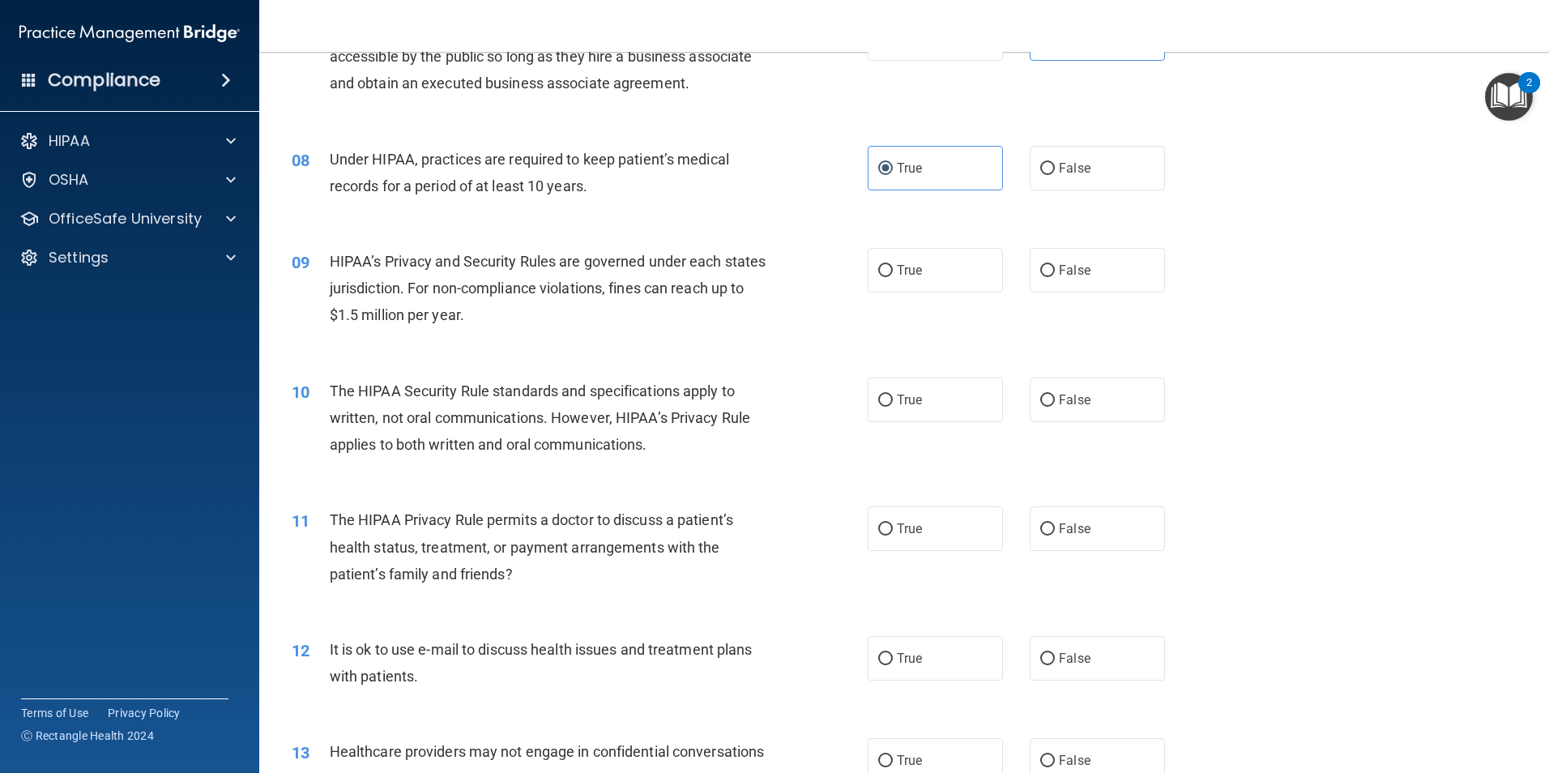
scroll to position [891, 0]
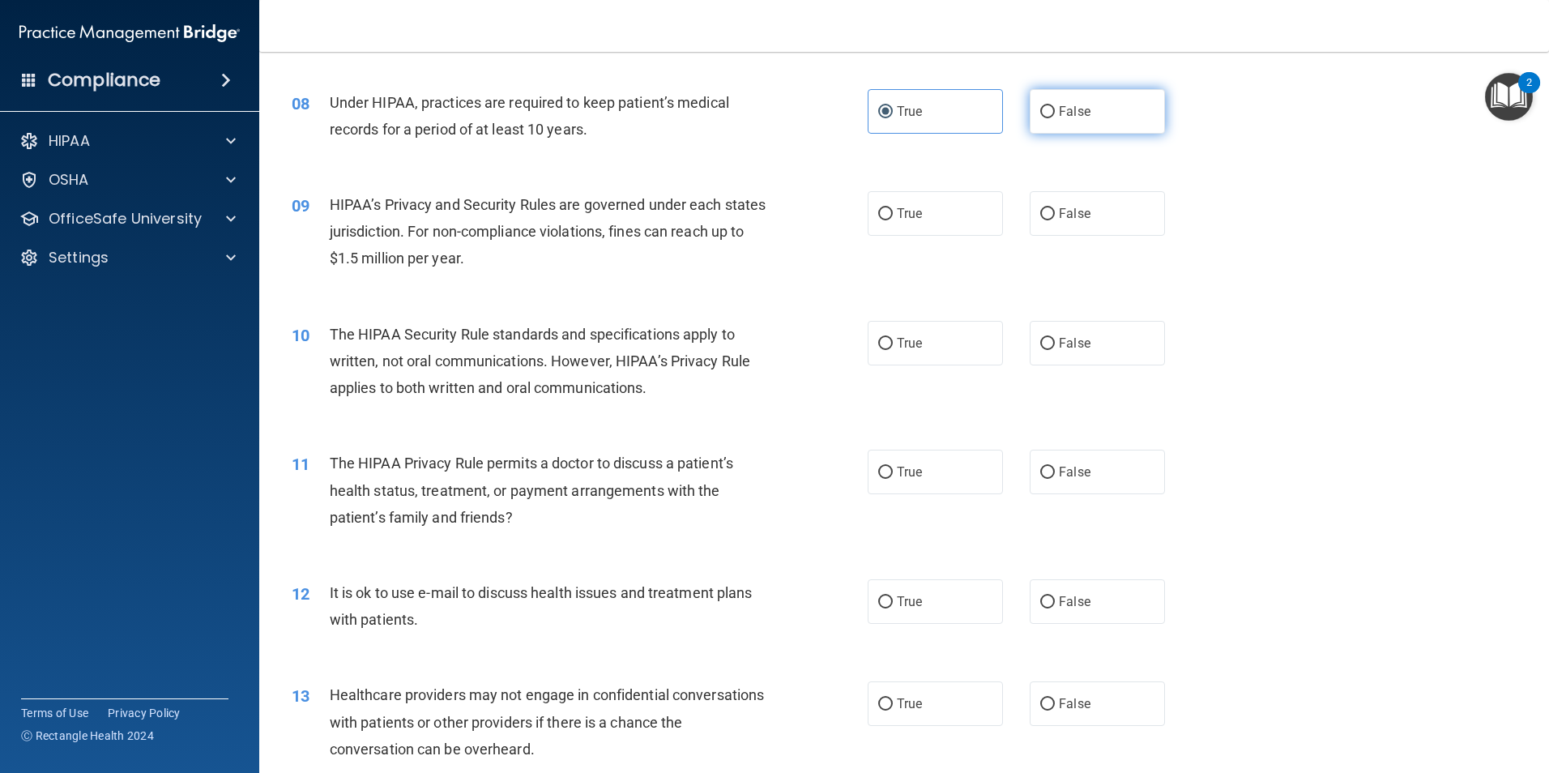
click at [1100, 113] on label "False" at bounding box center [1097, 111] width 135 height 45
click at [1055, 113] on input "False" at bounding box center [1047, 112] width 15 height 12
radio input "true"
radio input "false"
click at [897, 220] on span "True" at bounding box center [909, 213] width 25 height 15
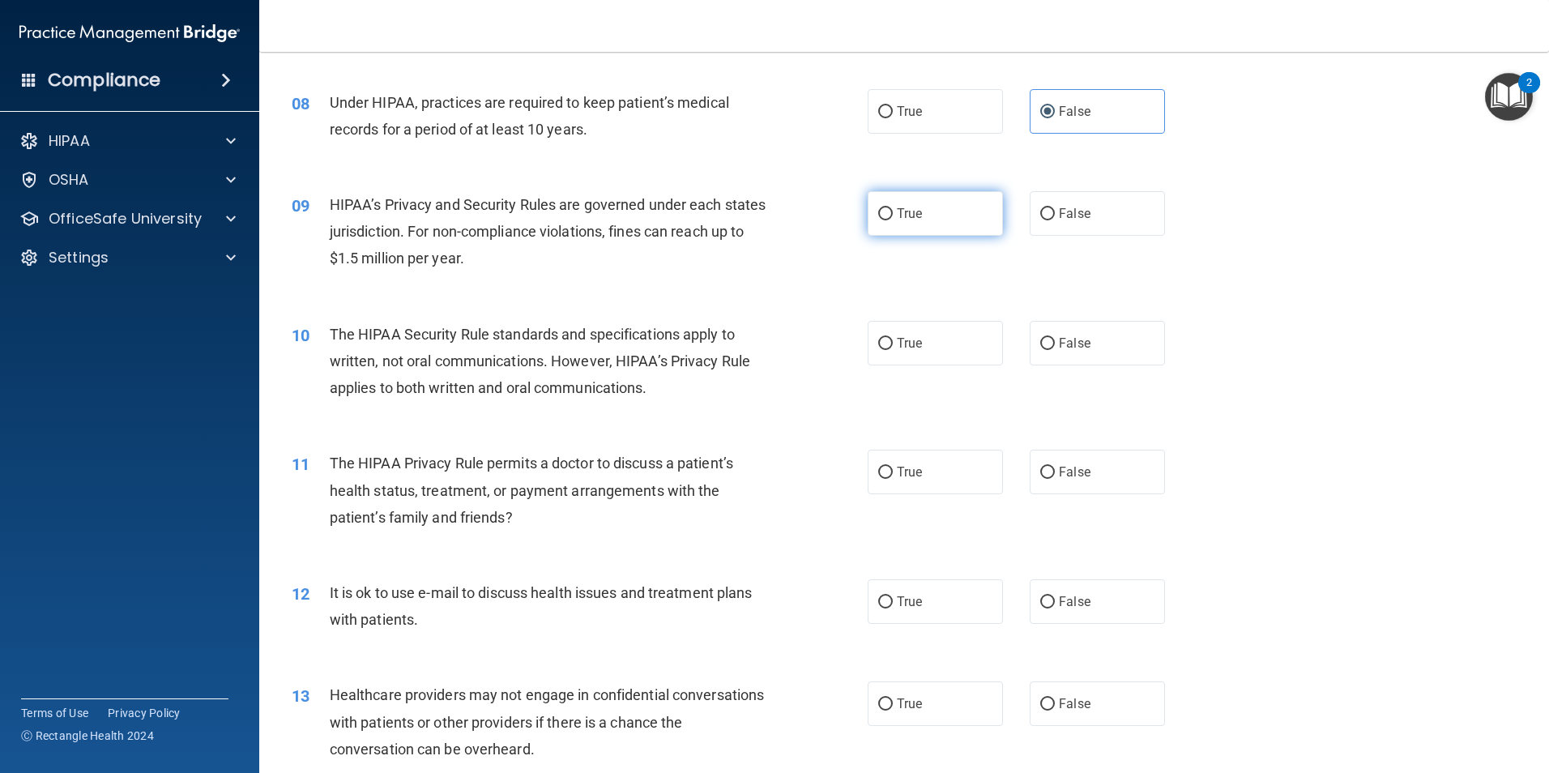
click at [893, 220] on input "True" at bounding box center [885, 214] width 15 height 12
radio input "true"
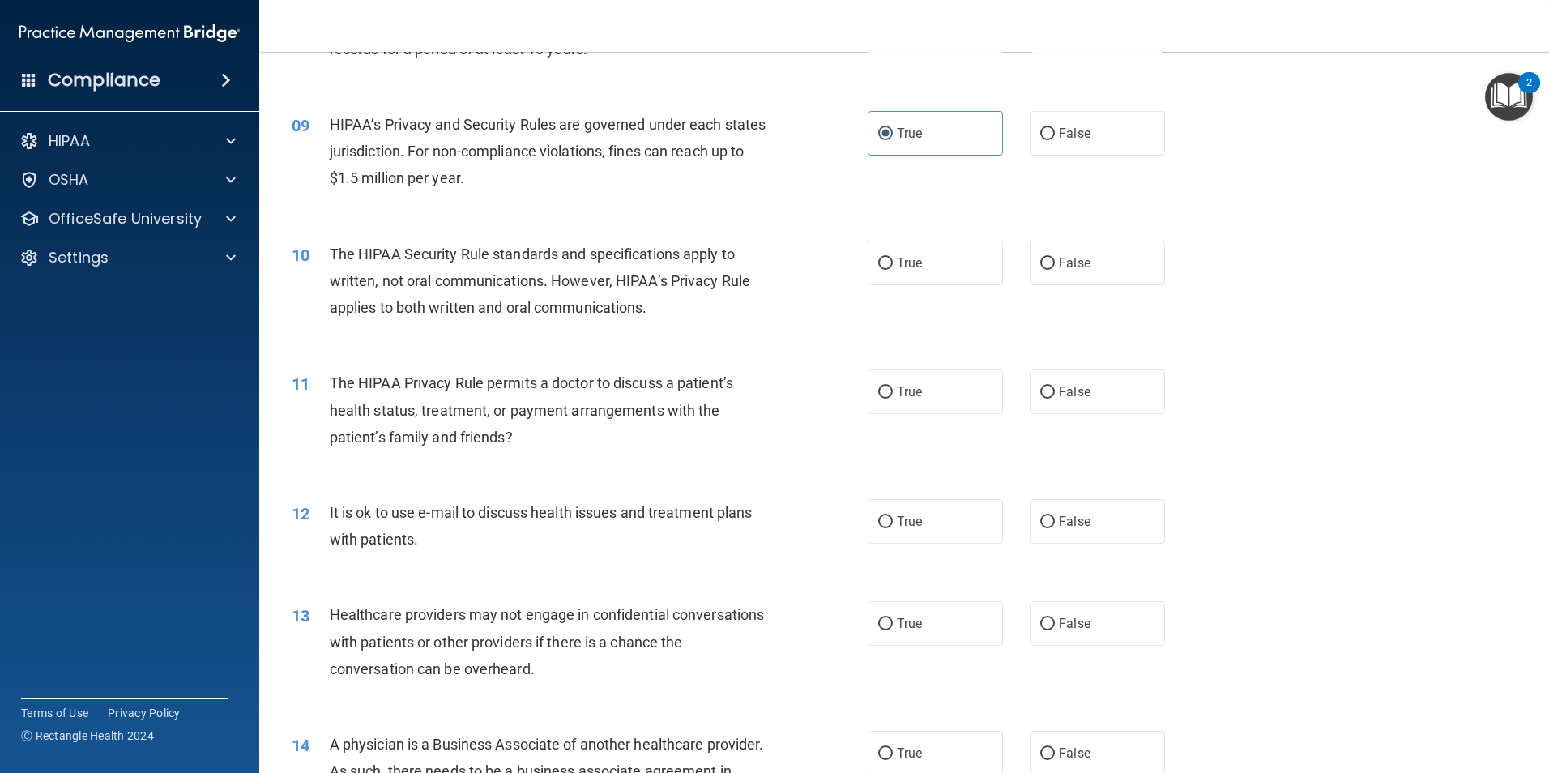
scroll to position [972, 0]
click at [921, 261] on label "True" at bounding box center [935, 262] width 135 height 45
click at [893, 261] on input "True" at bounding box center [885, 263] width 15 height 12
radio input "true"
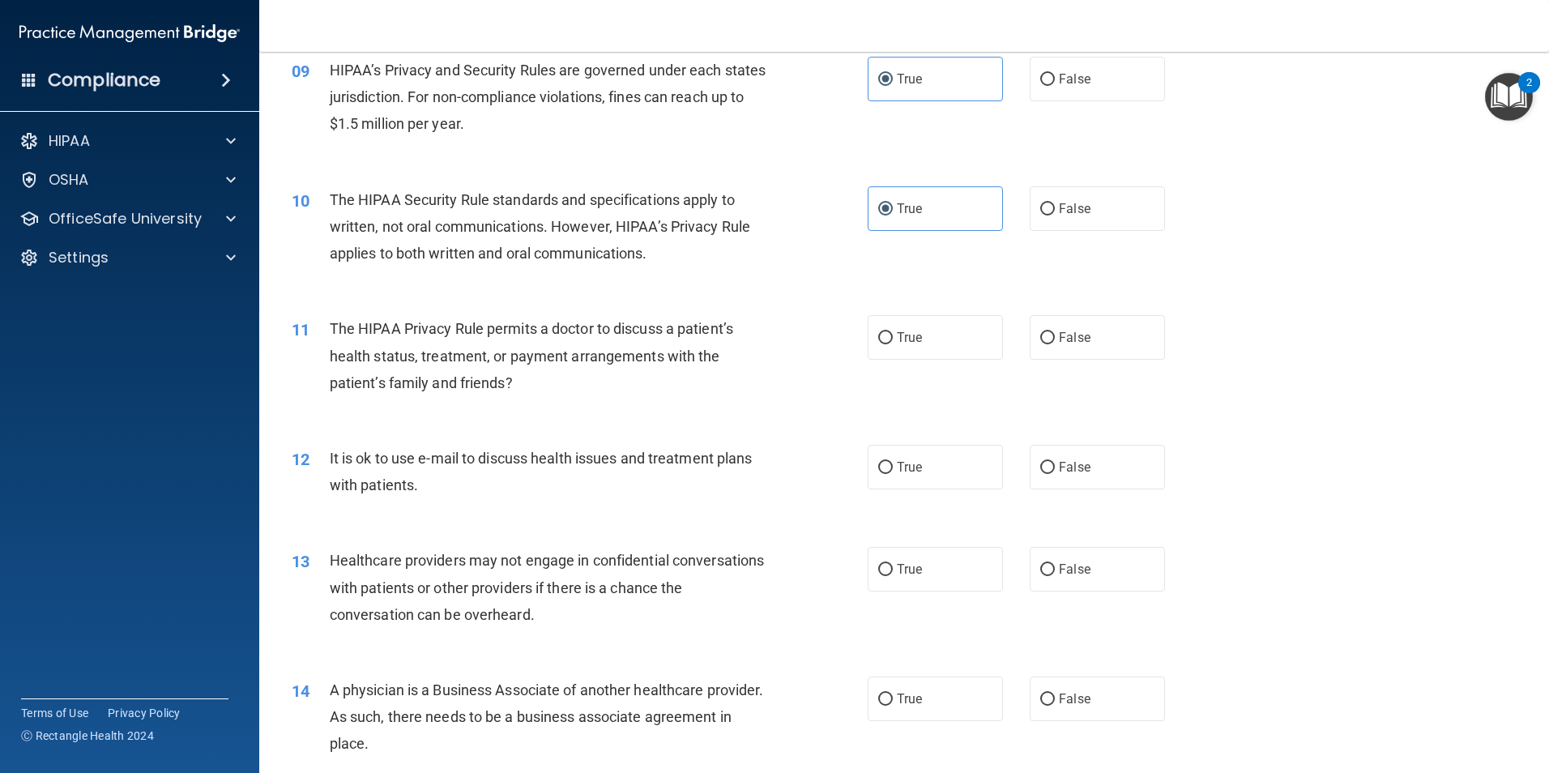
scroll to position [1134, 0]
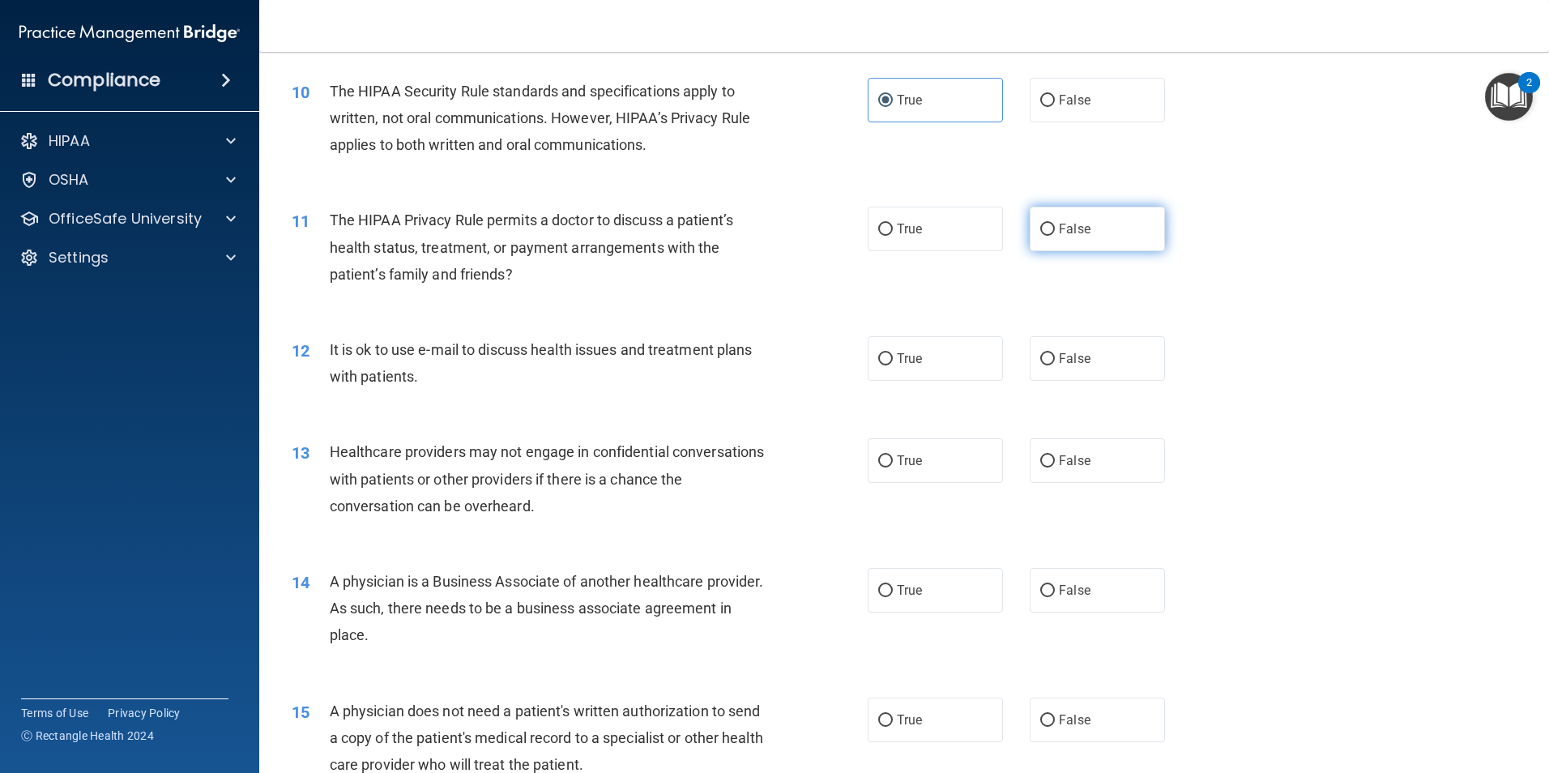
click at [1080, 230] on span "False" at bounding box center [1075, 228] width 32 height 15
click at [1055, 230] on input "False" at bounding box center [1047, 230] width 15 height 12
radio input "true"
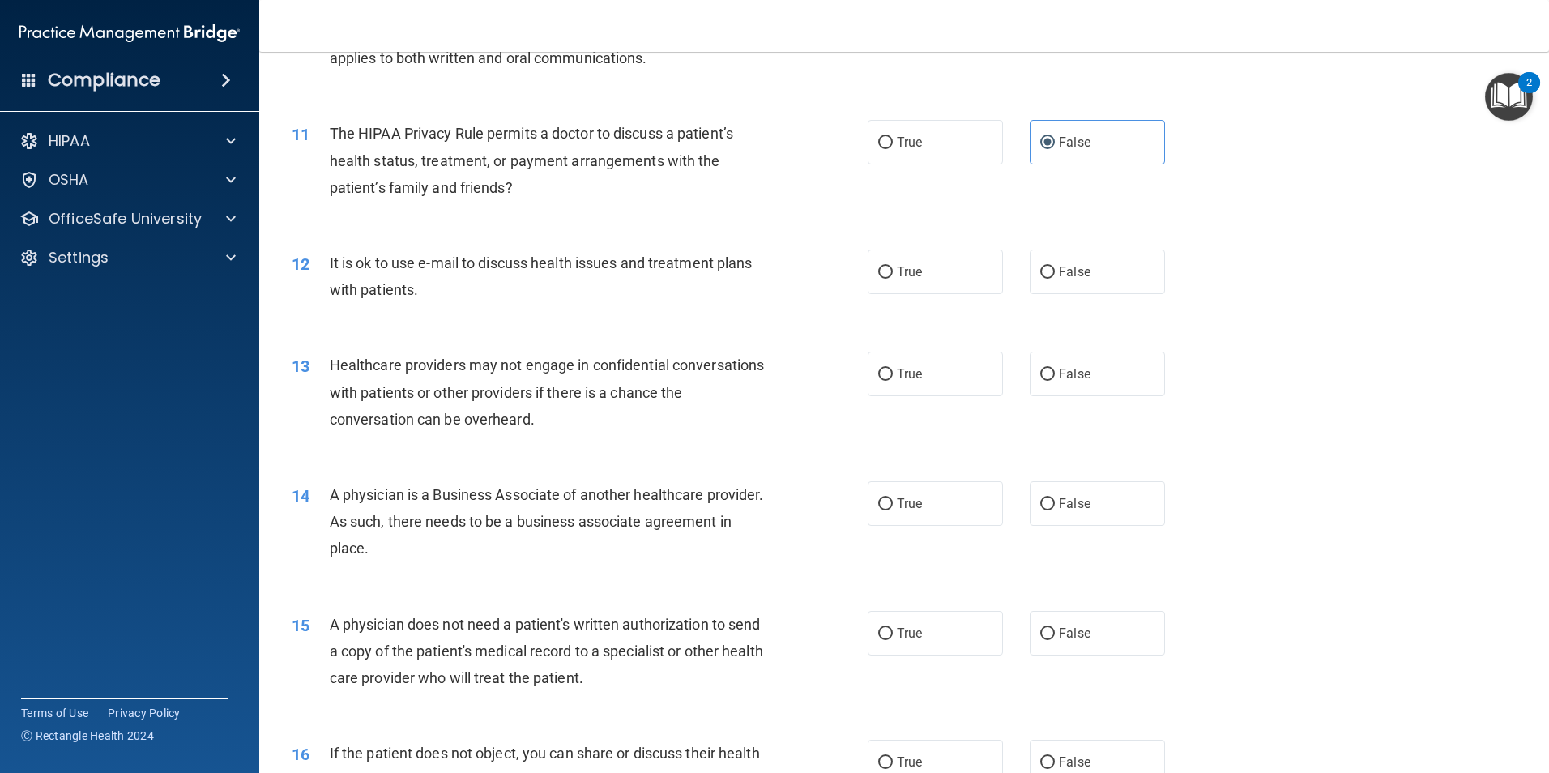
scroll to position [1297, 0]
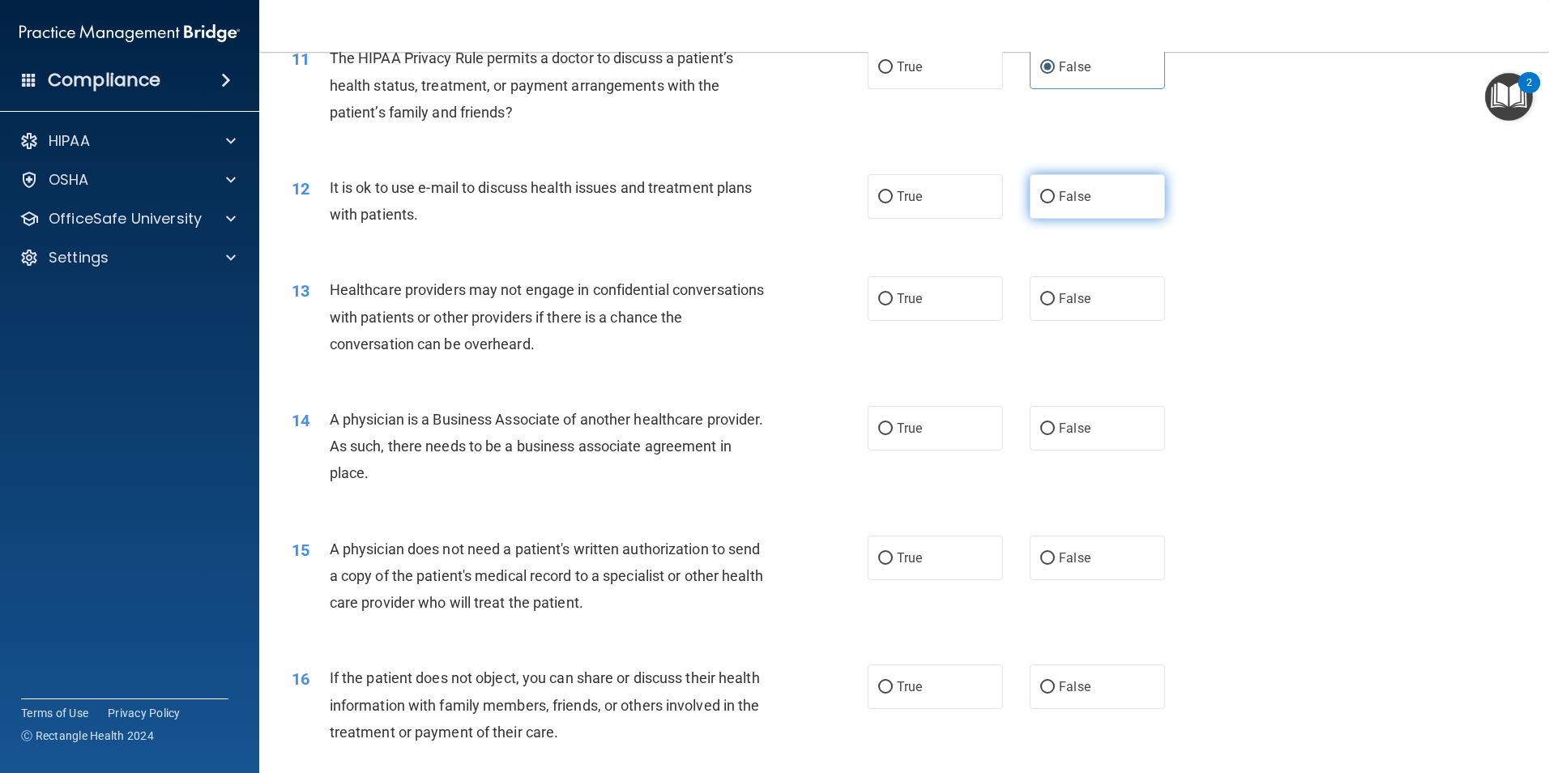
click at [1087, 198] on label "False" at bounding box center [1097, 196] width 135 height 45
click at [1055, 198] on input "False" at bounding box center [1047, 197] width 15 height 12
radio input "true"
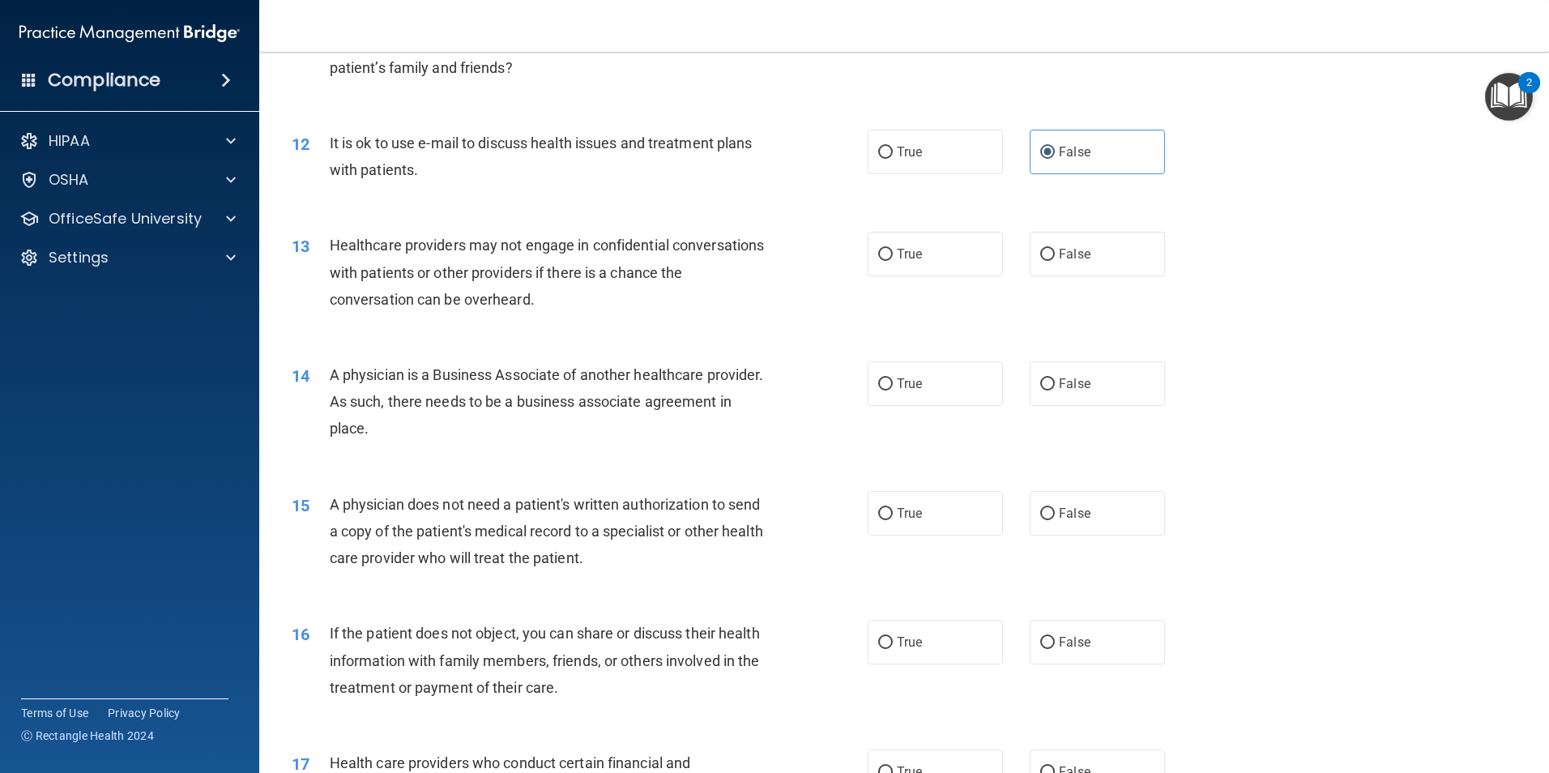
scroll to position [1378, 0]
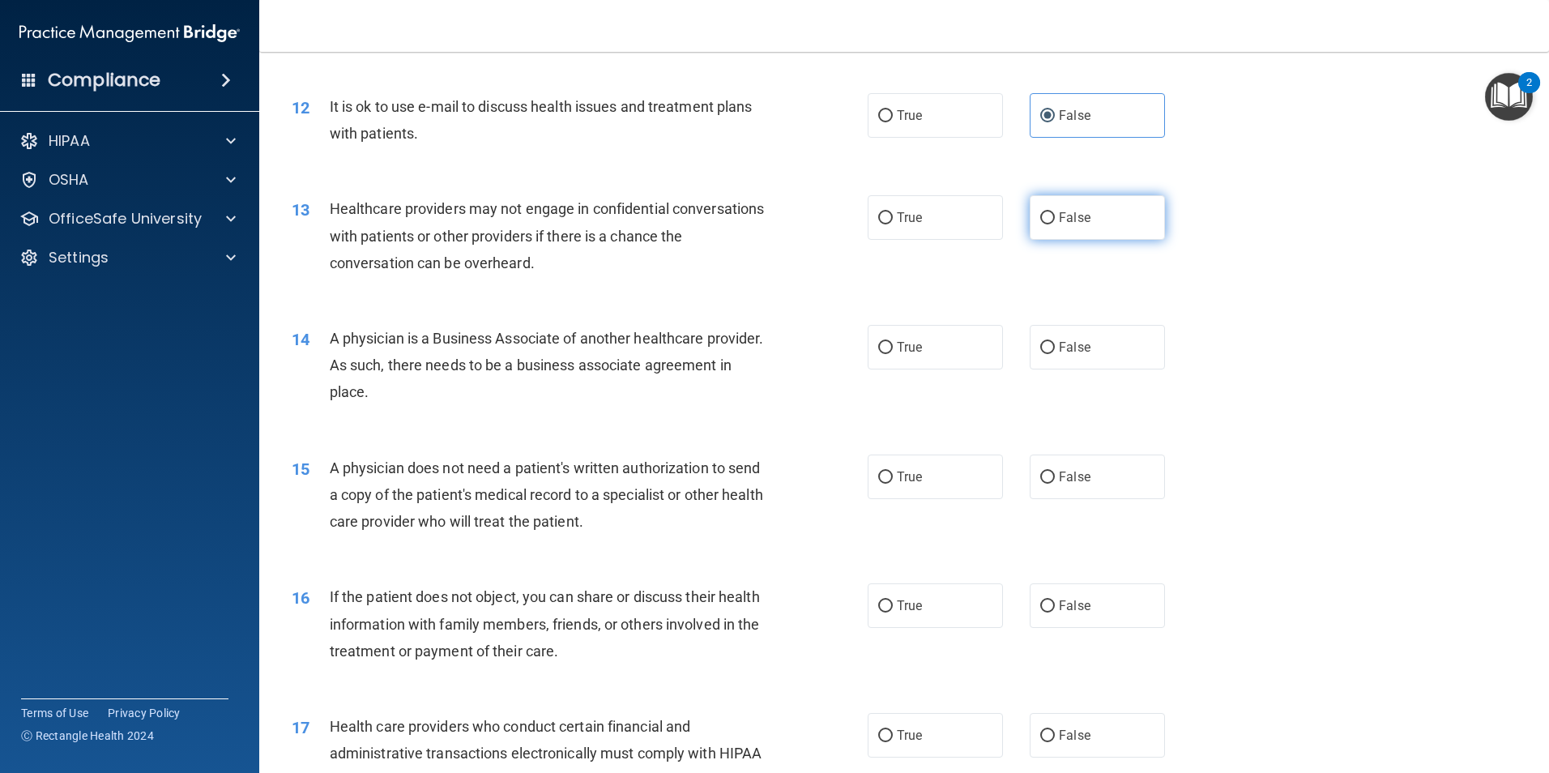
click at [1072, 225] on label "False" at bounding box center [1097, 217] width 135 height 45
click at [1055, 224] on input "False" at bounding box center [1047, 218] width 15 height 12
radio input "true"
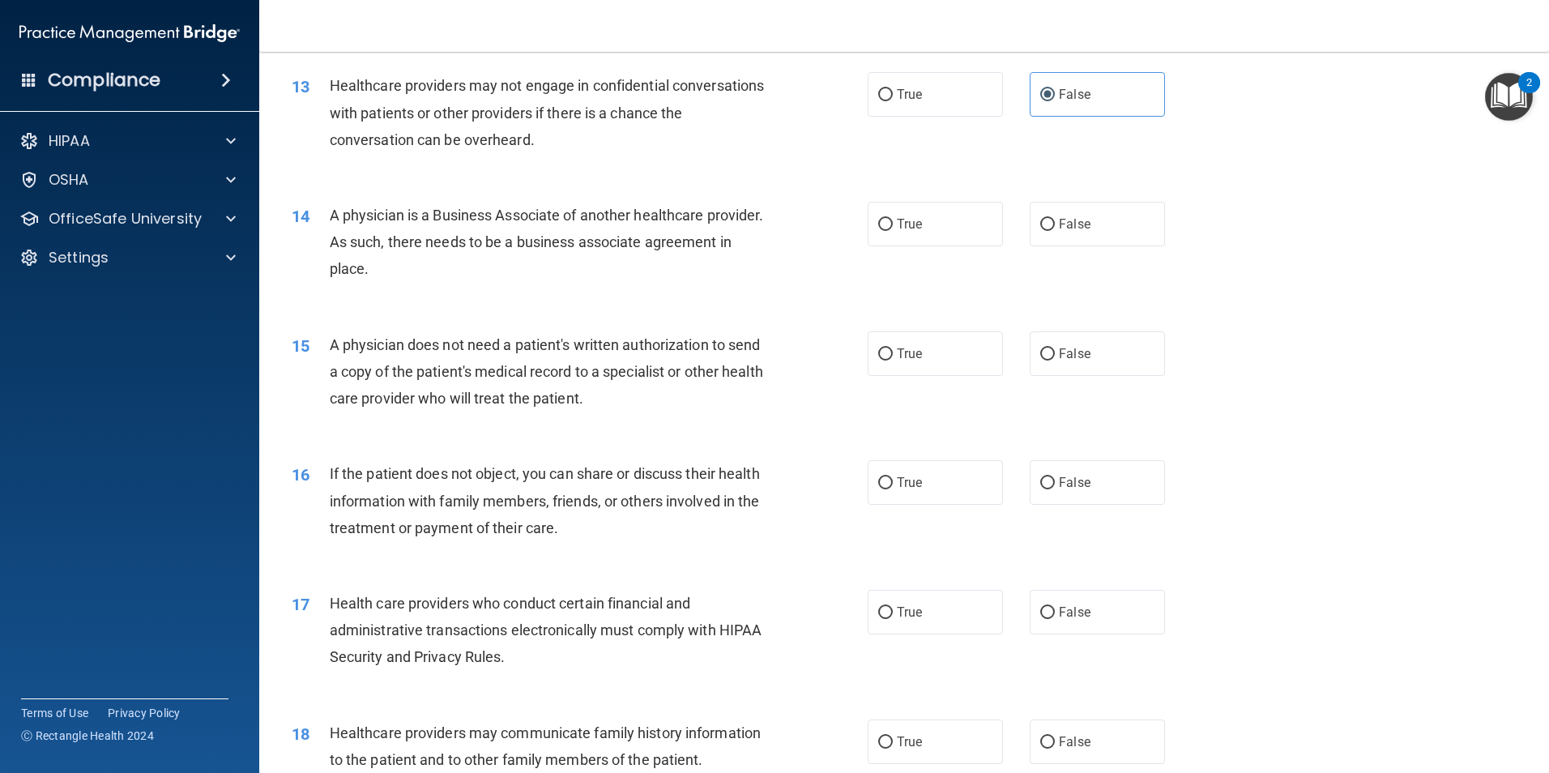
scroll to position [1540, 0]
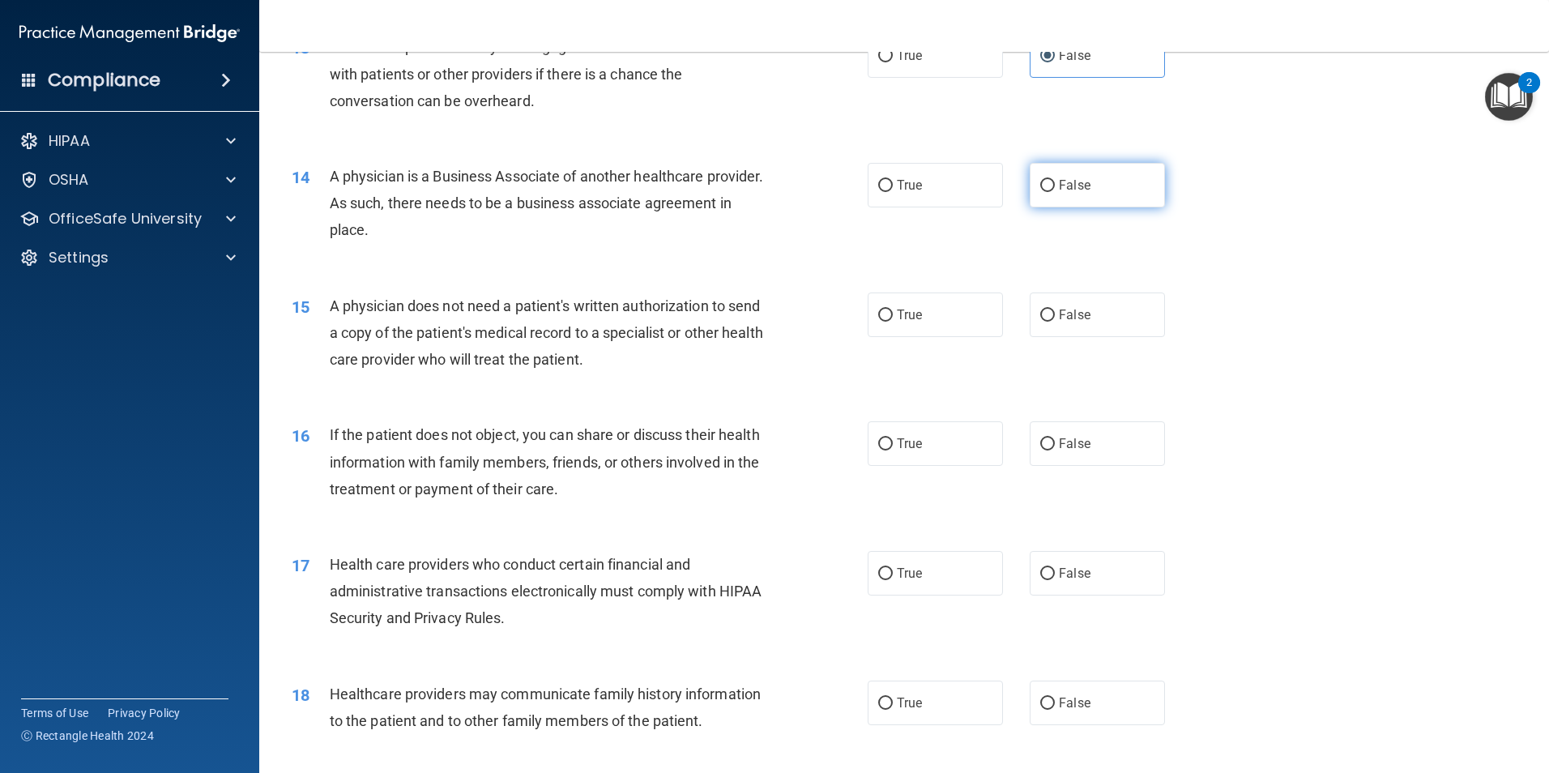
click at [1070, 188] on span "False" at bounding box center [1075, 184] width 32 height 15
click at [1055, 188] on input "False" at bounding box center [1047, 186] width 15 height 12
radio input "true"
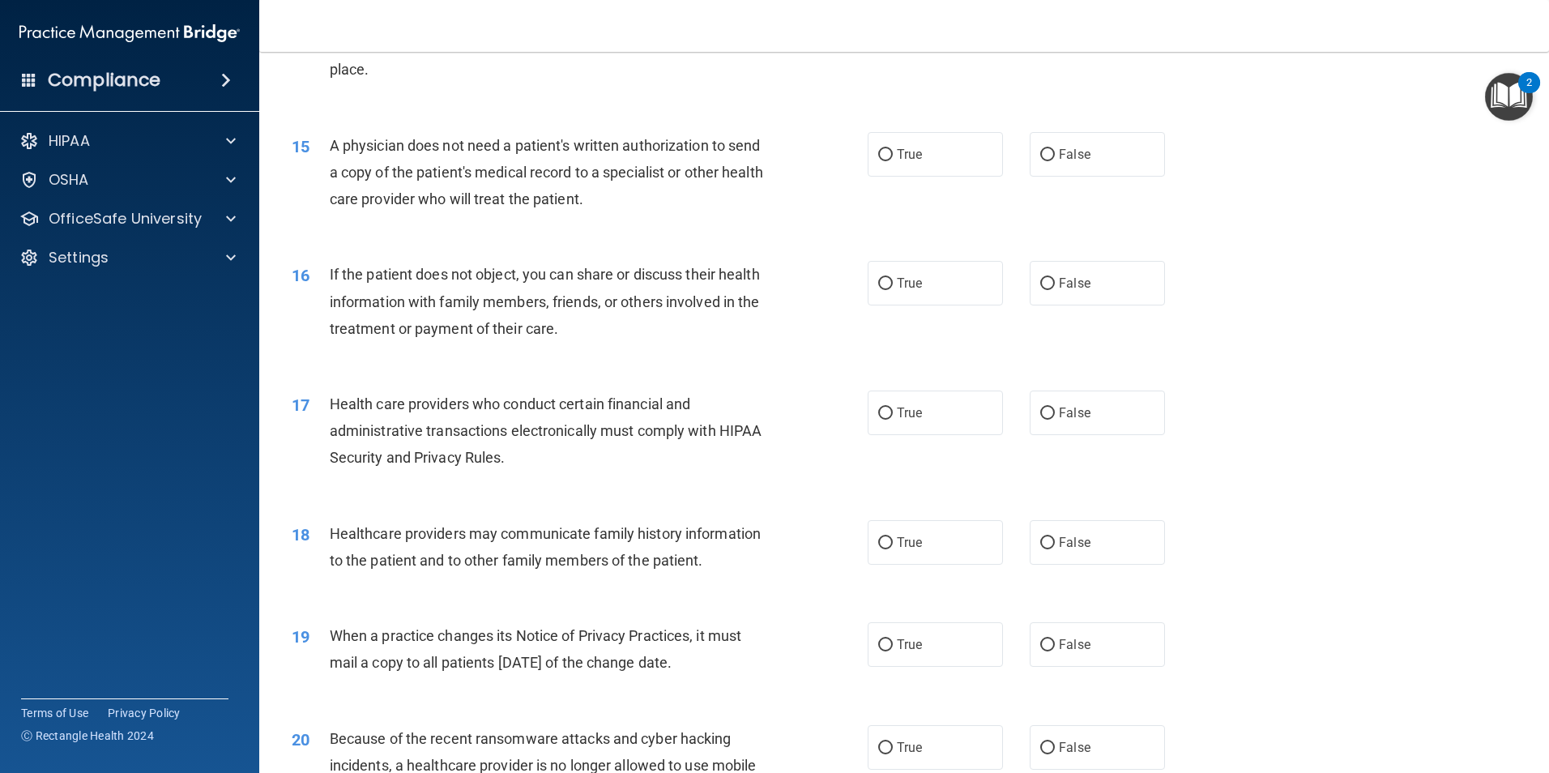
scroll to position [1702, 0]
click at [933, 150] on label "True" at bounding box center [935, 152] width 135 height 45
click at [893, 150] on input "True" at bounding box center [885, 153] width 15 height 12
radio input "true"
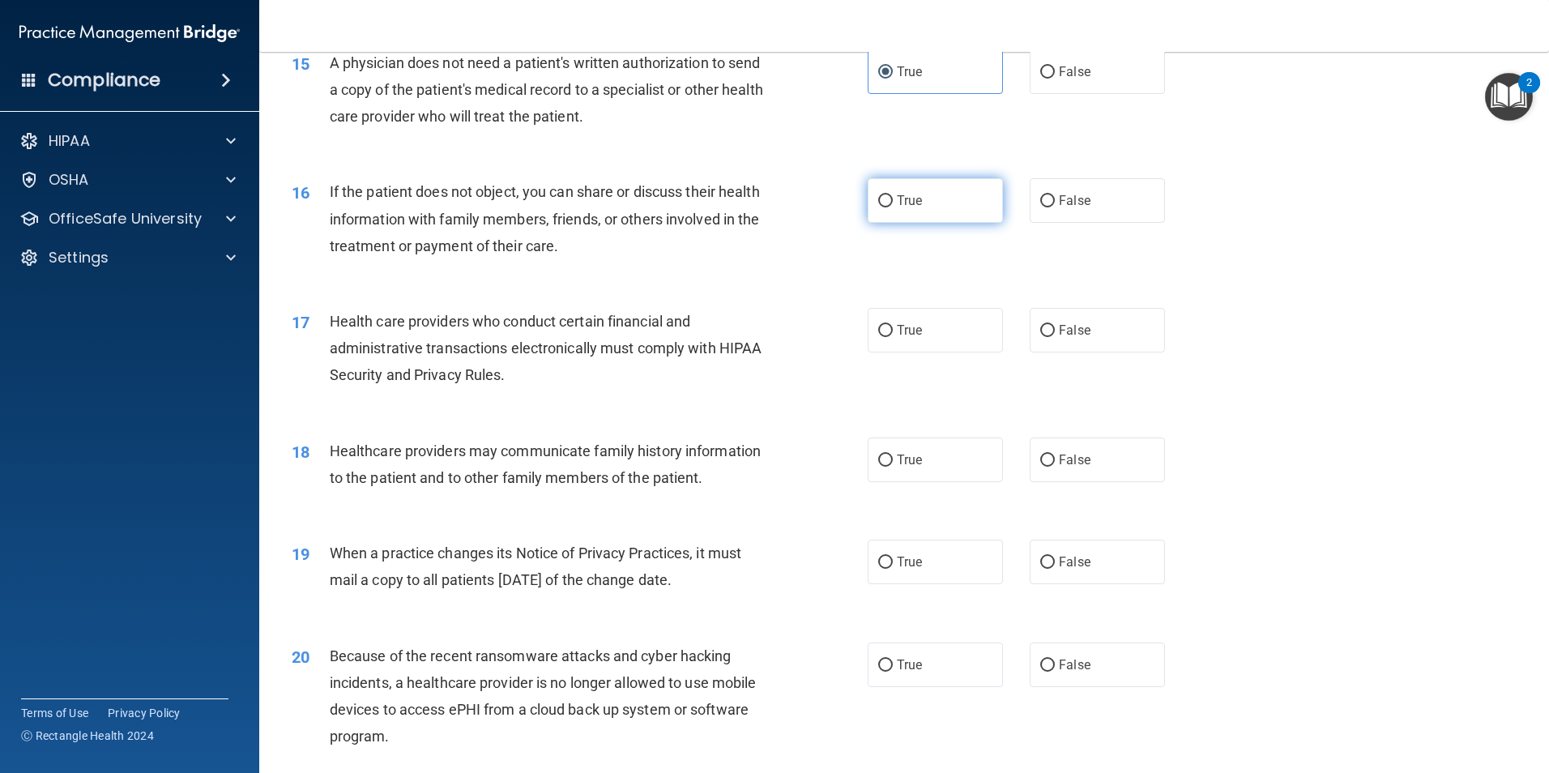
click at [916, 204] on span "True" at bounding box center [909, 200] width 25 height 15
click at [893, 204] on input "True" at bounding box center [885, 201] width 15 height 12
radio input "true"
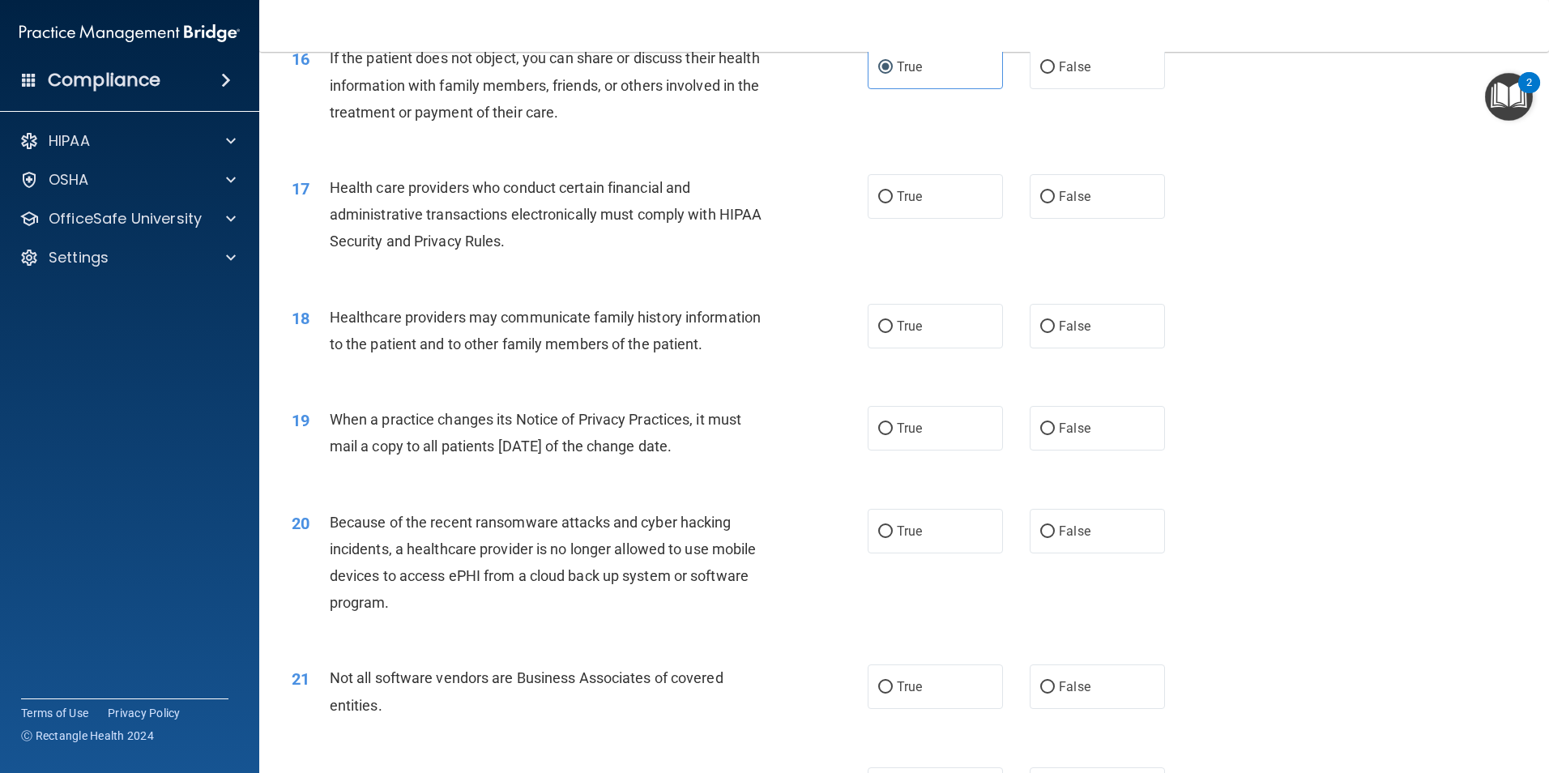
scroll to position [1945, 0]
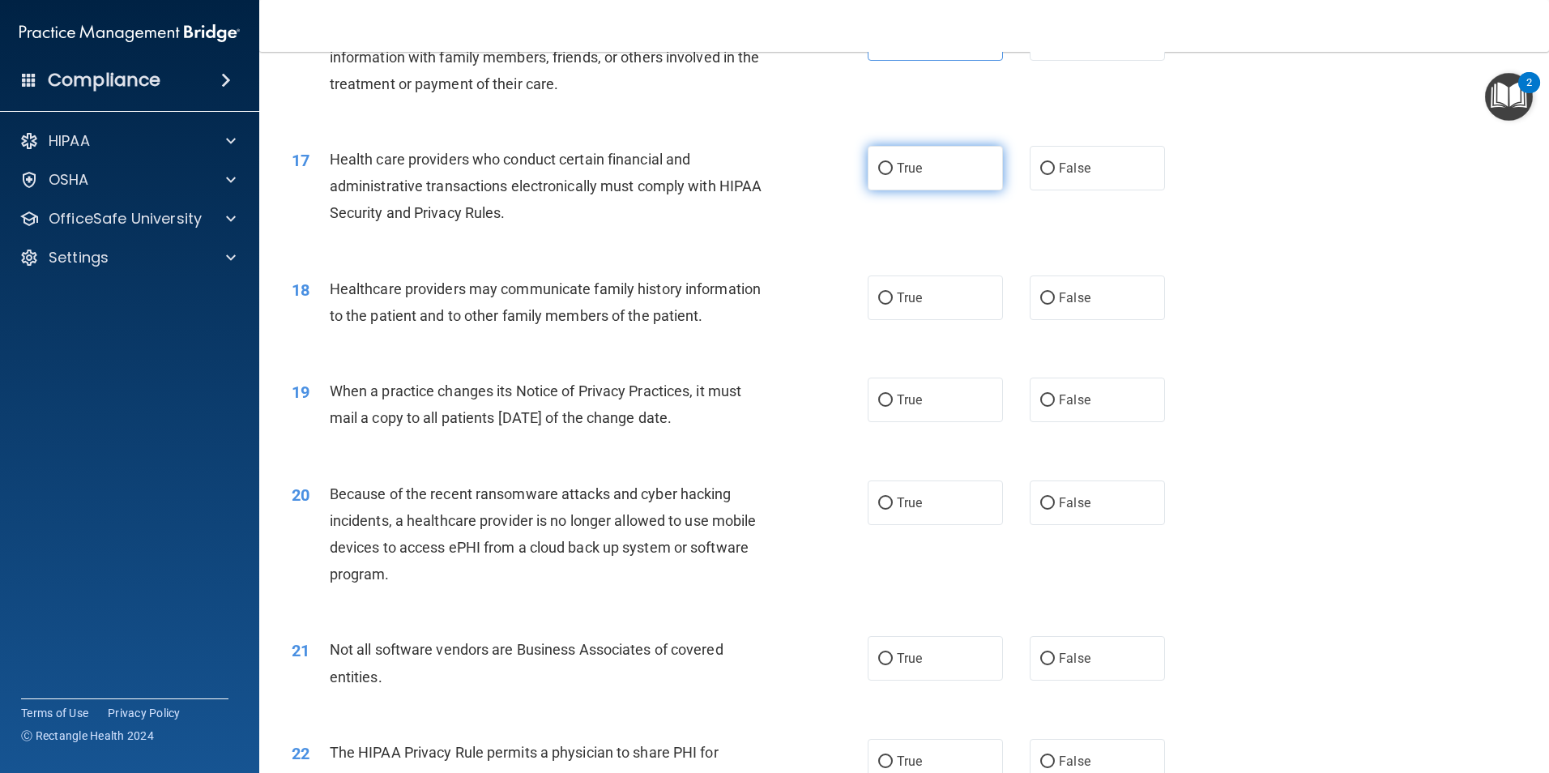
click at [913, 171] on span "True" at bounding box center [909, 167] width 25 height 15
click at [893, 171] on input "True" at bounding box center [885, 169] width 15 height 12
radio input "true"
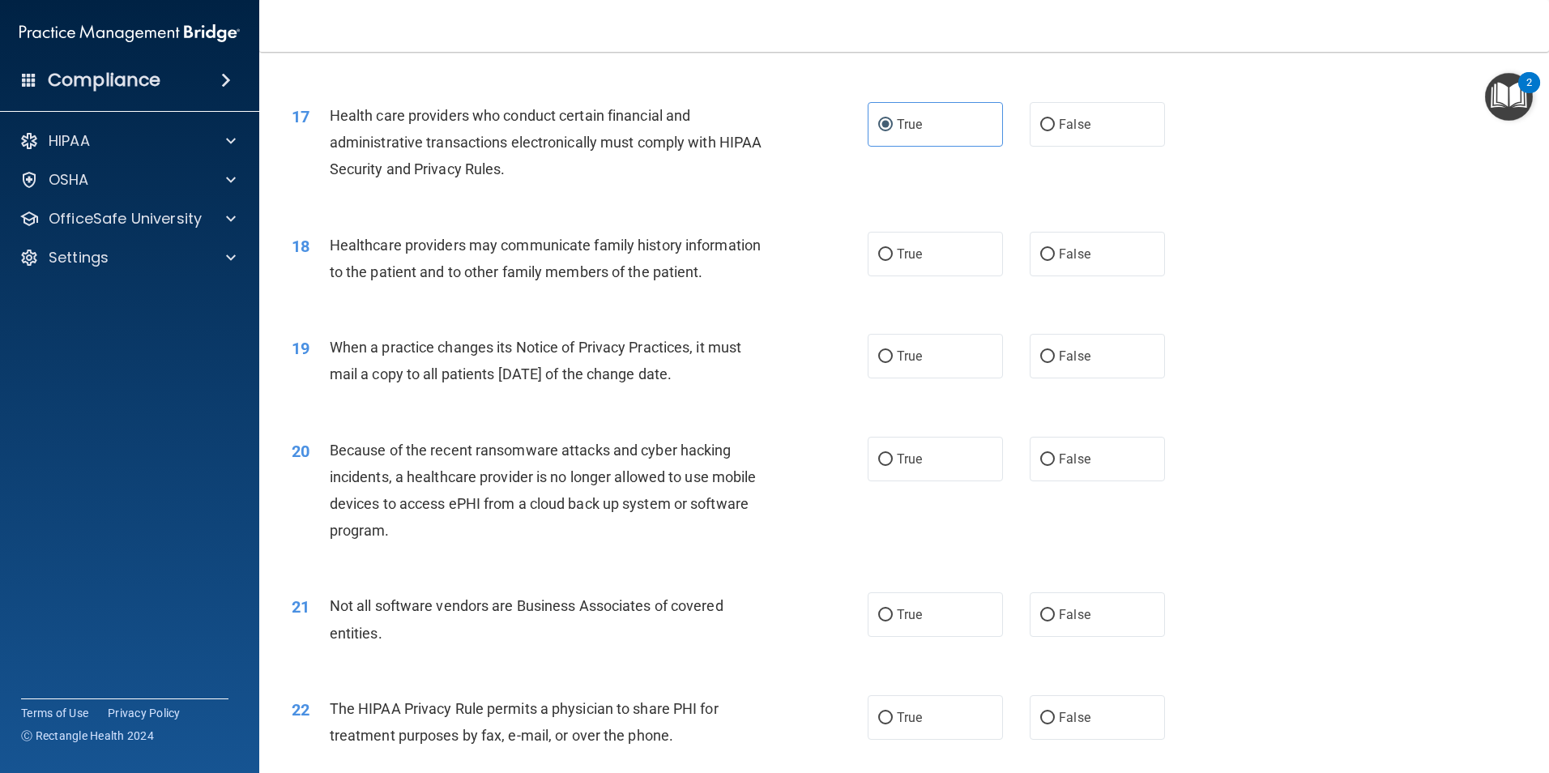
scroll to position [2026, 0]
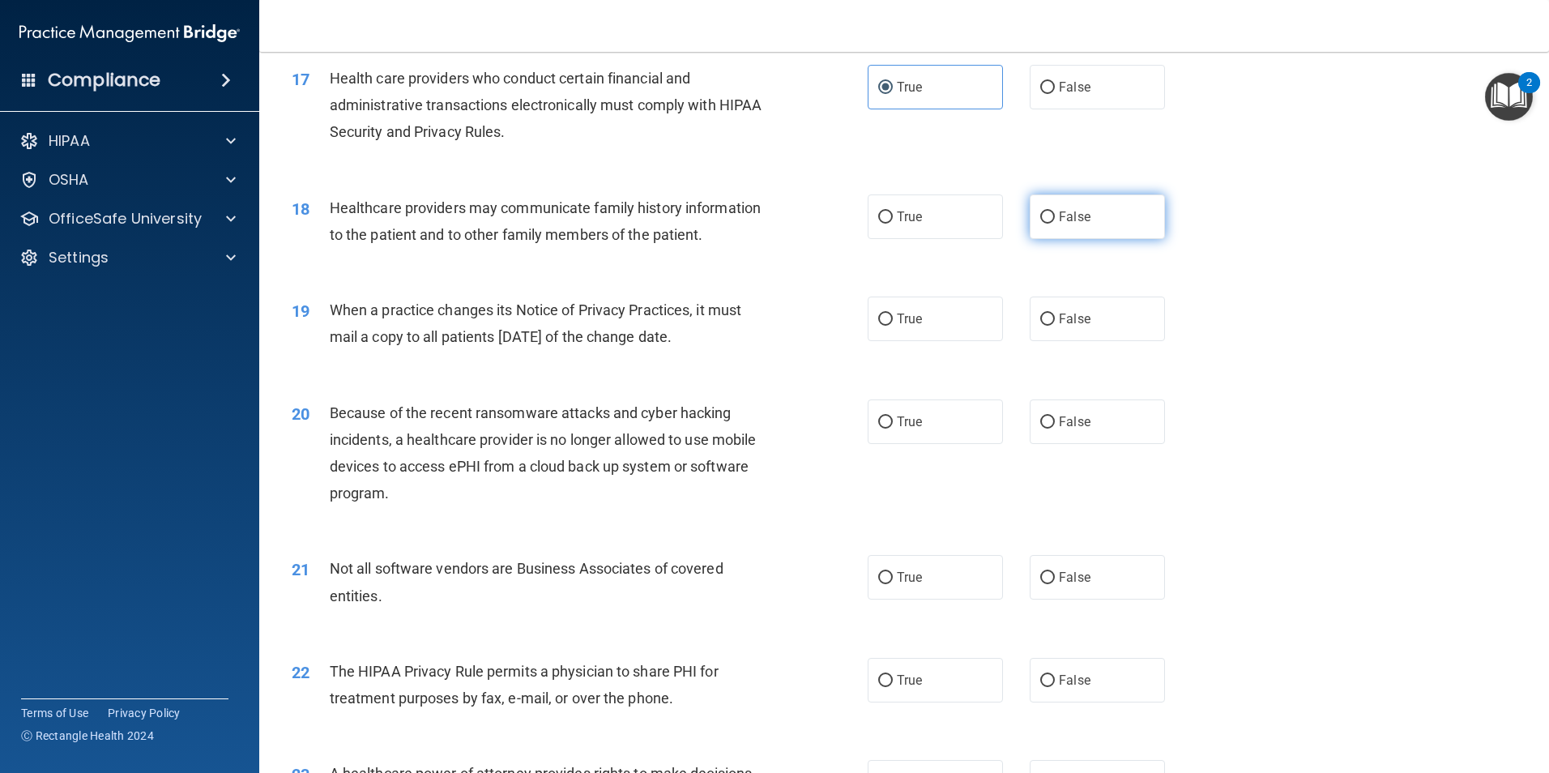
click at [1063, 216] on span "False" at bounding box center [1075, 216] width 32 height 15
click at [1055, 216] on input "False" at bounding box center [1047, 217] width 15 height 12
radio input "true"
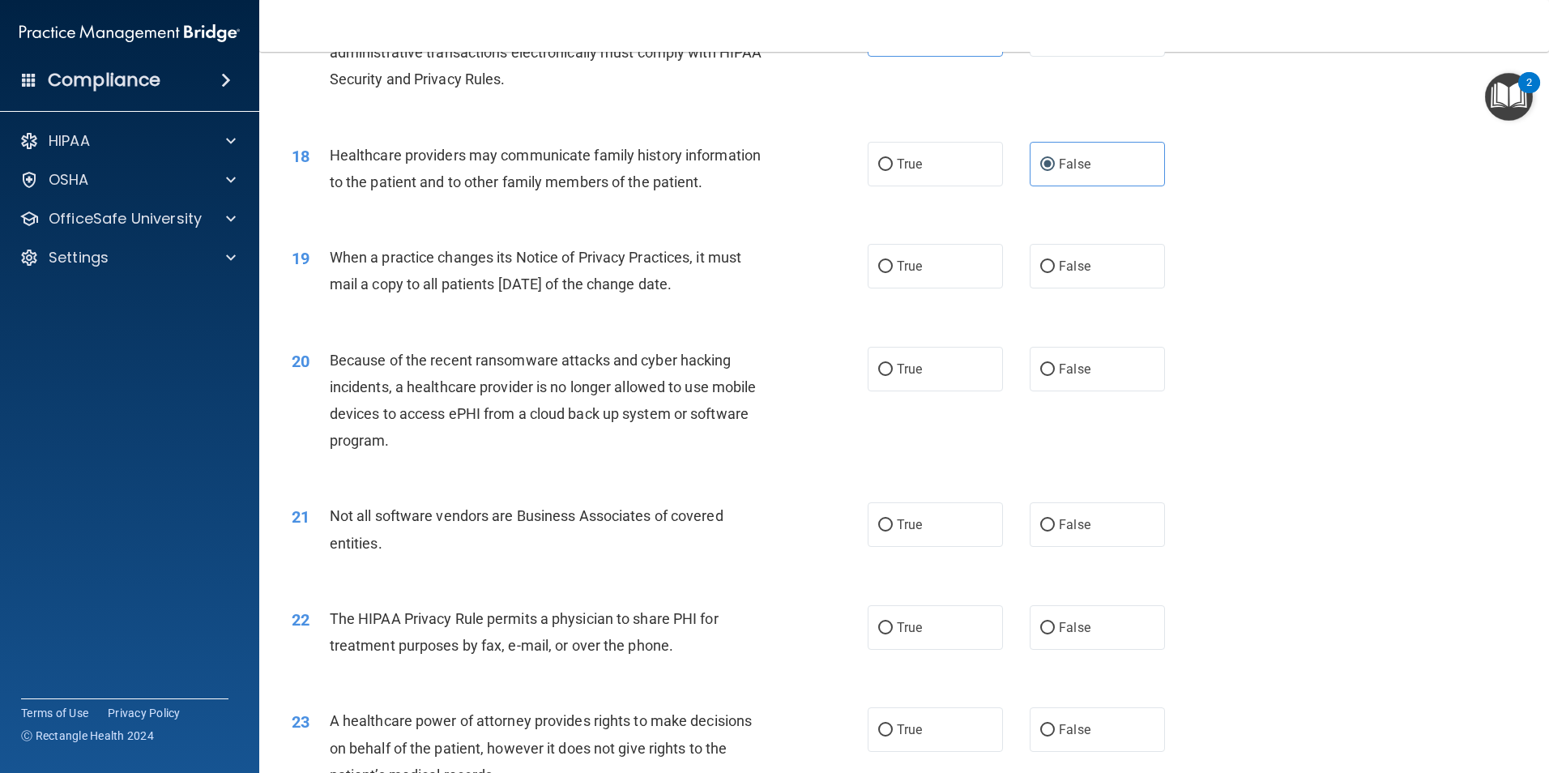
scroll to position [2107, 0]
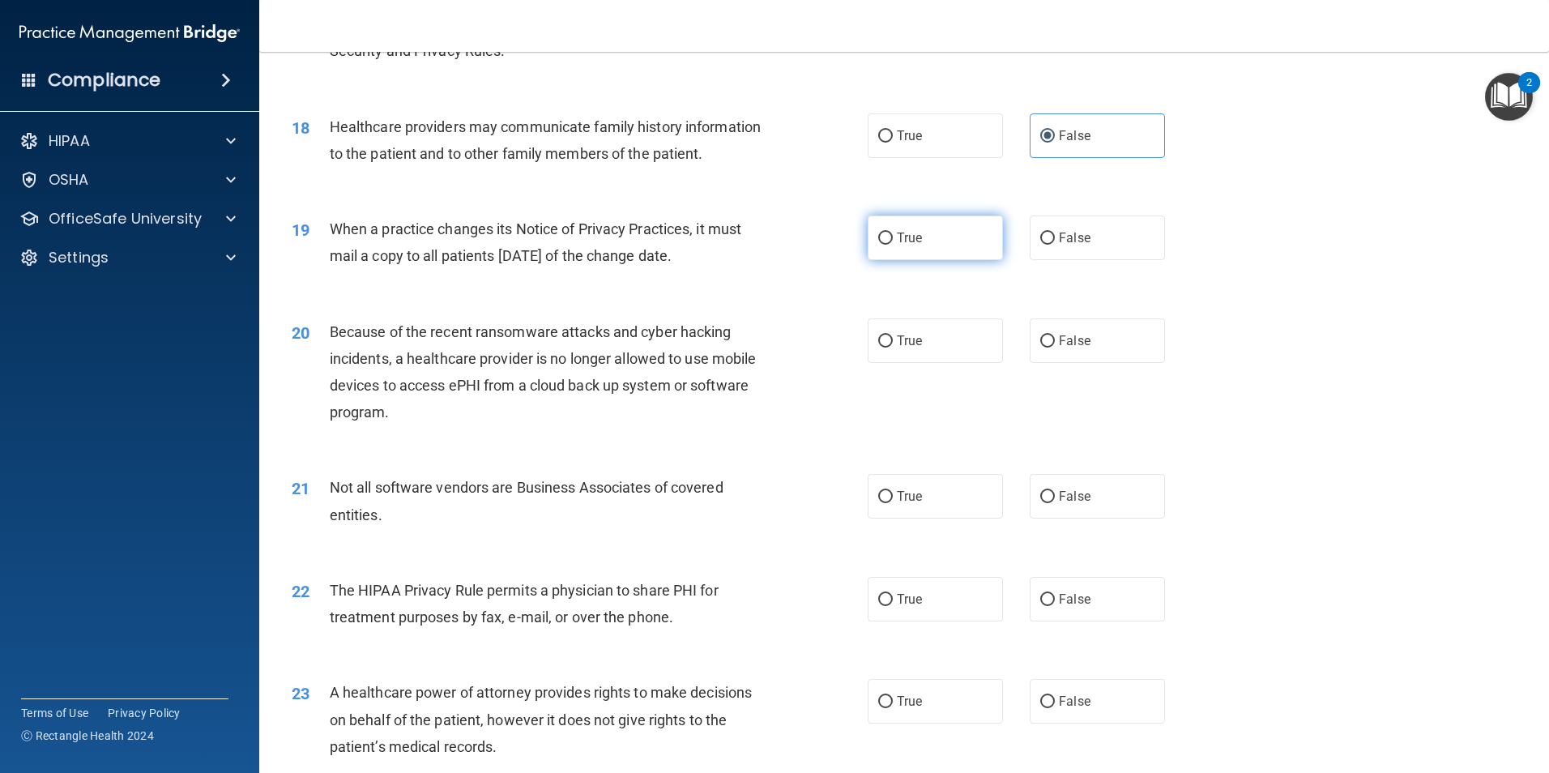
click at [929, 234] on label "True" at bounding box center [935, 238] width 135 height 45
click at [893, 234] on input "True" at bounding box center [885, 239] width 15 height 12
radio input "true"
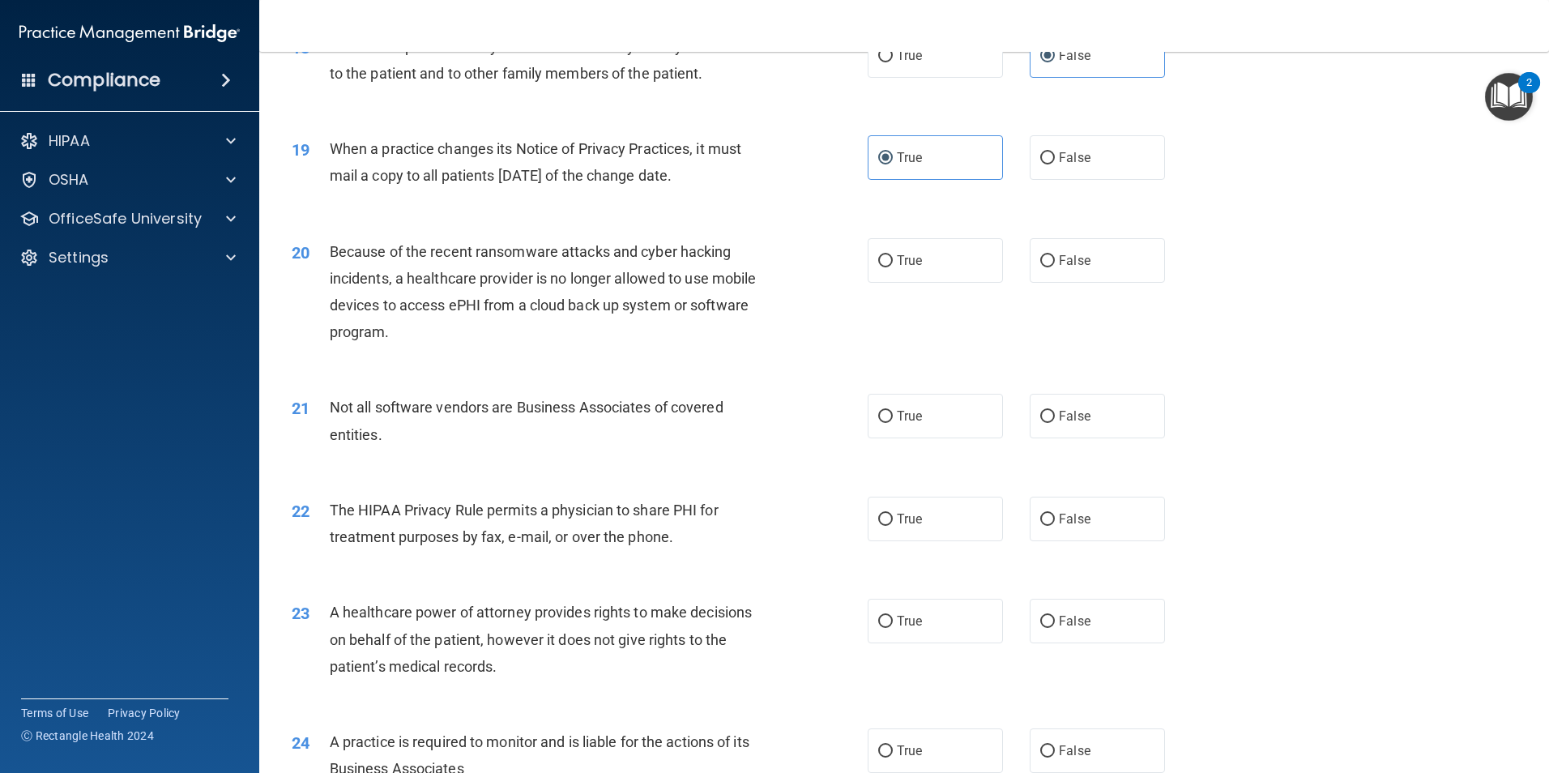
scroll to position [2188, 0]
click at [1070, 267] on span "False" at bounding box center [1075, 259] width 32 height 15
click at [1055, 267] on input "False" at bounding box center [1047, 260] width 15 height 12
radio input "true"
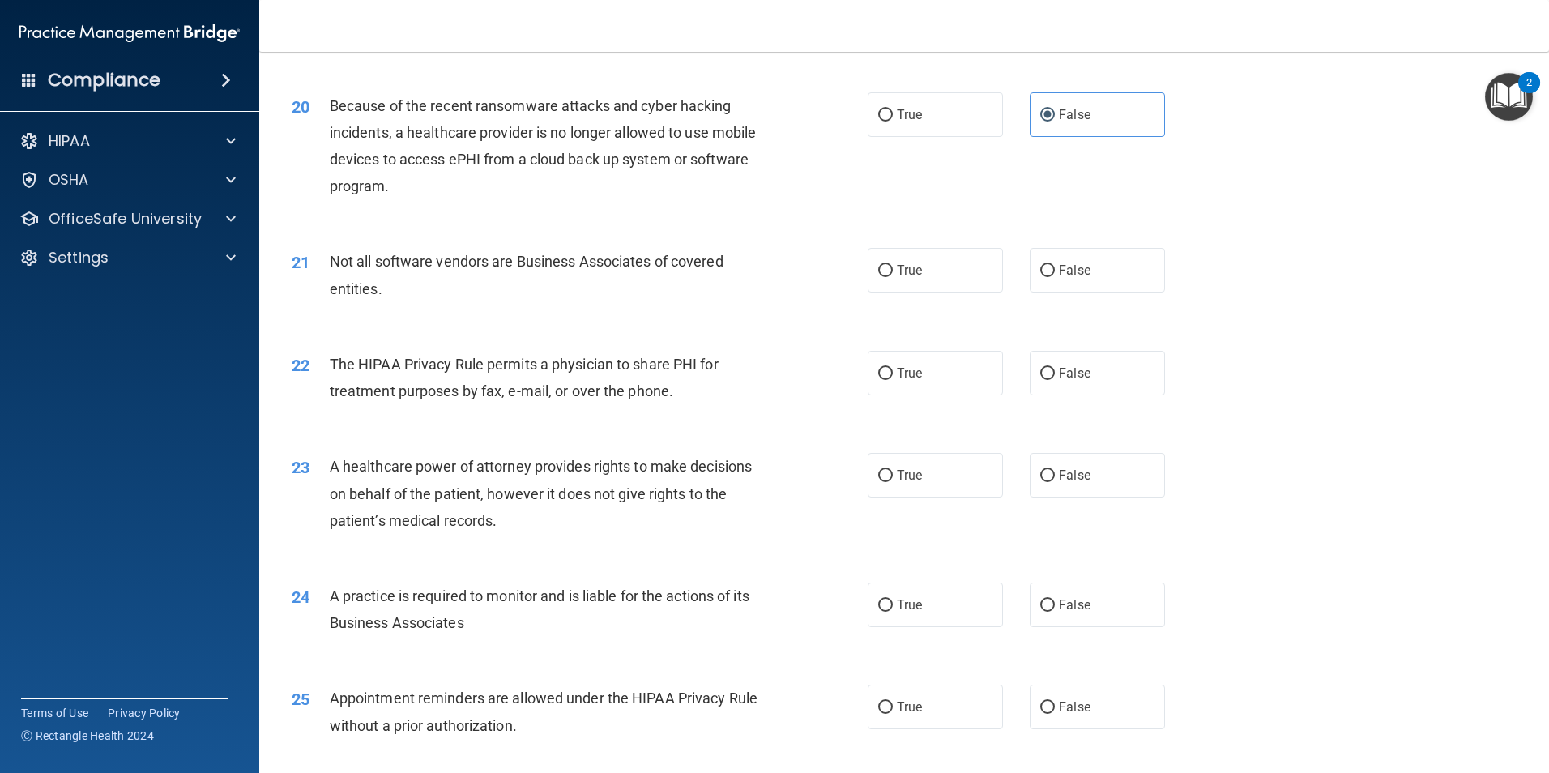
scroll to position [2350, 0]
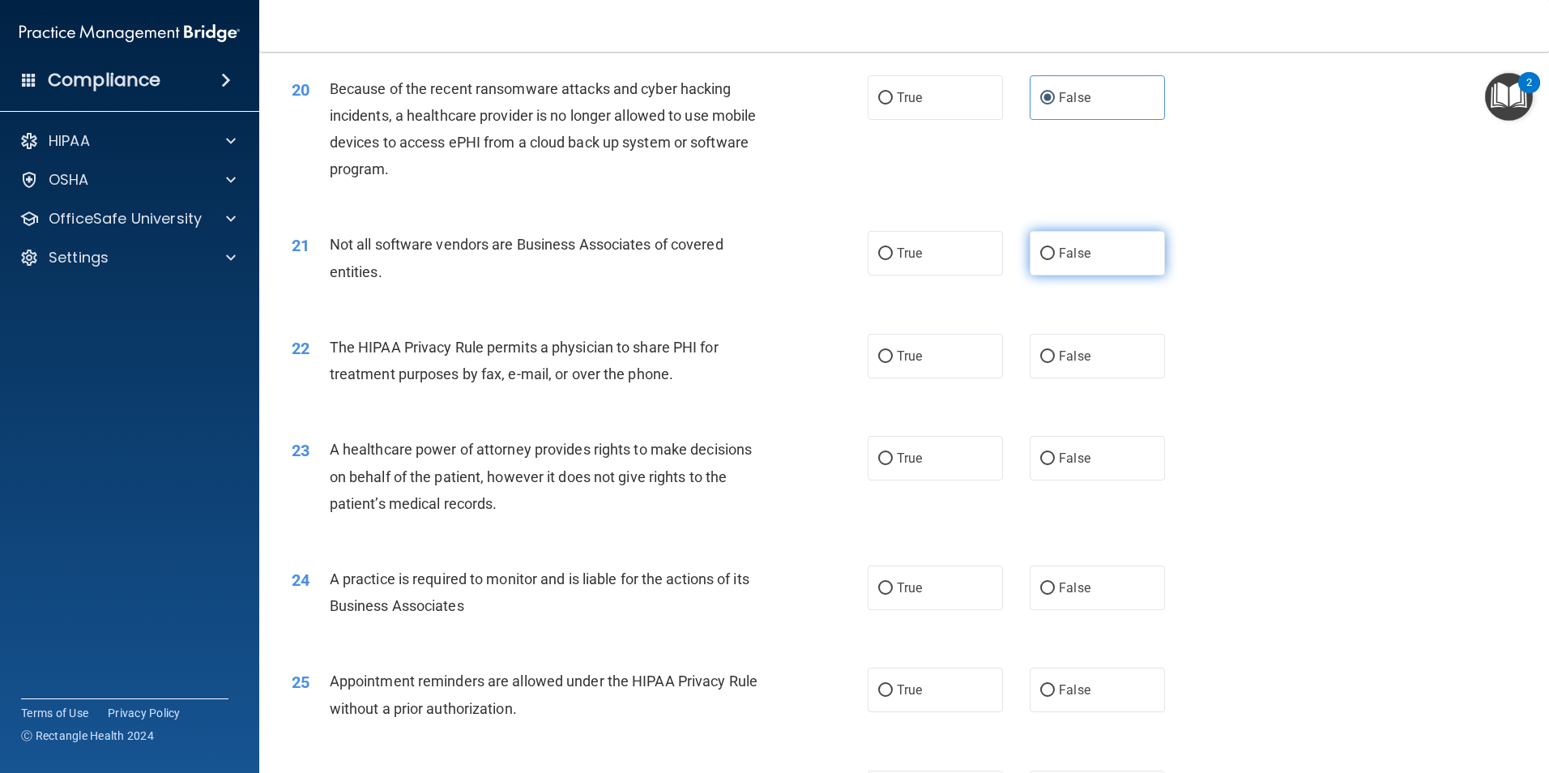
click at [1070, 256] on span "False" at bounding box center [1075, 253] width 32 height 15
click at [1055, 256] on input "False" at bounding box center [1047, 254] width 15 height 12
radio input "true"
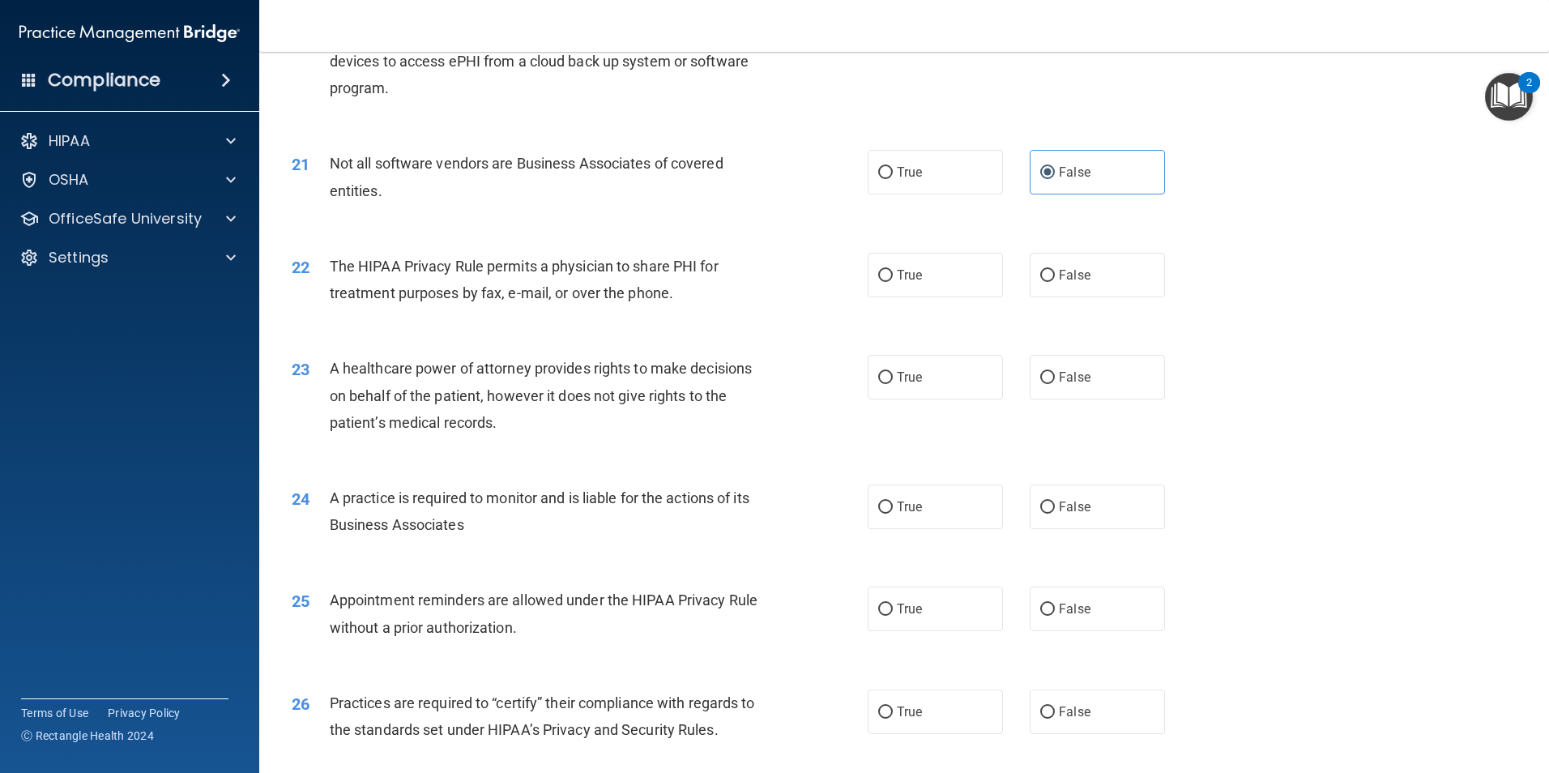
scroll to position [2512, 0]
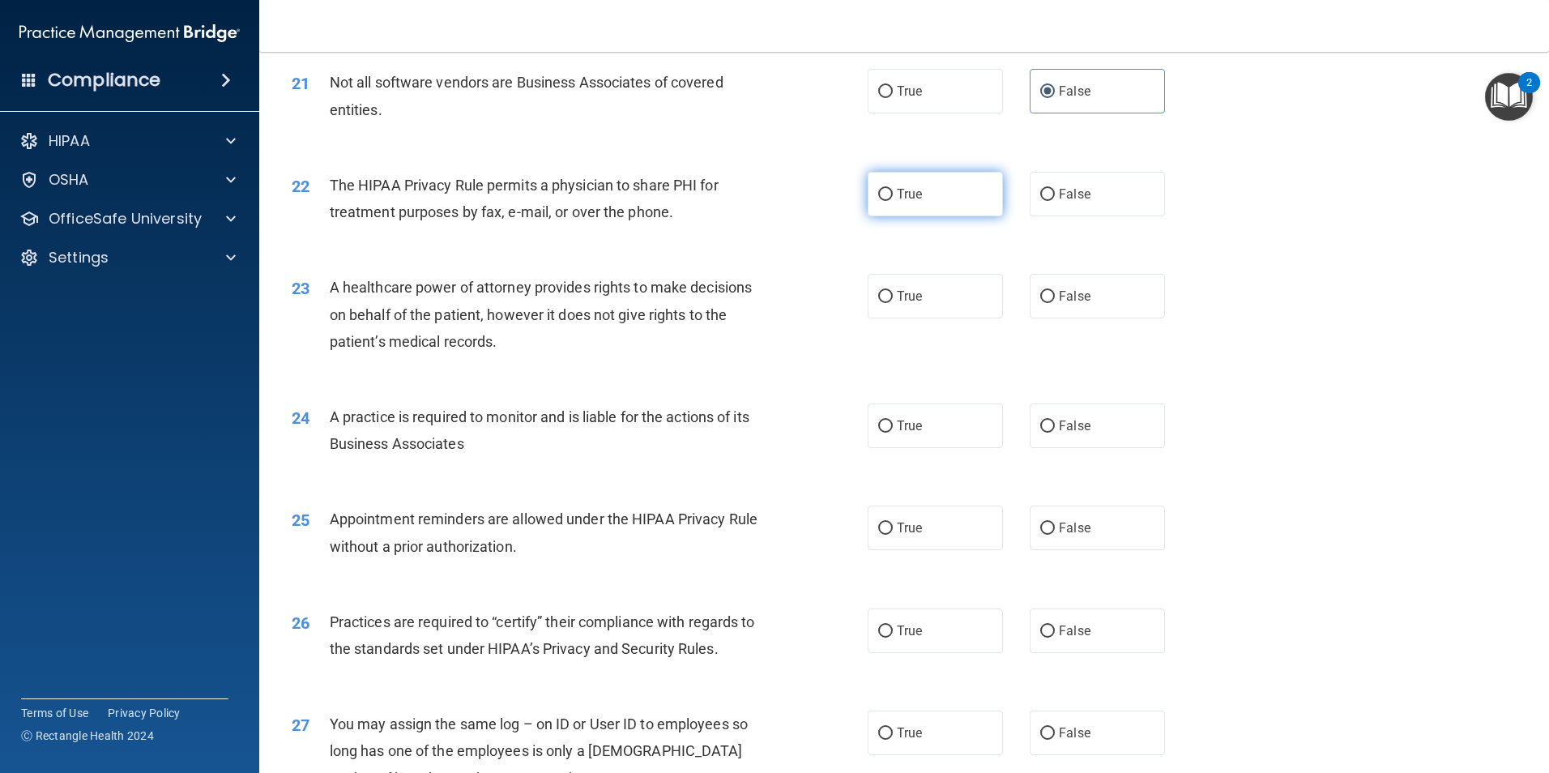
click at [923, 192] on label "True" at bounding box center [935, 194] width 135 height 45
click at [893, 192] on input "True" at bounding box center [885, 195] width 15 height 12
radio input "true"
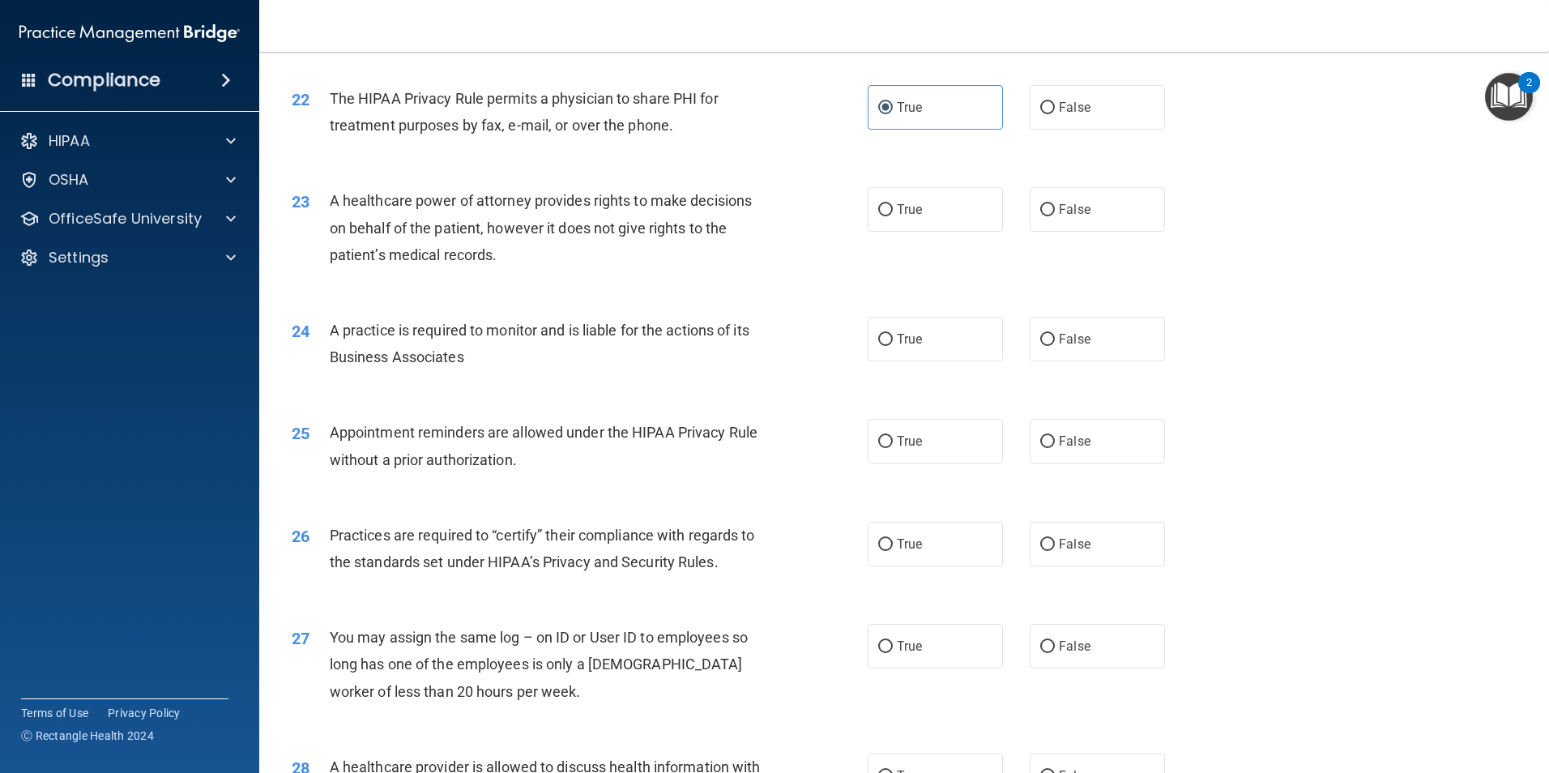
scroll to position [2674, 0]
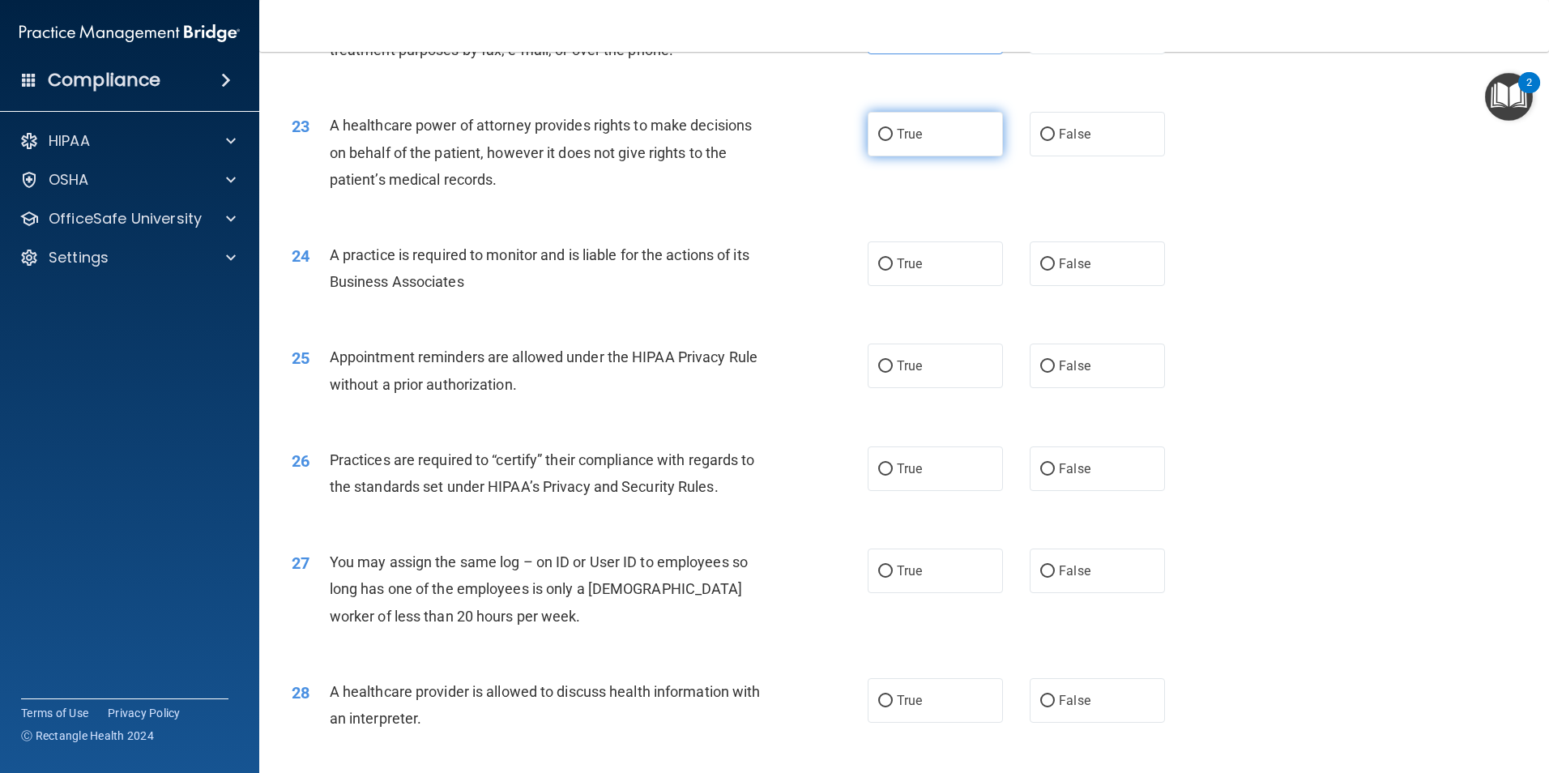
click at [898, 135] on span "True" at bounding box center [909, 133] width 25 height 15
click at [893, 135] on input "True" at bounding box center [885, 135] width 15 height 12
radio input "true"
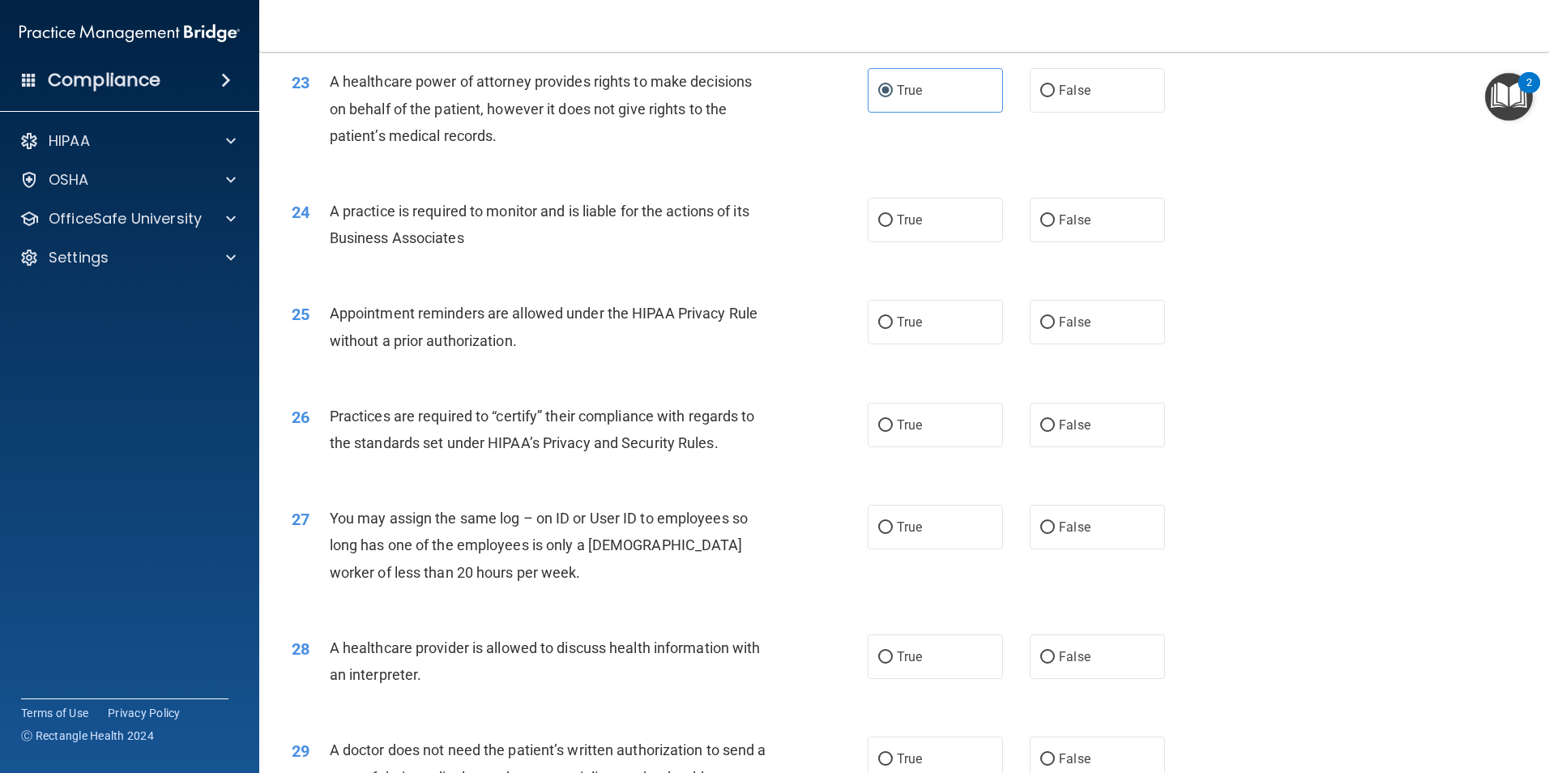
scroll to position [2755, 0]
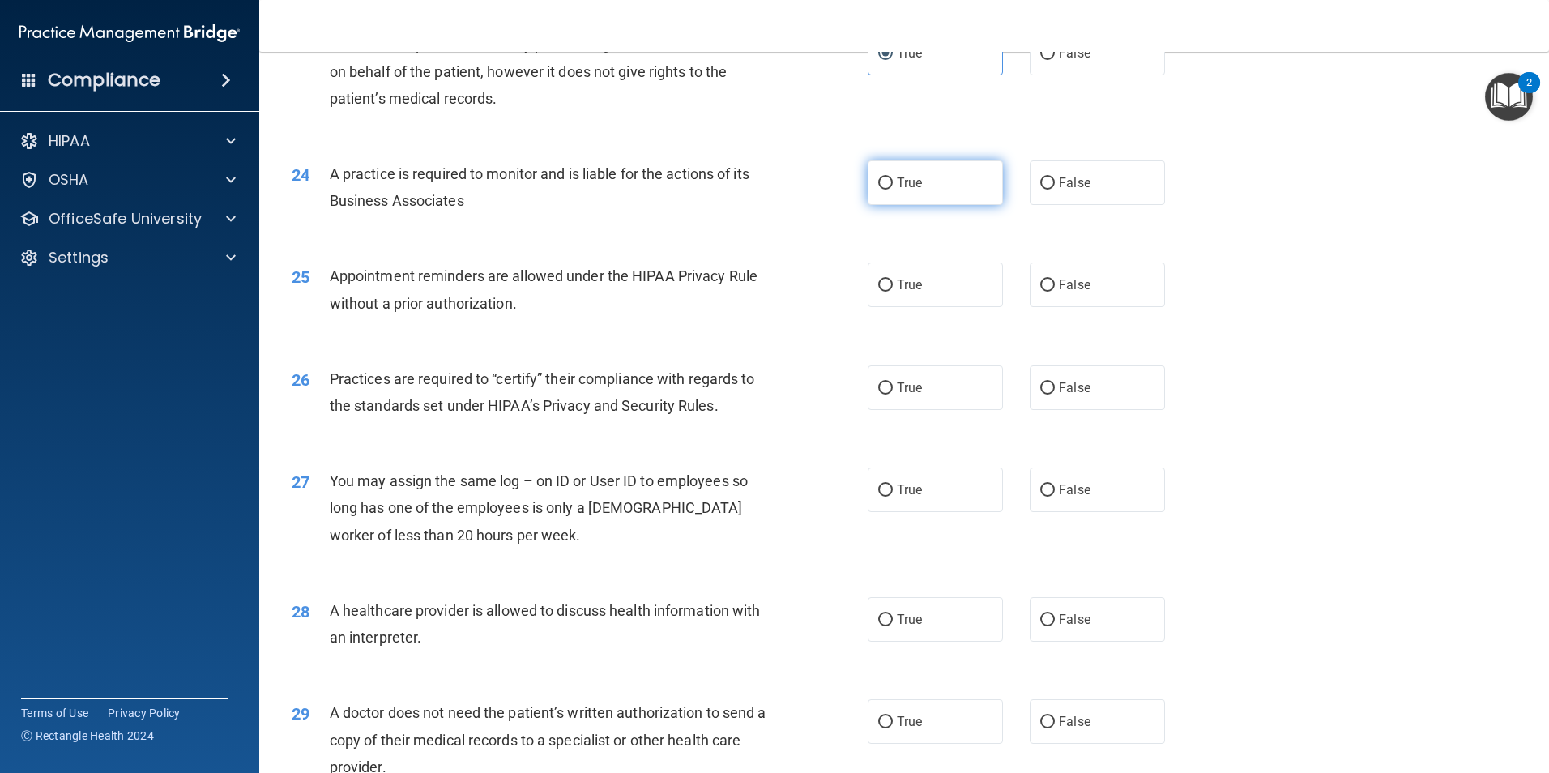
click at [956, 186] on label "True" at bounding box center [935, 182] width 135 height 45
click at [893, 186] on input "True" at bounding box center [885, 183] width 15 height 12
radio input "true"
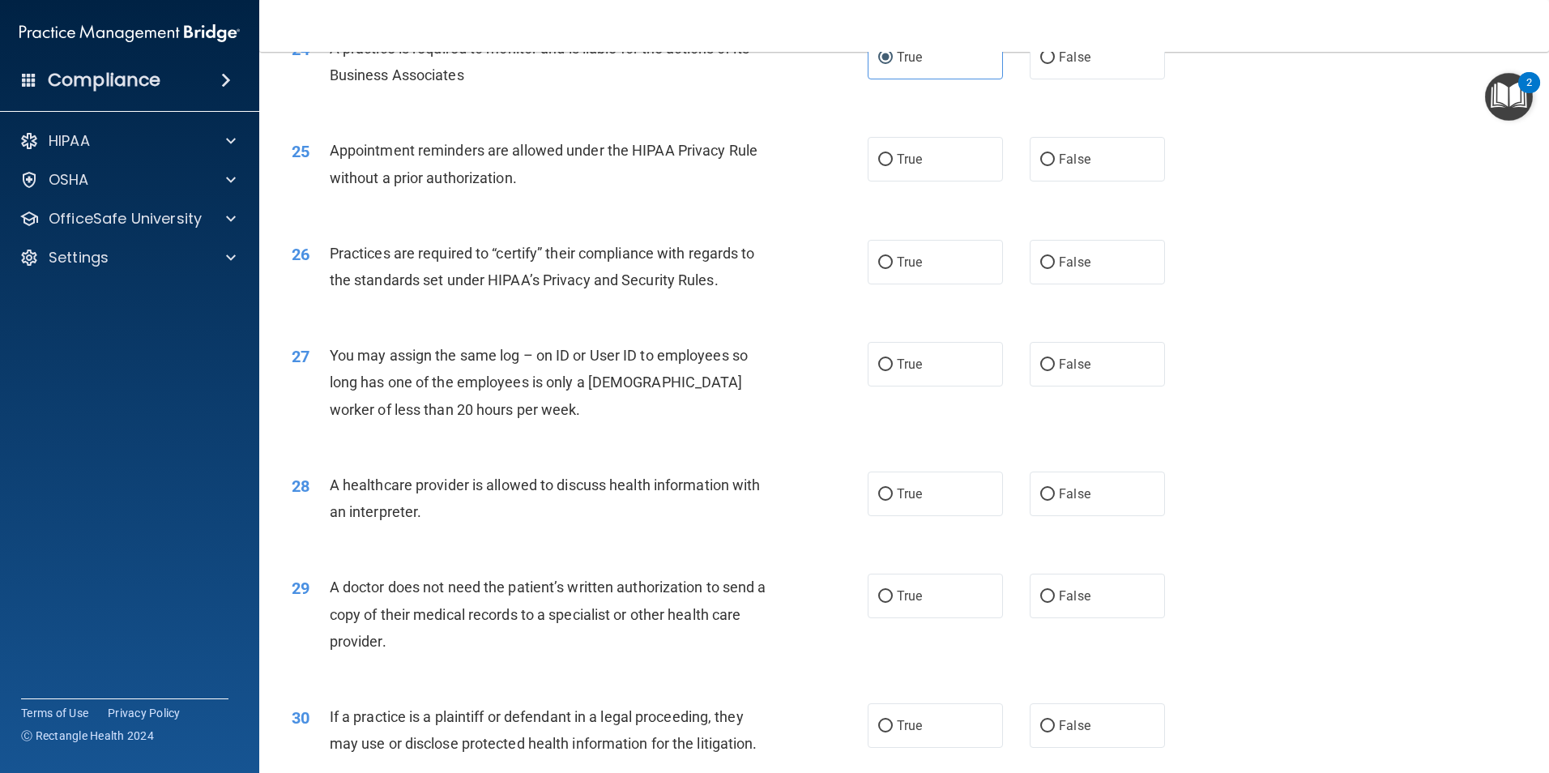
scroll to position [2917, 0]
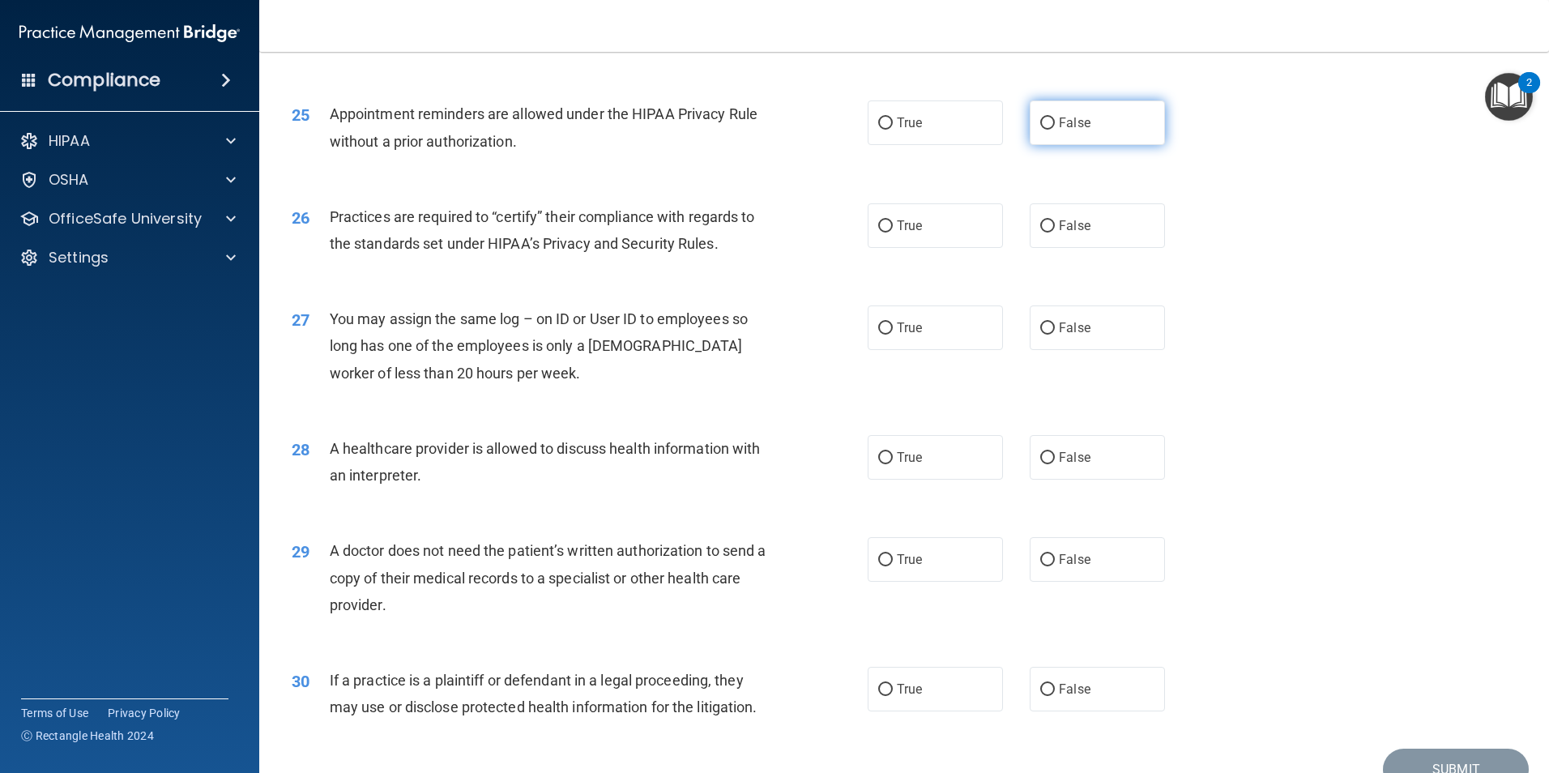
click at [1071, 127] on span "False" at bounding box center [1075, 122] width 32 height 15
click at [1055, 127] on input "False" at bounding box center [1047, 123] width 15 height 12
radio input "true"
click at [925, 122] on label "True" at bounding box center [935, 122] width 135 height 45
click at [893, 122] on input "True" at bounding box center [885, 123] width 15 height 12
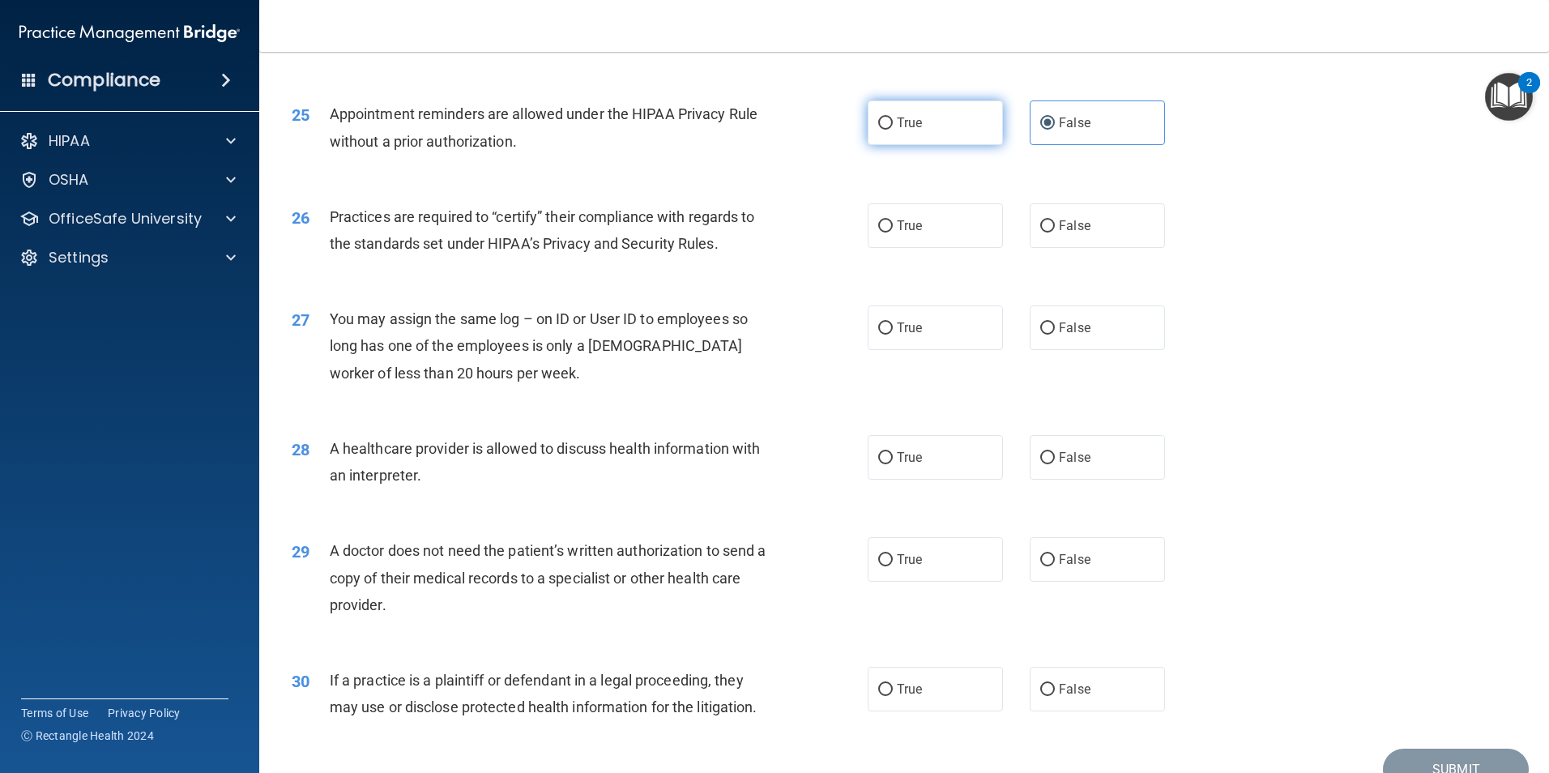
radio input "true"
radio input "false"
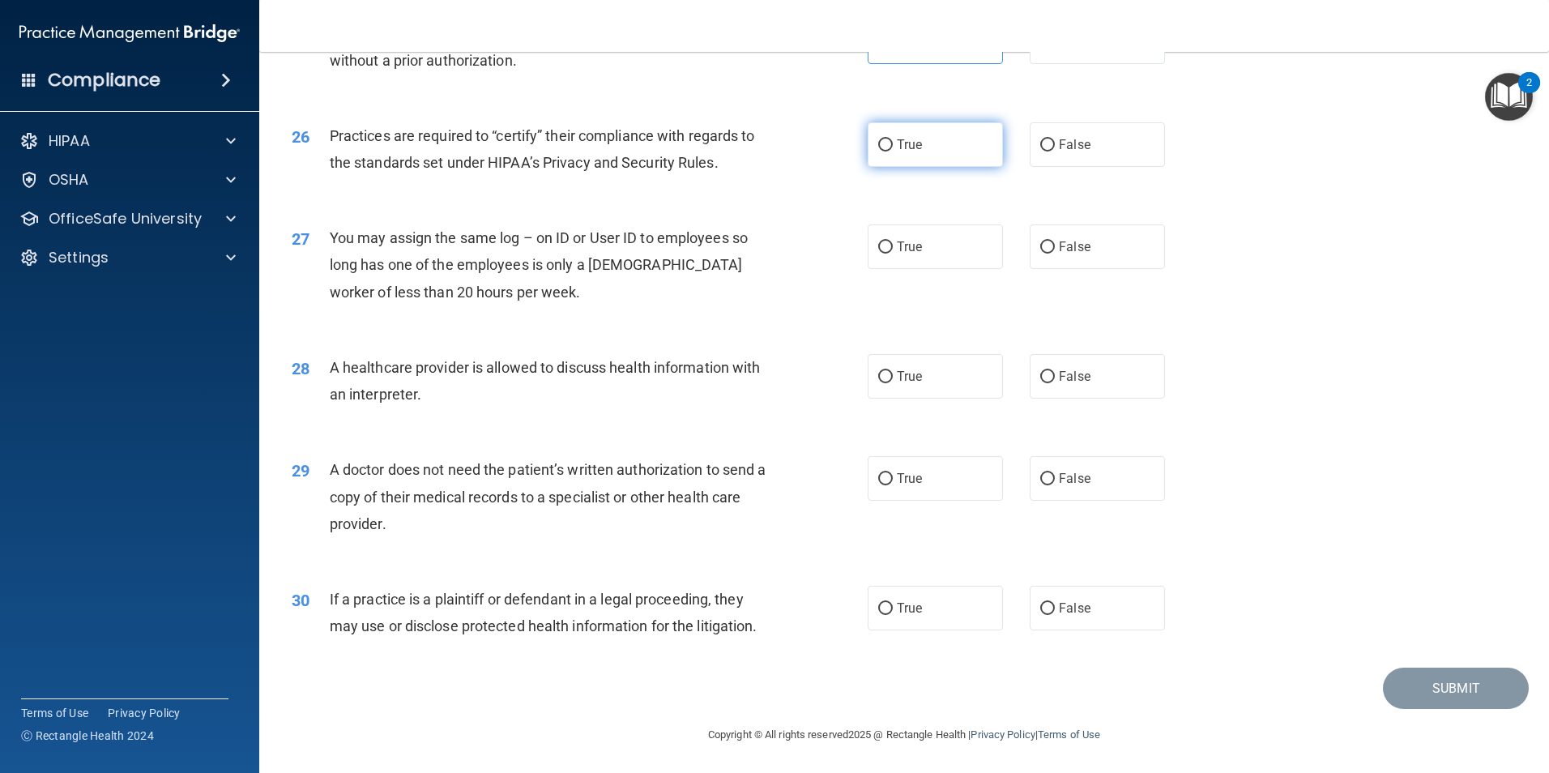
click at [931, 155] on label "True" at bounding box center [935, 144] width 135 height 45
click at [893, 152] on input "True" at bounding box center [885, 145] width 15 height 12
radio input "true"
click at [1053, 235] on label "False" at bounding box center [1097, 246] width 135 height 45
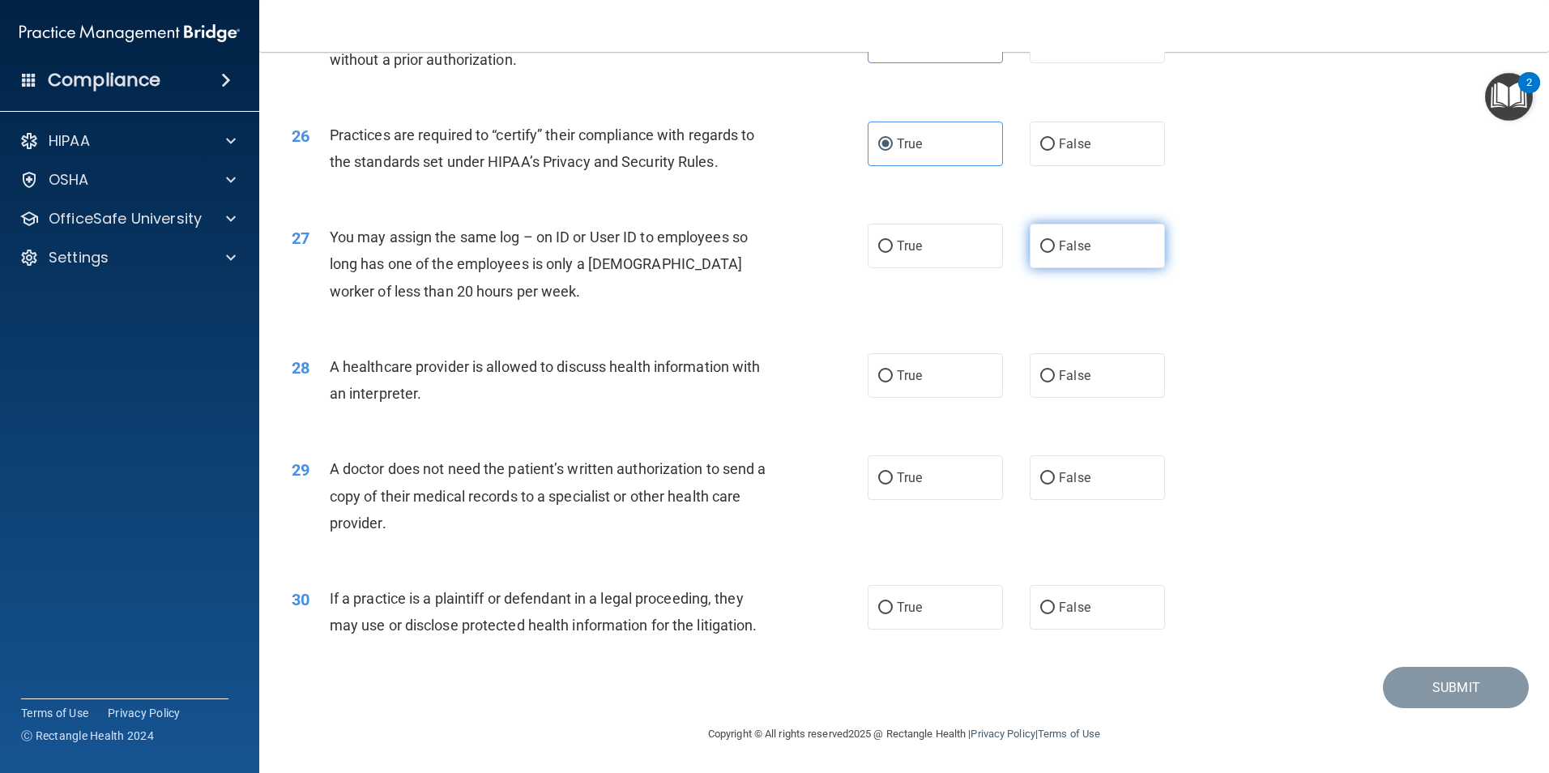
click at [1053, 241] on input "False" at bounding box center [1047, 247] width 15 height 12
radio input "true"
click at [965, 380] on label "True" at bounding box center [935, 375] width 135 height 45
click at [893, 380] on input "True" at bounding box center [885, 376] width 15 height 12
radio input "true"
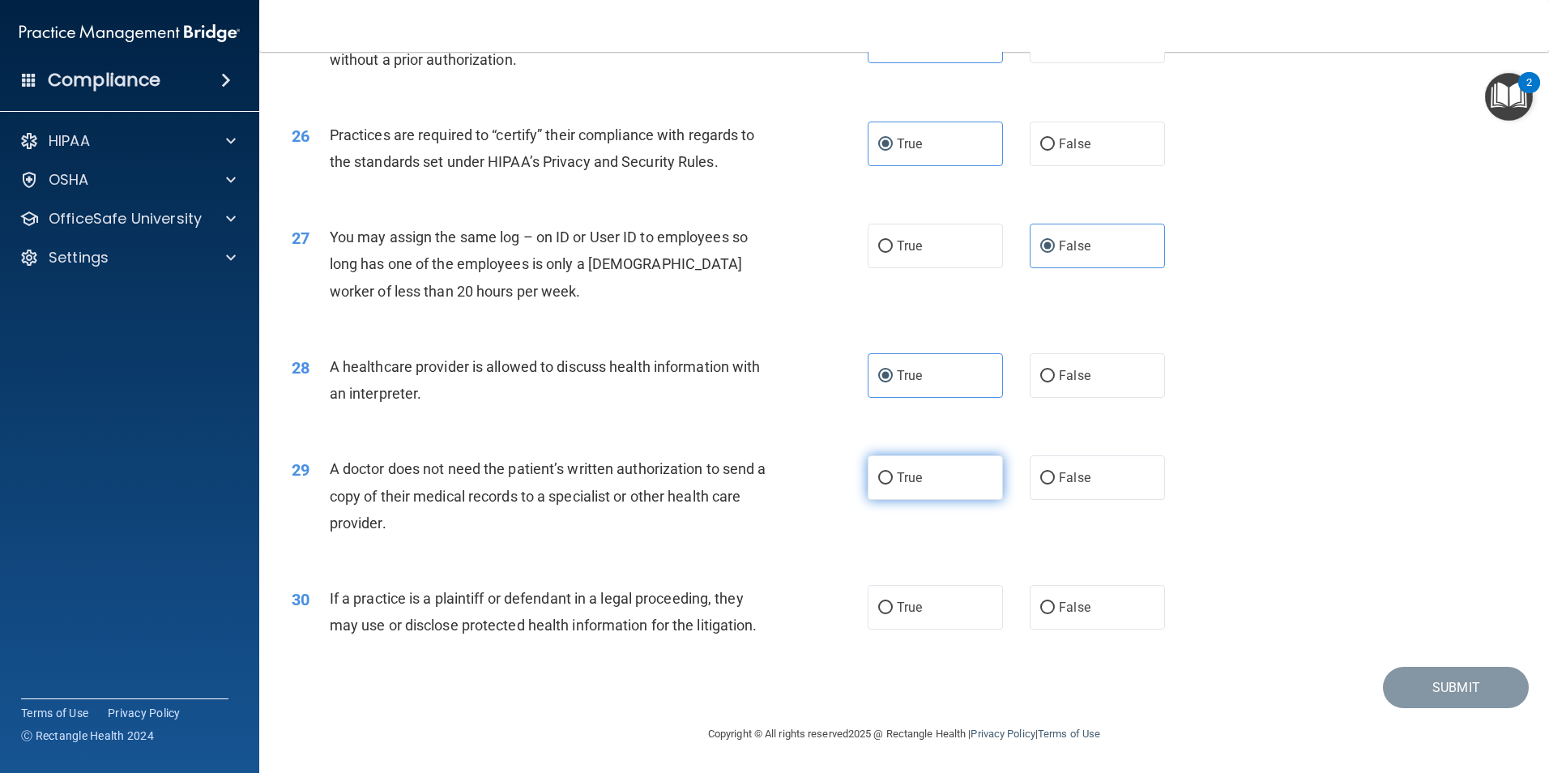
click at [942, 478] on label "True" at bounding box center [935, 477] width 135 height 45
click at [893, 478] on input "True" at bounding box center [885, 478] width 15 height 12
radio input "true"
click at [905, 611] on span "True" at bounding box center [909, 607] width 25 height 15
click at [893, 611] on input "True" at bounding box center [885, 608] width 15 height 12
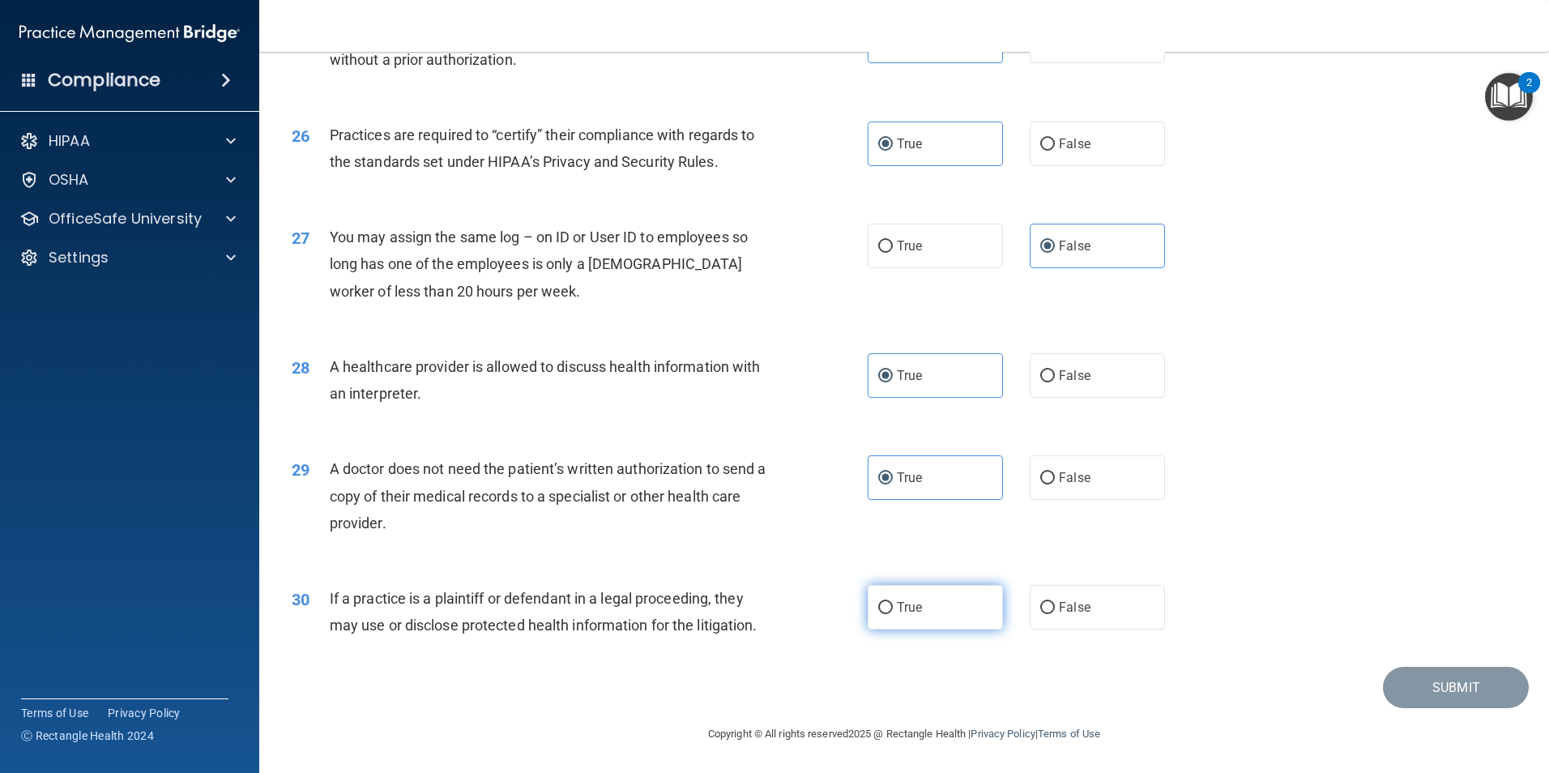
radio input "true"
click at [1485, 693] on button "Submit" at bounding box center [1456, 687] width 146 height 41
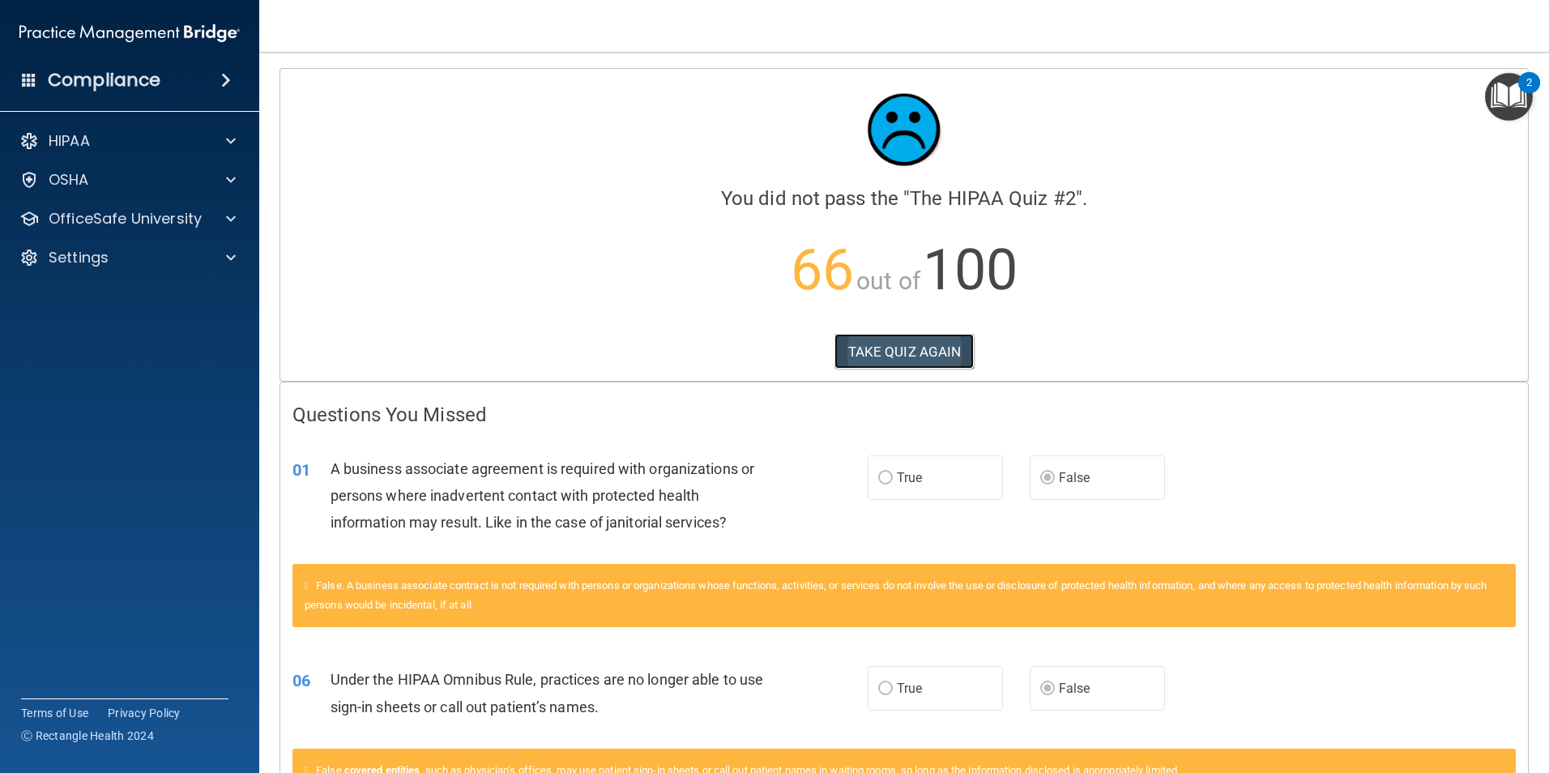
click at [890, 359] on button "TAKE QUIZ AGAIN" at bounding box center [905, 352] width 140 height 36
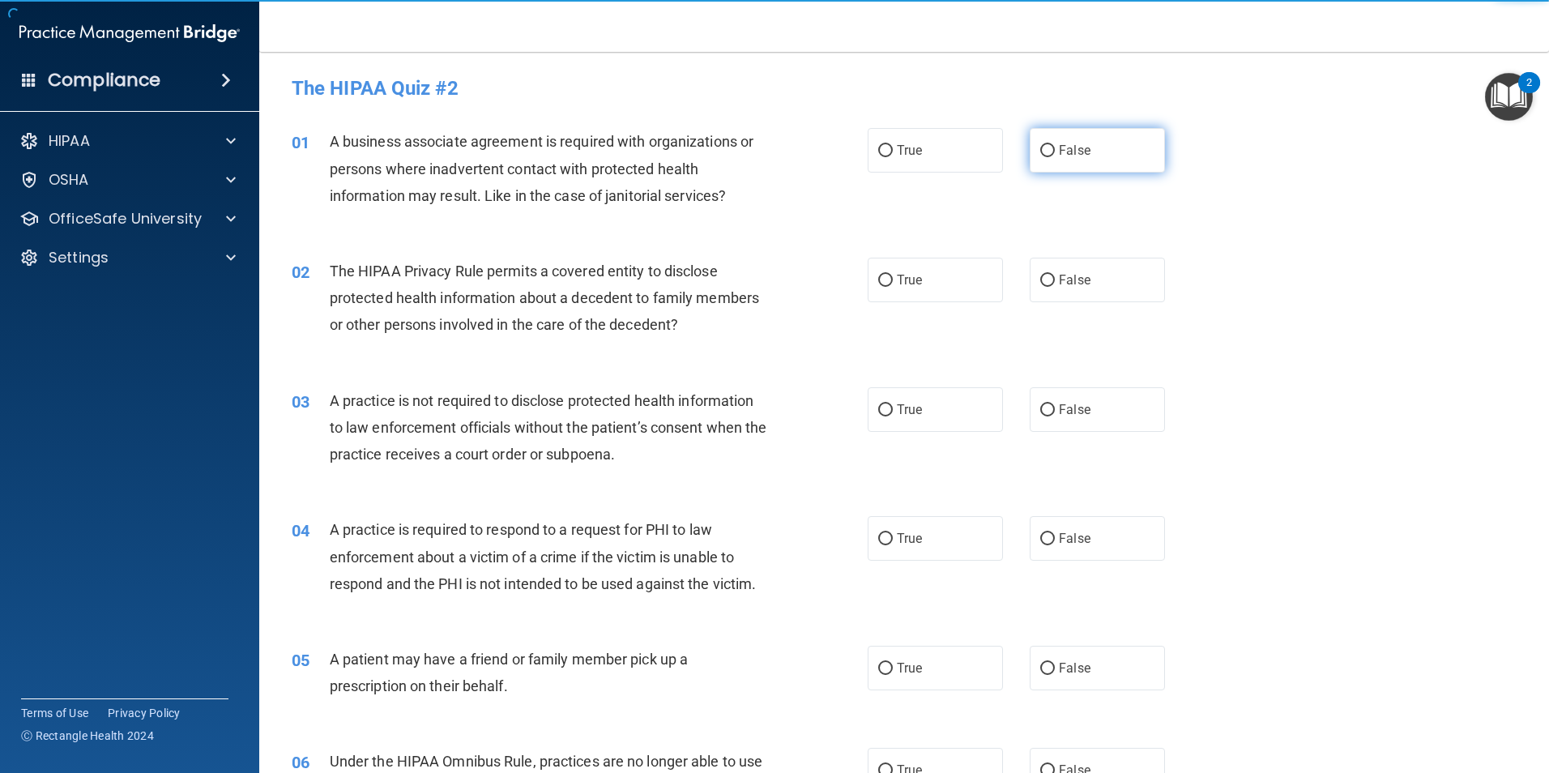
click at [1115, 161] on label "False" at bounding box center [1097, 150] width 135 height 45
click at [1055, 157] on input "False" at bounding box center [1047, 151] width 15 height 12
radio input "true"
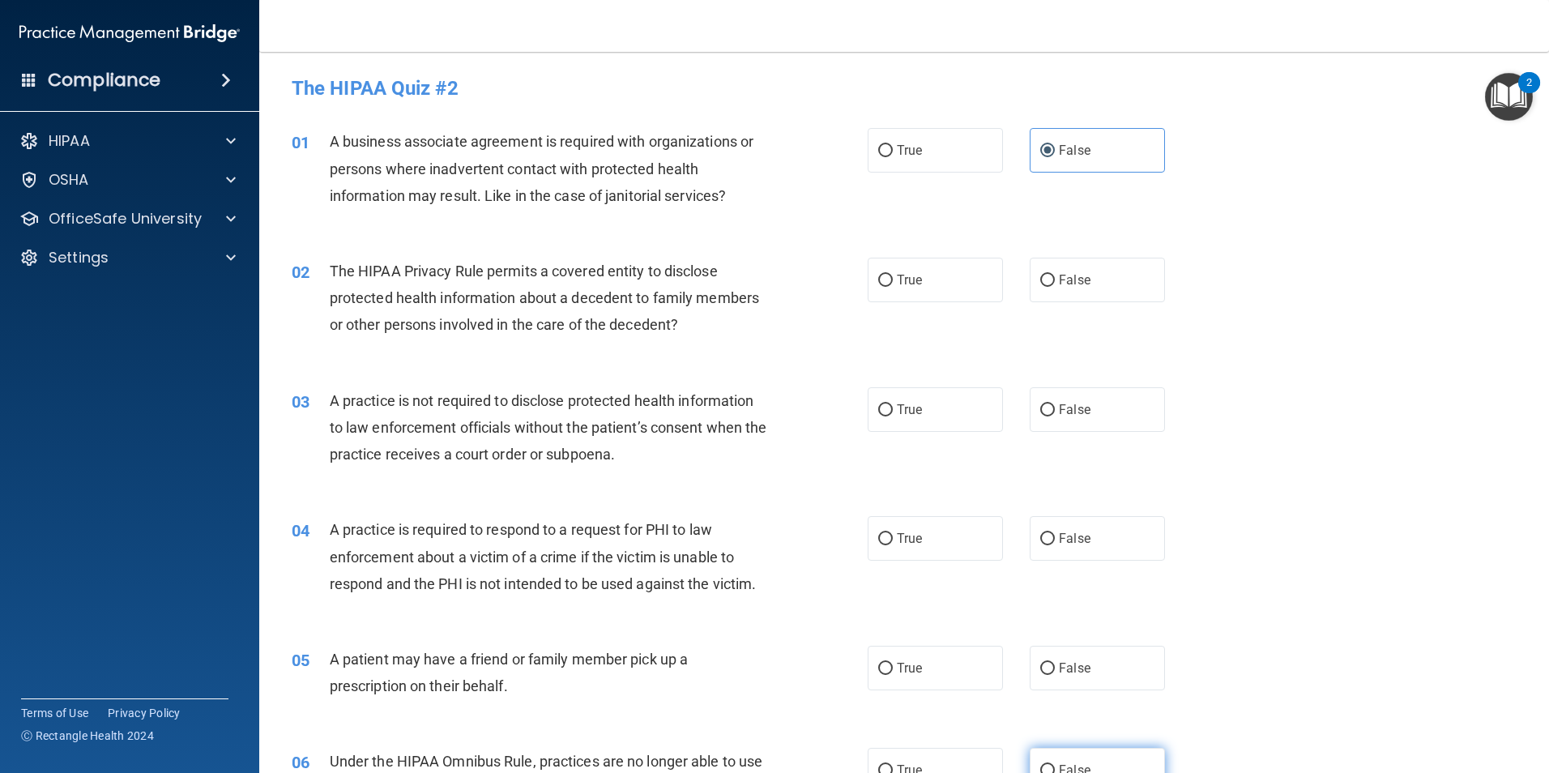
click at [1062, 761] on label "False" at bounding box center [1097, 770] width 135 height 45
click at [1055, 765] on input "False" at bounding box center [1047, 771] width 15 height 12
radio input "true"
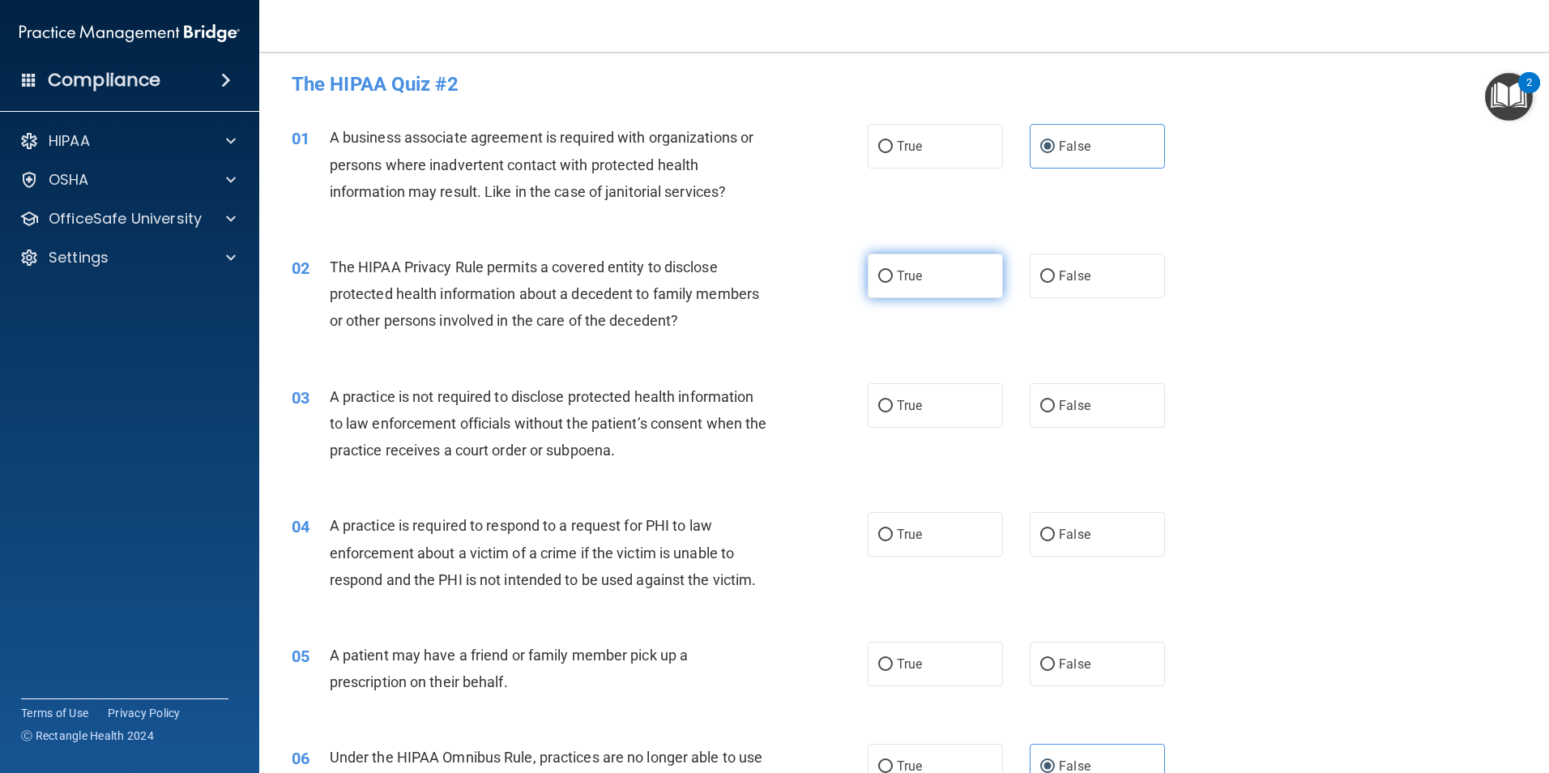
click at [904, 284] on label "True" at bounding box center [935, 276] width 135 height 45
click at [893, 283] on input "True" at bounding box center [885, 277] width 15 height 12
radio input "true"
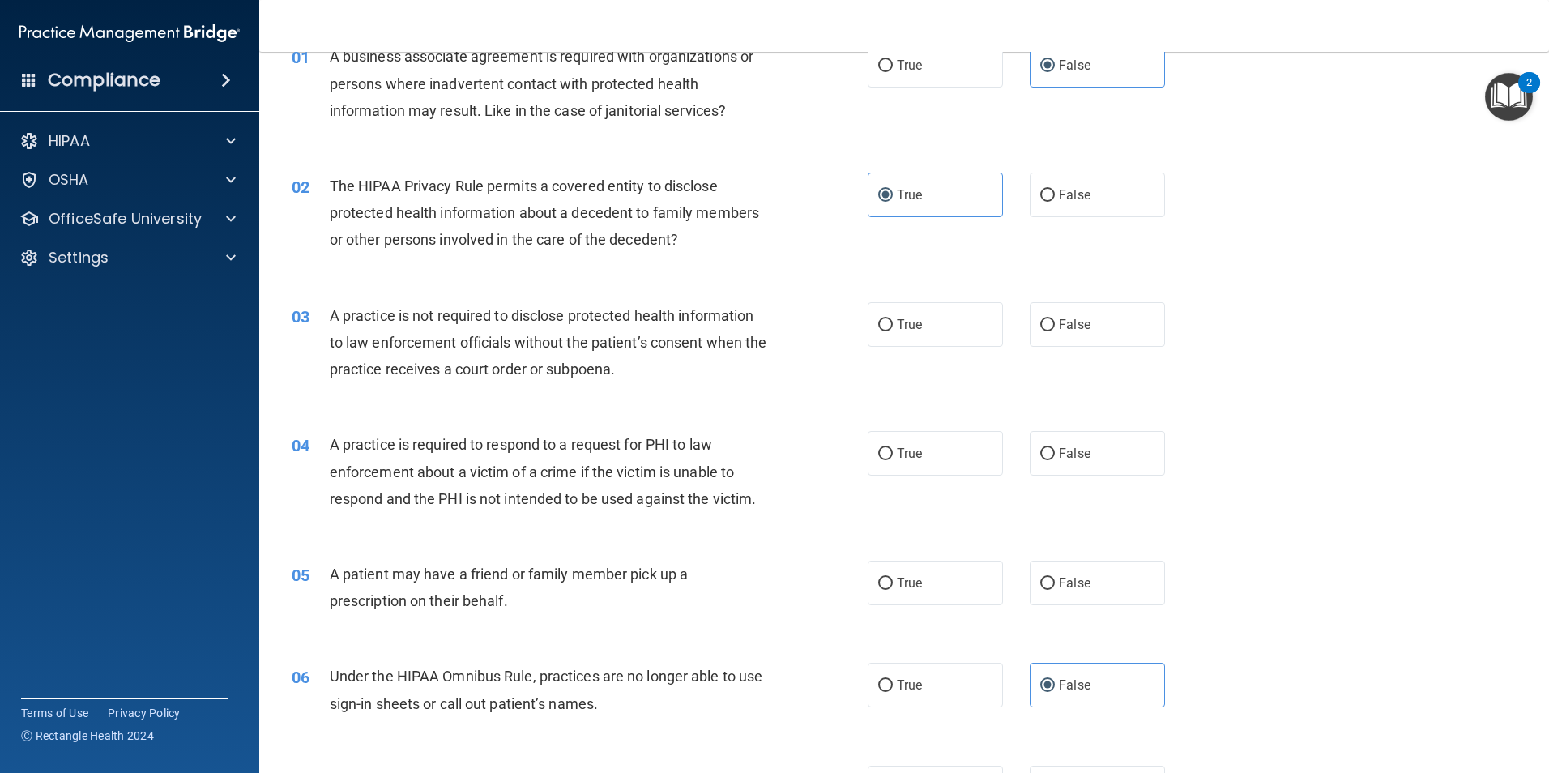
scroll to position [166, 0]
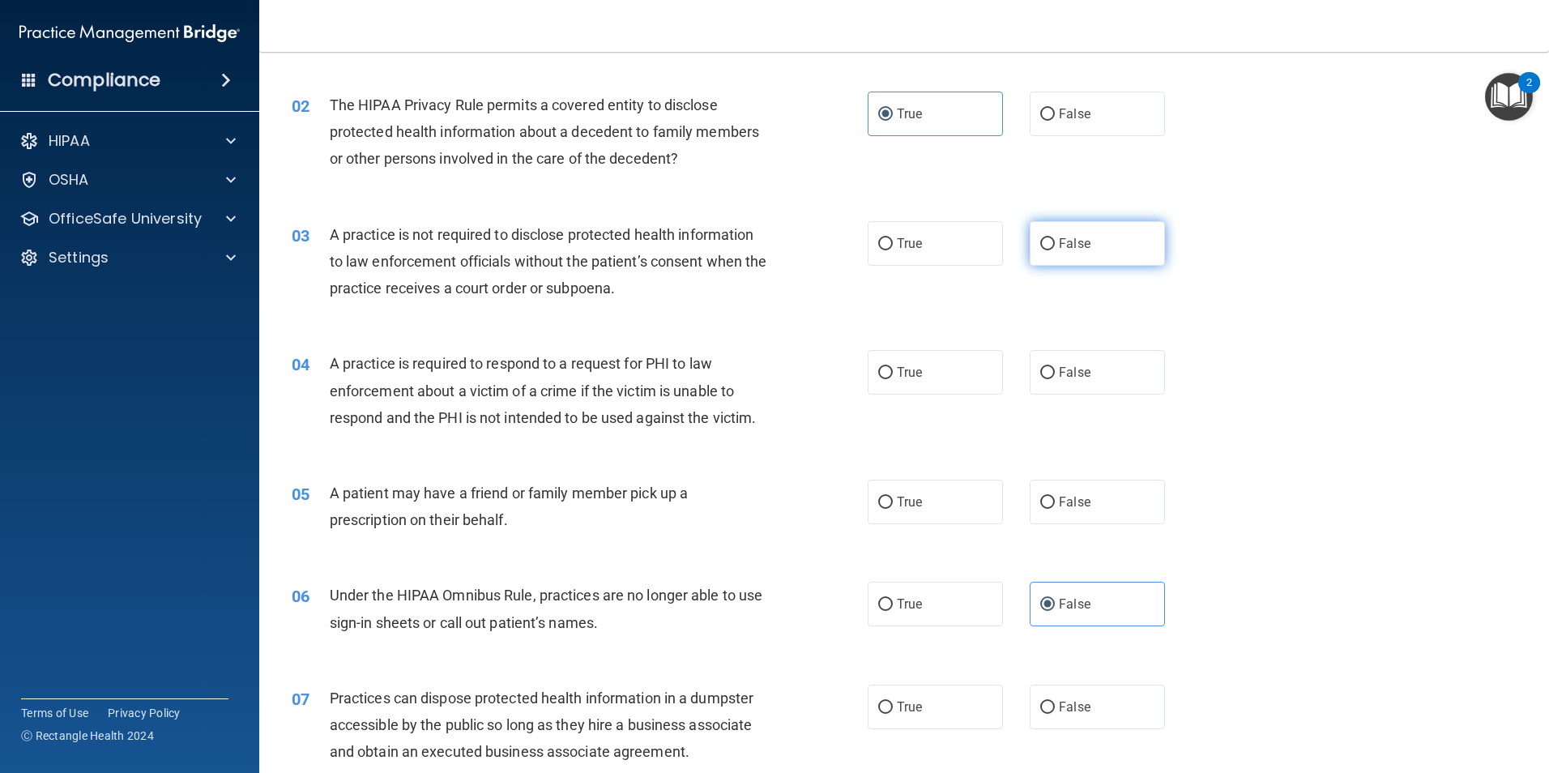
click at [1057, 254] on label "False" at bounding box center [1097, 243] width 135 height 45
click at [1055, 250] on input "False" at bounding box center [1047, 244] width 15 height 12
radio input "true"
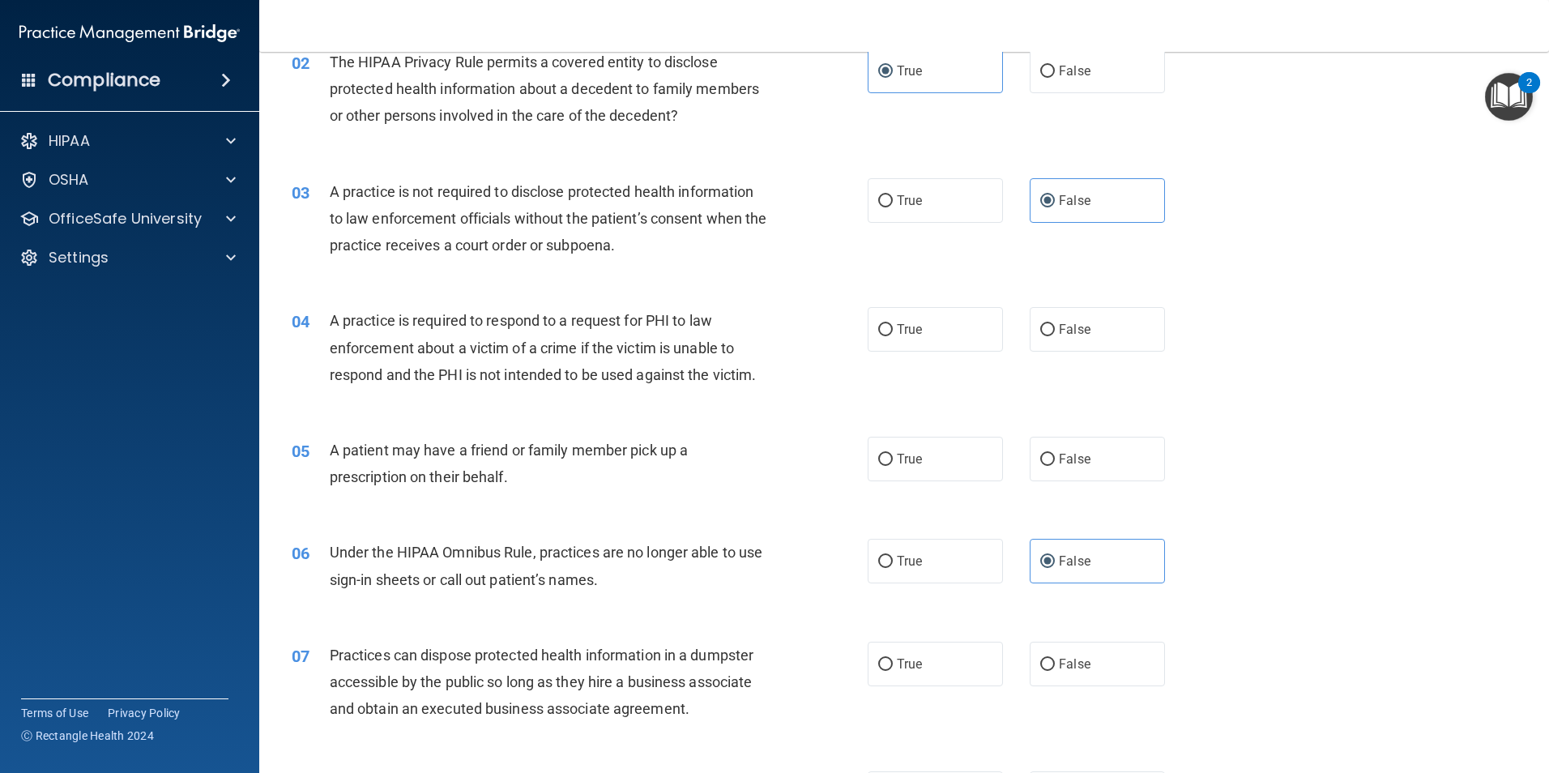
scroll to position [247, 0]
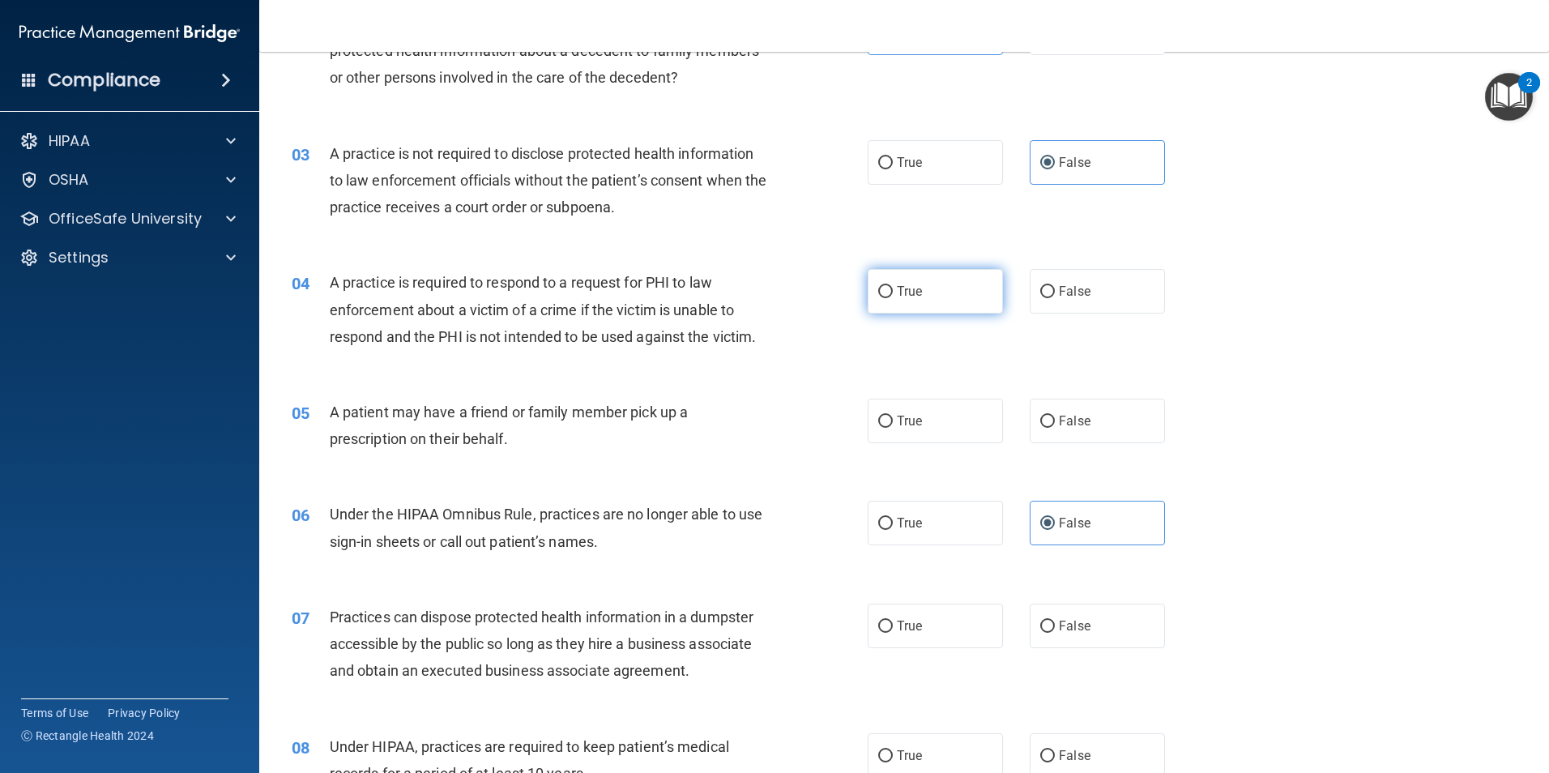
click at [901, 293] on span "True" at bounding box center [909, 291] width 25 height 15
click at [893, 293] on input "True" at bounding box center [885, 292] width 15 height 12
radio input "true"
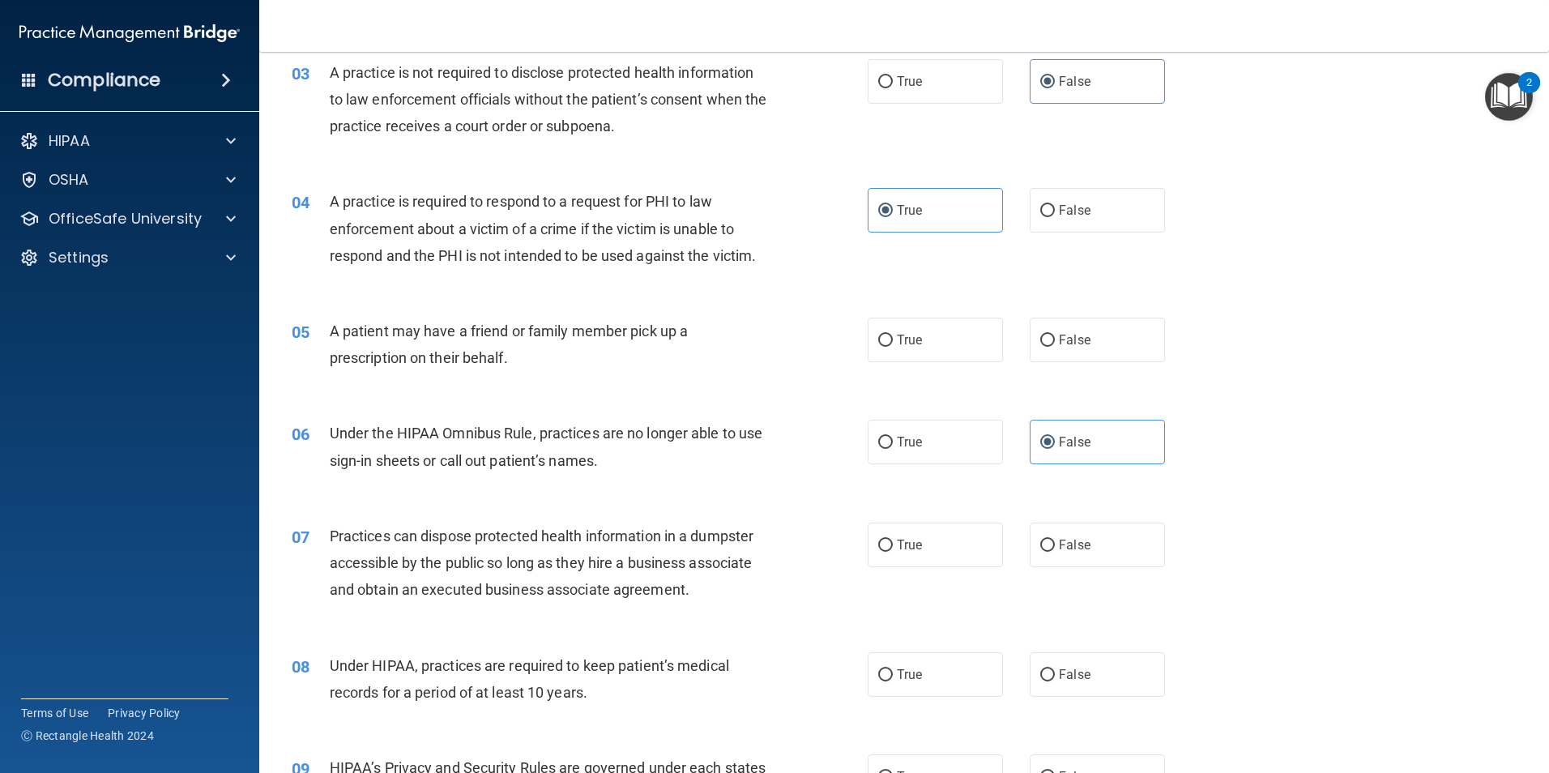
scroll to position [409, 0]
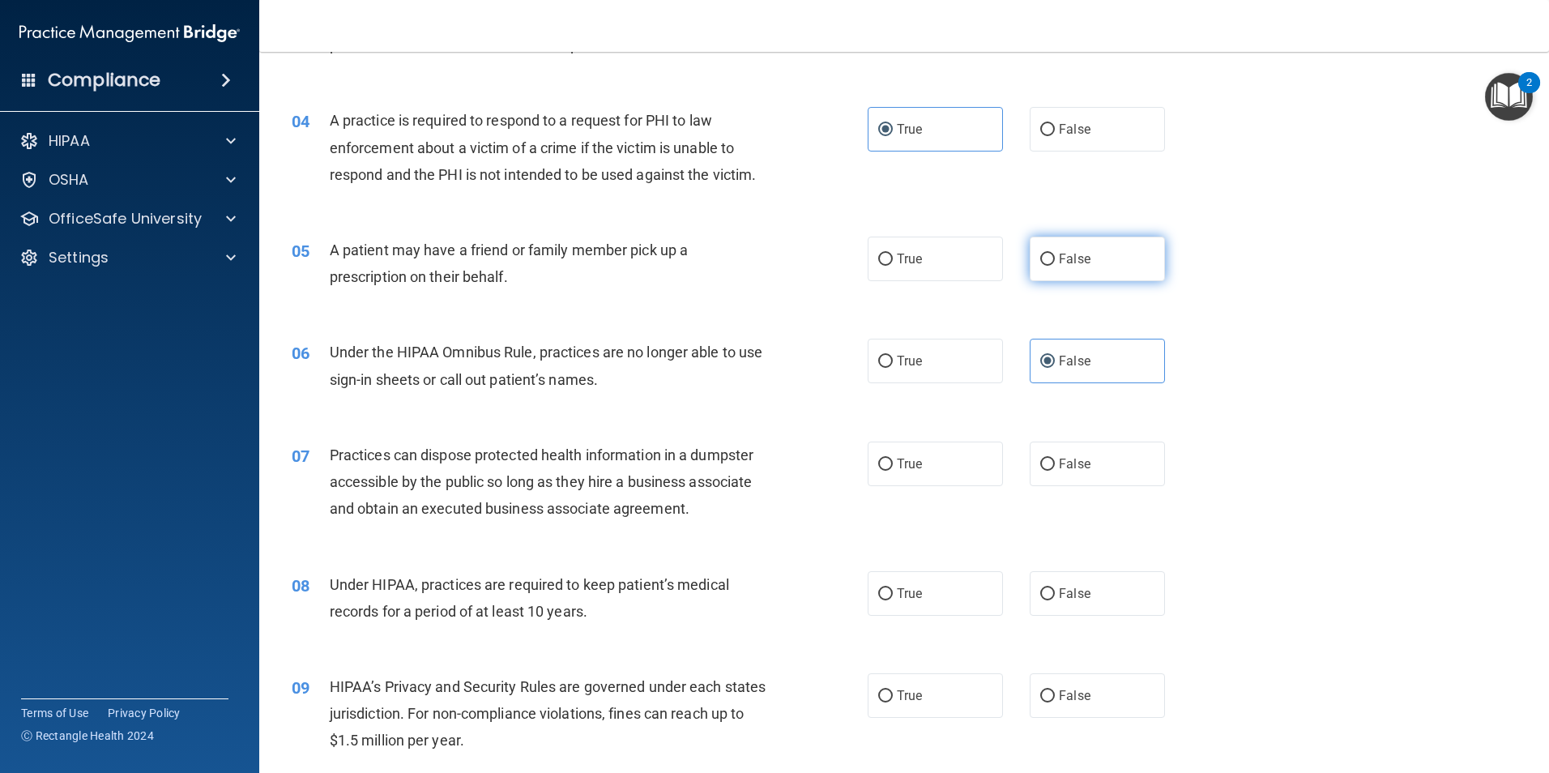
click at [1057, 274] on label "False" at bounding box center [1097, 259] width 135 height 45
click at [1055, 266] on input "False" at bounding box center [1047, 260] width 15 height 12
radio input "true"
click at [964, 261] on label "True" at bounding box center [935, 259] width 135 height 45
click at [893, 261] on input "True" at bounding box center [885, 260] width 15 height 12
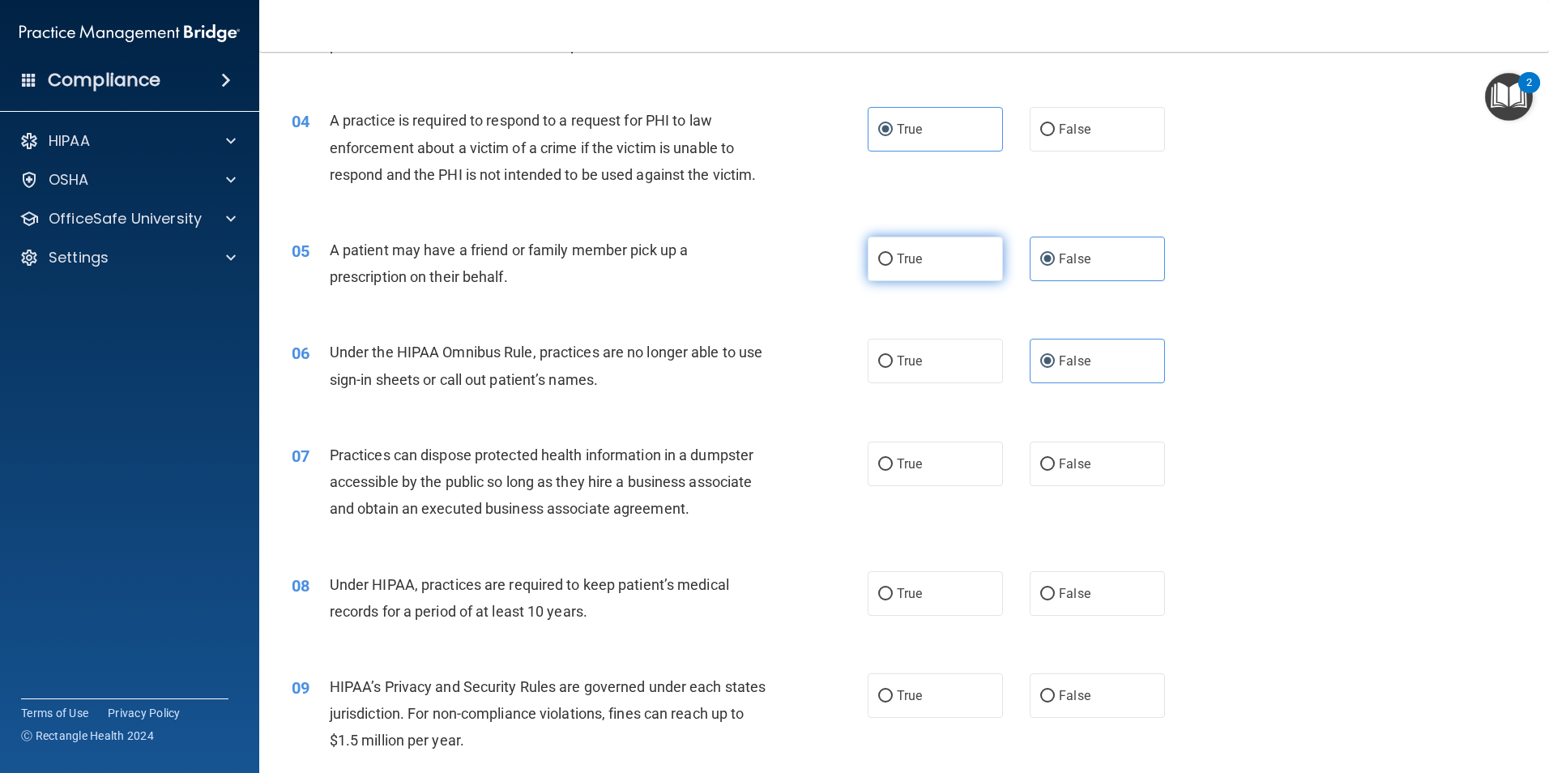
radio input "true"
click at [1070, 255] on span "False" at bounding box center [1075, 258] width 32 height 15
click at [1055, 255] on input "False" at bounding box center [1047, 260] width 15 height 12
radio input "true"
radio input "false"
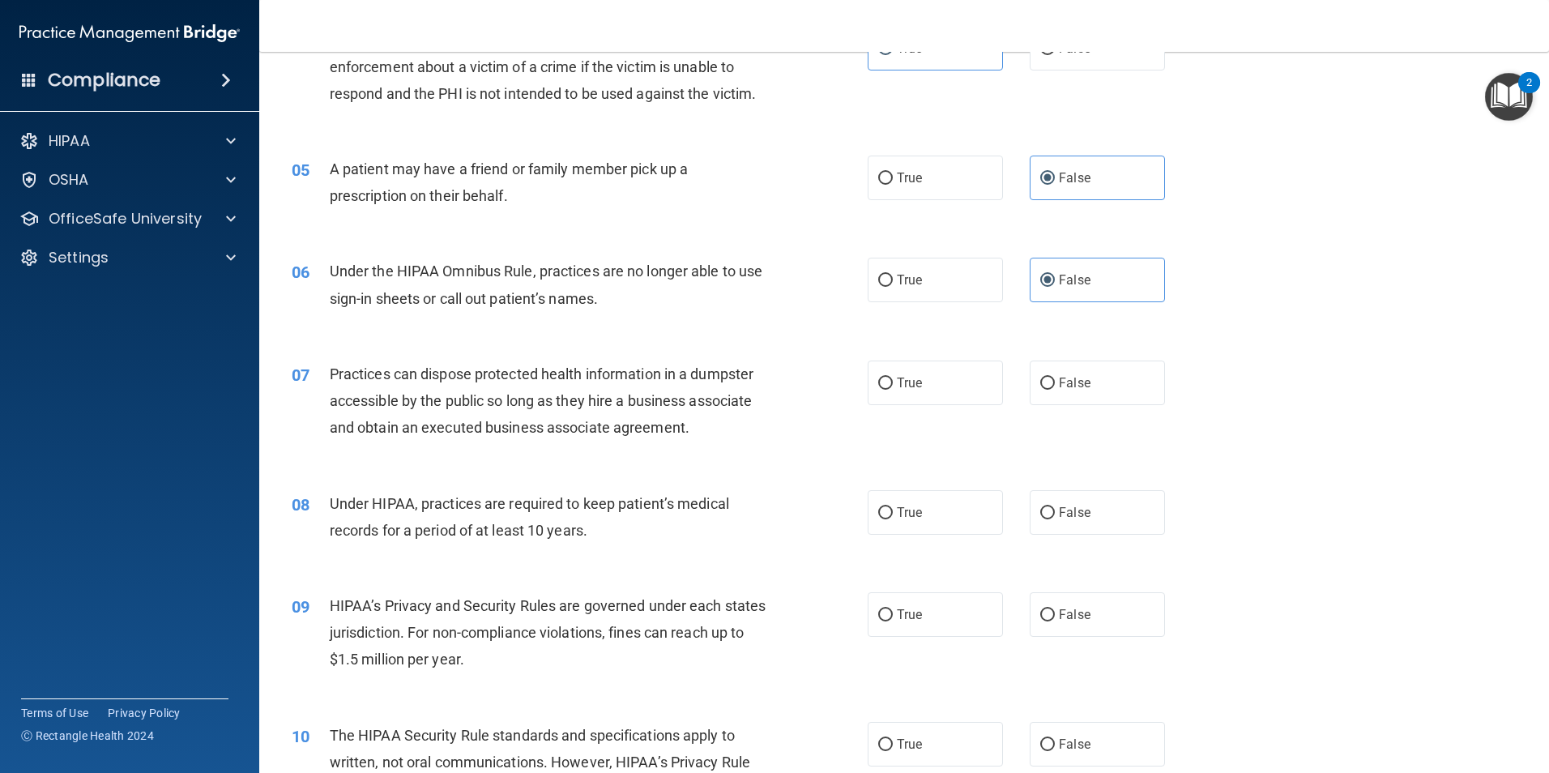
scroll to position [571, 0]
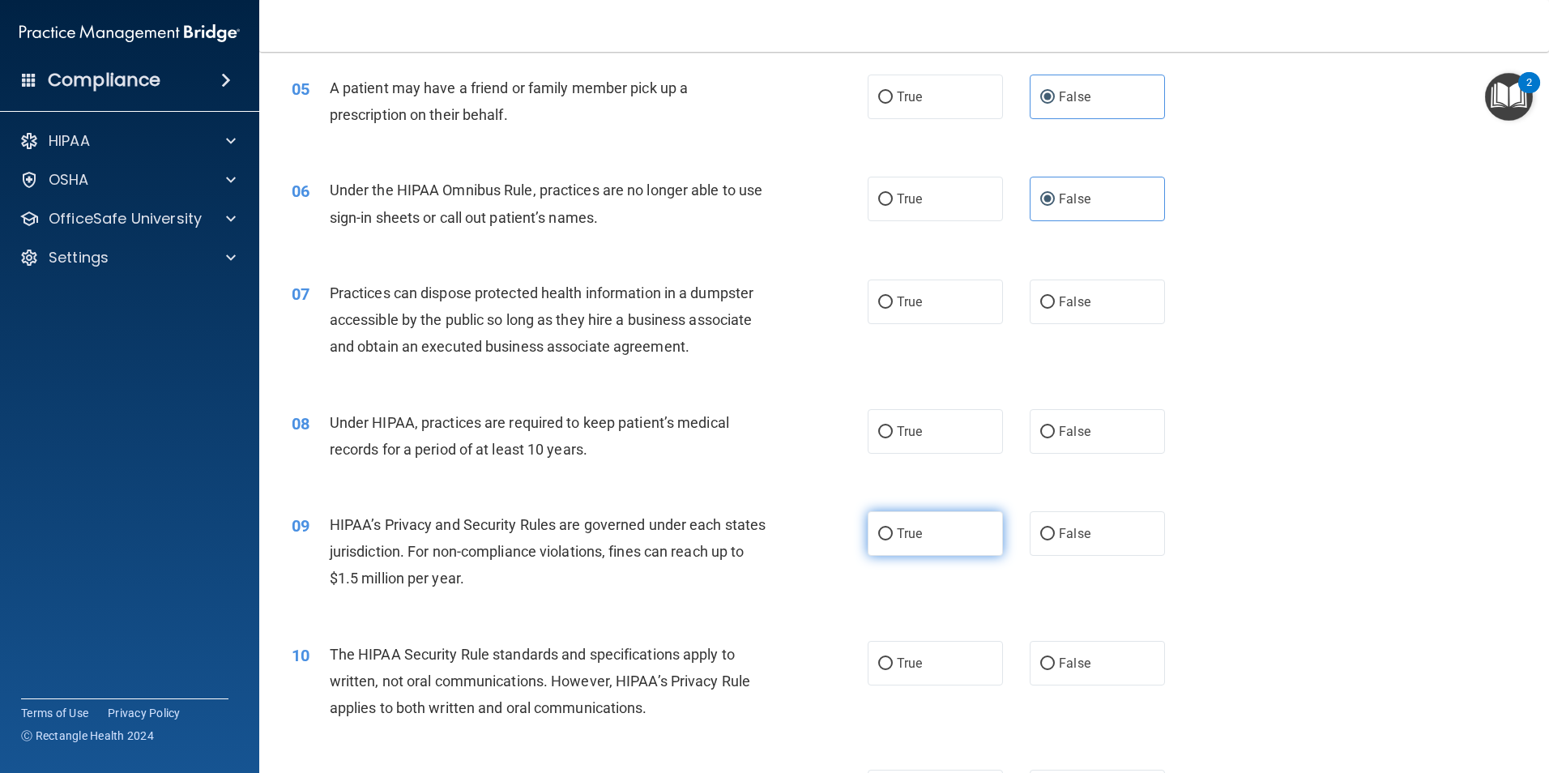
click at [906, 530] on span "True" at bounding box center [909, 533] width 25 height 15
click at [893, 530] on input "True" at bounding box center [885, 534] width 15 height 12
radio input "true"
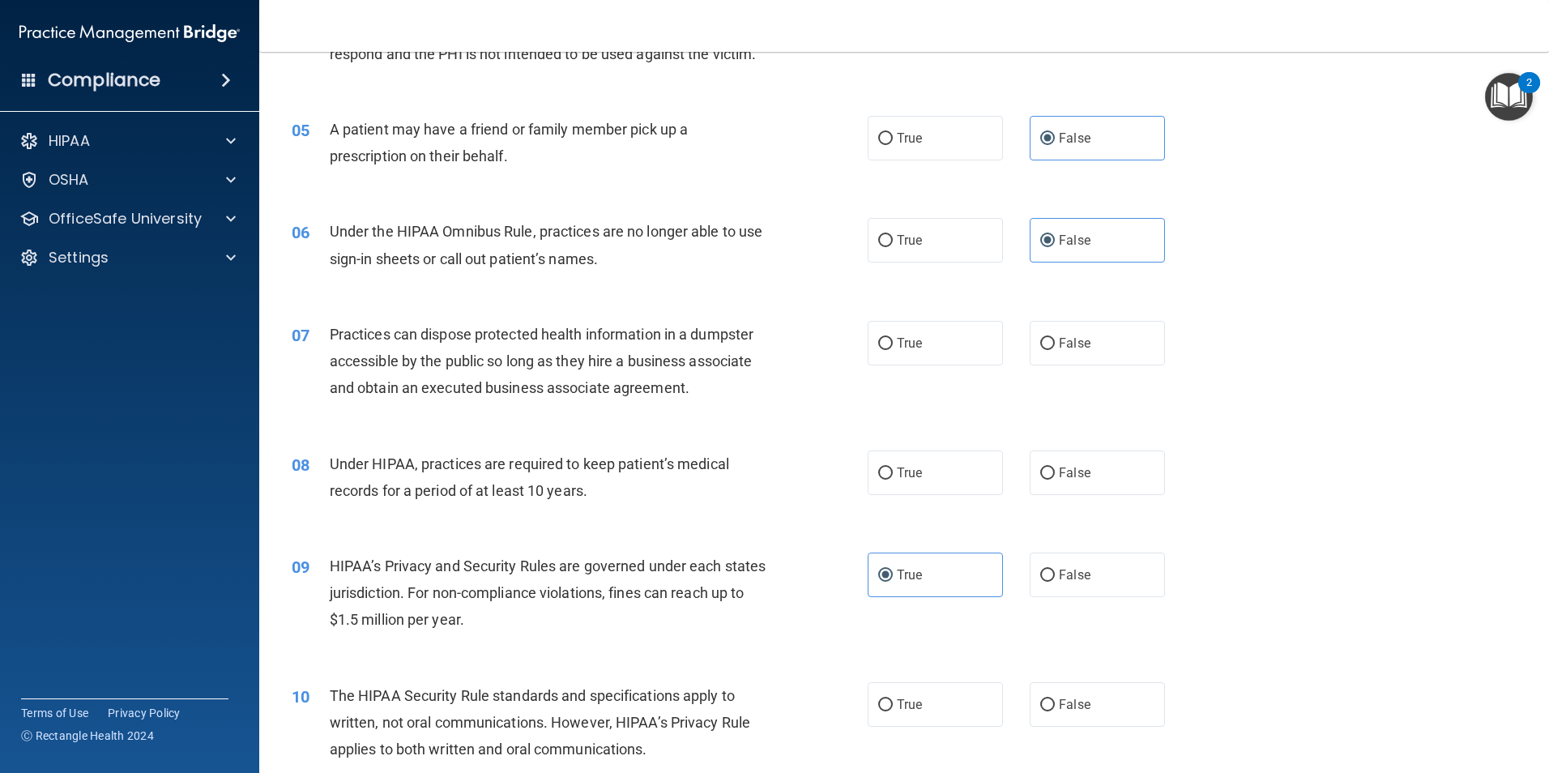
scroll to position [490, 0]
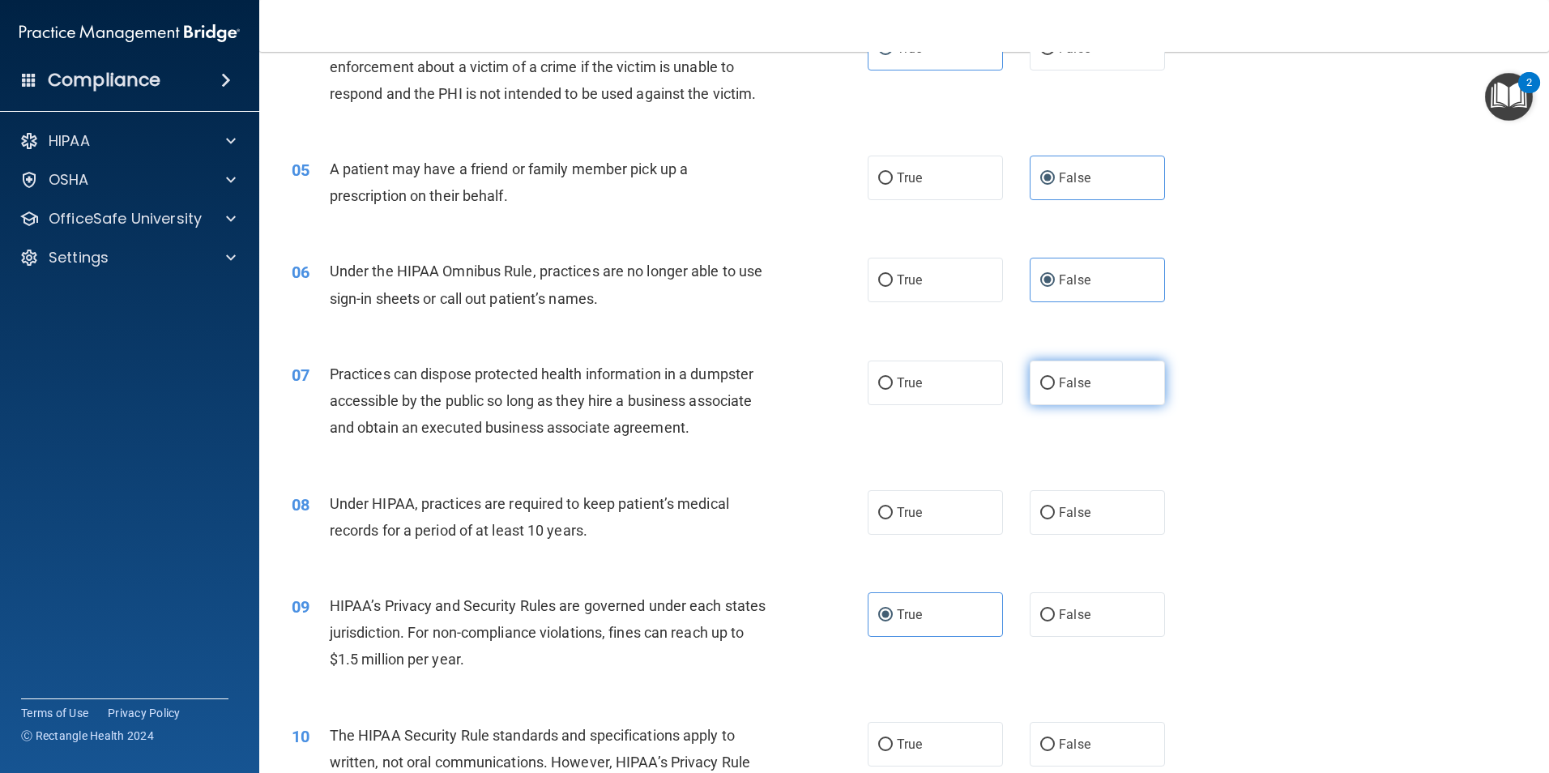
click at [1074, 378] on span "False" at bounding box center [1075, 382] width 32 height 15
click at [1055, 378] on input "False" at bounding box center [1047, 384] width 15 height 12
radio input "true"
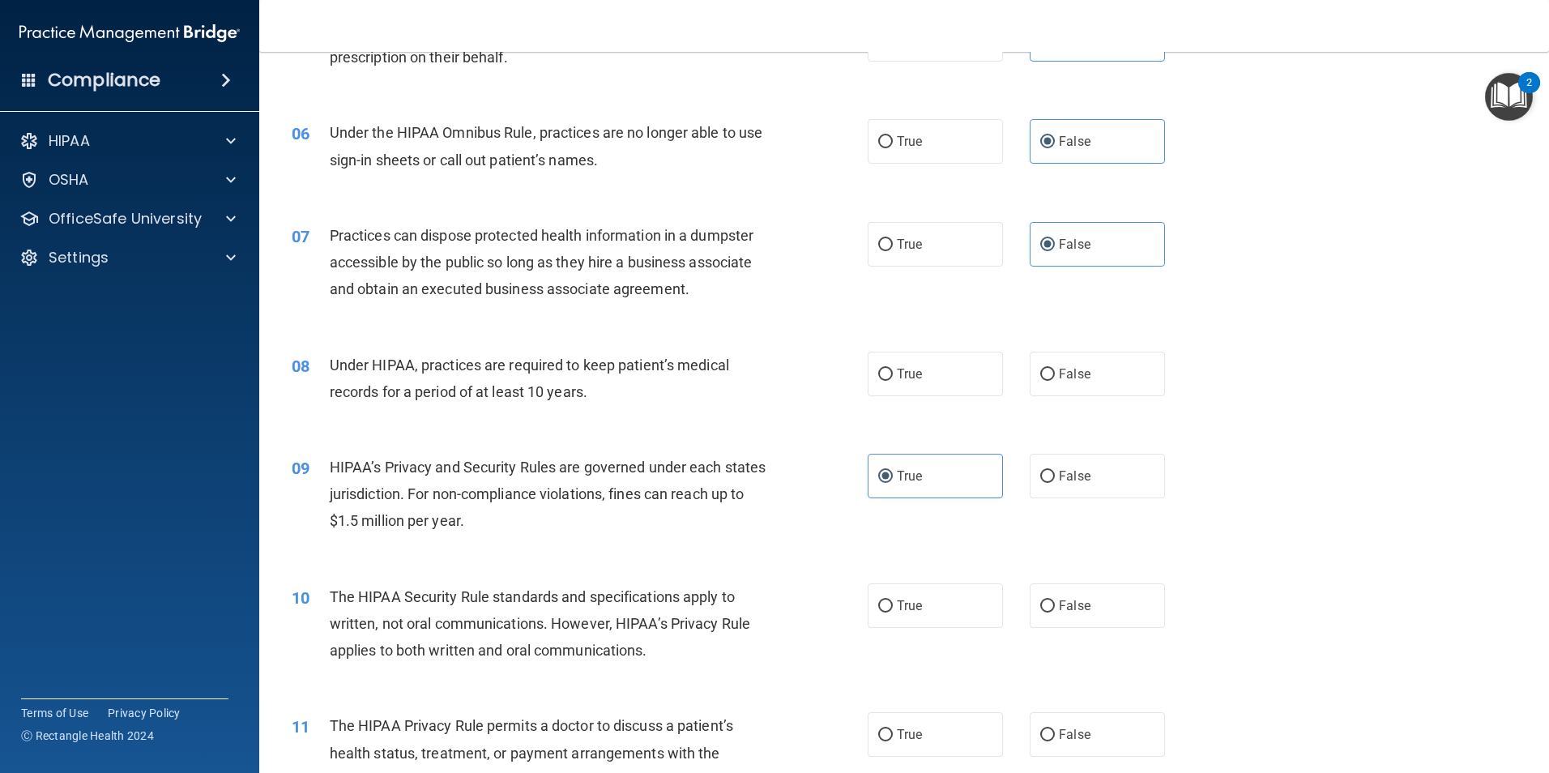
scroll to position [652, 0]
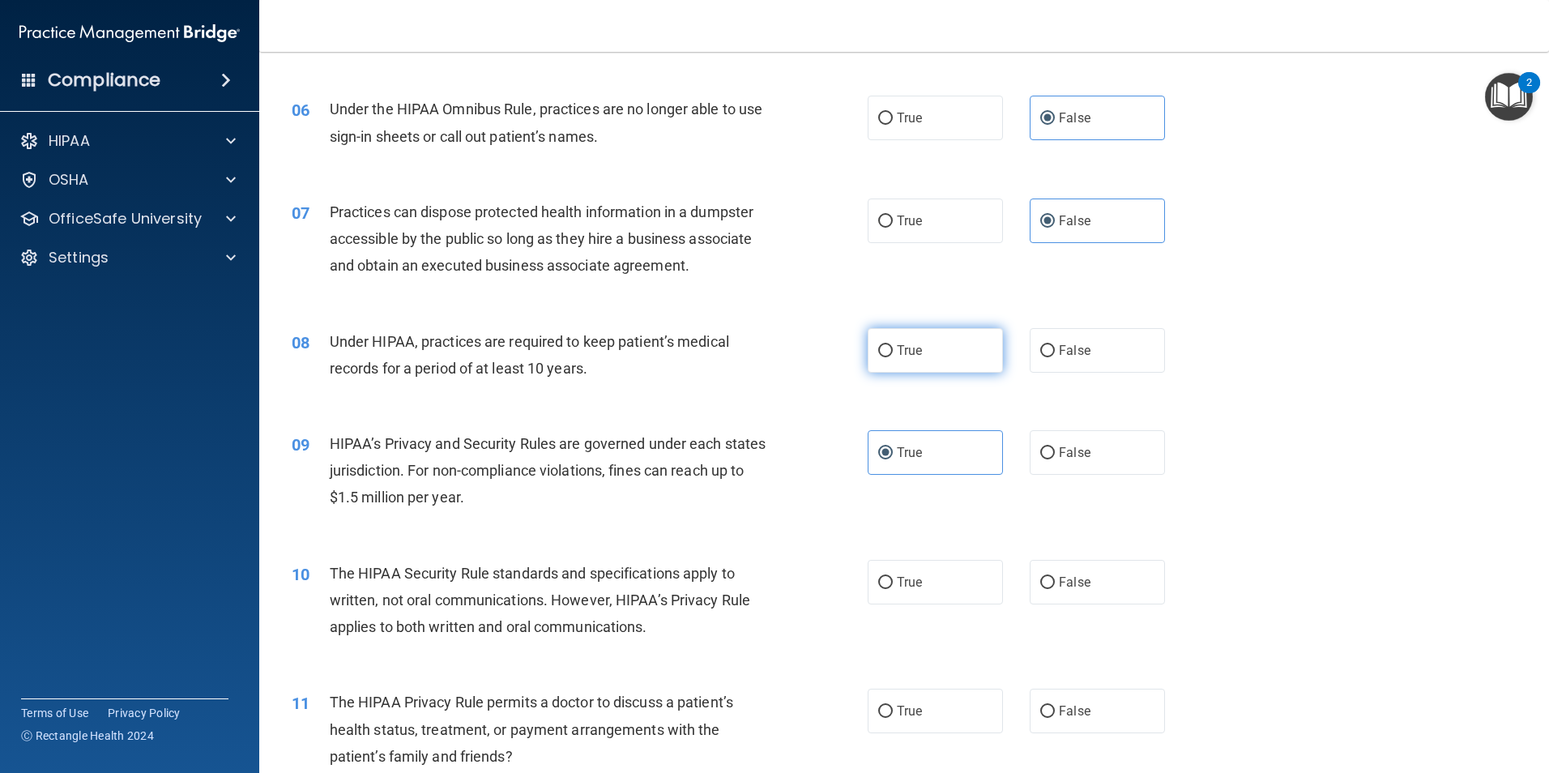
click at [916, 353] on span "True" at bounding box center [909, 350] width 25 height 15
click at [893, 353] on input "True" at bounding box center [885, 351] width 15 height 12
radio input "true"
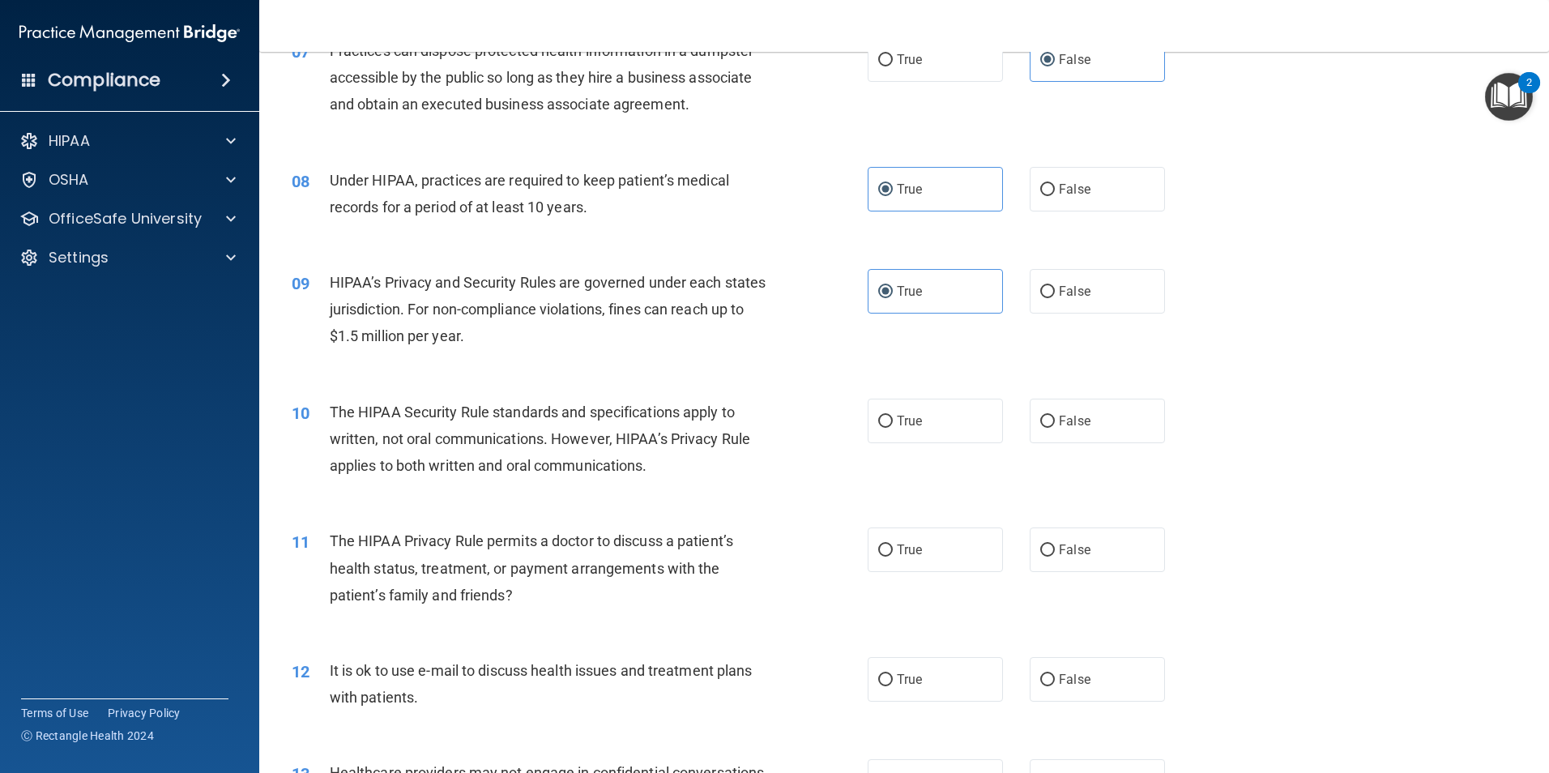
scroll to position [814, 0]
click at [907, 407] on label "True" at bounding box center [935, 420] width 135 height 45
click at [893, 415] on input "True" at bounding box center [885, 421] width 15 height 12
radio input "true"
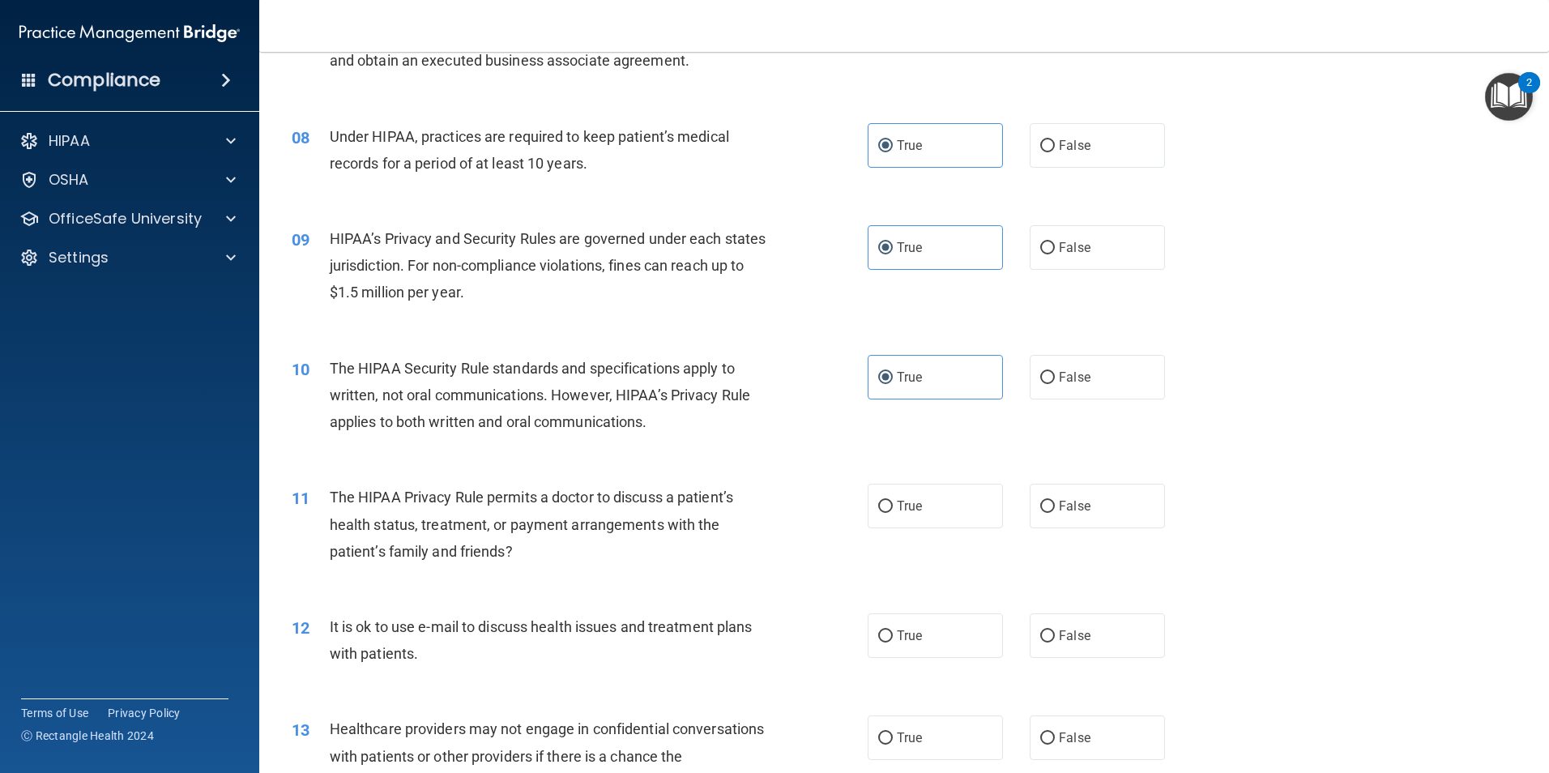
scroll to position [976, 0]
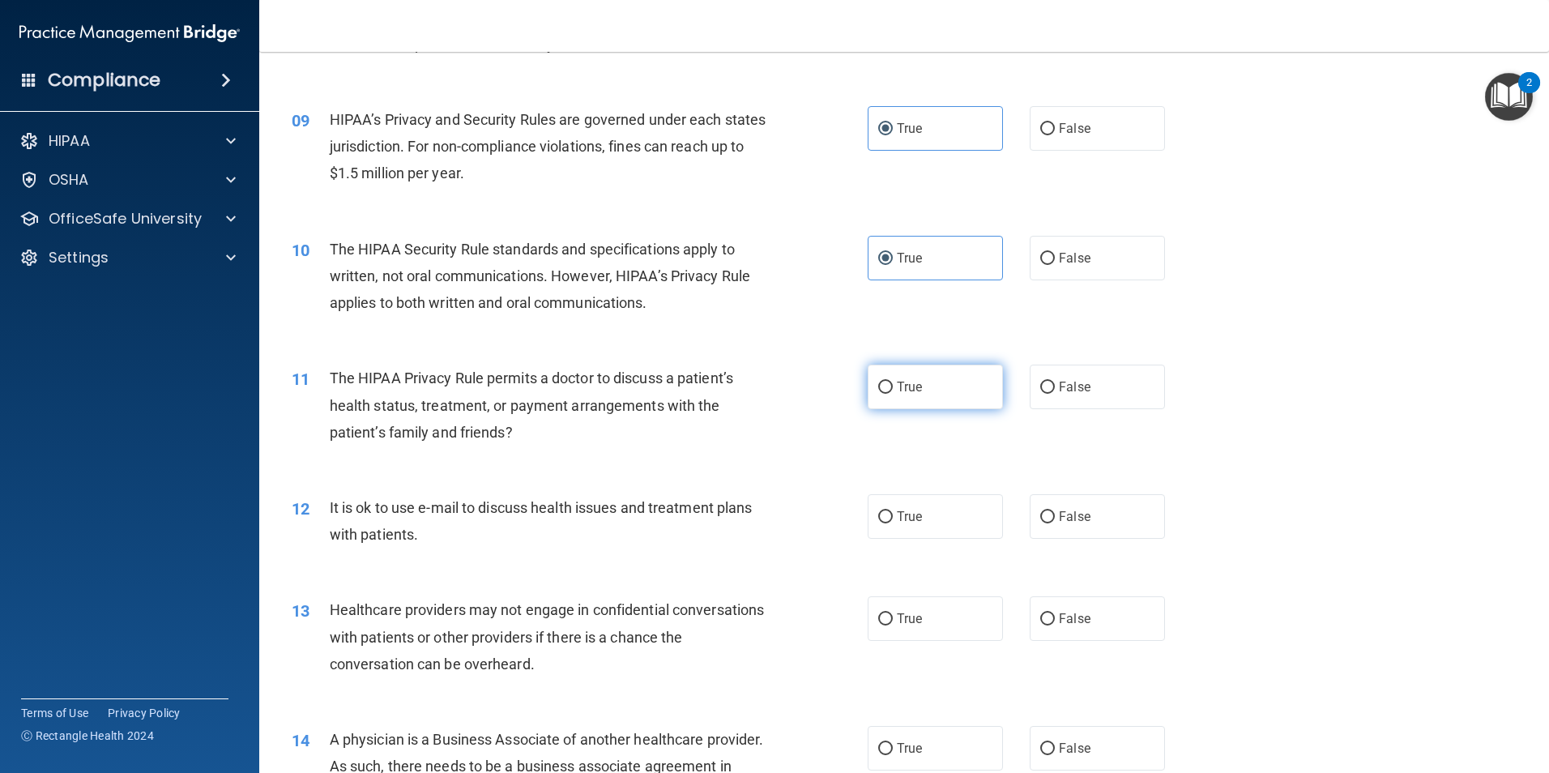
click at [897, 388] on span "True" at bounding box center [909, 386] width 25 height 15
click at [893, 388] on input "True" at bounding box center [885, 388] width 15 height 12
radio input "true"
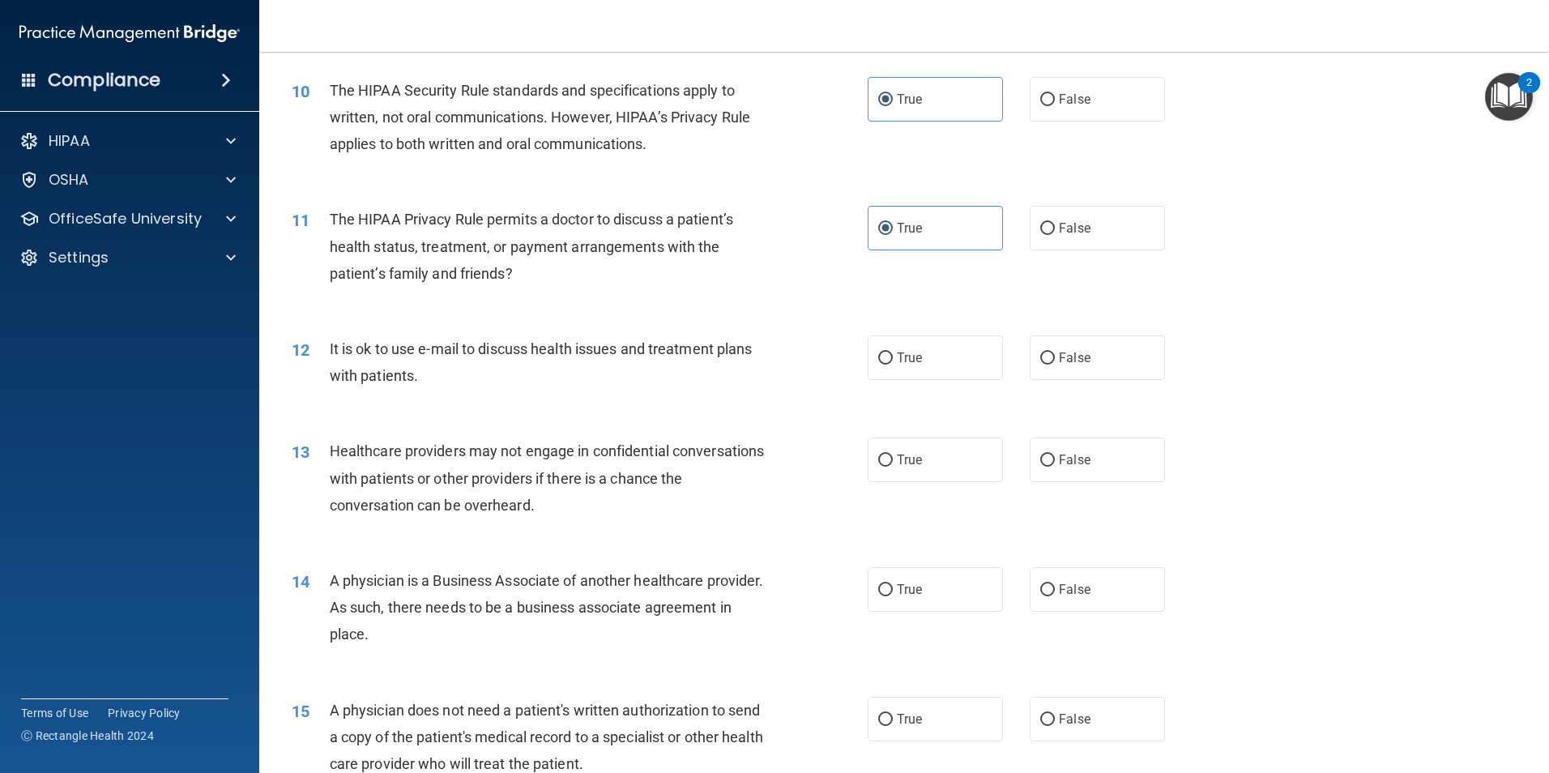
scroll to position [1139, 0]
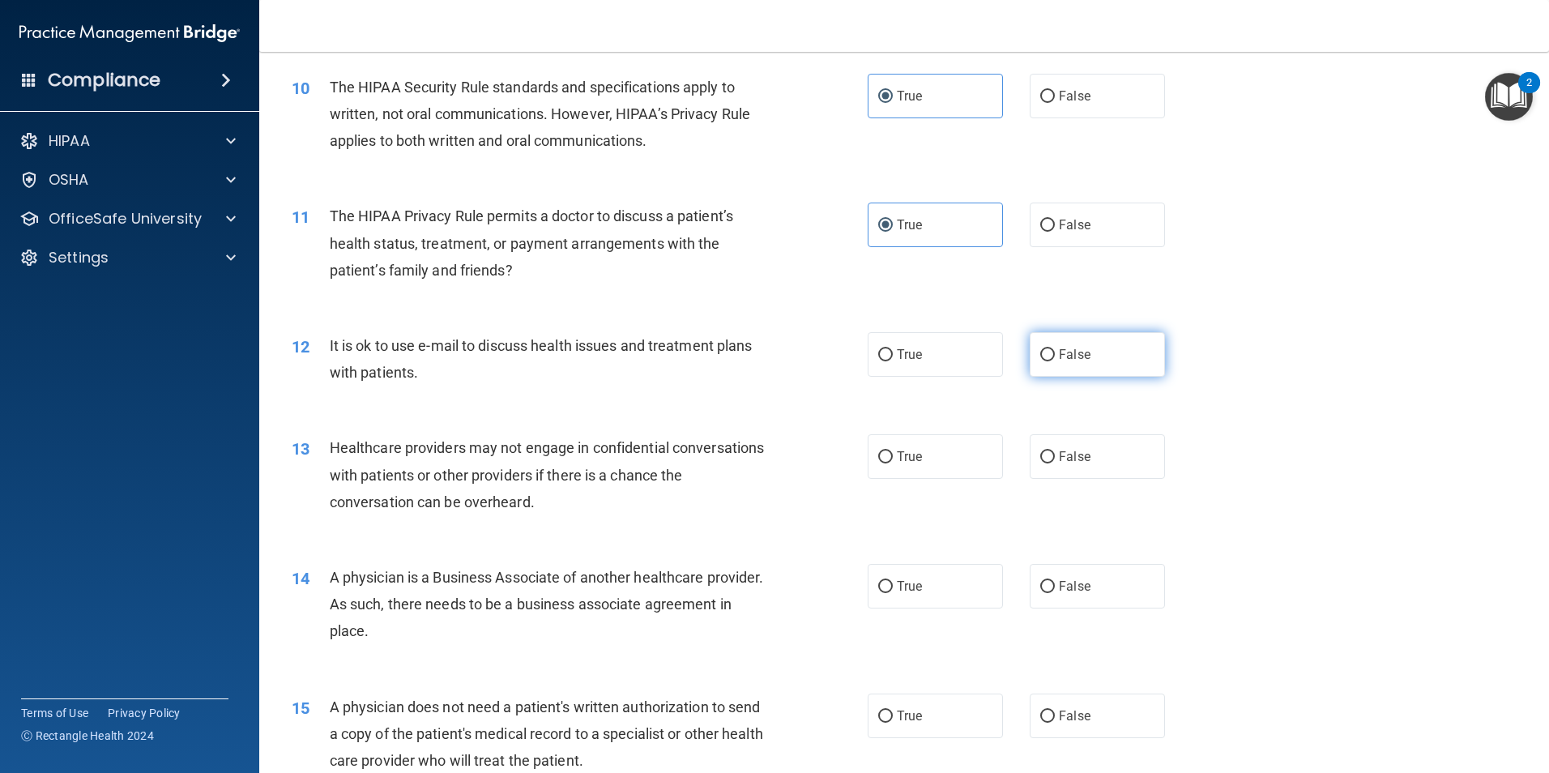
click at [1052, 365] on label "False" at bounding box center [1097, 354] width 135 height 45
click at [1052, 361] on input "False" at bounding box center [1047, 355] width 15 height 12
radio input "true"
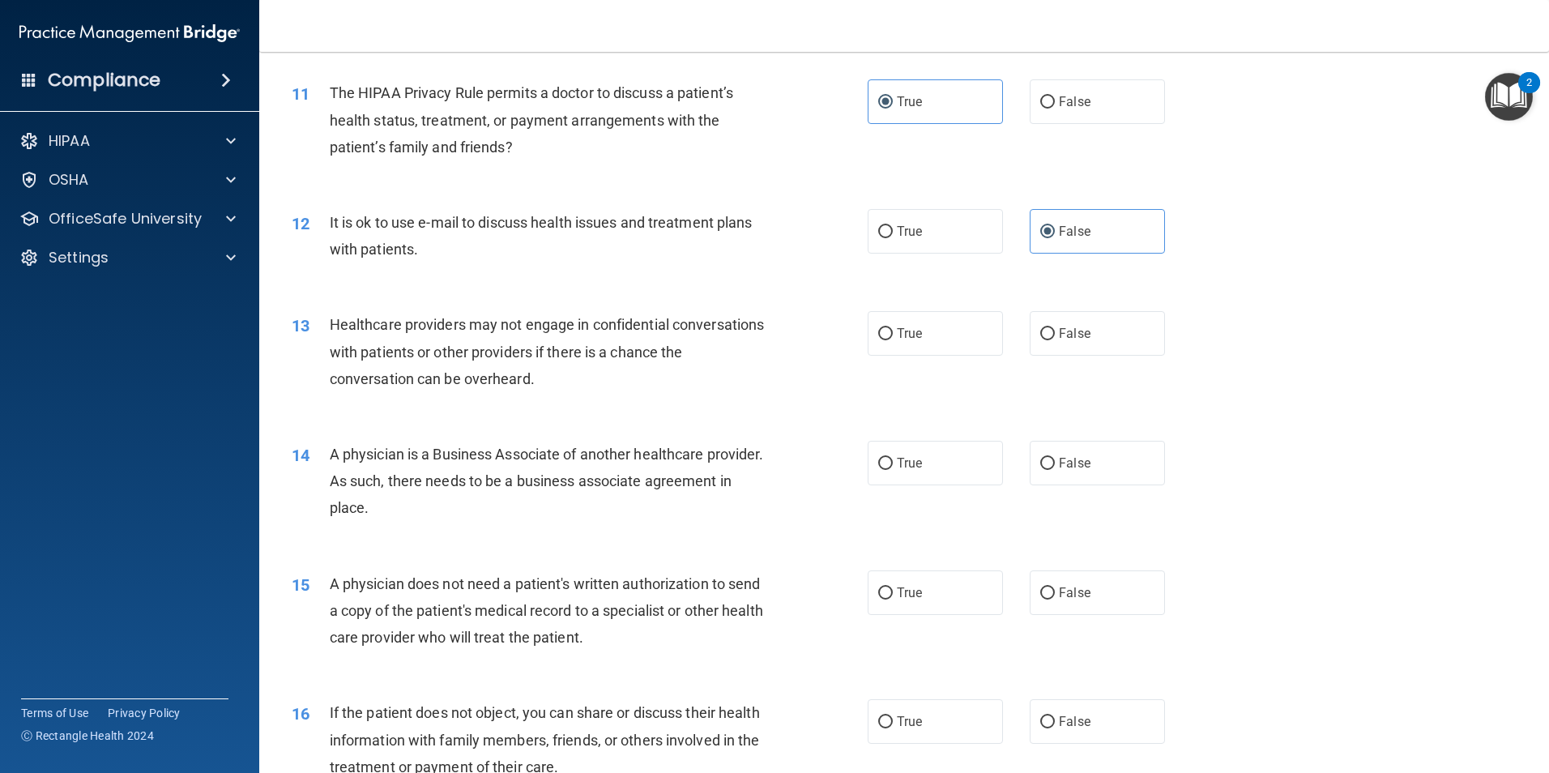
scroll to position [1301, 0]
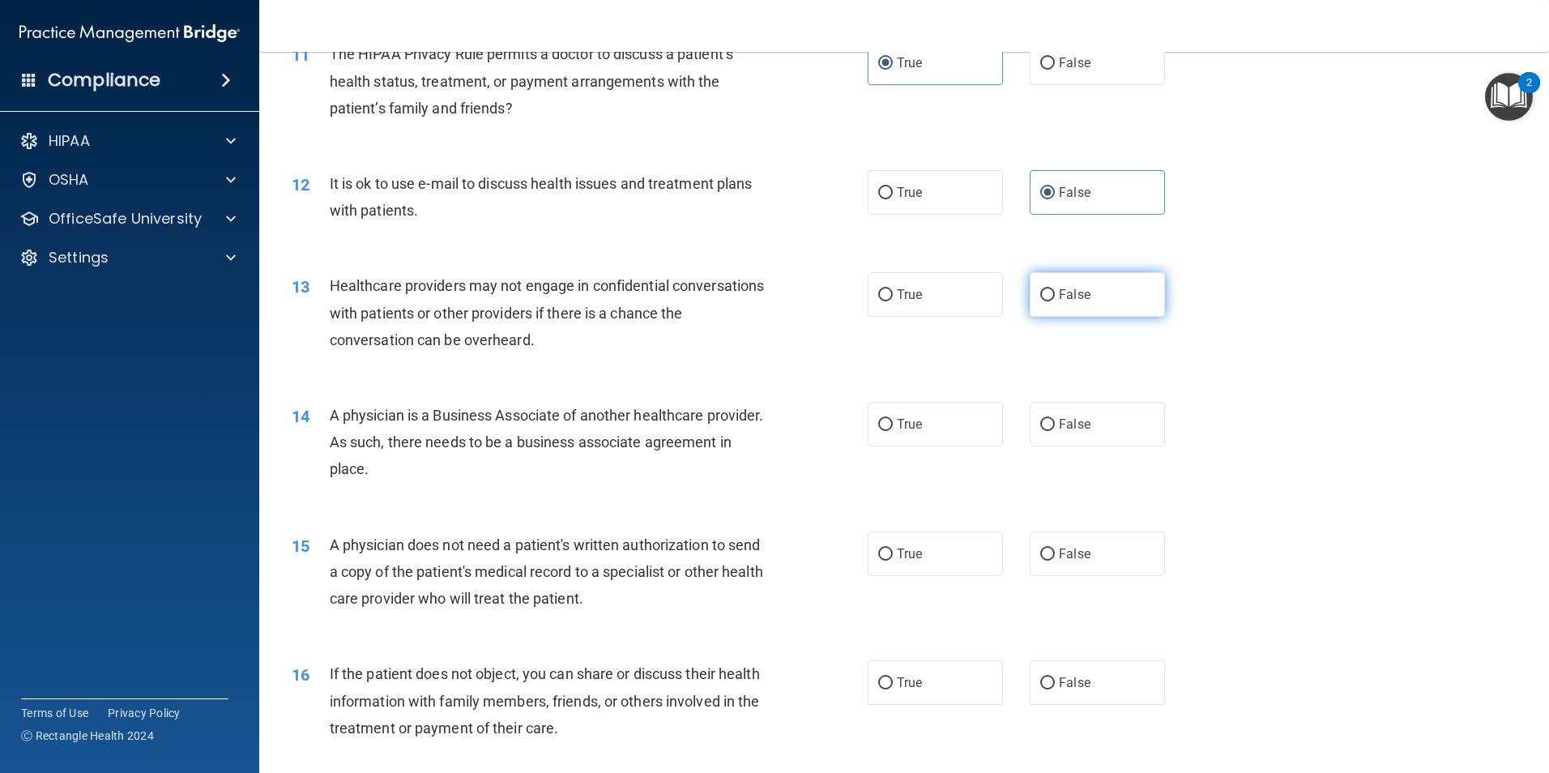
click at [1069, 299] on span "False" at bounding box center [1075, 294] width 32 height 15
click at [1055, 299] on input "False" at bounding box center [1047, 295] width 15 height 12
radio input "true"
click at [899, 302] on label "True" at bounding box center [935, 294] width 135 height 45
click at [893, 301] on input "True" at bounding box center [885, 295] width 15 height 12
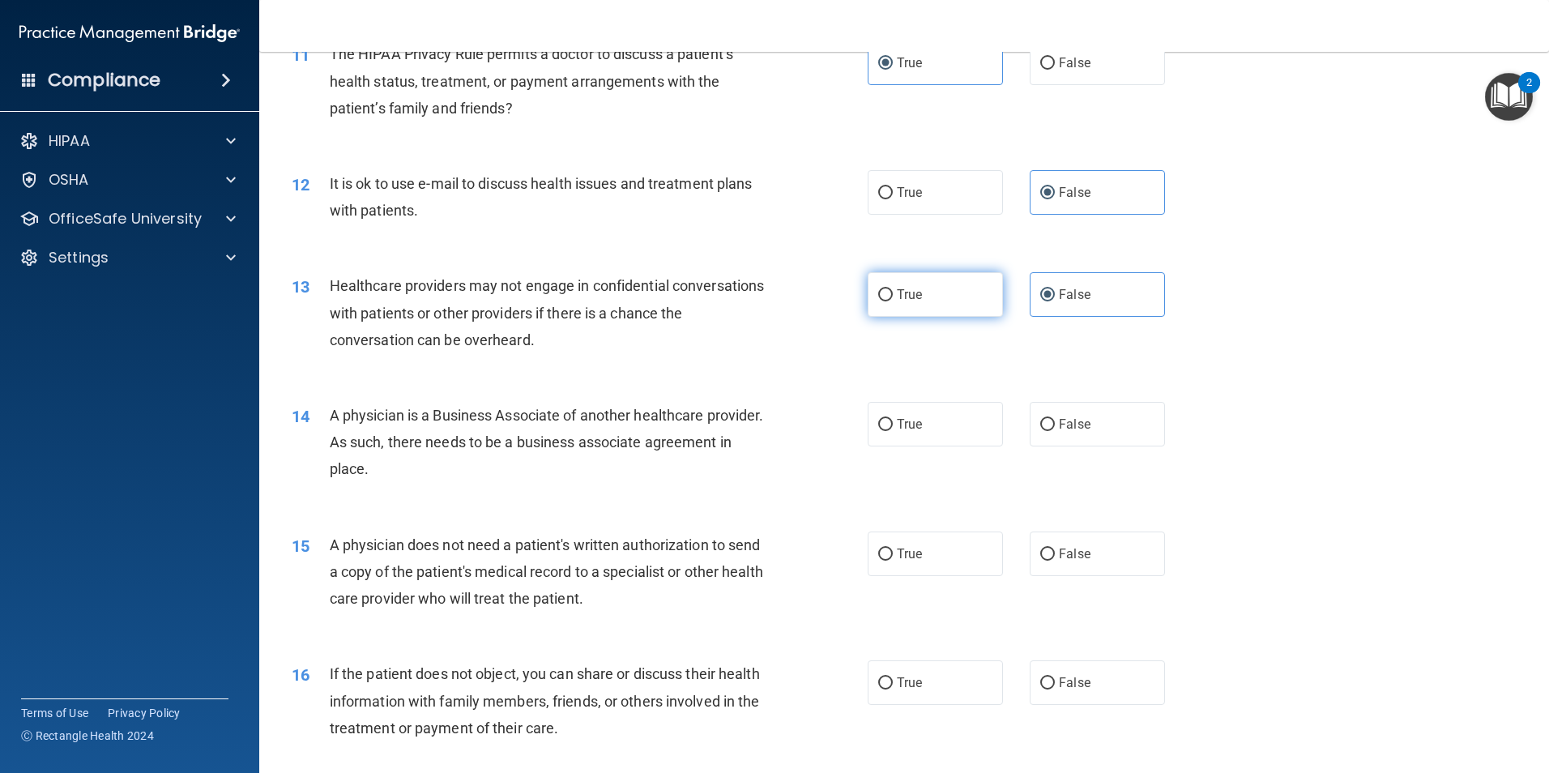
radio input "true"
radio input "false"
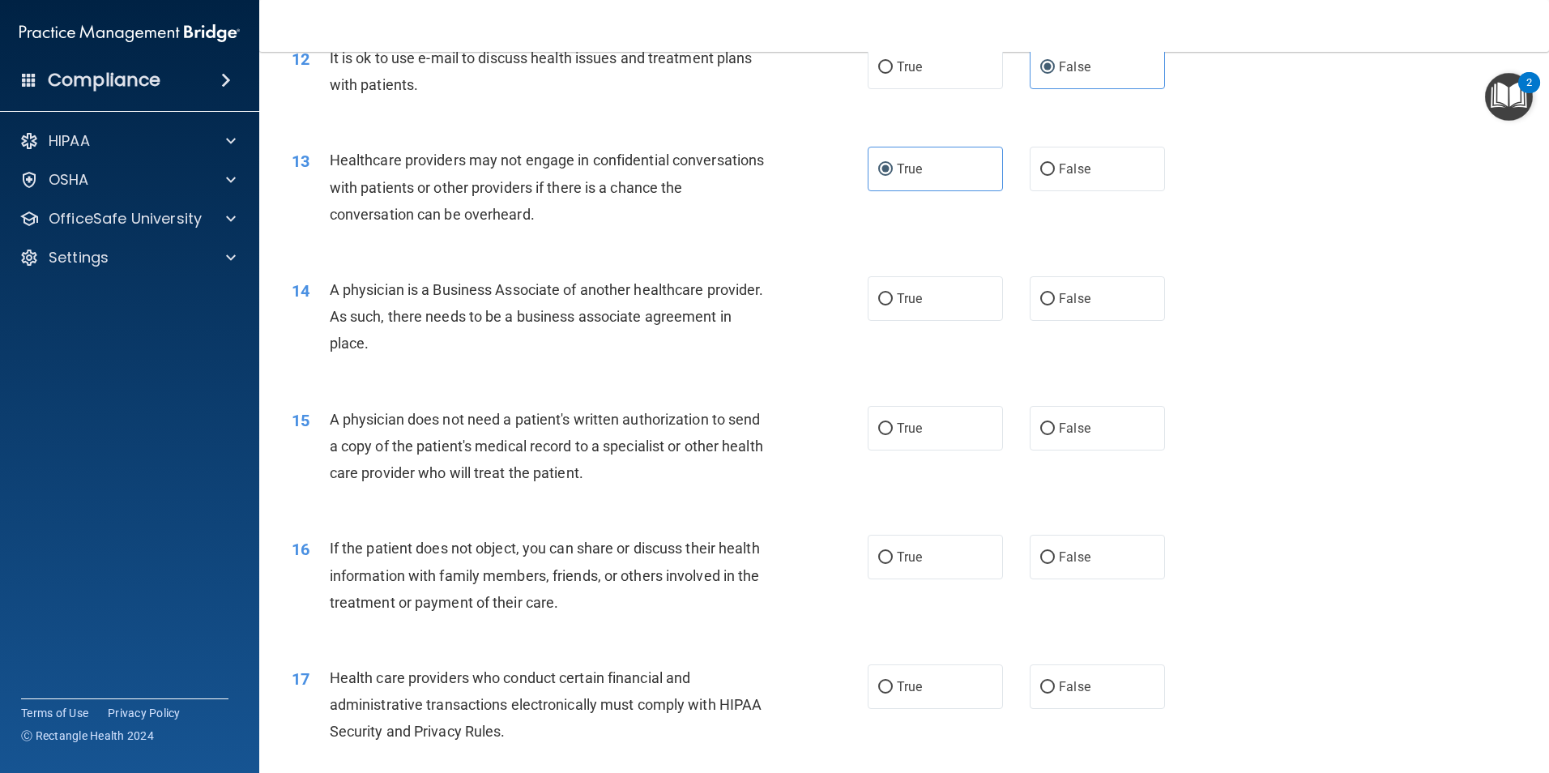
scroll to position [1463, 0]
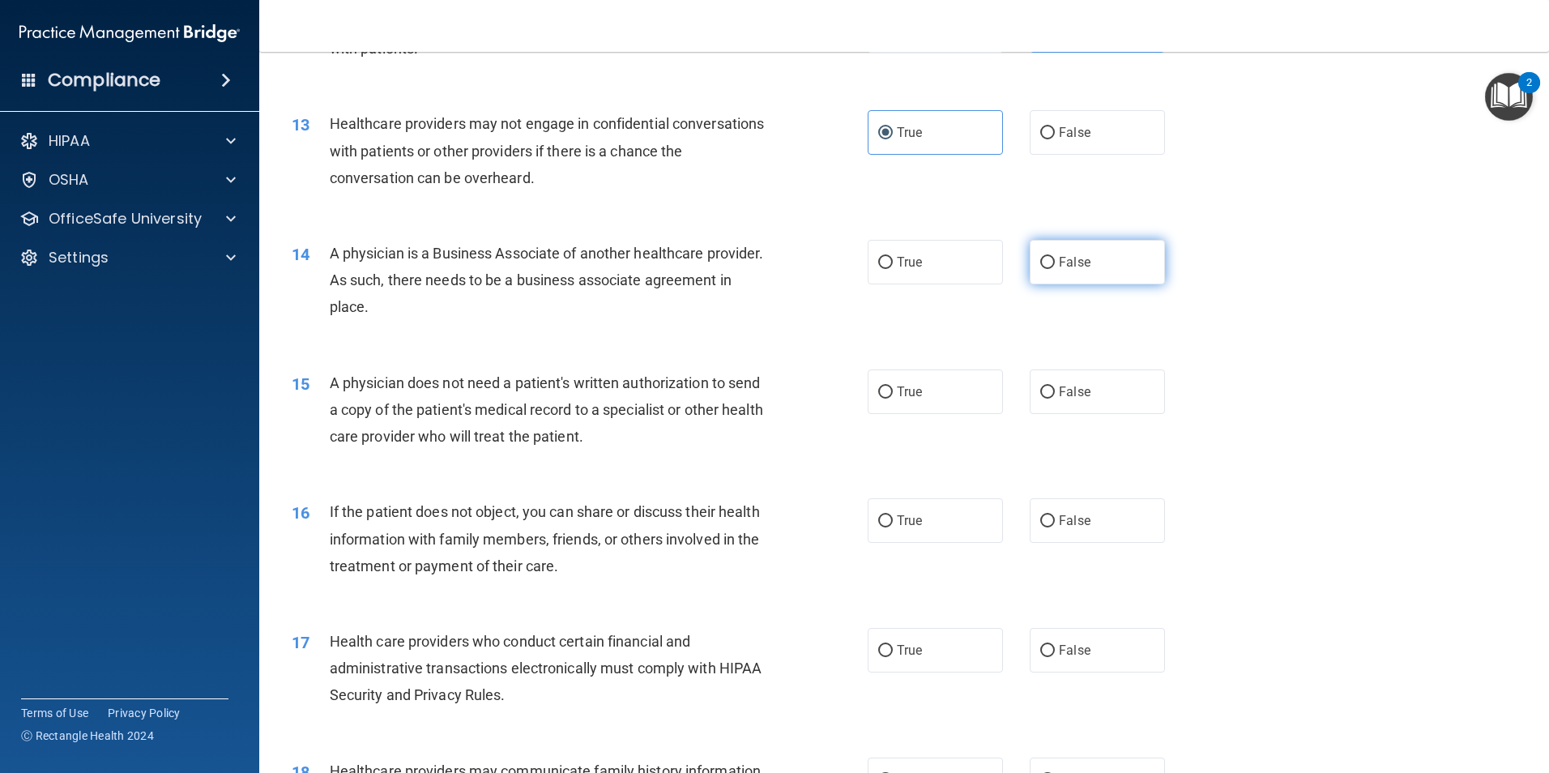
click at [1063, 267] on span "False" at bounding box center [1075, 261] width 32 height 15
click at [1055, 267] on input "False" at bounding box center [1047, 263] width 15 height 12
radio input "true"
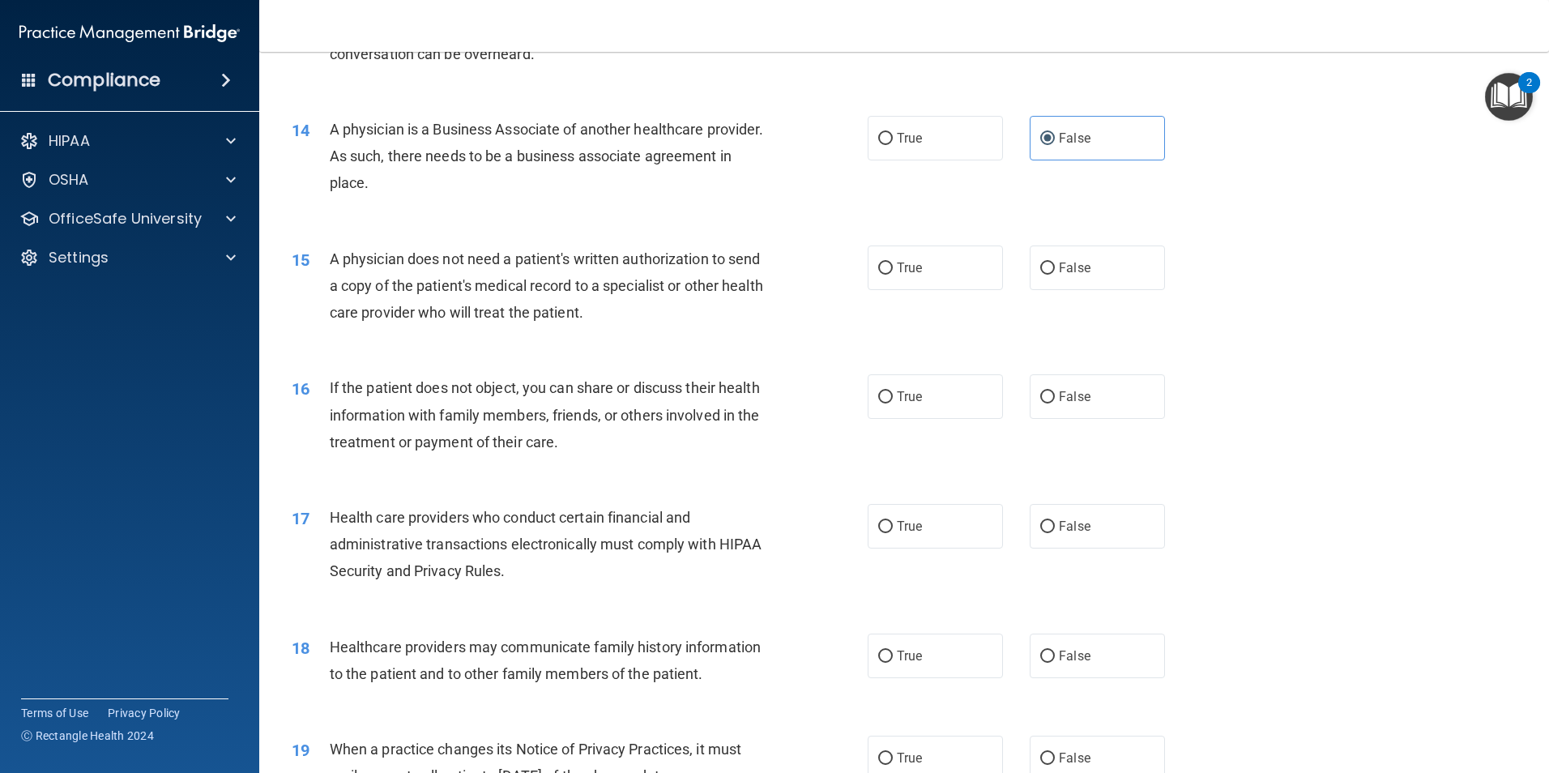
scroll to position [1625, 0]
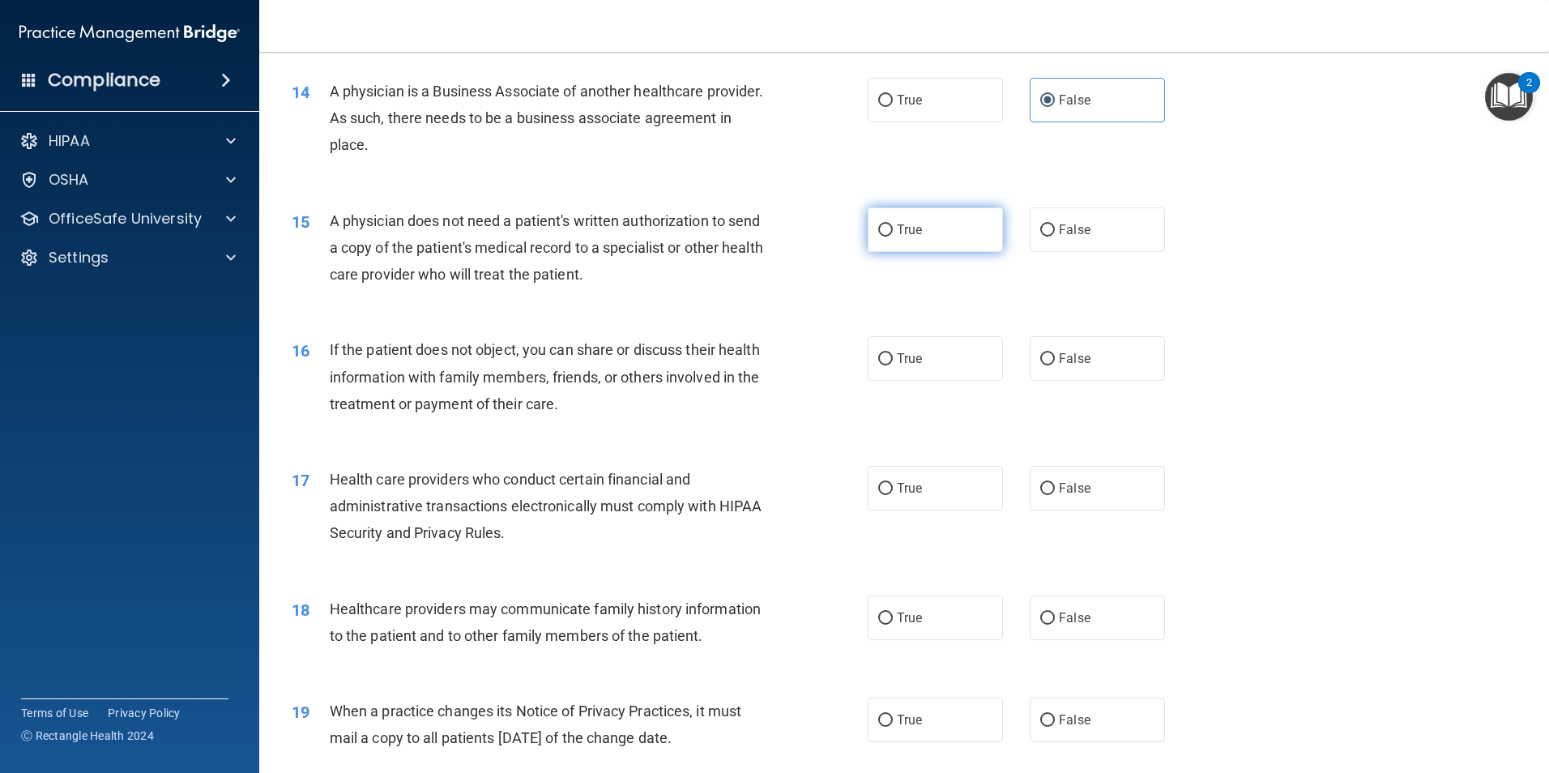
click at [959, 229] on label "True" at bounding box center [935, 229] width 135 height 45
click at [893, 229] on input "True" at bounding box center [885, 230] width 15 height 12
radio input "true"
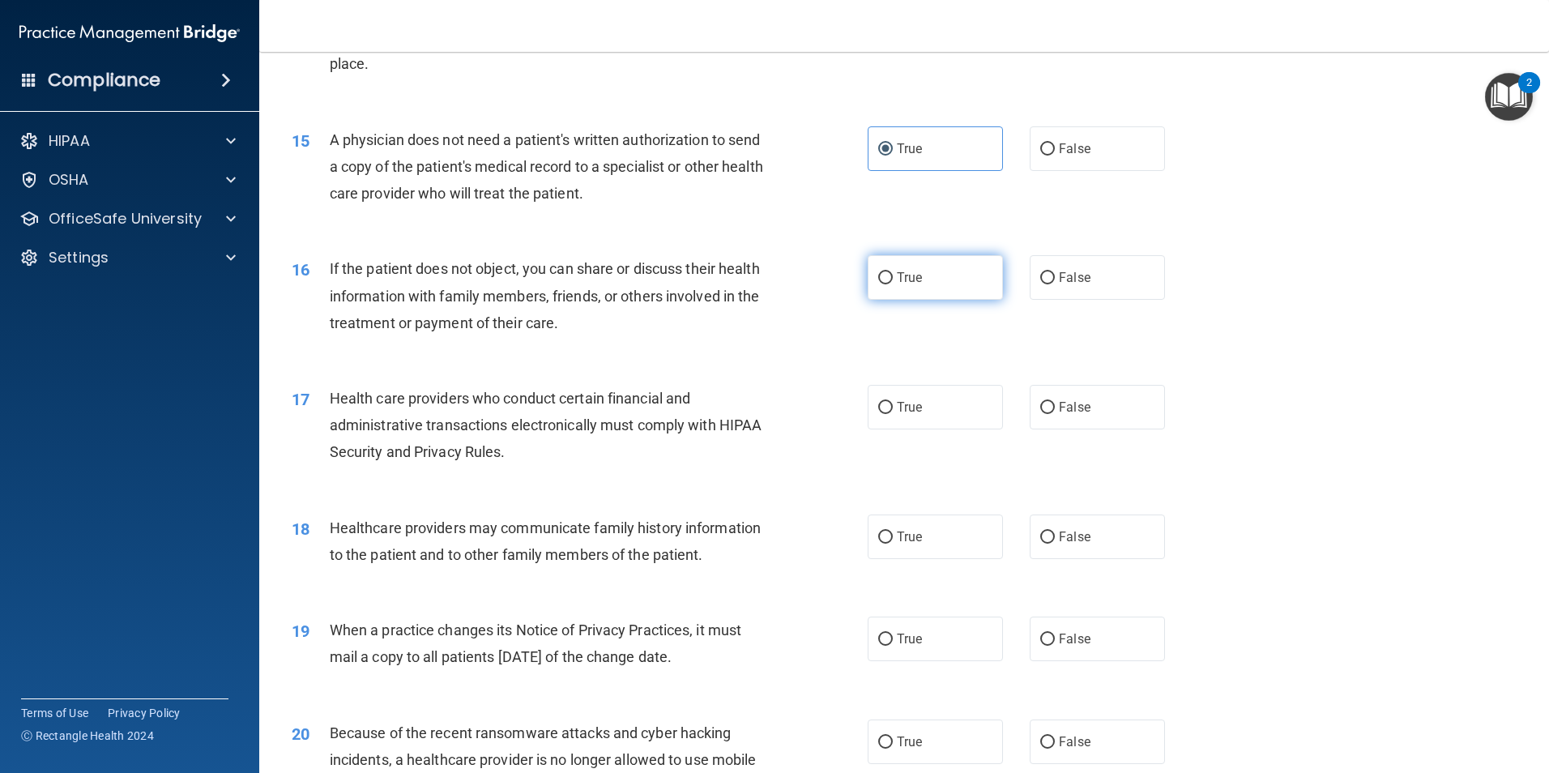
click at [910, 279] on span "True" at bounding box center [909, 277] width 25 height 15
click at [893, 279] on input "True" at bounding box center [885, 278] width 15 height 12
radio input "true"
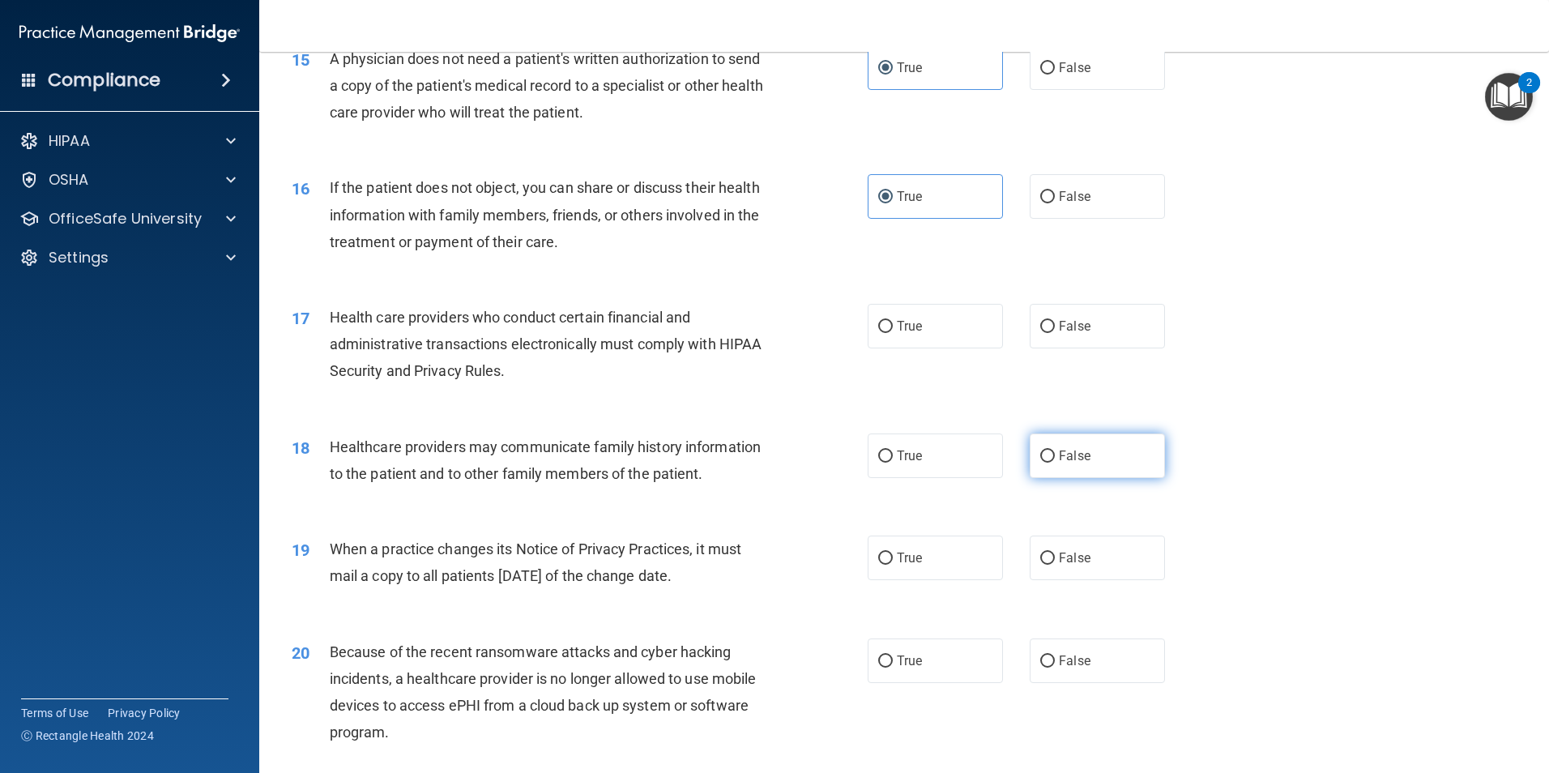
click at [1079, 452] on span "False" at bounding box center [1075, 455] width 32 height 15
click at [1055, 452] on input "False" at bounding box center [1047, 457] width 15 height 12
radio input "true"
click at [918, 331] on label "True" at bounding box center [935, 326] width 135 height 45
click at [893, 331] on input "True" at bounding box center [885, 327] width 15 height 12
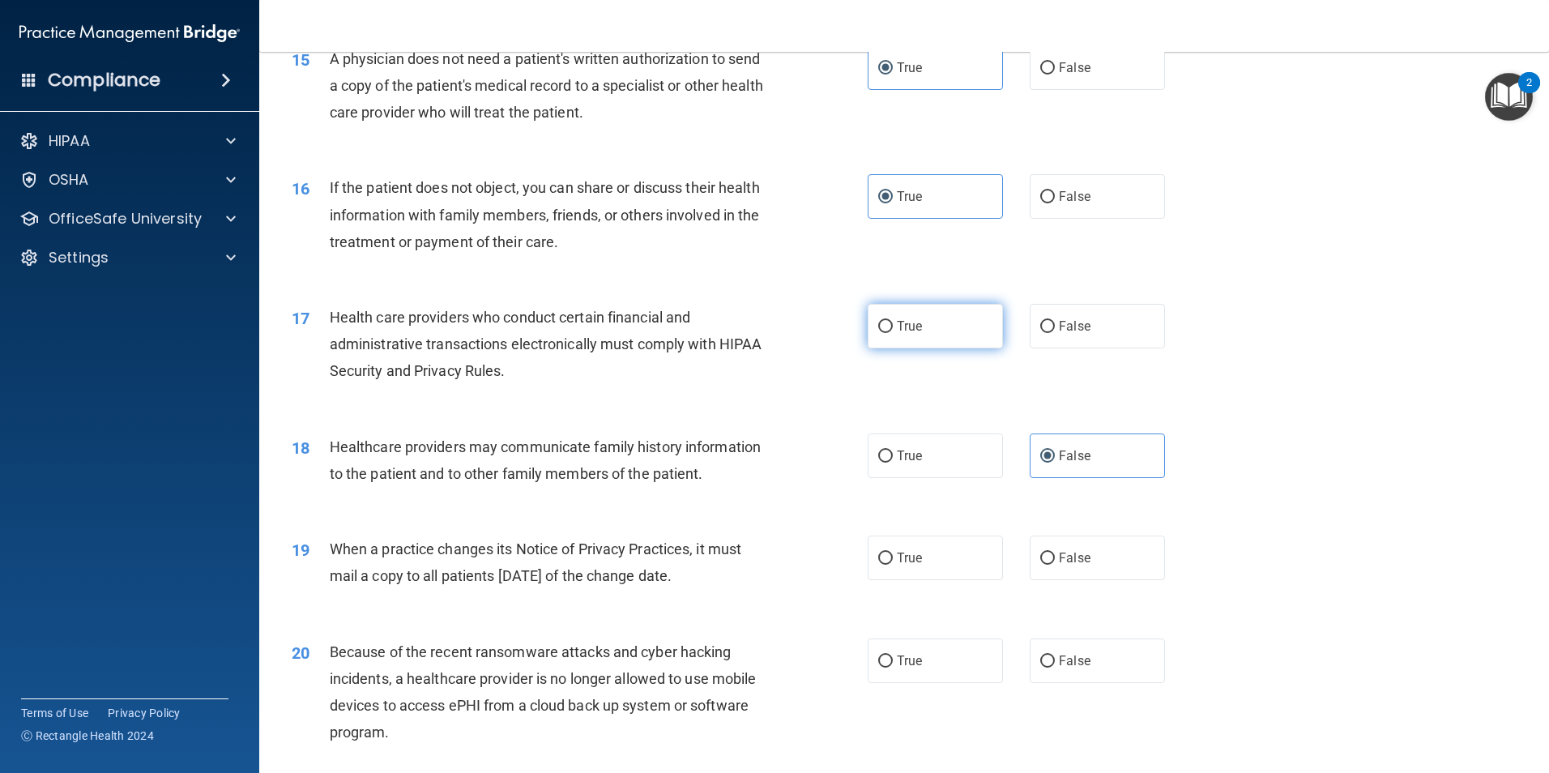
radio input "true"
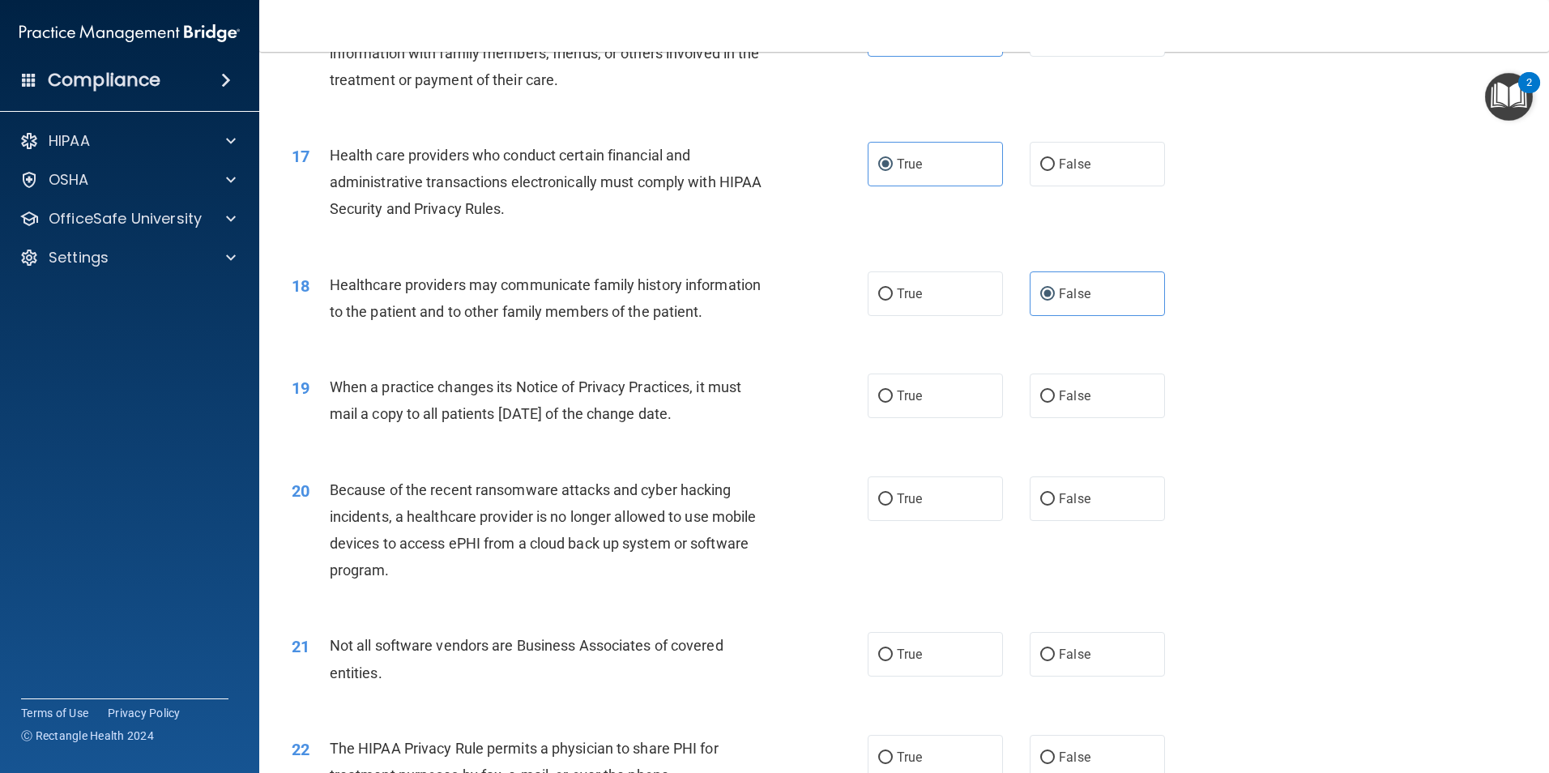
scroll to position [2030, 0]
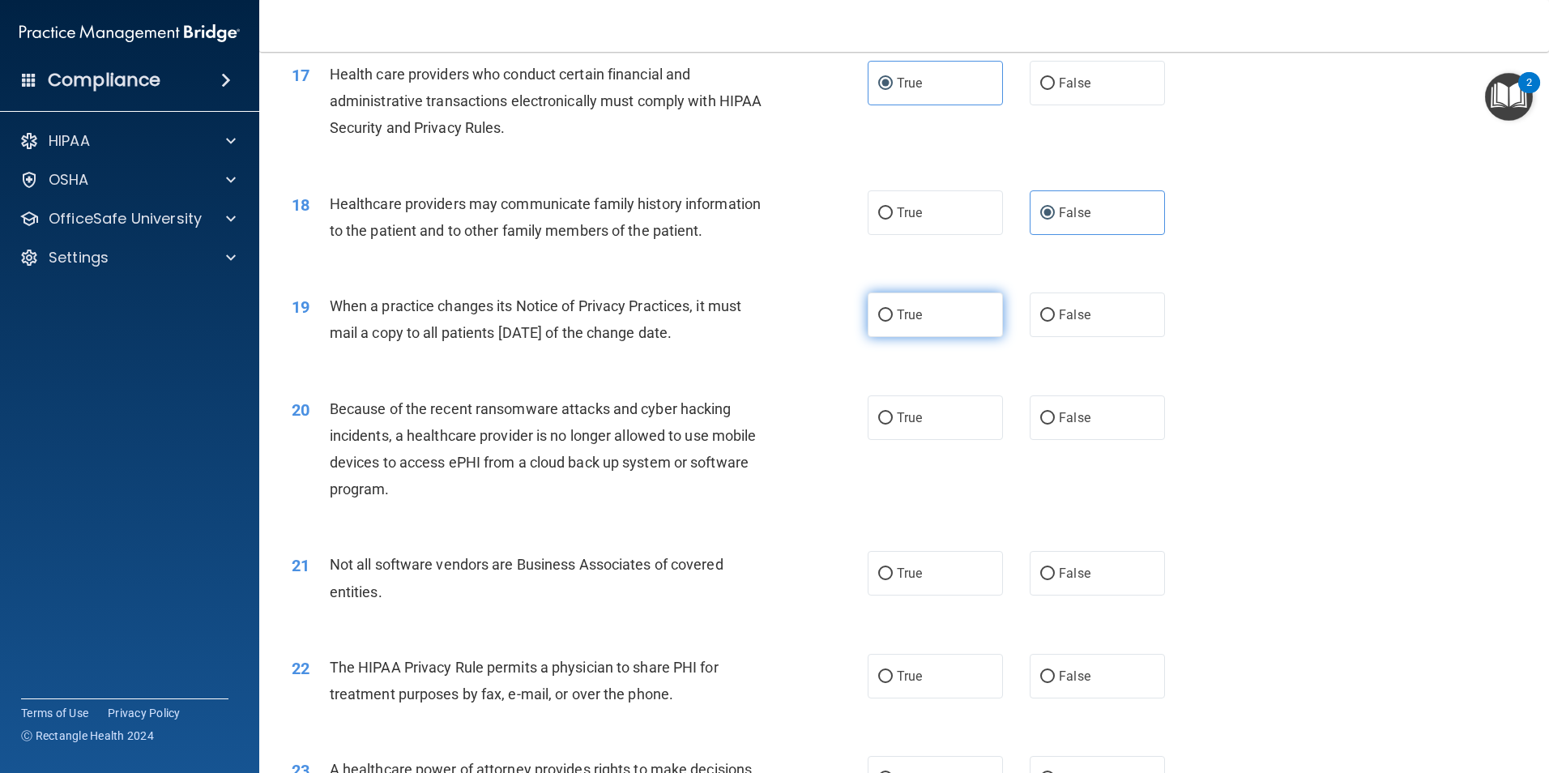
click at [885, 316] on input "True" at bounding box center [885, 316] width 15 height 12
radio input "true"
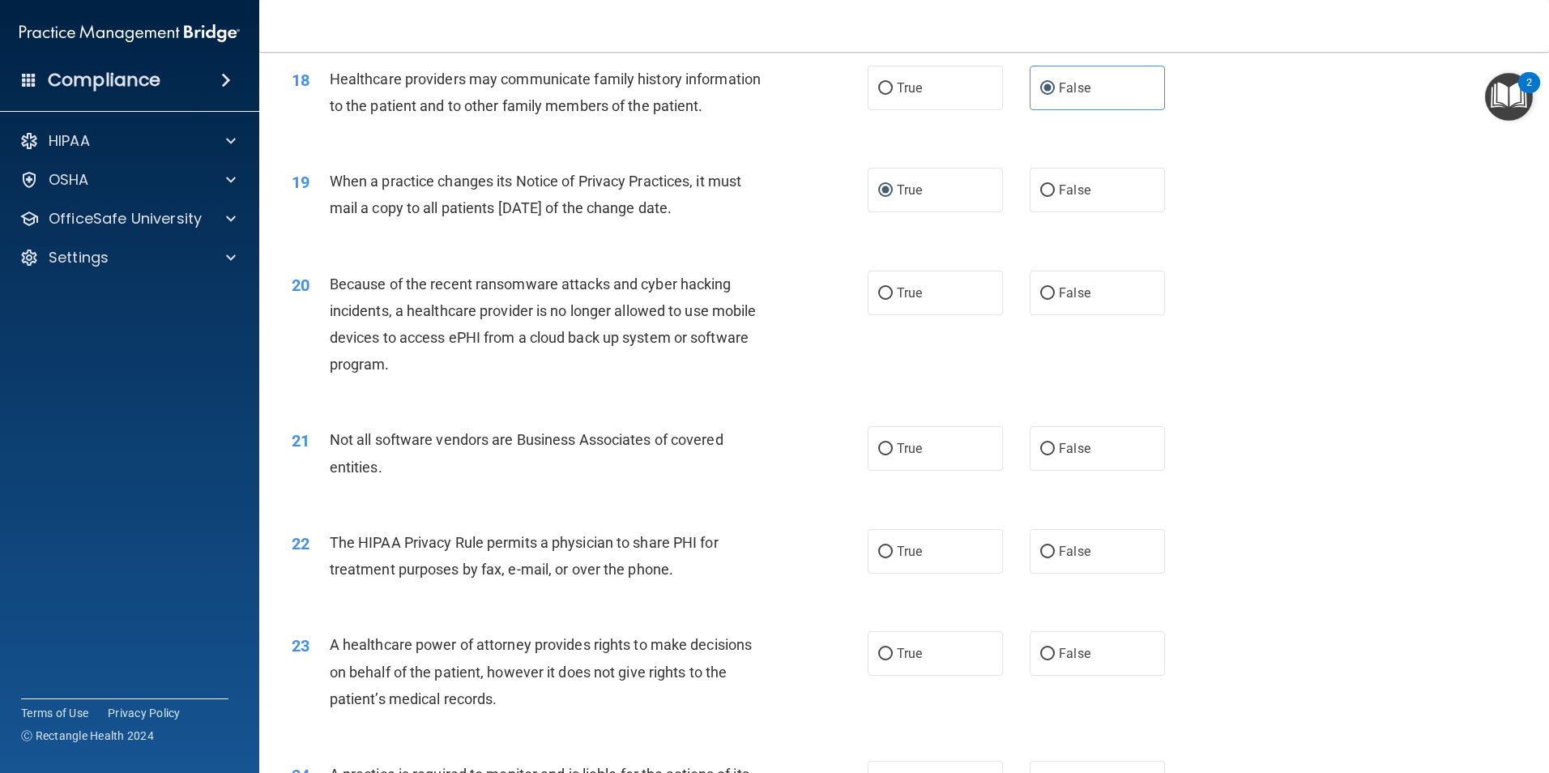
scroll to position [2192, 0]
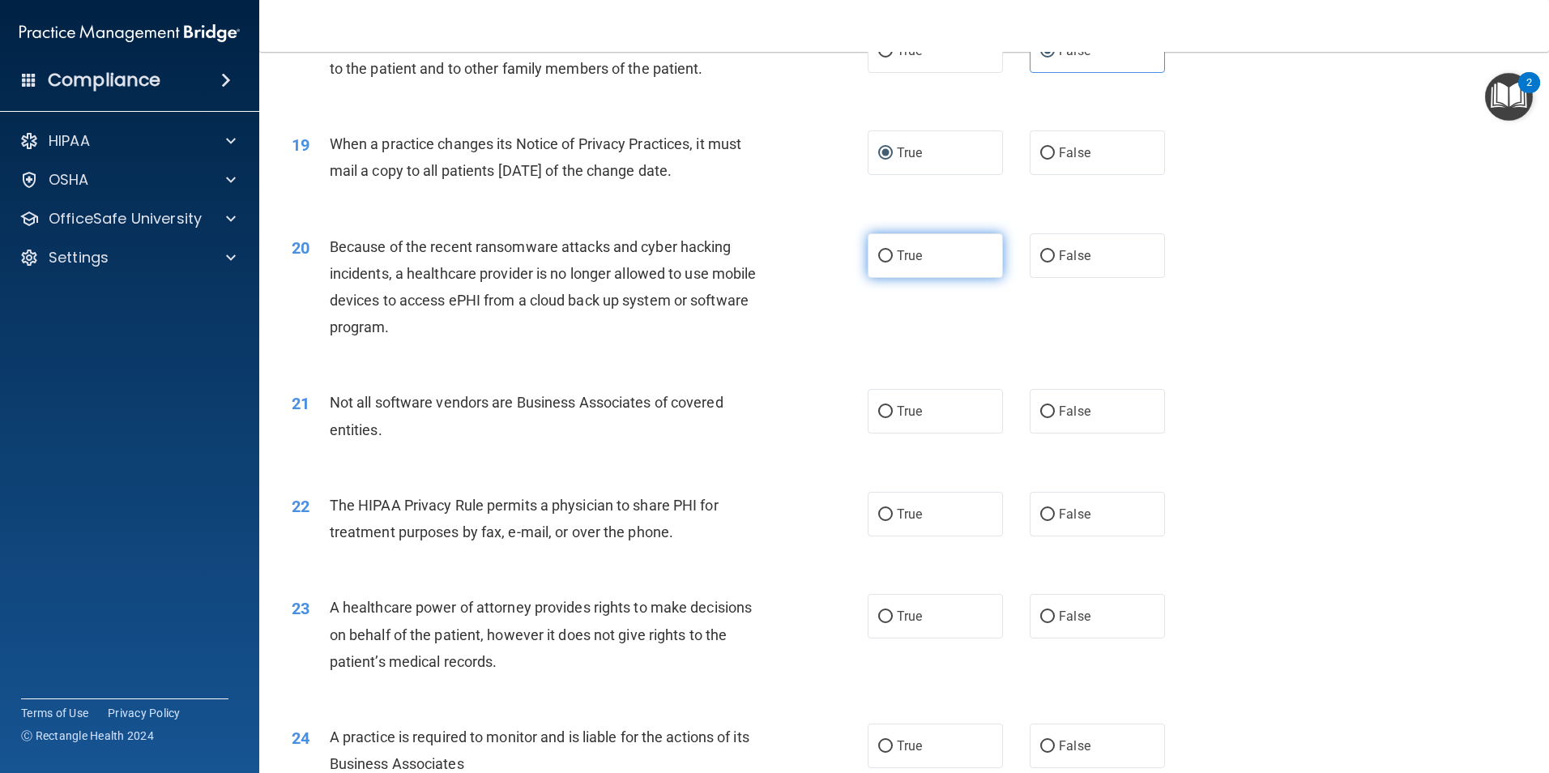
click at [937, 267] on label "True" at bounding box center [935, 255] width 135 height 45
click at [893, 263] on input "True" at bounding box center [885, 256] width 15 height 12
radio input "true"
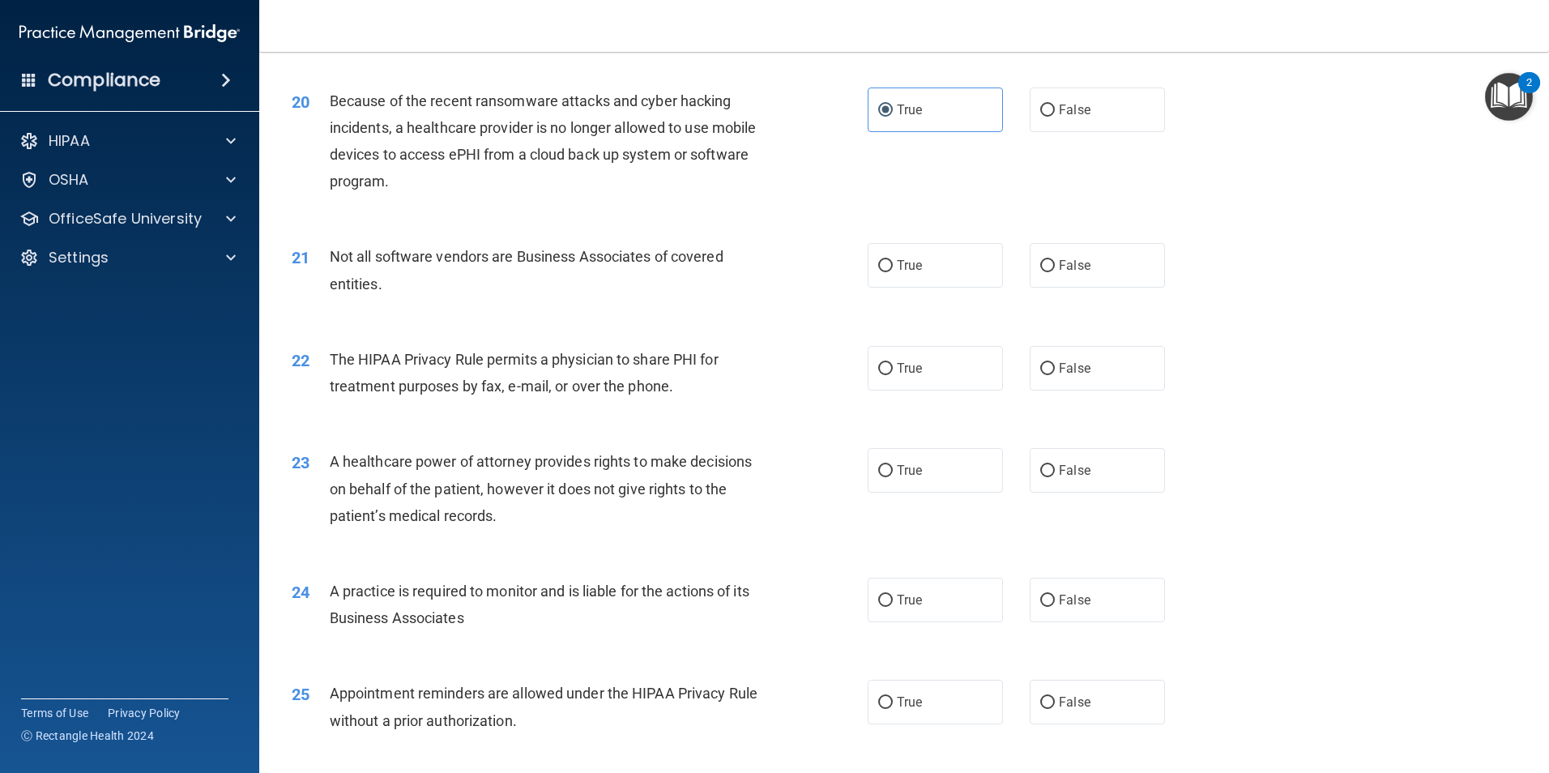
scroll to position [2354, 0]
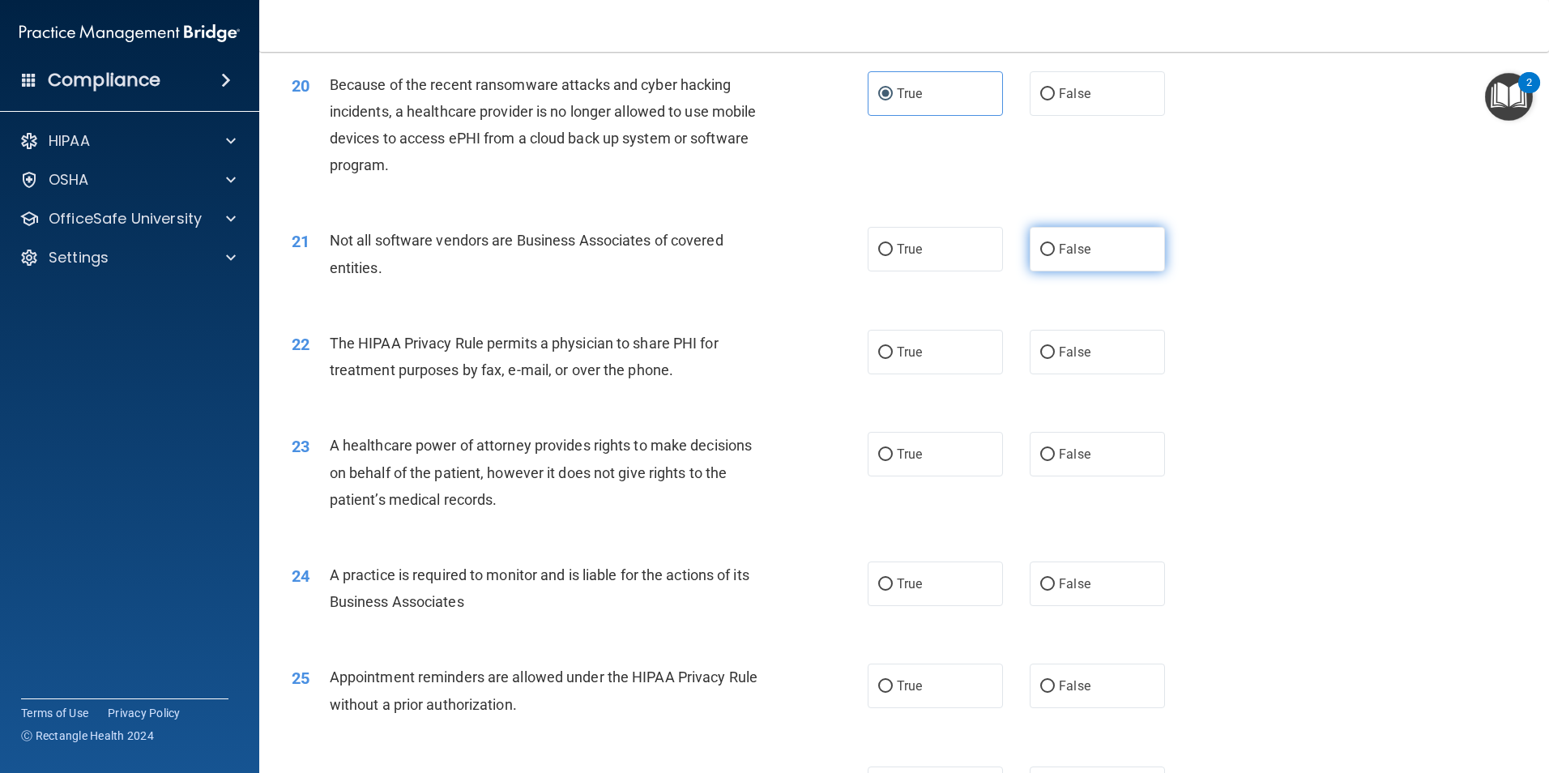
click at [1062, 253] on span "False" at bounding box center [1075, 248] width 32 height 15
click at [1055, 253] on input "False" at bounding box center [1047, 250] width 15 height 12
radio input "true"
click at [913, 254] on span "True" at bounding box center [909, 248] width 25 height 15
click at [893, 254] on input "True" at bounding box center [885, 250] width 15 height 12
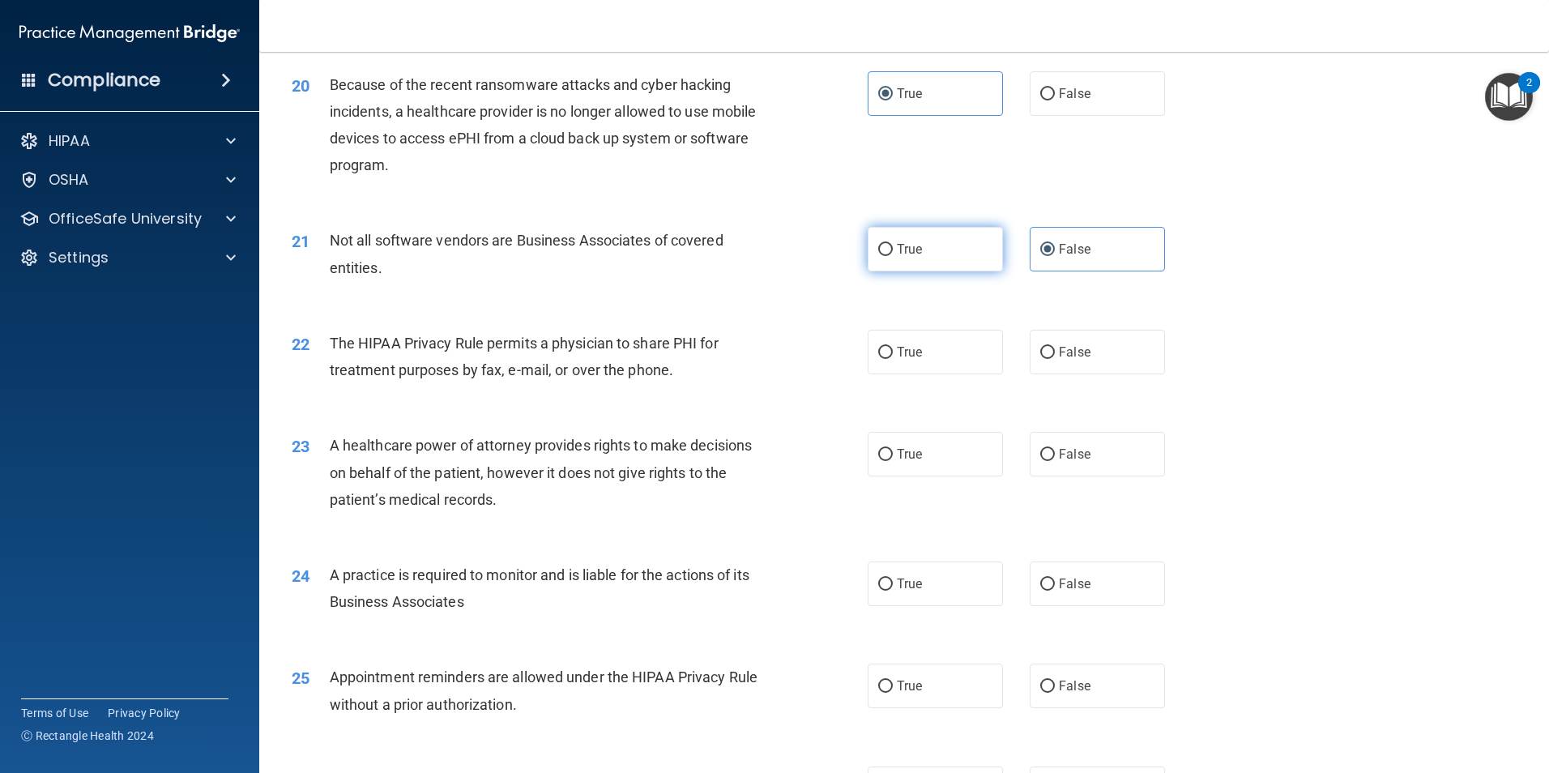
radio input "true"
radio input "false"
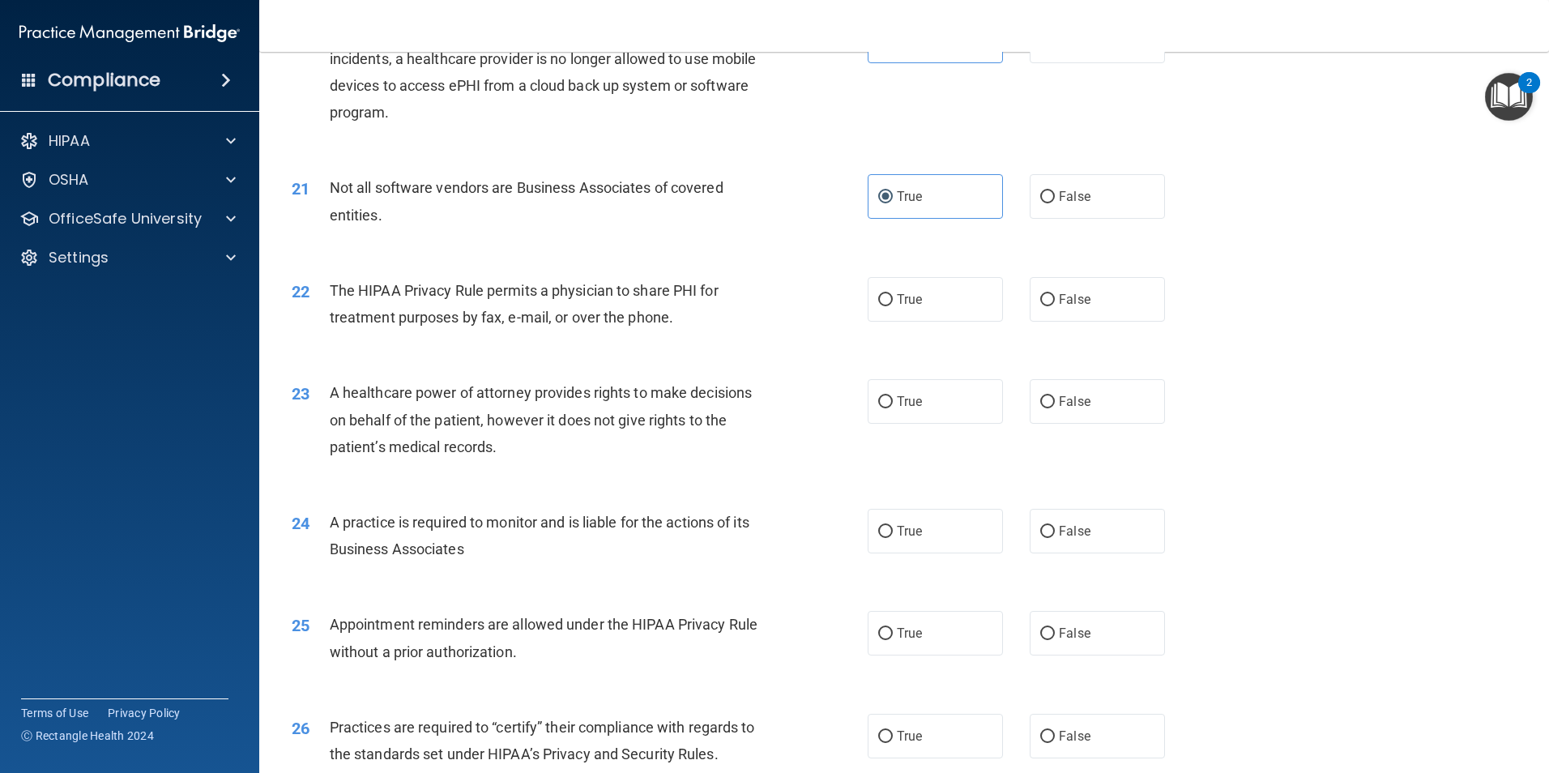
scroll to position [2435, 0]
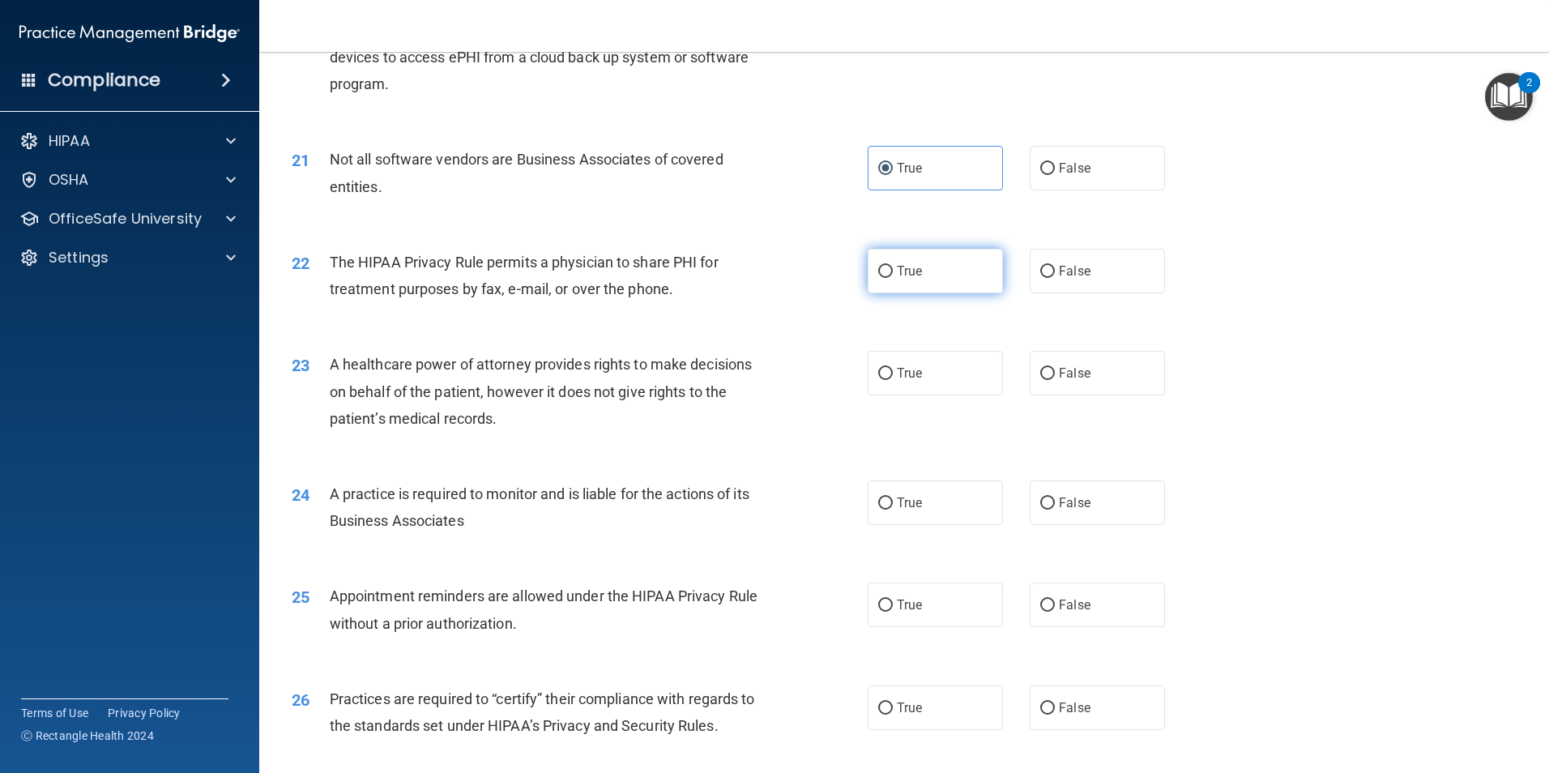
click at [922, 277] on label "True" at bounding box center [935, 271] width 135 height 45
click at [893, 277] on input "True" at bounding box center [885, 272] width 15 height 12
radio input "true"
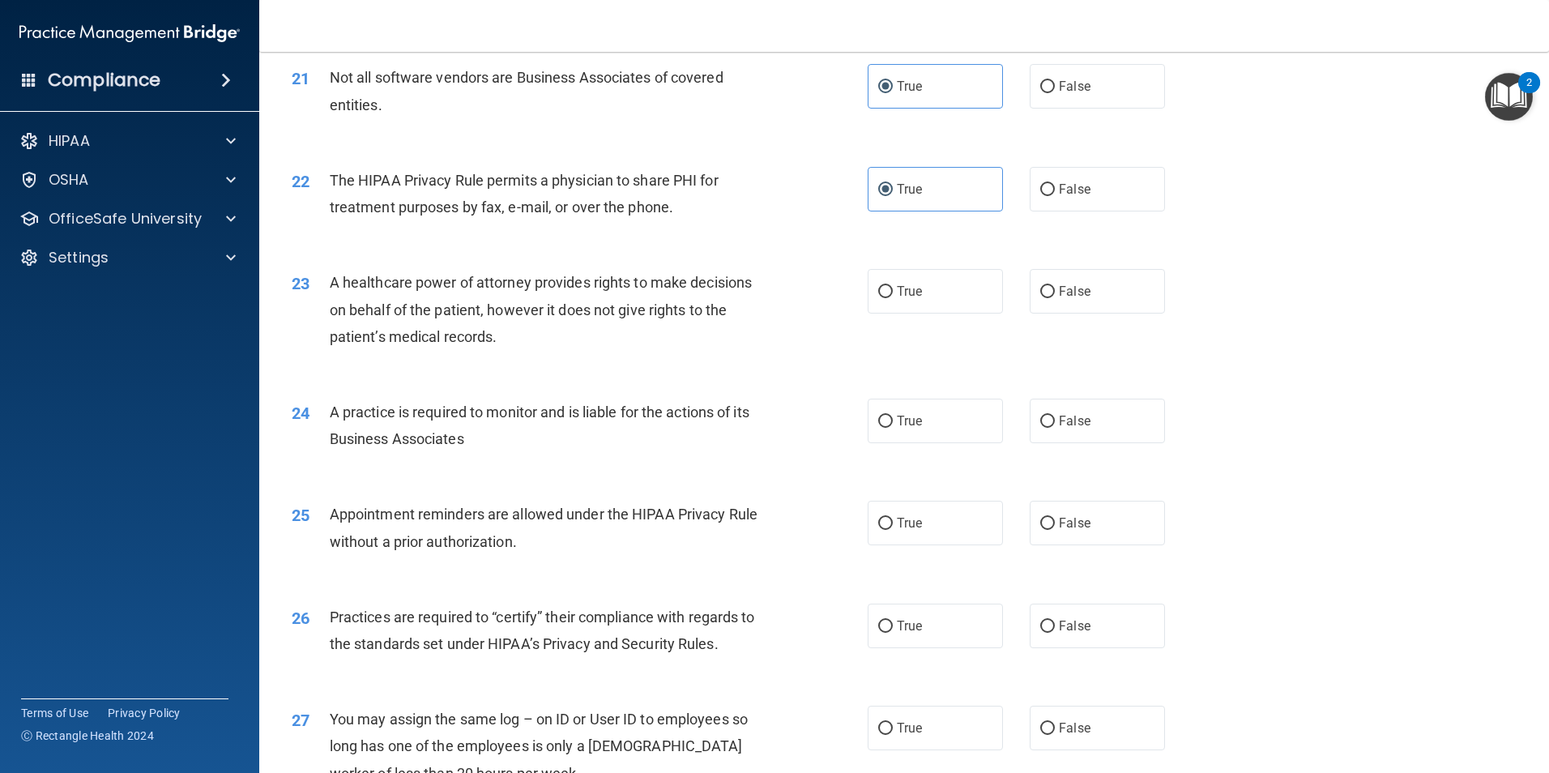
scroll to position [2597, 0]
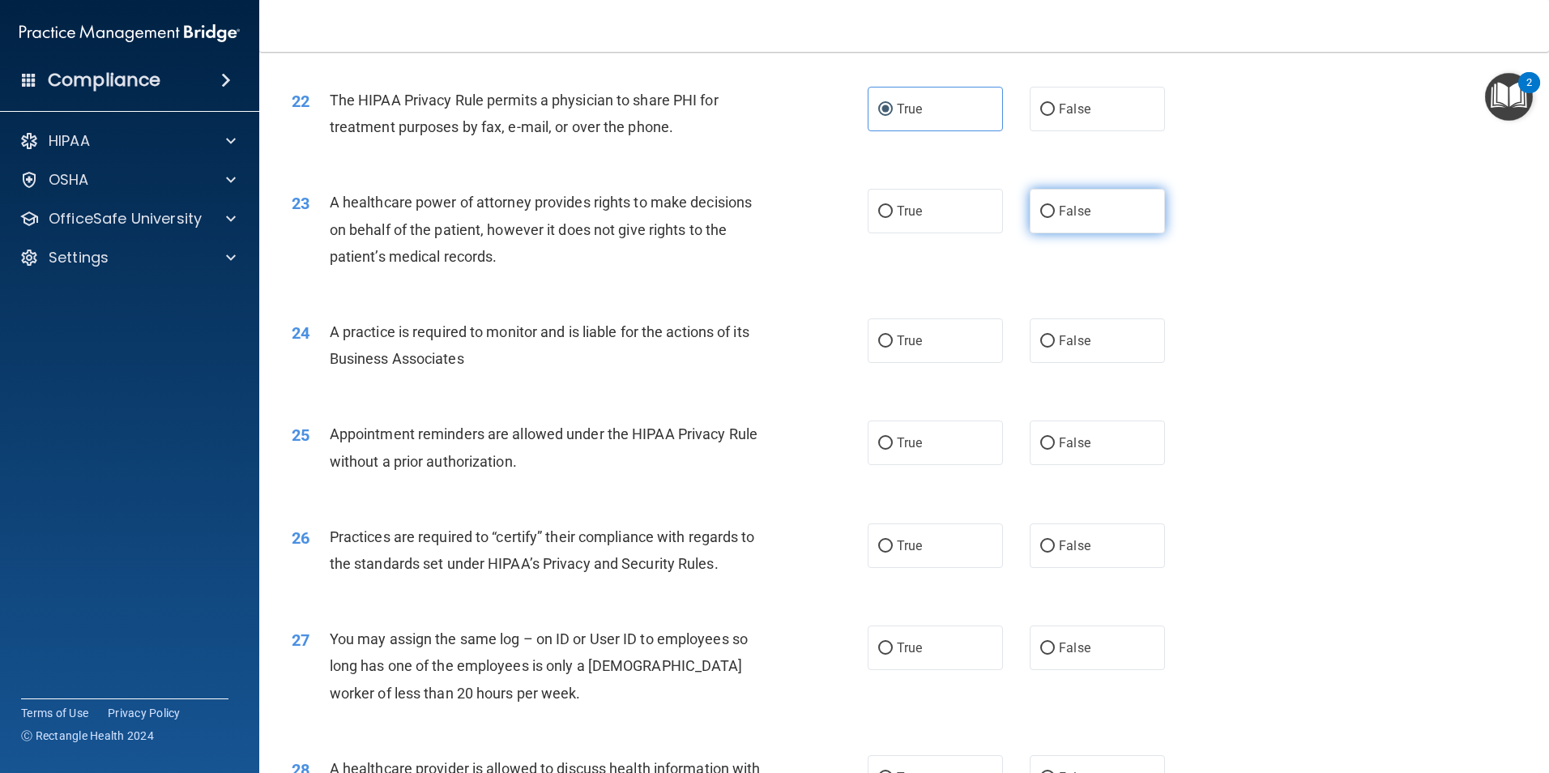
click at [1040, 216] on input "False" at bounding box center [1047, 212] width 15 height 12
radio input "true"
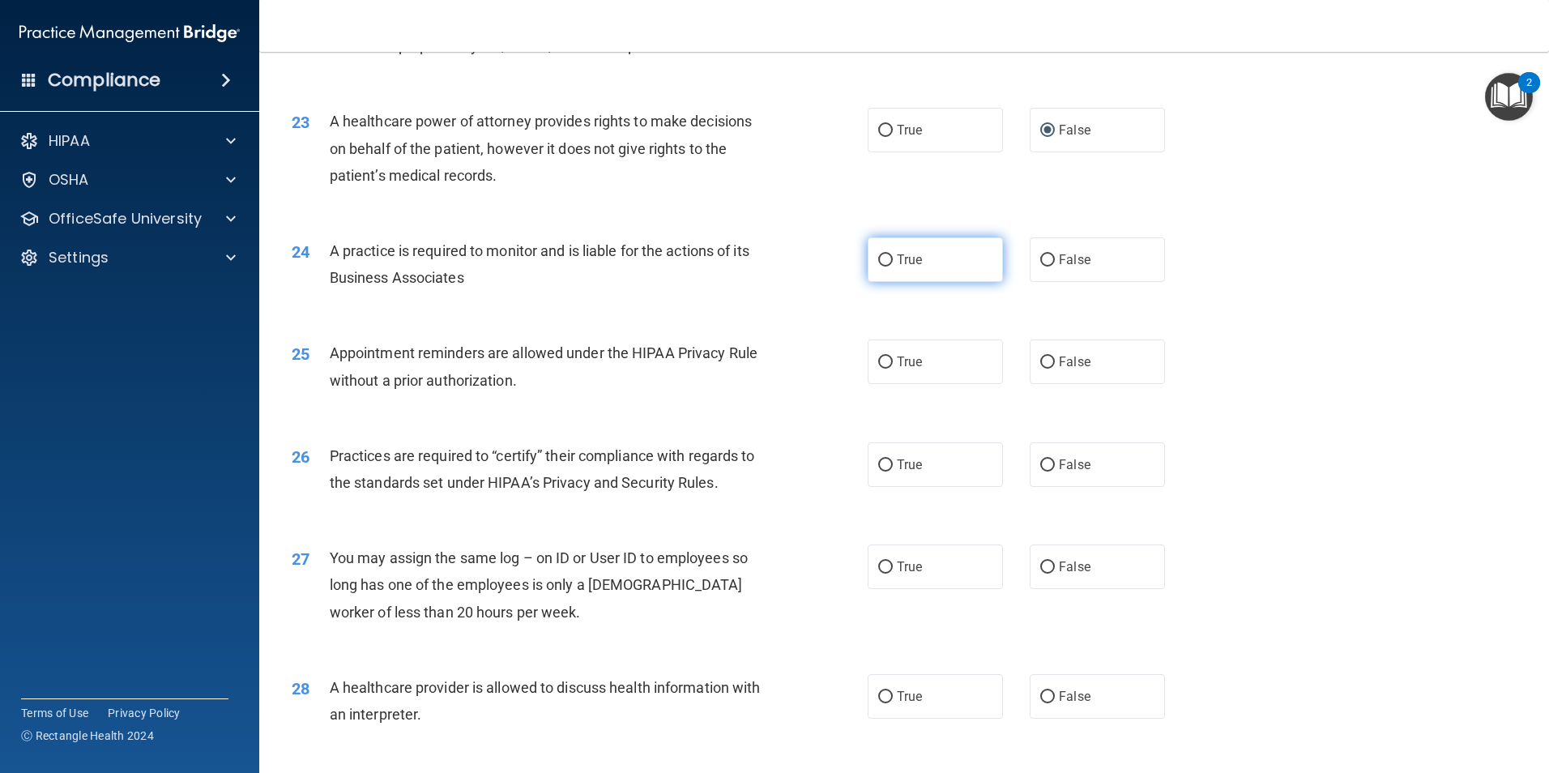
click at [909, 264] on span "True" at bounding box center [909, 259] width 25 height 15
click at [893, 264] on input "True" at bounding box center [885, 260] width 15 height 12
radio input "true"
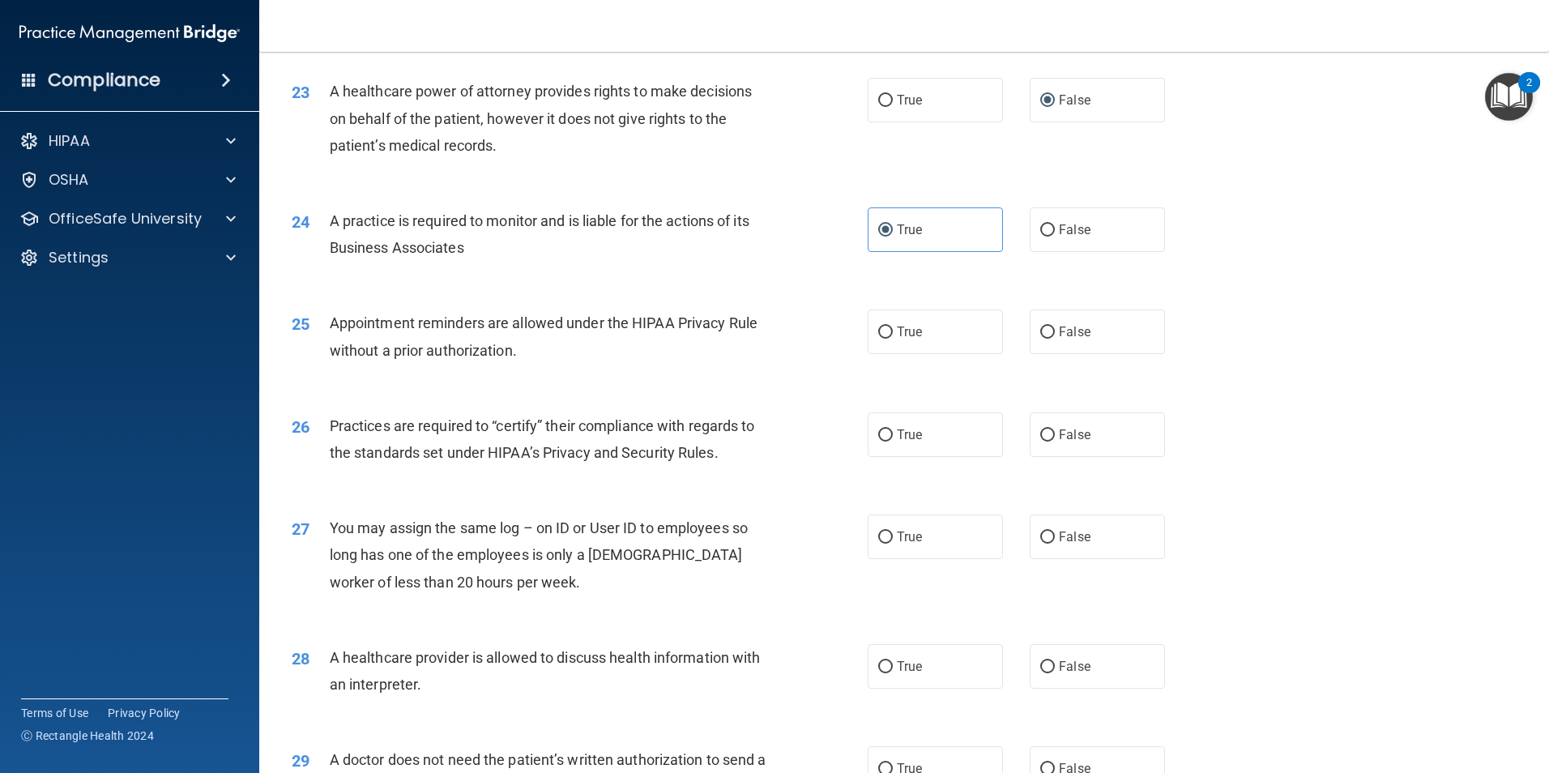
scroll to position [2759, 0]
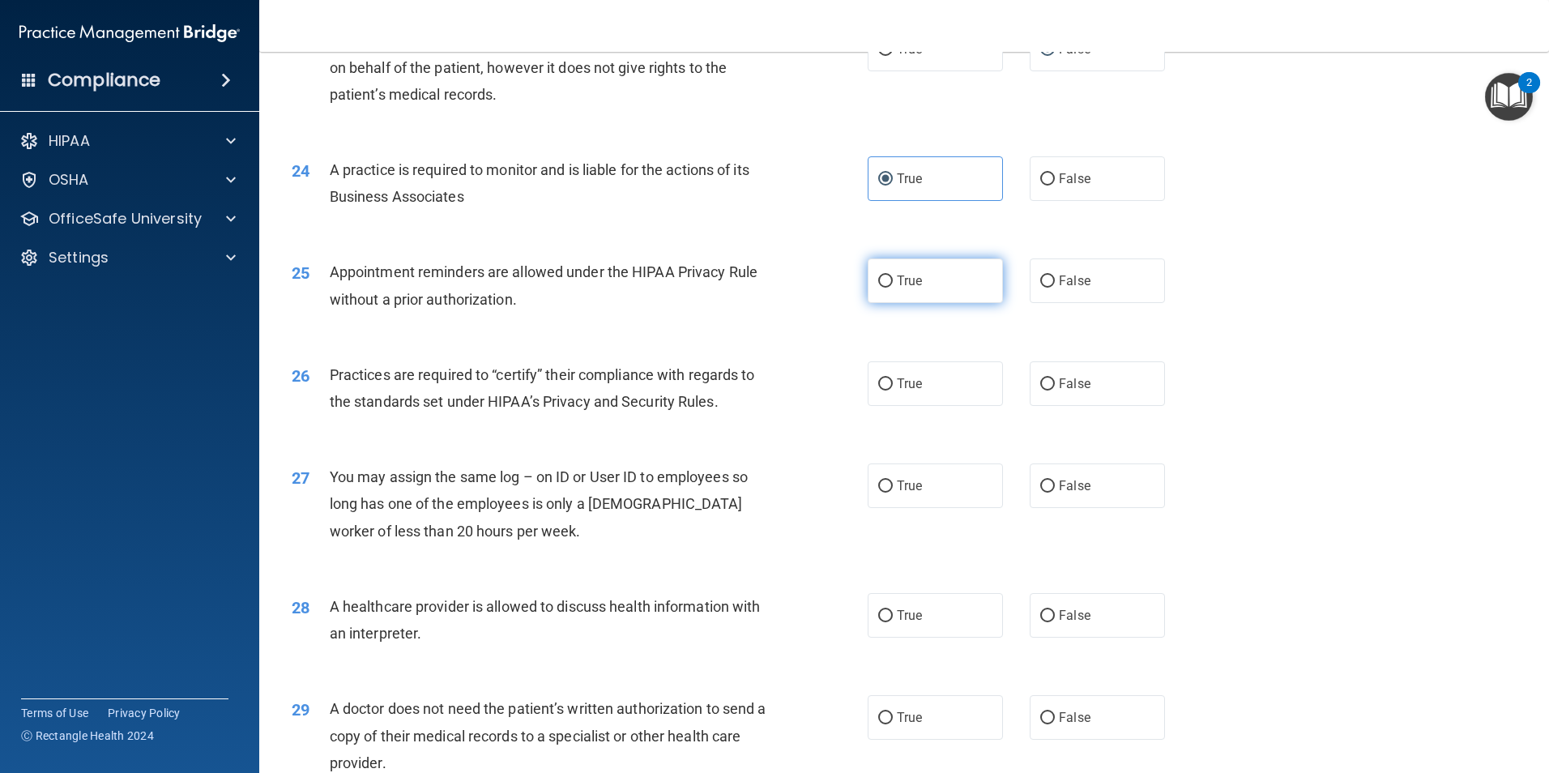
click at [888, 280] on label "True" at bounding box center [935, 280] width 135 height 45
click at [888, 280] on input "True" at bounding box center [885, 282] width 15 height 12
radio input "true"
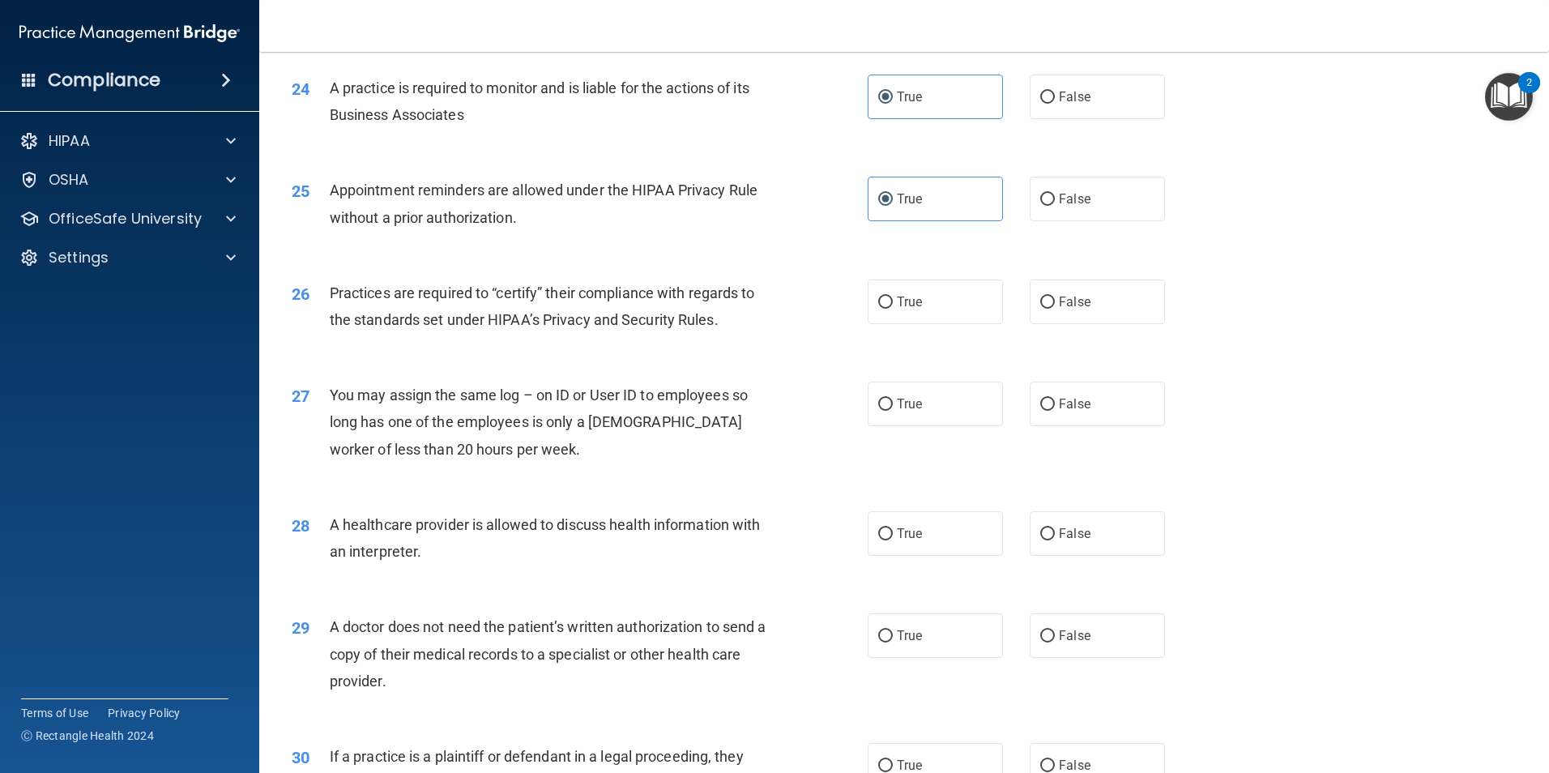
scroll to position [2921, 0]
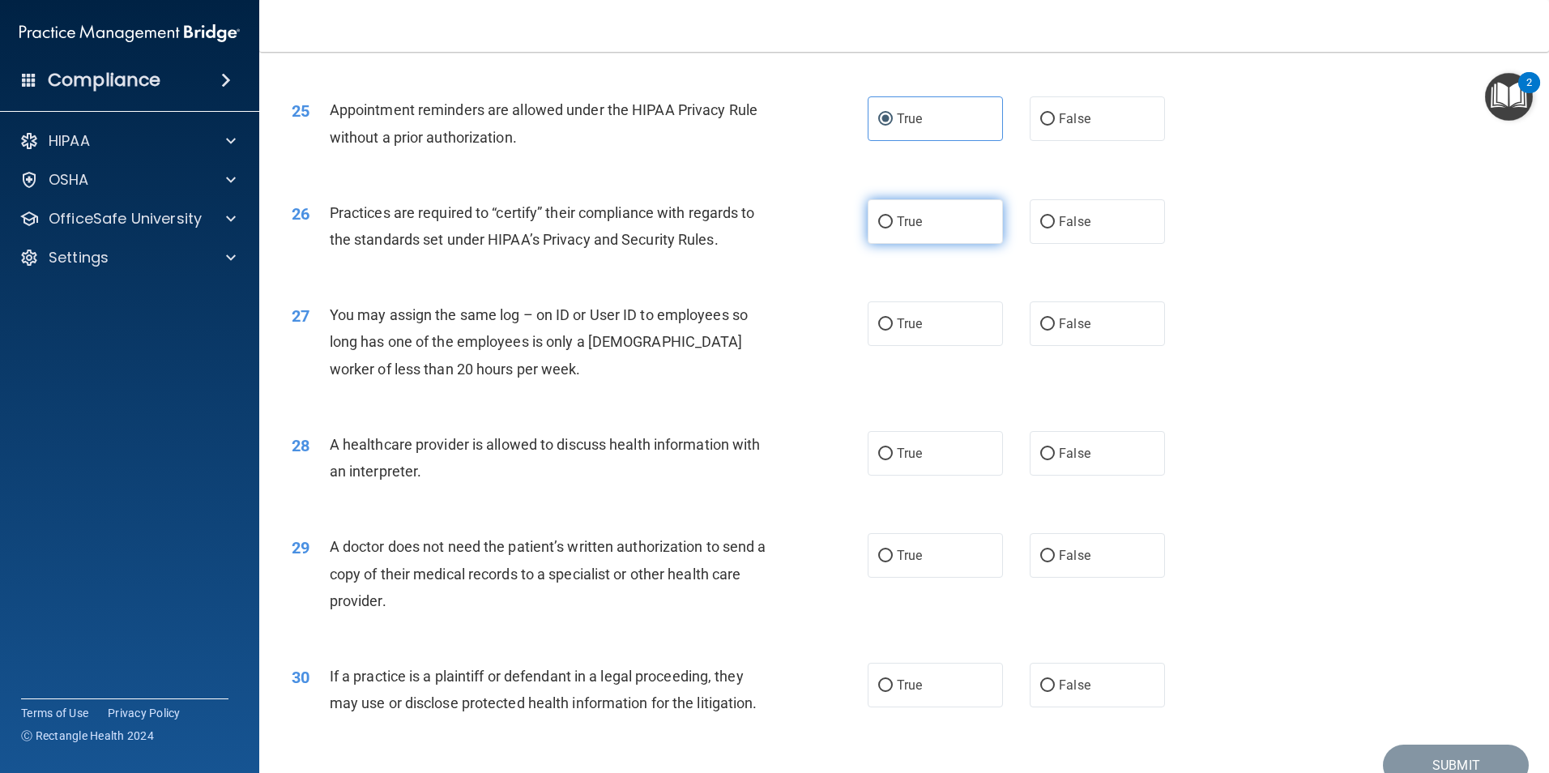
click at [878, 232] on label "True" at bounding box center [935, 221] width 135 height 45
click at [878, 229] on input "True" at bounding box center [885, 222] width 15 height 12
radio input "true"
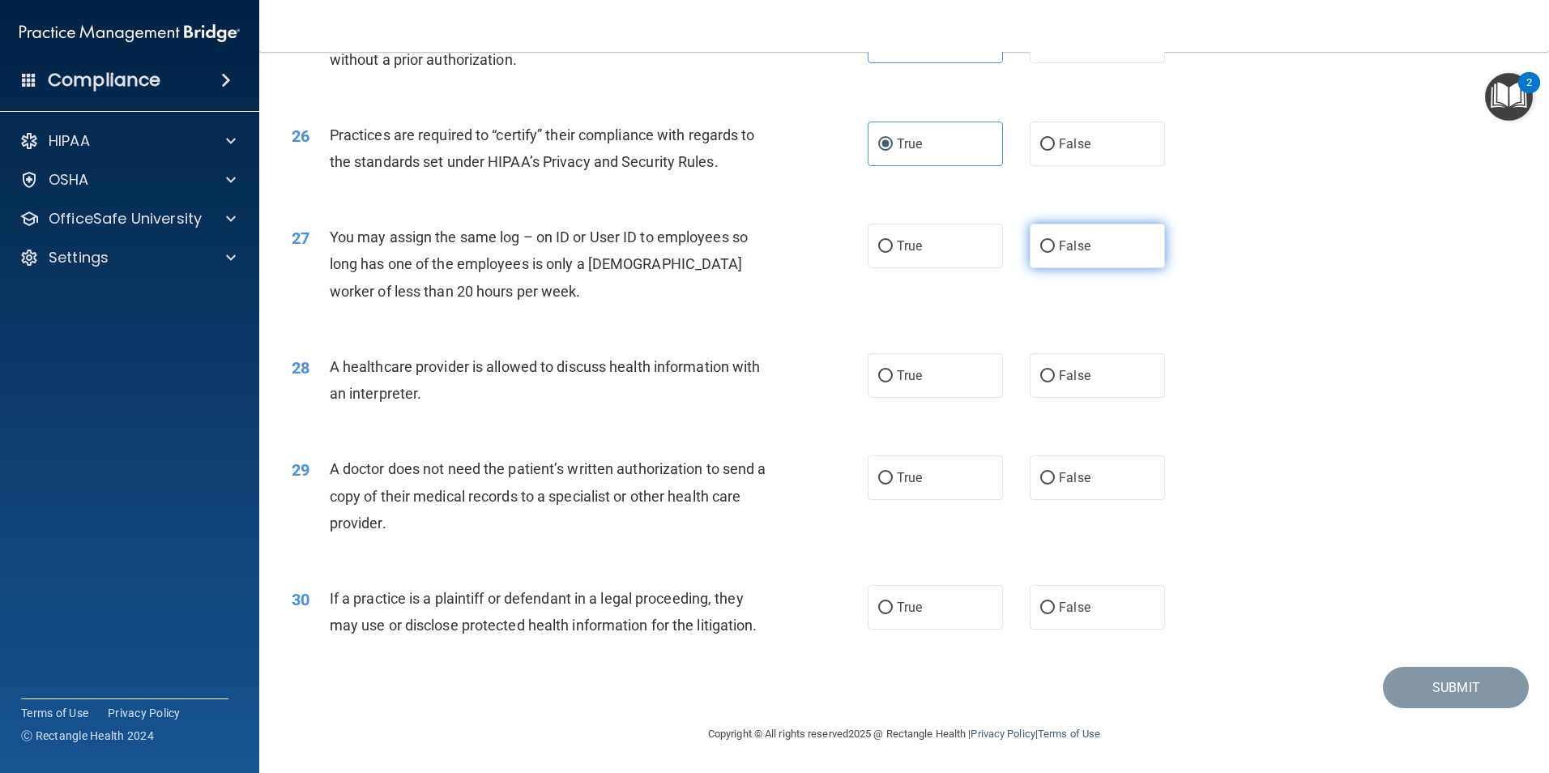
click at [1067, 254] on label "False" at bounding box center [1097, 246] width 135 height 45
click at [1055, 253] on input "False" at bounding box center [1047, 247] width 15 height 12
radio input "true"
click at [954, 484] on label "True" at bounding box center [935, 477] width 135 height 45
click at [893, 484] on input "True" at bounding box center [885, 478] width 15 height 12
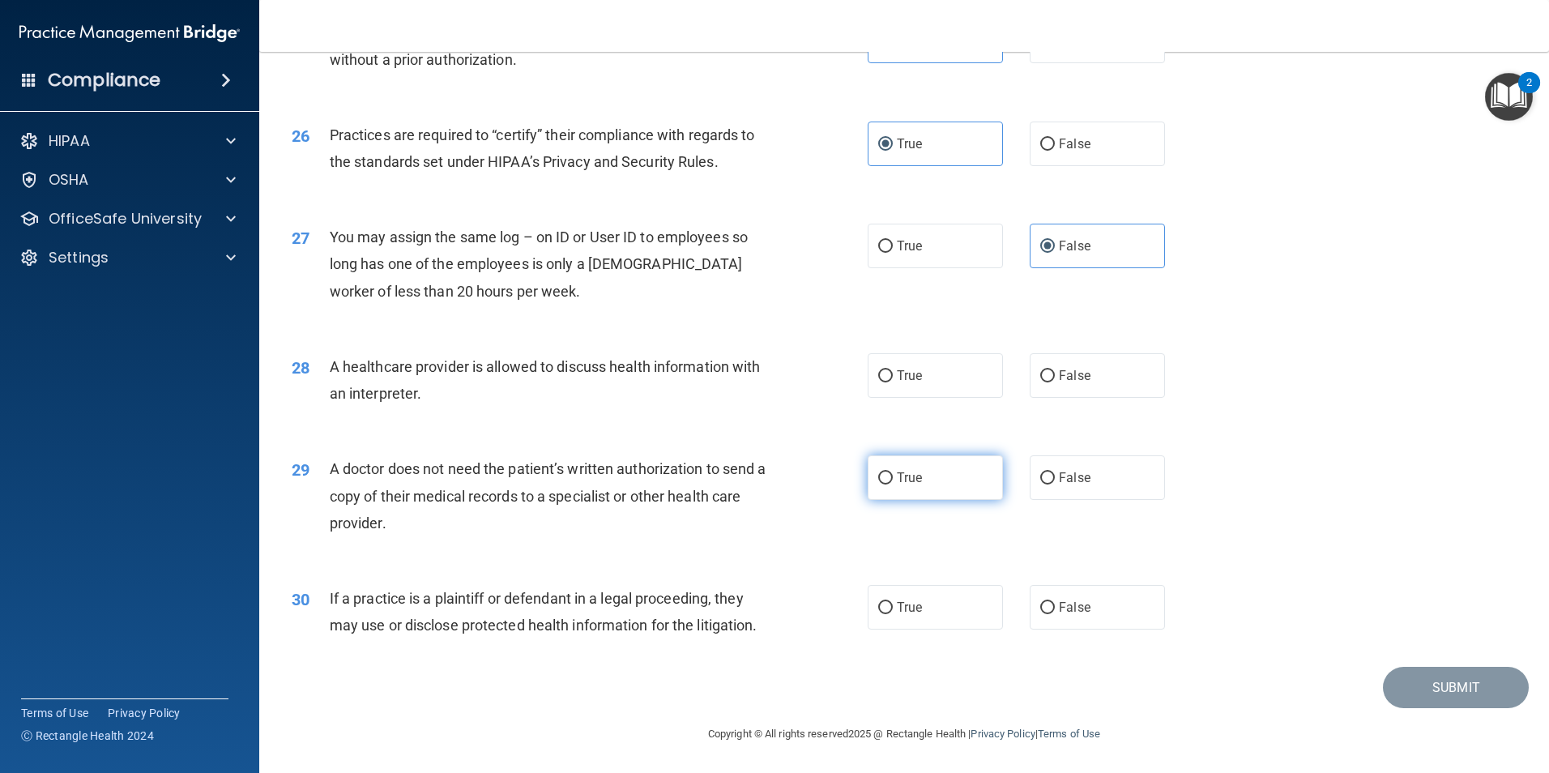
radio input "true"
click at [908, 623] on label "True" at bounding box center [935, 607] width 135 height 45
click at [893, 614] on input "True" at bounding box center [885, 608] width 15 height 12
radio input "true"
click at [970, 378] on label "True" at bounding box center [935, 375] width 135 height 45
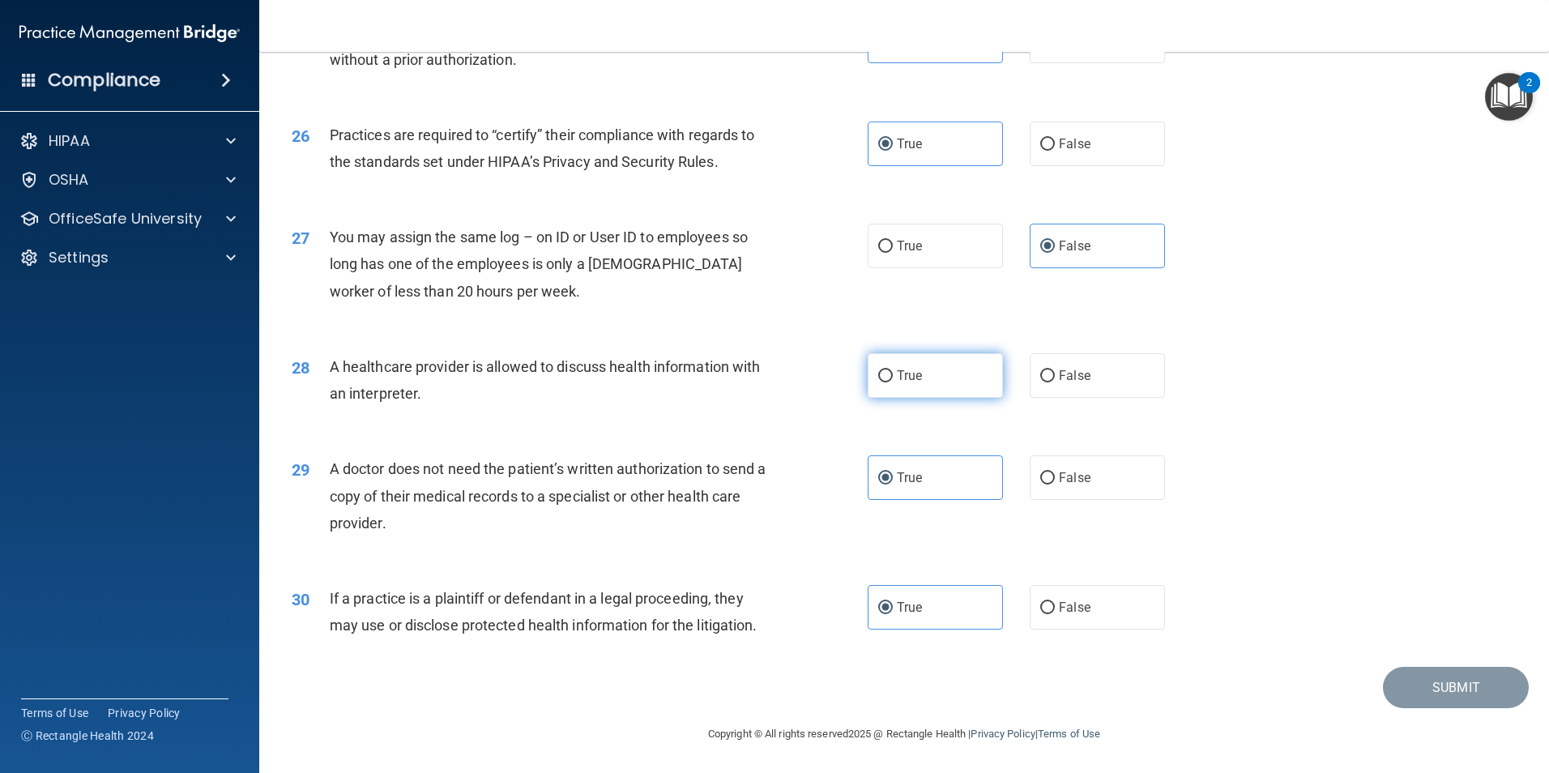
click at [893, 378] on input "True" at bounding box center [885, 376] width 15 height 12
radio input "true"
click at [1464, 694] on button "Submit" at bounding box center [1456, 687] width 146 height 41
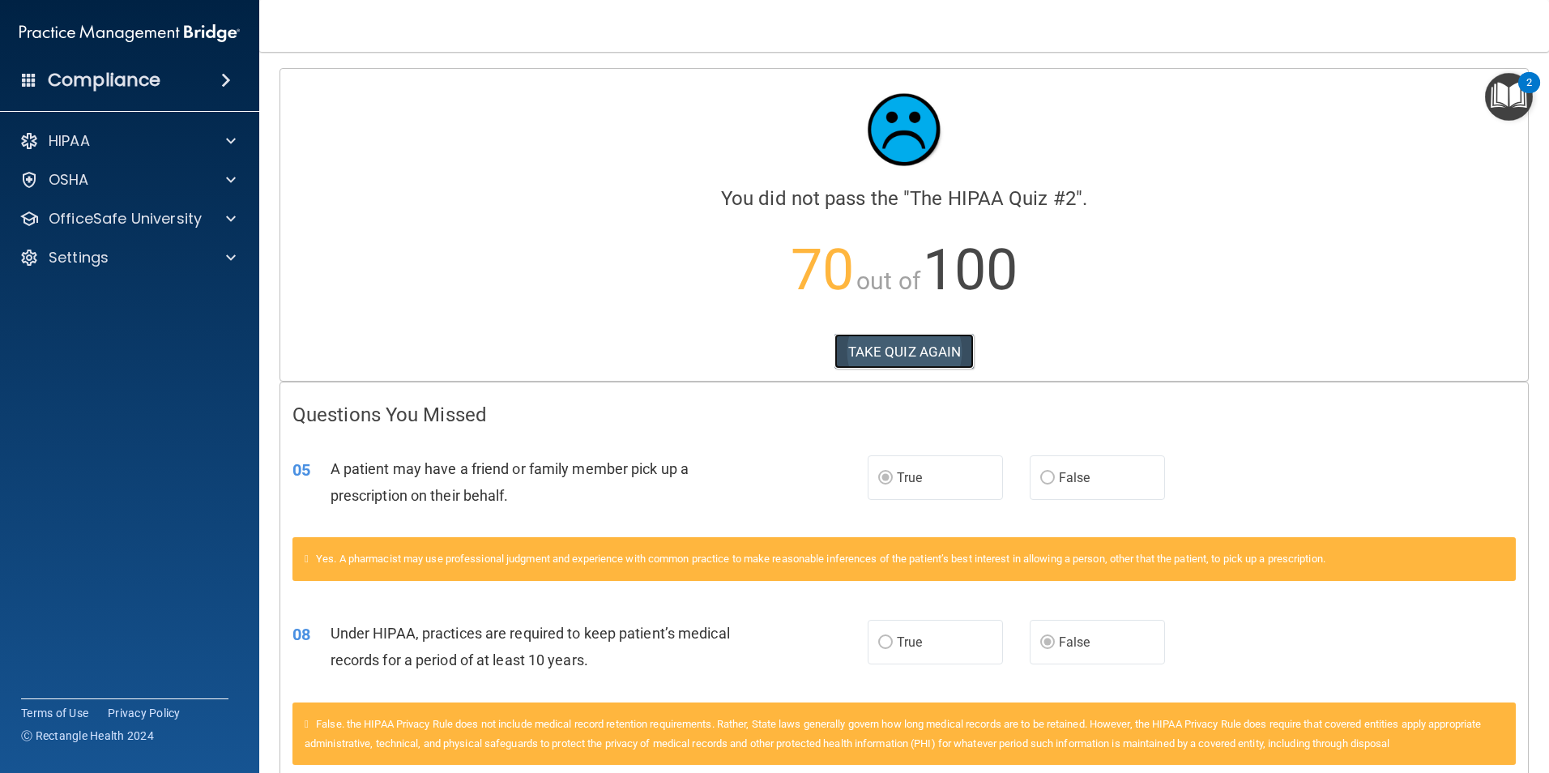
click at [900, 361] on button "TAKE QUIZ AGAIN" at bounding box center [905, 352] width 140 height 36
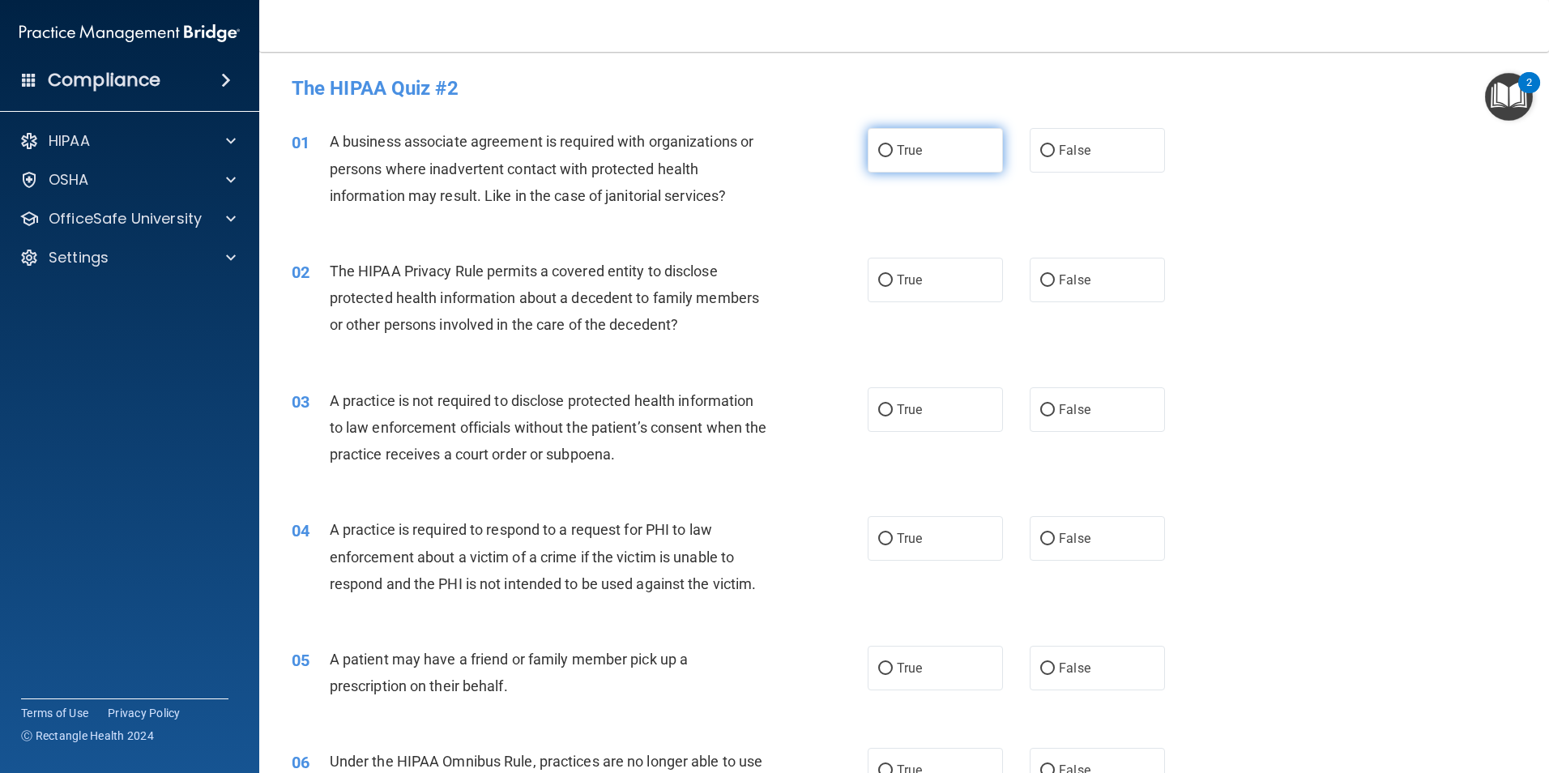
click at [959, 149] on label "True" at bounding box center [935, 150] width 135 height 45
click at [893, 149] on input "True" at bounding box center [885, 151] width 15 height 12
radio input "true"
click at [904, 282] on span "True" at bounding box center [909, 279] width 25 height 15
click at [893, 282] on input "True" at bounding box center [885, 281] width 15 height 12
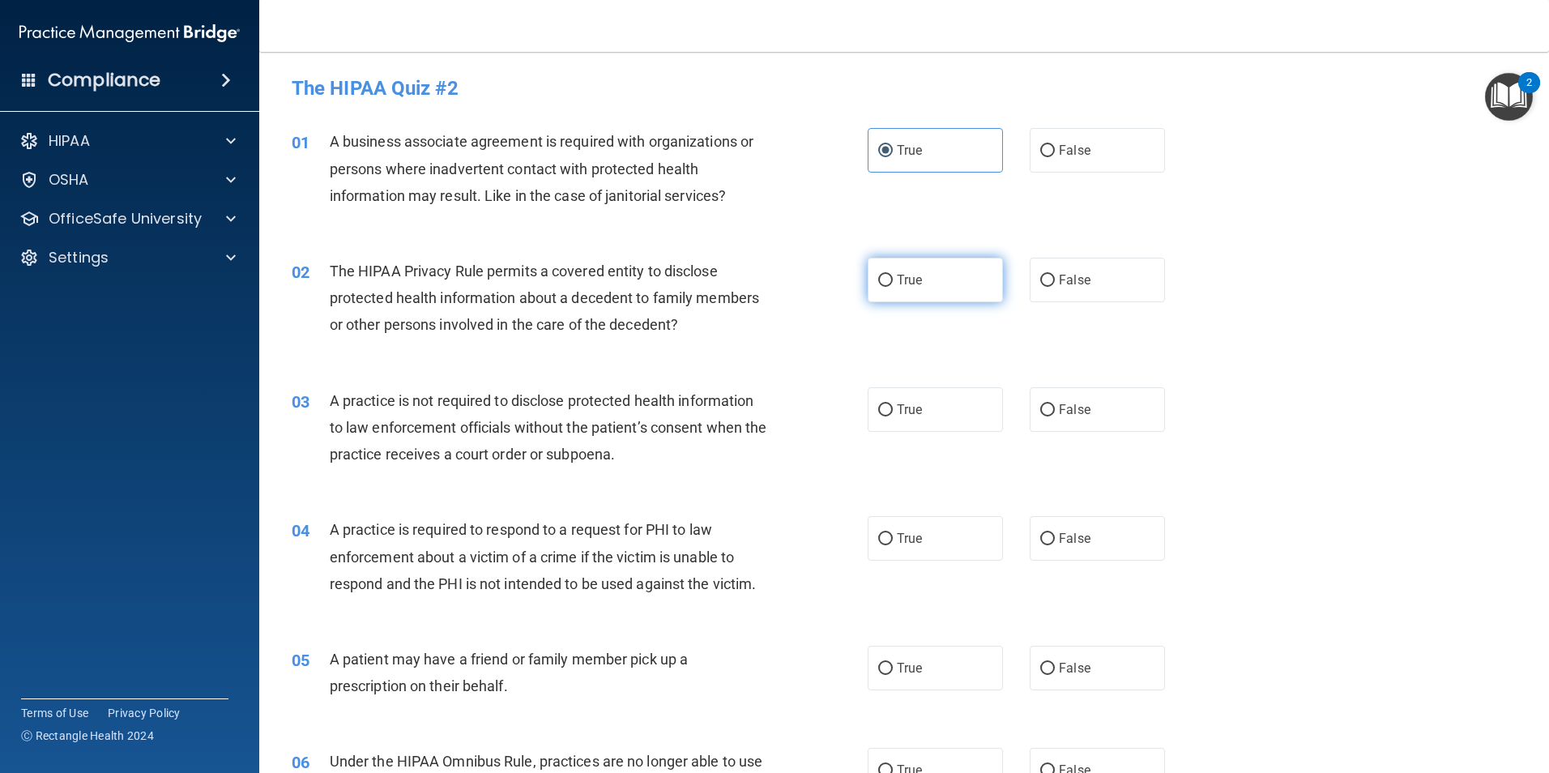
radio input "true"
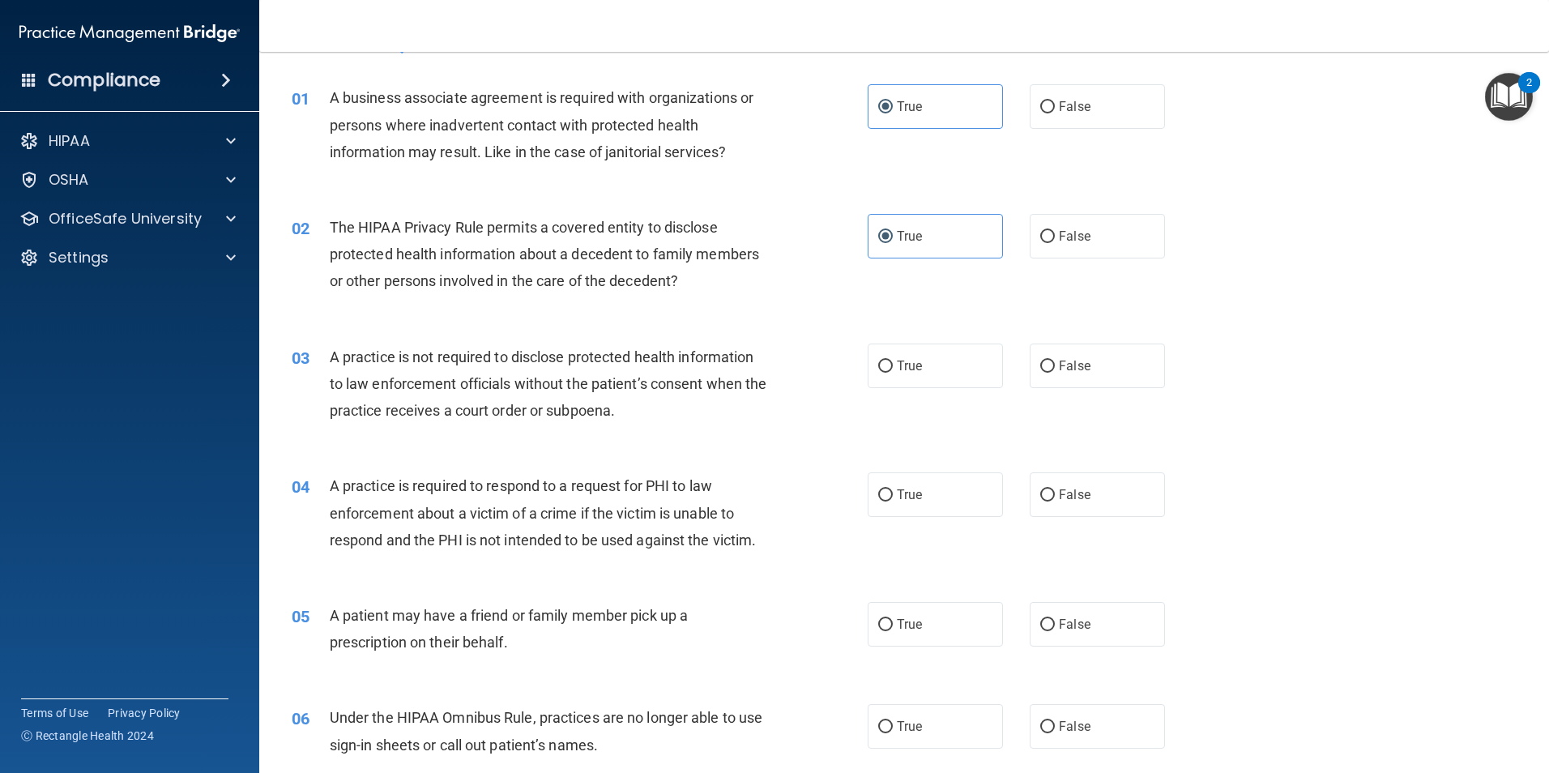
scroll to position [81, 0]
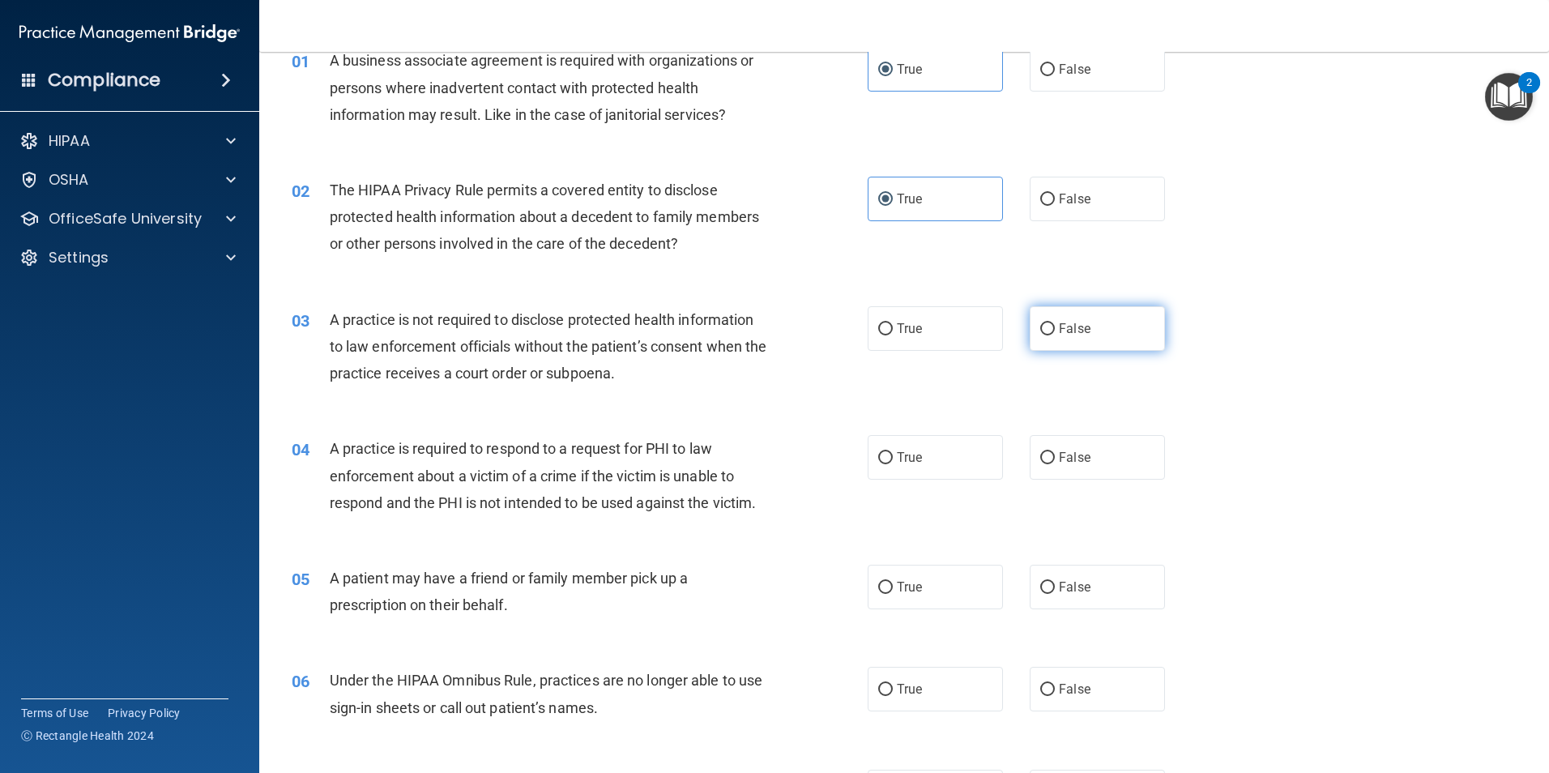
click at [1047, 328] on input "False" at bounding box center [1047, 329] width 15 height 12
radio input "true"
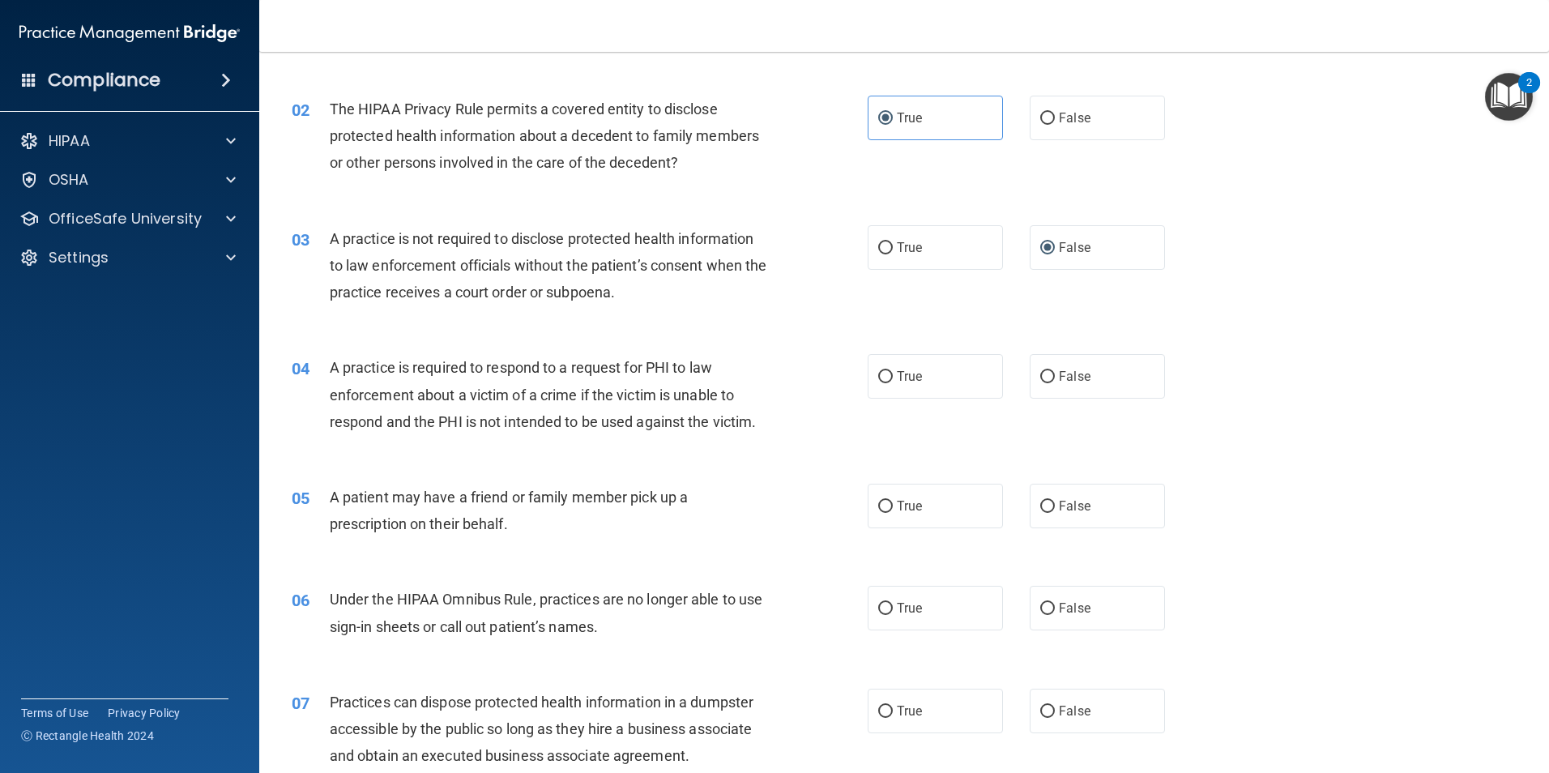
scroll to position [243, 0]
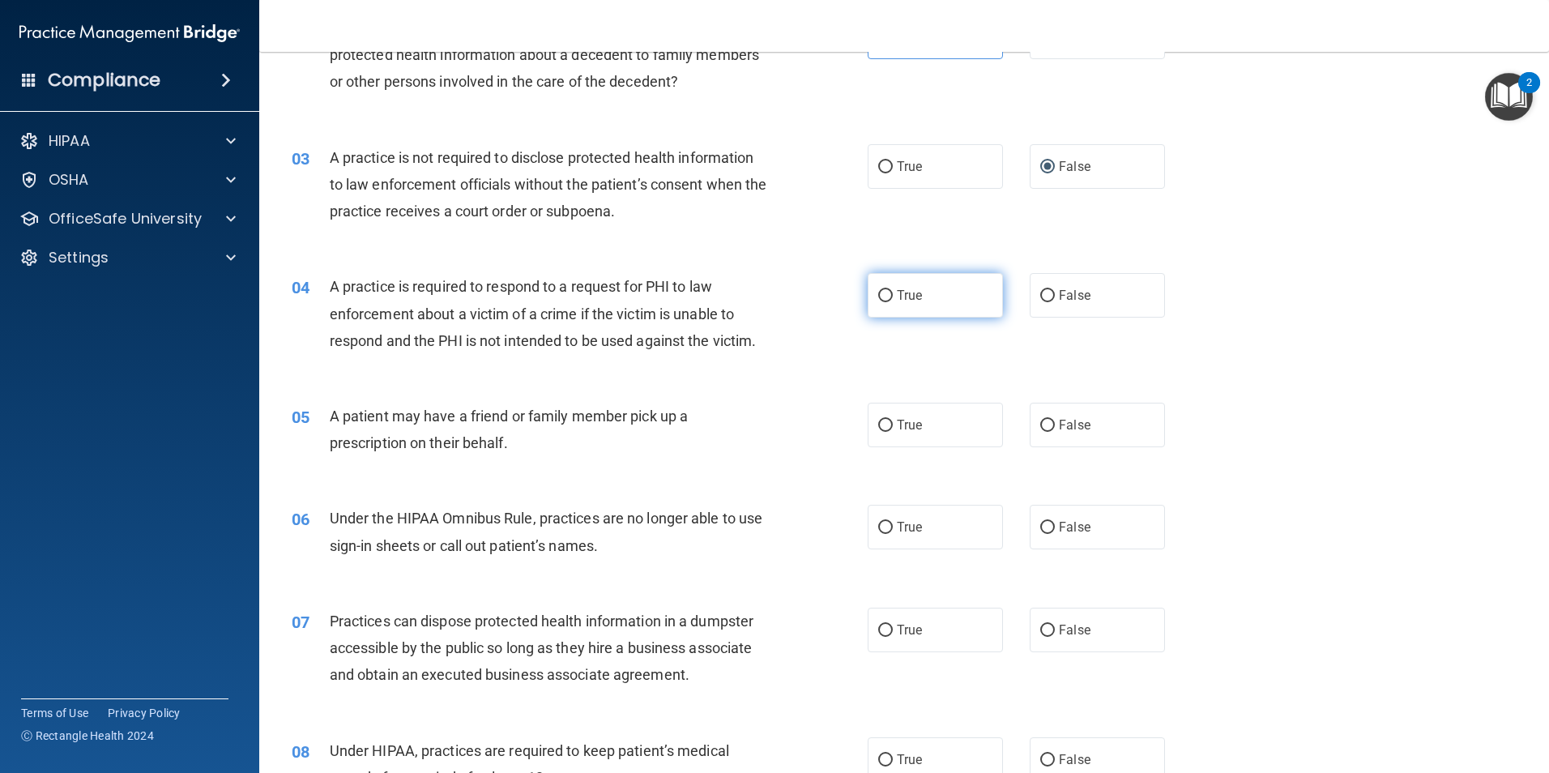
click at [910, 297] on span "True" at bounding box center [909, 295] width 25 height 15
click at [893, 297] on input "True" at bounding box center [885, 296] width 15 height 12
radio input "true"
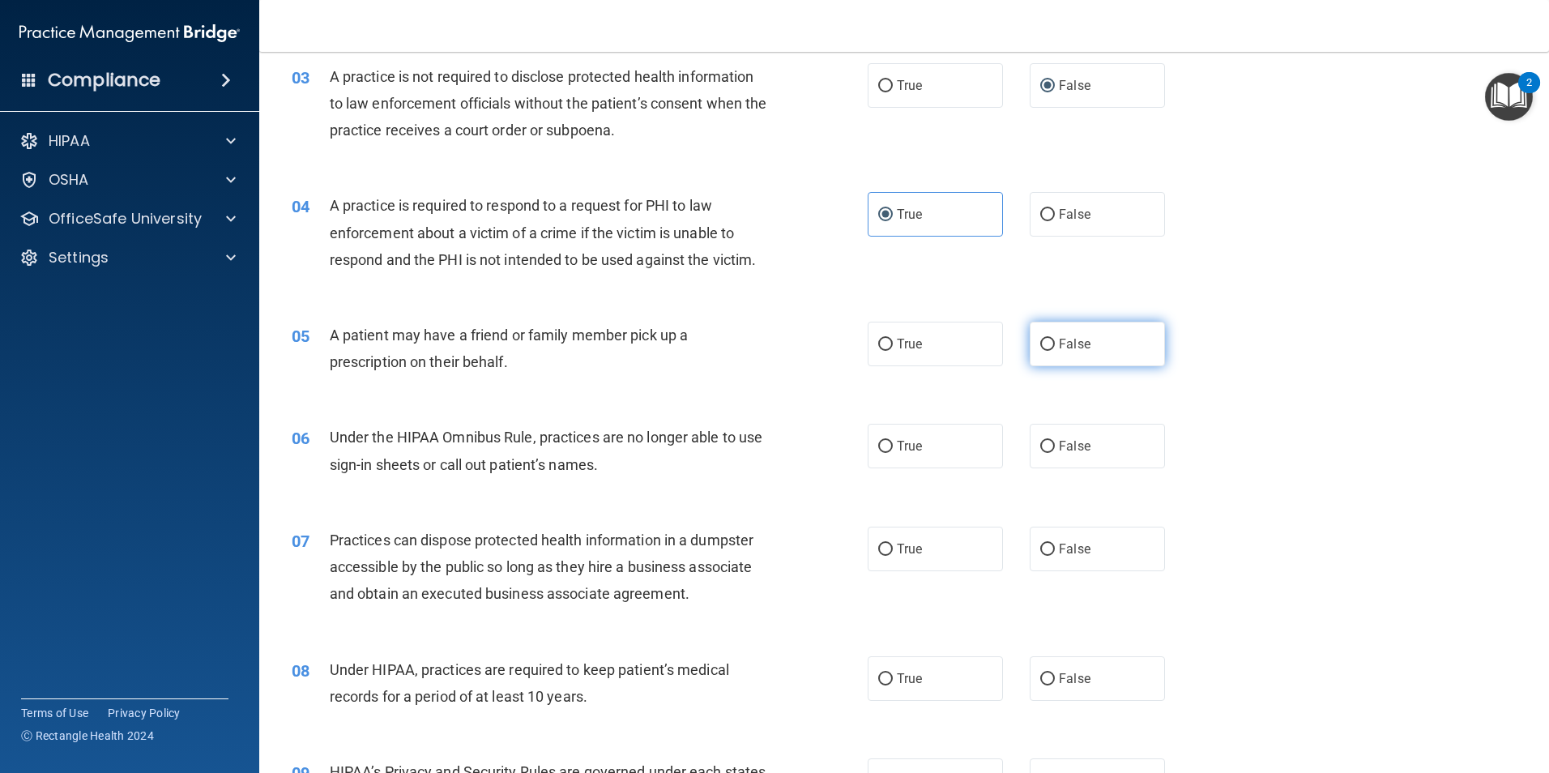
click at [1040, 351] on input "False" at bounding box center [1047, 345] width 15 height 12
radio input "true"
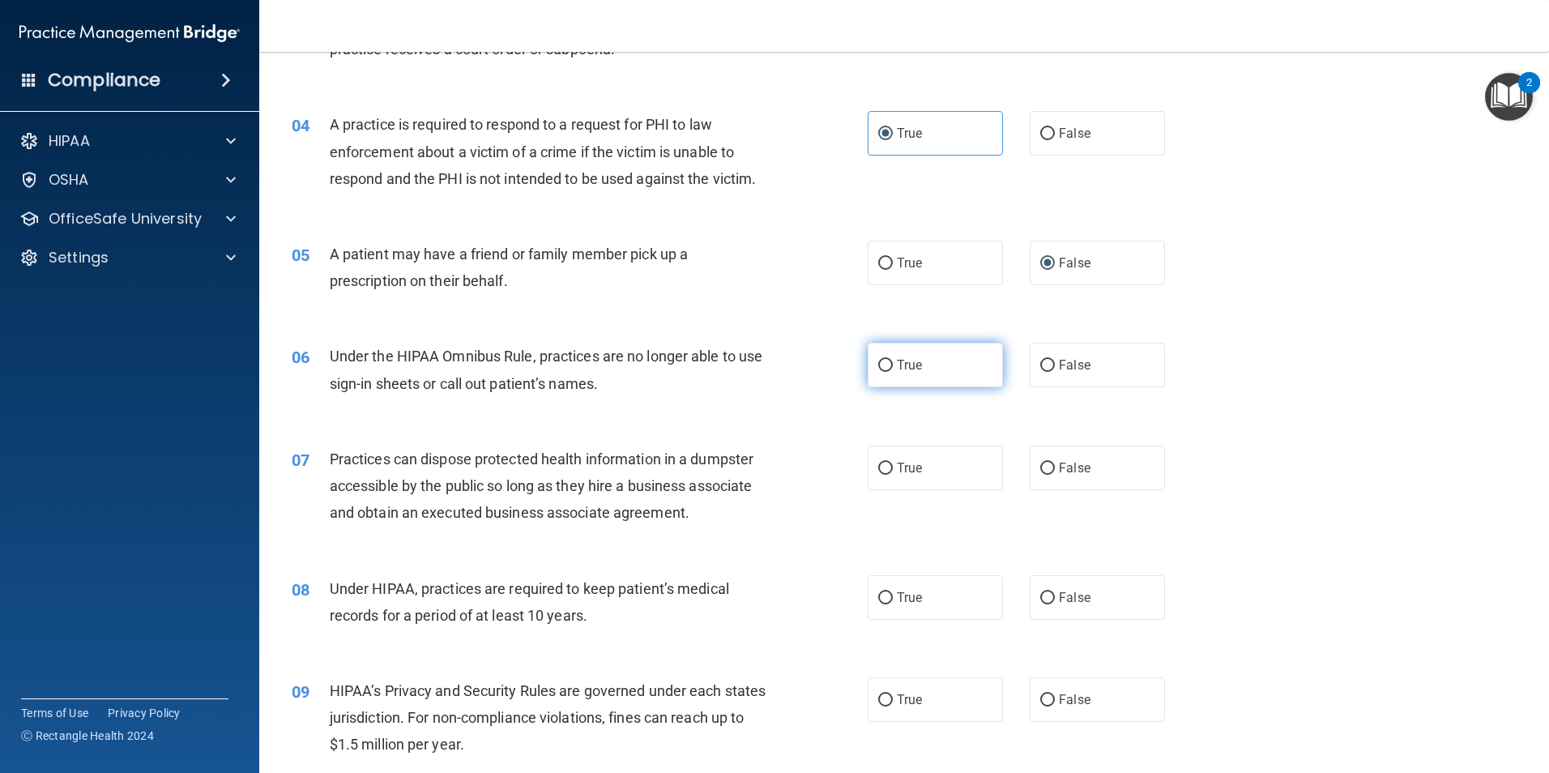
click at [951, 365] on label "True" at bounding box center [935, 365] width 135 height 45
click at [893, 365] on input "True" at bounding box center [885, 366] width 15 height 12
radio input "true"
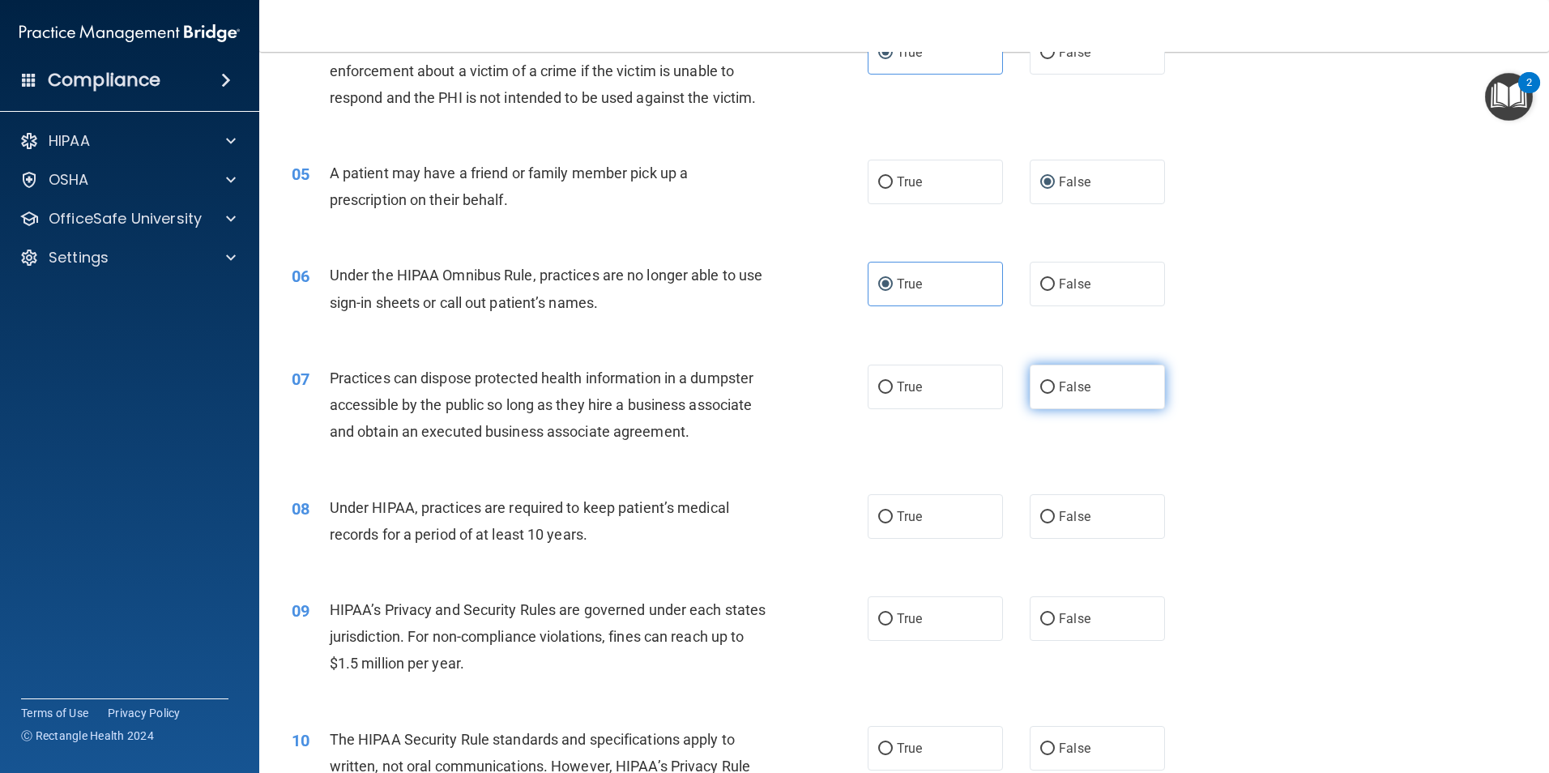
click at [1082, 392] on span "False" at bounding box center [1075, 386] width 32 height 15
click at [1055, 392] on input "False" at bounding box center [1047, 388] width 15 height 12
radio input "true"
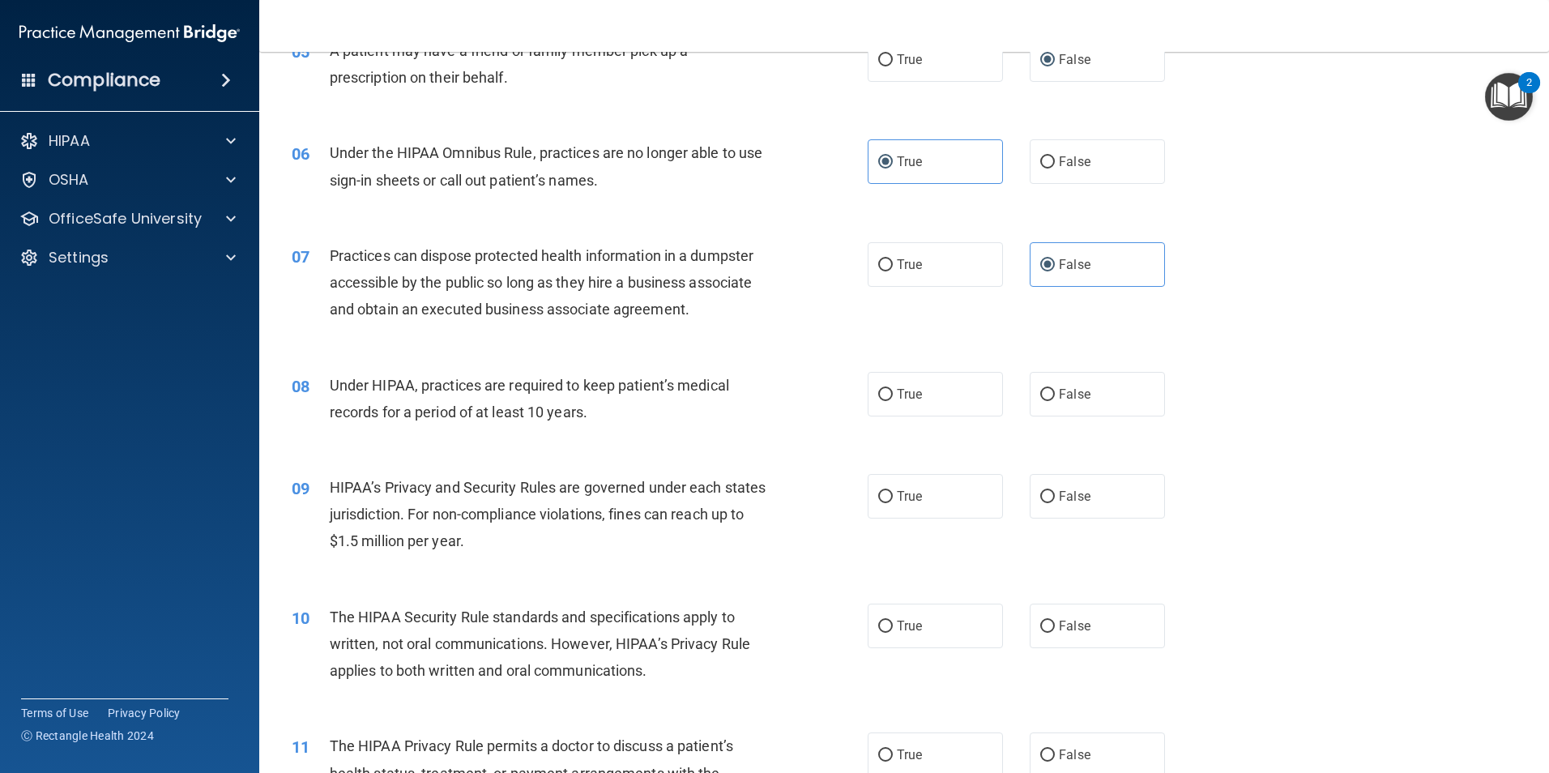
scroll to position [648, 0]
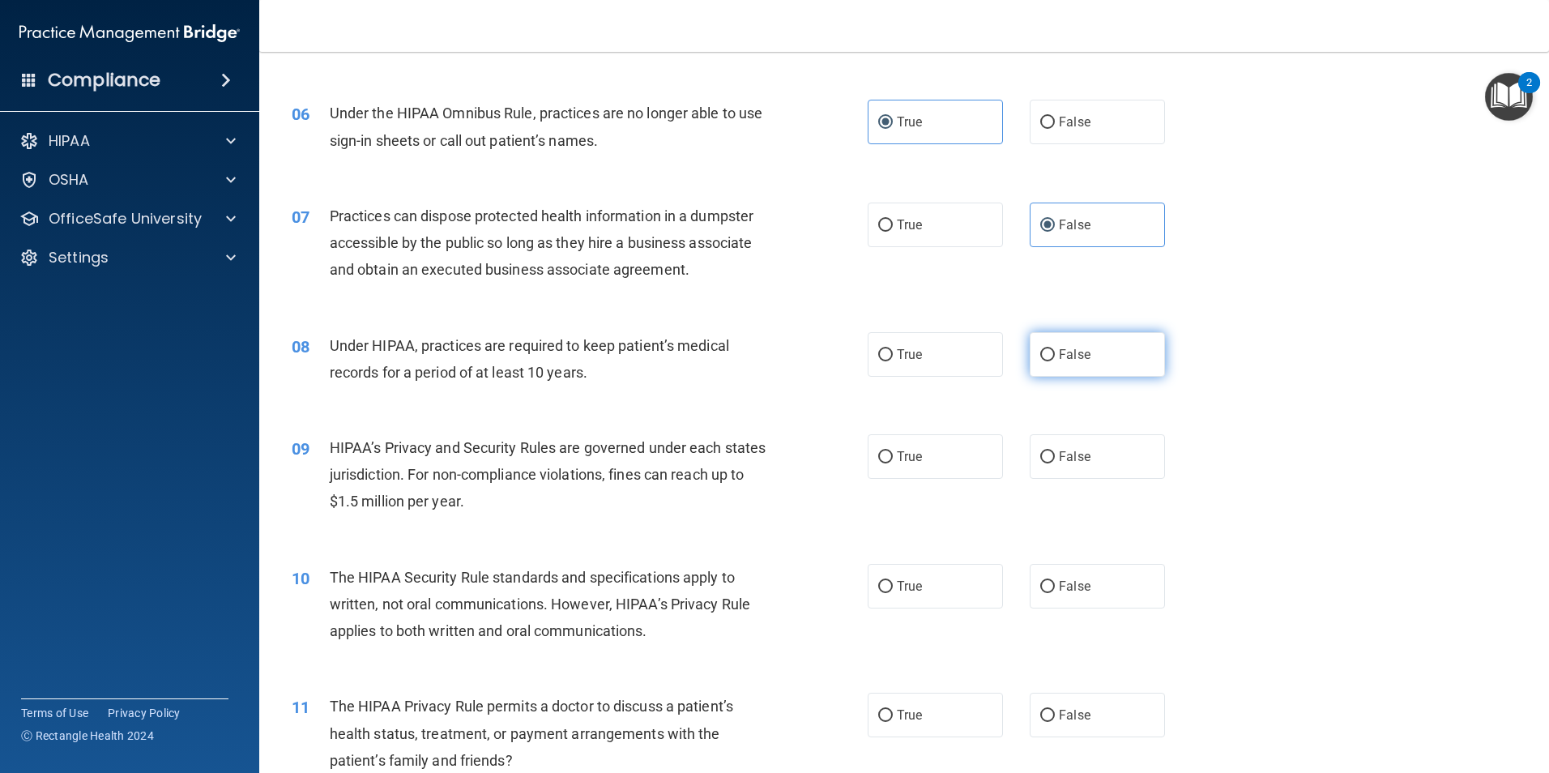
click at [1050, 353] on label "False" at bounding box center [1097, 354] width 135 height 45
click at [1050, 353] on input "False" at bounding box center [1047, 355] width 15 height 12
radio input "true"
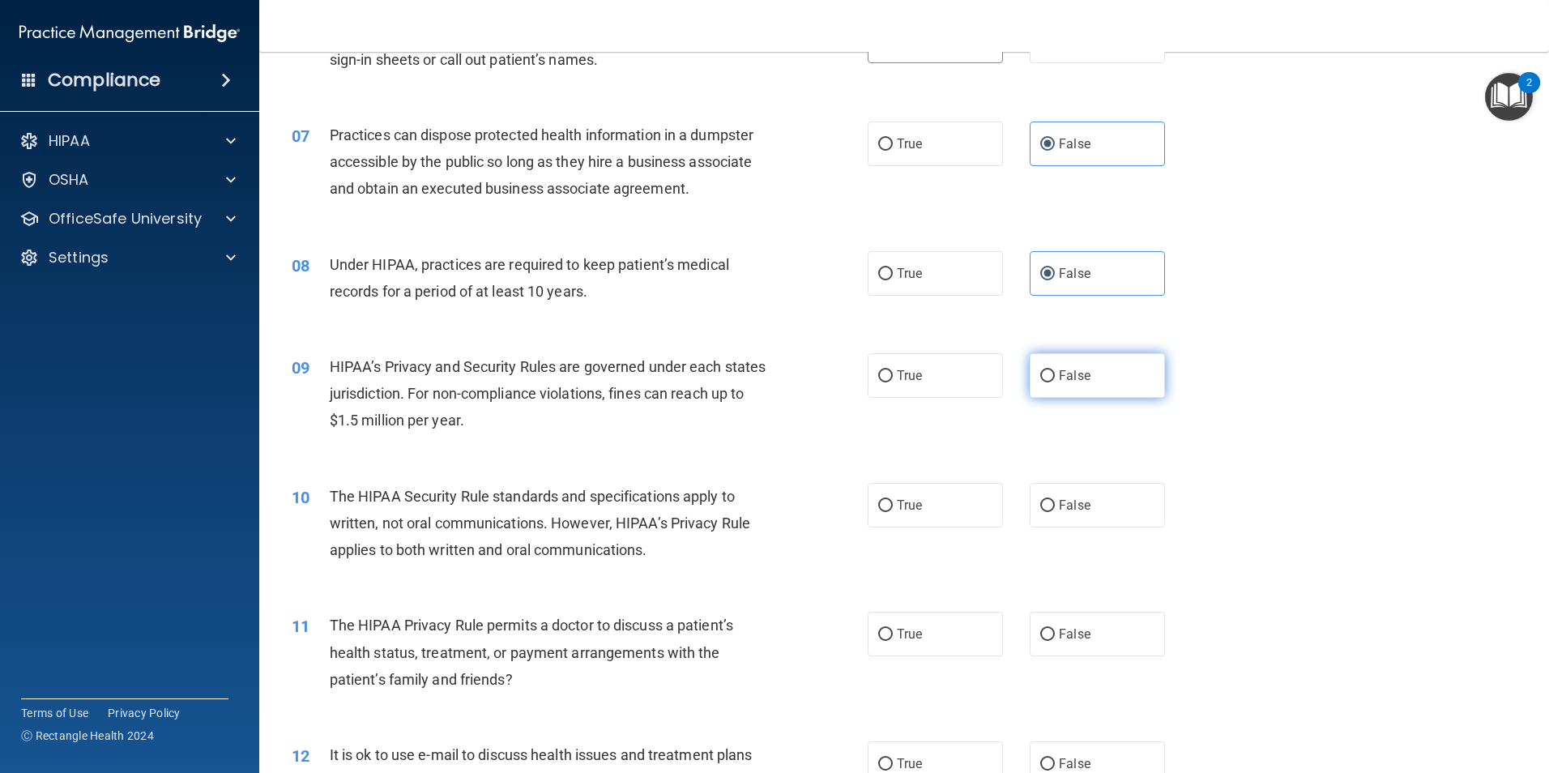
click at [1081, 370] on span "False" at bounding box center [1075, 375] width 32 height 15
click at [1055, 370] on input "False" at bounding box center [1047, 376] width 15 height 12
radio input "true"
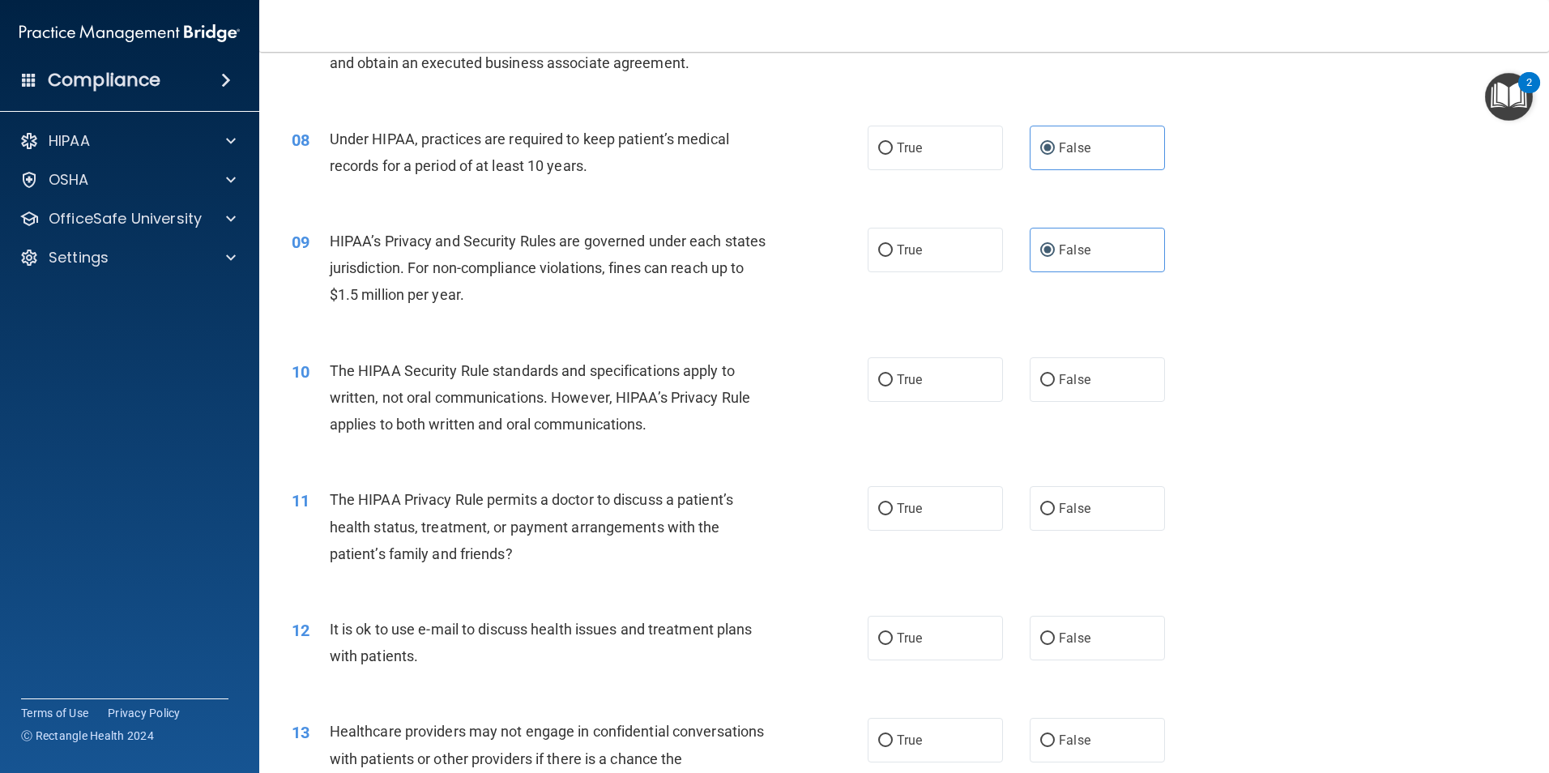
scroll to position [891, 0]
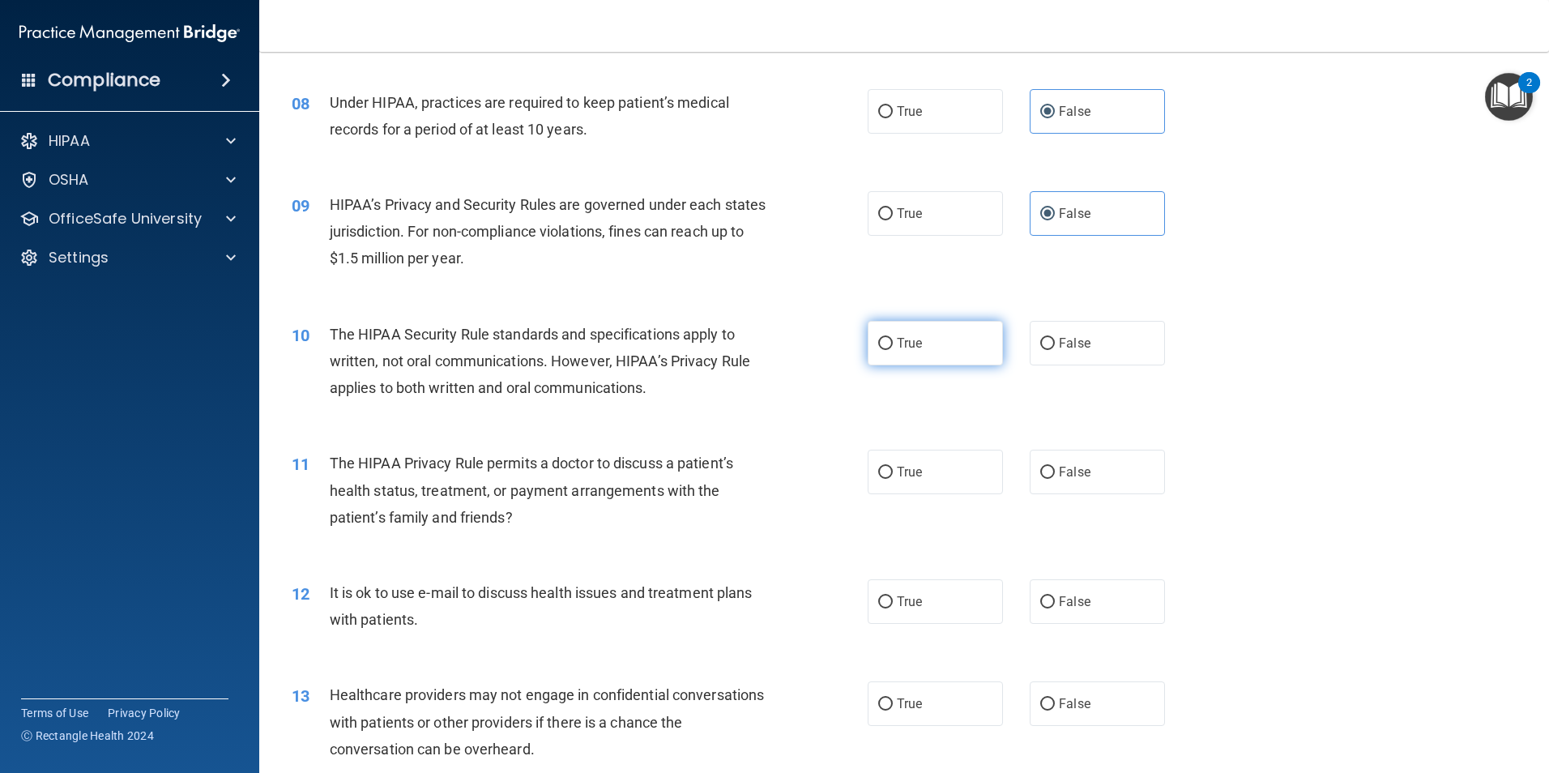
click at [908, 351] on label "True" at bounding box center [935, 343] width 135 height 45
click at [893, 350] on input "True" at bounding box center [885, 344] width 15 height 12
radio input "true"
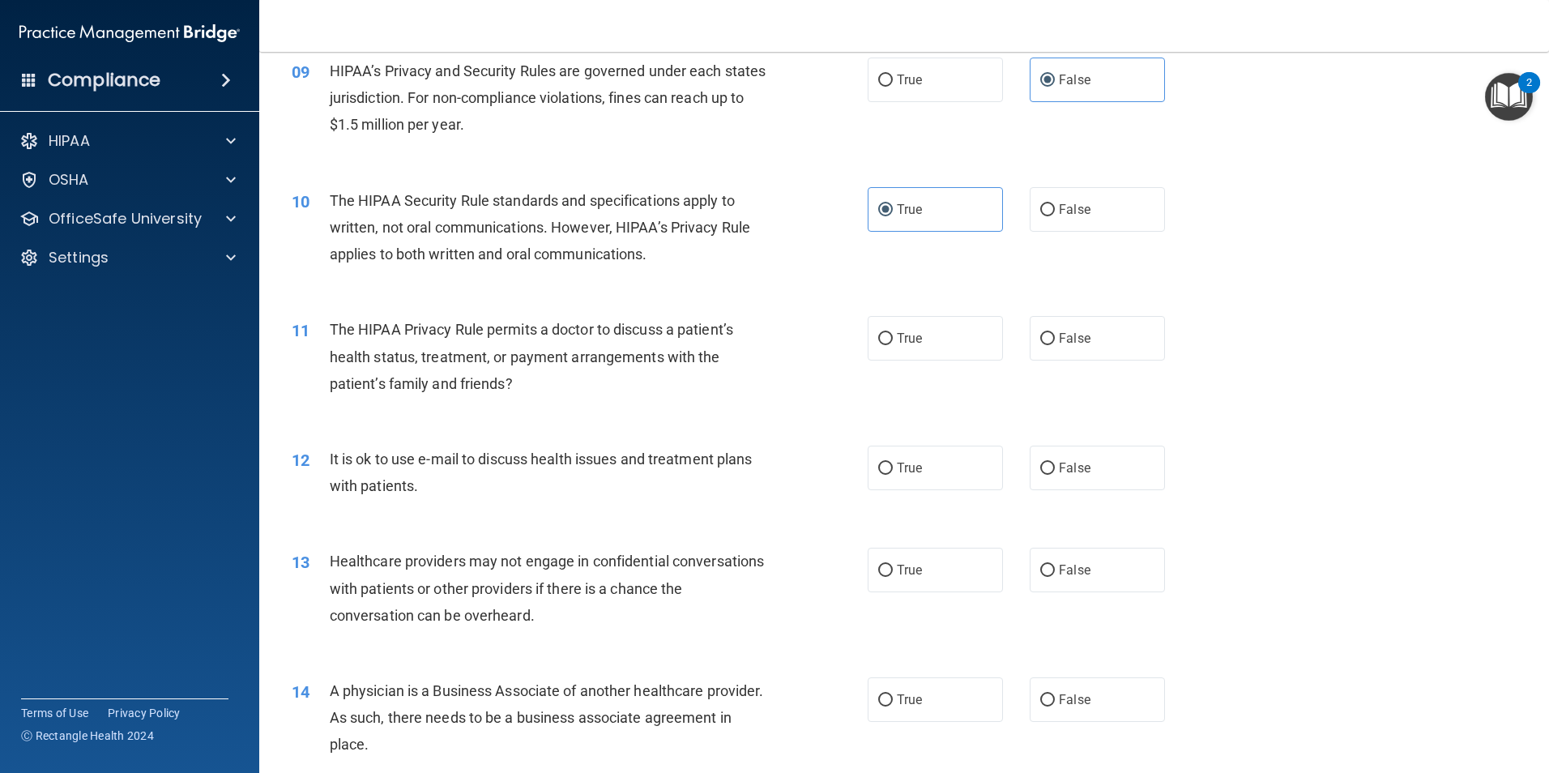
scroll to position [1053, 0]
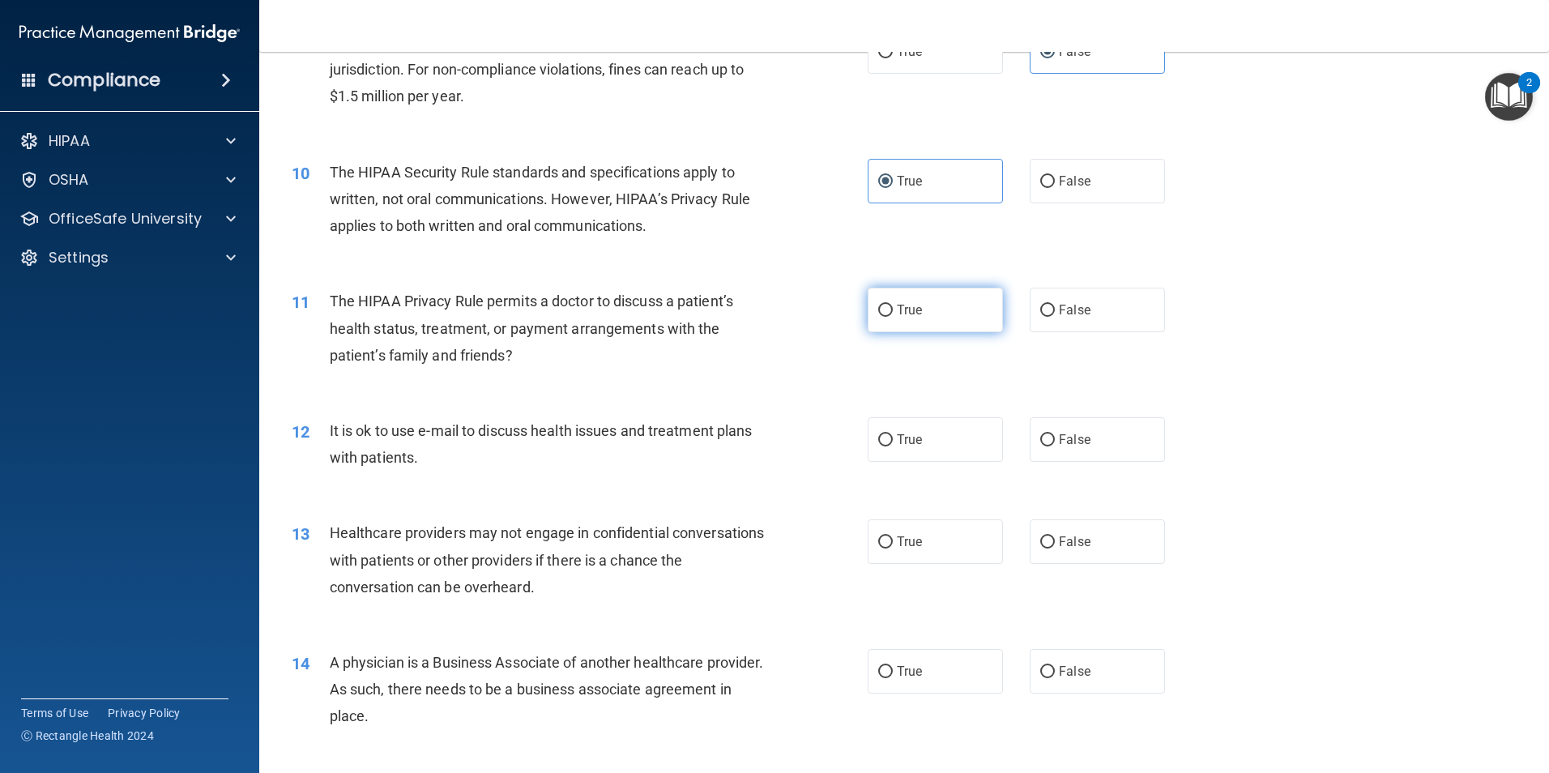
click at [895, 318] on label "True" at bounding box center [935, 310] width 135 height 45
click at [893, 317] on input "True" at bounding box center [885, 311] width 15 height 12
radio input "true"
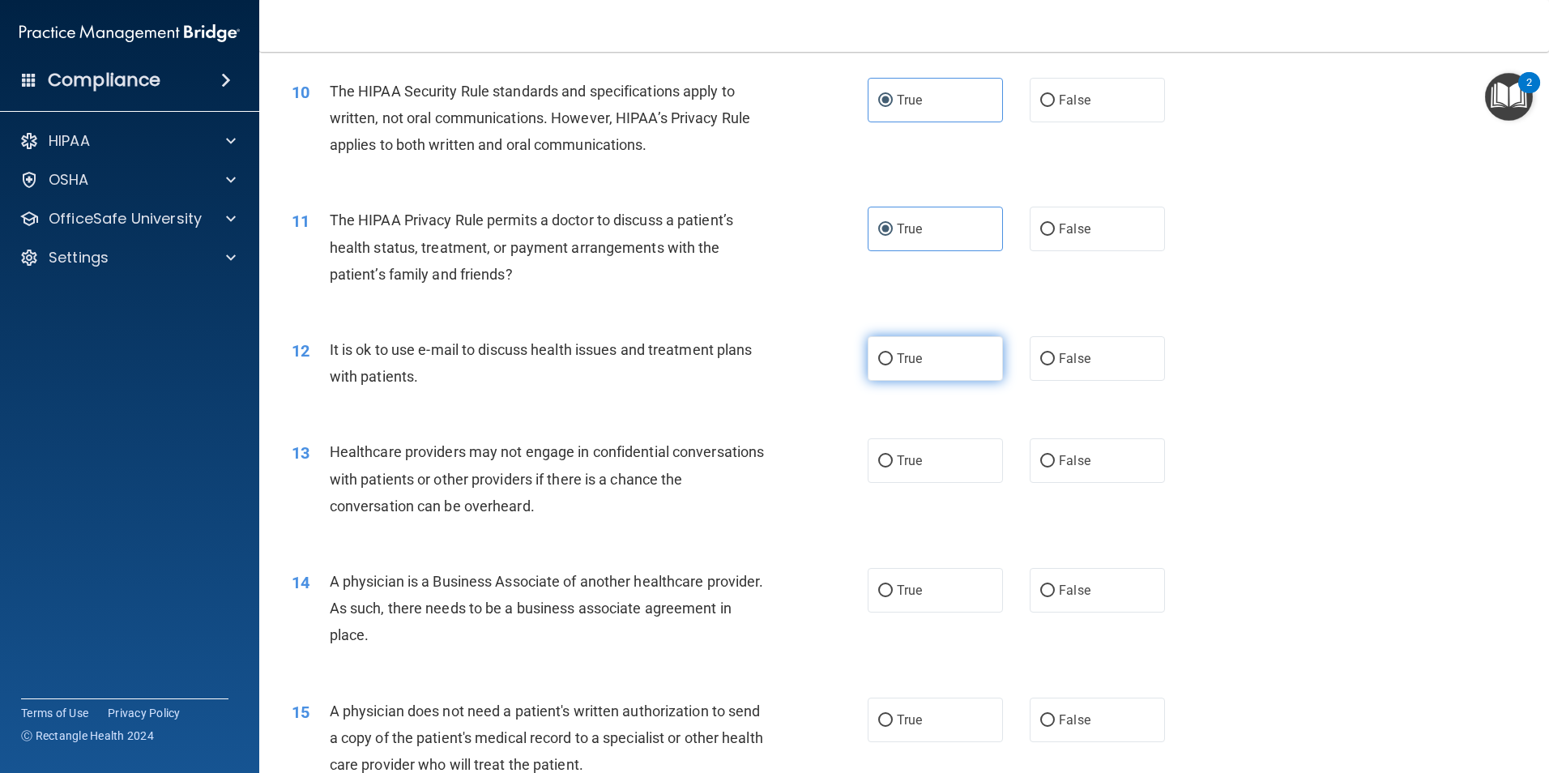
click at [965, 361] on label "True" at bounding box center [935, 358] width 135 height 45
click at [893, 361] on input "True" at bounding box center [885, 359] width 15 height 12
radio input "true"
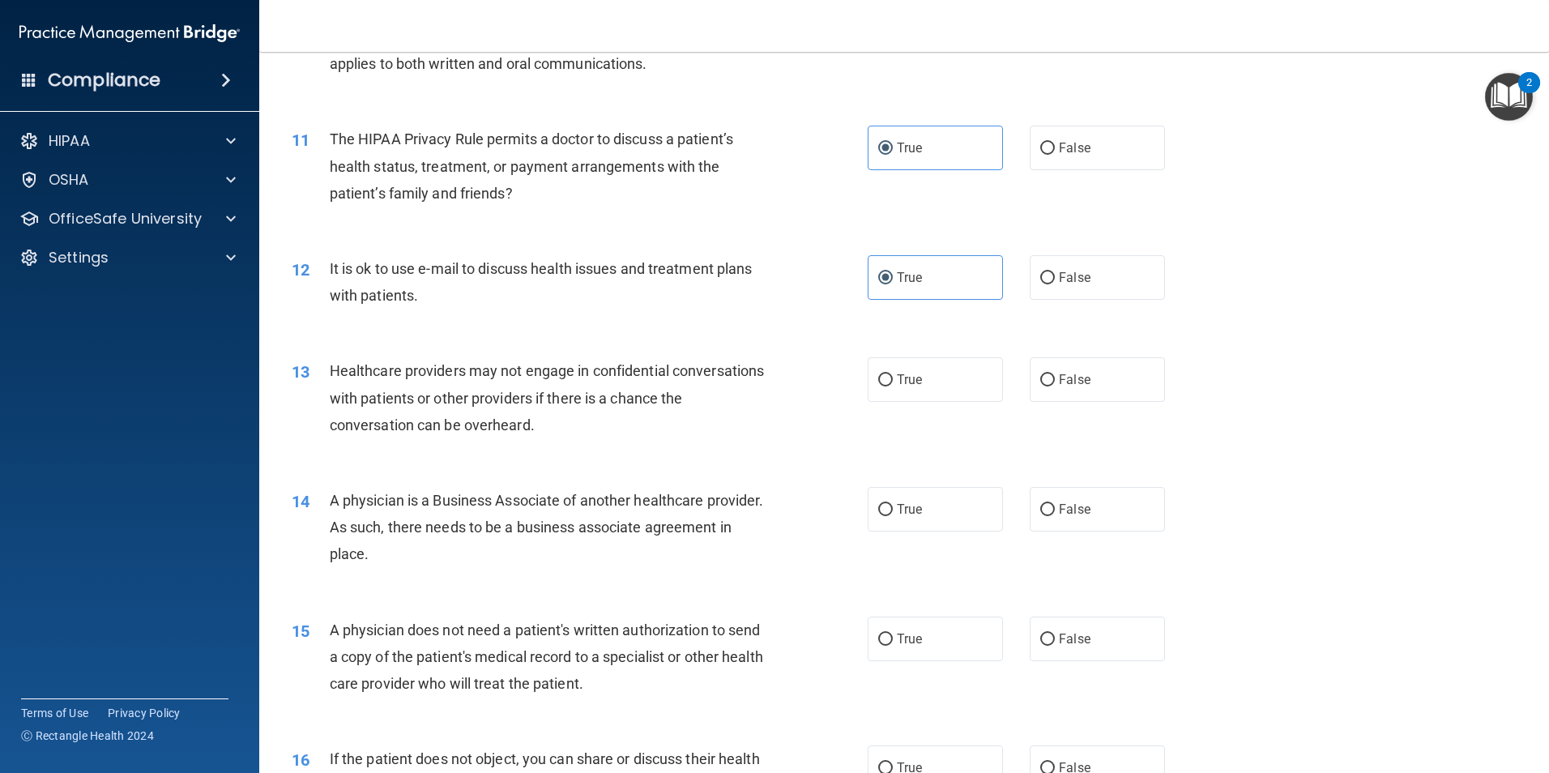
scroll to position [1297, 0]
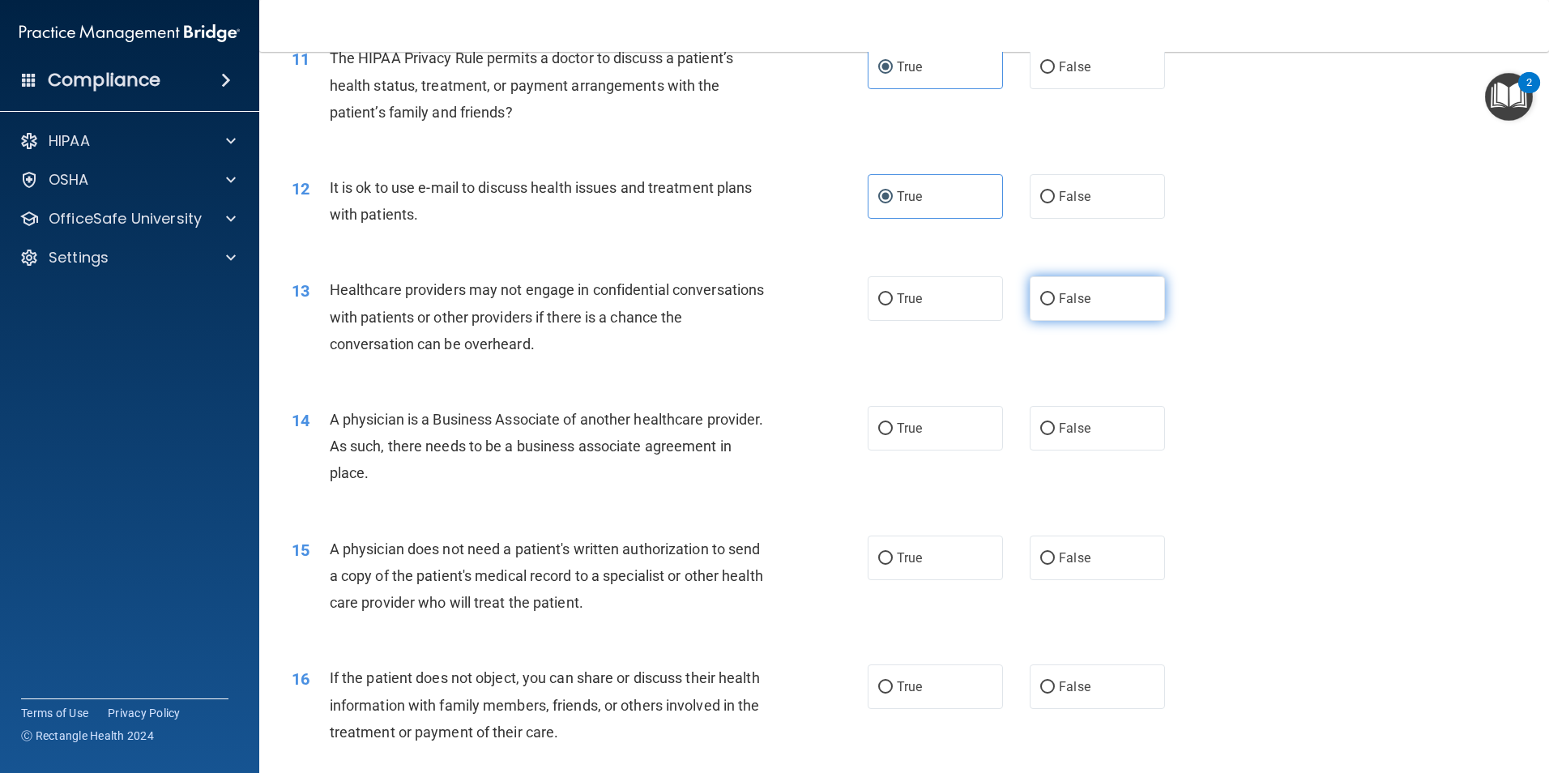
click at [1065, 305] on span "False" at bounding box center [1075, 298] width 32 height 15
click at [1055, 305] on input "False" at bounding box center [1047, 299] width 15 height 12
radio input "true"
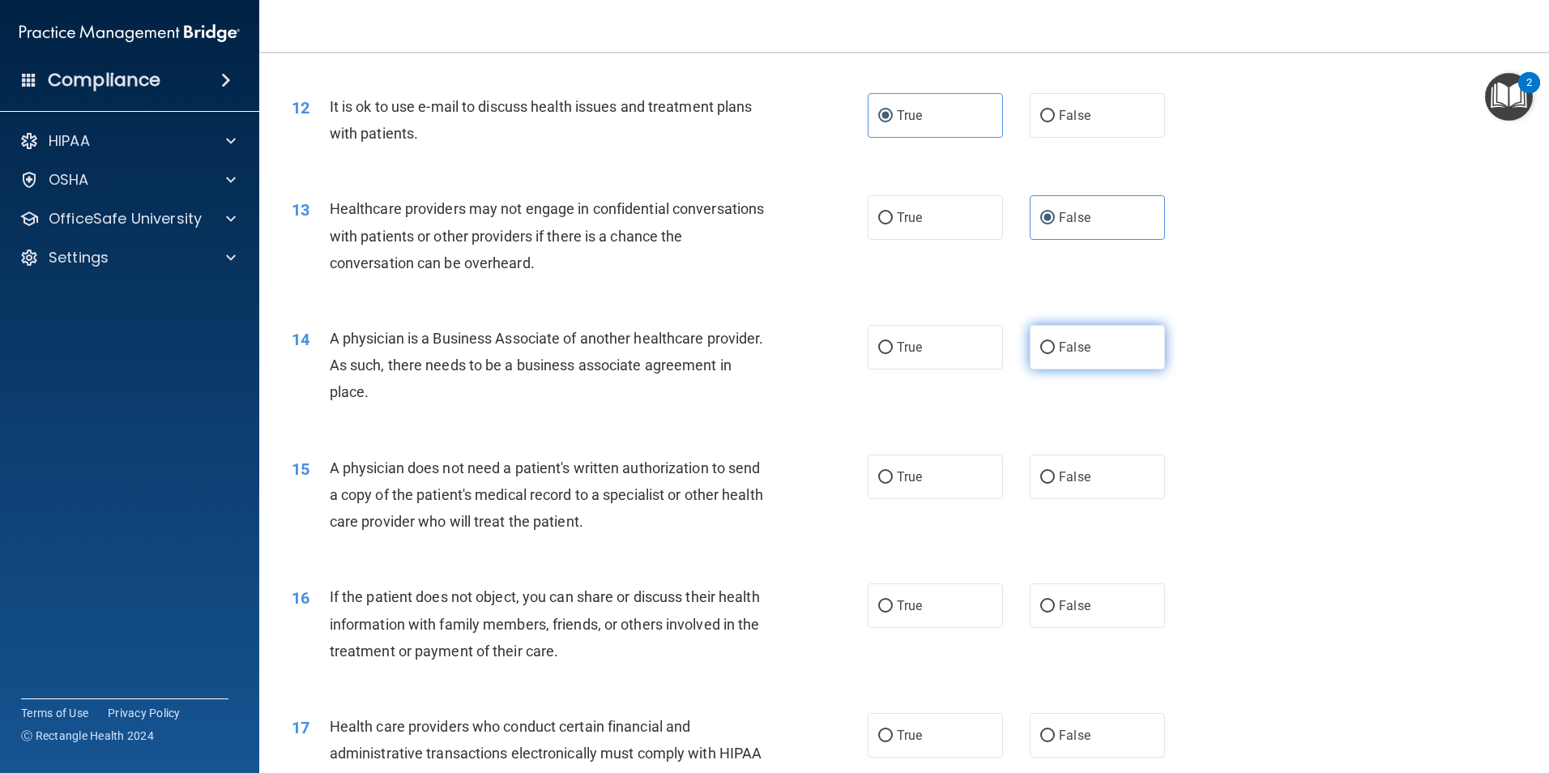
click at [1063, 357] on label "False" at bounding box center [1097, 347] width 135 height 45
click at [1055, 354] on input "False" at bounding box center [1047, 348] width 15 height 12
radio input "true"
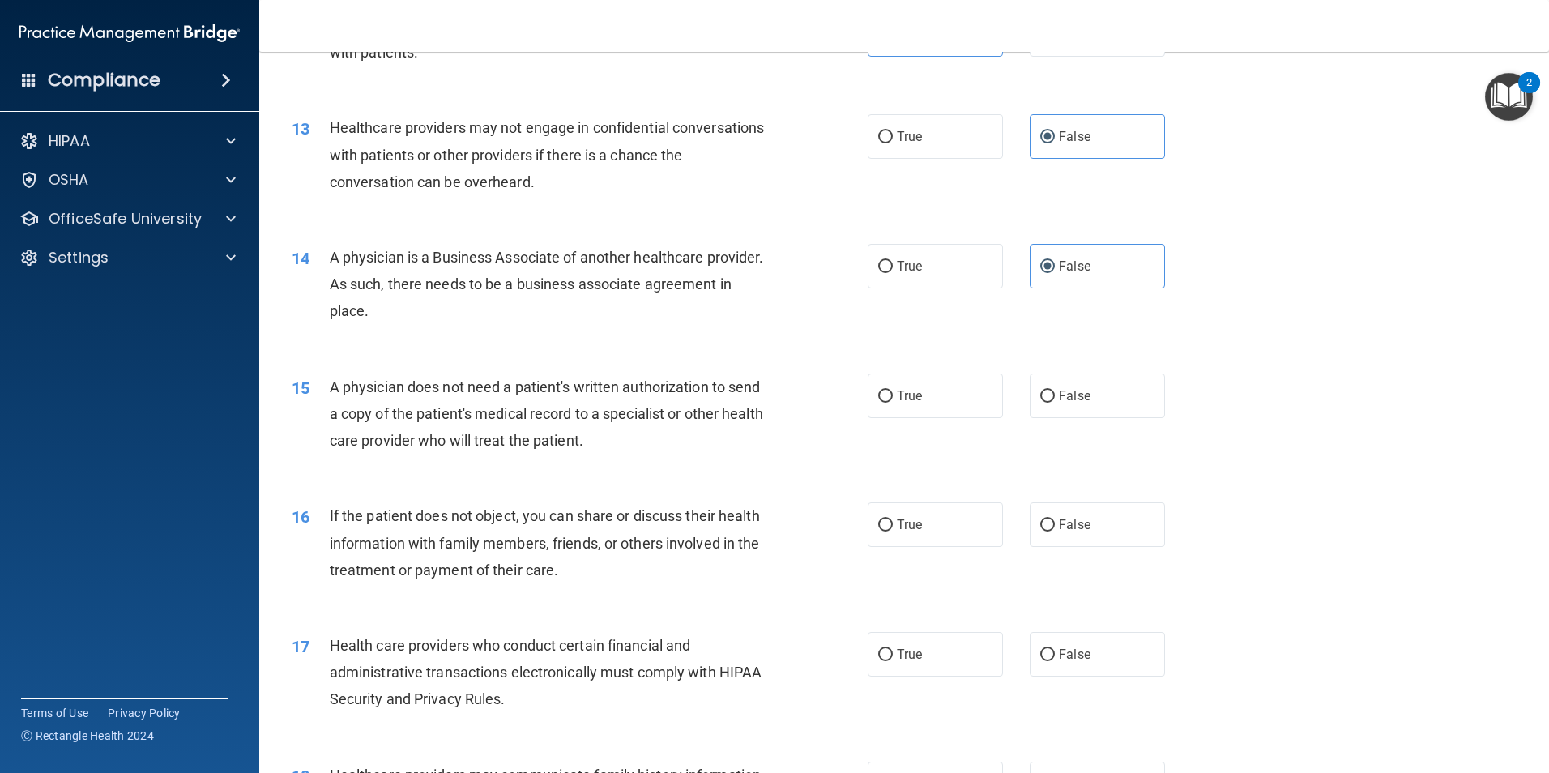
scroll to position [1540, 0]
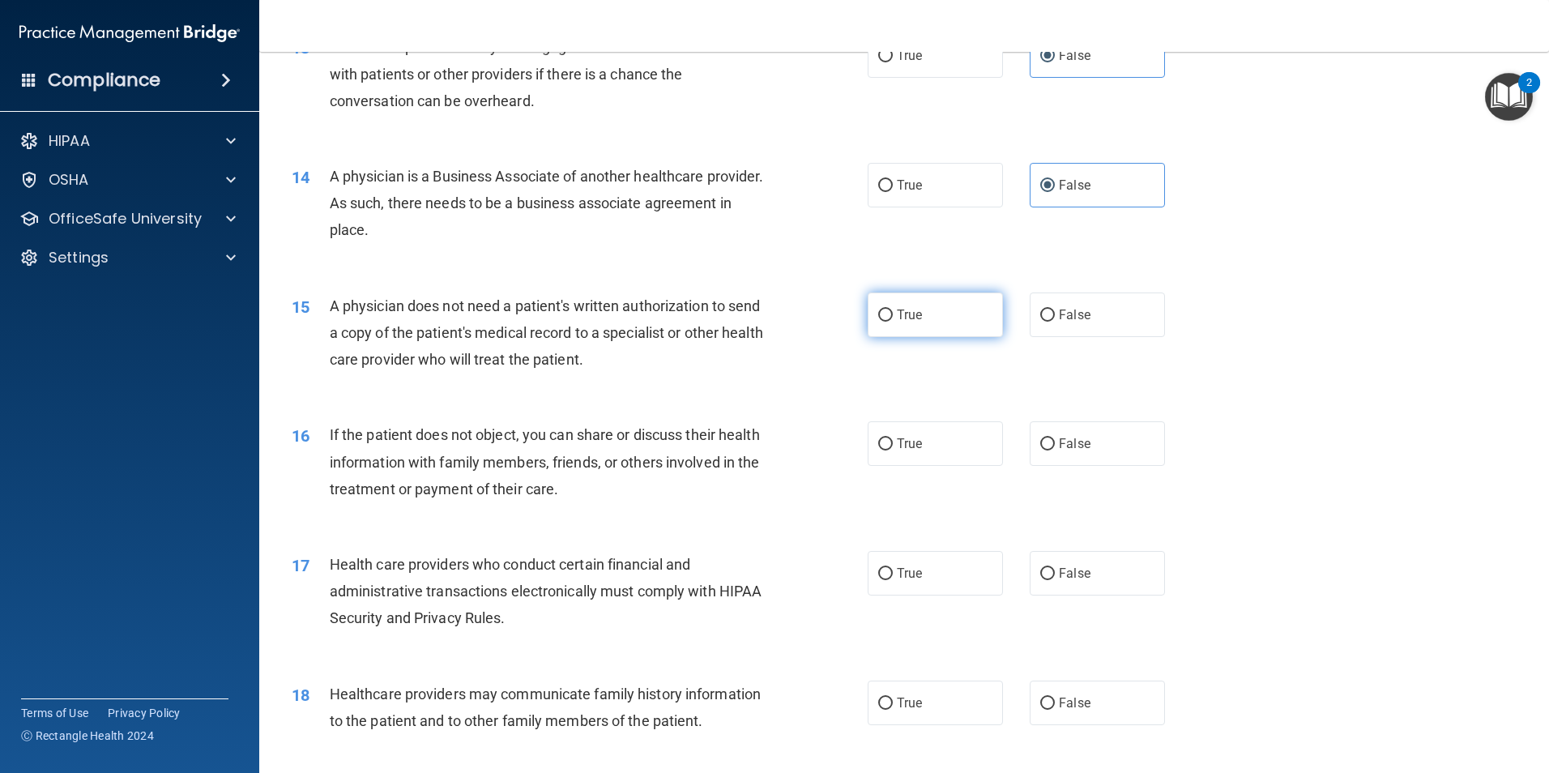
click at [916, 328] on label "True" at bounding box center [935, 315] width 135 height 45
click at [893, 322] on input "True" at bounding box center [885, 316] width 15 height 12
radio input "true"
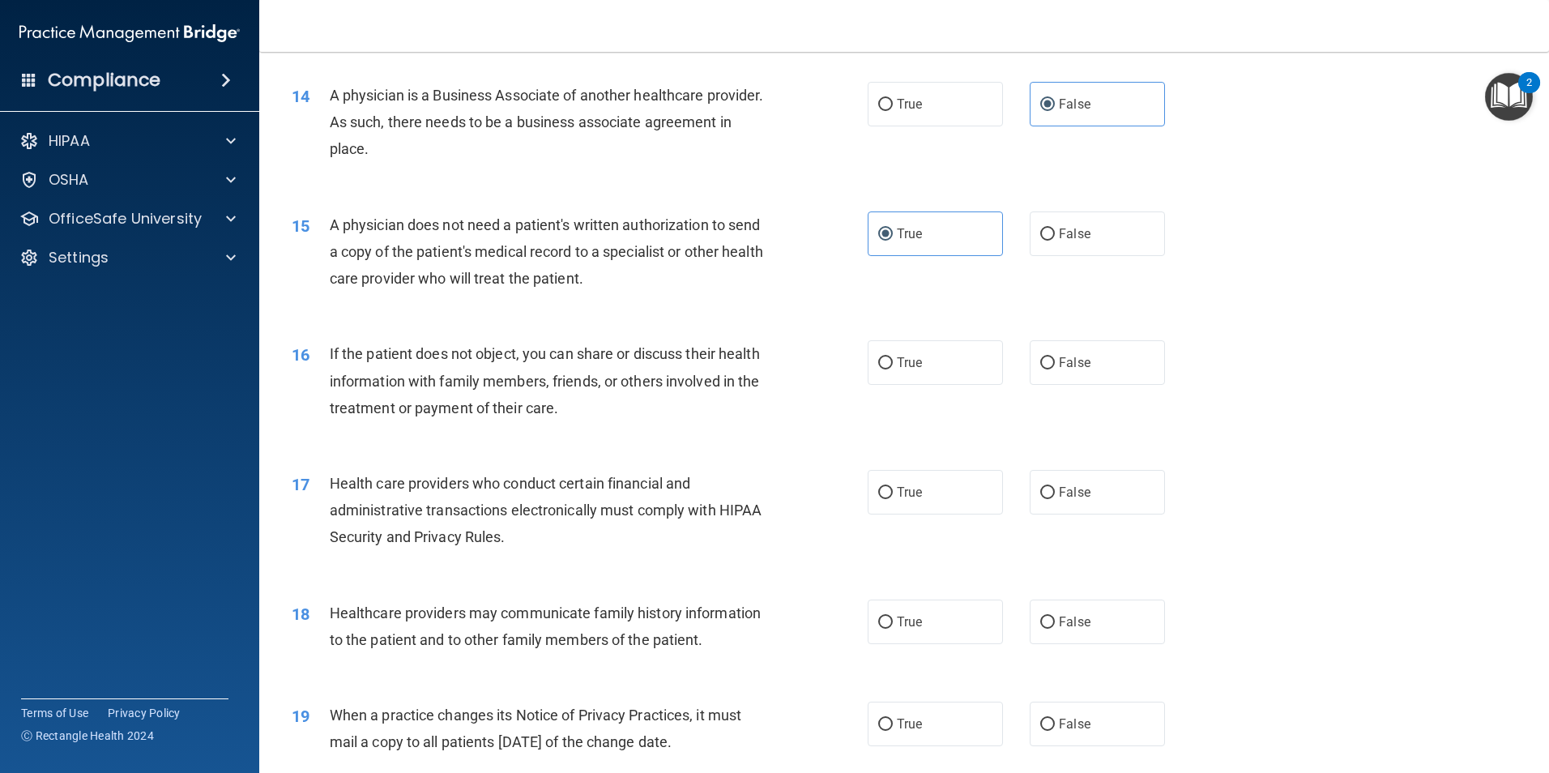
scroll to position [1702, 0]
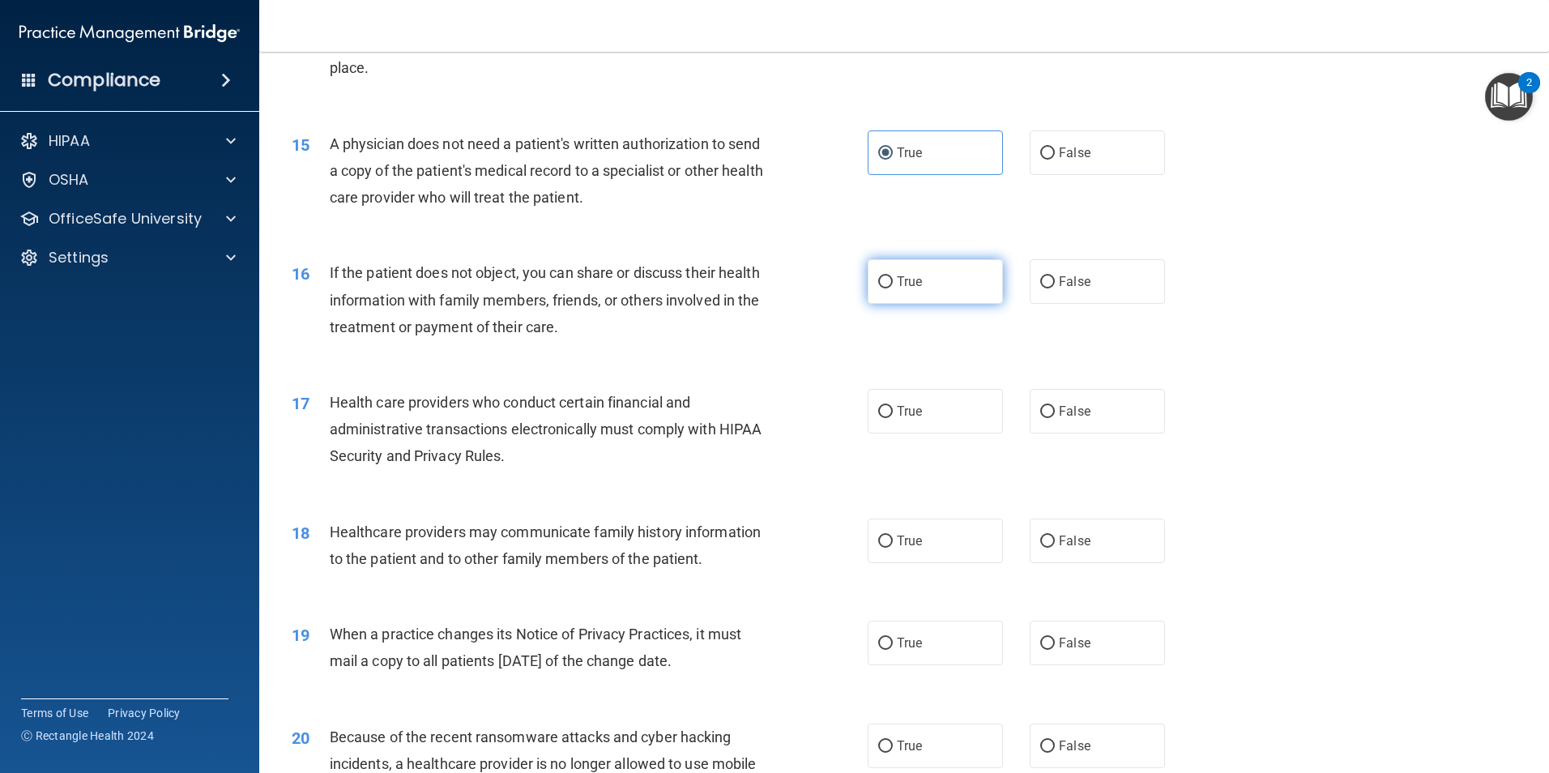
click at [949, 288] on label "True" at bounding box center [935, 281] width 135 height 45
click at [893, 288] on input "True" at bounding box center [885, 282] width 15 height 12
radio input "true"
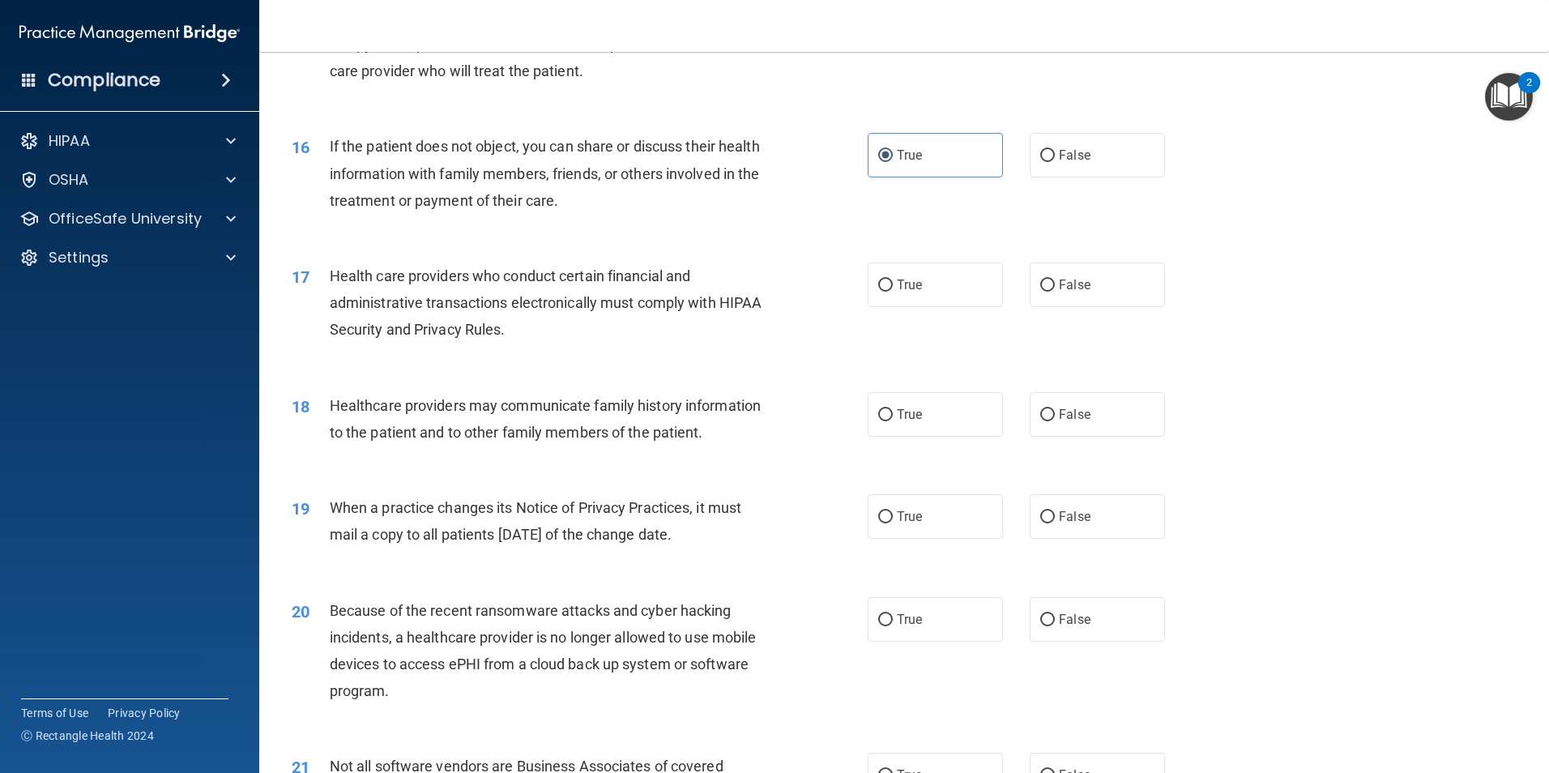
scroll to position [1864, 0]
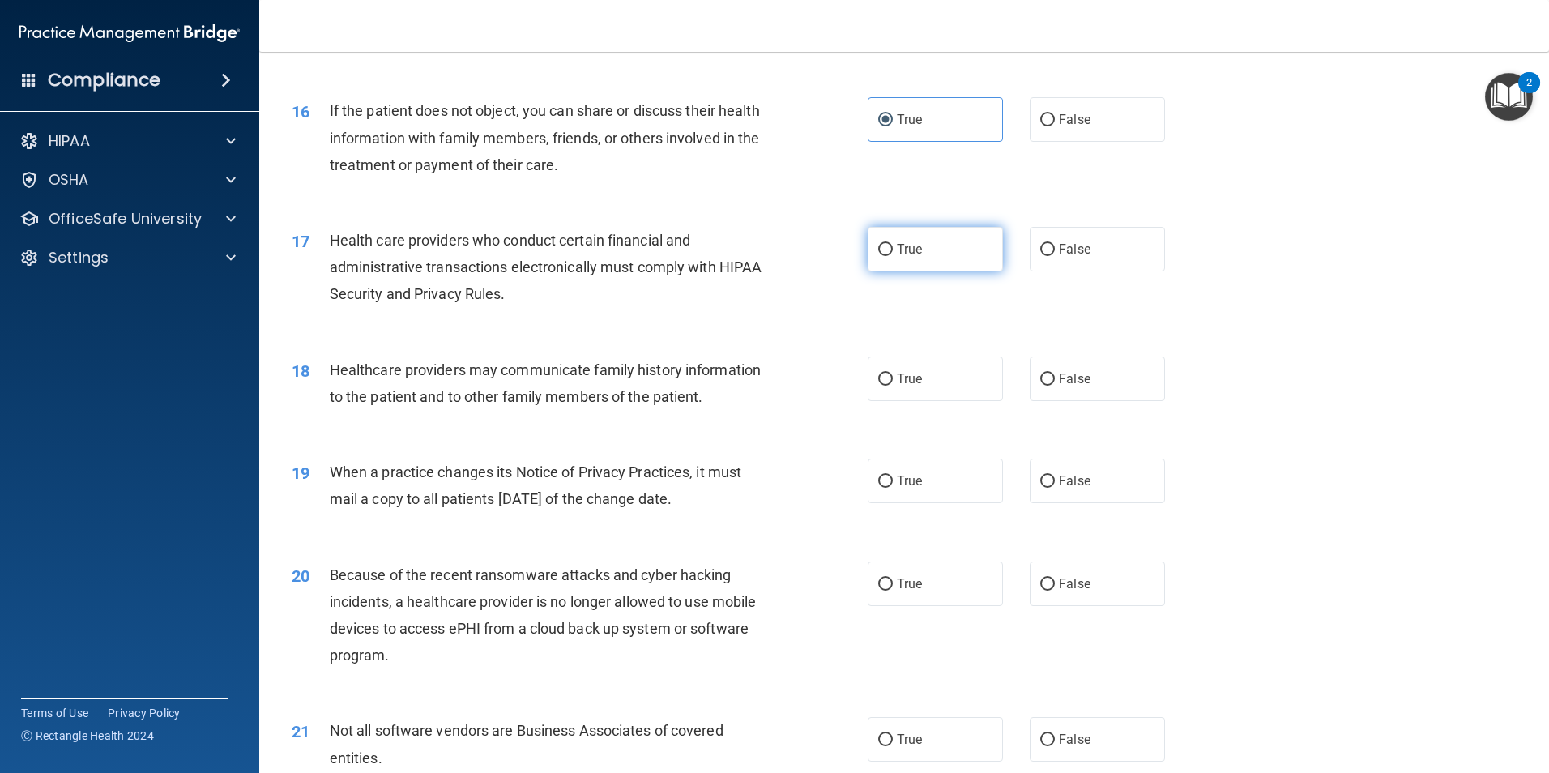
click at [882, 254] on input "True" at bounding box center [885, 250] width 15 height 12
radio input "true"
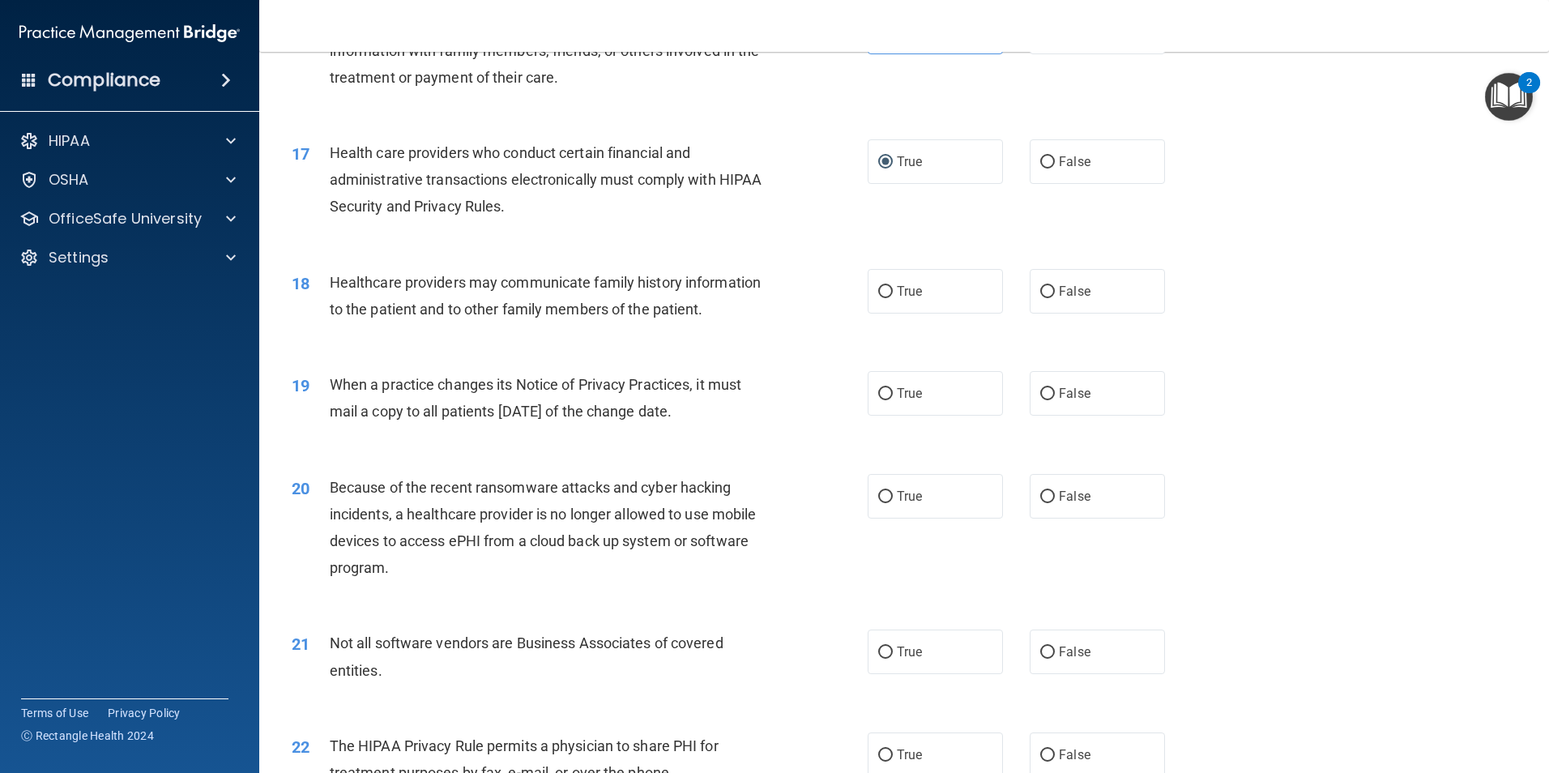
scroll to position [2026, 0]
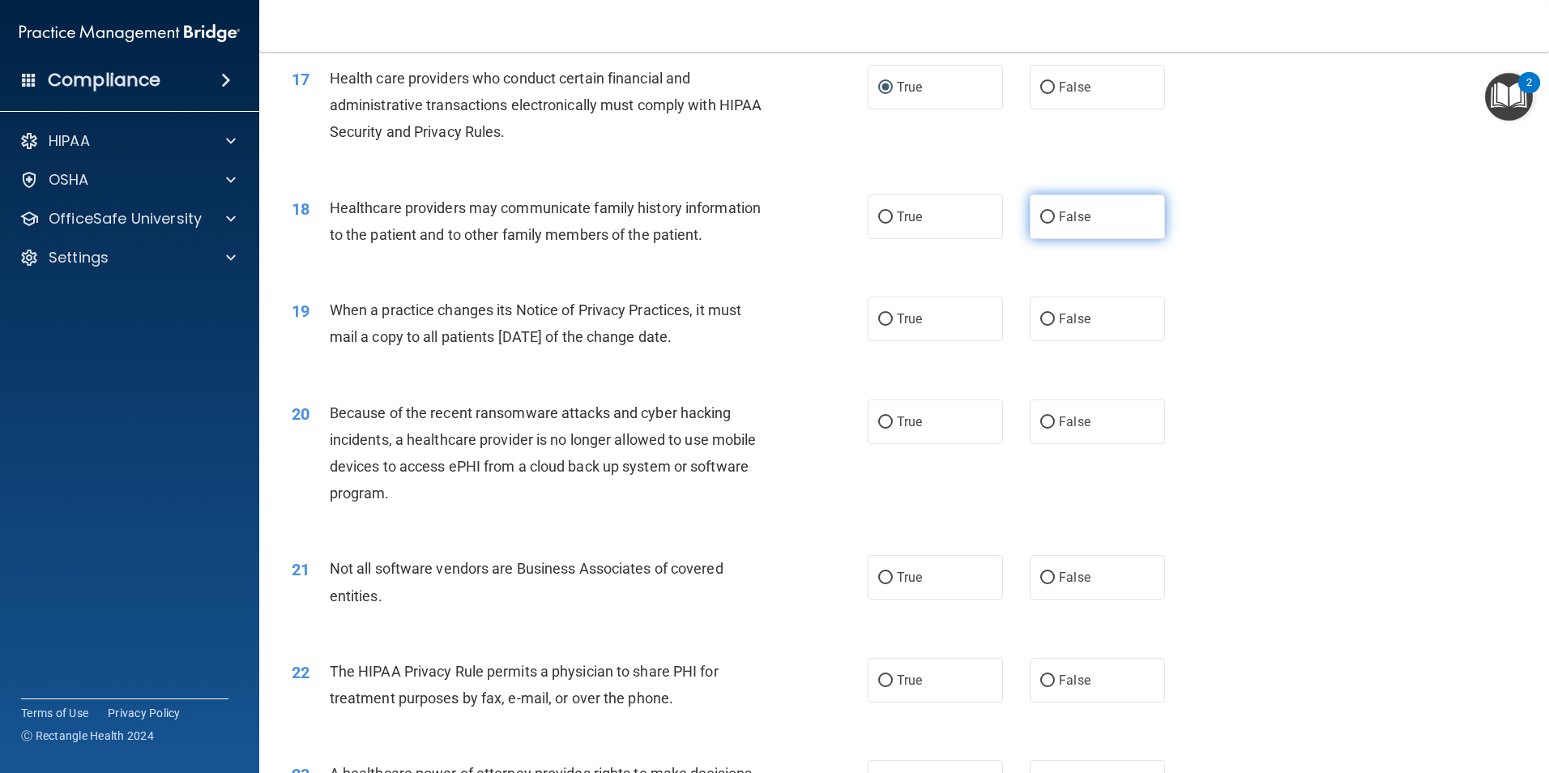
click at [1059, 216] on span "False" at bounding box center [1075, 216] width 32 height 15
click at [1055, 216] on input "False" at bounding box center [1047, 217] width 15 height 12
radio input "true"
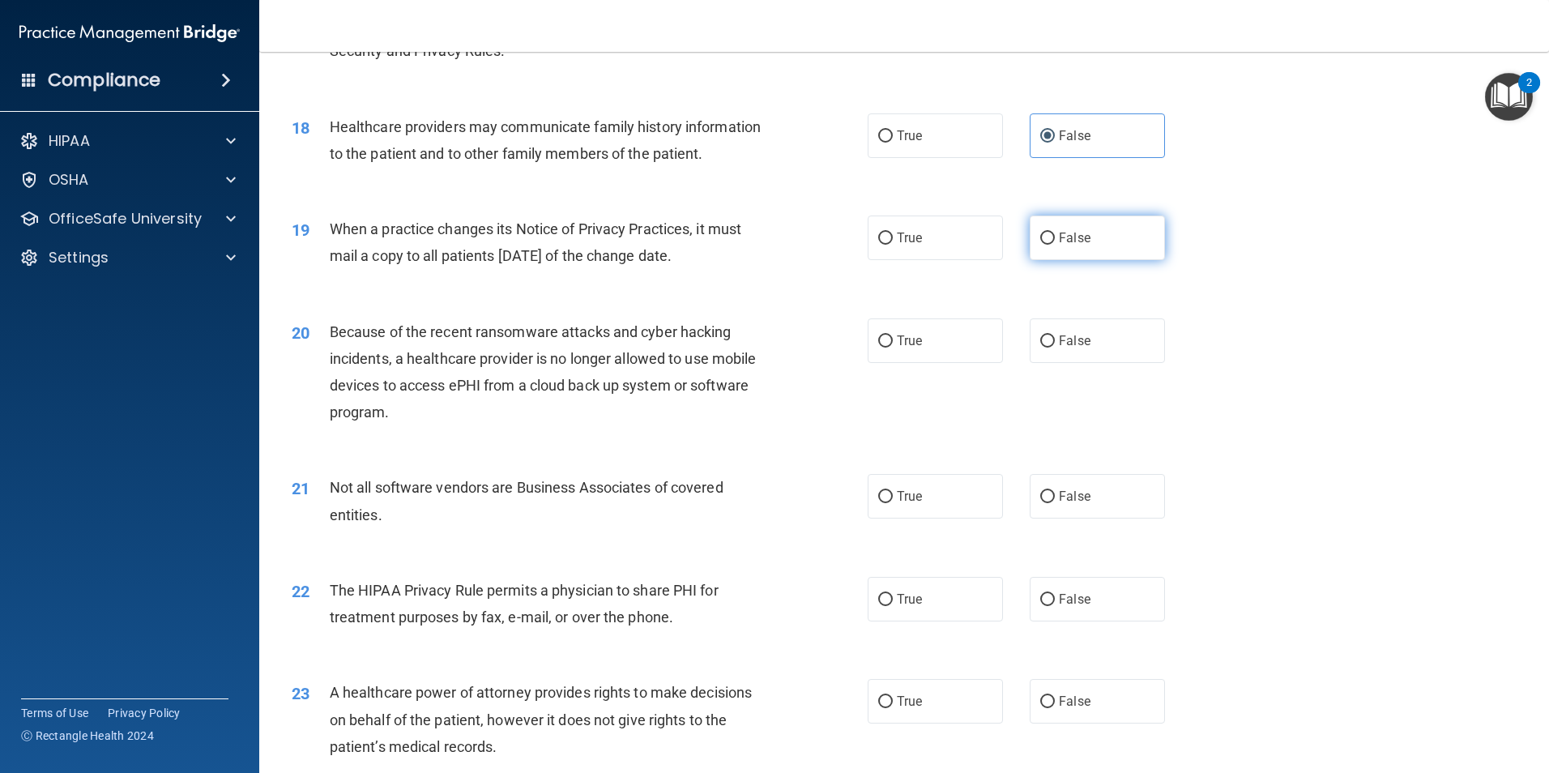
click at [1069, 241] on span "False" at bounding box center [1075, 237] width 32 height 15
click at [1055, 241] on input "False" at bounding box center [1047, 239] width 15 height 12
radio input "true"
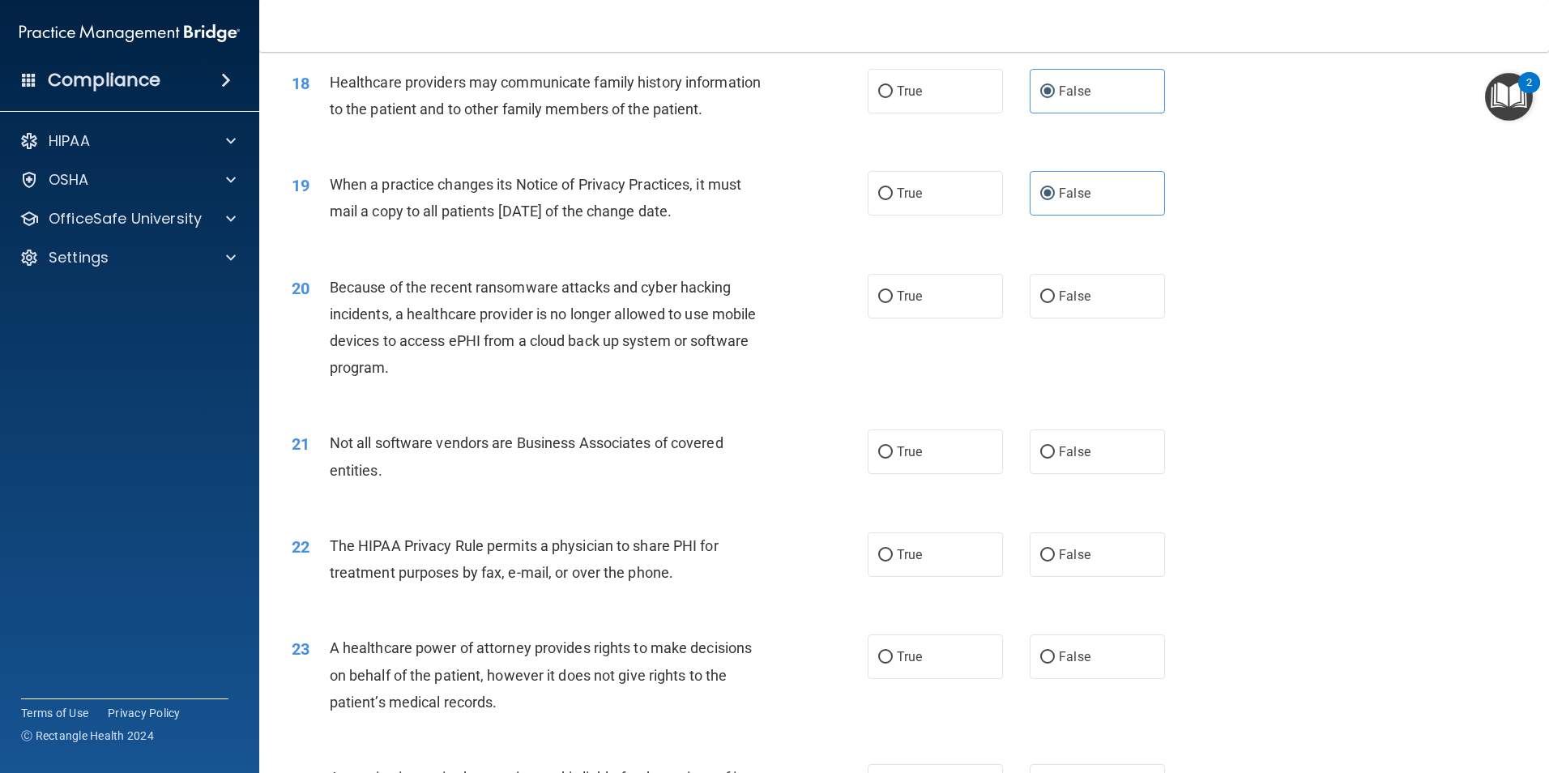
scroll to position [2188, 0]
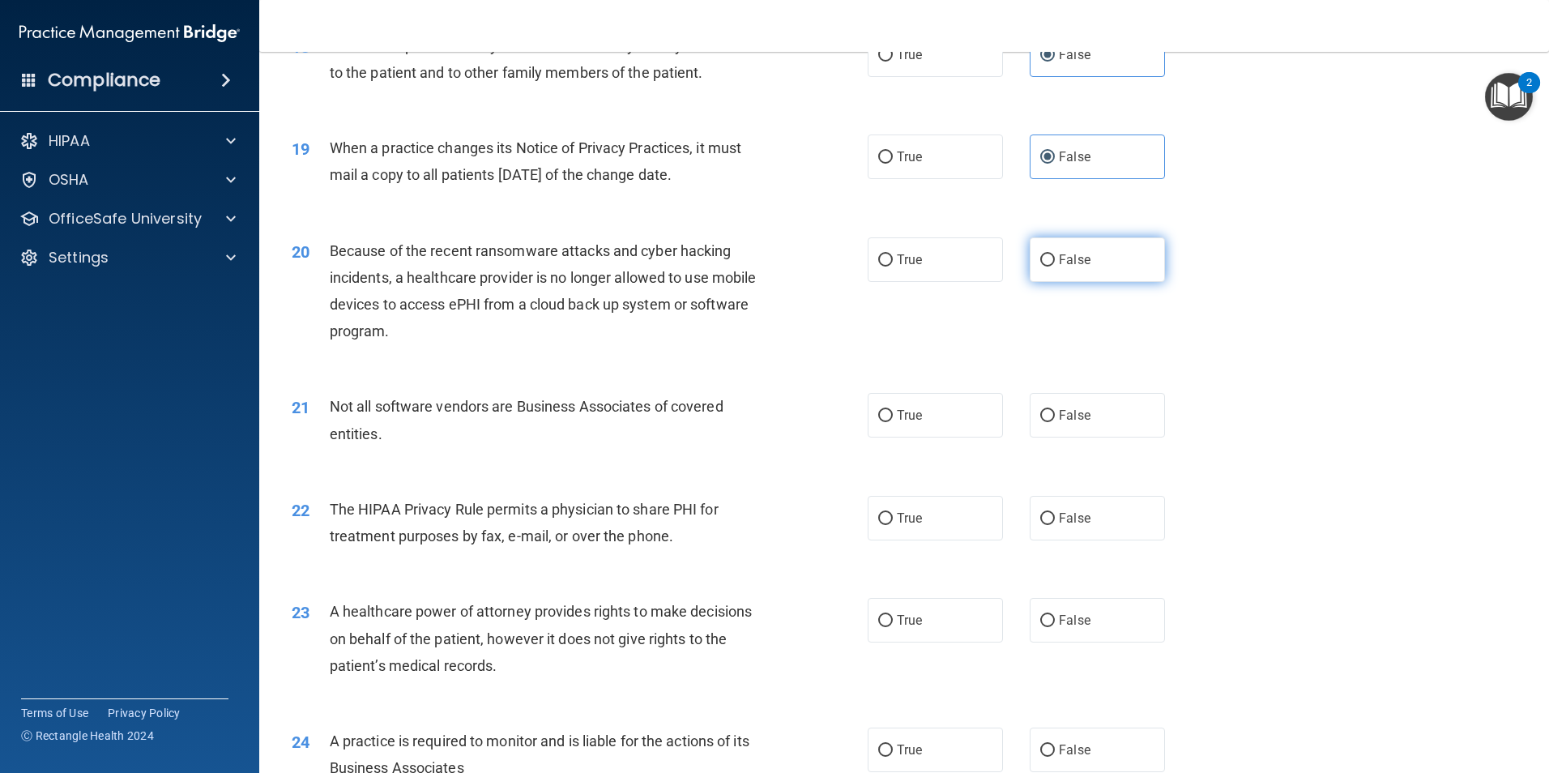
click at [1063, 254] on span "False" at bounding box center [1075, 259] width 32 height 15
click at [1055, 254] on input "False" at bounding box center [1047, 260] width 15 height 12
radio input "true"
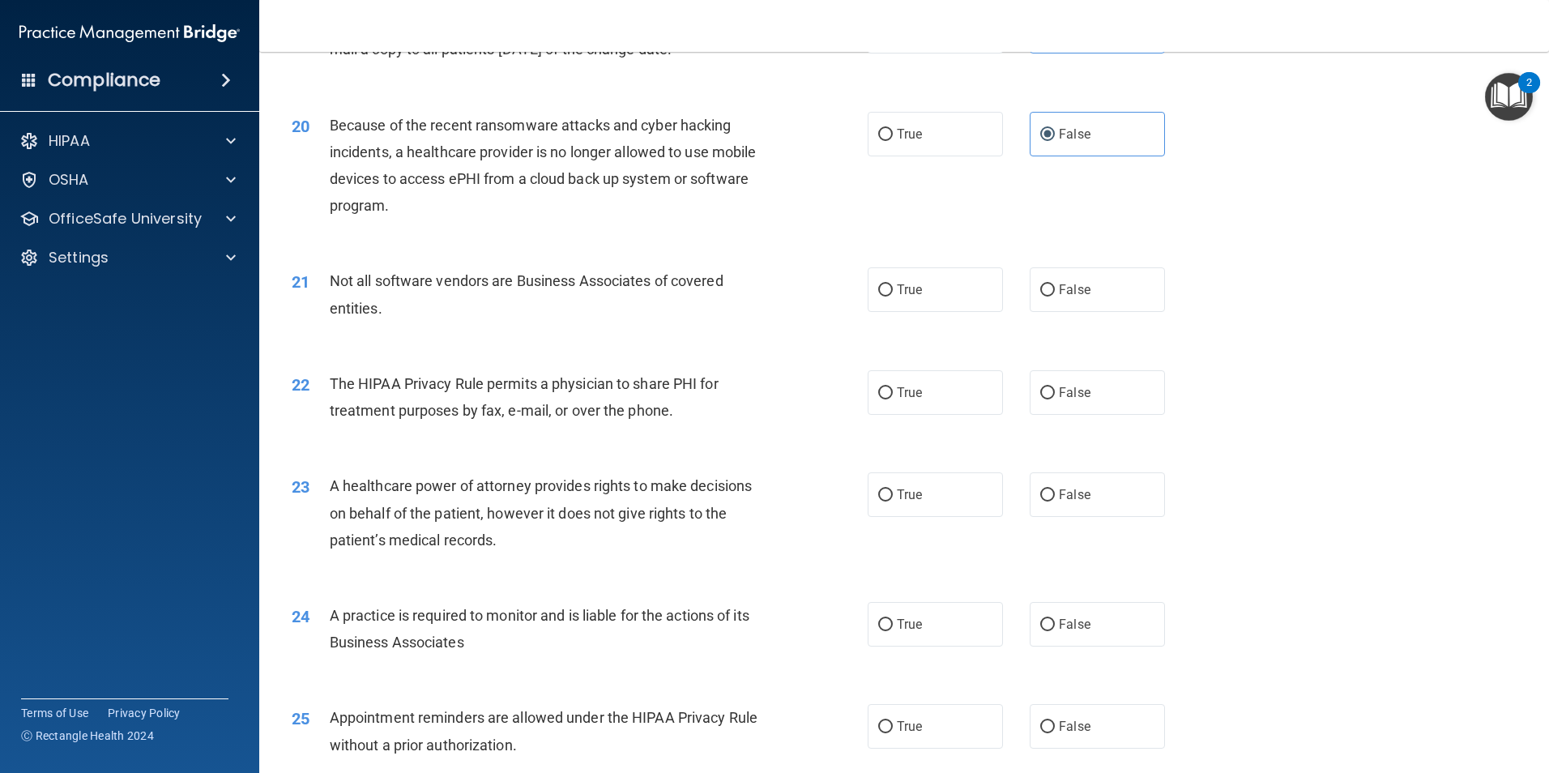
scroll to position [2350, 0]
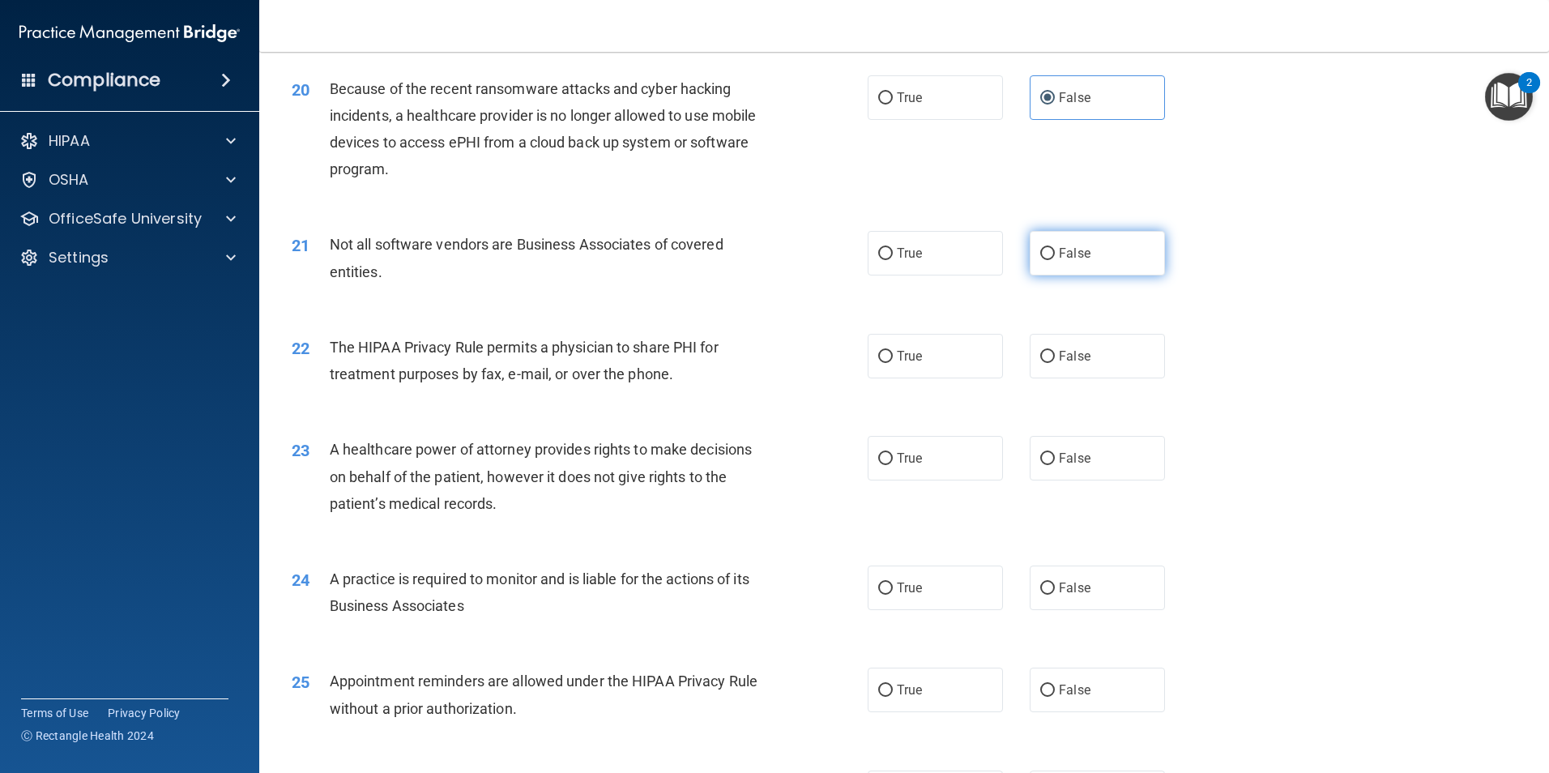
click at [1065, 253] on span "False" at bounding box center [1075, 253] width 32 height 15
click at [1055, 253] on input "False" at bounding box center [1047, 254] width 15 height 12
radio input "true"
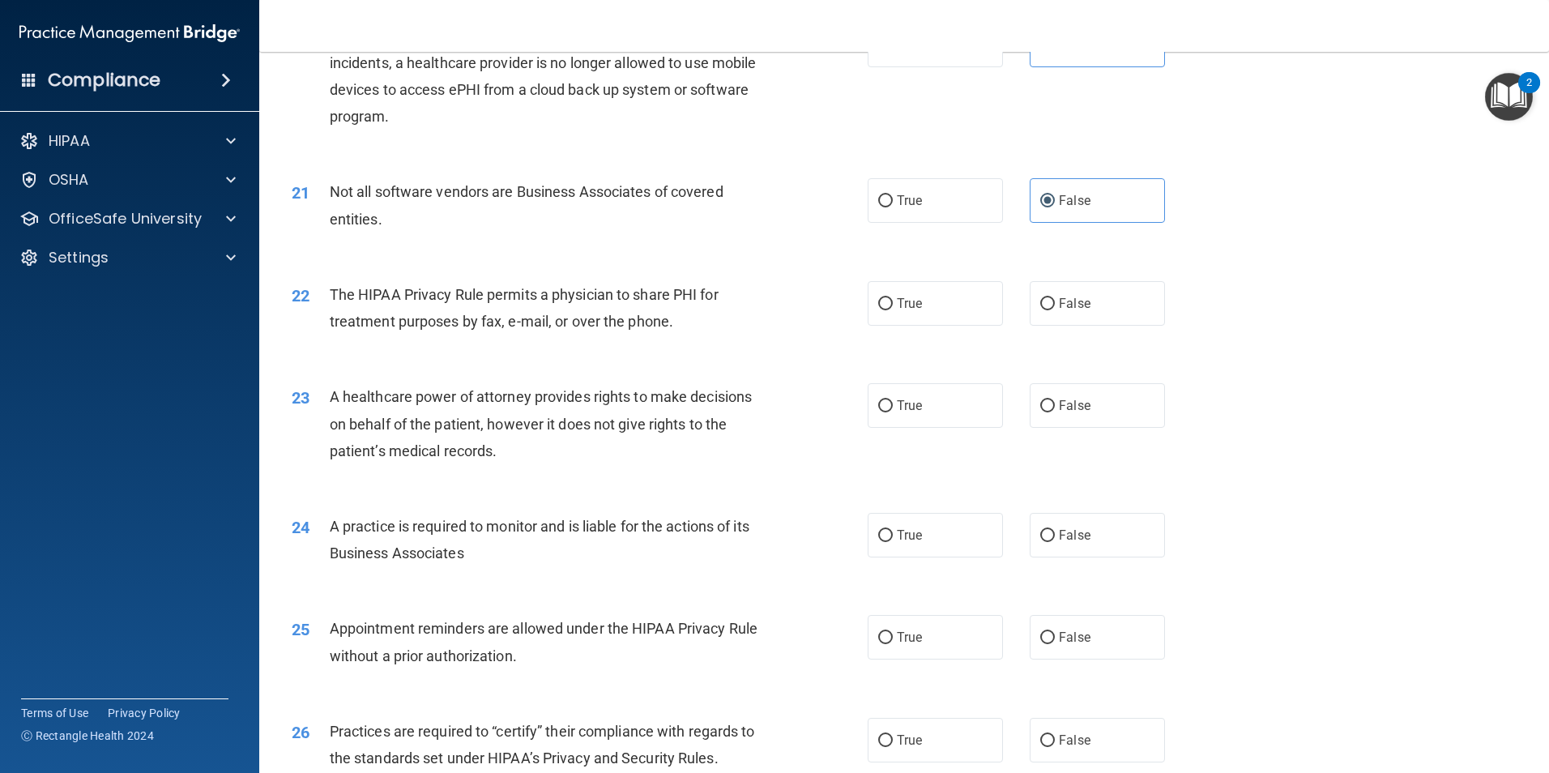
scroll to position [2431, 0]
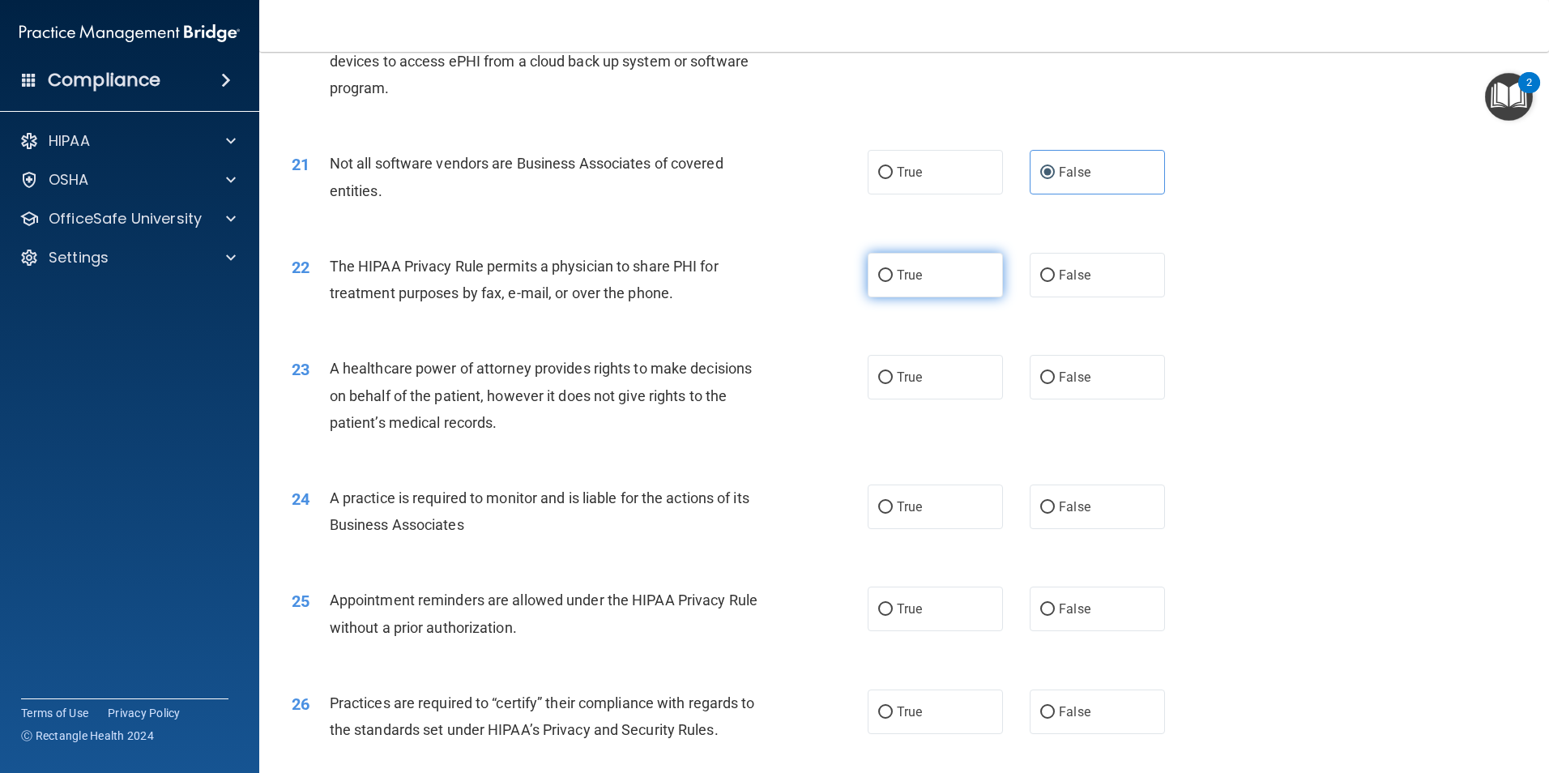
click at [881, 276] on input "True" at bounding box center [885, 276] width 15 height 12
radio input "true"
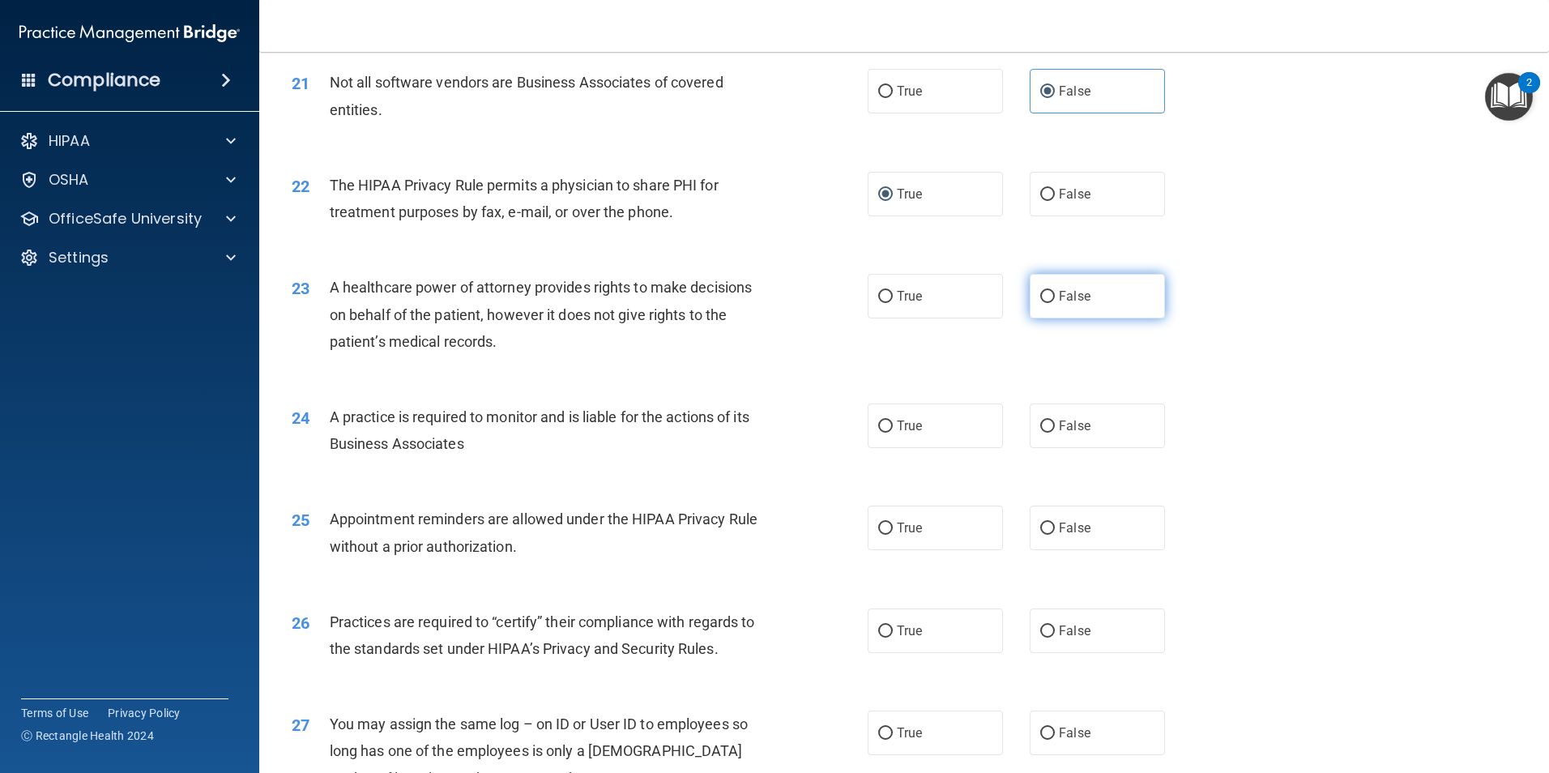
click at [1050, 302] on label "False" at bounding box center [1097, 296] width 135 height 45
click at [1050, 302] on input "False" at bounding box center [1047, 297] width 15 height 12
radio input "true"
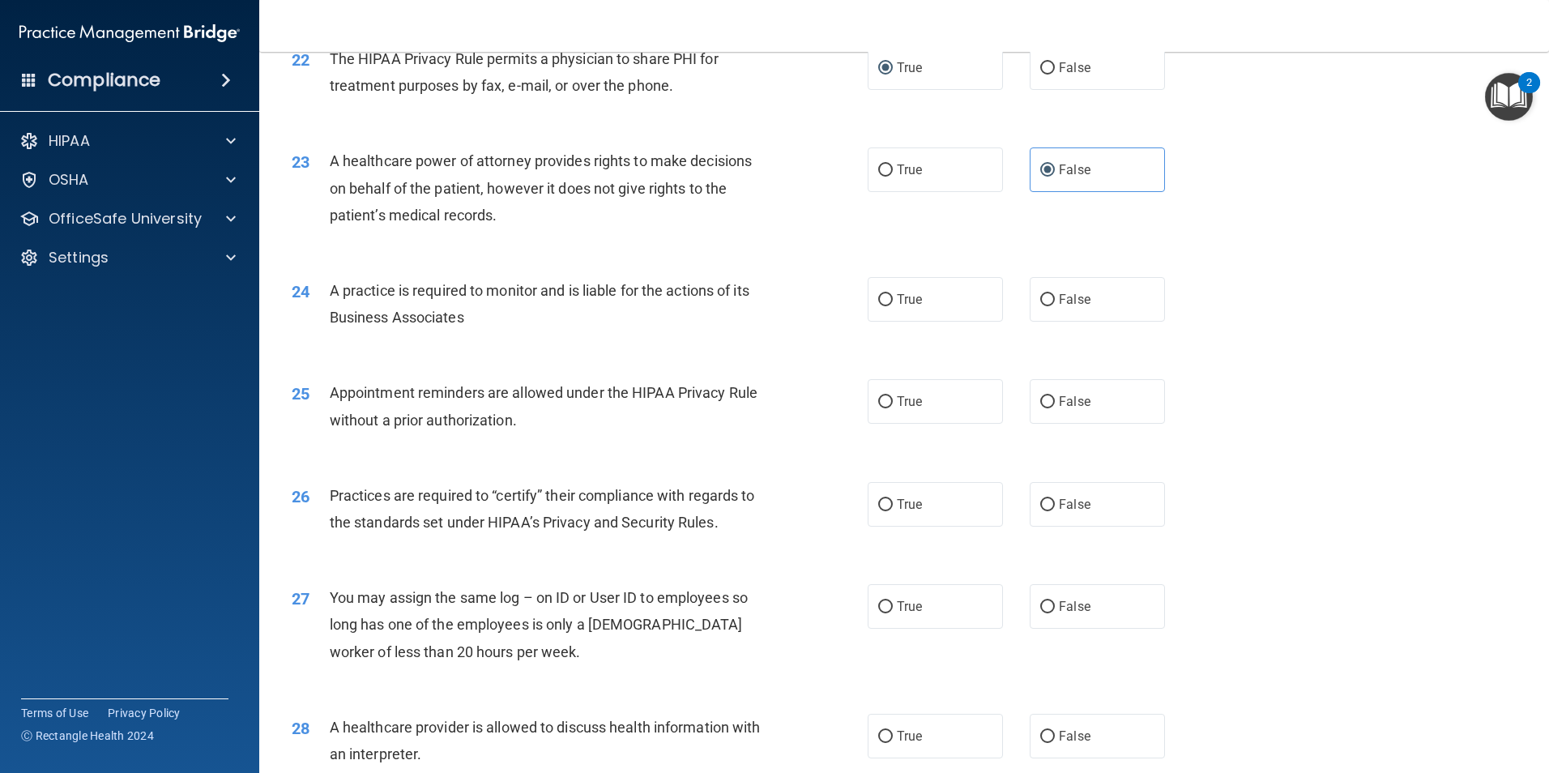
scroll to position [2674, 0]
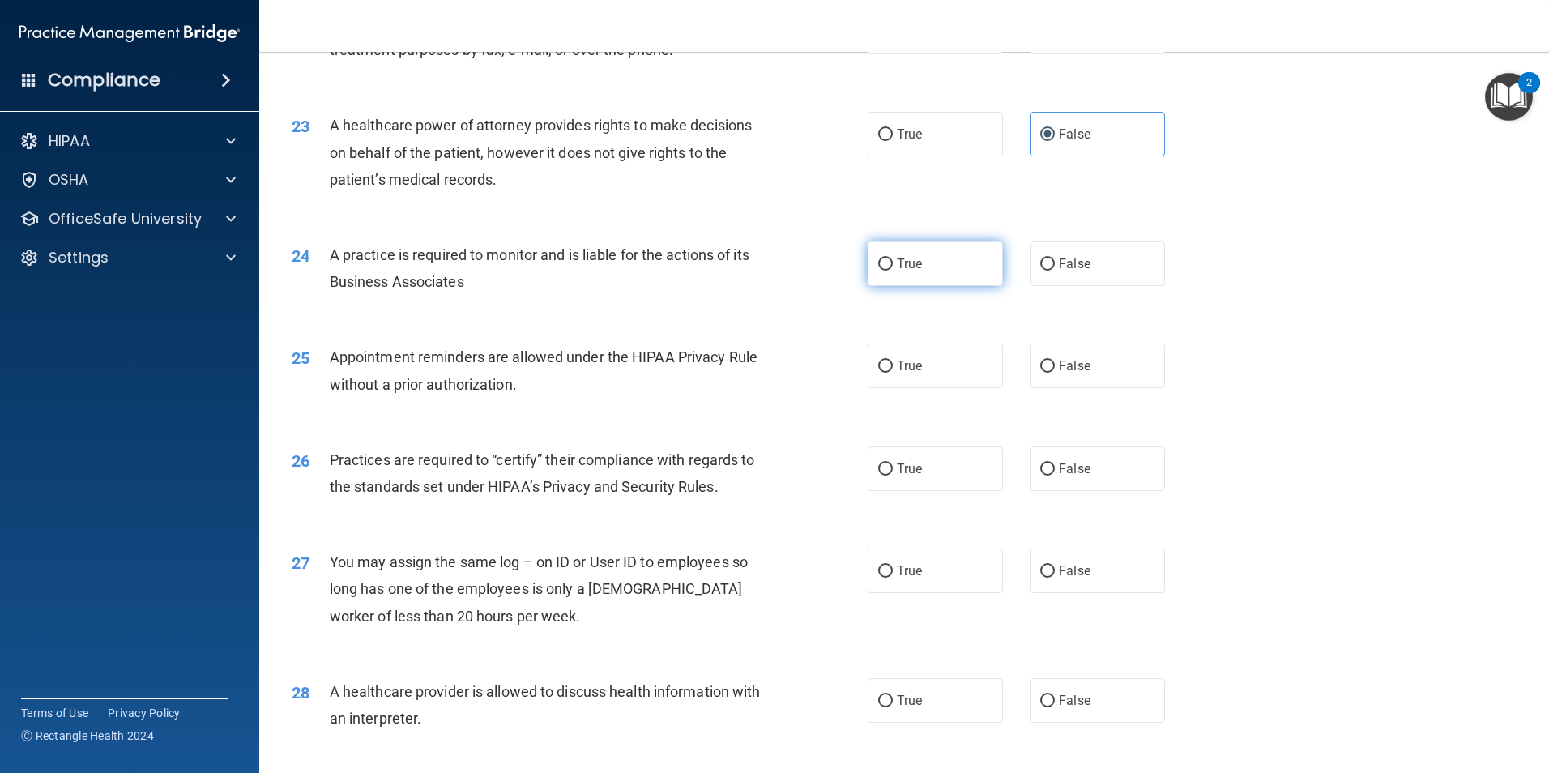
click at [941, 265] on label "True" at bounding box center [935, 263] width 135 height 45
click at [893, 265] on input "True" at bounding box center [885, 264] width 15 height 12
radio input "true"
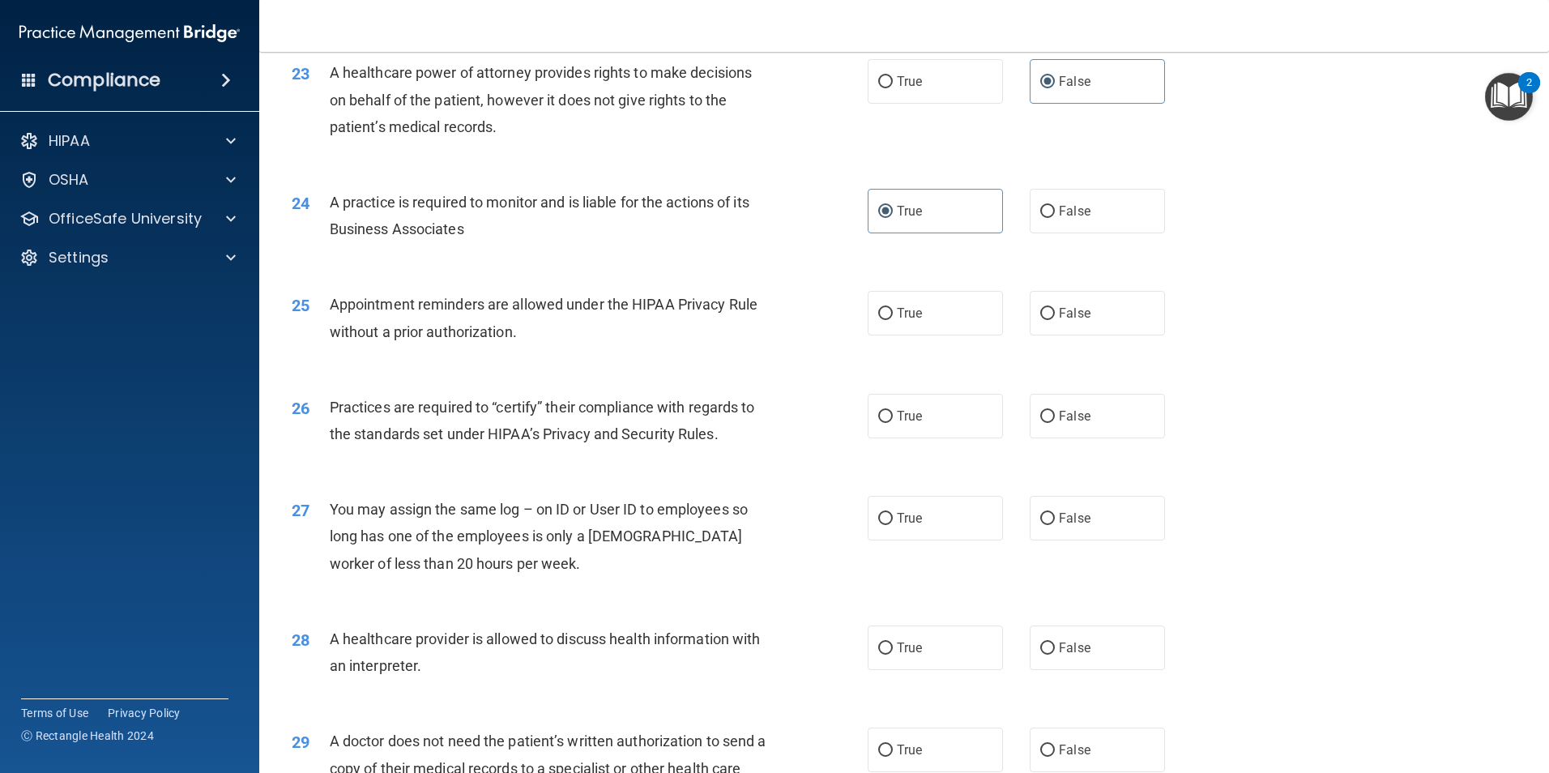
scroll to position [2755, 0]
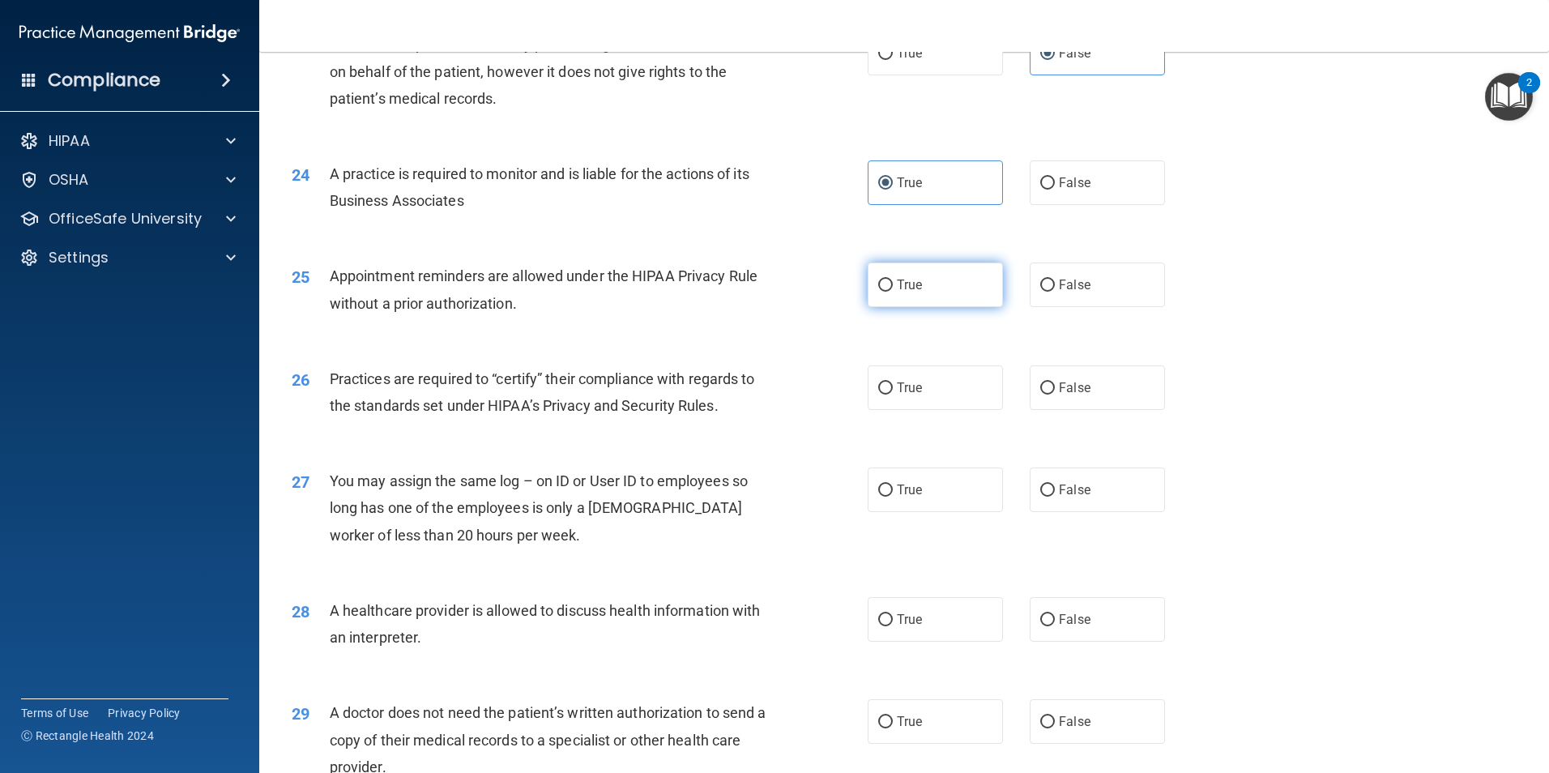
click at [938, 293] on label "True" at bounding box center [935, 285] width 135 height 45
click at [893, 292] on input "True" at bounding box center [885, 286] width 15 height 12
radio input "true"
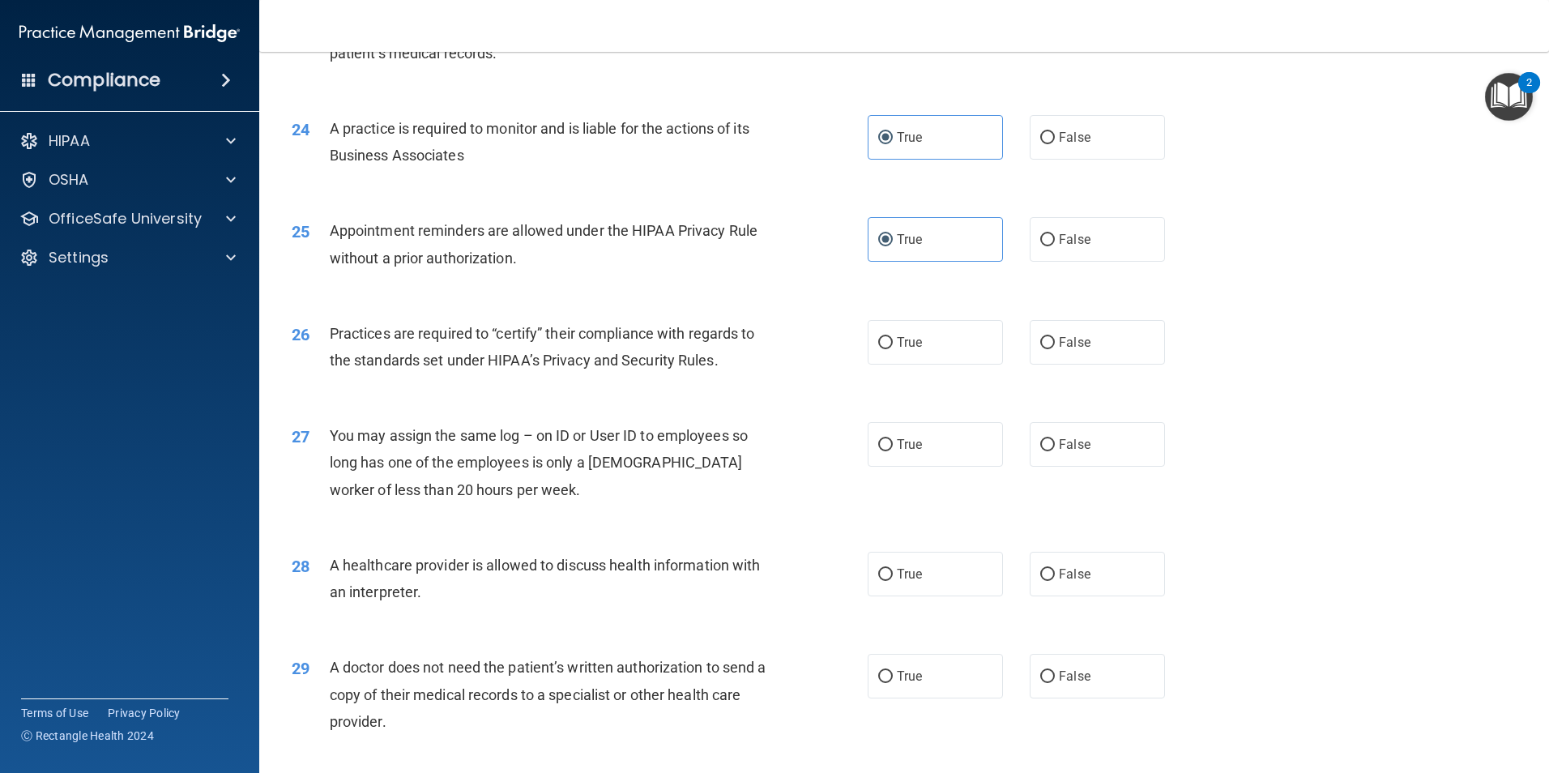
scroll to position [2836, 0]
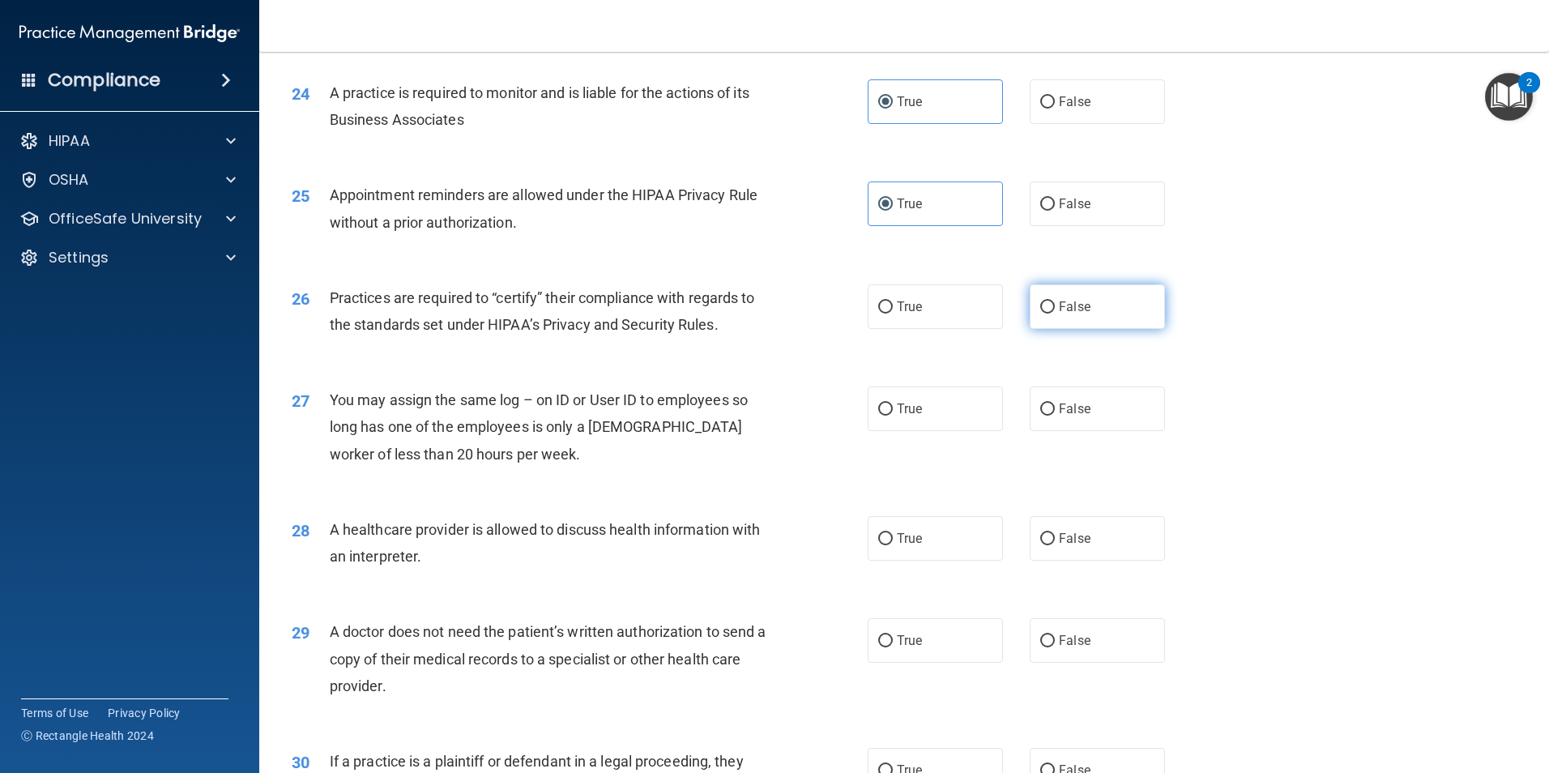
click at [1066, 300] on span "False" at bounding box center [1075, 306] width 32 height 15
click at [1055, 301] on input "False" at bounding box center [1047, 307] width 15 height 12
radio input "true"
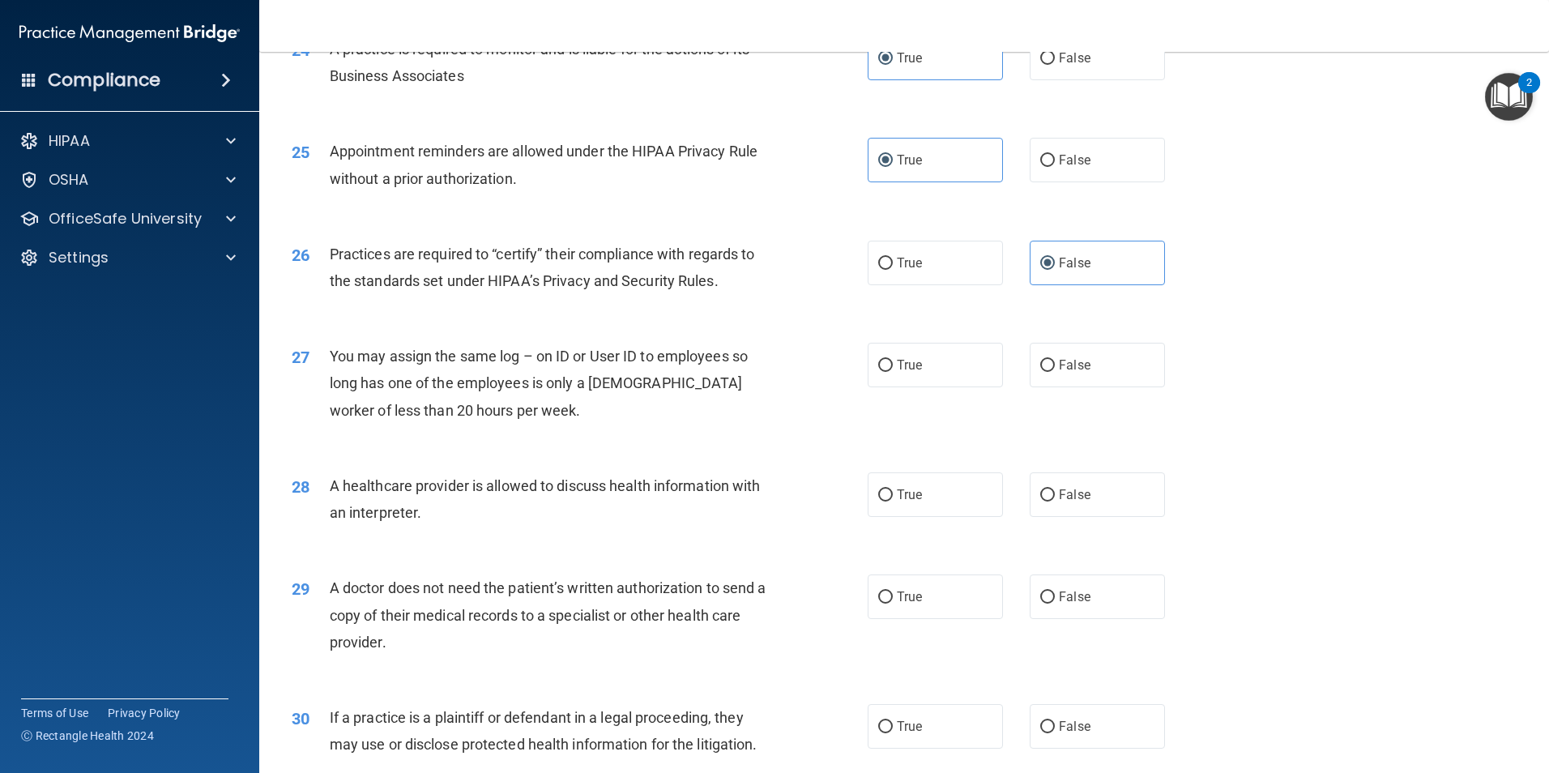
scroll to position [2917, 0]
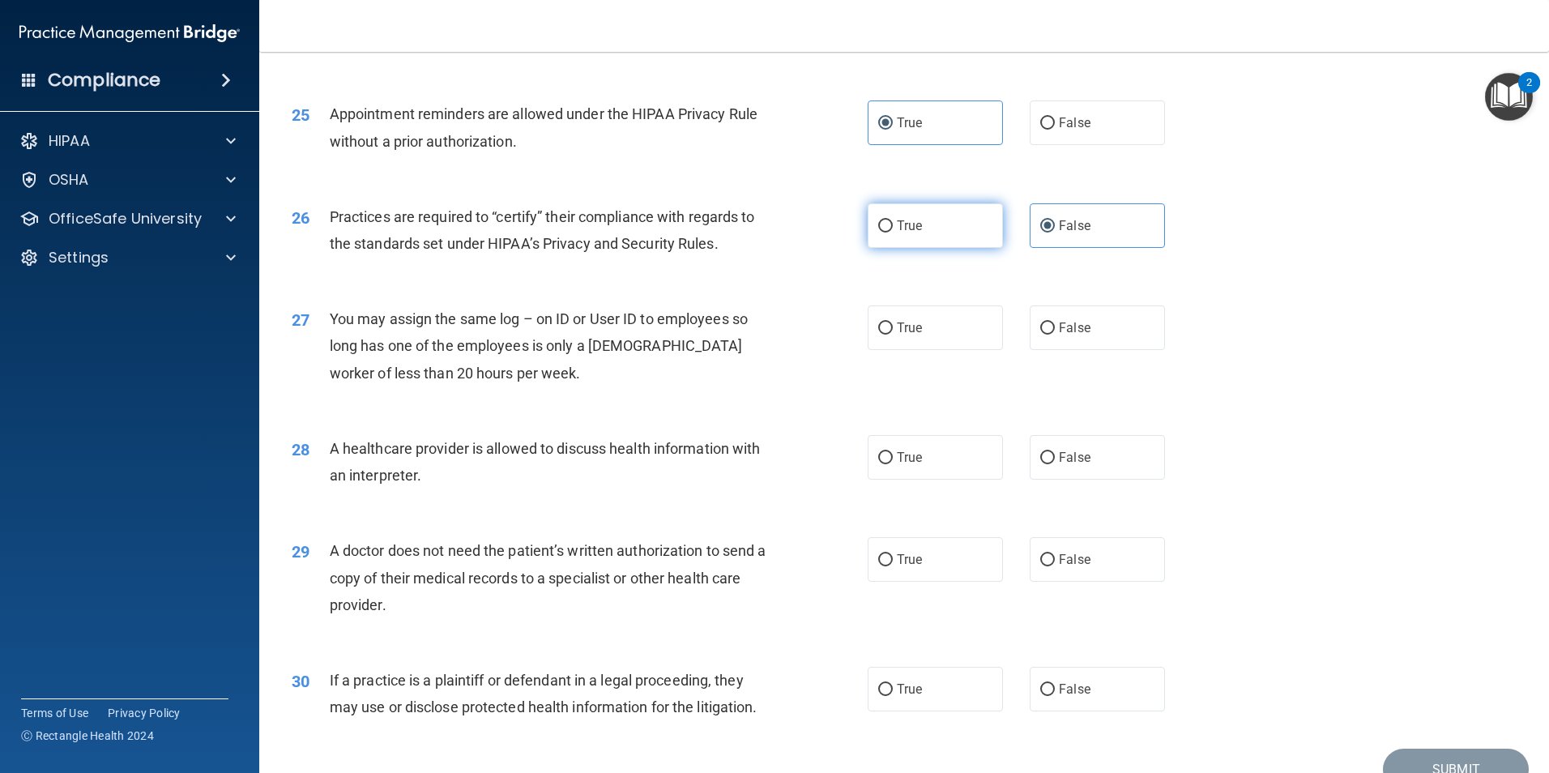
click at [896, 233] on label "True" at bounding box center [935, 225] width 135 height 45
click at [893, 233] on input "True" at bounding box center [885, 226] width 15 height 12
radio input "true"
click at [1059, 224] on span "False" at bounding box center [1075, 225] width 32 height 15
click at [1055, 224] on input "False" at bounding box center [1047, 226] width 15 height 12
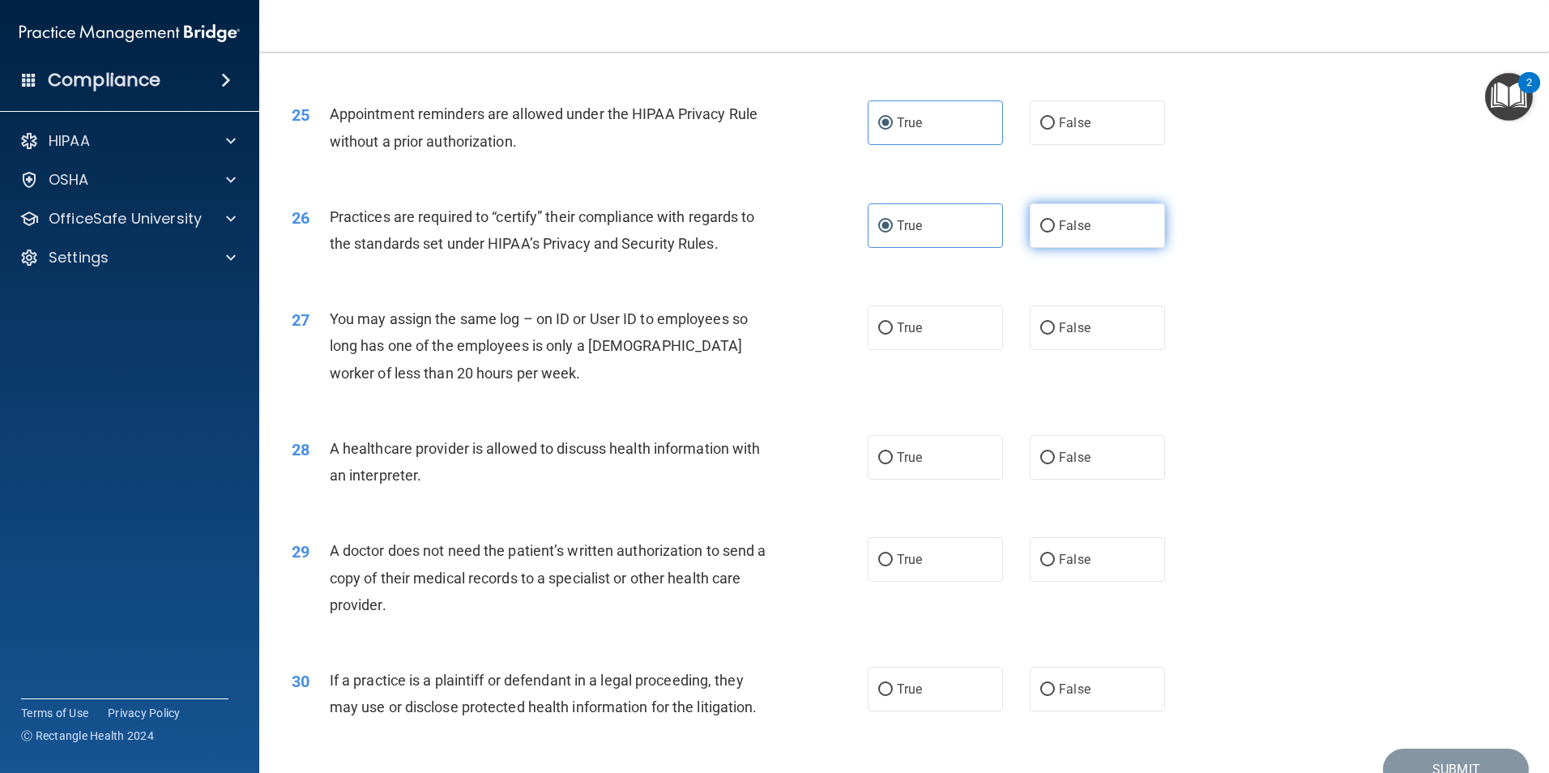
radio input "true"
radio input "false"
click at [1071, 327] on span "False" at bounding box center [1075, 327] width 32 height 15
click at [1055, 327] on input "False" at bounding box center [1047, 329] width 15 height 12
radio input "true"
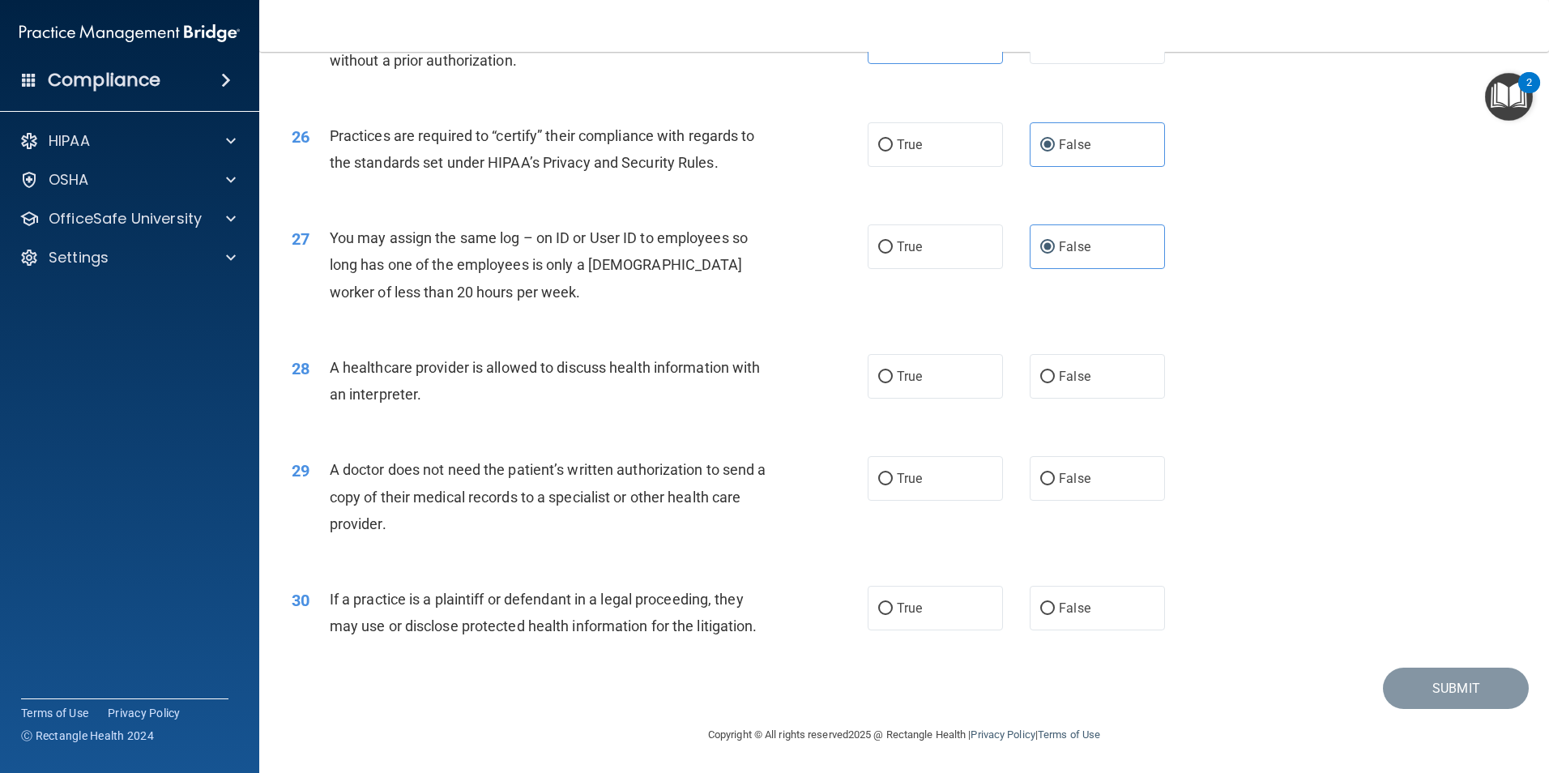
scroll to position [2999, 0]
click at [927, 374] on label "True" at bounding box center [935, 375] width 135 height 45
click at [893, 374] on input "True" at bounding box center [885, 376] width 15 height 12
radio input "true"
click at [889, 487] on label "True" at bounding box center [935, 477] width 135 height 45
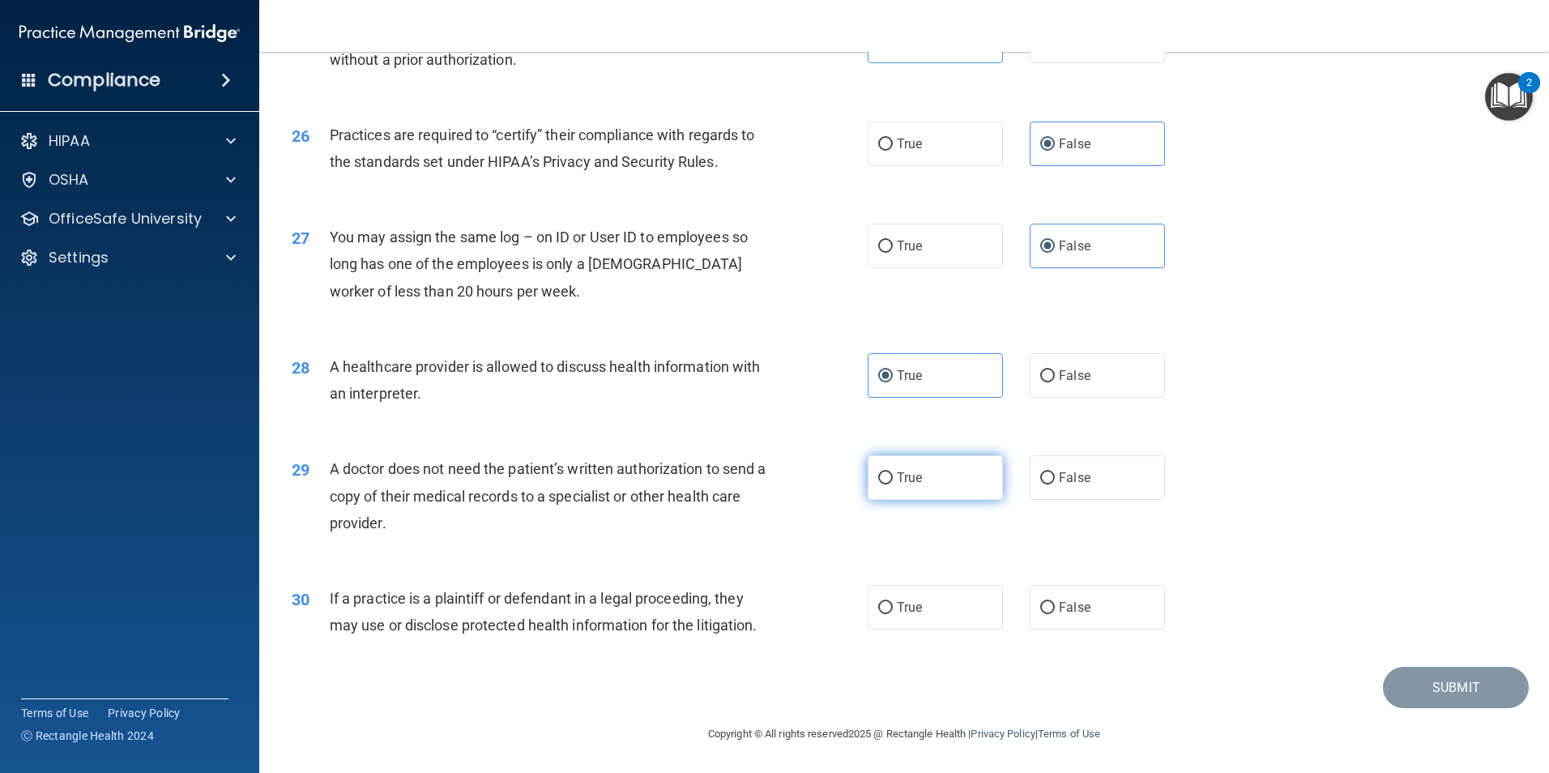
click at [889, 485] on input "True" at bounding box center [885, 478] width 15 height 12
radio input "true"
click at [929, 608] on label "True" at bounding box center [935, 607] width 135 height 45
click at [893, 608] on input "True" at bounding box center [885, 608] width 15 height 12
radio input "true"
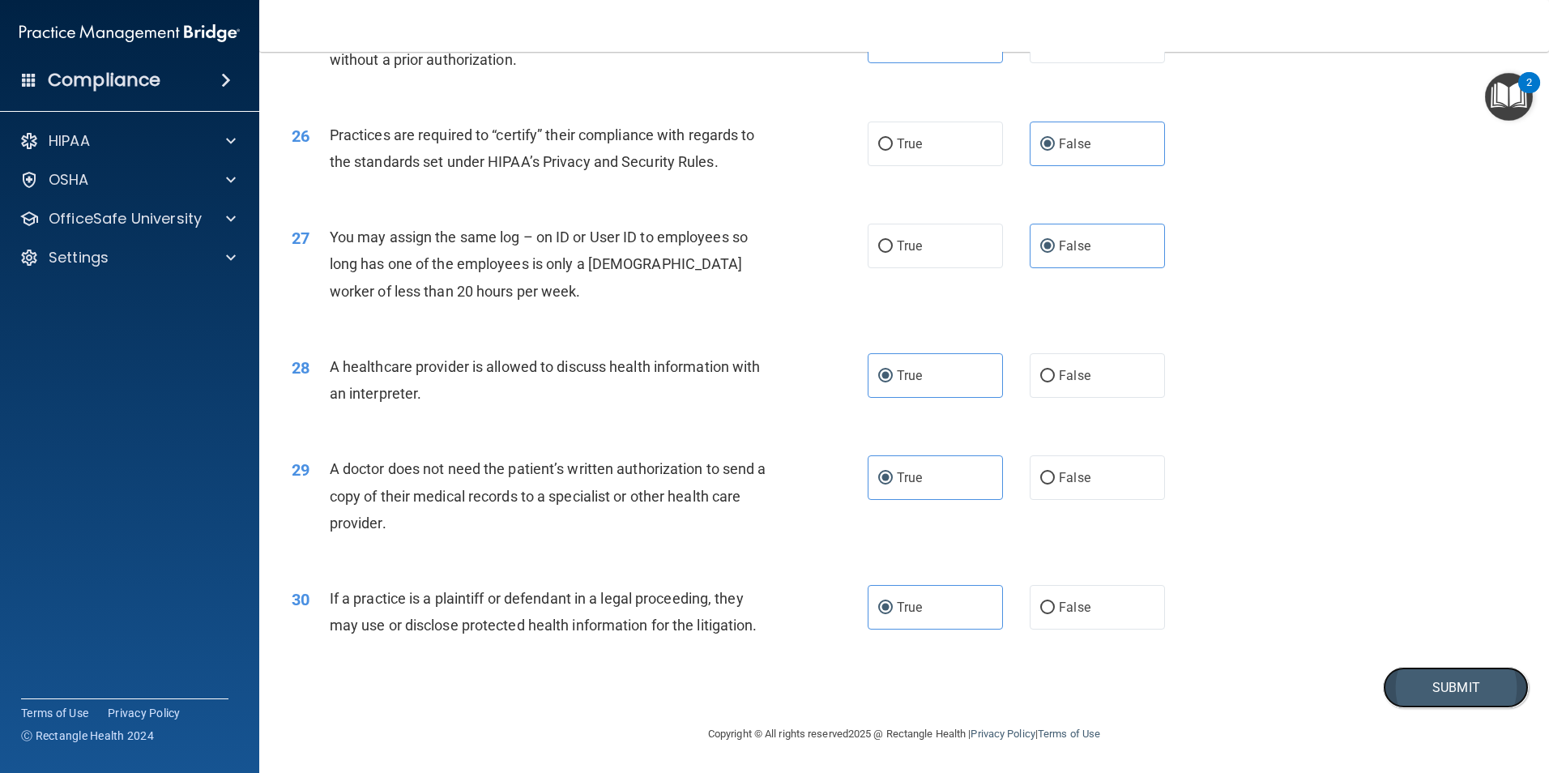
click at [1456, 686] on button "Submit" at bounding box center [1456, 687] width 146 height 41
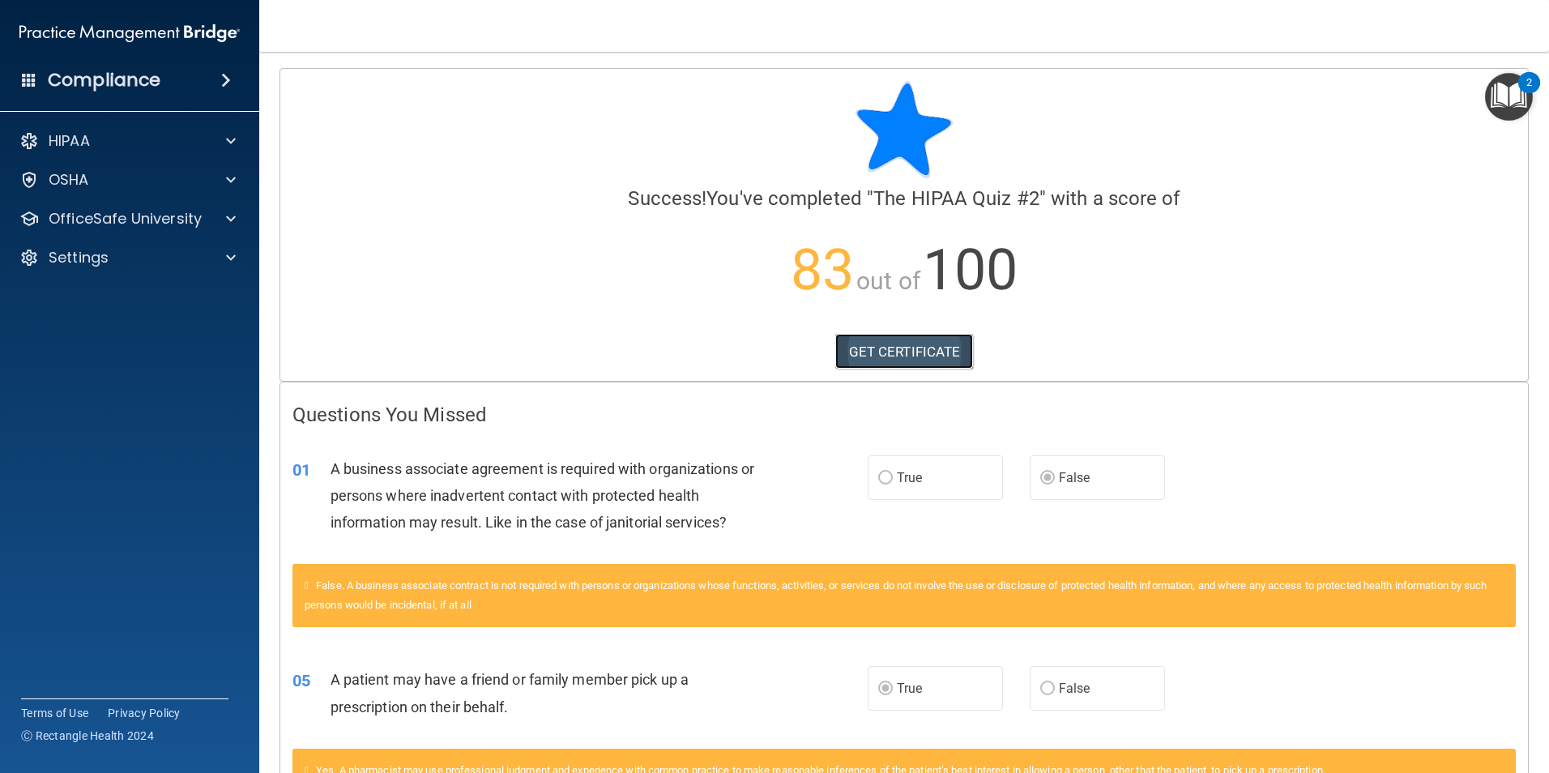
click at [907, 357] on link "GET CERTIFICATE" at bounding box center [904, 352] width 139 height 36
click at [179, 215] on p "OfficeSafe University" at bounding box center [125, 218] width 153 height 19
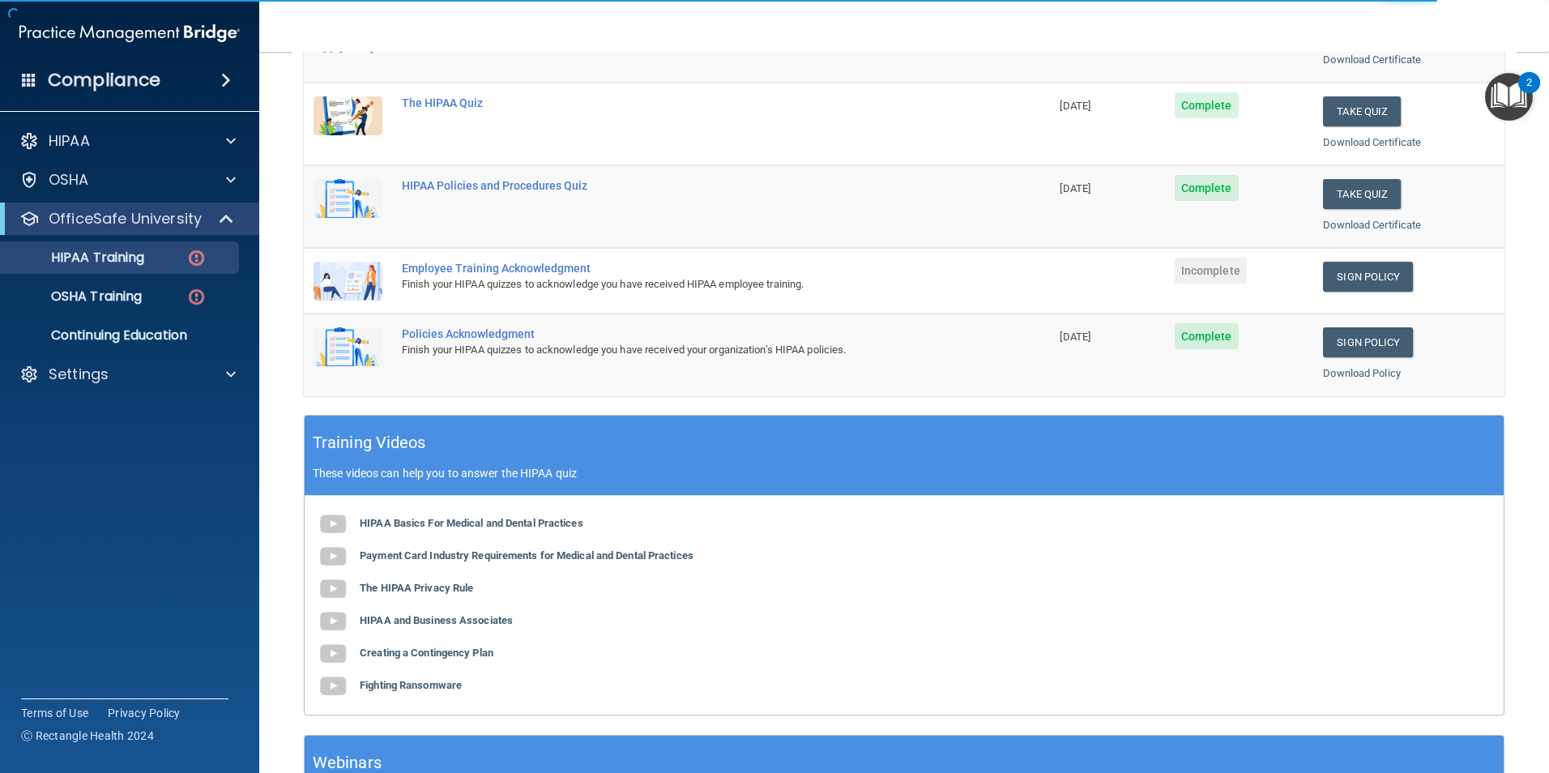
scroll to position [324, 0]
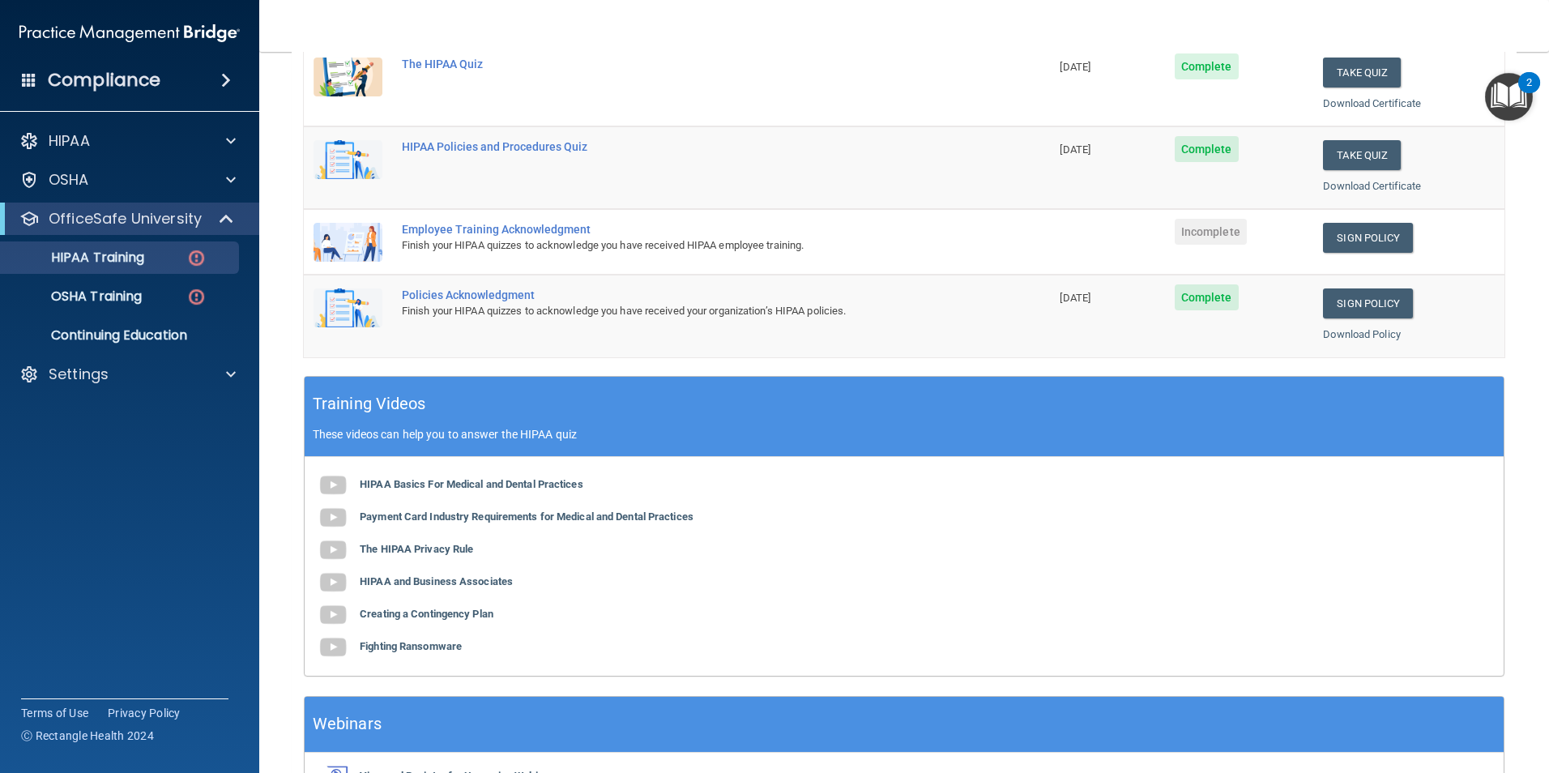
click at [516, 230] on div "Employee Training Acknowledgment" at bounding box center [685, 229] width 567 height 13
click at [357, 238] on img at bounding box center [348, 242] width 69 height 39
click at [1350, 238] on link "Sign Policy" at bounding box center [1368, 238] width 90 height 30
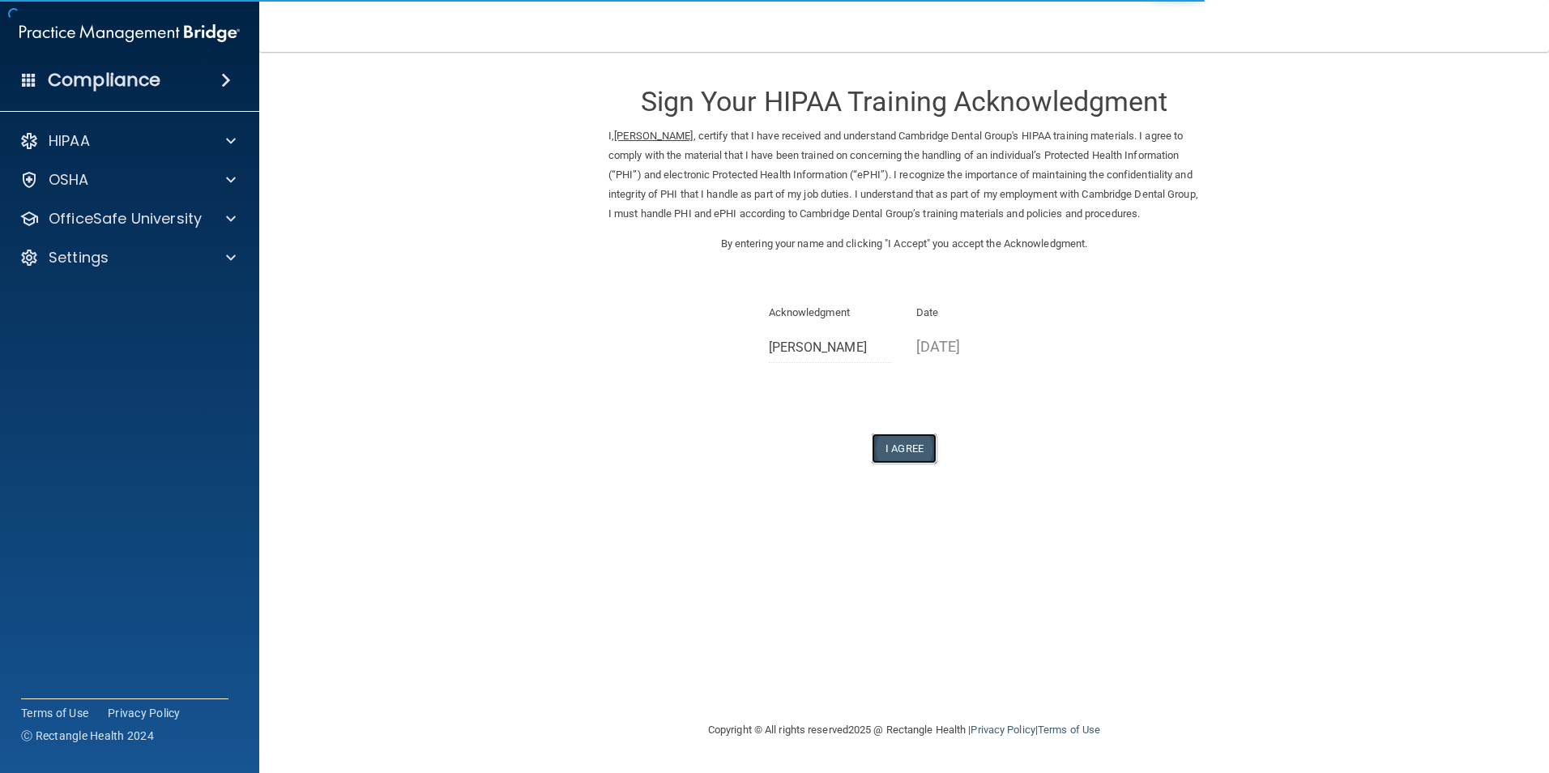
click at [903, 464] on button "I Agree" at bounding box center [904, 449] width 65 height 30
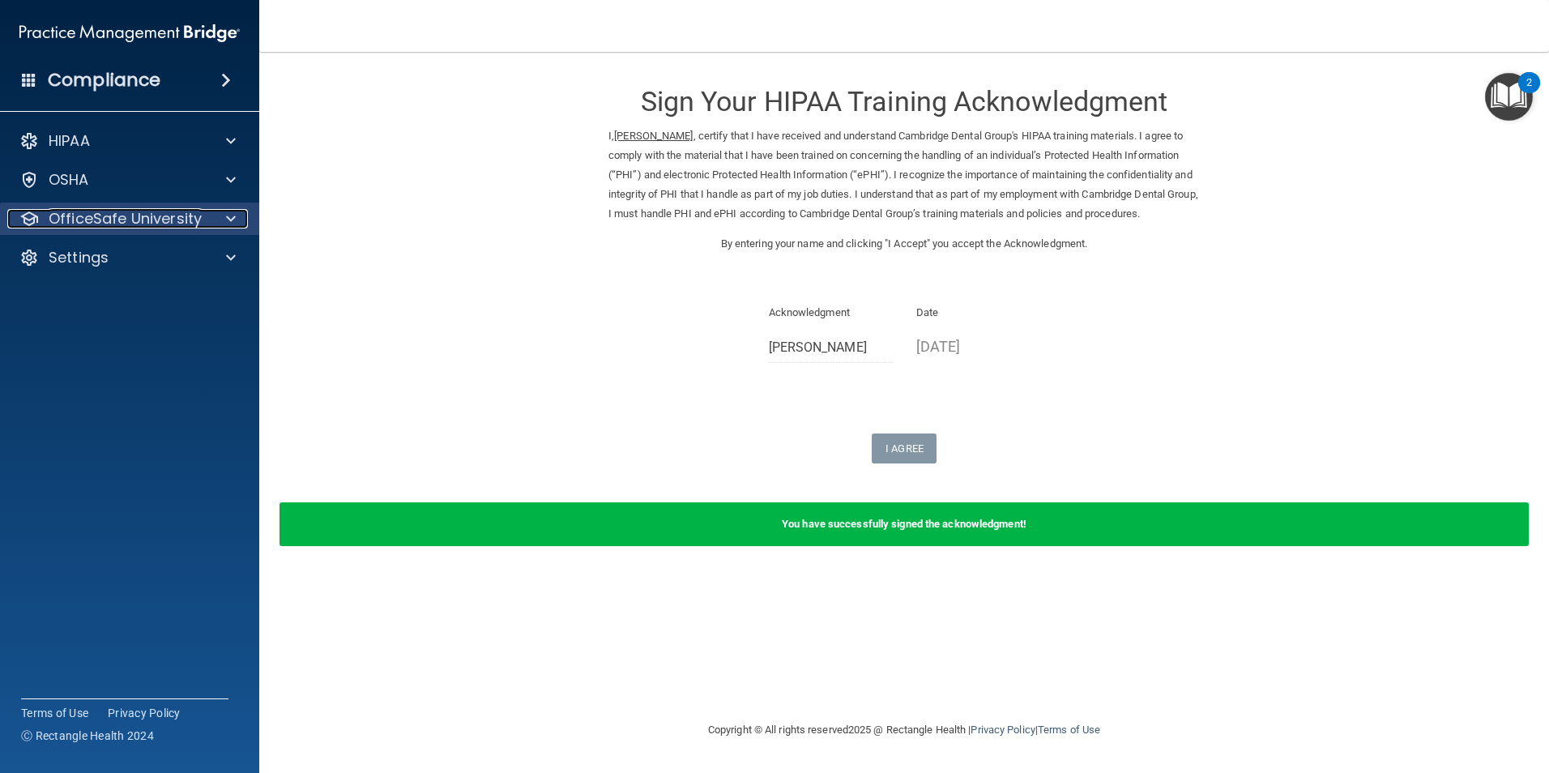
click at [117, 212] on p "OfficeSafe University" at bounding box center [125, 218] width 153 height 19
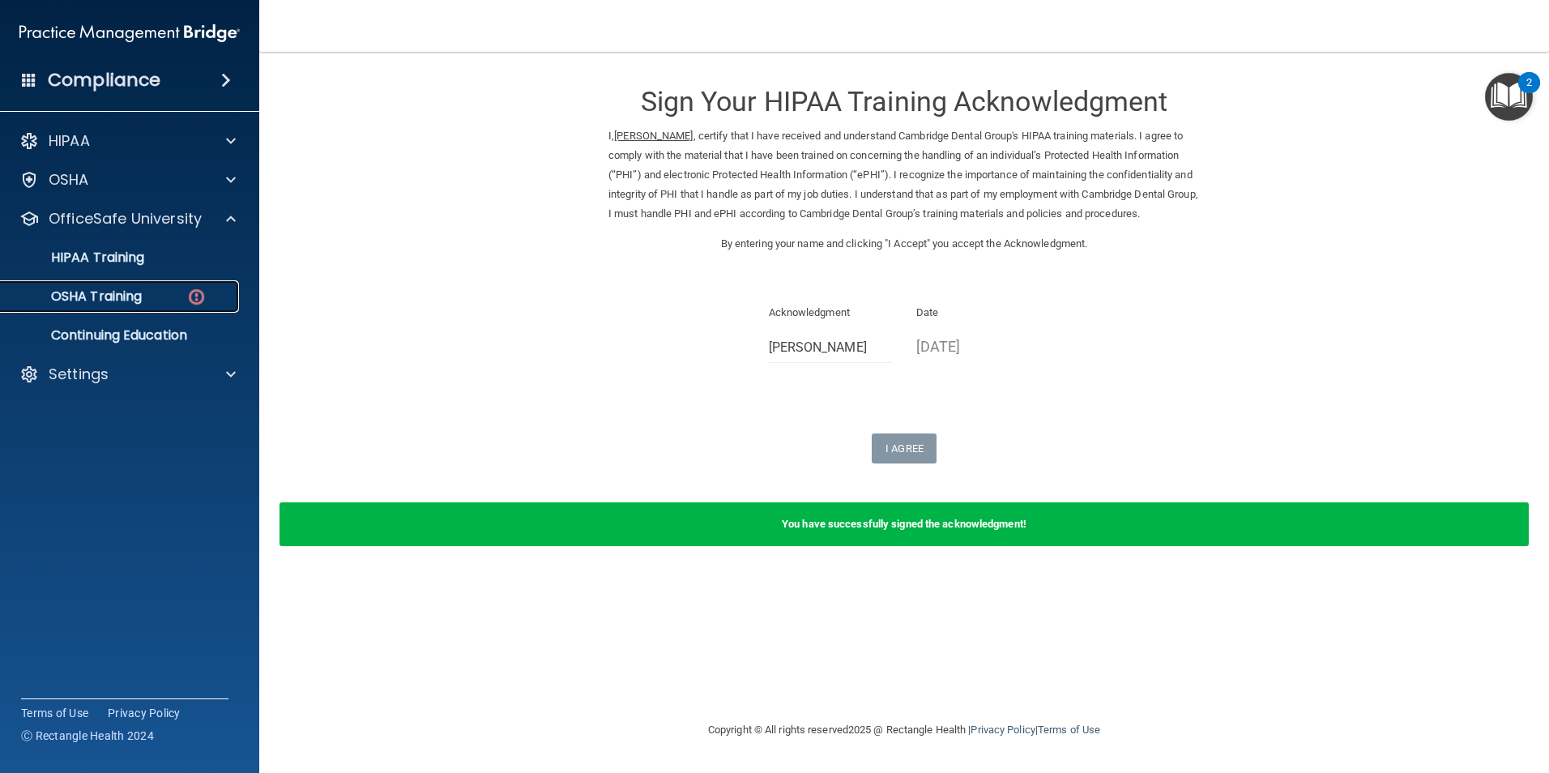
click at [156, 294] on div "OSHA Training" at bounding box center [121, 296] width 221 height 16
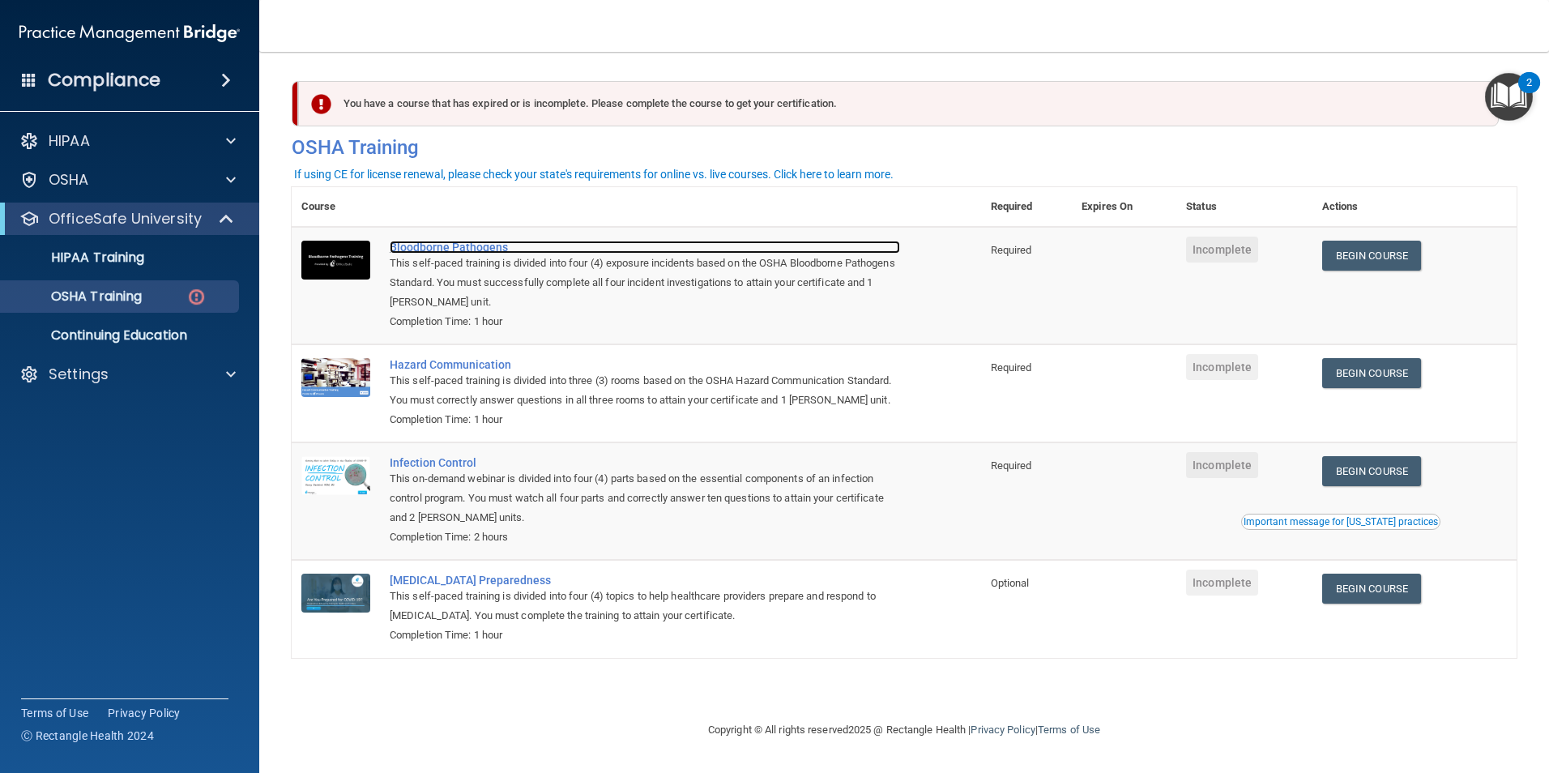
click at [464, 250] on div "Bloodborne Pathogens" at bounding box center [645, 247] width 511 height 13
click at [1401, 251] on link "Begin Course" at bounding box center [1371, 256] width 99 height 30
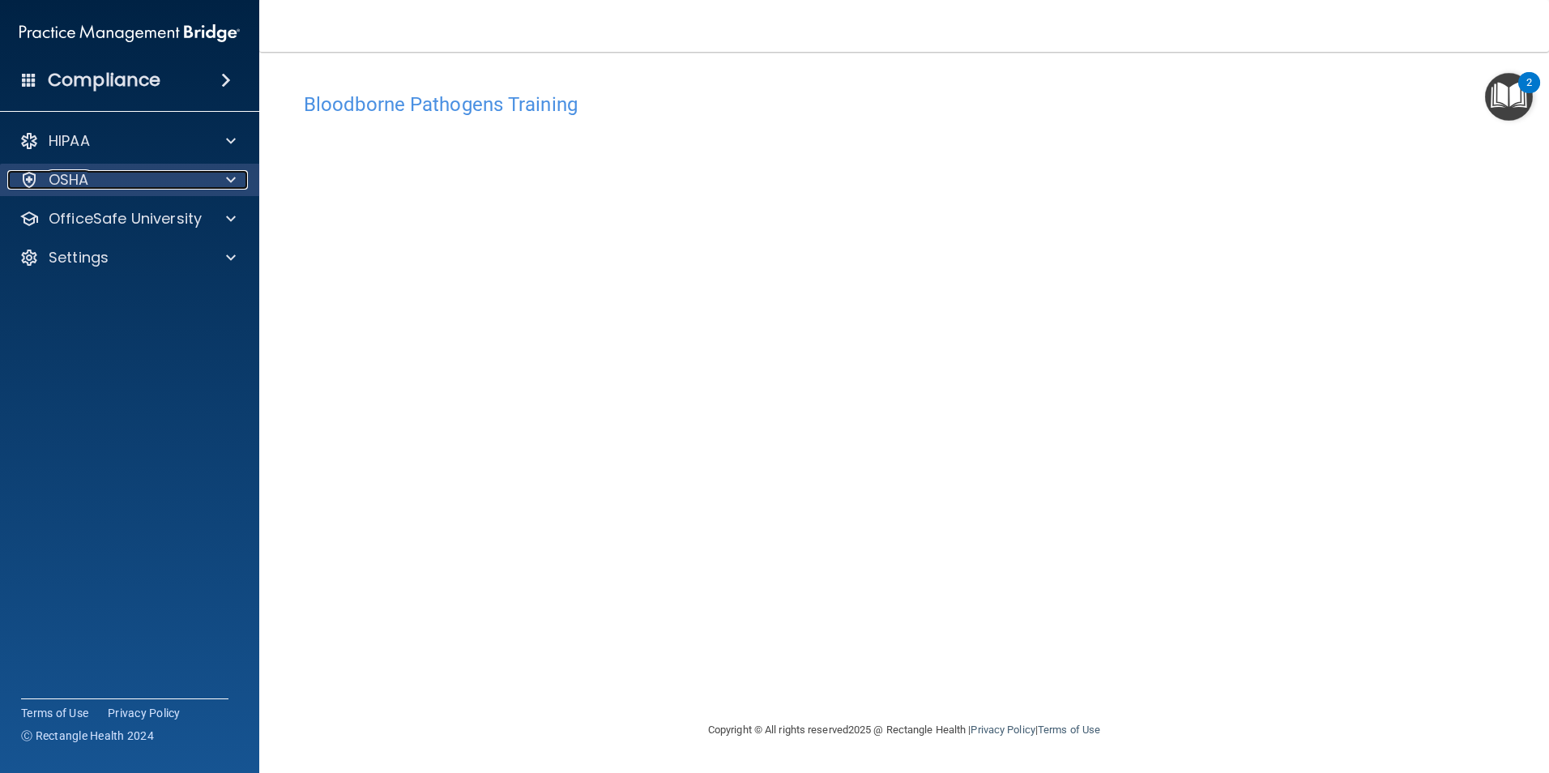
click at [245, 186] on div at bounding box center [228, 179] width 41 height 19
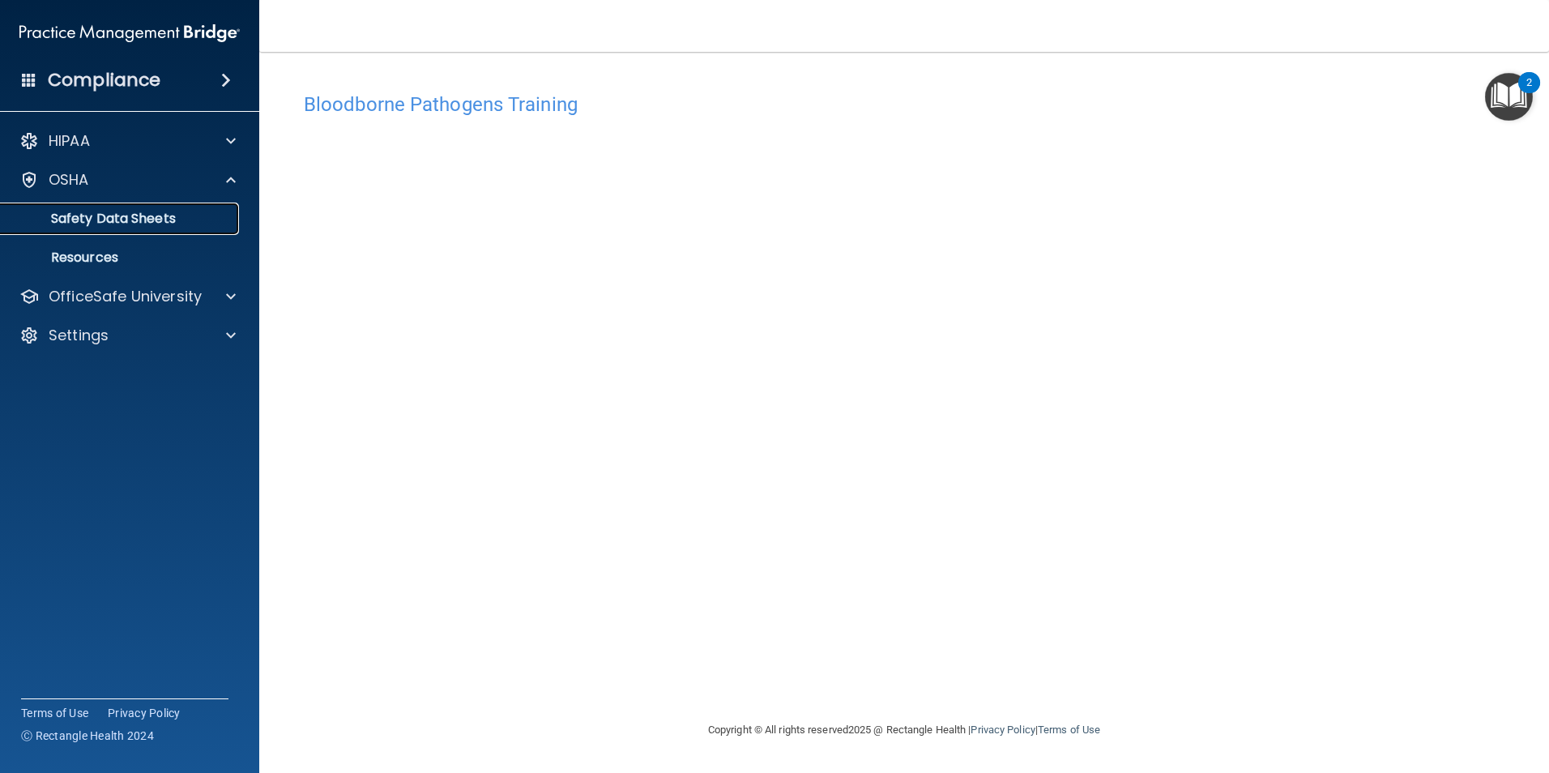
click at [168, 220] on p "Safety Data Sheets" at bounding box center [121, 219] width 221 height 16
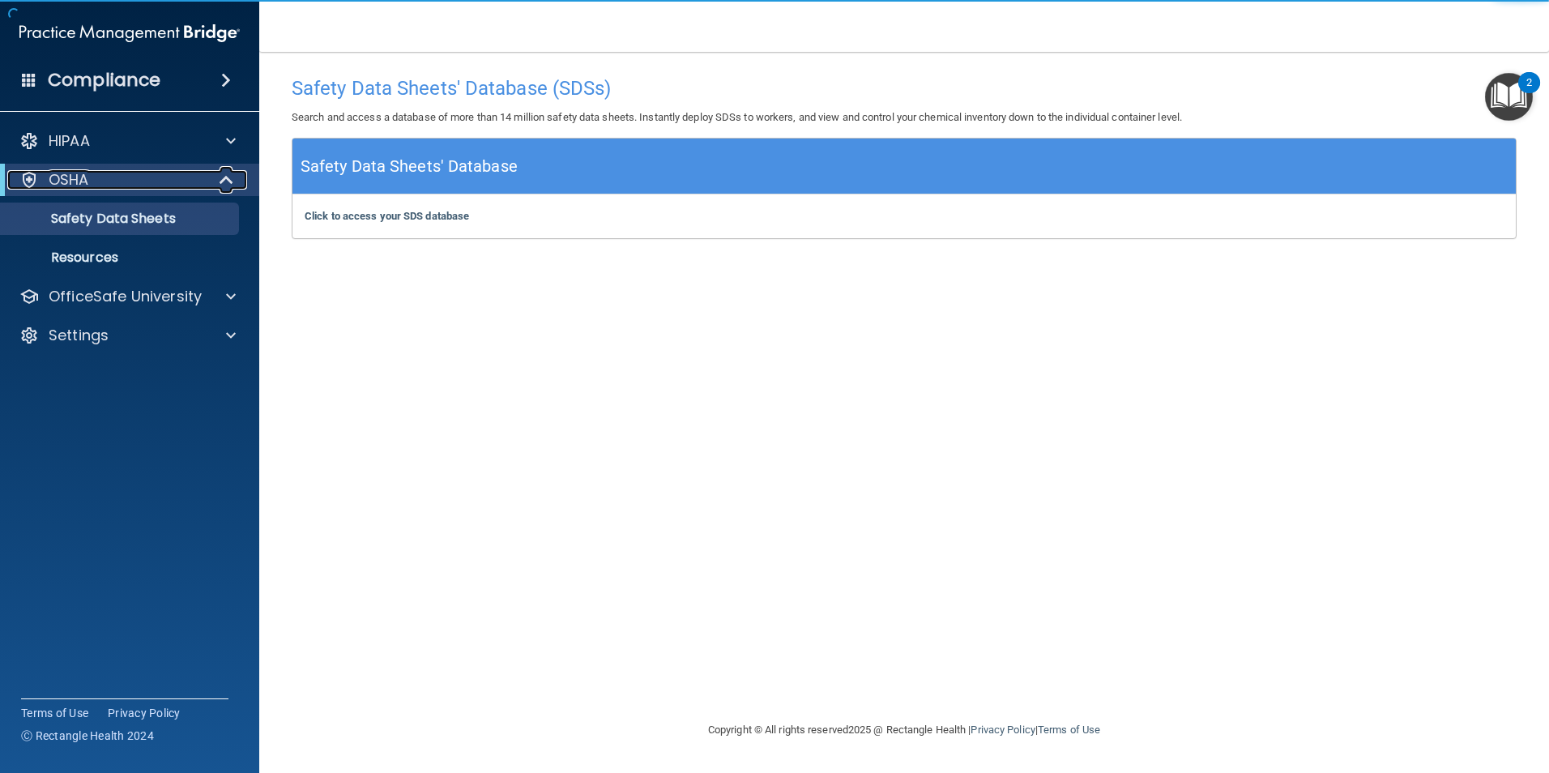
click at [170, 188] on div "OSHA" at bounding box center [107, 179] width 200 height 19
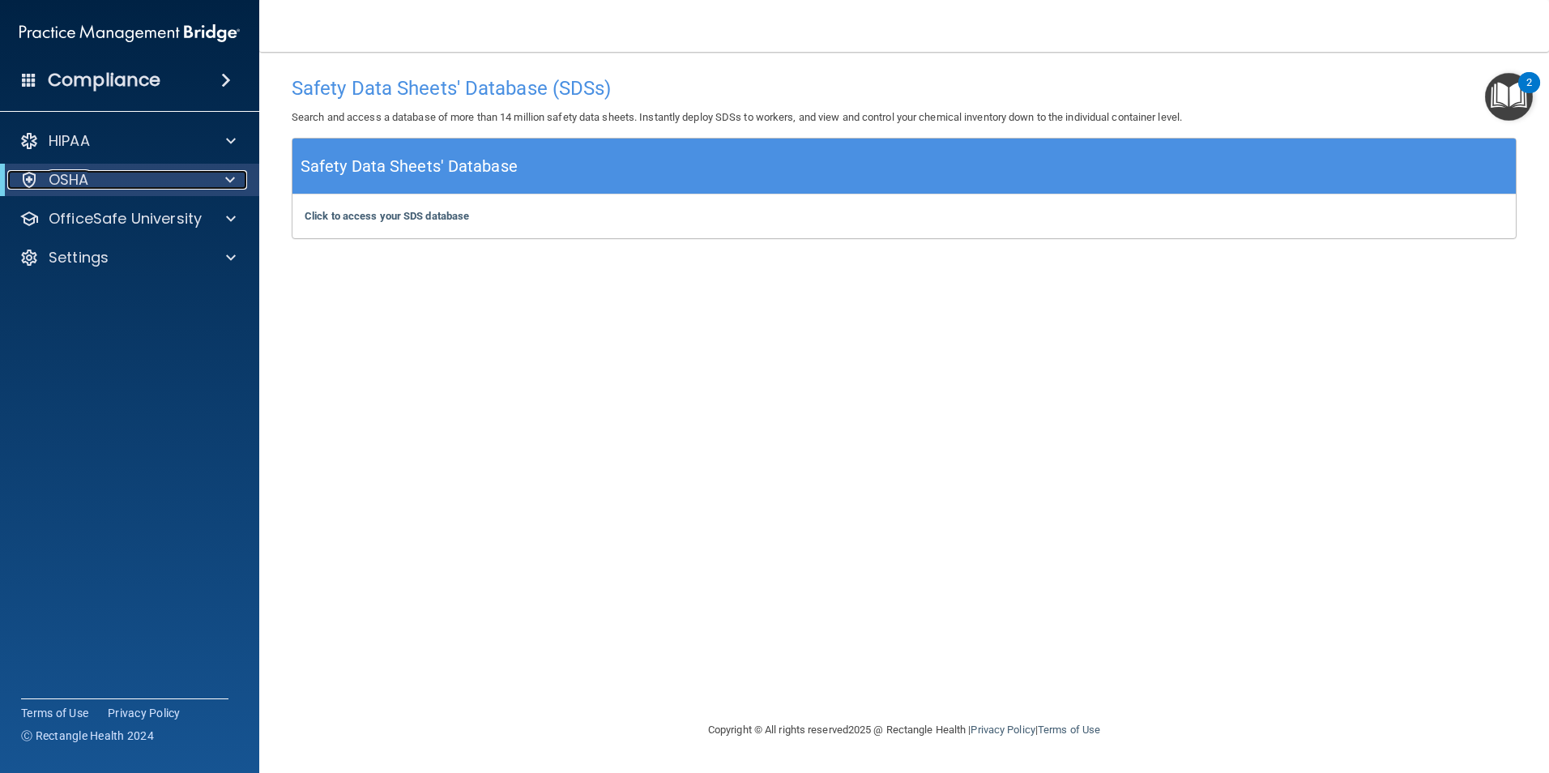
click at [227, 181] on span at bounding box center [230, 179] width 10 height 19
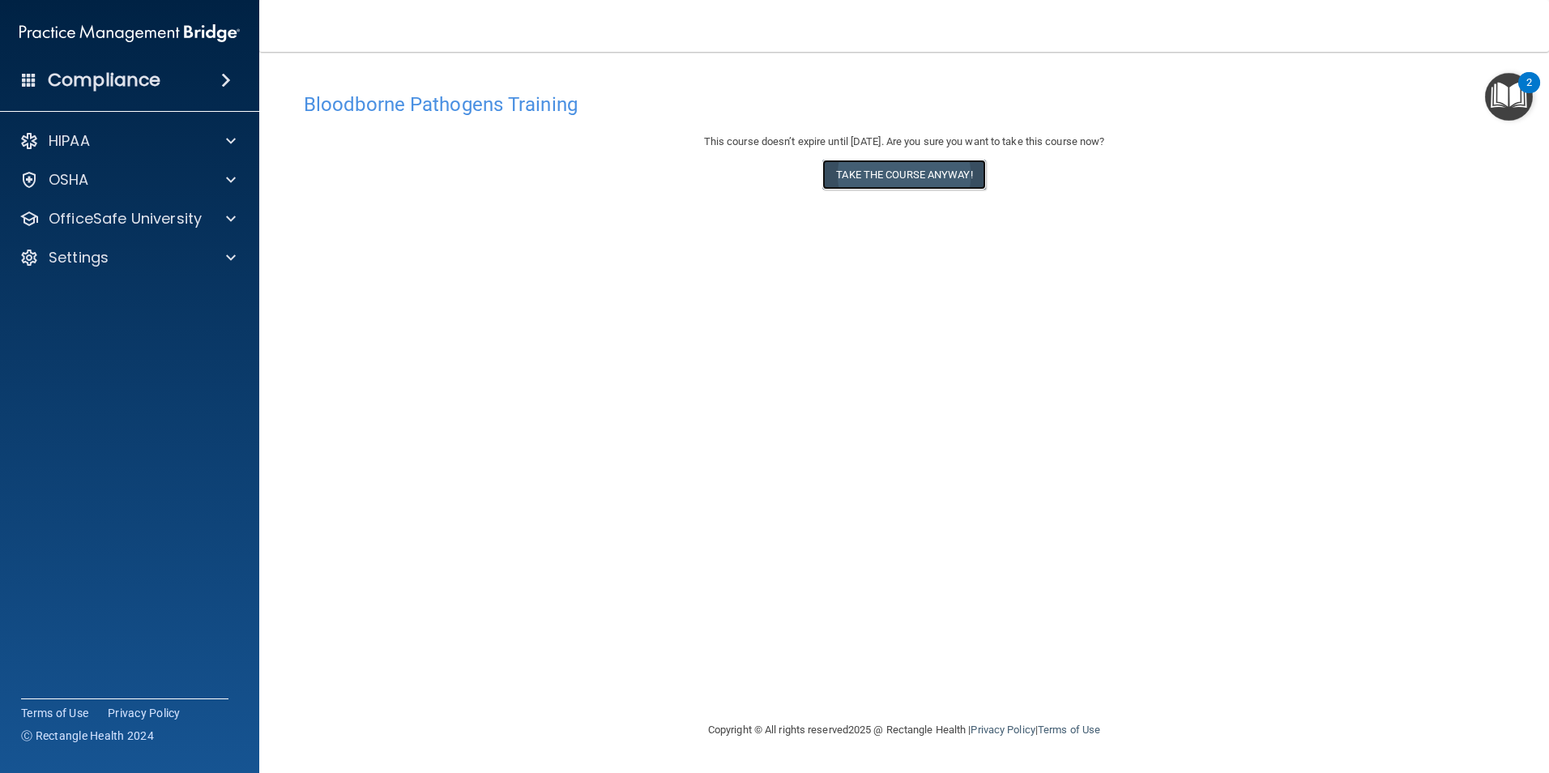
click at [938, 177] on button "Take the course anyway!" at bounding box center [903, 175] width 163 height 30
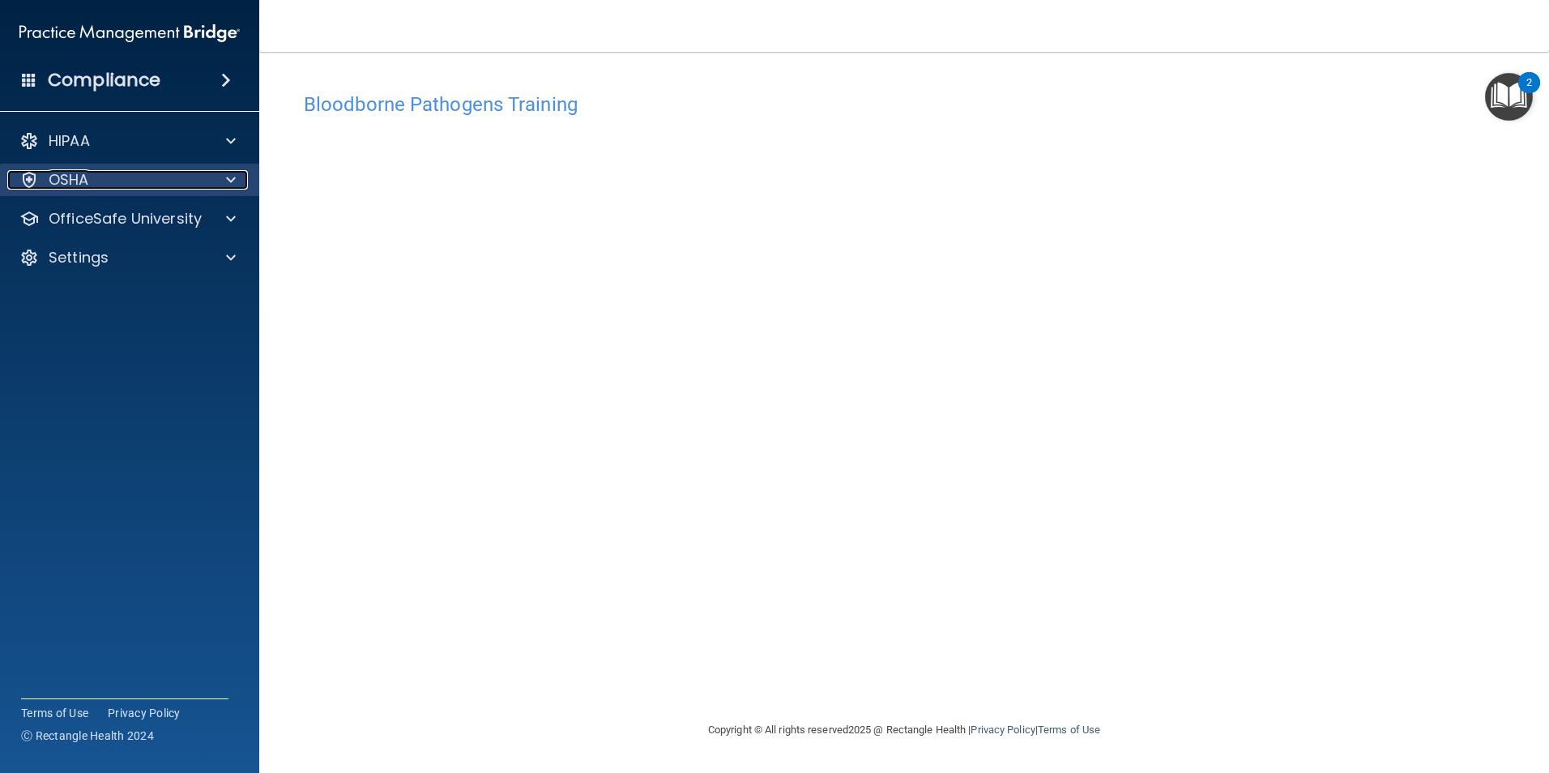
click at [227, 181] on span at bounding box center [231, 179] width 10 height 19
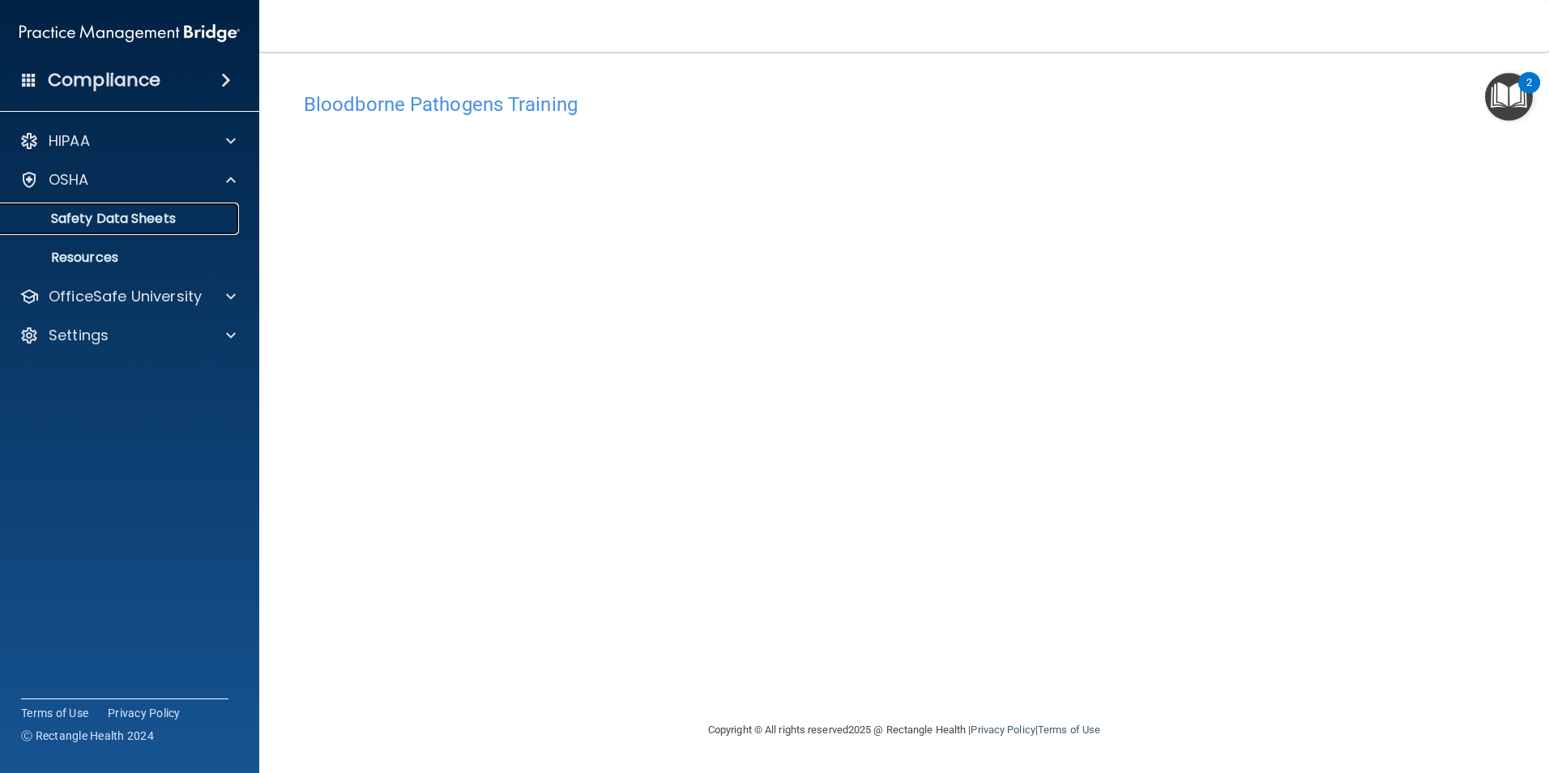
click at [203, 219] on p "Safety Data Sheets" at bounding box center [121, 219] width 221 height 16
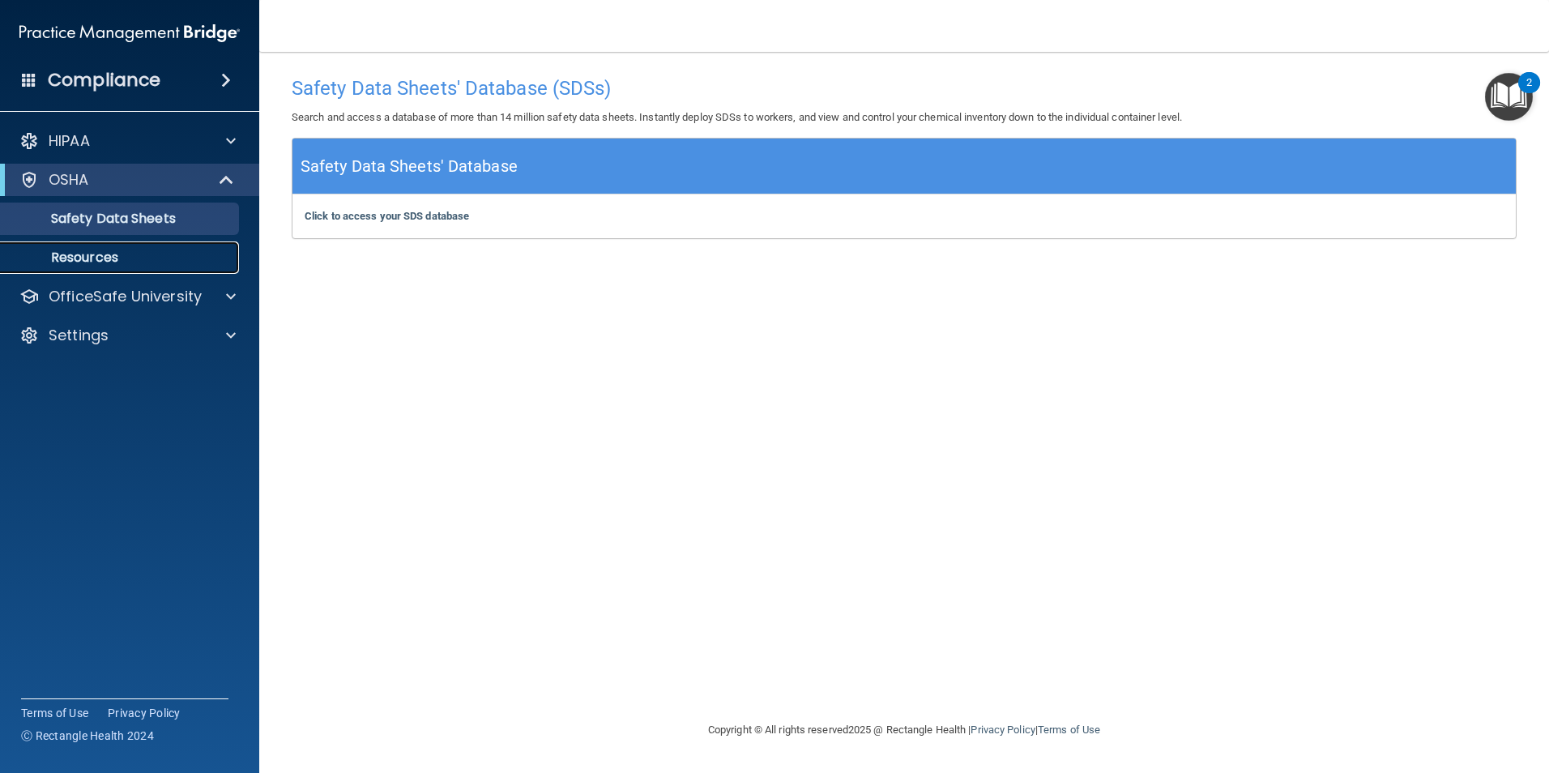
click at [140, 265] on p "Resources" at bounding box center [121, 258] width 221 height 16
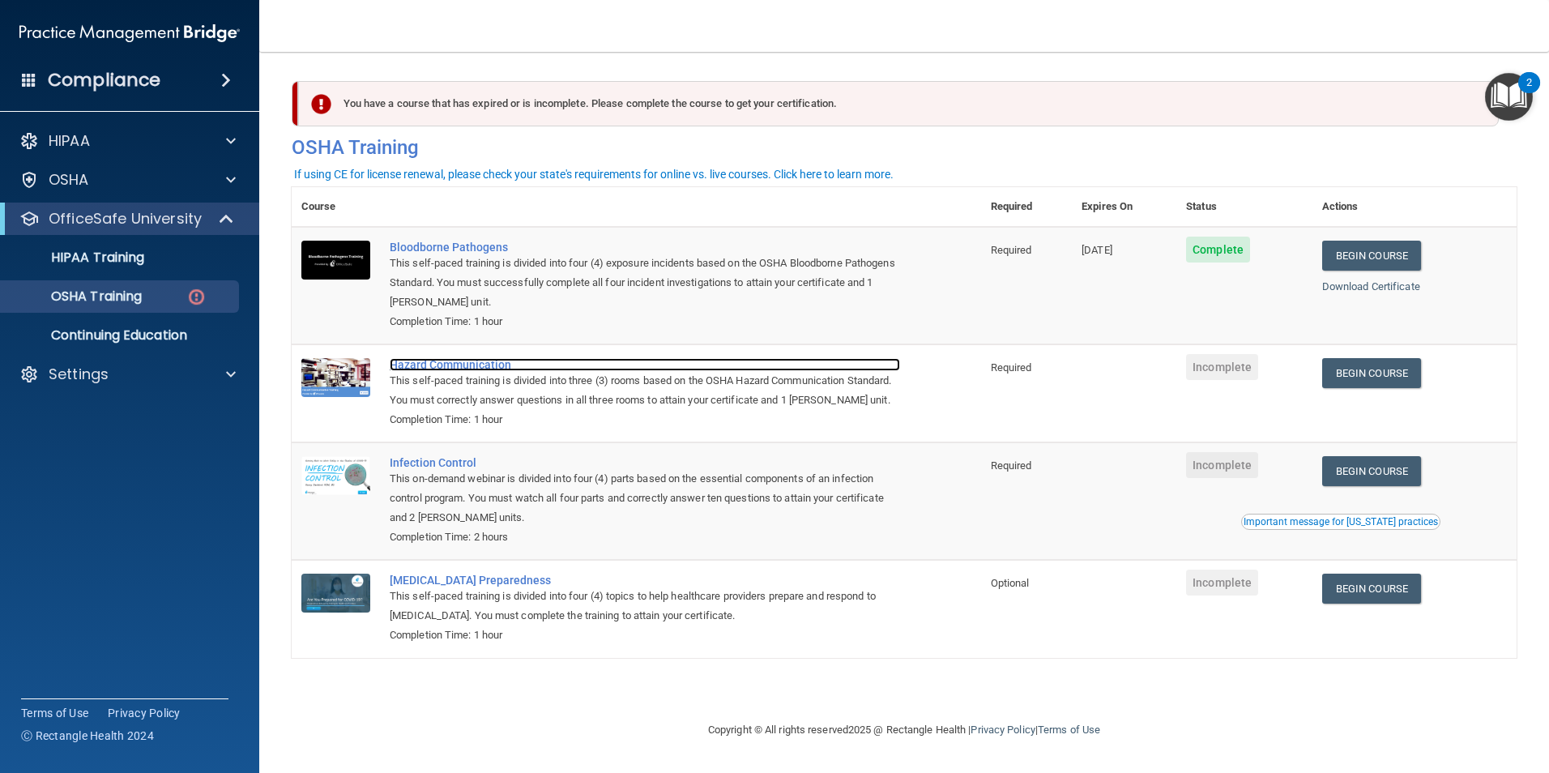
click at [472, 366] on div "Hazard Communication" at bounding box center [645, 364] width 511 height 13
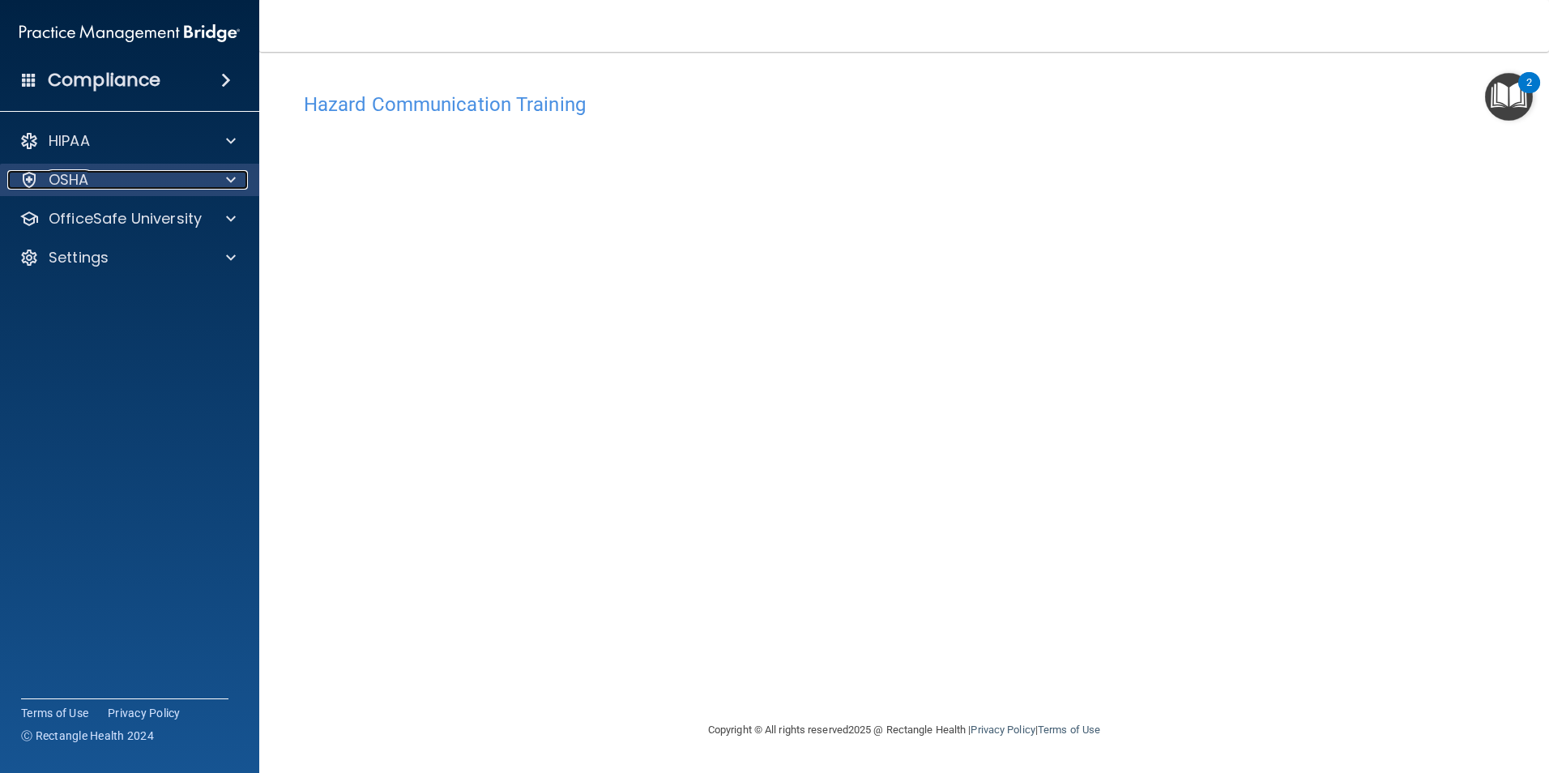
click at [237, 182] on div at bounding box center [228, 179] width 41 height 19
click at [219, 175] on div at bounding box center [228, 179] width 41 height 19
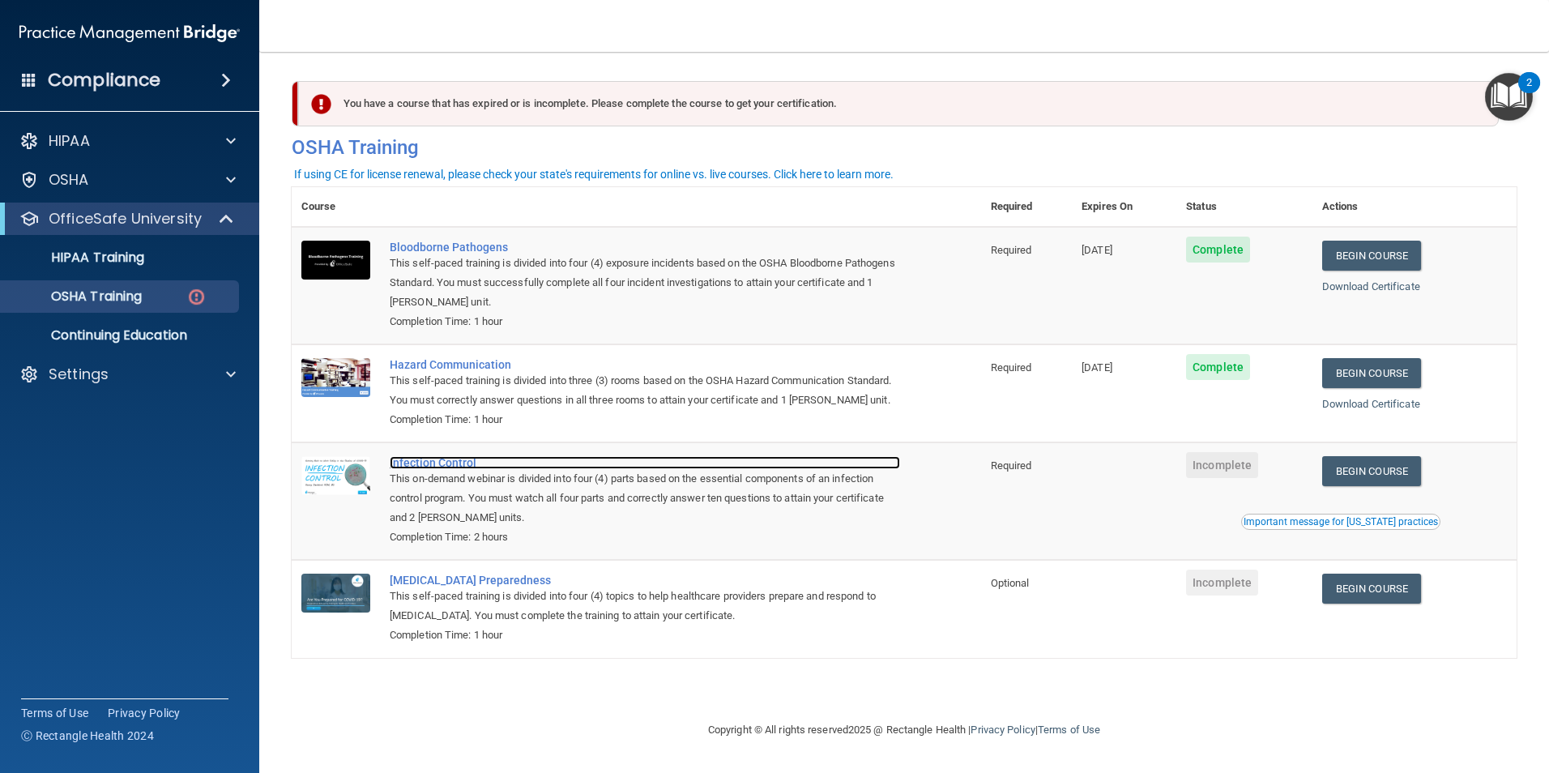
click at [438, 469] on div "Infection Control" at bounding box center [645, 462] width 511 height 13
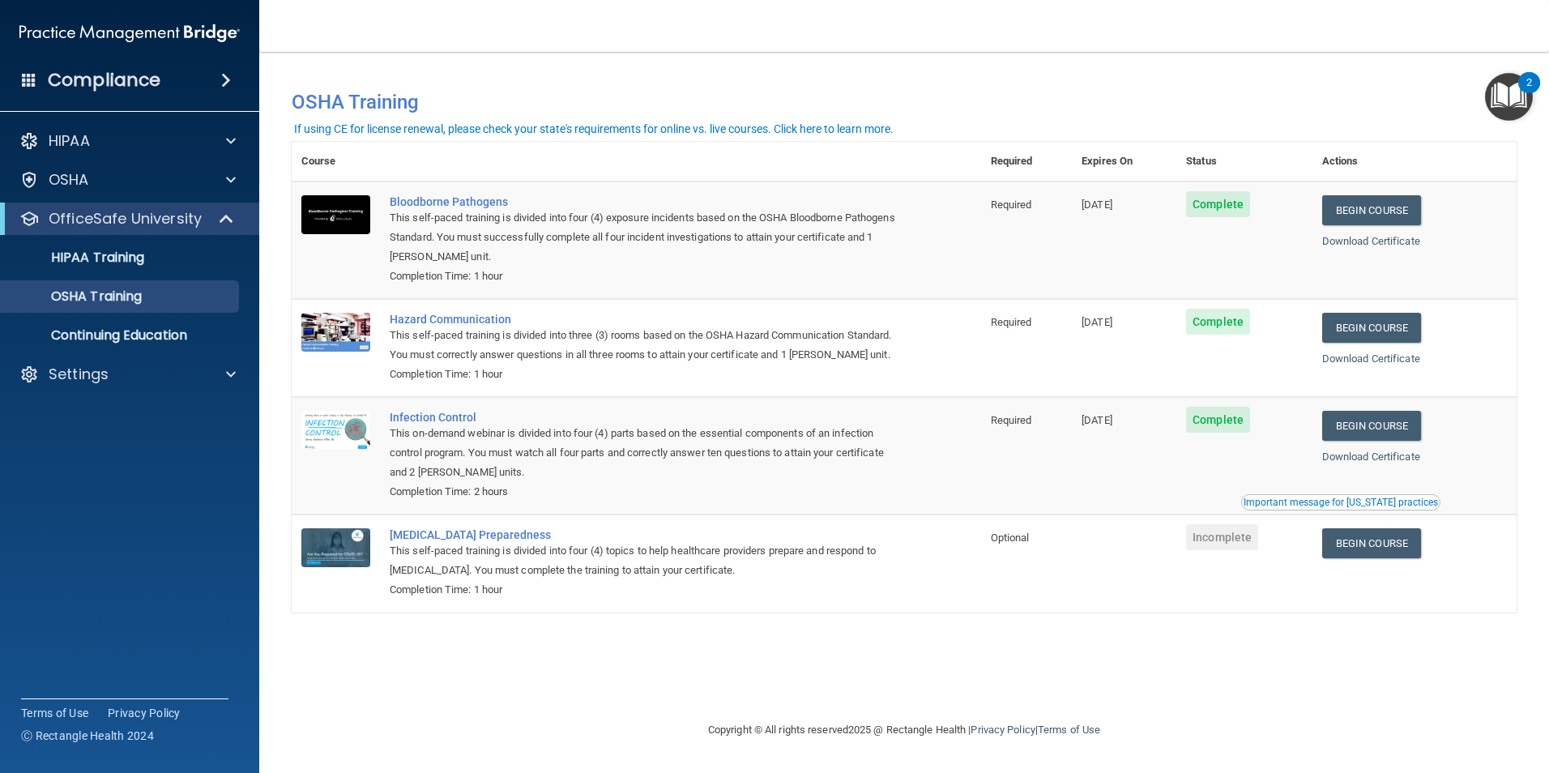
click at [1312, 507] on div "Important message for [US_STATE] practices" at bounding box center [1341, 503] width 194 height 10
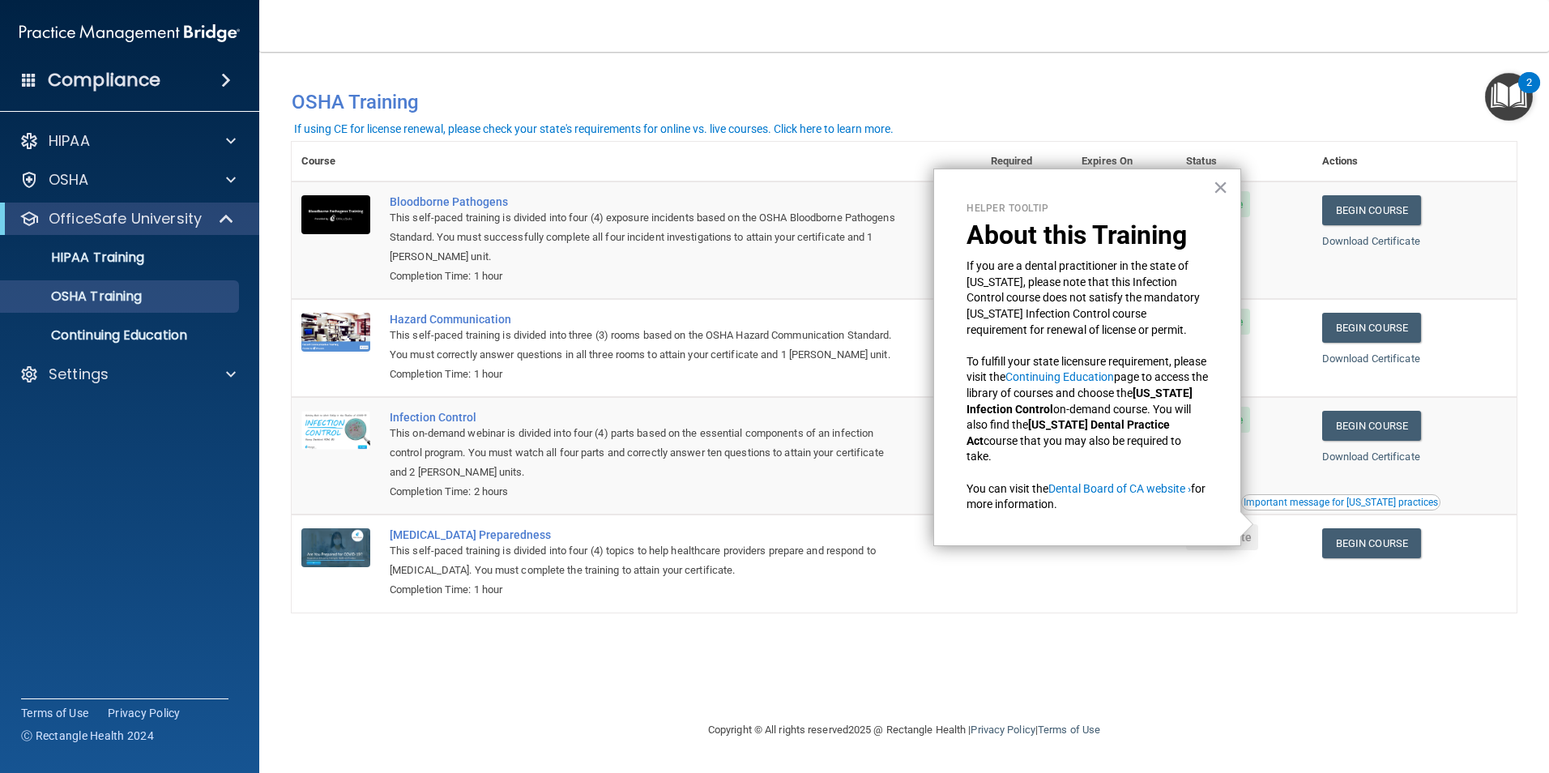
click at [827, 502] on div "Completion Time: 2 hours" at bounding box center [645, 491] width 511 height 19
click at [838, 515] on td "Infection Control This on-demand webinar is divided into four (4) parts based o…" at bounding box center [680, 455] width 601 height 117
click at [1157, 530] on div "Helper Tooltip About this Training If you are a dental practitioner in the stat…" at bounding box center [1088, 358] width 308 height 378
click at [1313, 515] on td "Complete" at bounding box center [1245, 455] width 136 height 117
click at [1316, 507] on div "Important message for [US_STATE] practices" at bounding box center [1341, 503] width 194 height 10
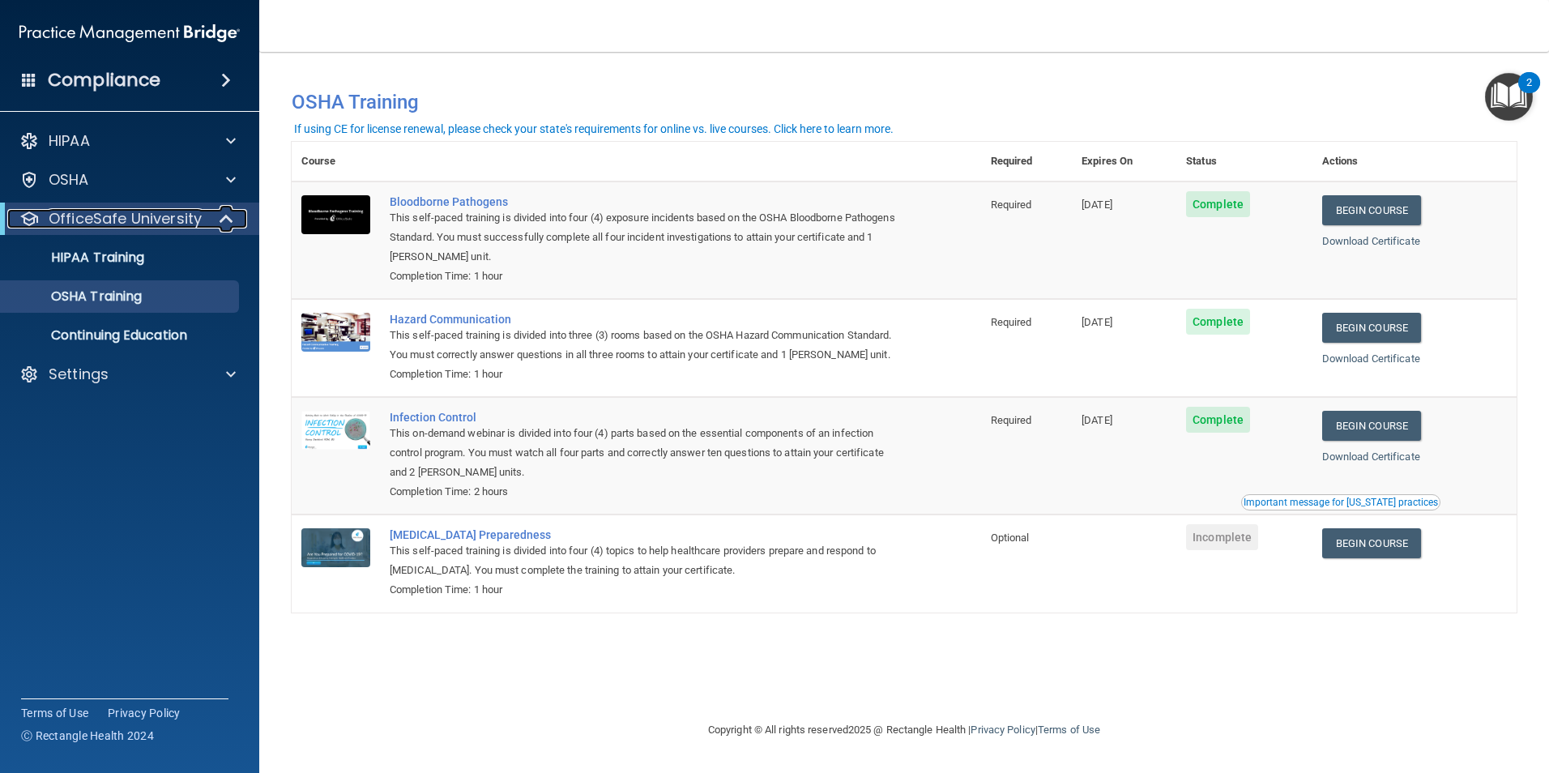
click at [229, 218] on span at bounding box center [228, 218] width 14 height 19
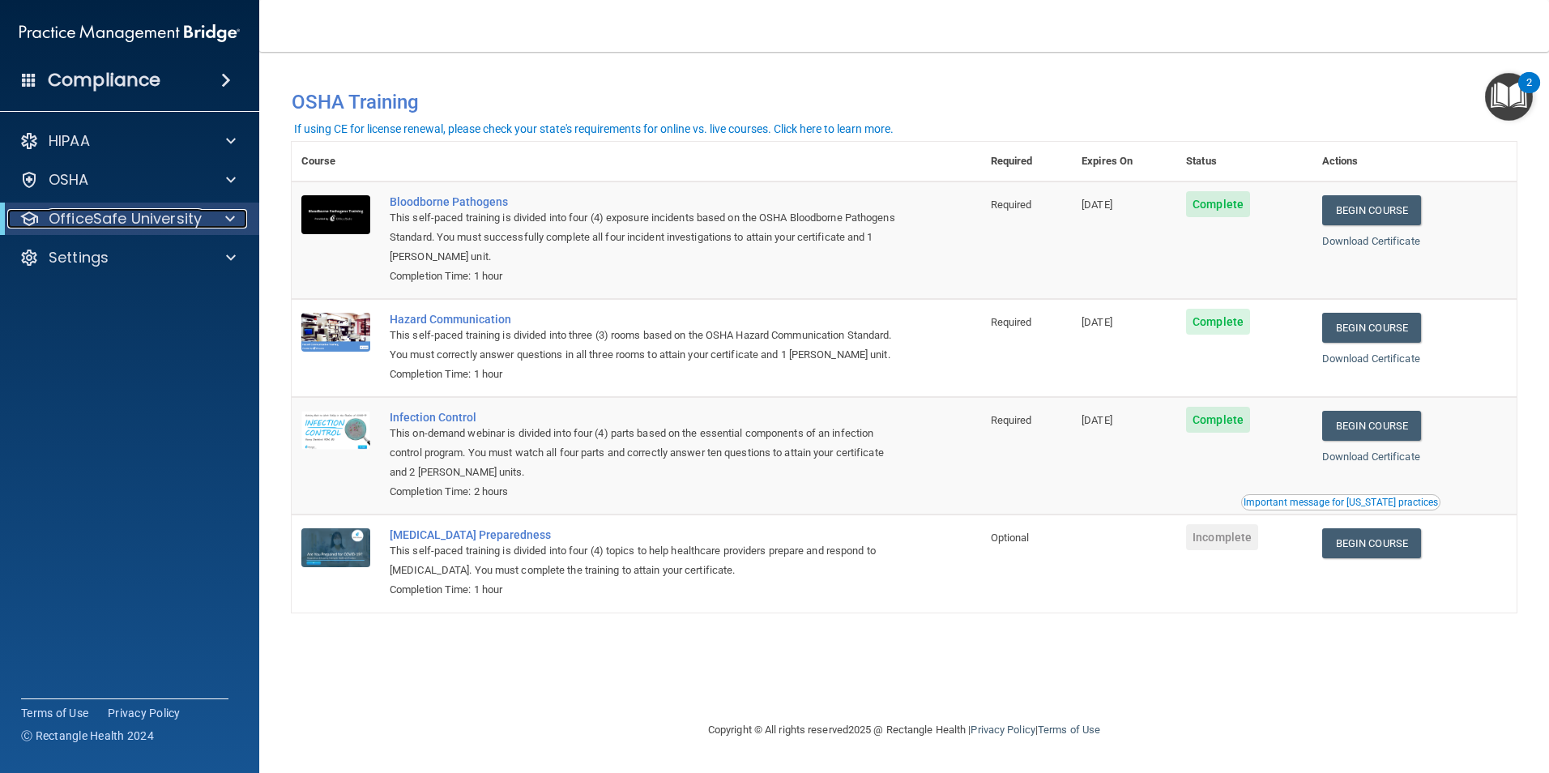
click at [229, 218] on span at bounding box center [230, 218] width 10 height 19
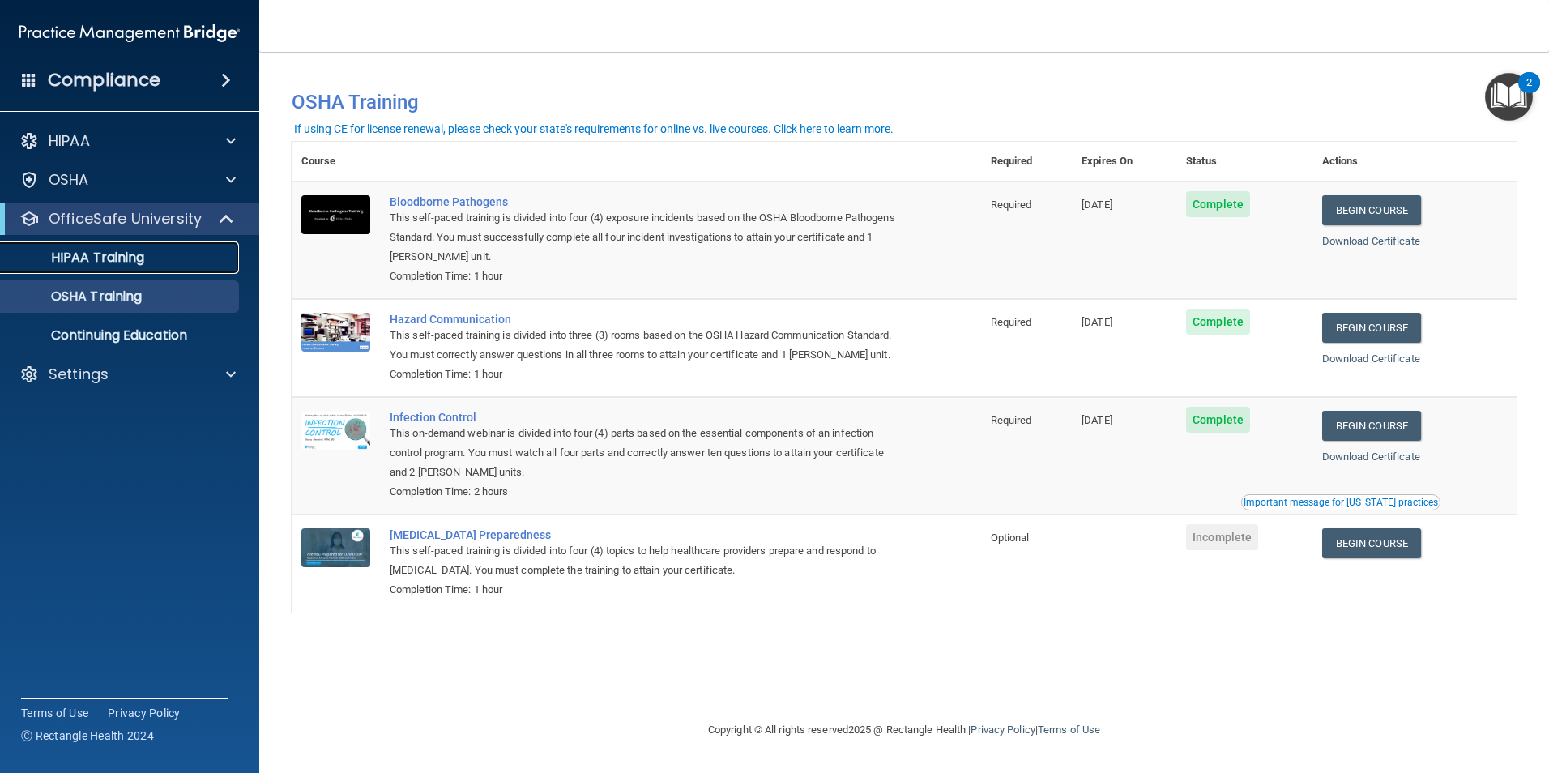
click at [149, 258] on div "HIPAA Training" at bounding box center [121, 258] width 221 height 16
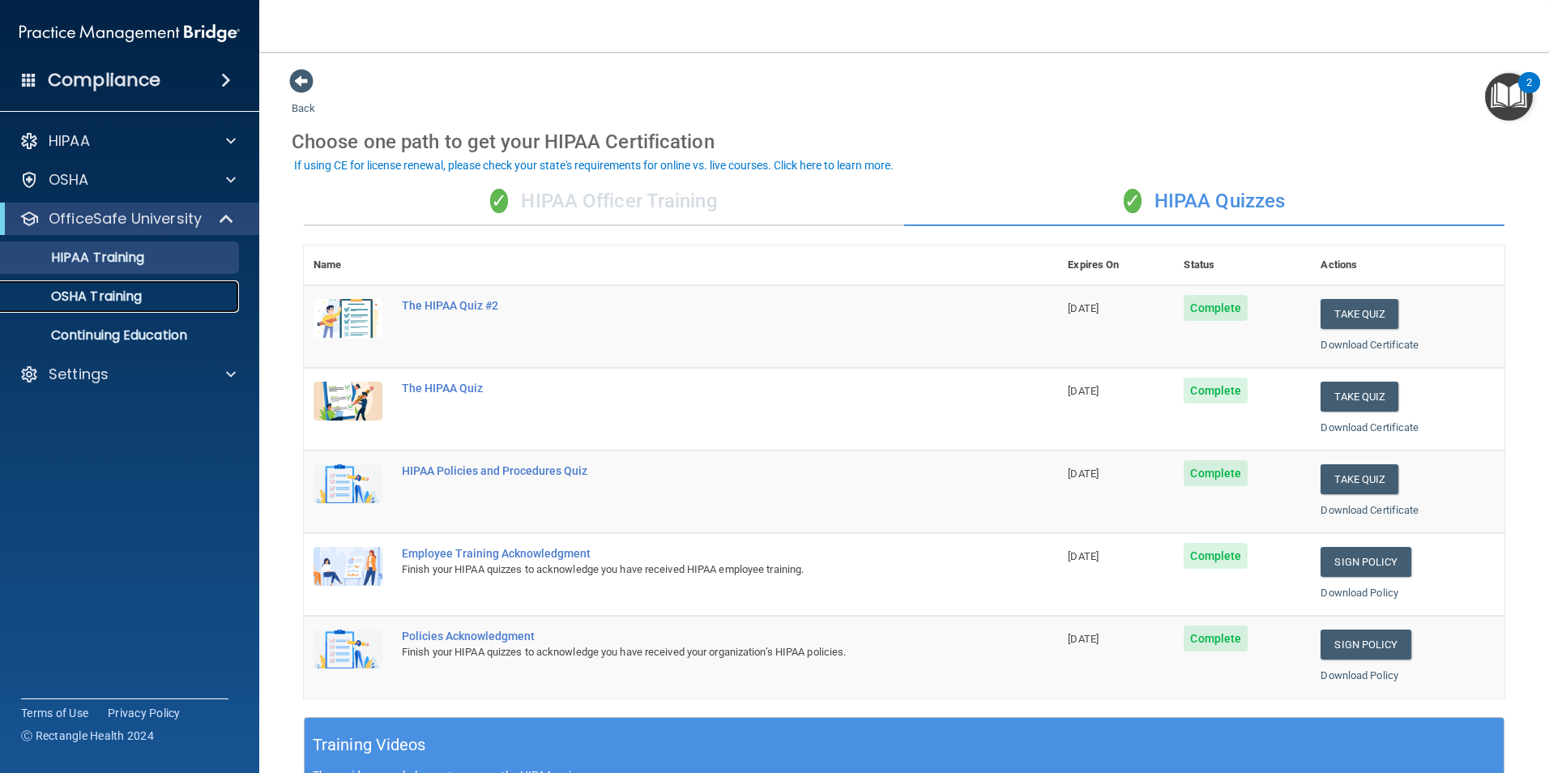
click at [102, 300] on p "OSHA Training" at bounding box center [76, 296] width 131 height 16
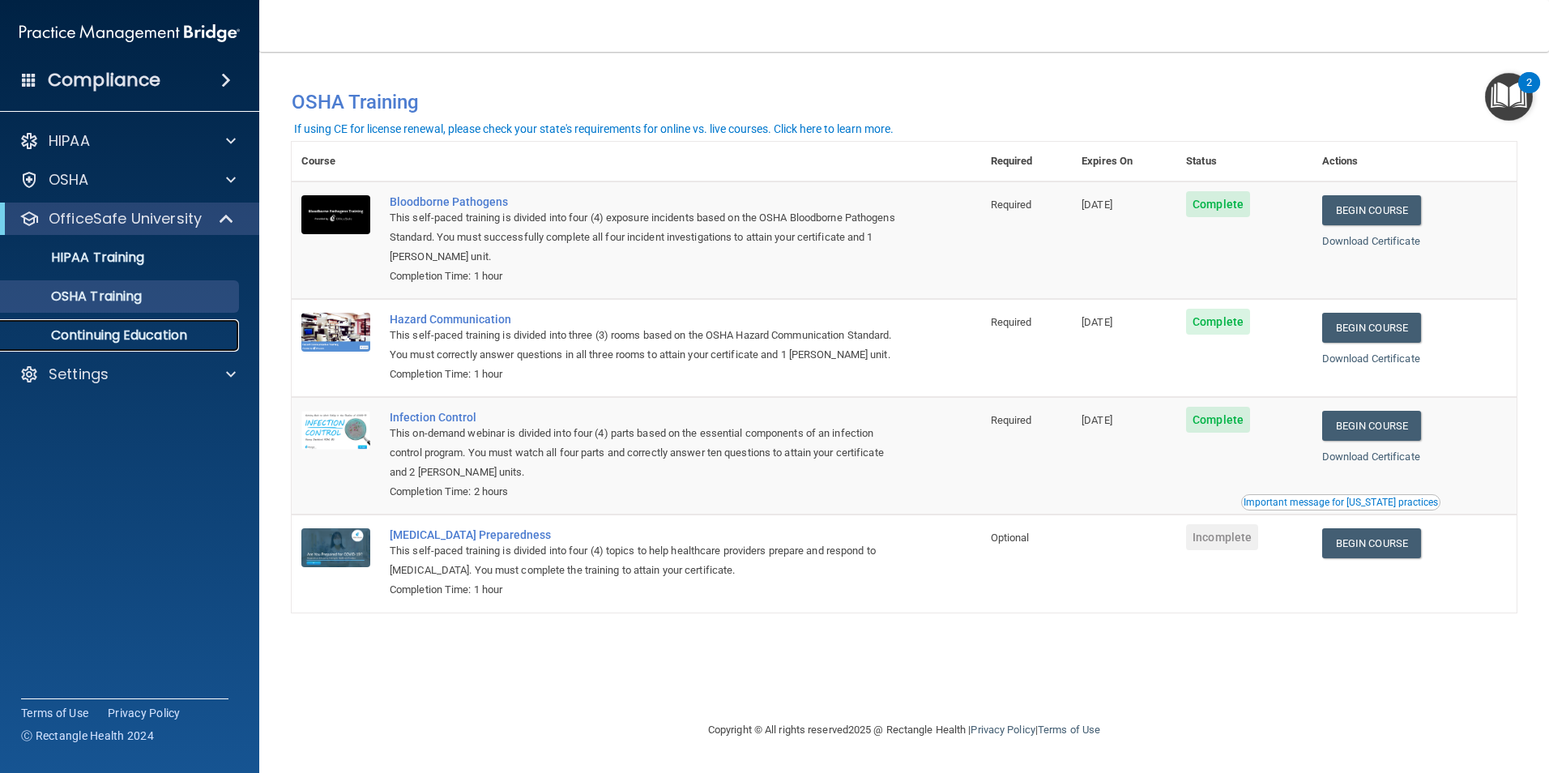
click at [175, 332] on p "Continuing Education" at bounding box center [121, 335] width 221 height 16
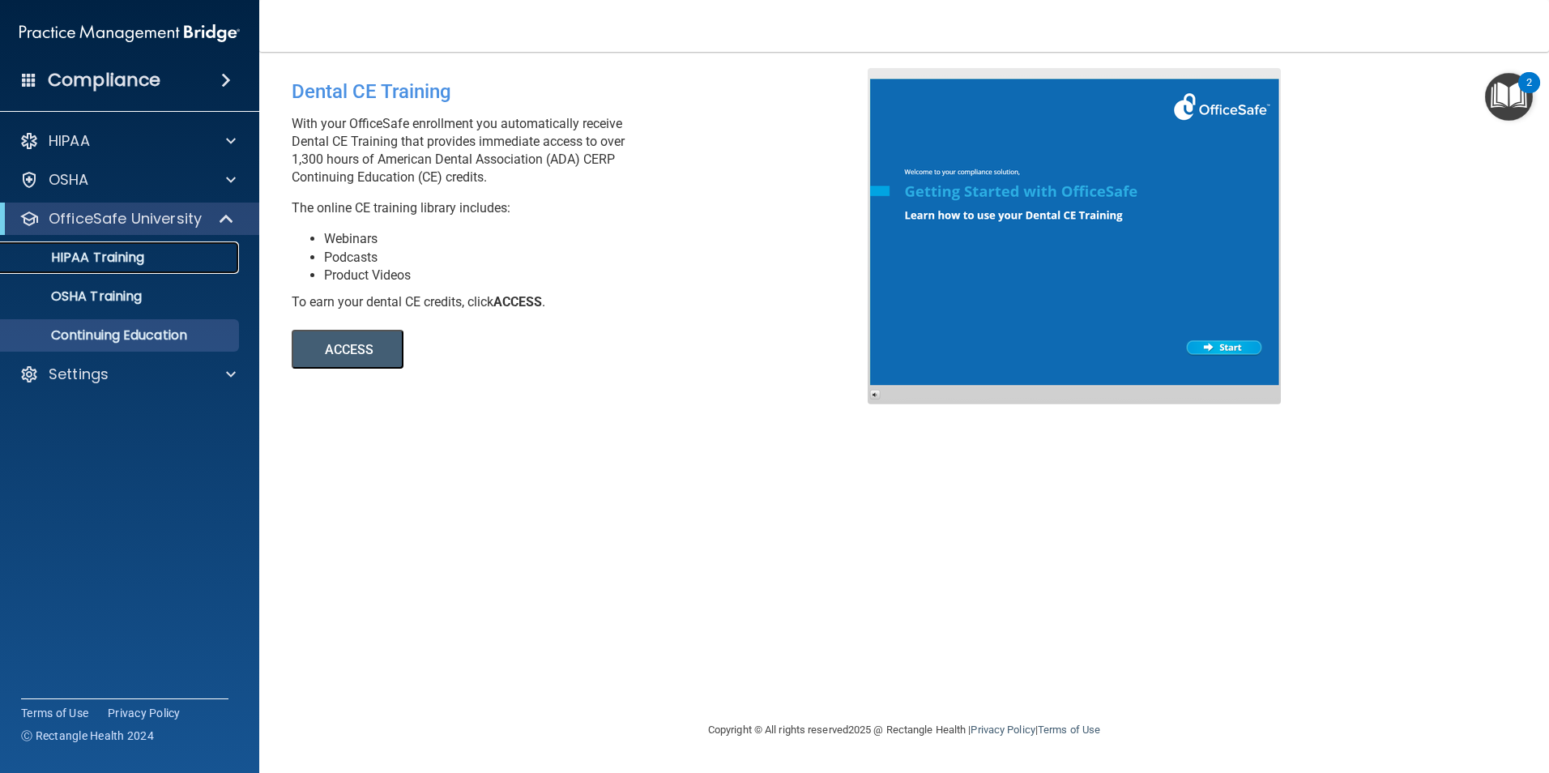
click at [138, 258] on p "HIPAA Training" at bounding box center [78, 258] width 134 height 16
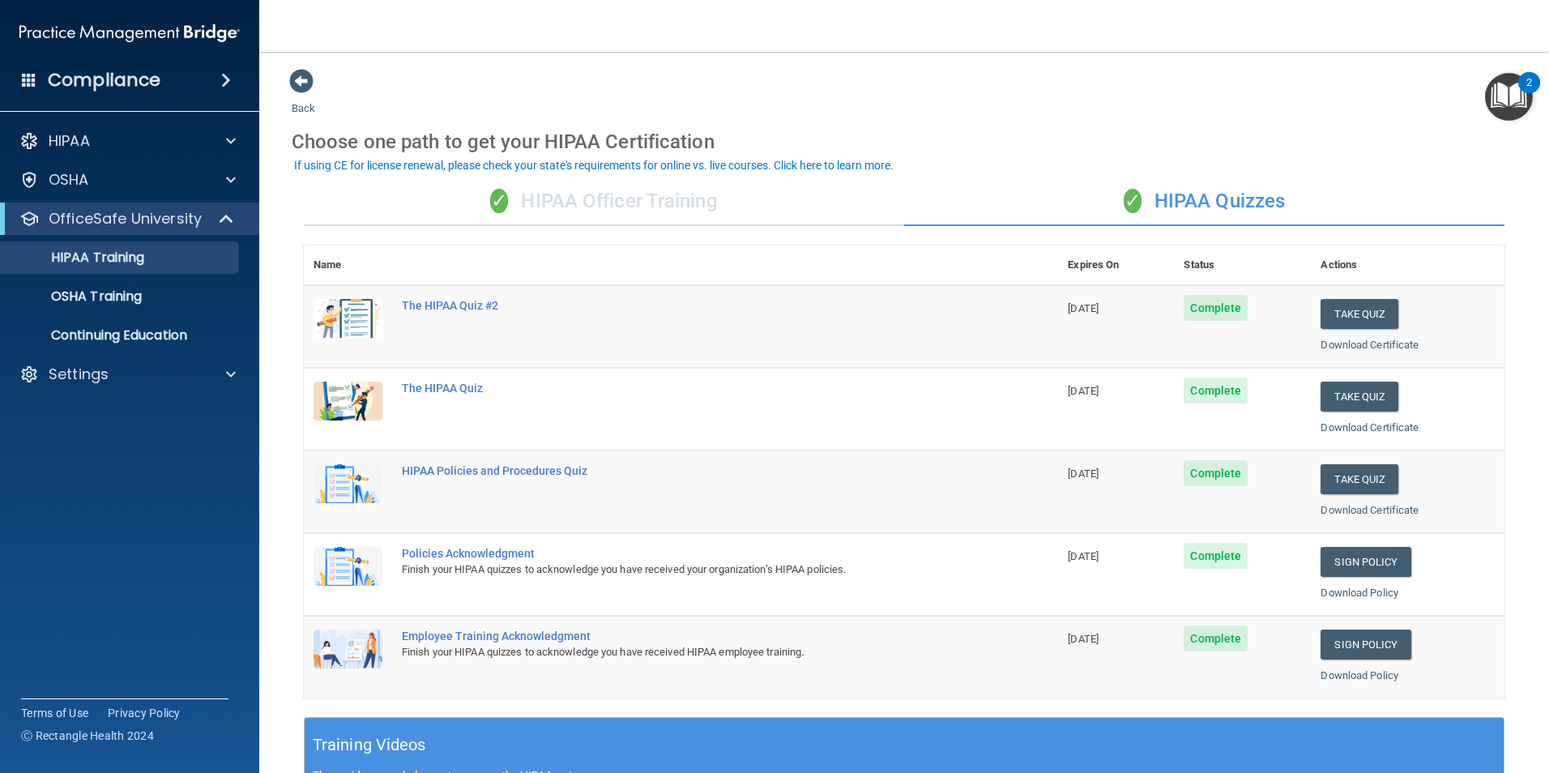
click at [666, 208] on div "✓ HIPAA Officer Training" at bounding box center [604, 201] width 600 height 49
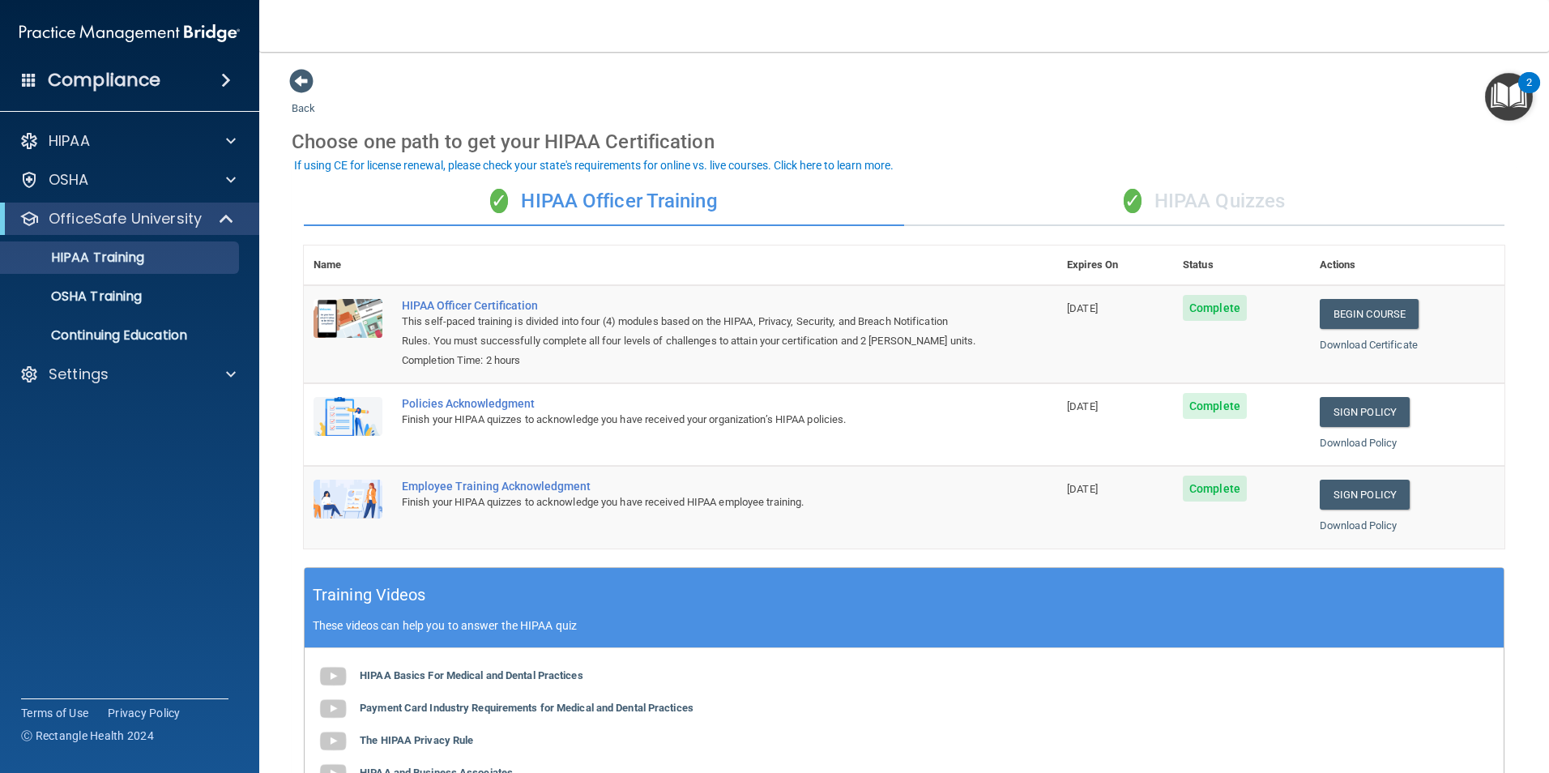
click at [1173, 201] on div "✓ HIPAA Quizzes" at bounding box center [1204, 201] width 600 height 49
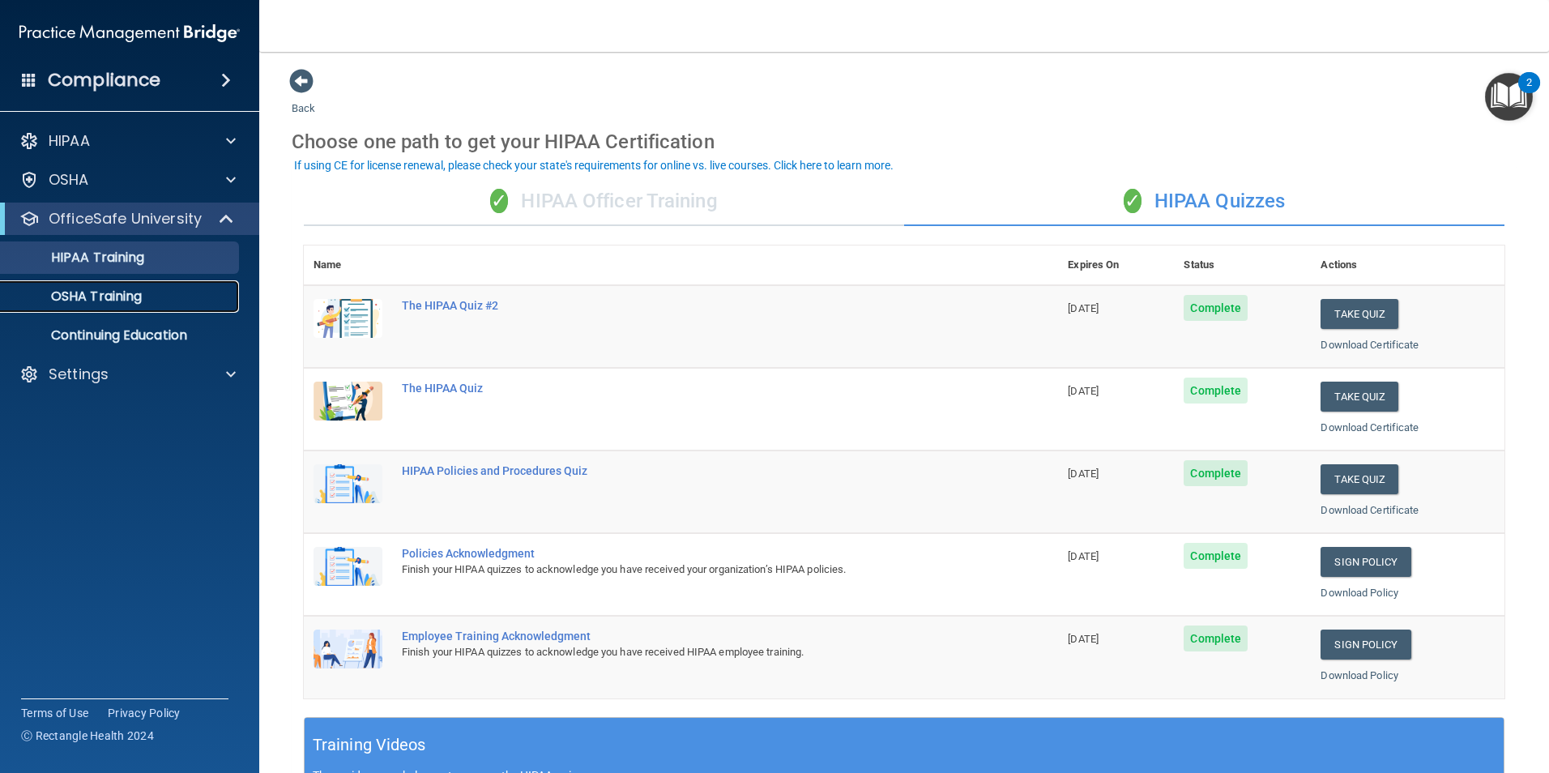
click at [133, 301] on p "OSHA Training" at bounding box center [76, 296] width 131 height 16
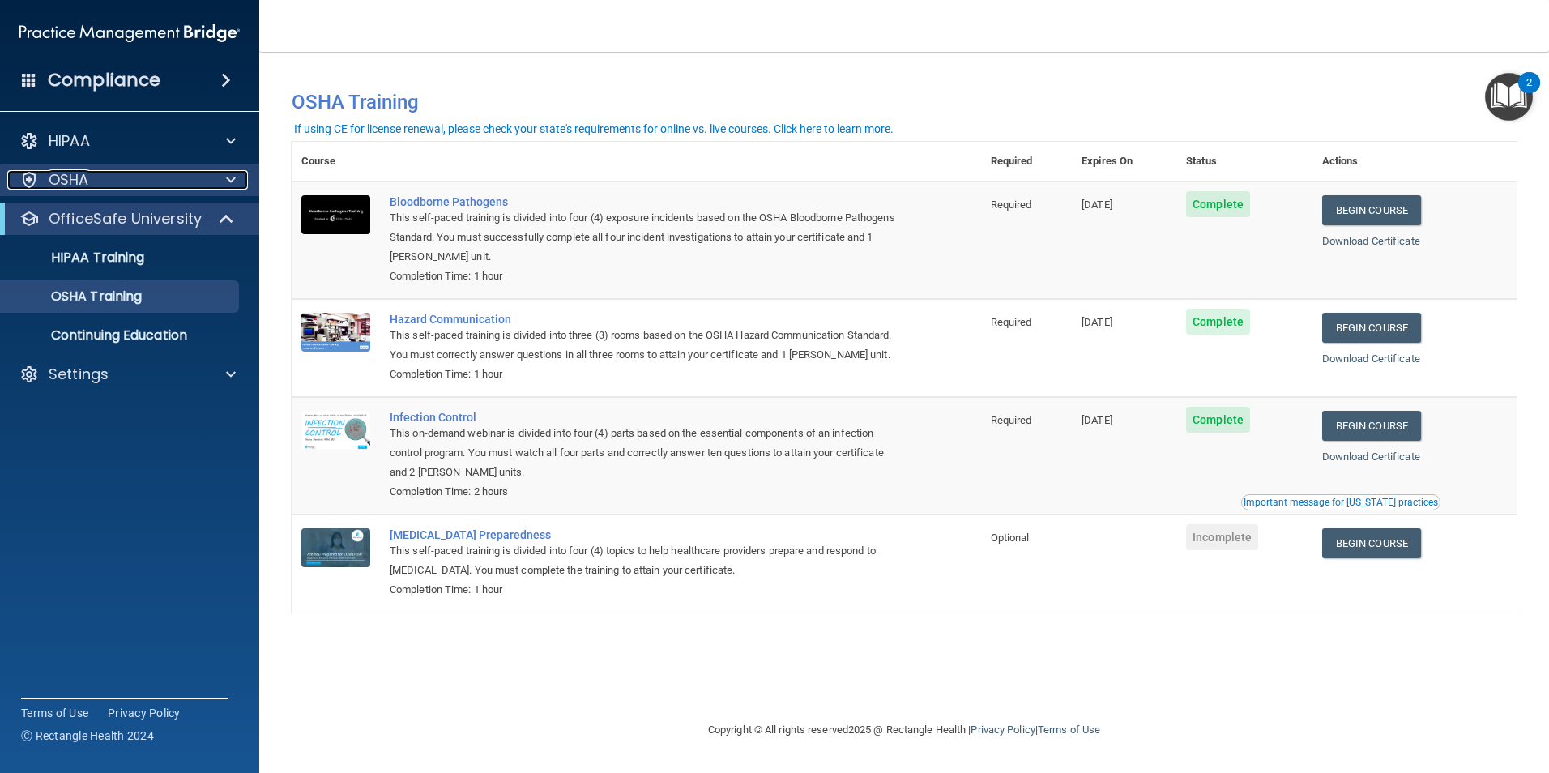
click at [214, 188] on div at bounding box center [228, 179] width 41 height 19
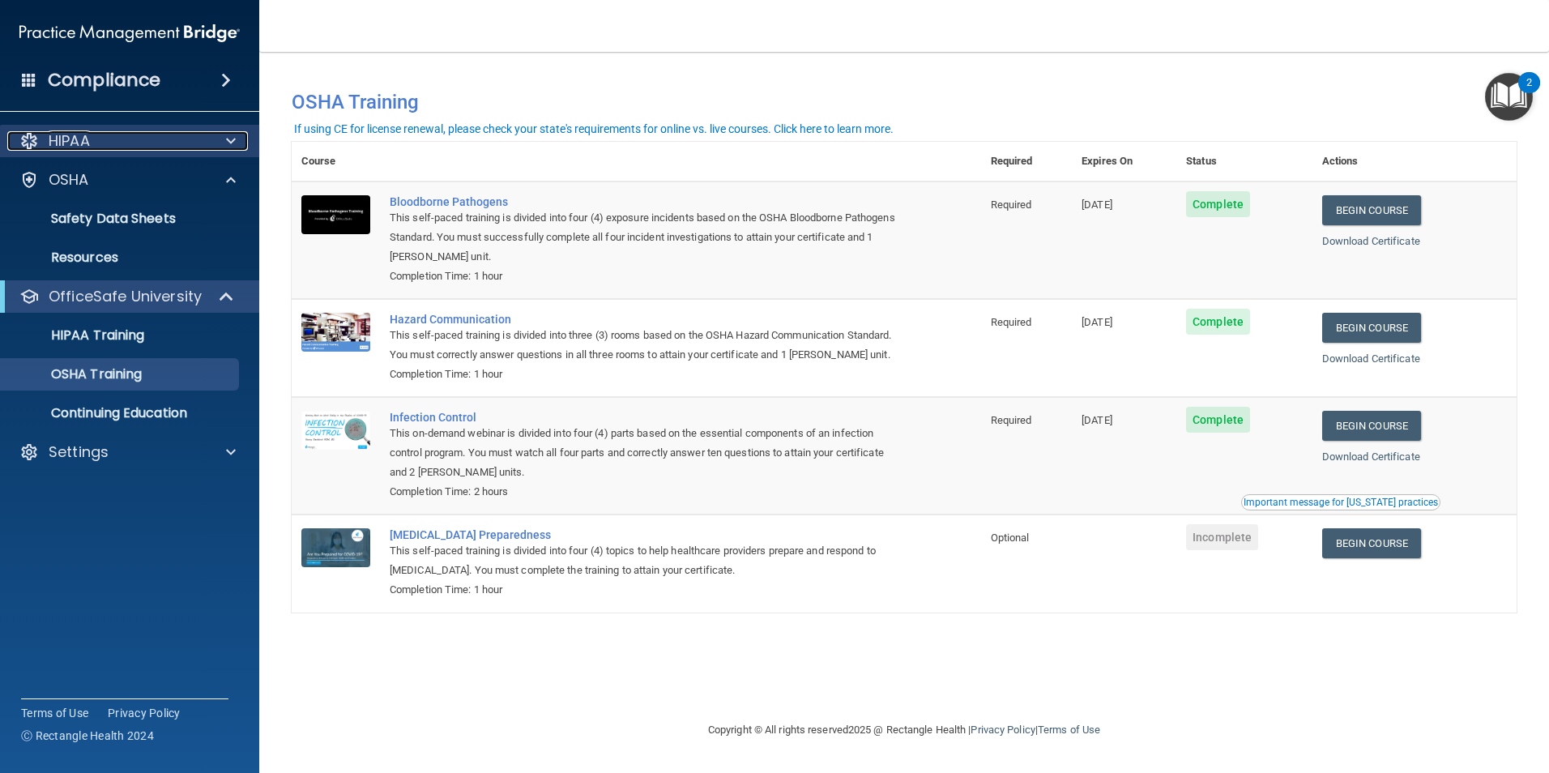
click at [238, 139] on div at bounding box center [228, 140] width 41 height 19
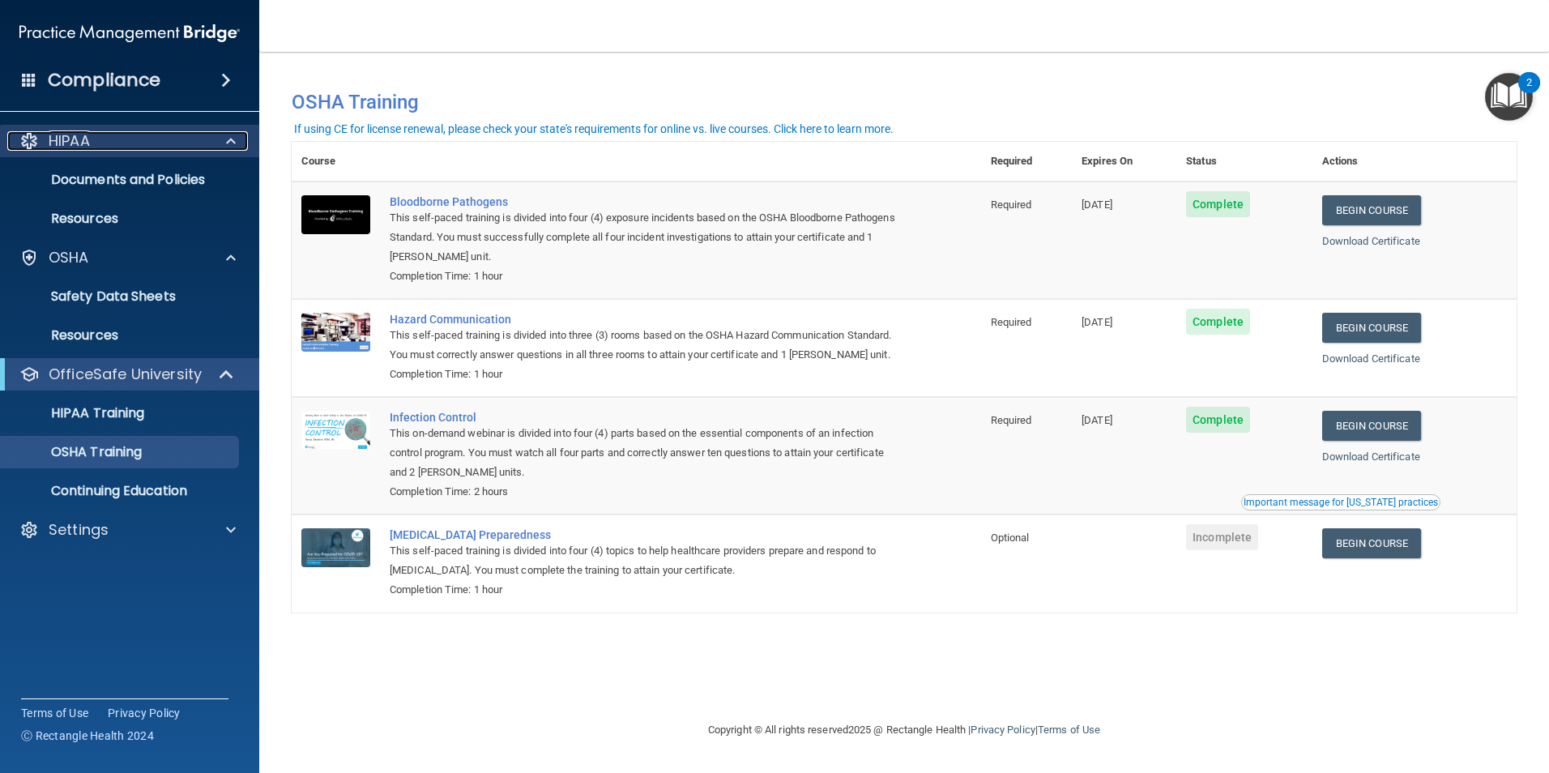
click at [234, 143] on span at bounding box center [231, 140] width 10 height 19
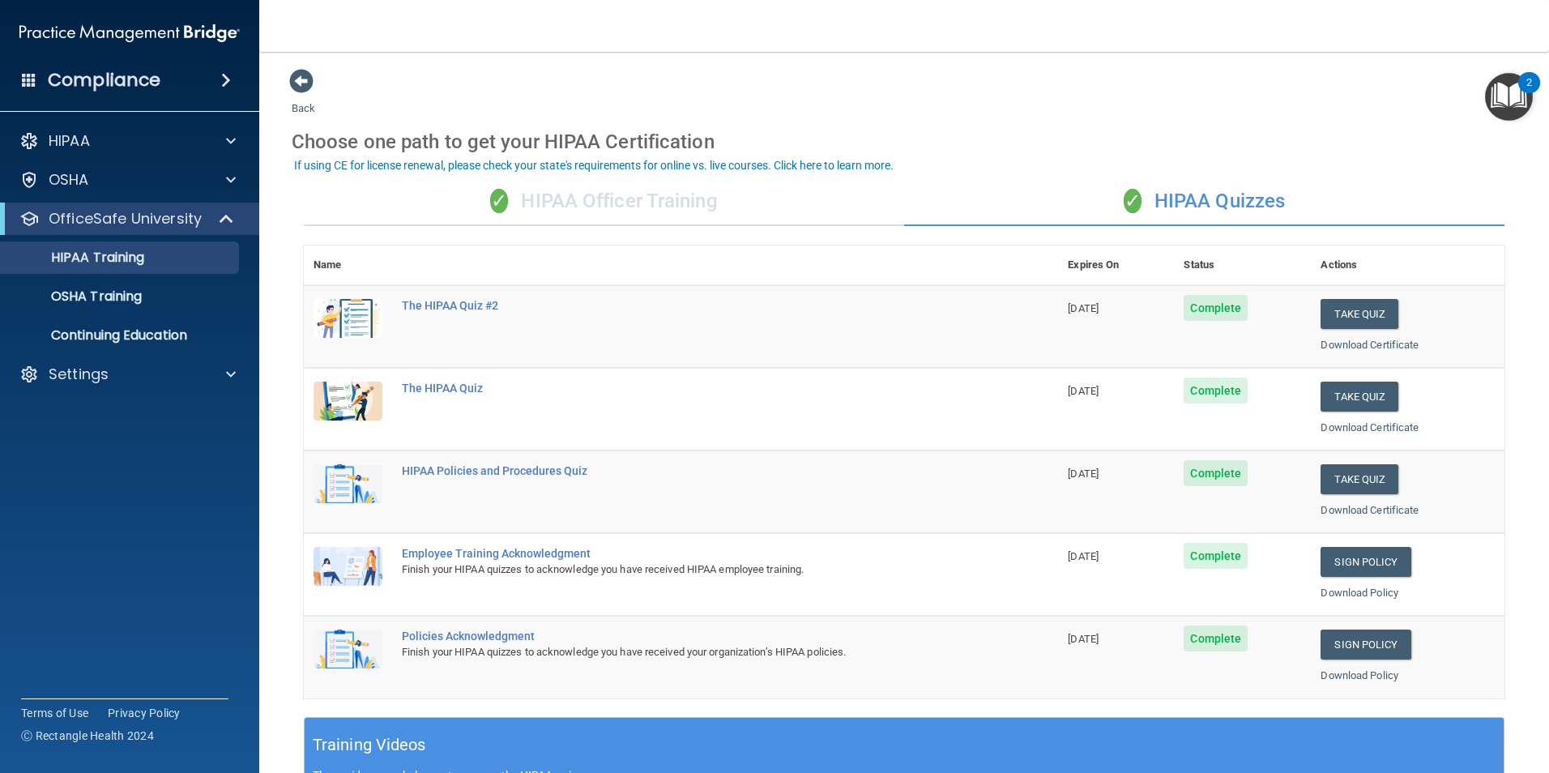
click at [1512, 99] on img "Open Resource Center, 2 new notifications" at bounding box center [1509, 97] width 48 height 48
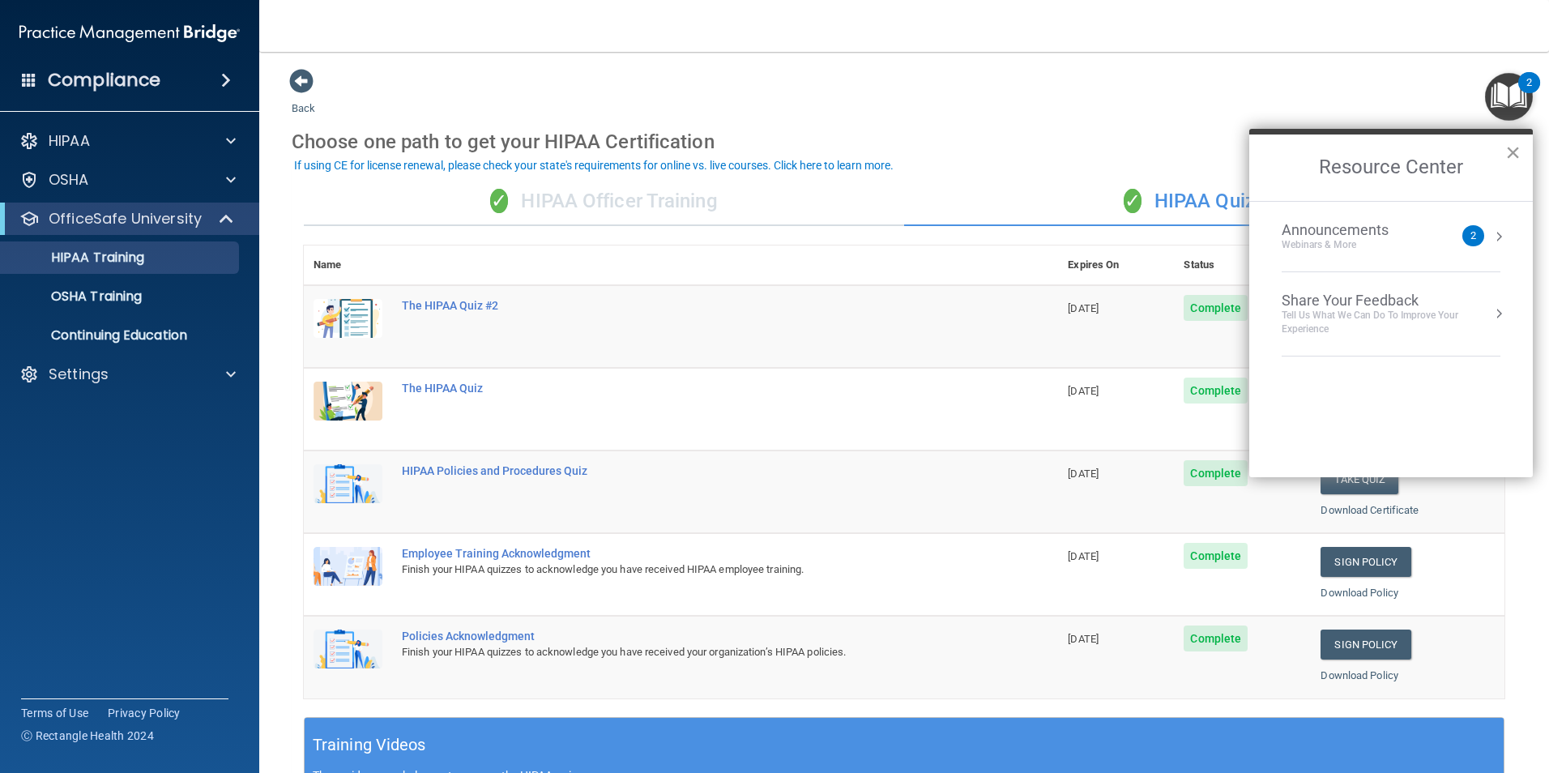
click at [1512, 153] on button "×" at bounding box center [1513, 152] width 15 height 26
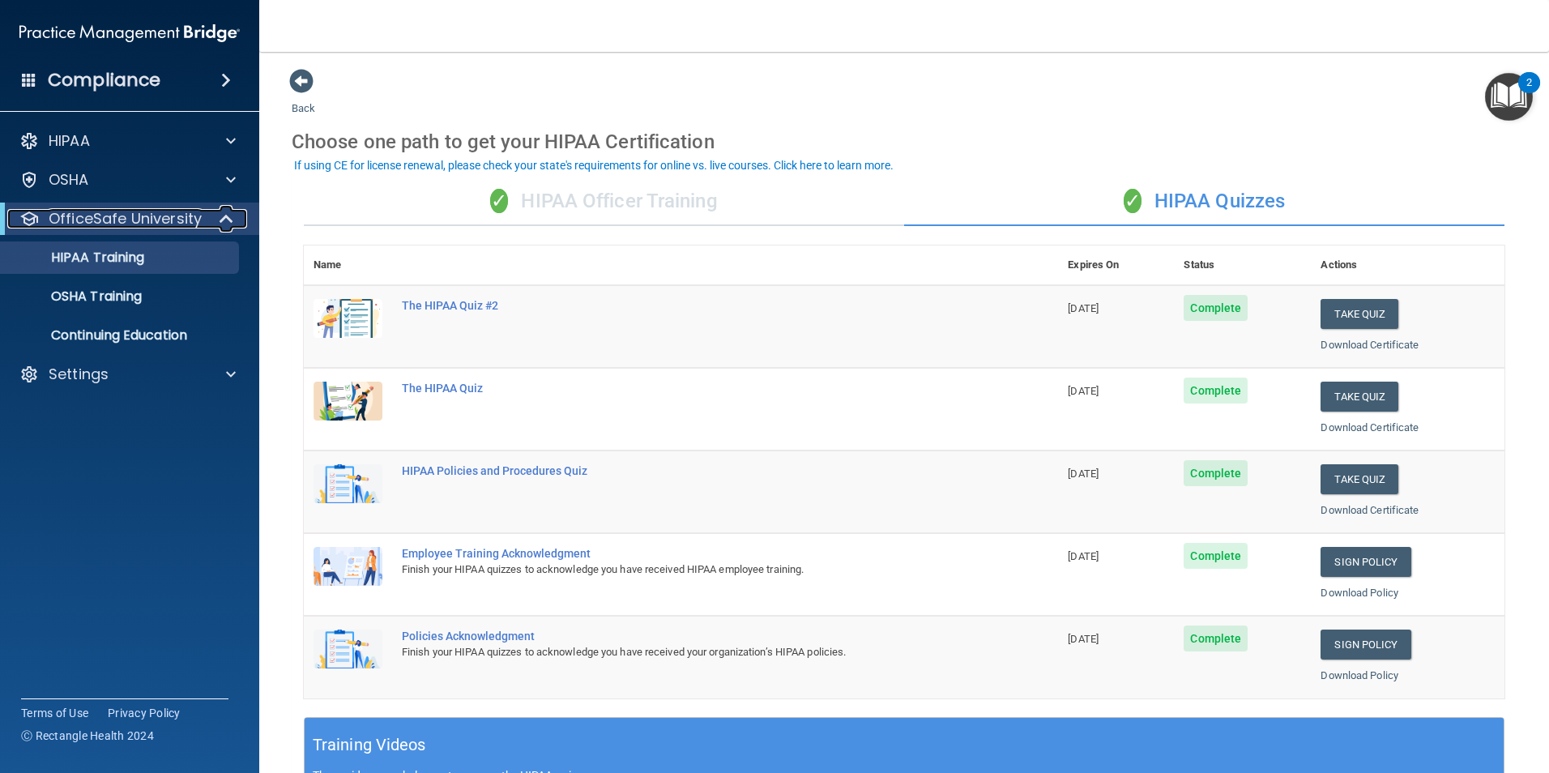
click at [227, 226] on span at bounding box center [228, 218] width 14 height 19
